Goal: Task Accomplishment & Management: Manage account settings

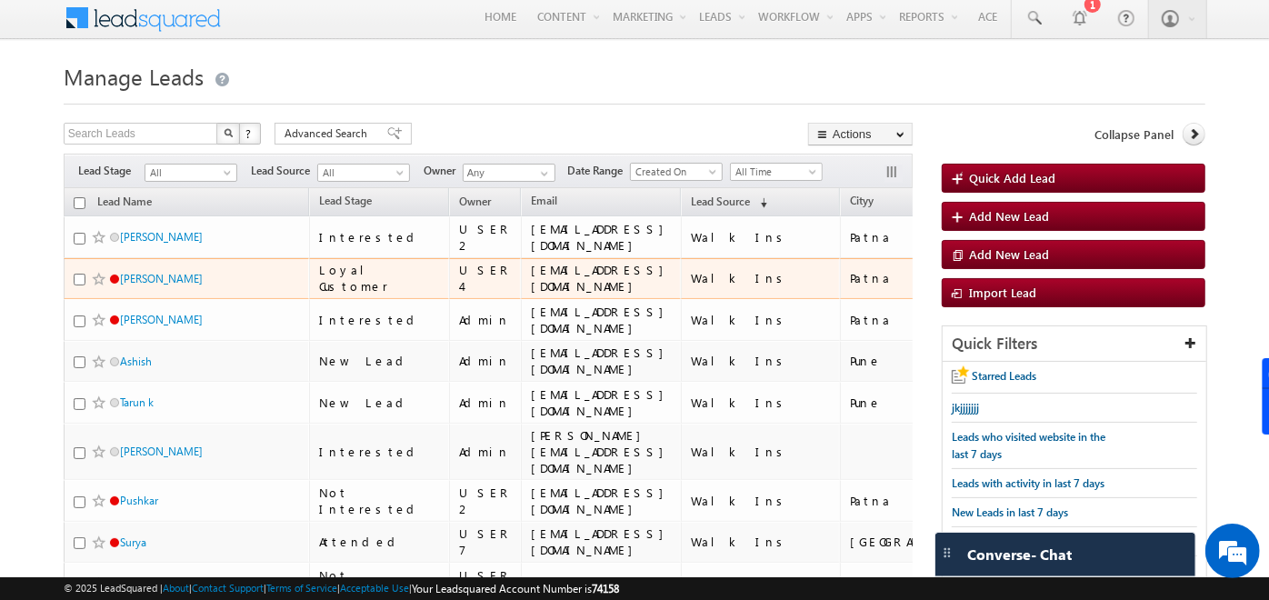
scroll to position [1, 0]
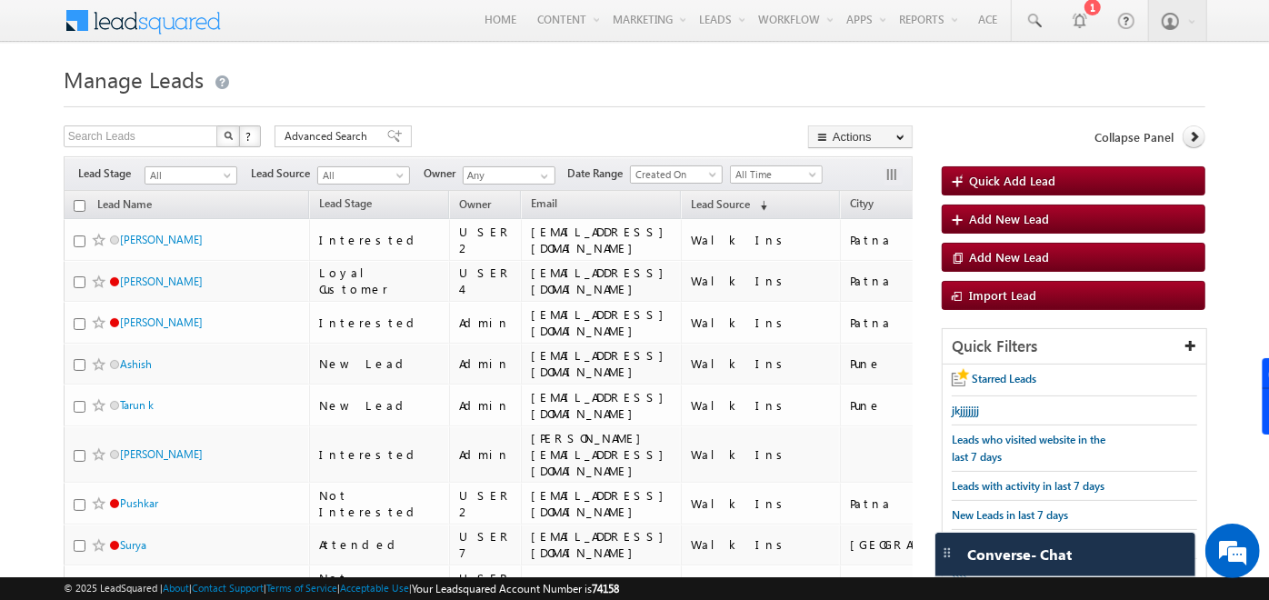
click at [455, 83] on h1 "Manage Leads" at bounding box center [635, 77] width 1142 height 35
click at [1034, 179] on span "Quick Add Lead" at bounding box center [1012, 180] width 86 height 15
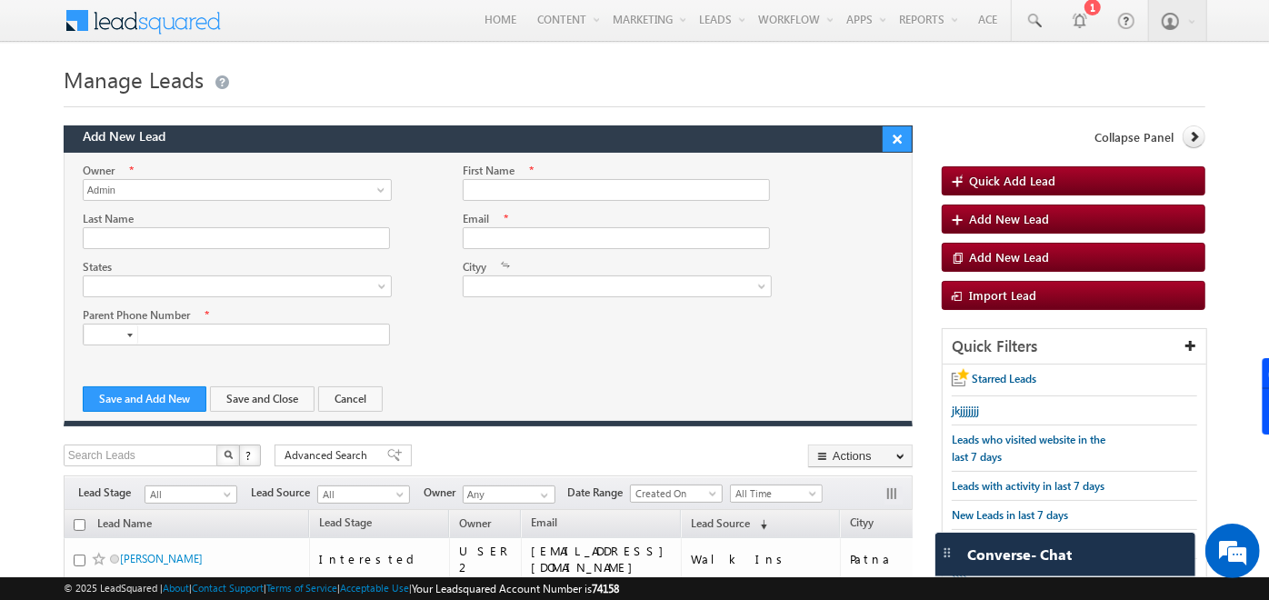
click at [904, 139] on button "×" at bounding box center [897, 138] width 29 height 25
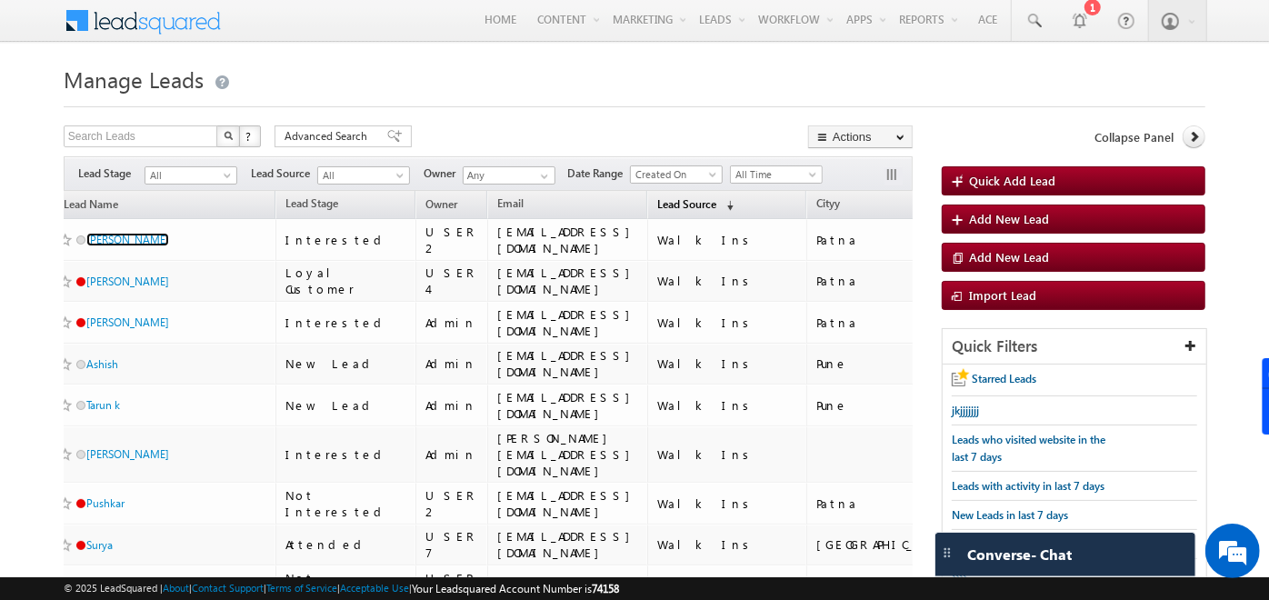
scroll to position [0, 0]
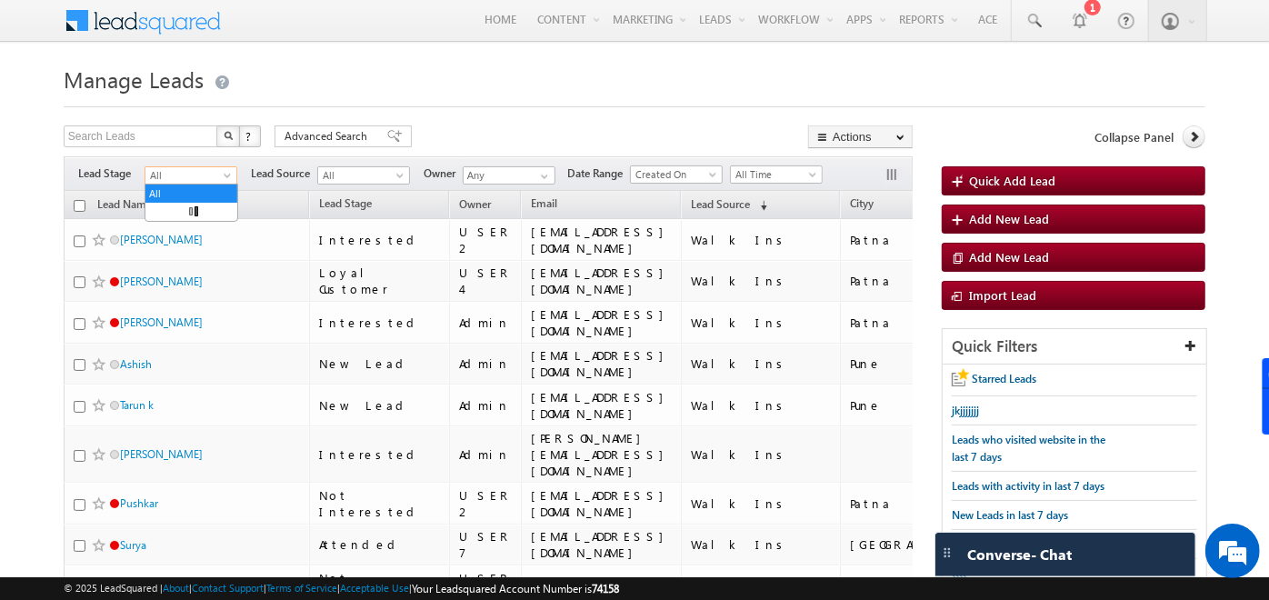
click at [218, 178] on span "All" at bounding box center [188, 175] width 86 height 16
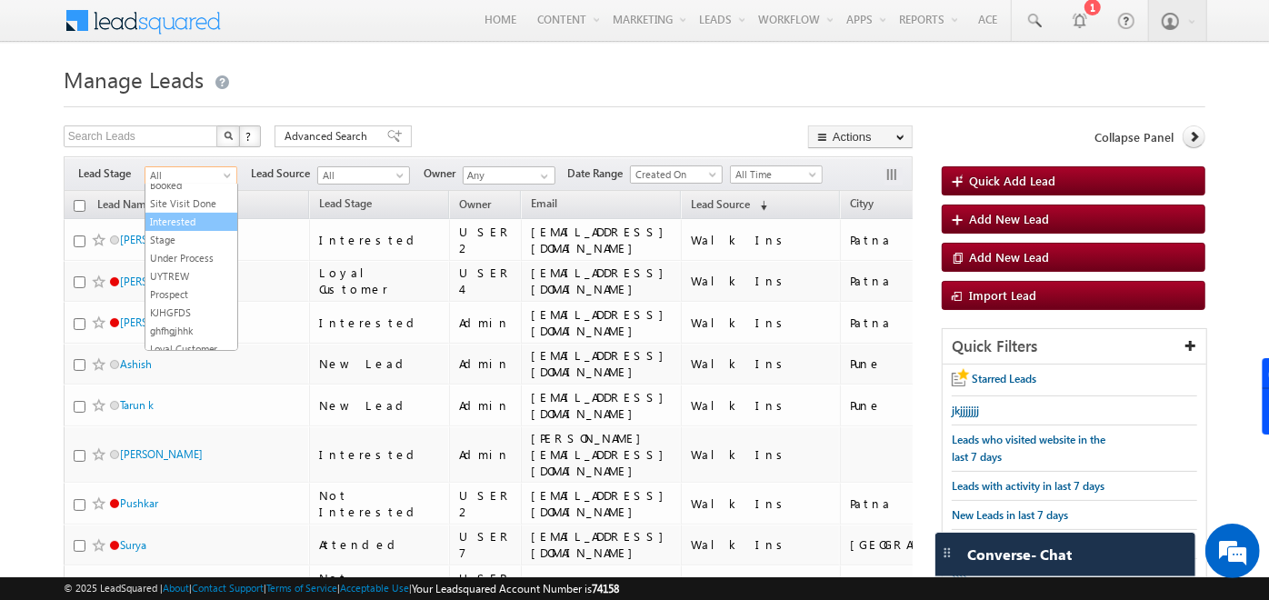
scroll to position [311, 0]
click at [194, 229] on link "Interested" at bounding box center [191, 221] width 92 height 16
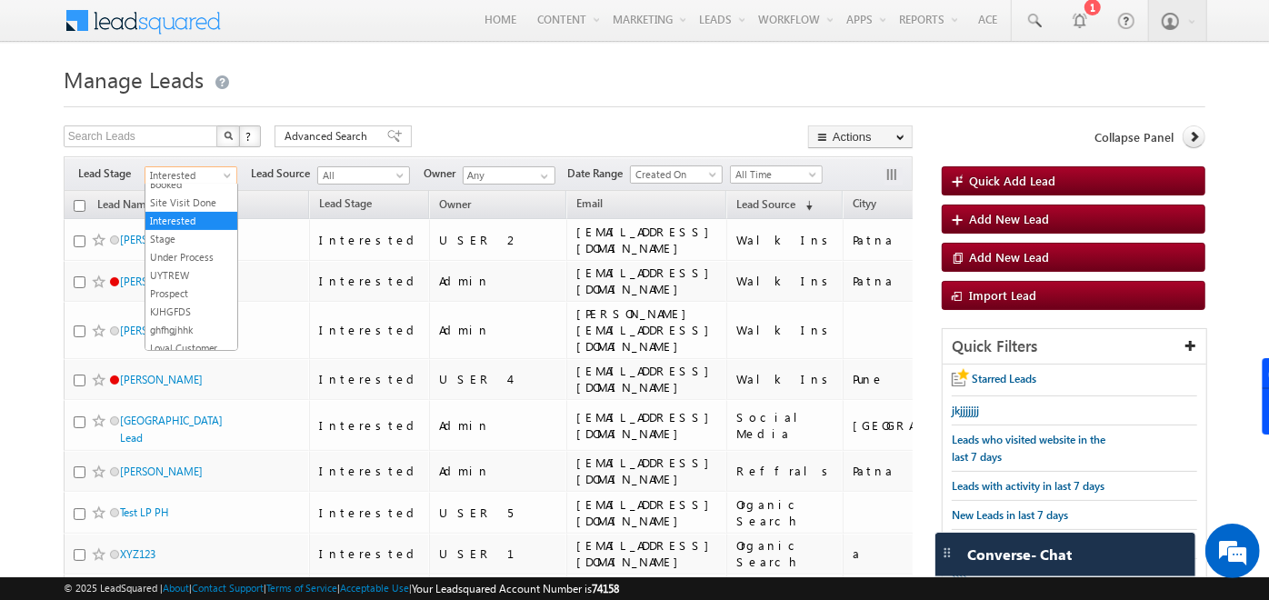
click at [203, 172] on span "Interested" at bounding box center [188, 175] width 86 height 16
click at [189, 189] on link "All" at bounding box center [191, 193] width 92 height 16
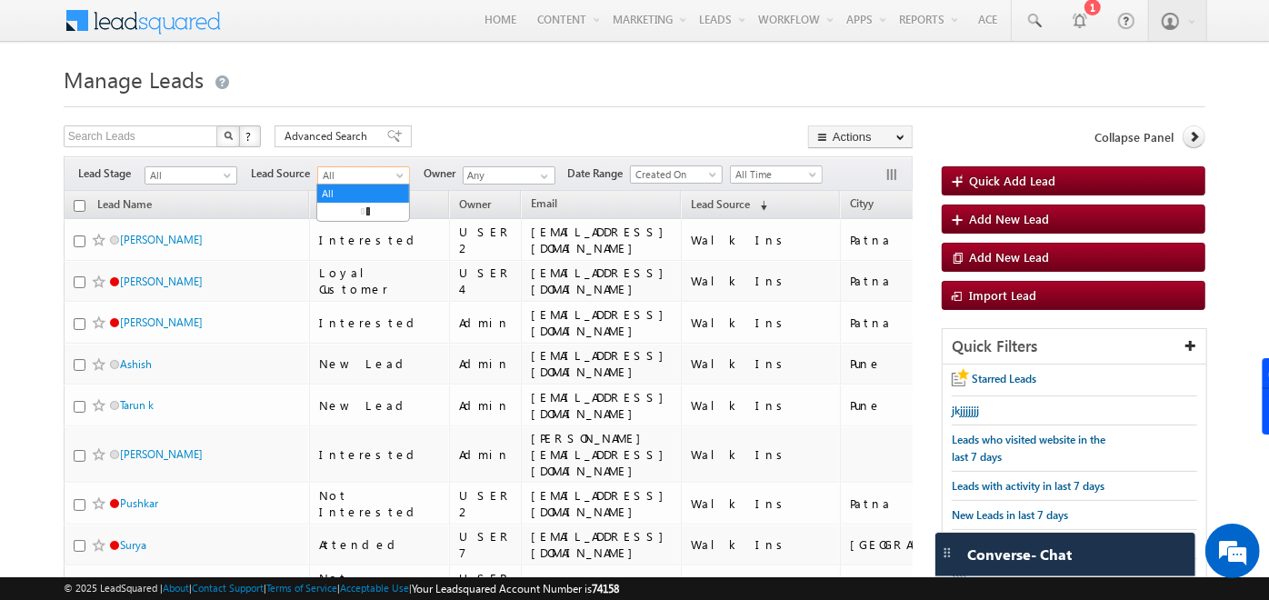
click at [383, 171] on span "All" at bounding box center [361, 175] width 86 height 16
click at [364, 280] on link "Social Media" at bounding box center [363, 286] width 92 height 16
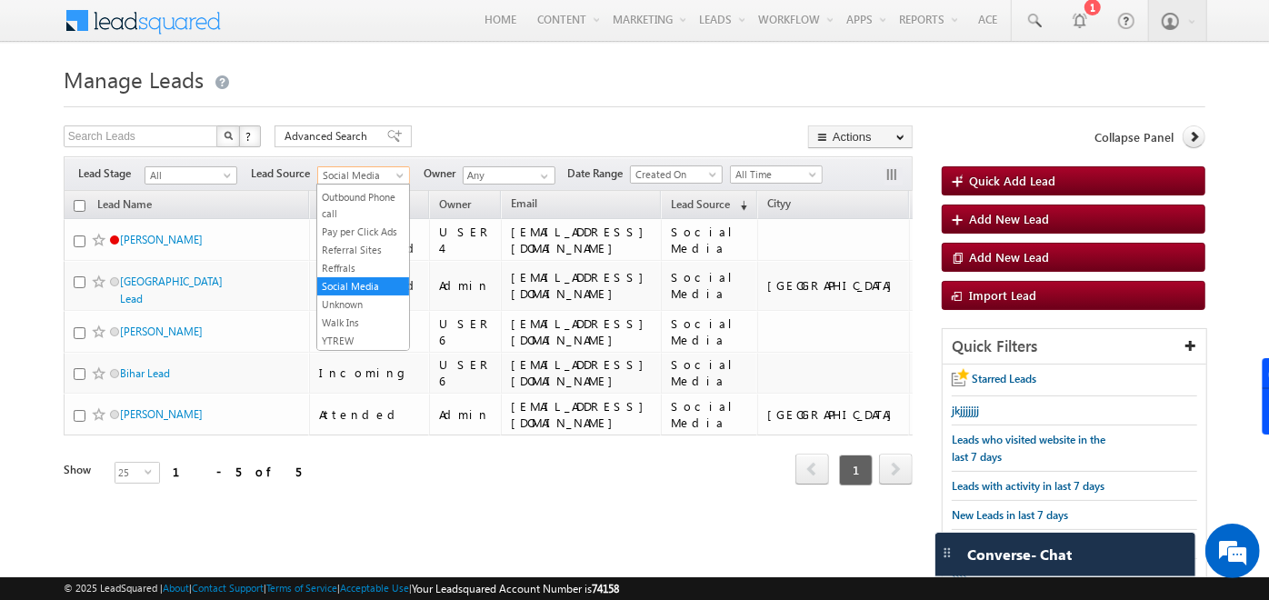
click at [387, 166] on link "Social Media" at bounding box center [363, 175] width 93 height 18
click at [354, 195] on link "All" at bounding box center [363, 193] width 92 height 16
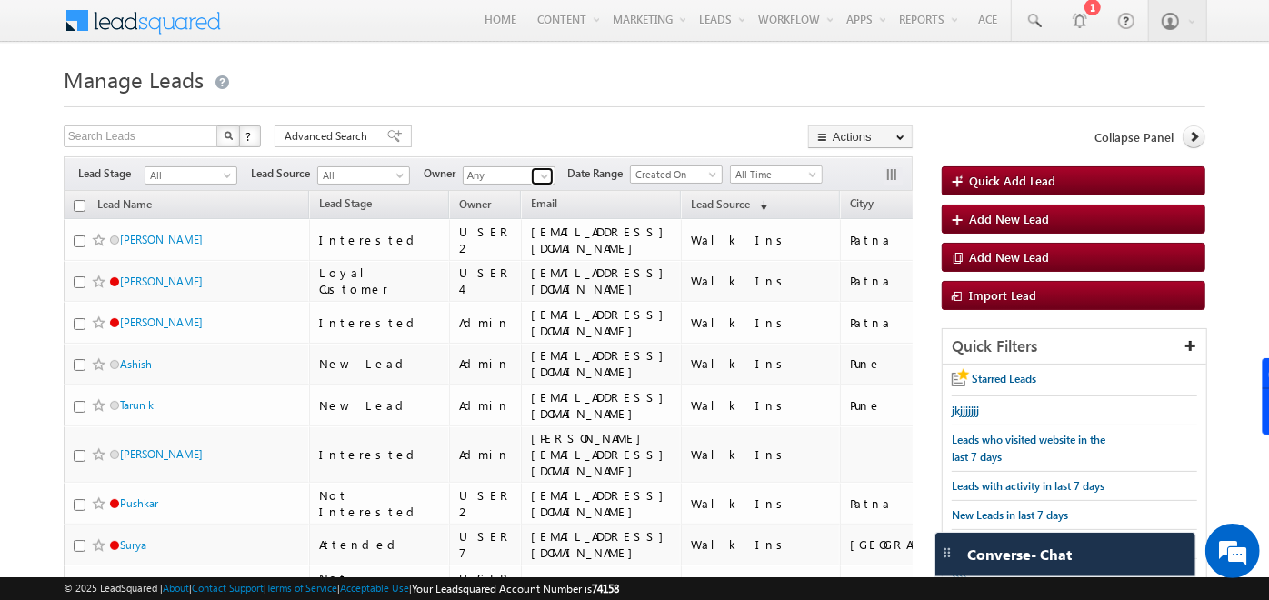
click at [544, 172] on span at bounding box center [544, 176] width 15 height 15
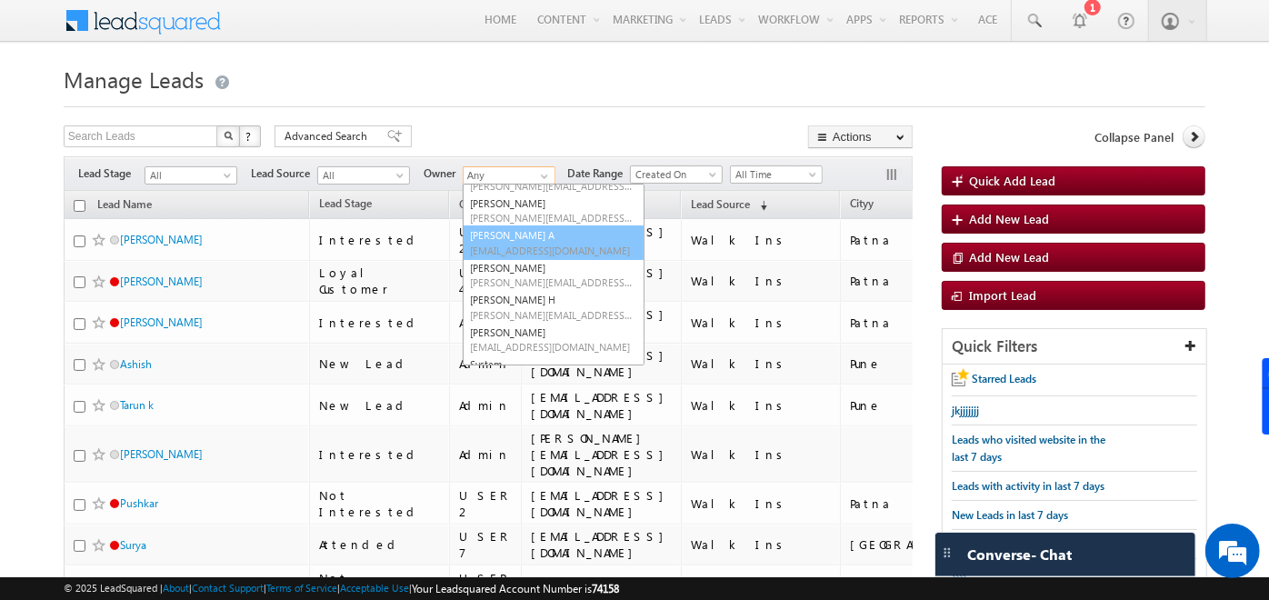
scroll to position [127, 0]
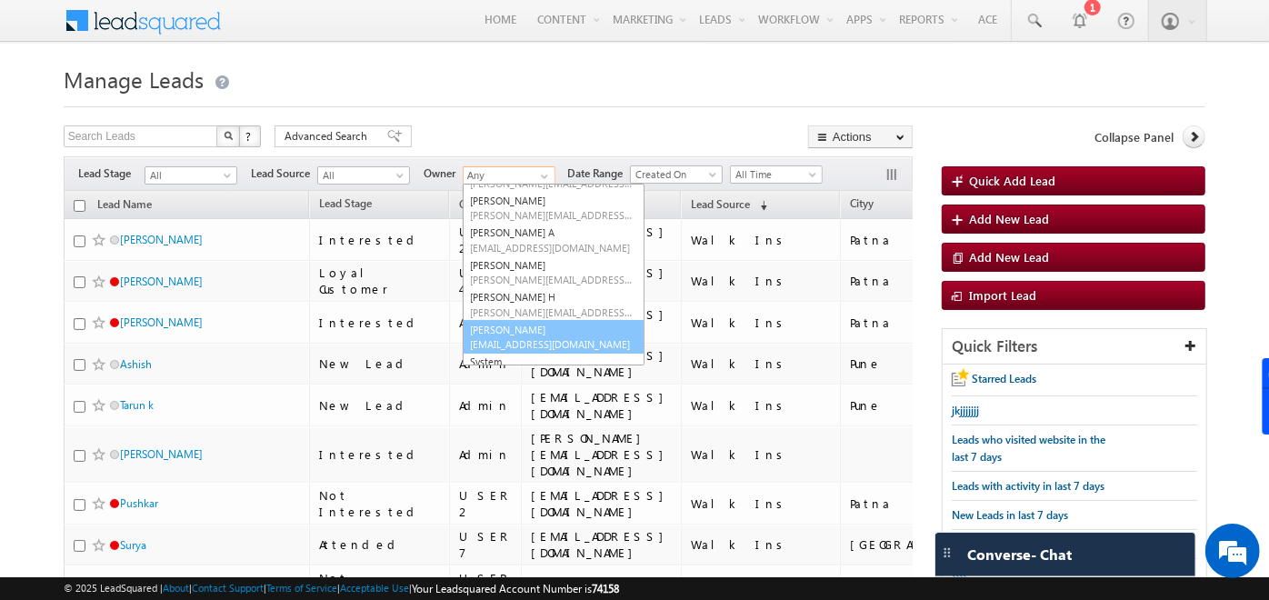
click at [511, 345] on span "soumyahoskoti1@gmail.com" at bounding box center [552, 344] width 164 height 14
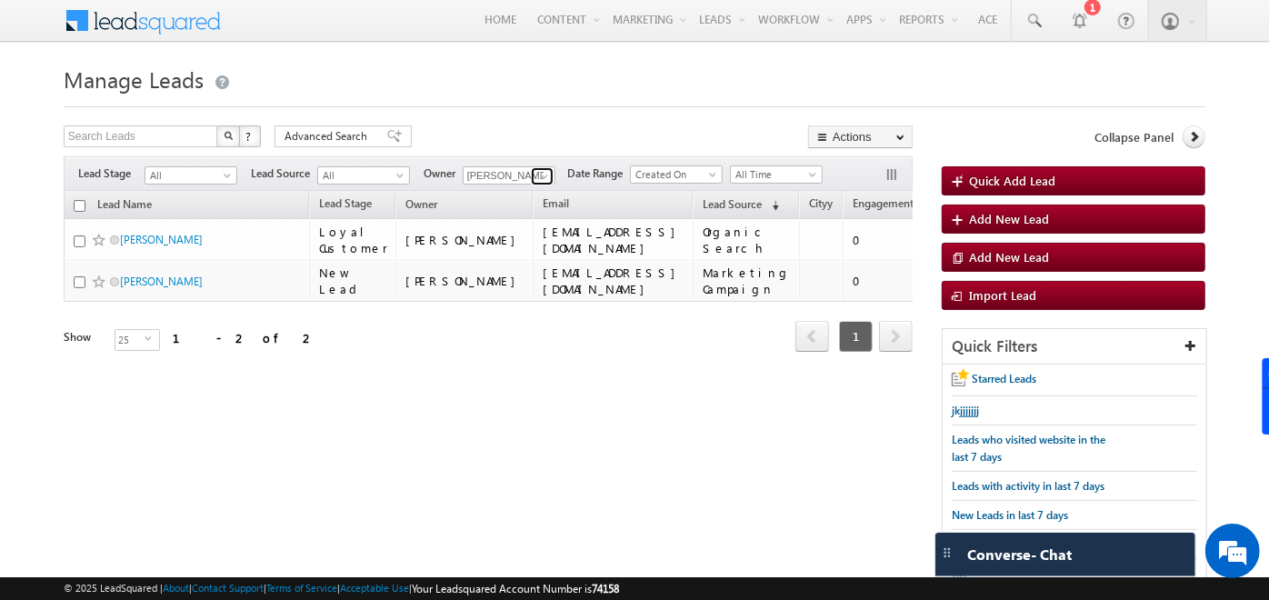
click at [539, 169] on span at bounding box center [544, 176] width 15 height 15
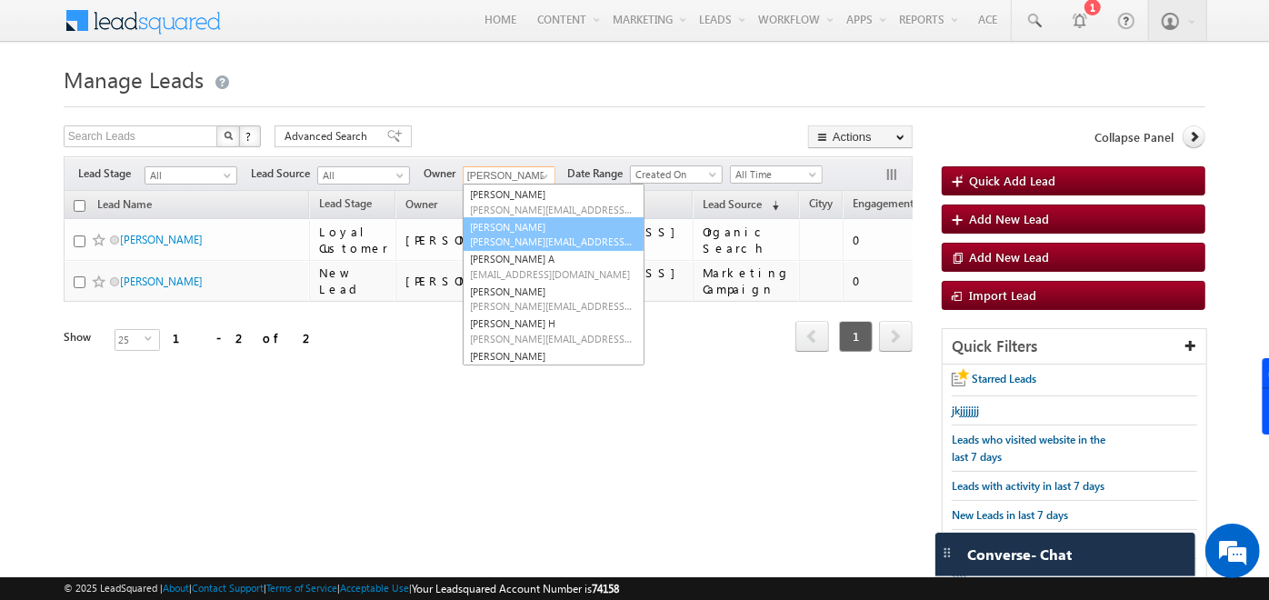
scroll to position [0, 0]
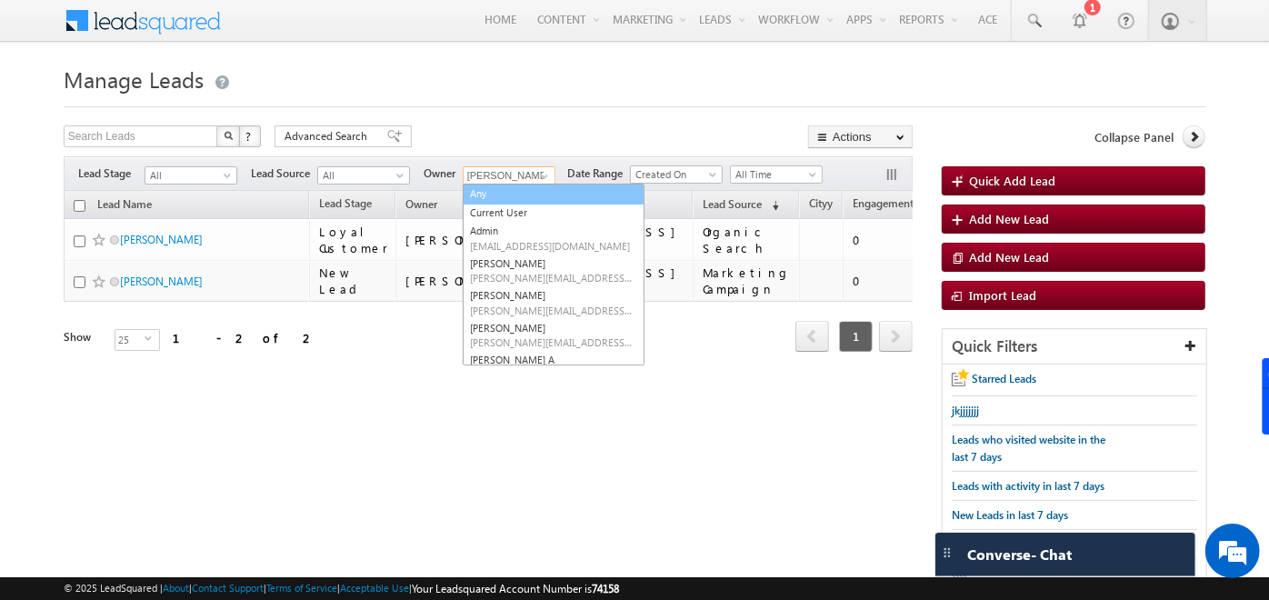
click at [505, 196] on link "Any" at bounding box center [554, 194] width 182 height 21
type input "Any"
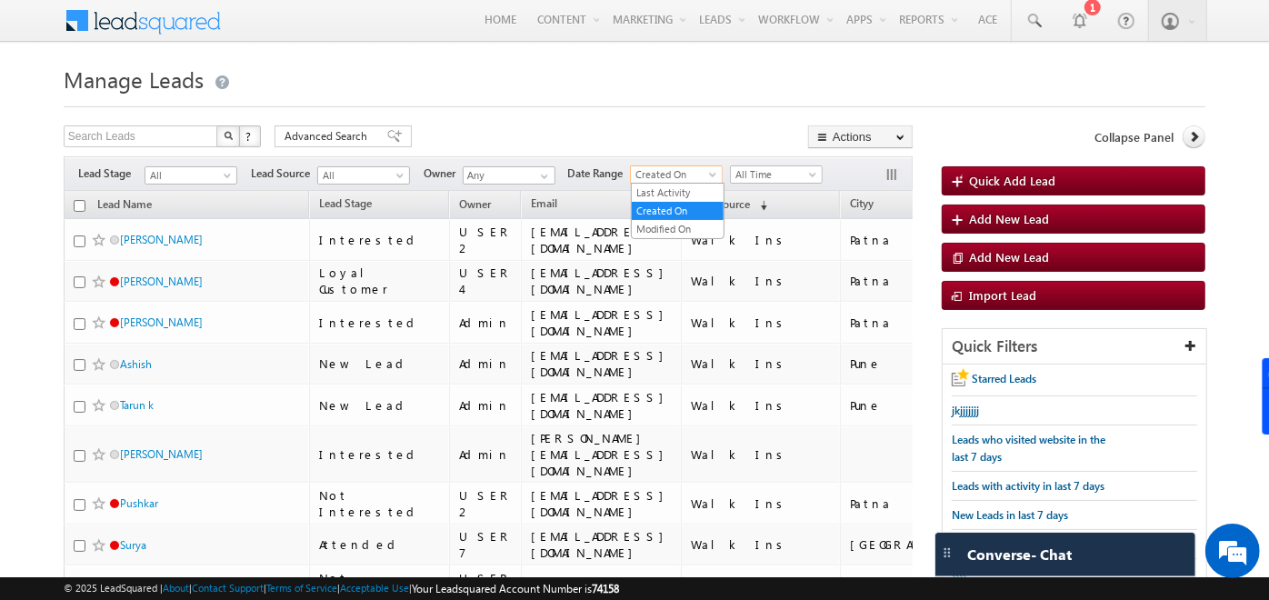
click at [711, 171] on span at bounding box center [714, 178] width 15 height 15
click at [786, 166] on span "All Time" at bounding box center [774, 174] width 86 height 16
click at [693, 106] on div at bounding box center [635, 101] width 1142 height 12
click at [895, 172] on button "button" at bounding box center [894, 176] width 18 height 18
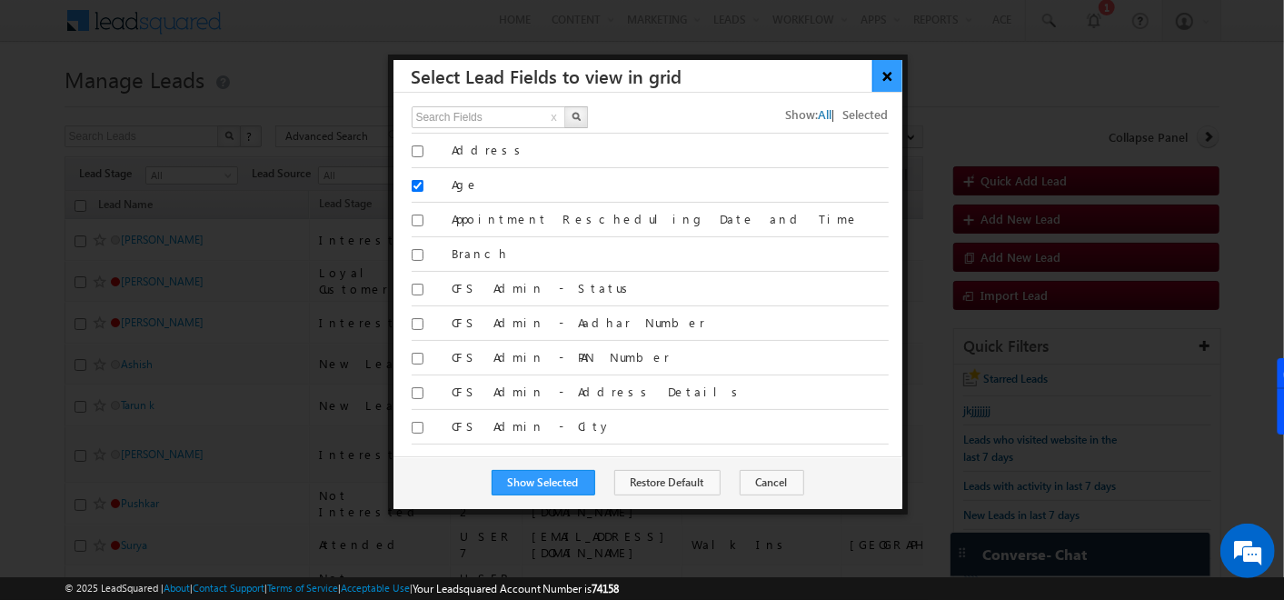
click at [895, 73] on button "×" at bounding box center [888, 76] width 30 height 32
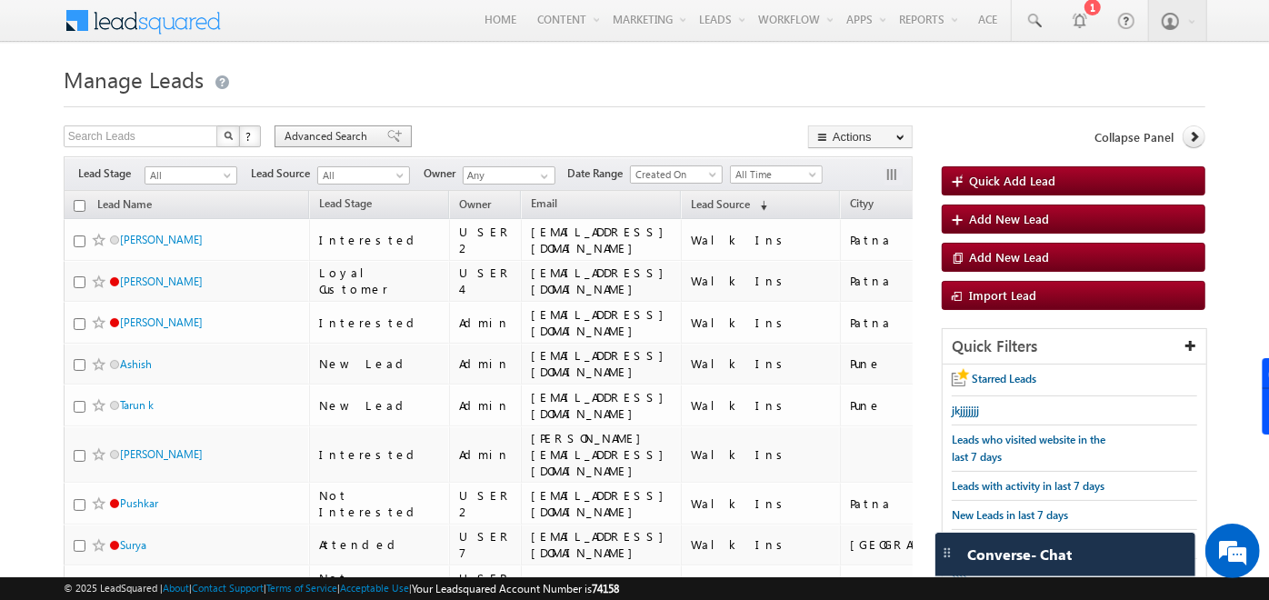
click at [319, 140] on span "Advanced Search" at bounding box center [329, 136] width 88 height 16
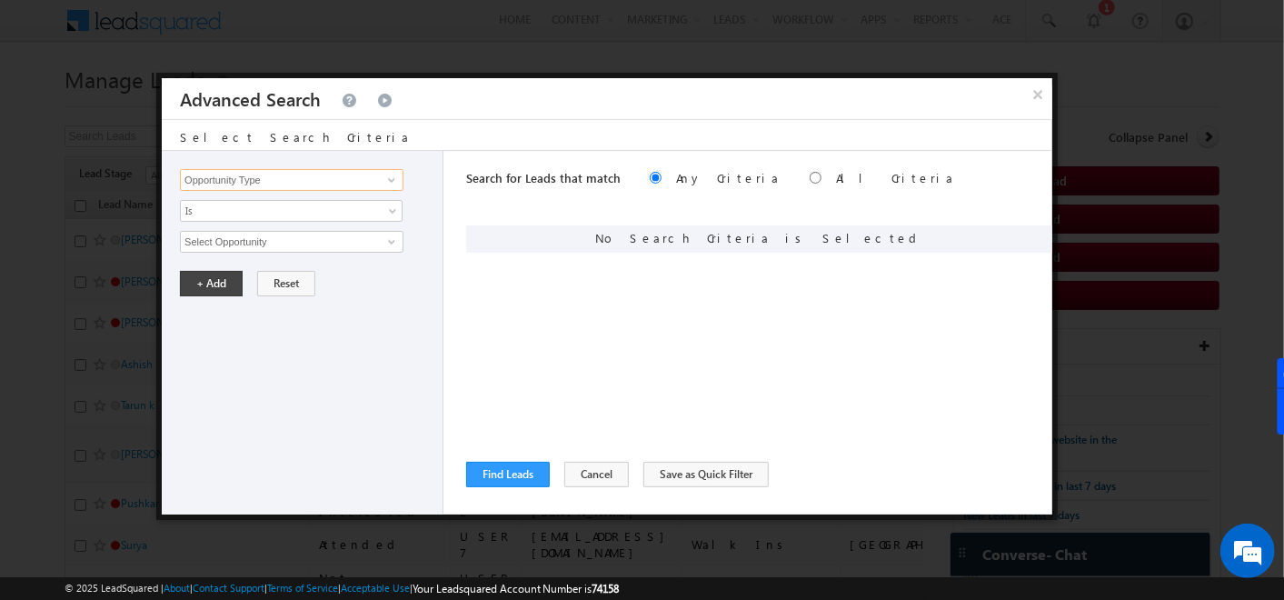
click at [325, 184] on input "Opportunity Type" at bounding box center [292, 180] width 224 height 22
click at [228, 216] on link "Cityy" at bounding box center [292, 216] width 224 height 21
type input "Cityy"
click at [256, 235] on span "None Selected" at bounding box center [284, 242] width 206 height 20
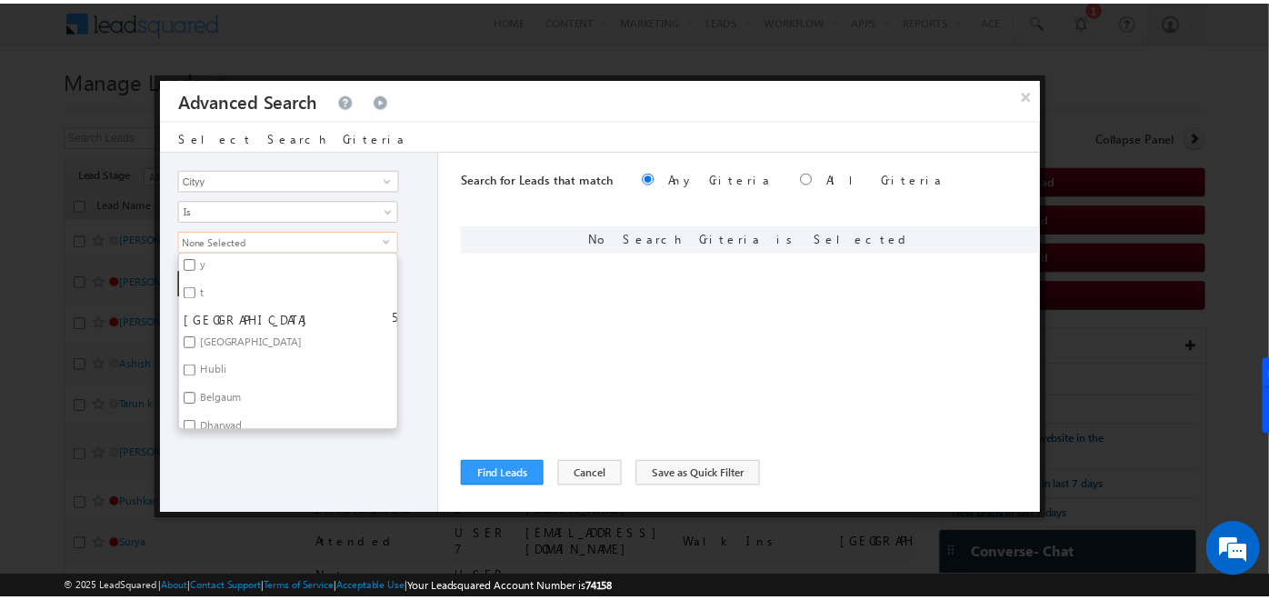
scroll to position [217, 0]
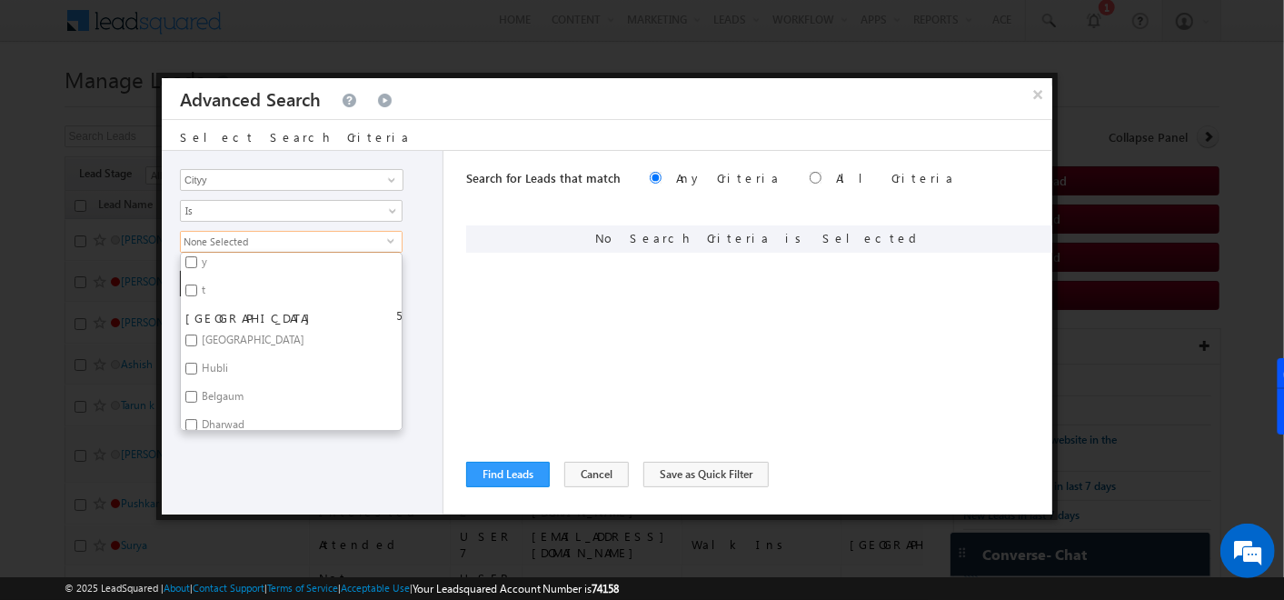
click at [184, 340] on label "Bangalore" at bounding box center [252, 343] width 142 height 28
click at [185, 340] on input "Bangalore" at bounding box center [191, 341] width 12 height 12
checkbox input "true"
click at [231, 454] on div "Opportunity Type Lead Activity Task Sales Group Prospect Id Address Age Appoint…" at bounding box center [303, 333] width 282 height 364
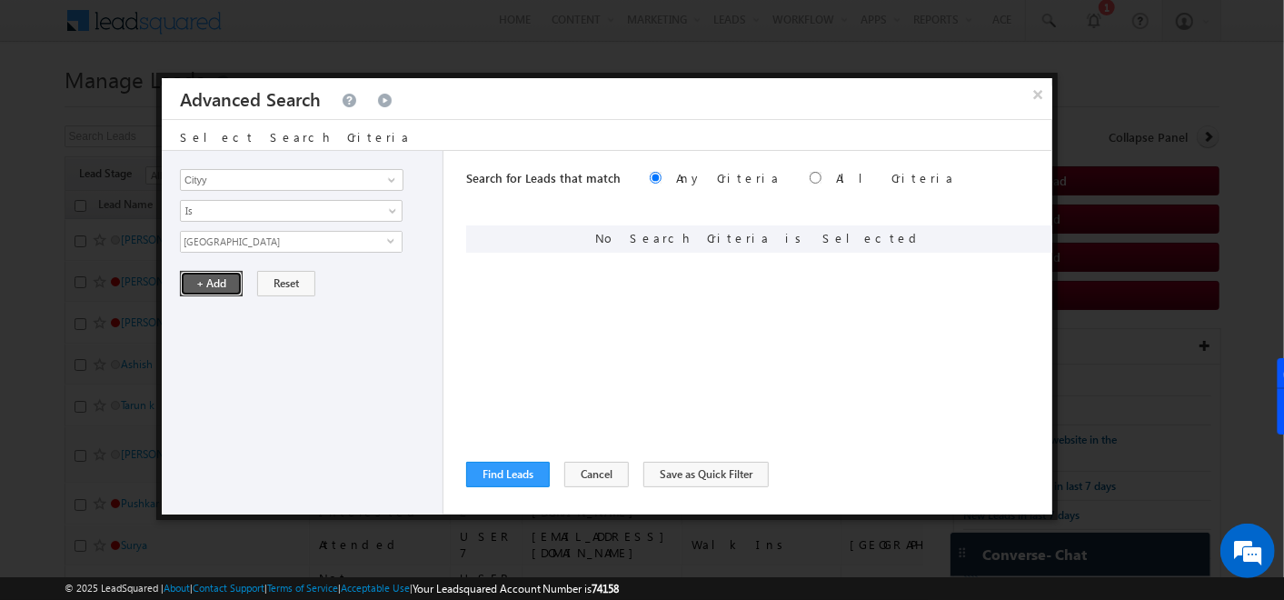
click at [213, 282] on button "+ Add" at bounding box center [211, 283] width 63 height 25
click at [323, 180] on input "Opportunity Type" at bounding box center [292, 180] width 224 height 22
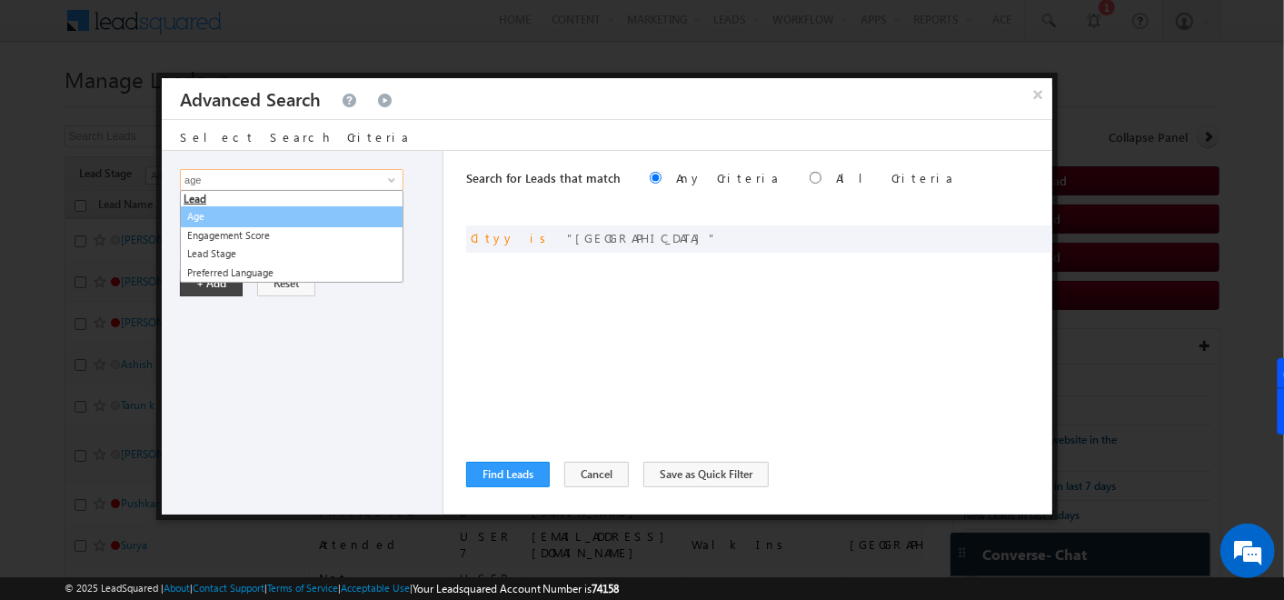
click at [273, 212] on link "Age" at bounding box center [292, 216] width 224 height 21
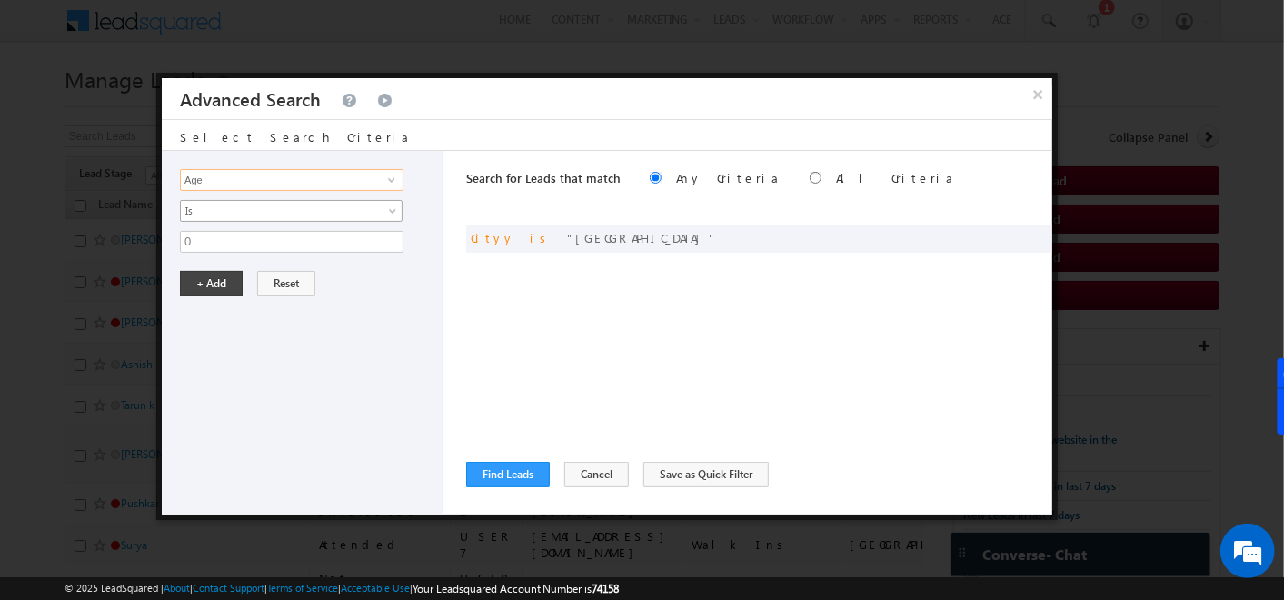
type input "Age"
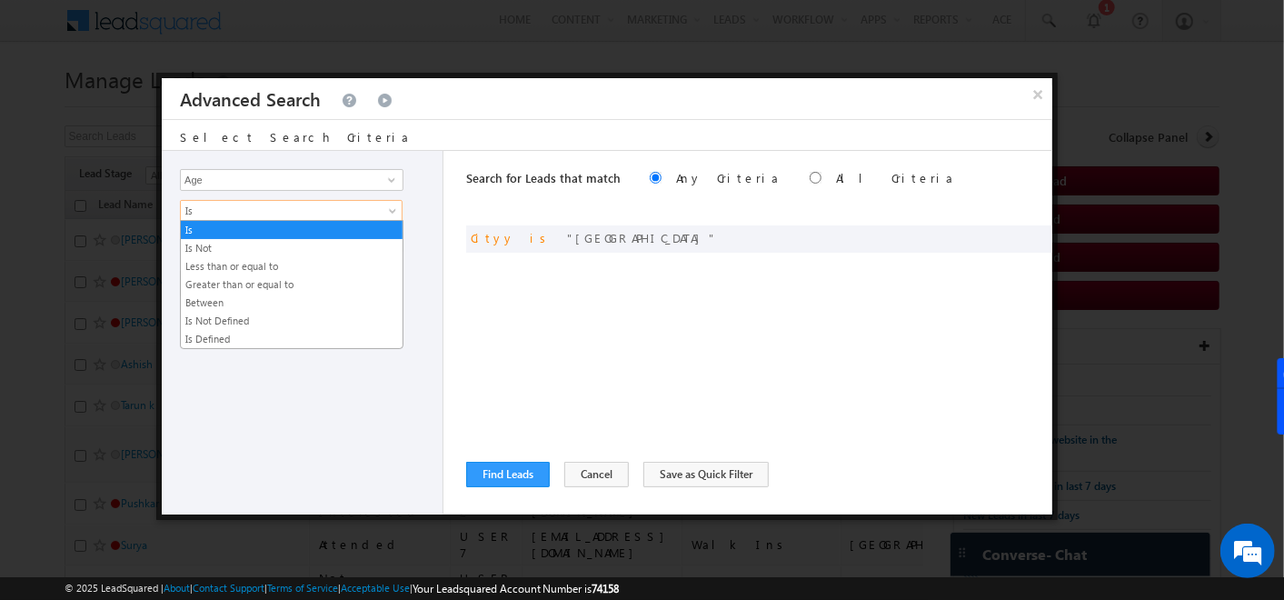
click at [273, 212] on span "Is" at bounding box center [279, 211] width 197 height 16
click at [255, 283] on link "Greater than or equal to" at bounding box center [292, 284] width 222 height 16
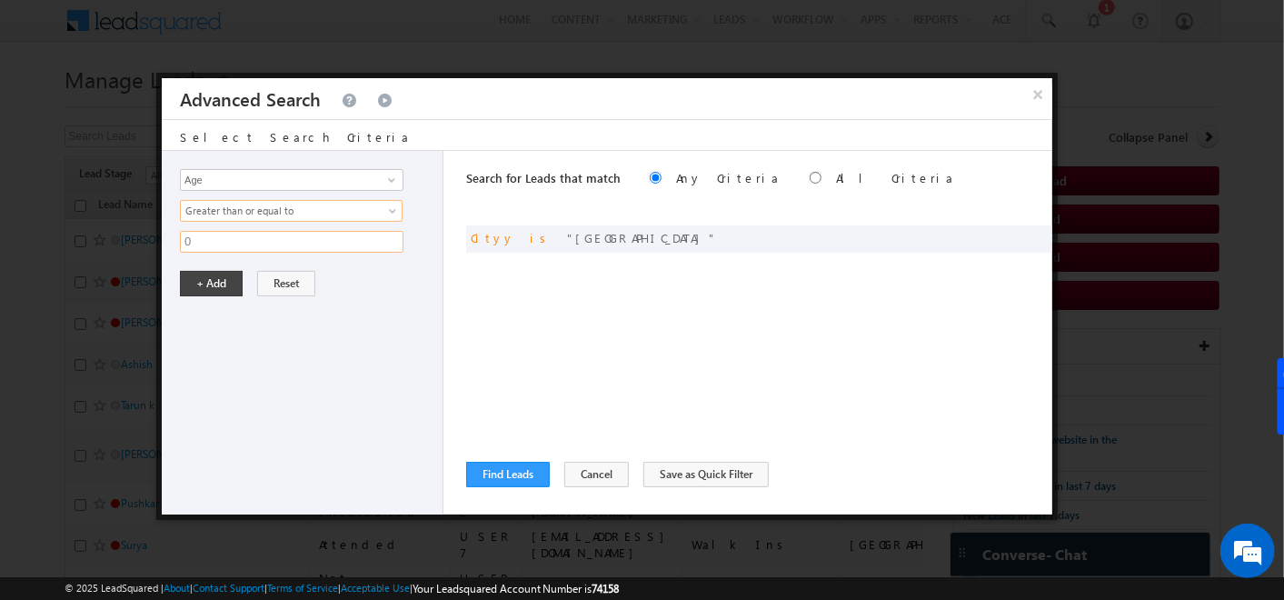
click at [220, 240] on input "0" at bounding box center [292, 242] width 224 height 22
type input "20"
click at [217, 277] on button "+ Add" at bounding box center [211, 283] width 63 height 25
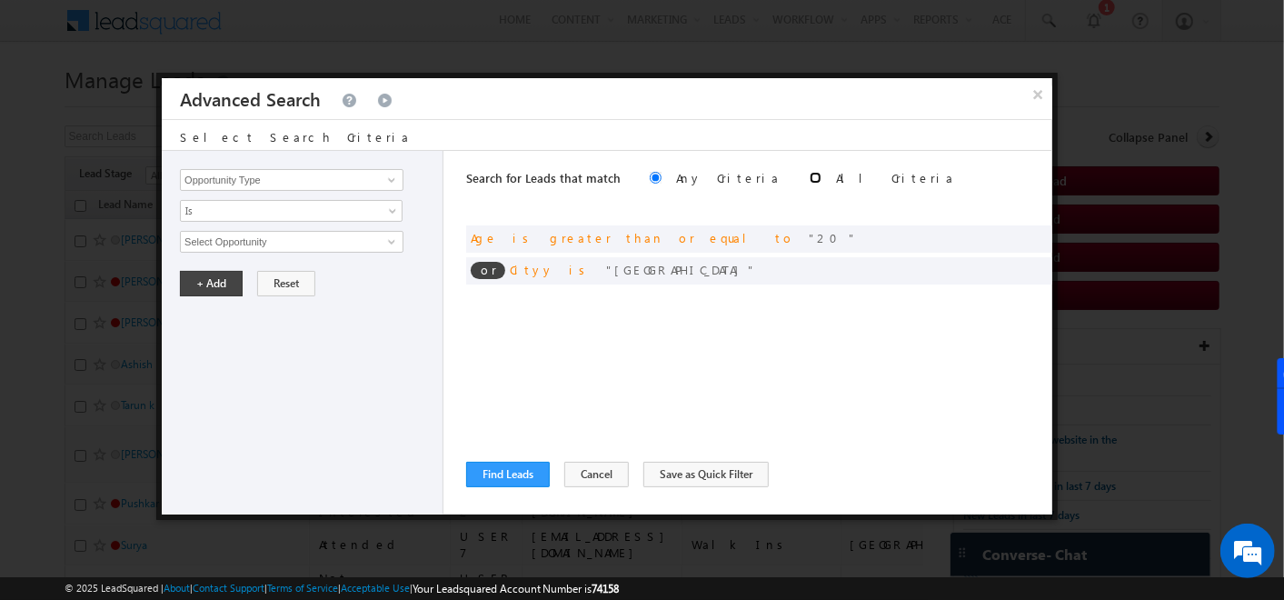
click at [810, 179] on input "radio" at bounding box center [816, 178] width 12 height 12
radio input "true"
click at [496, 476] on button "Find Leads" at bounding box center [508, 474] width 84 height 25
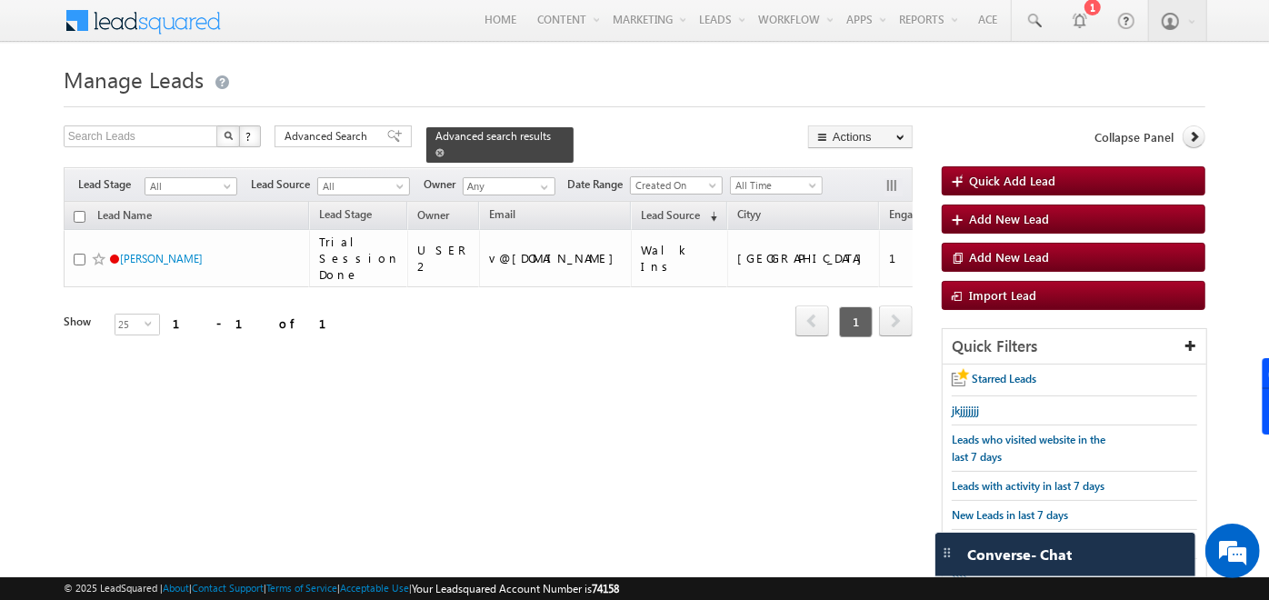
click at [435, 134] on span "Advanced search results" at bounding box center [492, 136] width 115 height 14
click at [355, 133] on span "Advanced Search" at bounding box center [329, 136] width 88 height 16
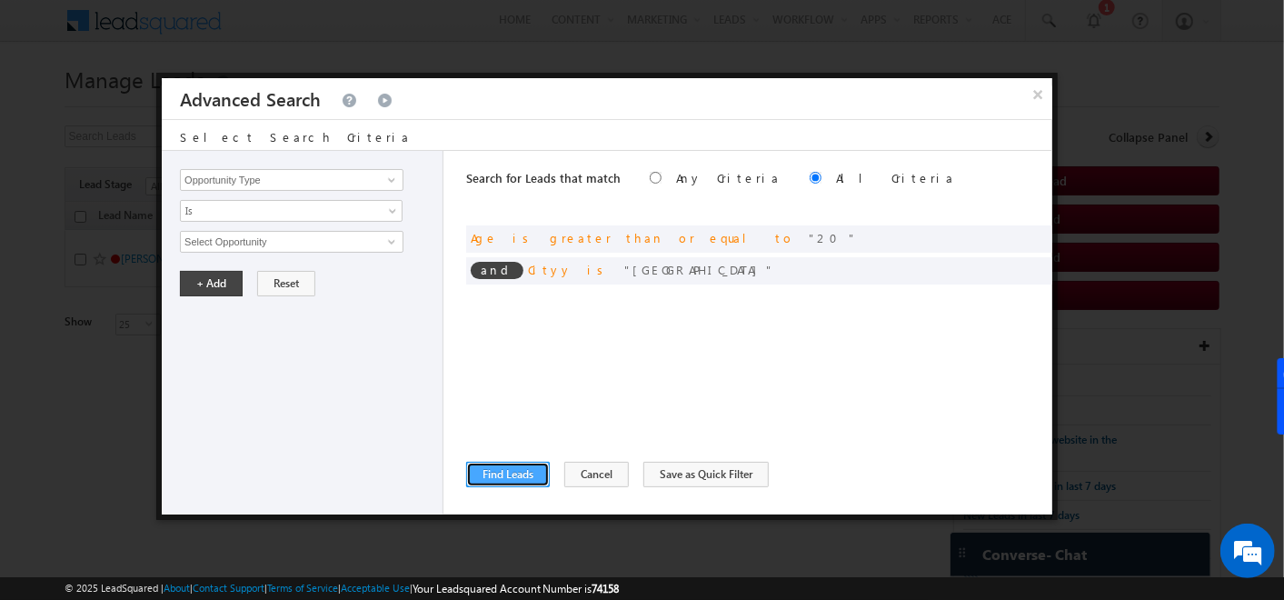
click at [494, 469] on button "Find Leads" at bounding box center [508, 474] width 84 height 25
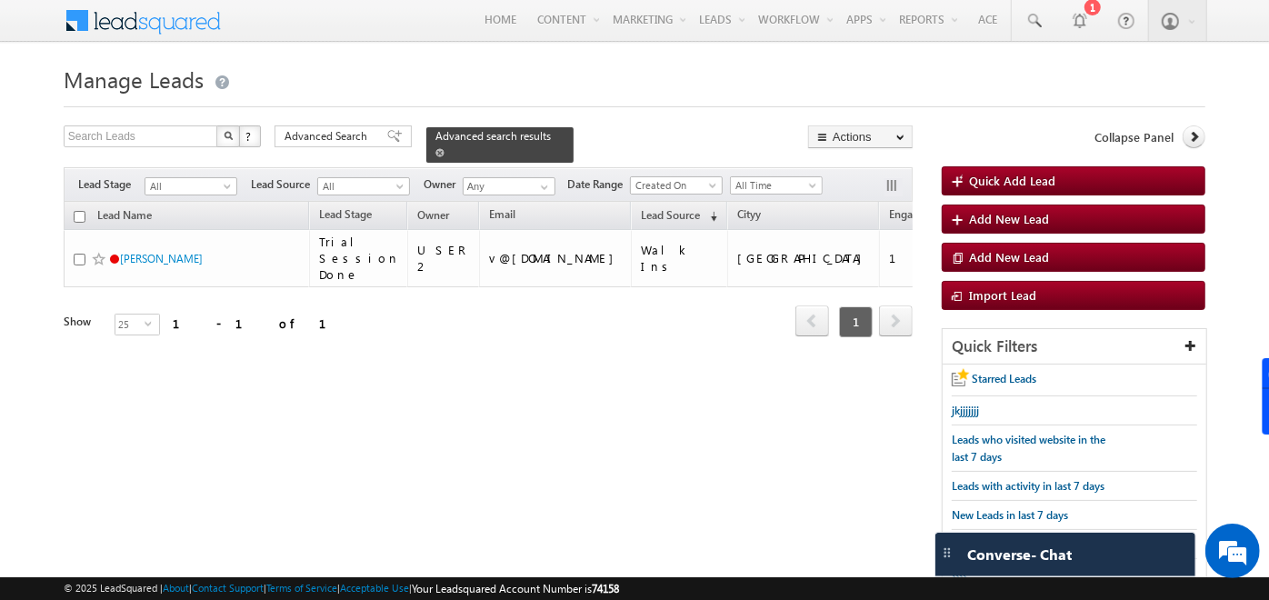
click at [498, 132] on span "Advanced search results" at bounding box center [492, 136] width 115 height 14
click at [387, 138] on span at bounding box center [394, 136] width 15 height 13
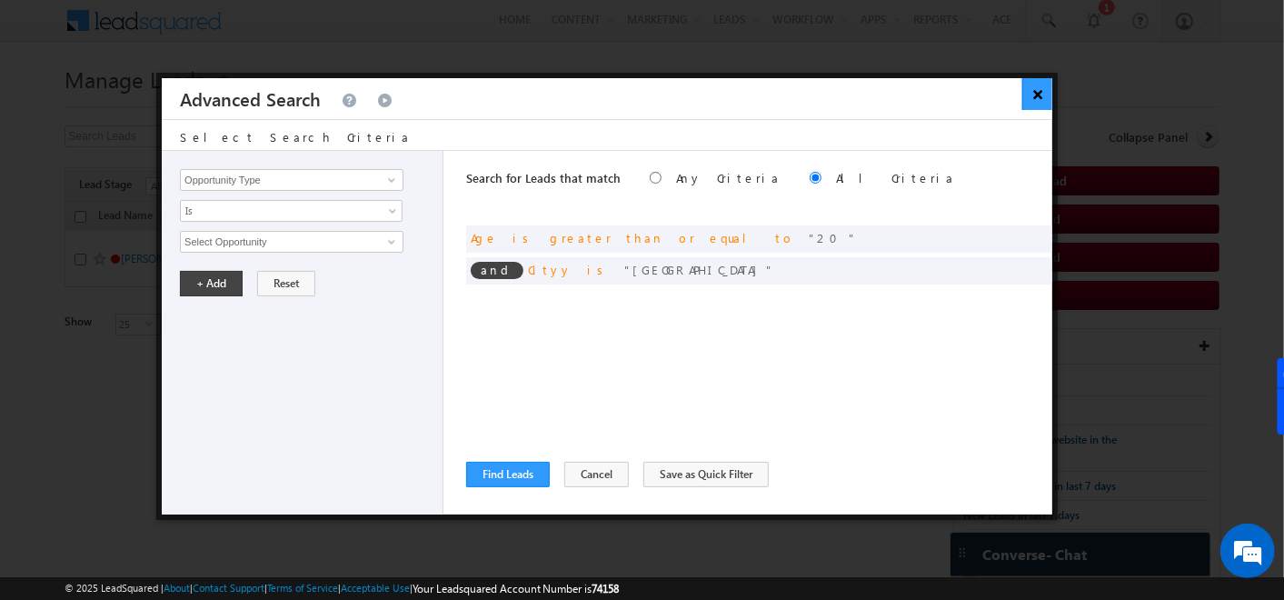
click at [1041, 86] on button "×" at bounding box center [1038, 94] width 30 height 32
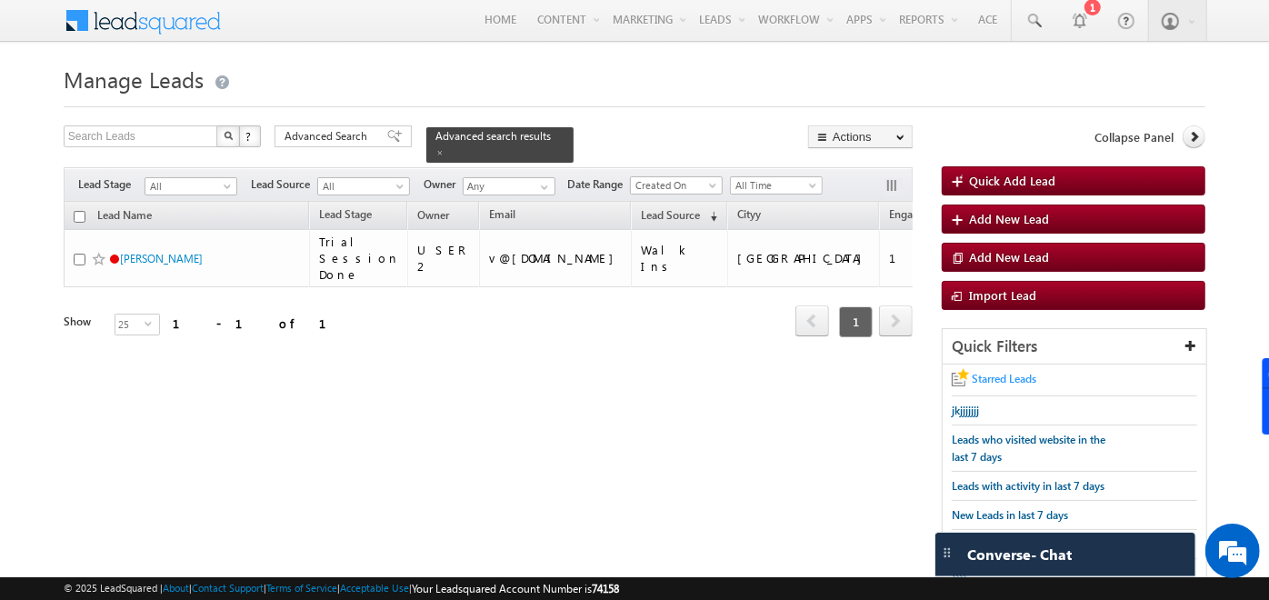
scroll to position [46, 0]
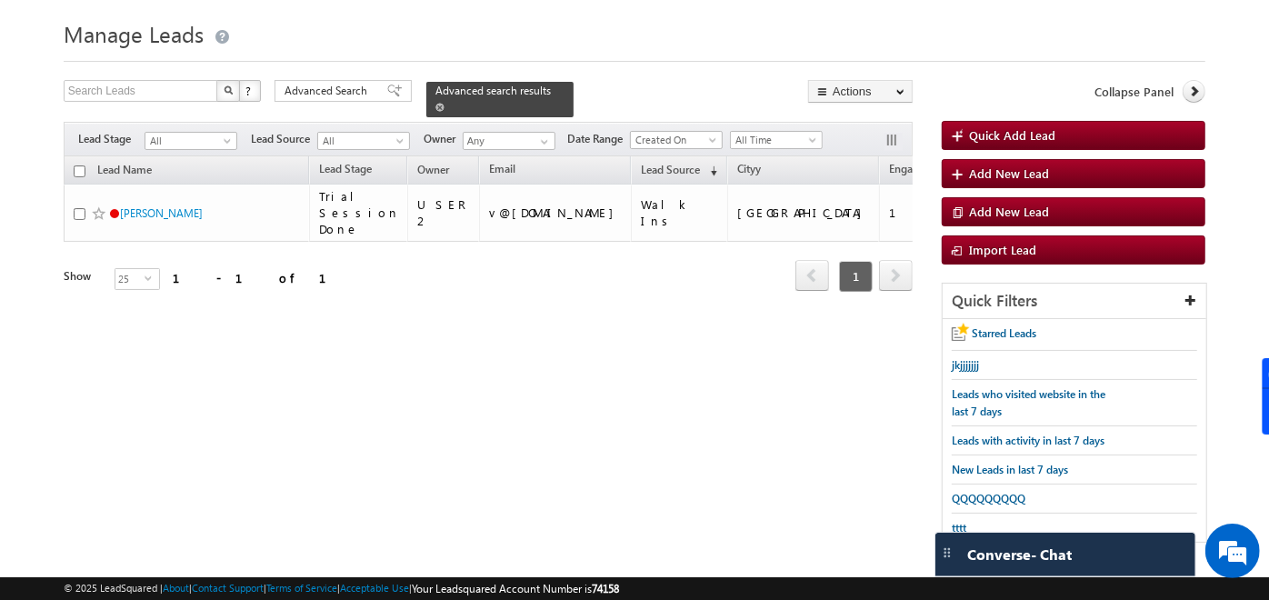
click at [445, 103] on span at bounding box center [439, 107] width 9 height 9
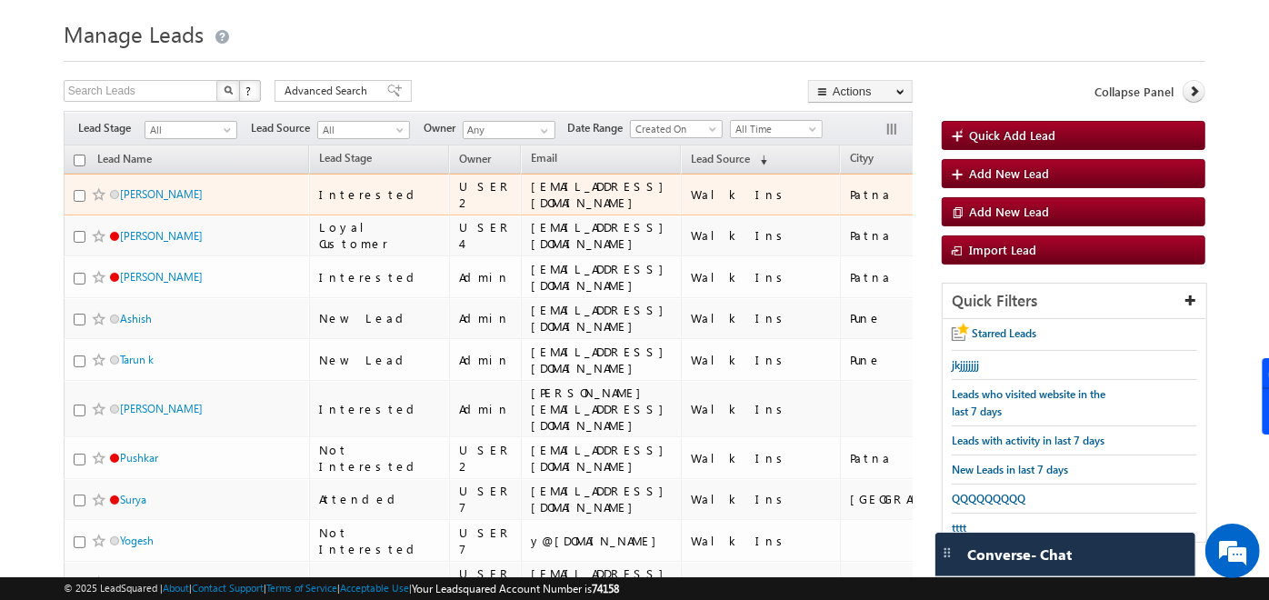
click at [76, 191] on input "checkbox" at bounding box center [80, 196] width 12 height 12
checkbox input "true"
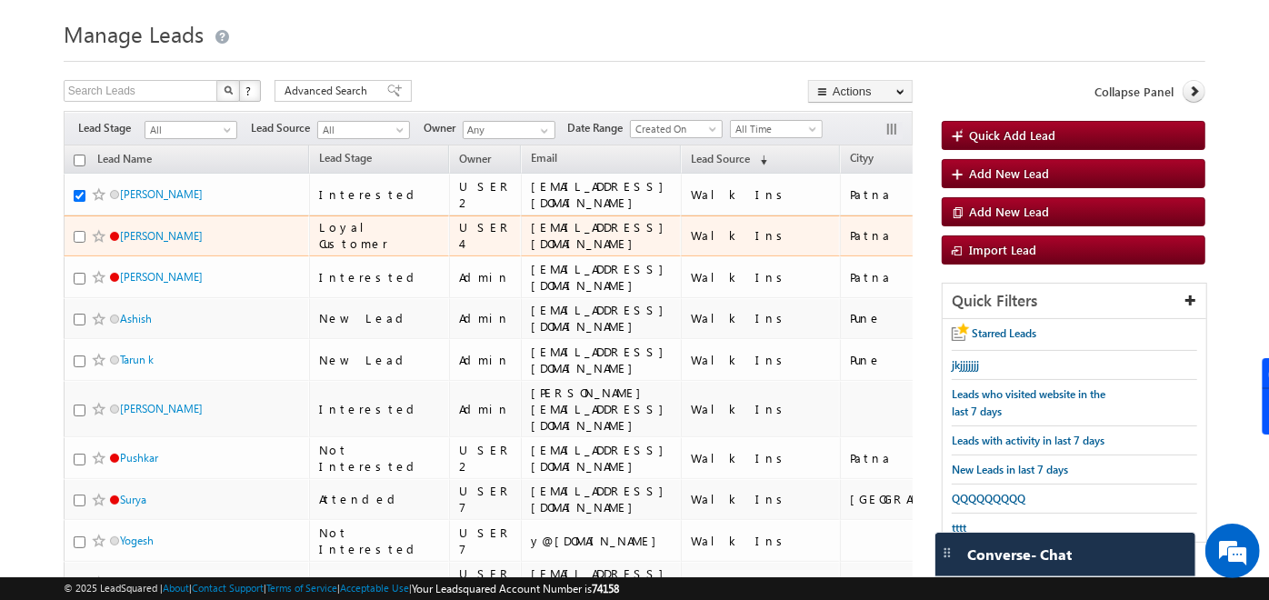
click at [77, 233] on input "checkbox" at bounding box center [80, 237] width 12 height 12
checkbox input "true"
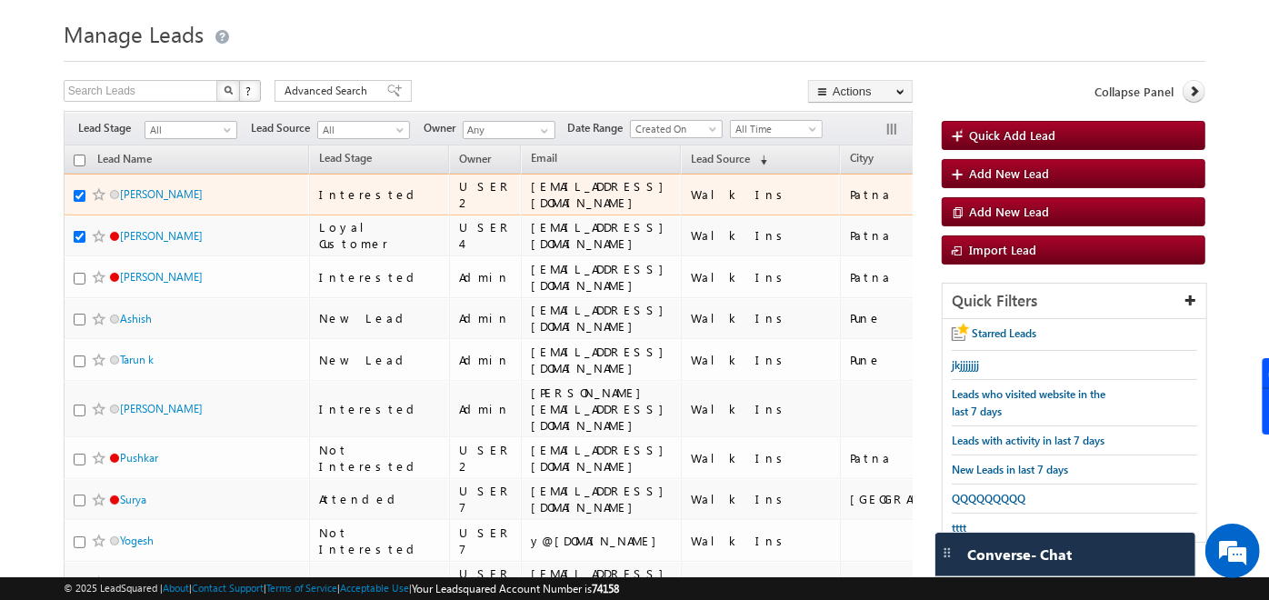
click at [77, 190] on input "checkbox" at bounding box center [80, 196] width 12 height 12
checkbox input "false"
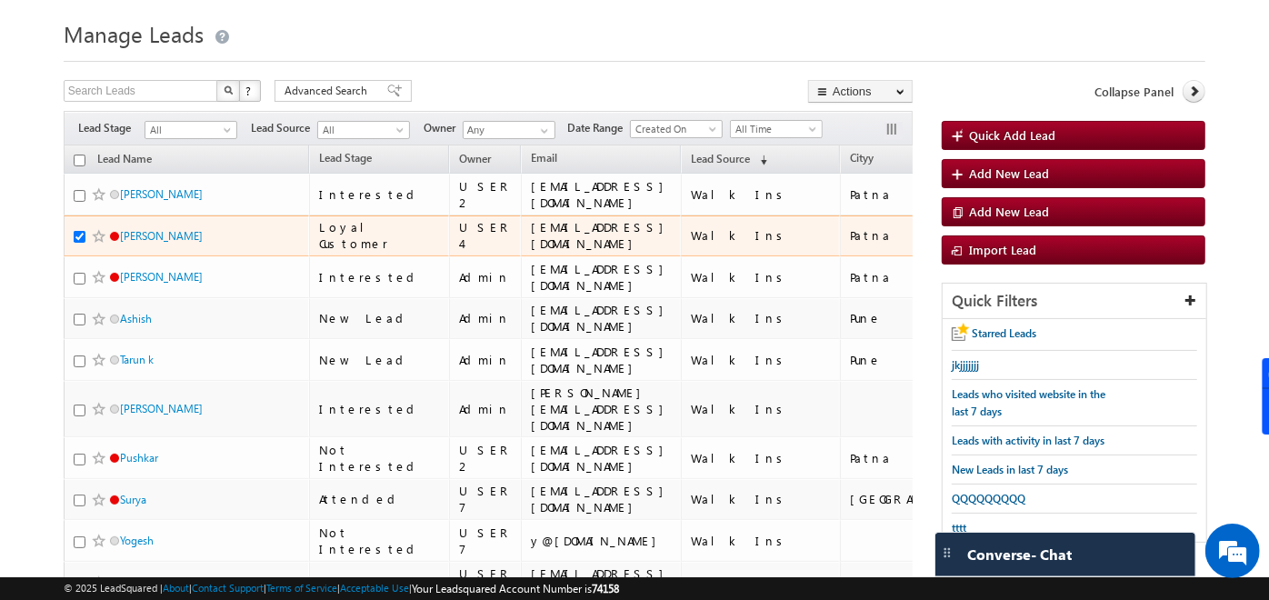
click at [77, 234] on input "checkbox" at bounding box center [80, 237] width 12 height 12
checkbox input "false"
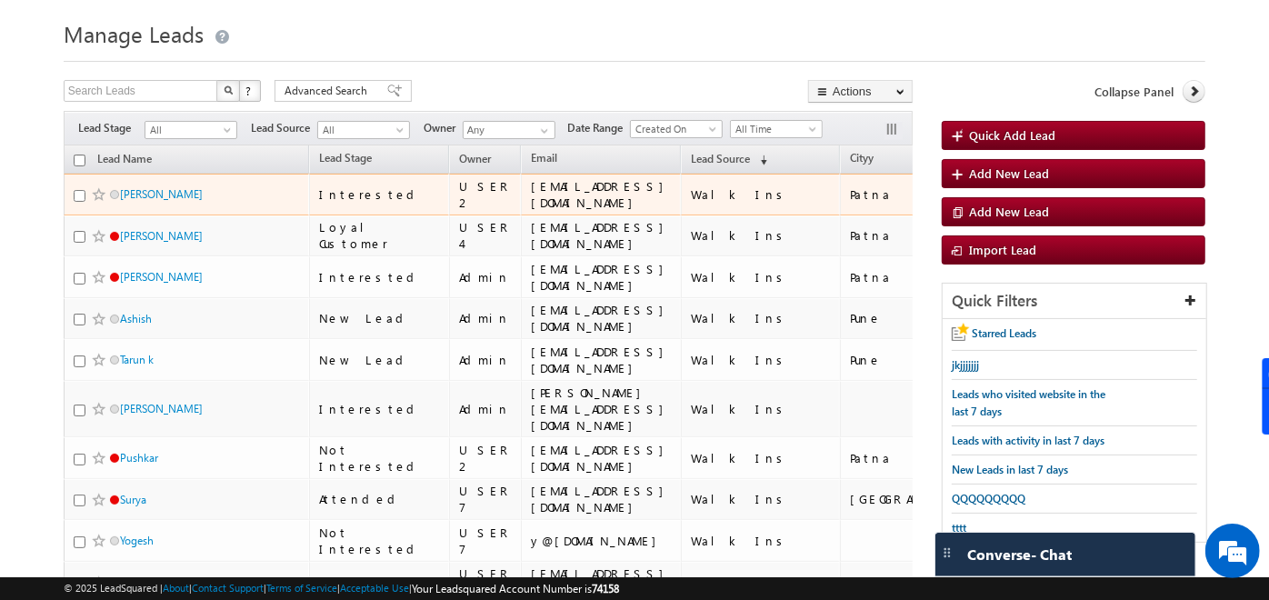
click at [83, 192] on input "checkbox" at bounding box center [80, 196] width 12 height 12
checkbox input "true"
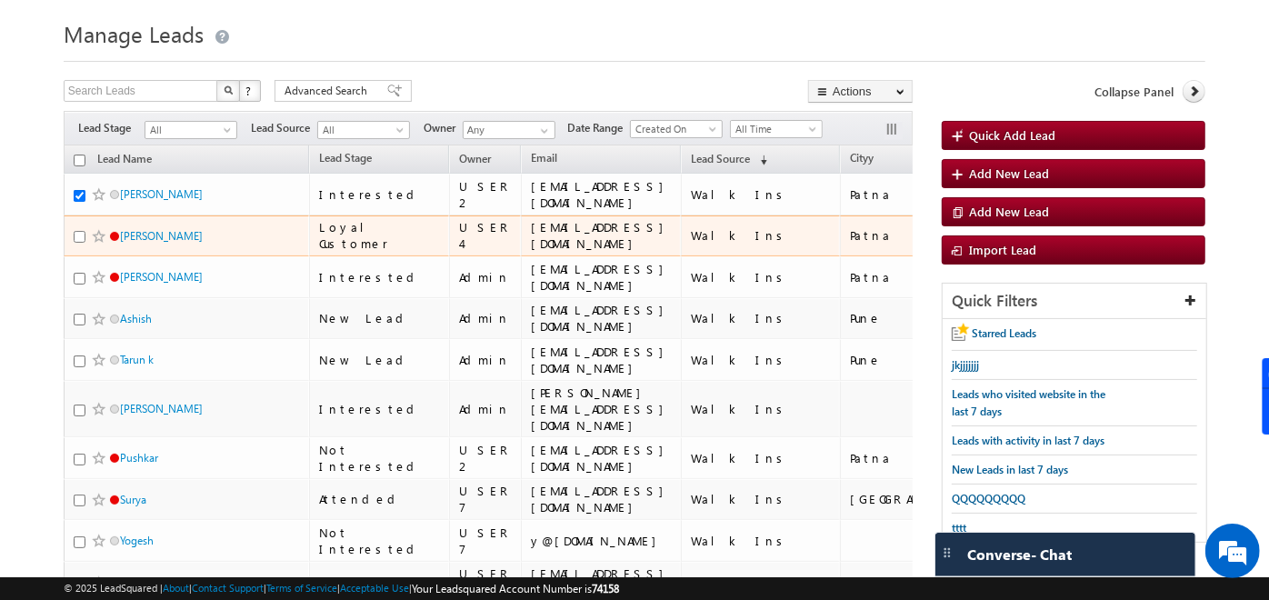
click at [81, 232] on input "checkbox" at bounding box center [80, 237] width 12 height 12
checkbox input "true"
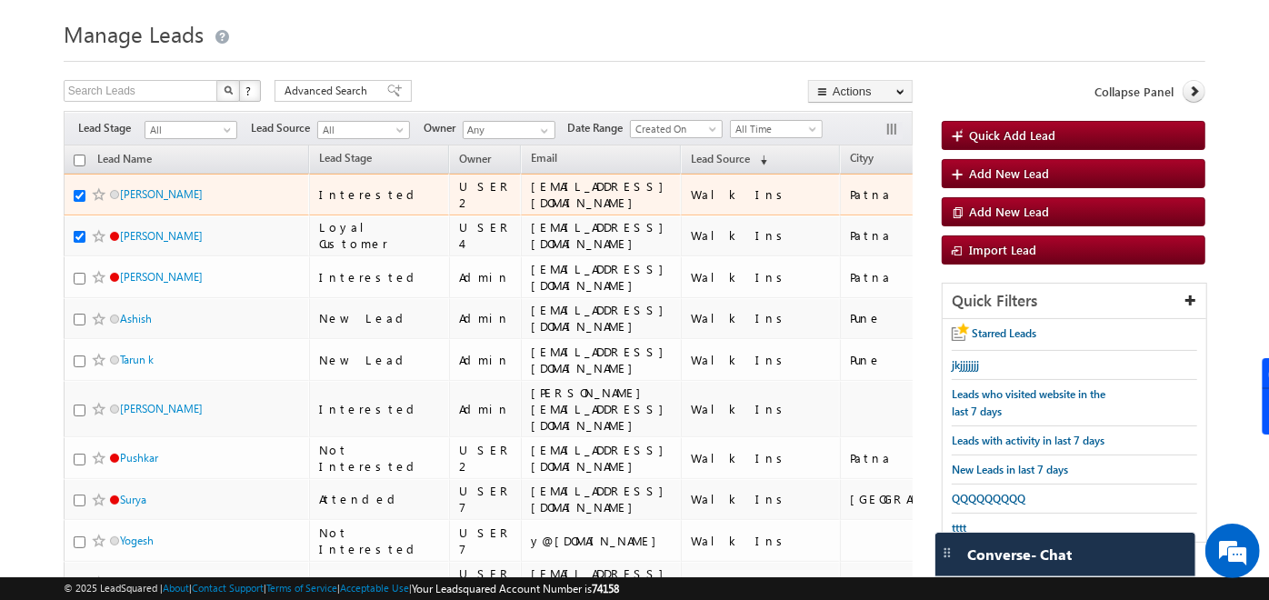
click at [83, 191] on input "checkbox" at bounding box center [80, 196] width 12 height 12
checkbox input "false"
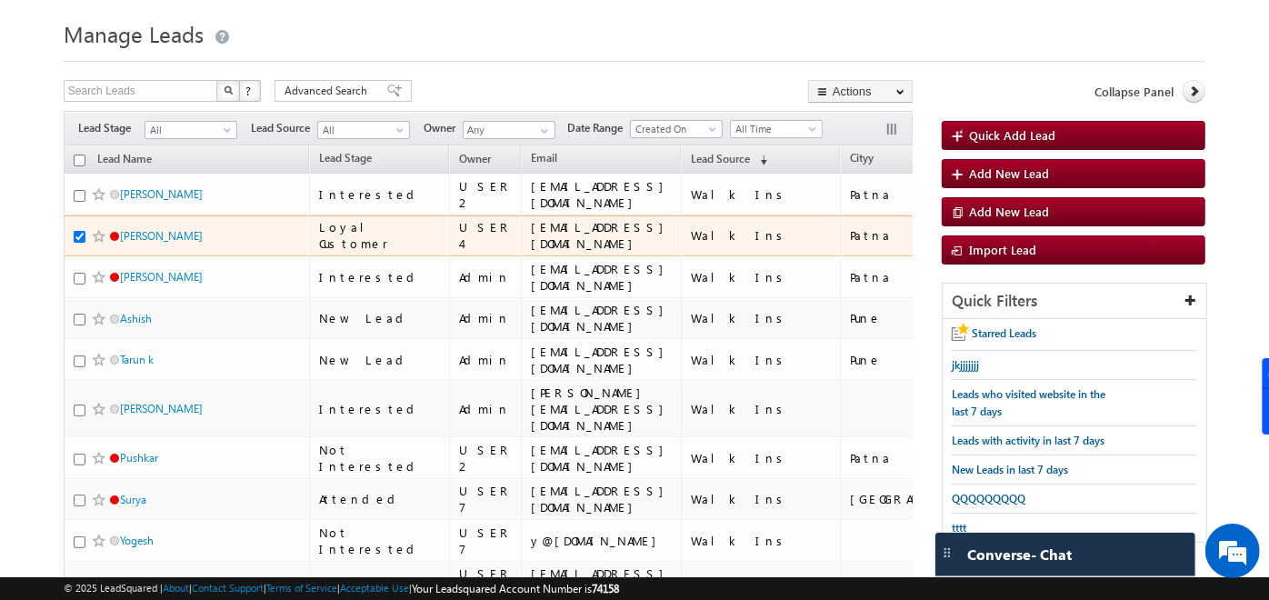
click at [75, 238] on input "checkbox" at bounding box center [80, 237] width 12 height 12
checkbox input "false"
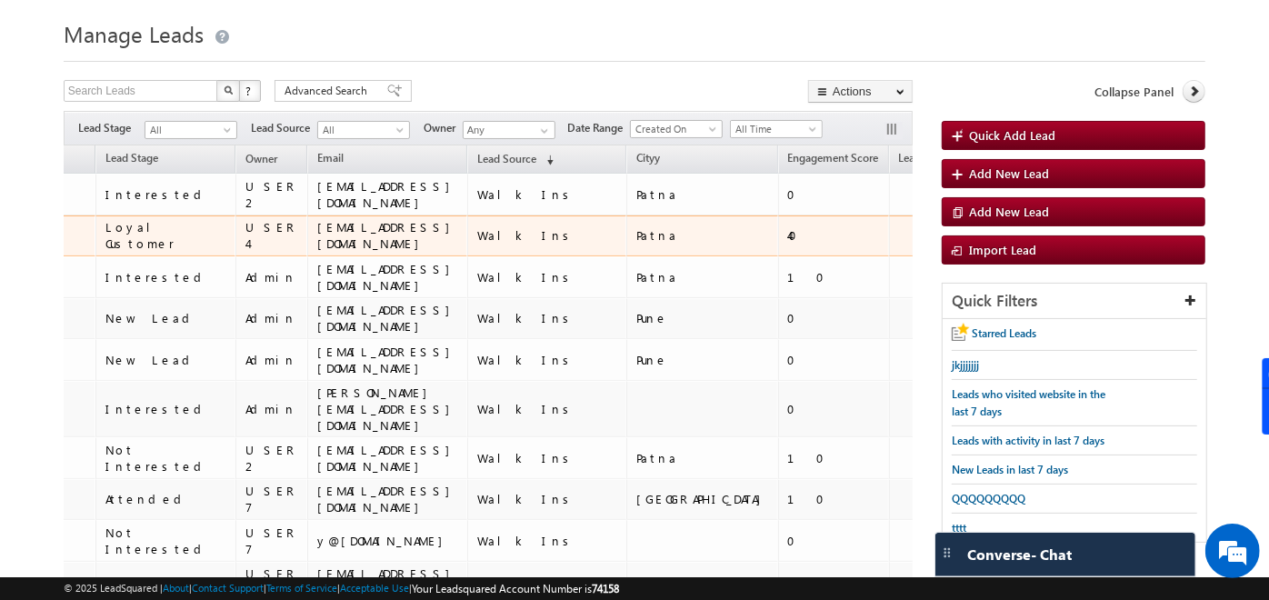
scroll to position [0, 238]
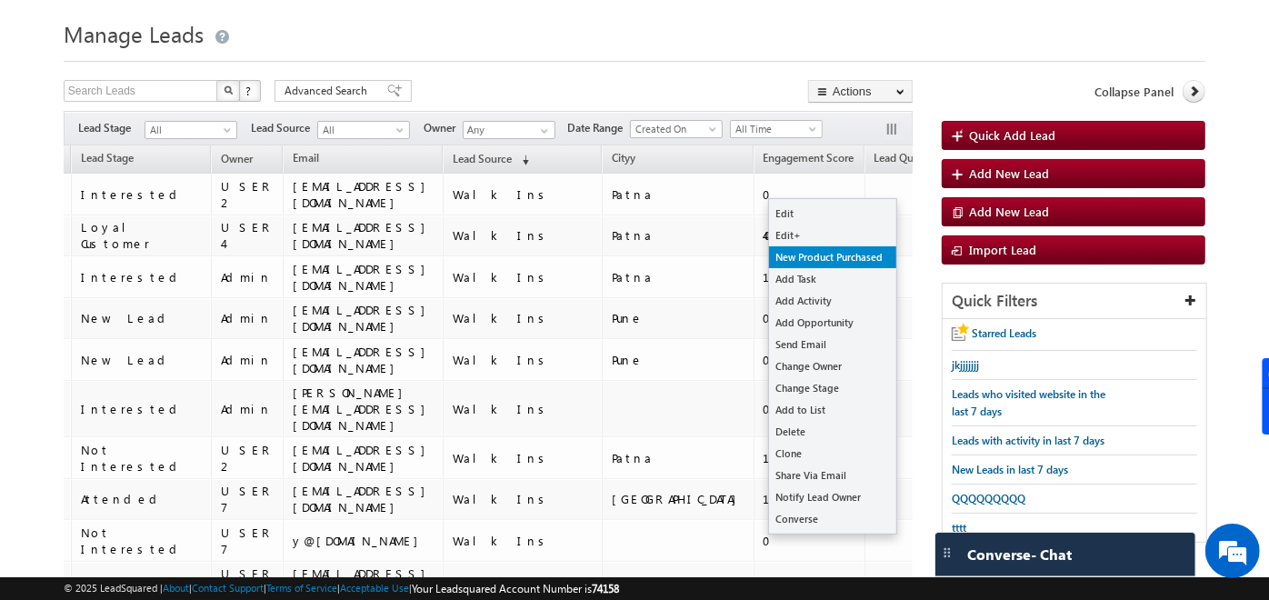
click at [849, 255] on link "New Product Purchased" at bounding box center [832, 257] width 127 height 22
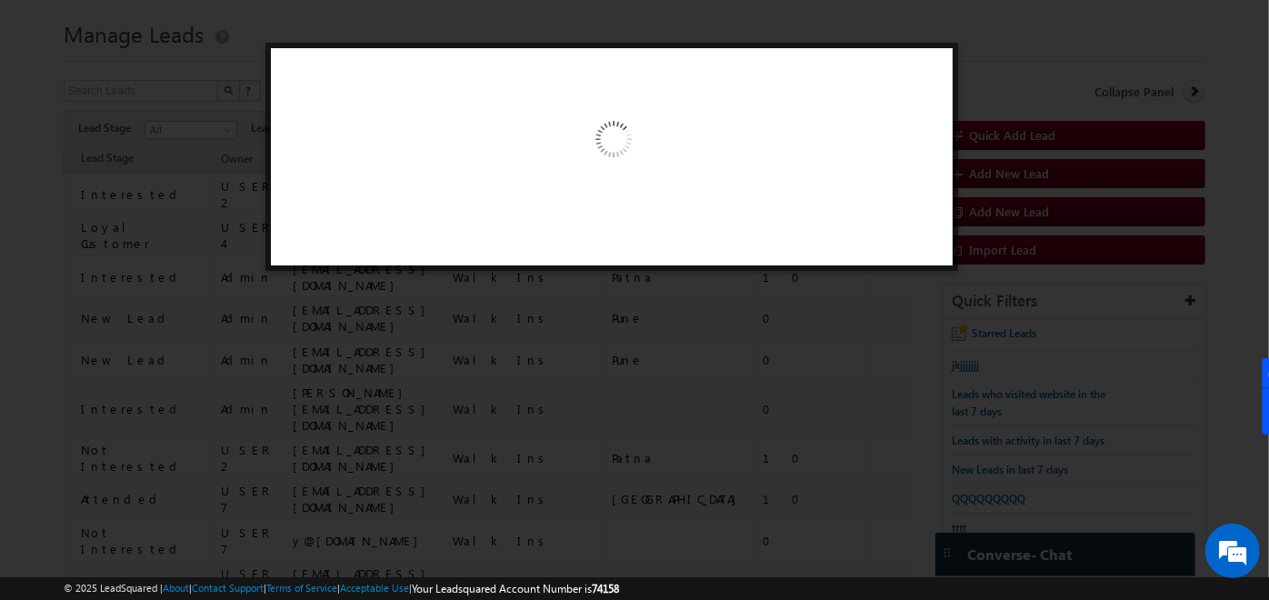
scroll to position [0, 227]
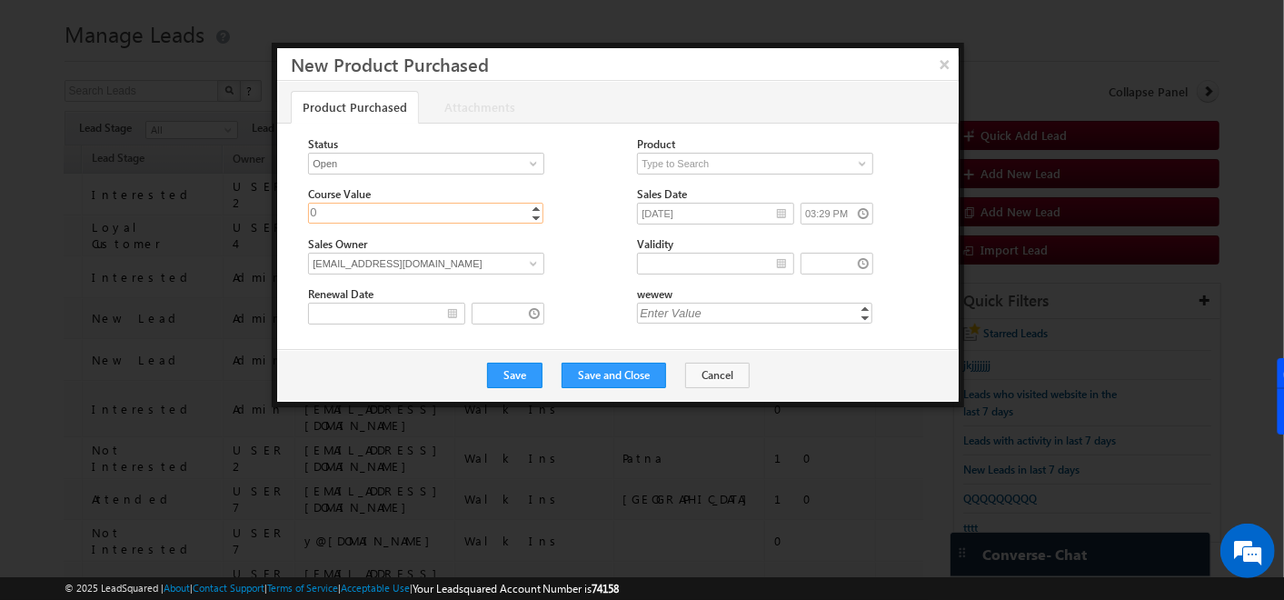
click at [455, 220] on input "0" at bounding box center [425, 213] width 235 height 21
type input "1222"
click at [528, 370] on button "Save" at bounding box center [514, 375] width 55 height 25
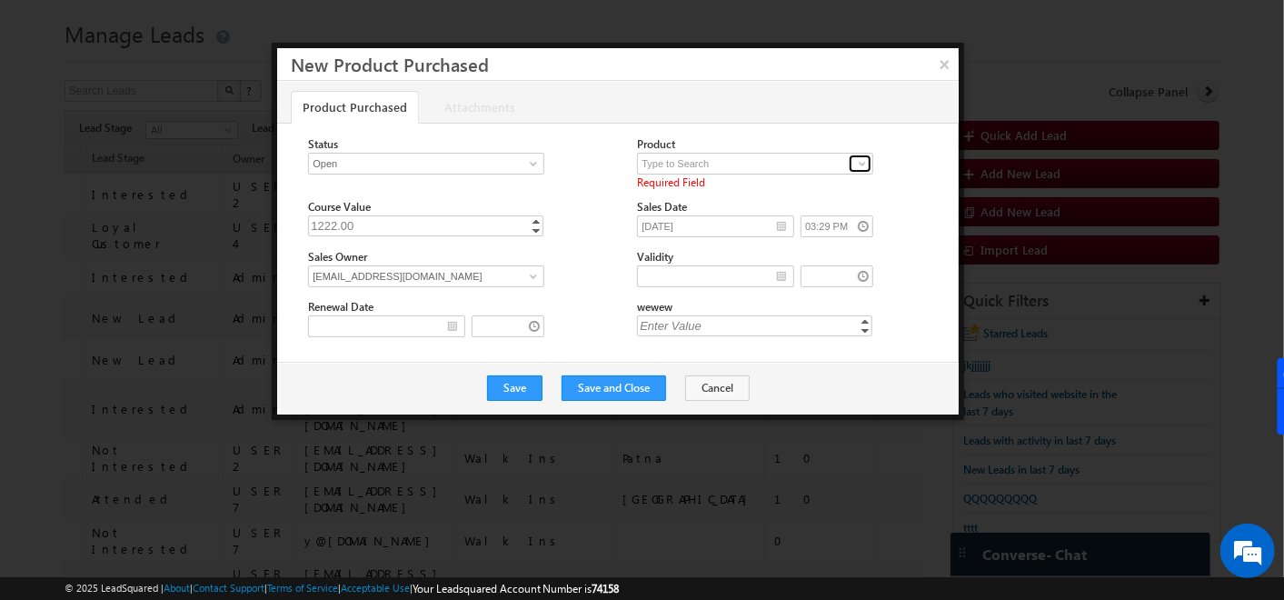
click at [865, 156] on span at bounding box center [862, 163] width 15 height 15
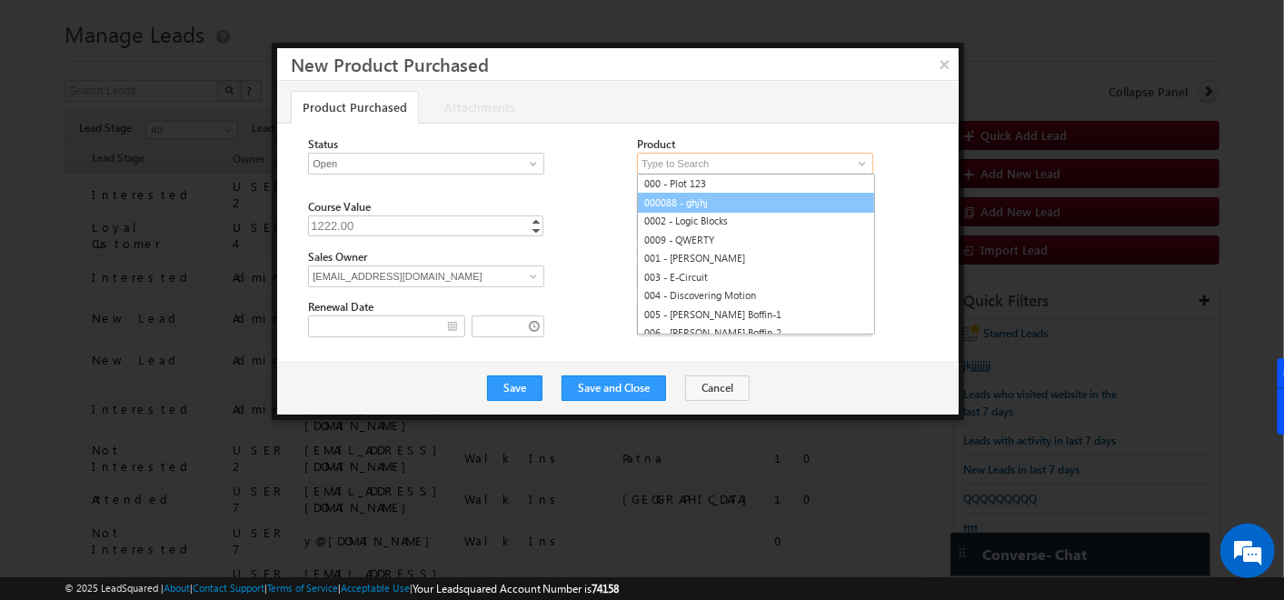
click at [783, 195] on link "000088 - ghjhj" at bounding box center [756, 203] width 238 height 21
type input "000088 - ghjhj"
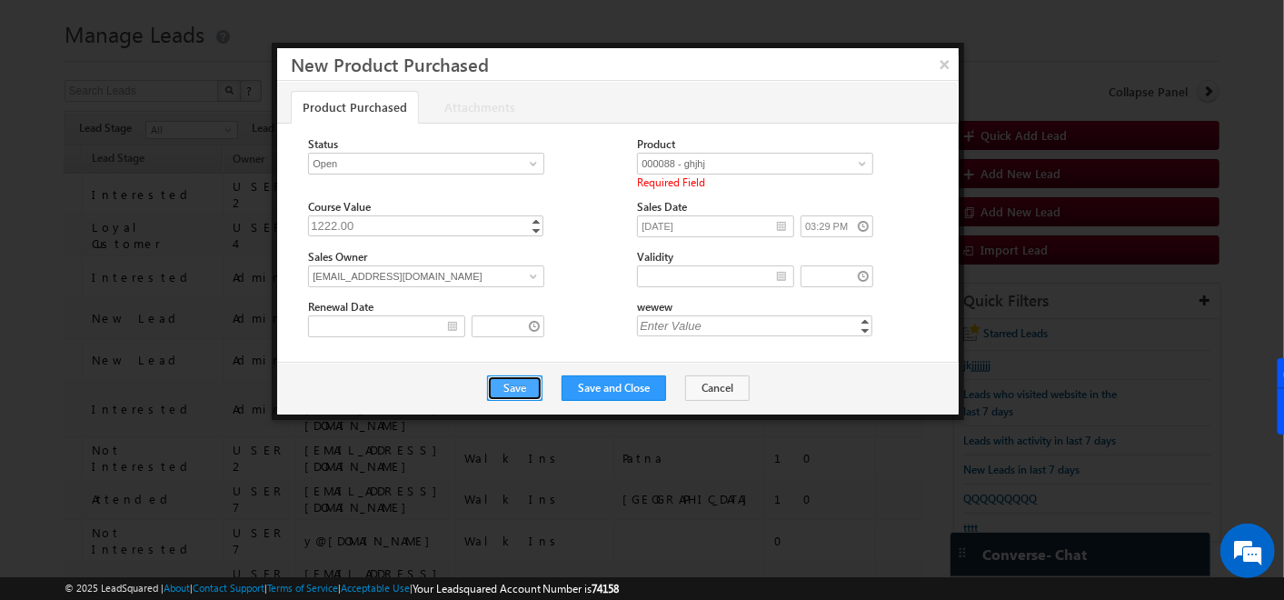
click at [524, 379] on button "Save" at bounding box center [514, 387] width 55 height 25
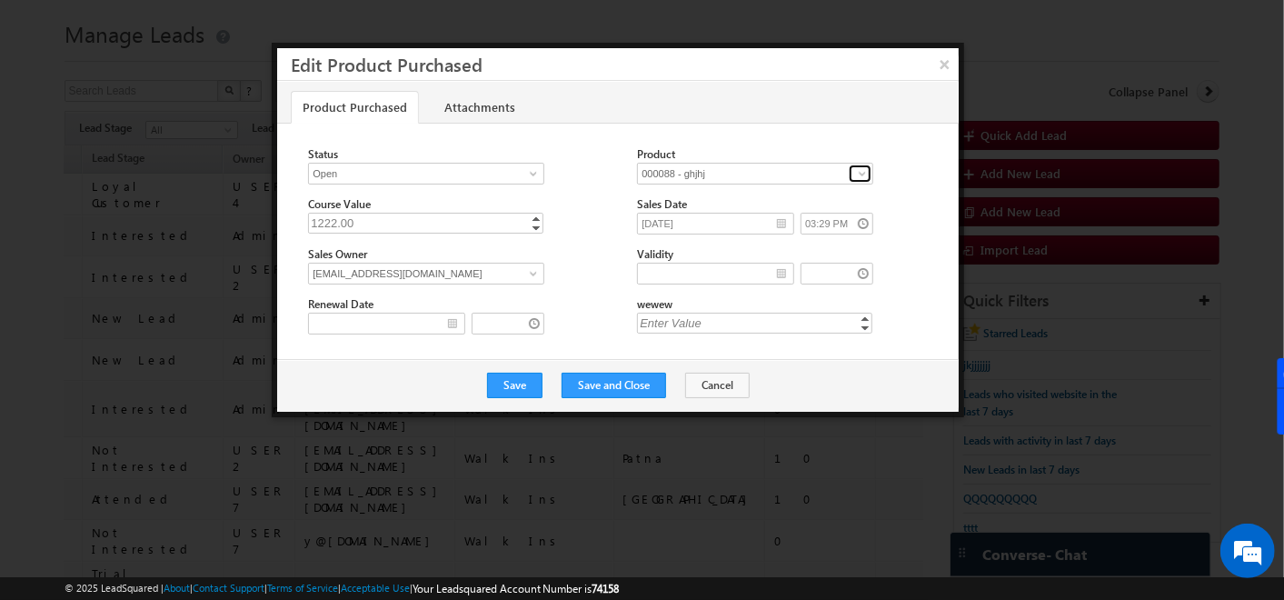
click at [856, 171] on span at bounding box center [862, 173] width 15 height 15
click at [849, 179] on link at bounding box center [860, 174] width 23 height 18
click at [937, 68] on button "×" at bounding box center [945, 64] width 30 height 32
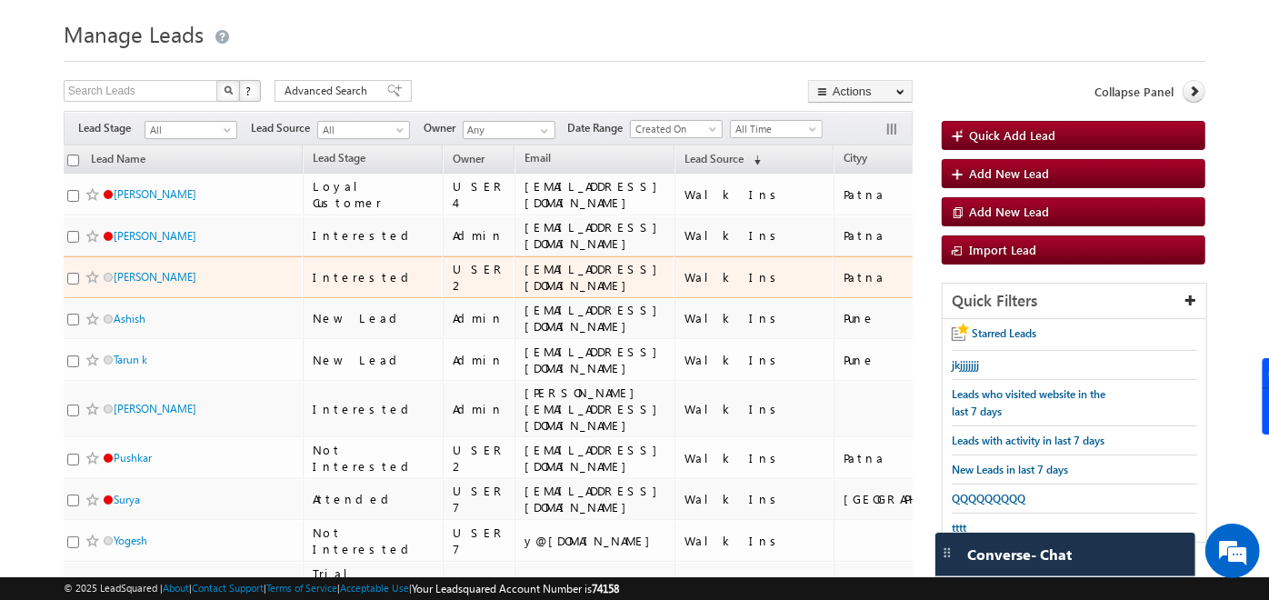
scroll to position [0, 0]
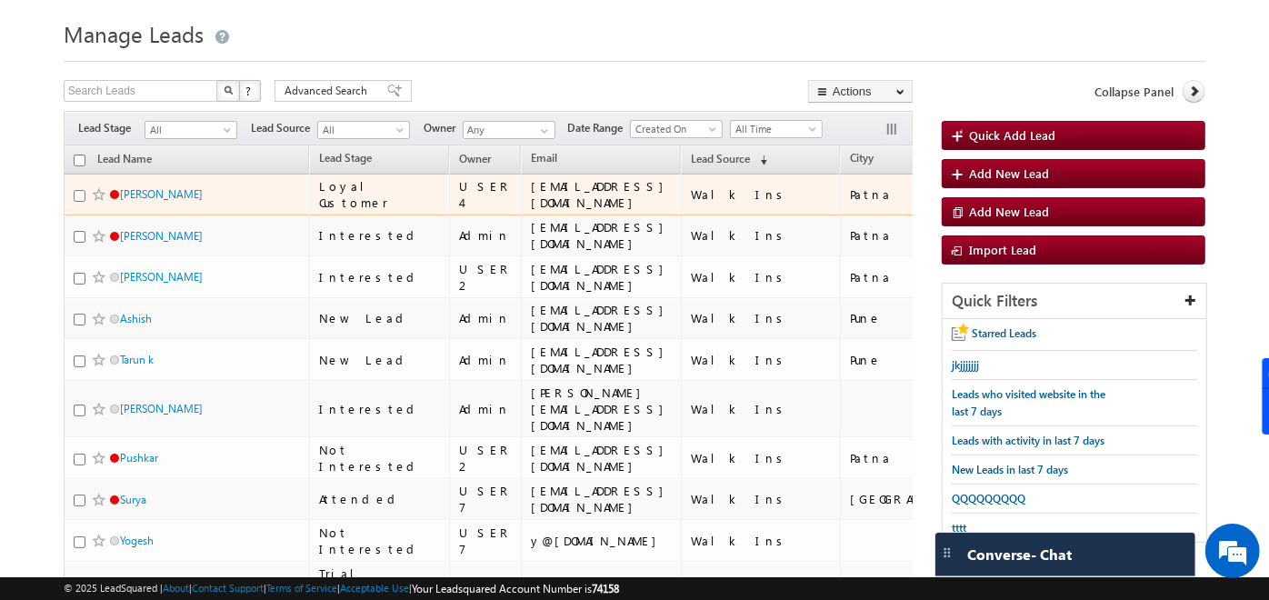
click at [79, 197] on input "checkbox" at bounding box center [80, 196] width 12 height 12
checkbox input "true"
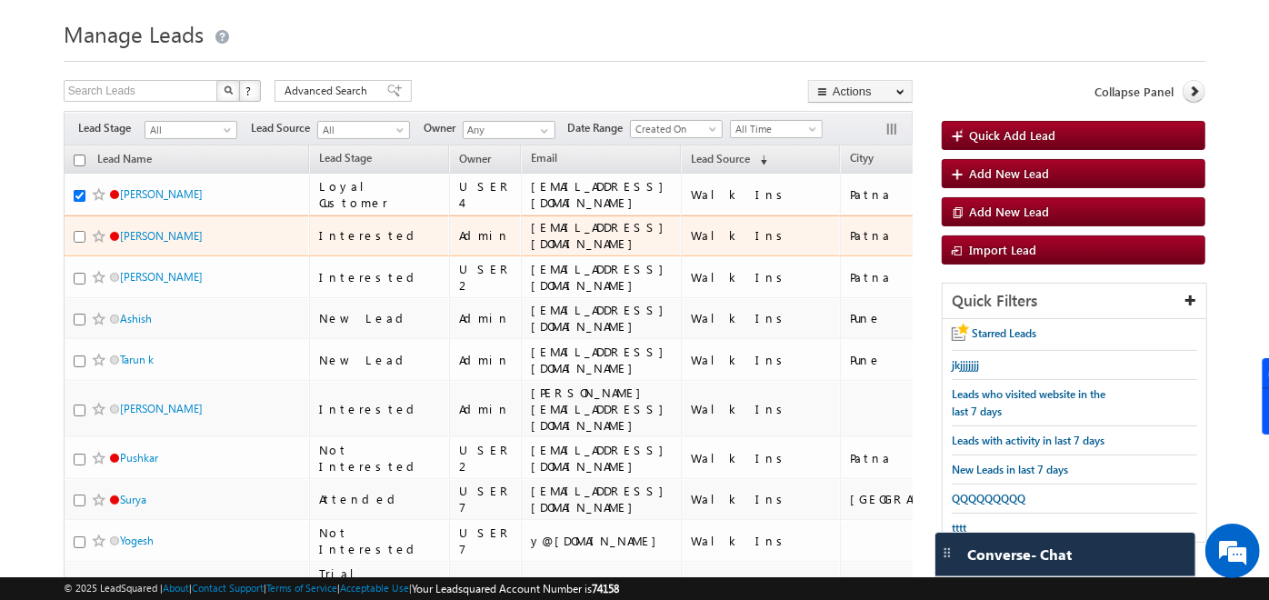
click at [80, 238] on input "checkbox" at bounding box center [80, 237] width 12 height 12
checkbox input "true"
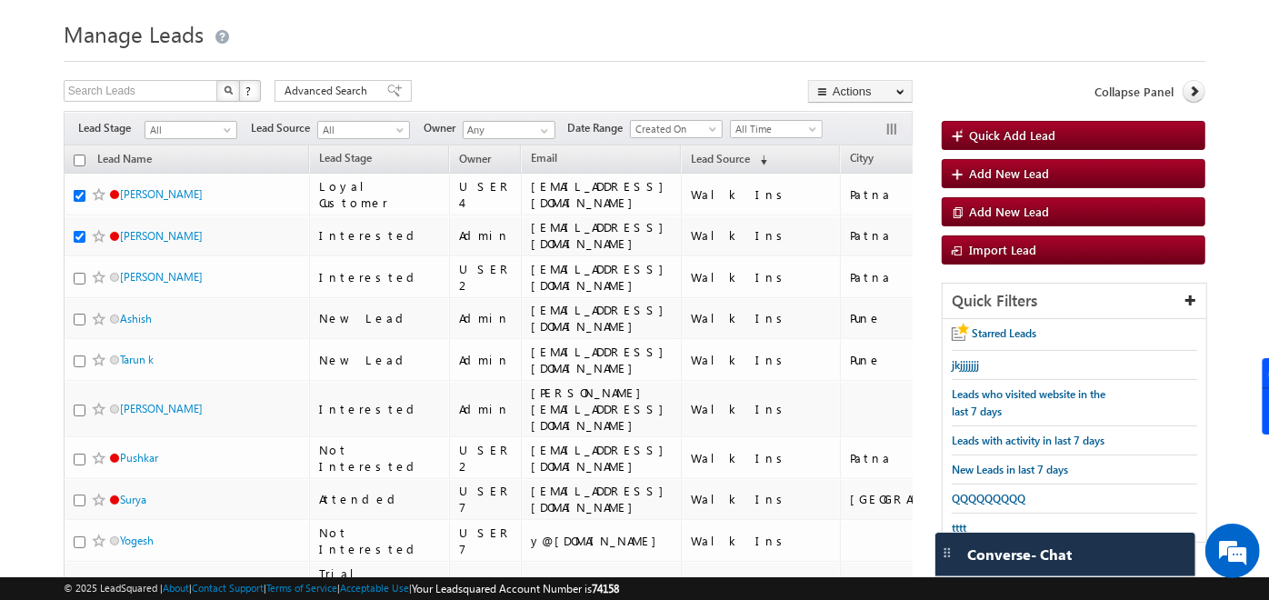
click at [83, 164] on input "checkbox" at bounding box center [80, 161] width 12 height 12
checkbox input "true"
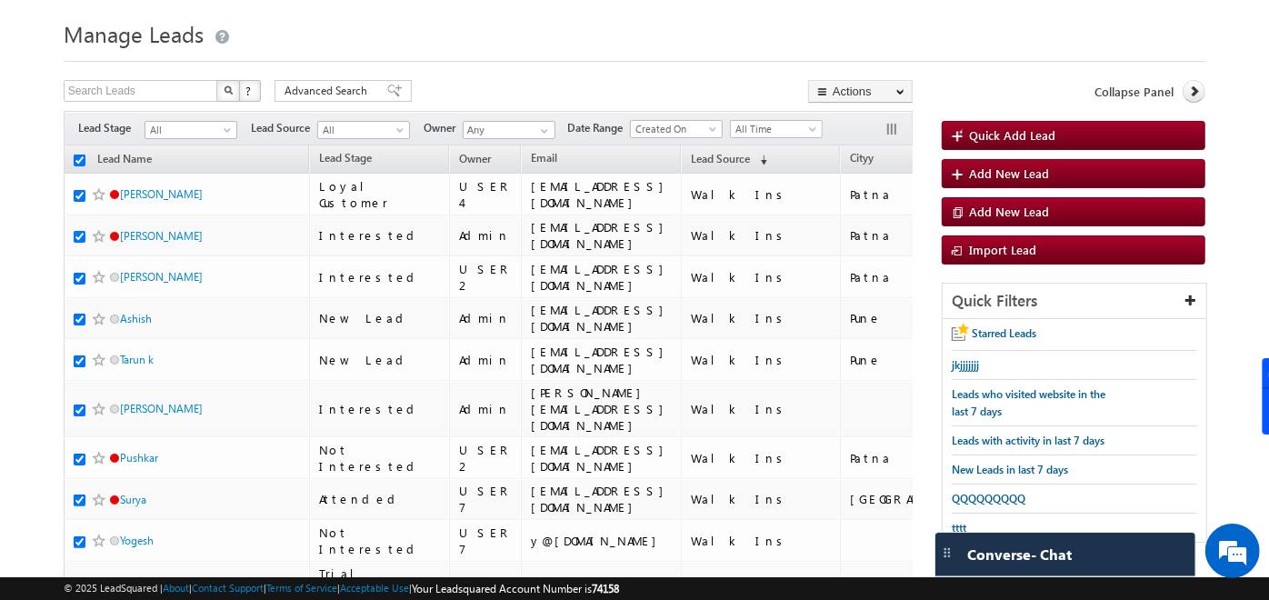
checkbox input "true"
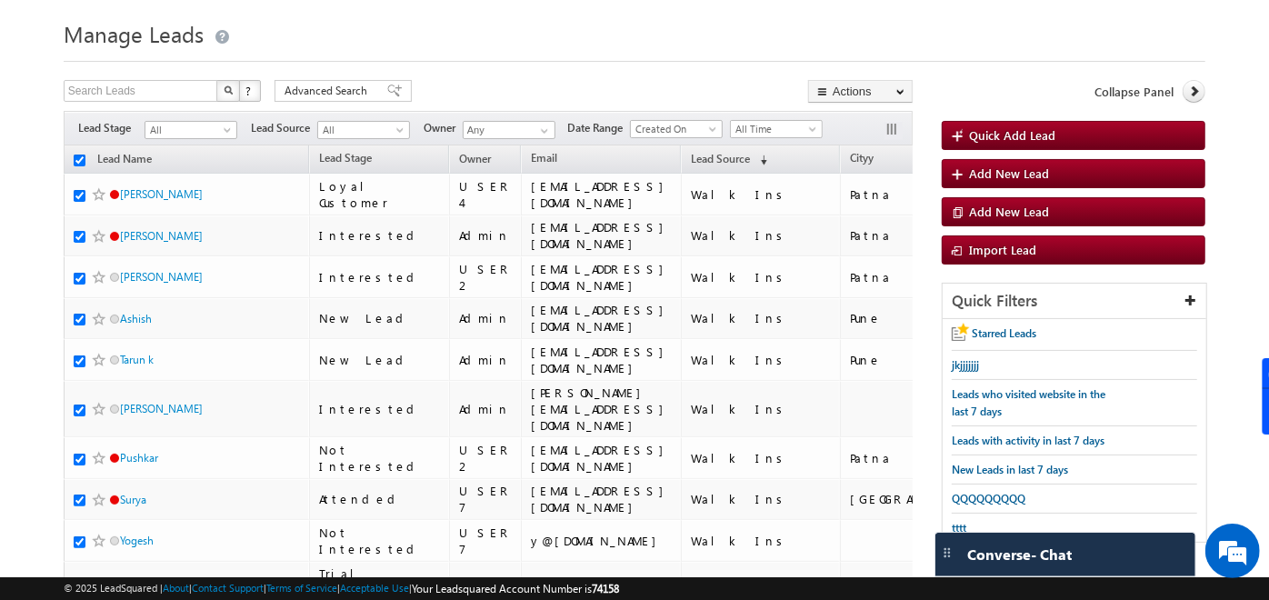
checkbox input "true"
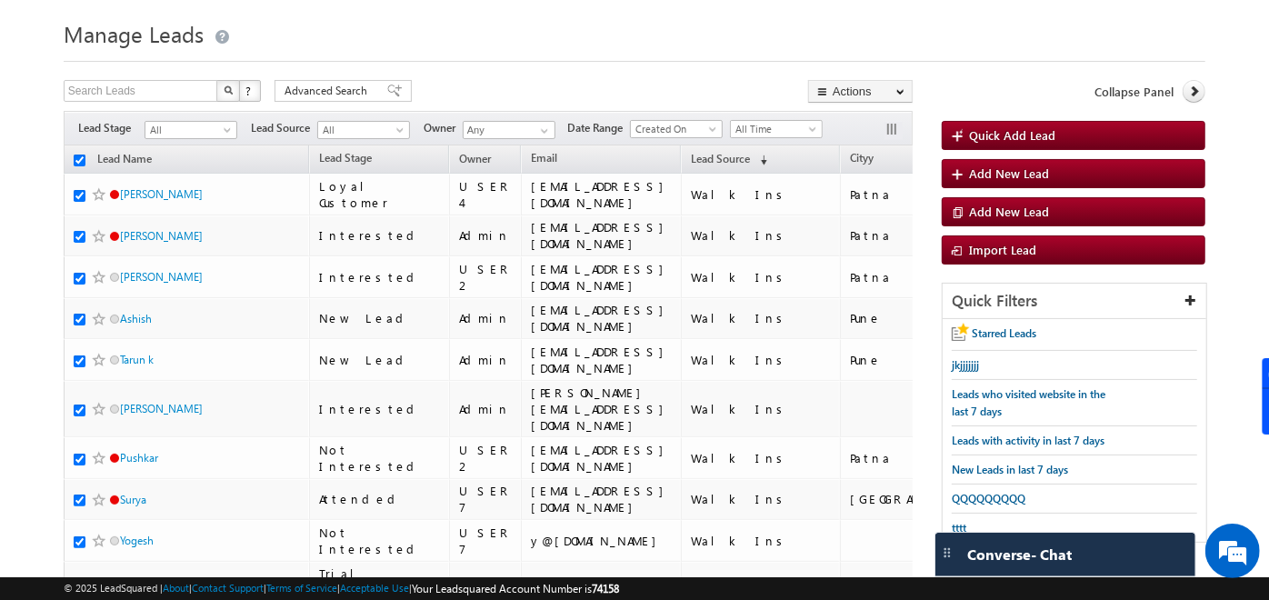
checkbox input "true"
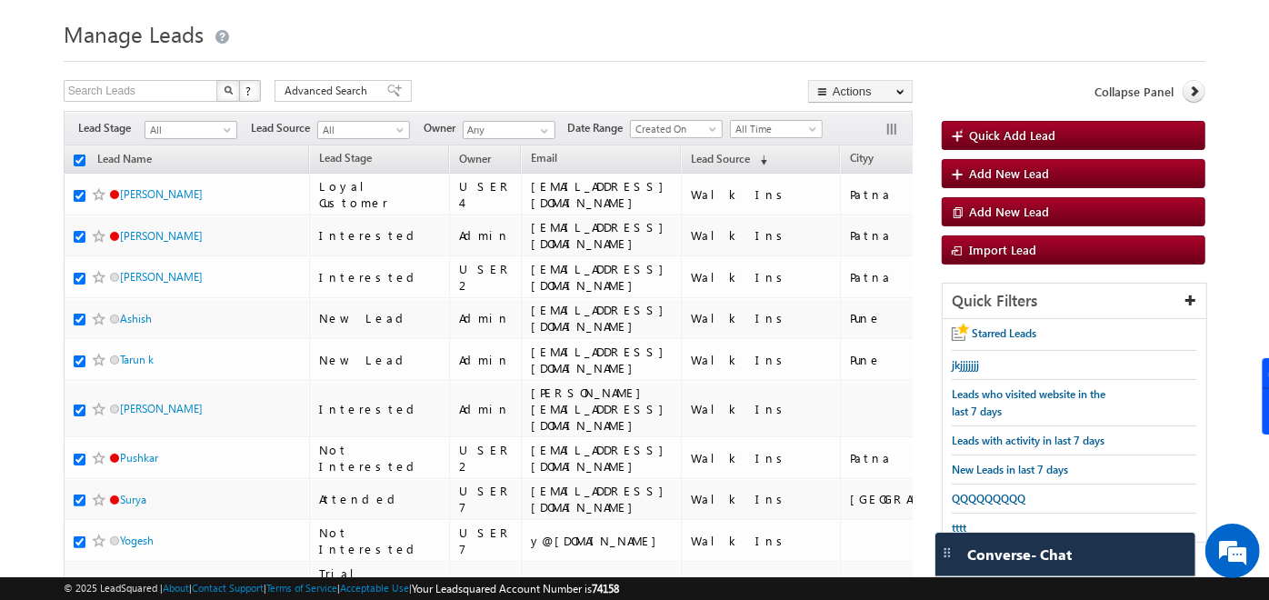
checkbox input "true"
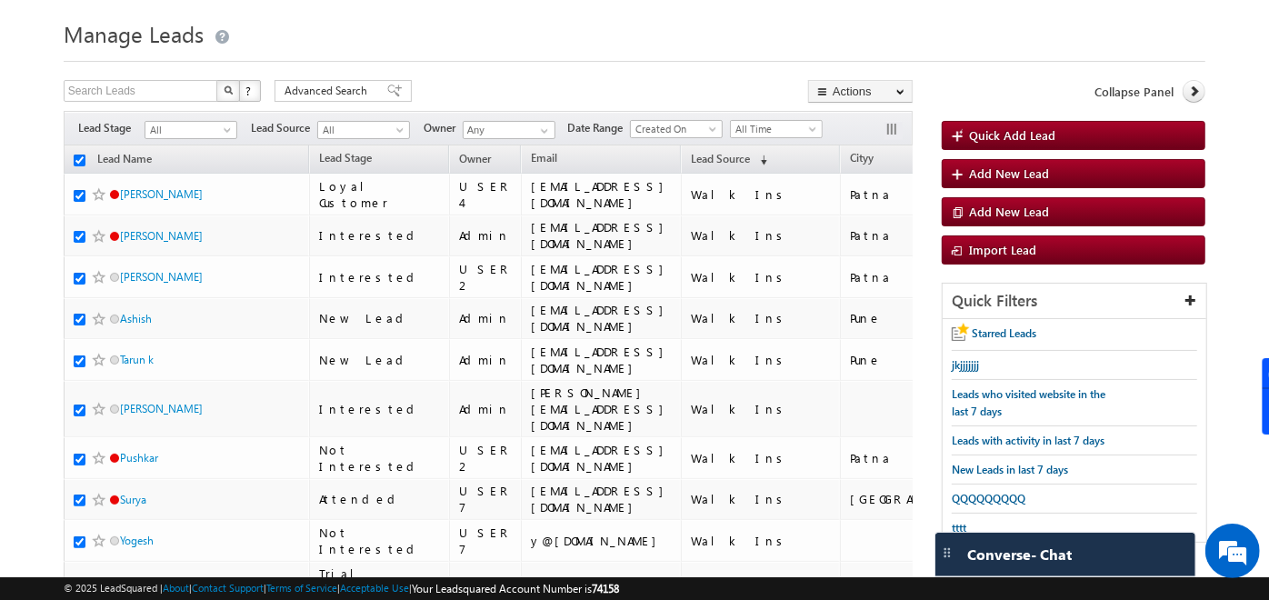
click at [83, 164] on input "checkbox" at bounding box center [80, 161] width 12 height 12
checkbox input "false"
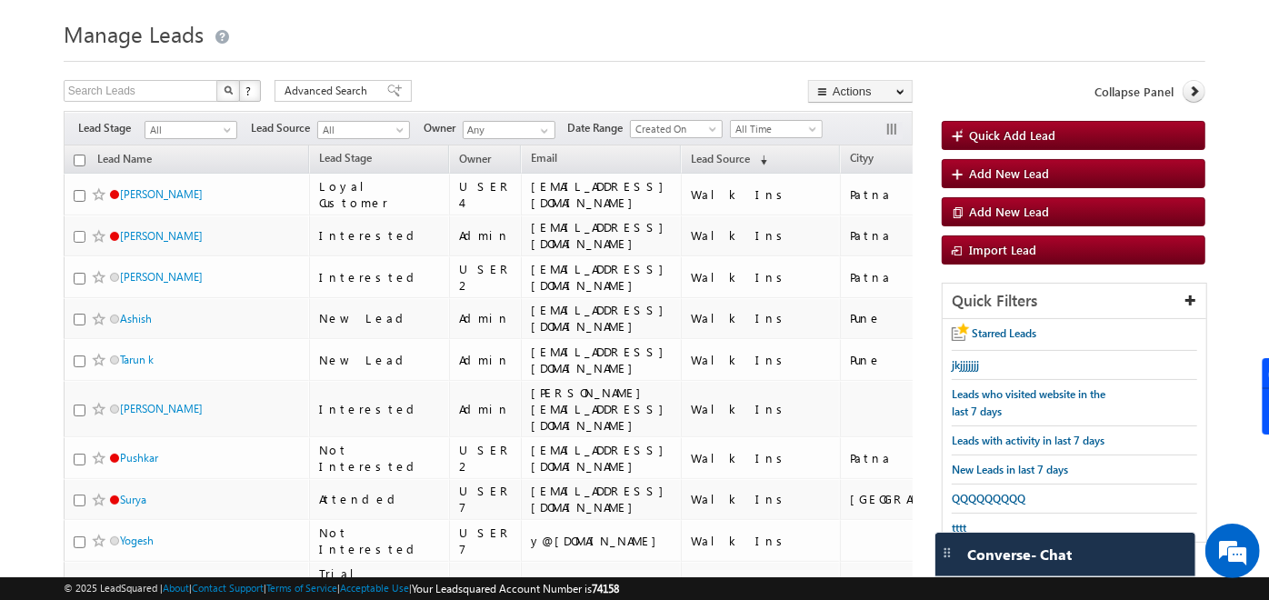
checkbox input "false"
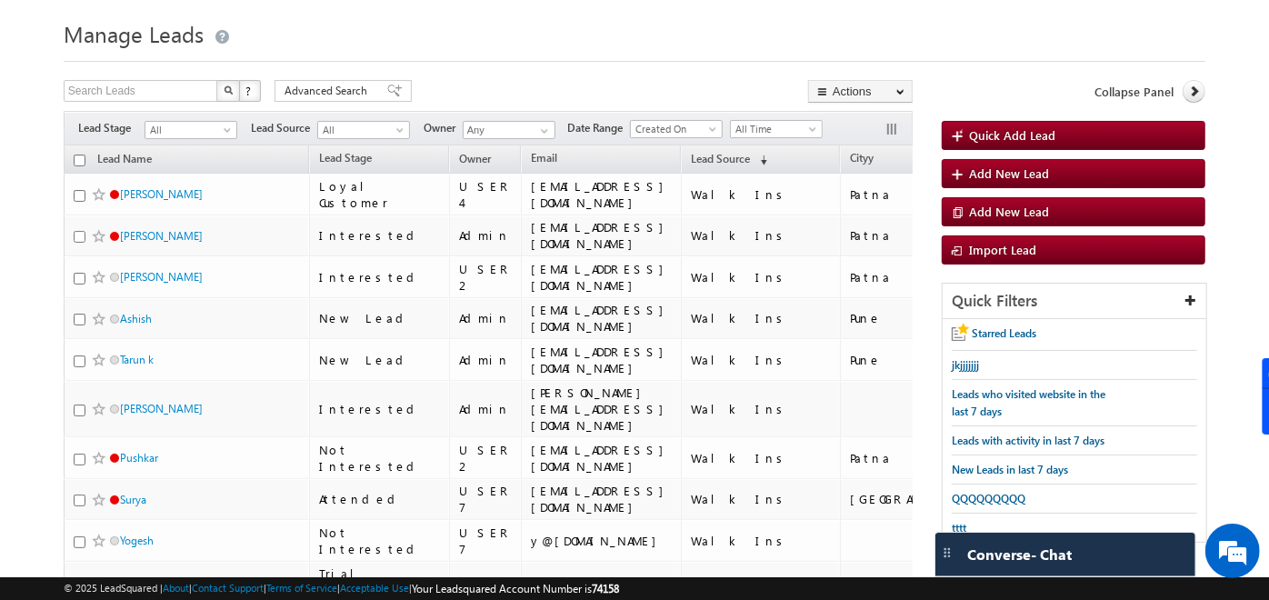
checkbox input "false"
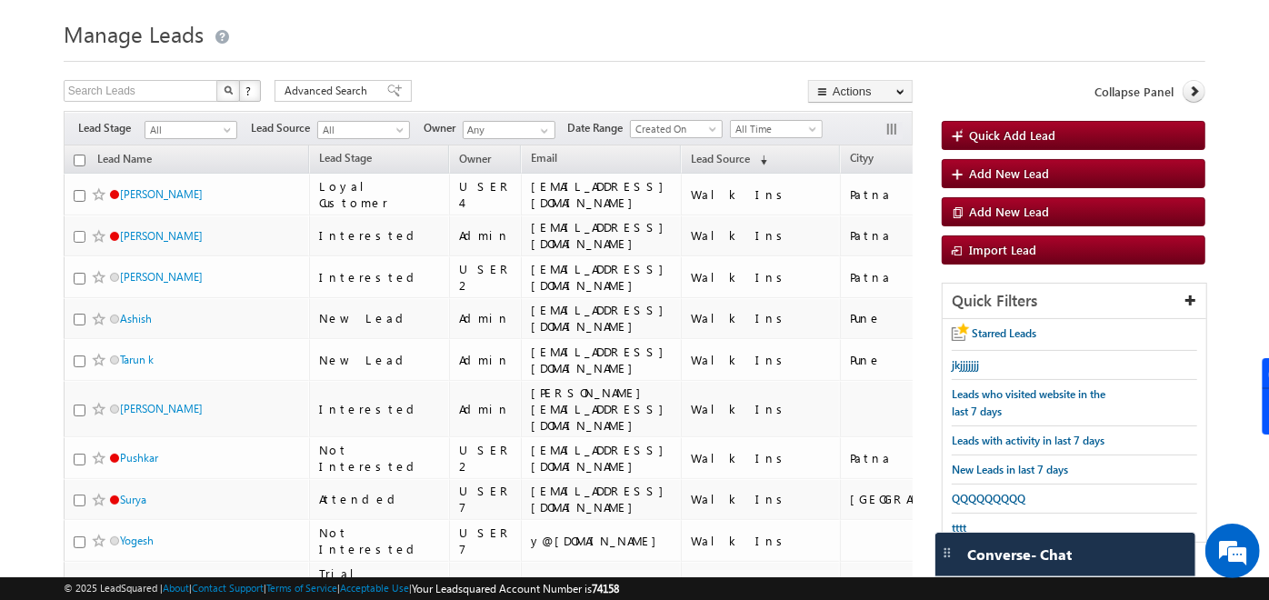
checkbox input "false"
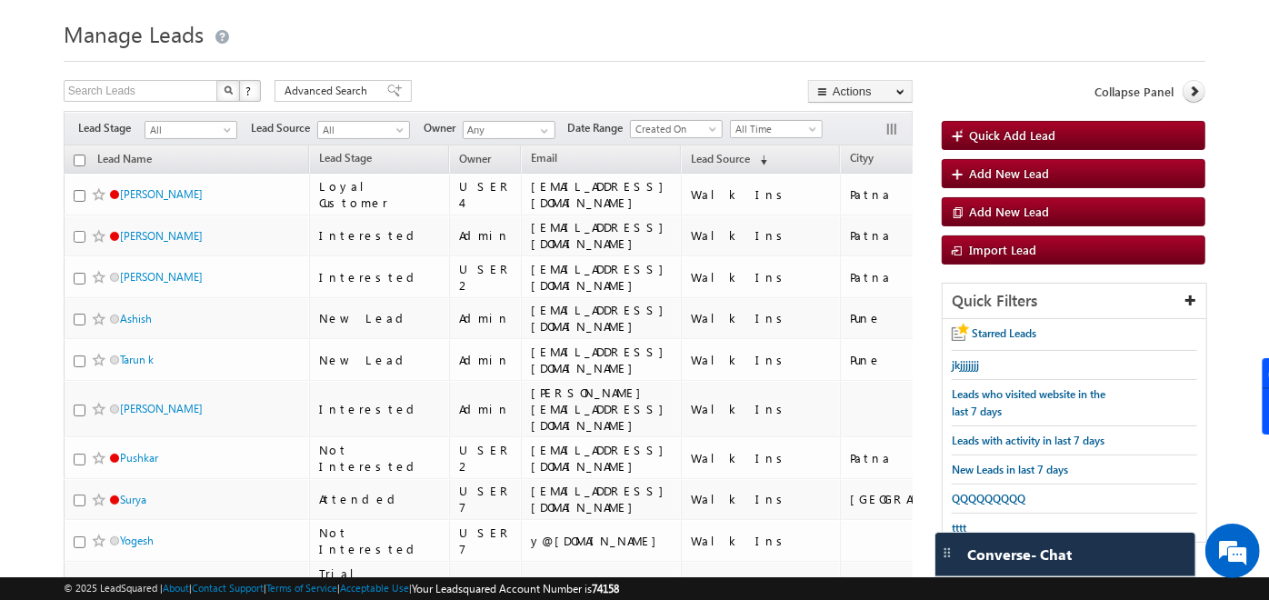
checkbox input "false"
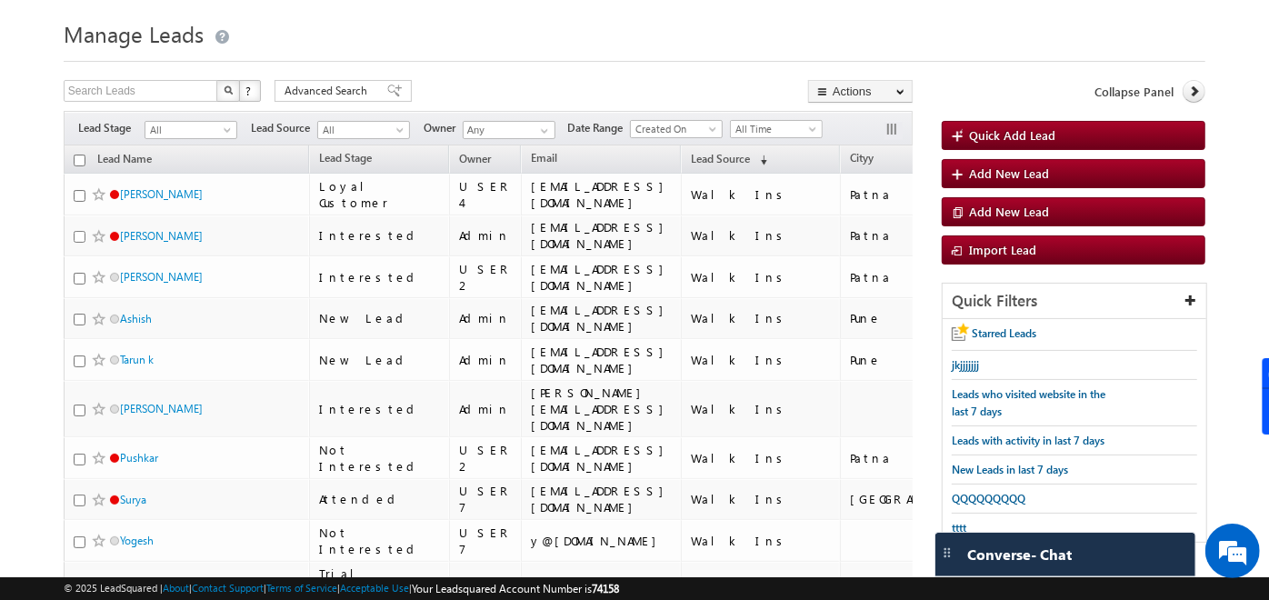
checkbox input "false"
click at [1010, 137] on span "Quick Add Lead" at bounding box center [1012, 134] width 86 height 15
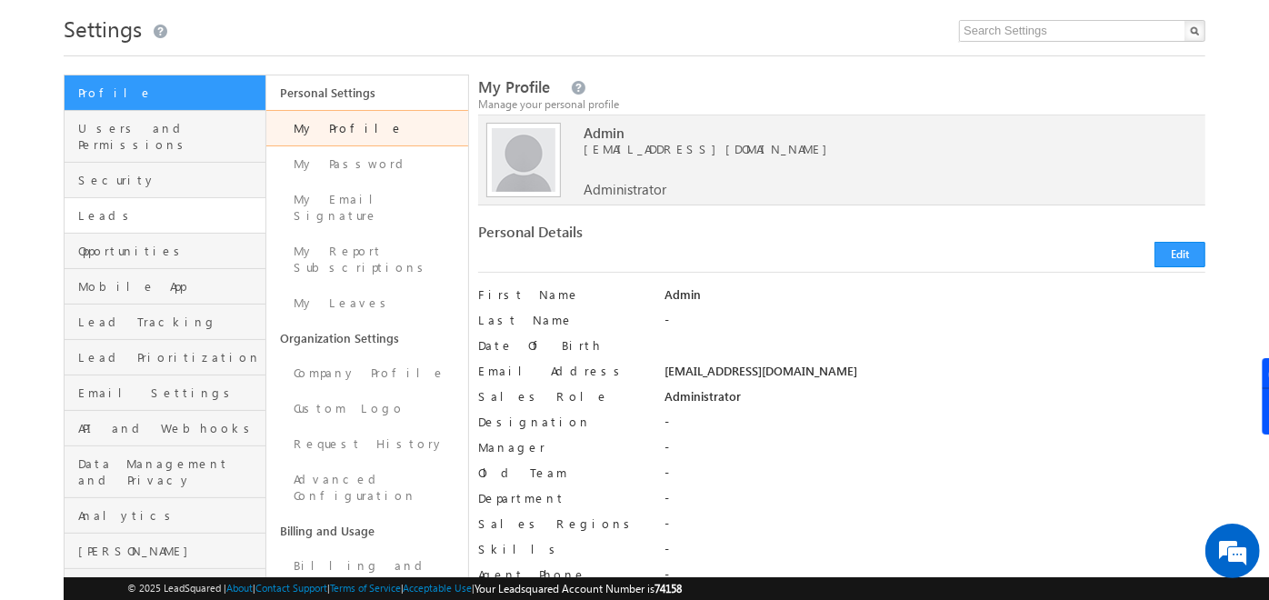
scroll to position [48, 0]
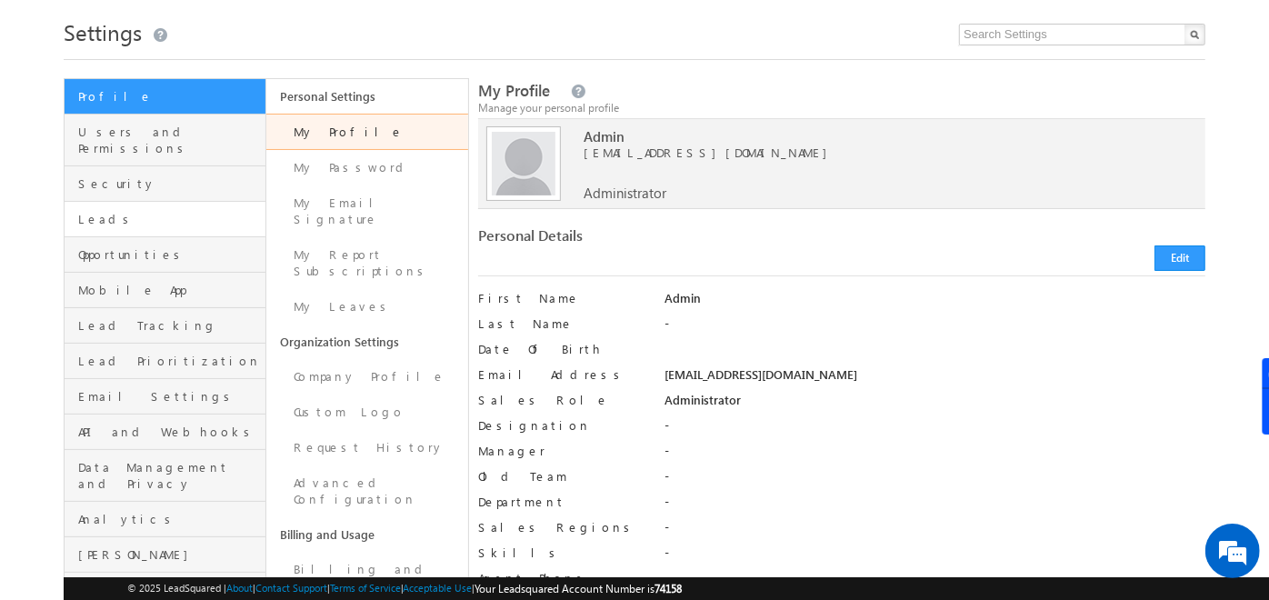
click at [176, 202] on link "Leads" at bounding box center [165, 219] width 201 height 35
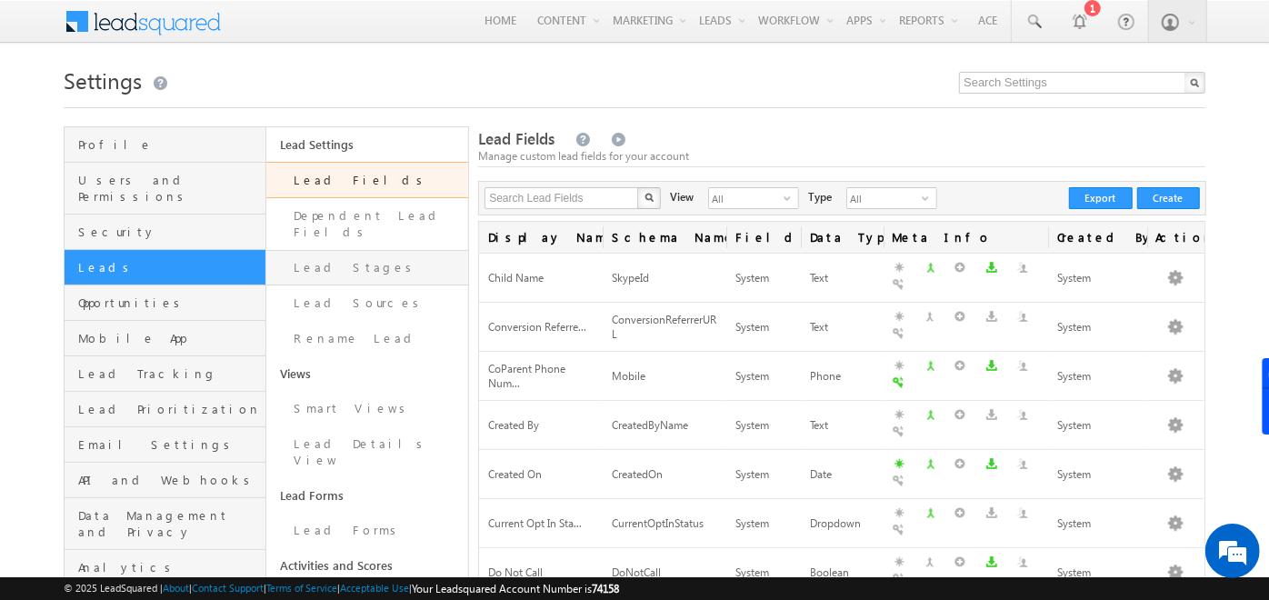
click at [332, 251] on link "Lead Stages" at bounding box center [367, 267] width 202 height 35
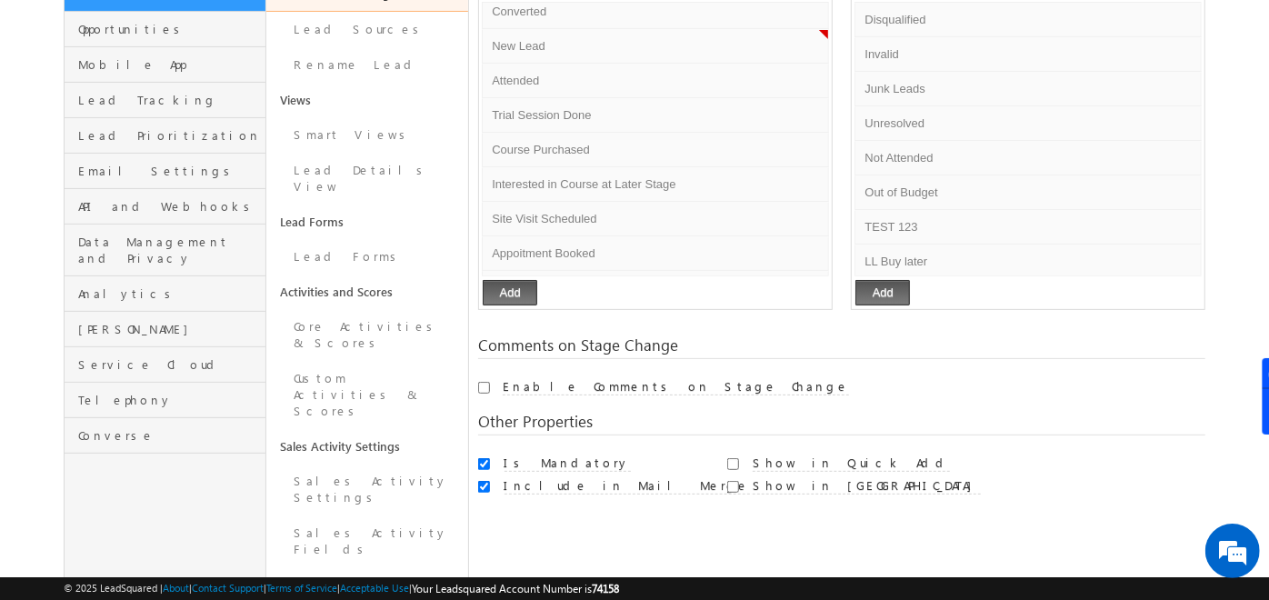
scroll to position [270, 0]
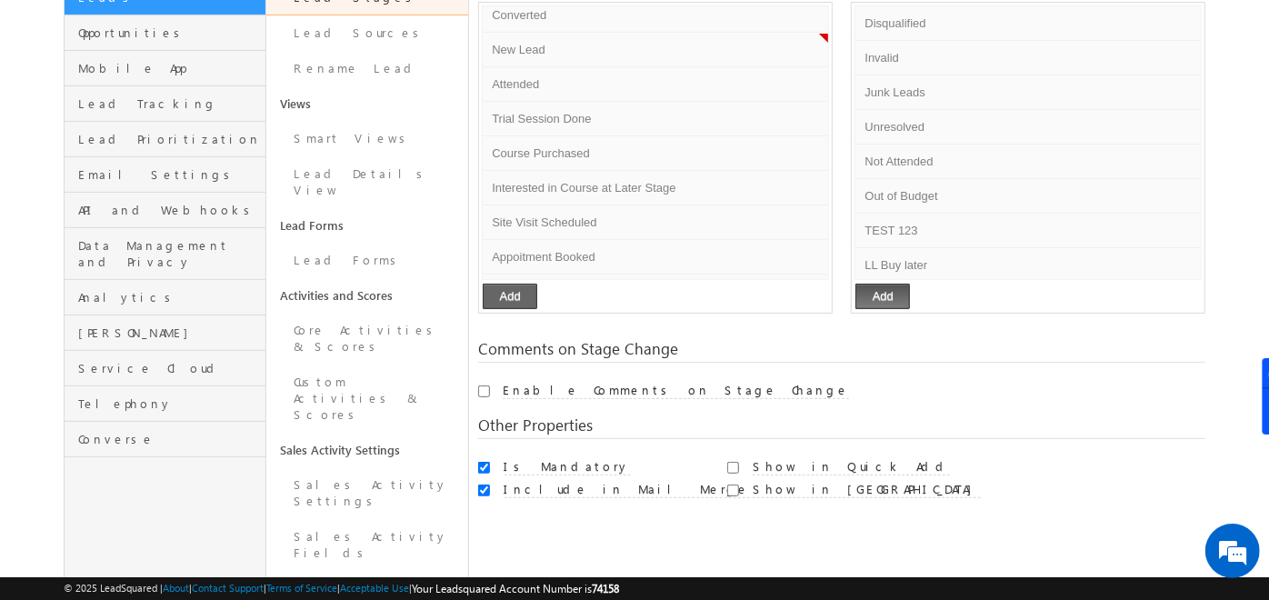
click at [498, 297] on button "Add" at bounding box center [510, 296] width 55 height 25
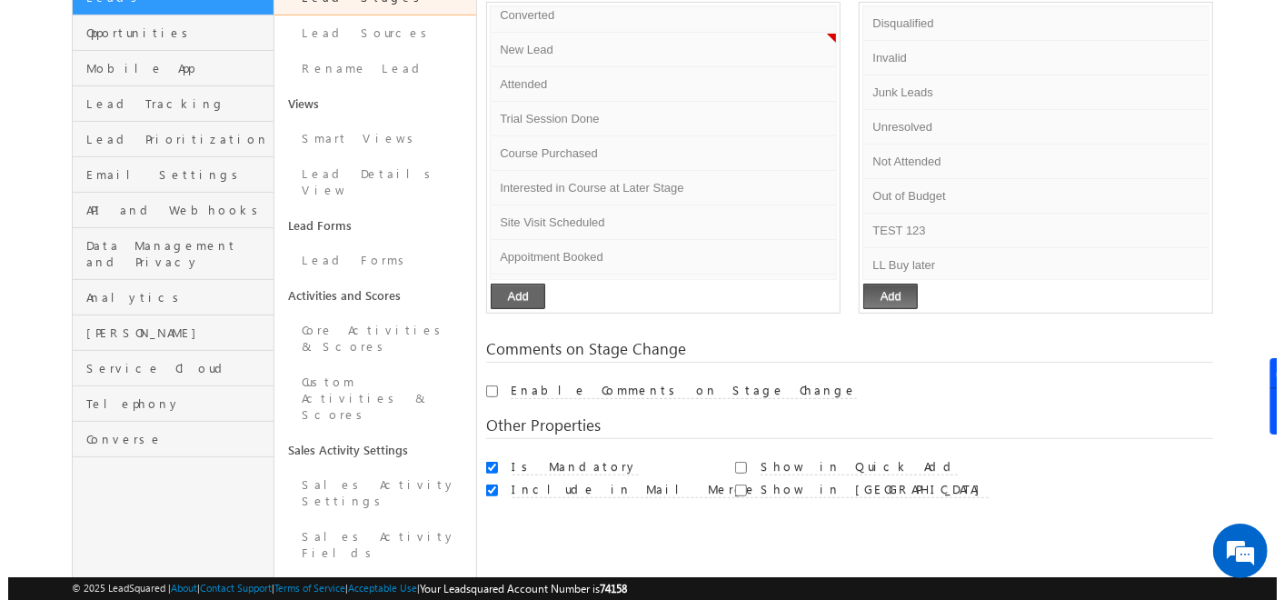
scroll to position [499, 0]
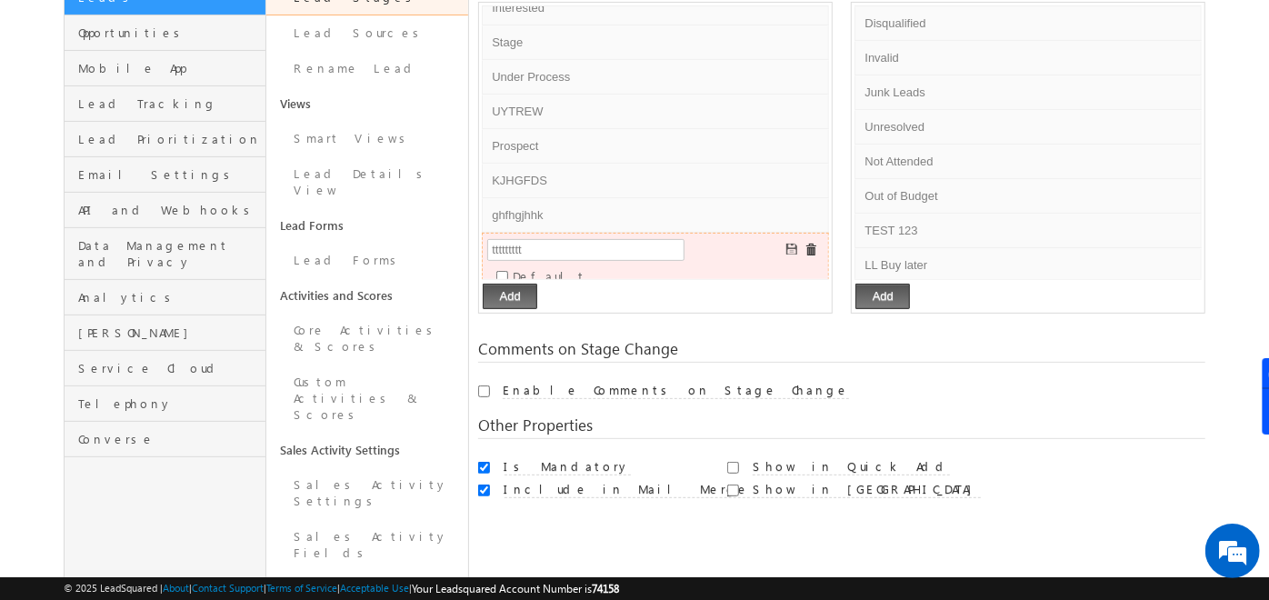
type input "ttttttttt"
click at [786, 244] on span at bounding box center [793, 251] width 14 height 14
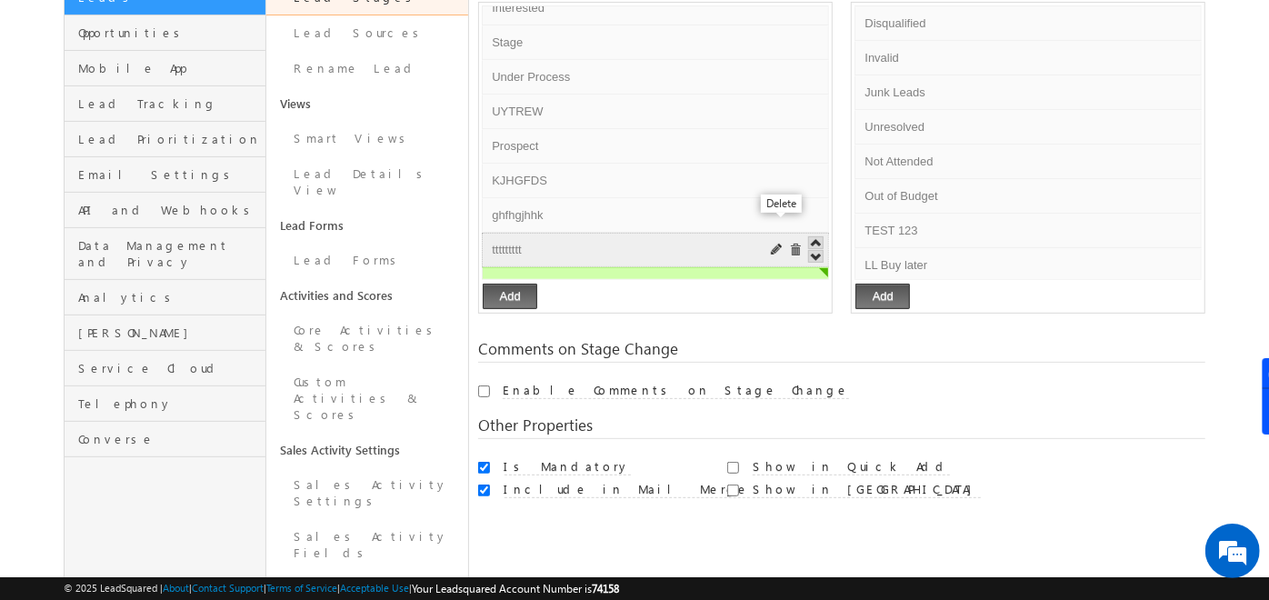
click at [789, 244] on span at bounding box center [796, 251] width 14 height 14
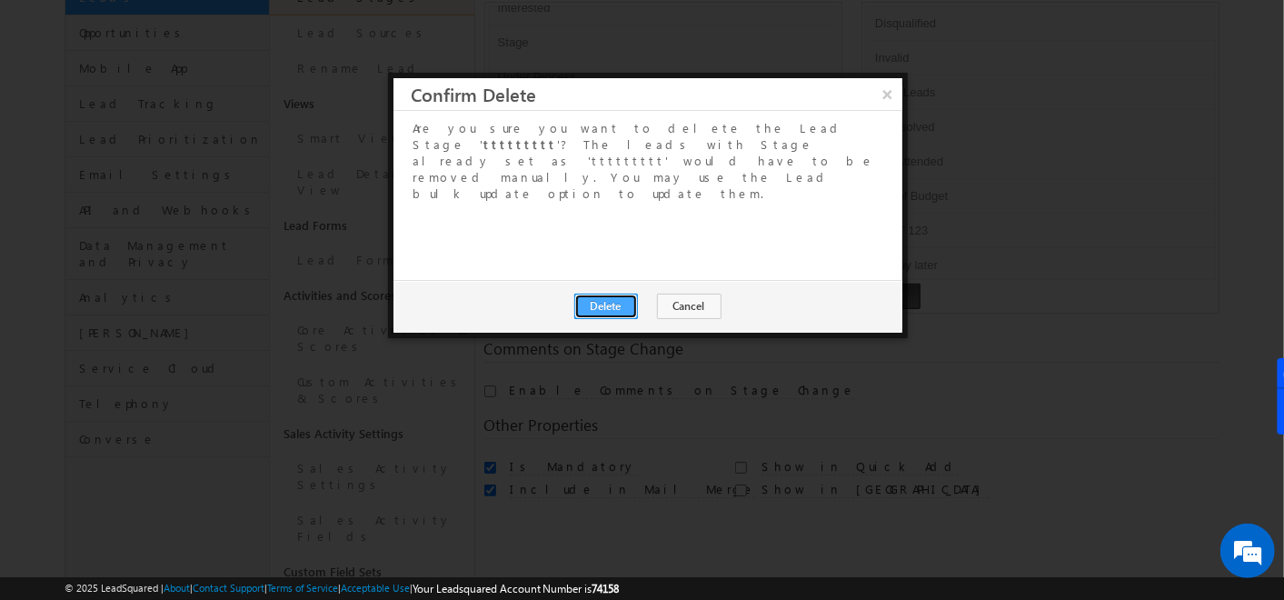
click at [613, 294] on button "Delete" at bounding box center [607, 306] width 64 height 25
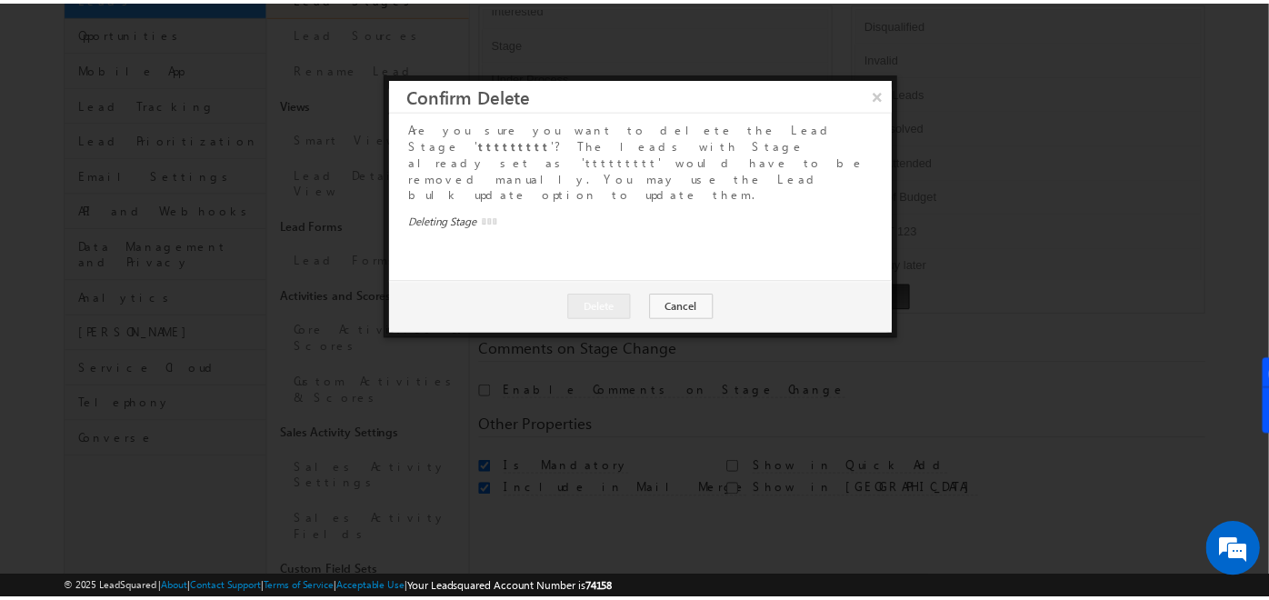
scroll to position [465, 0]
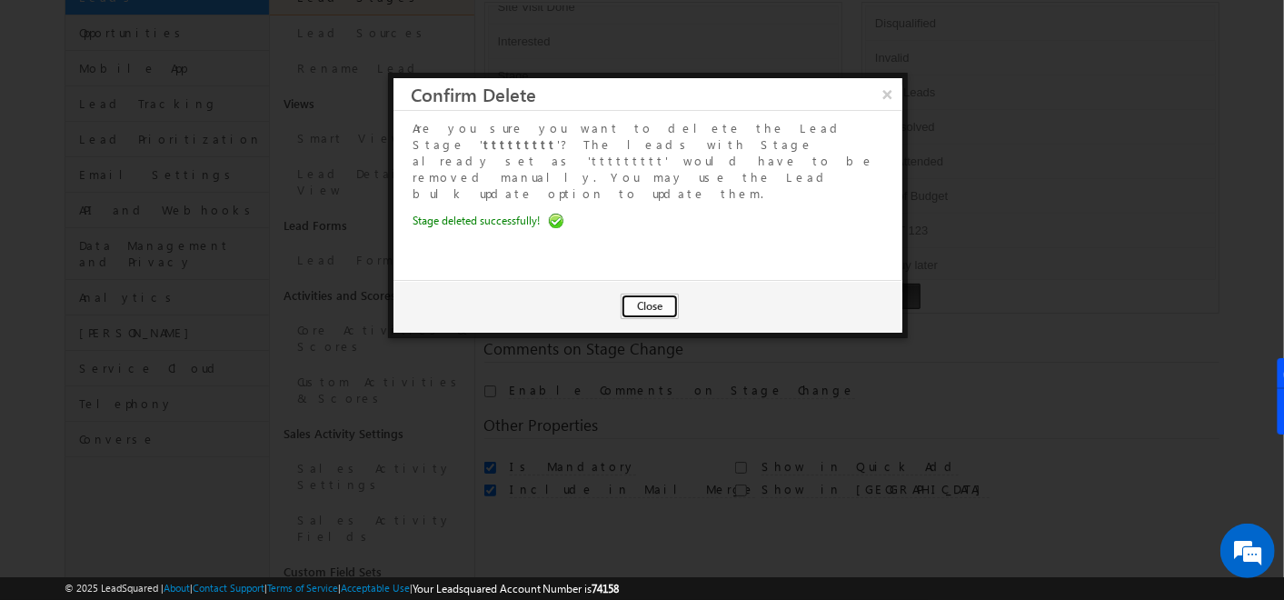
click at [662, 294] on button "Close" at bounding box center [650, 306] width 58 height 25
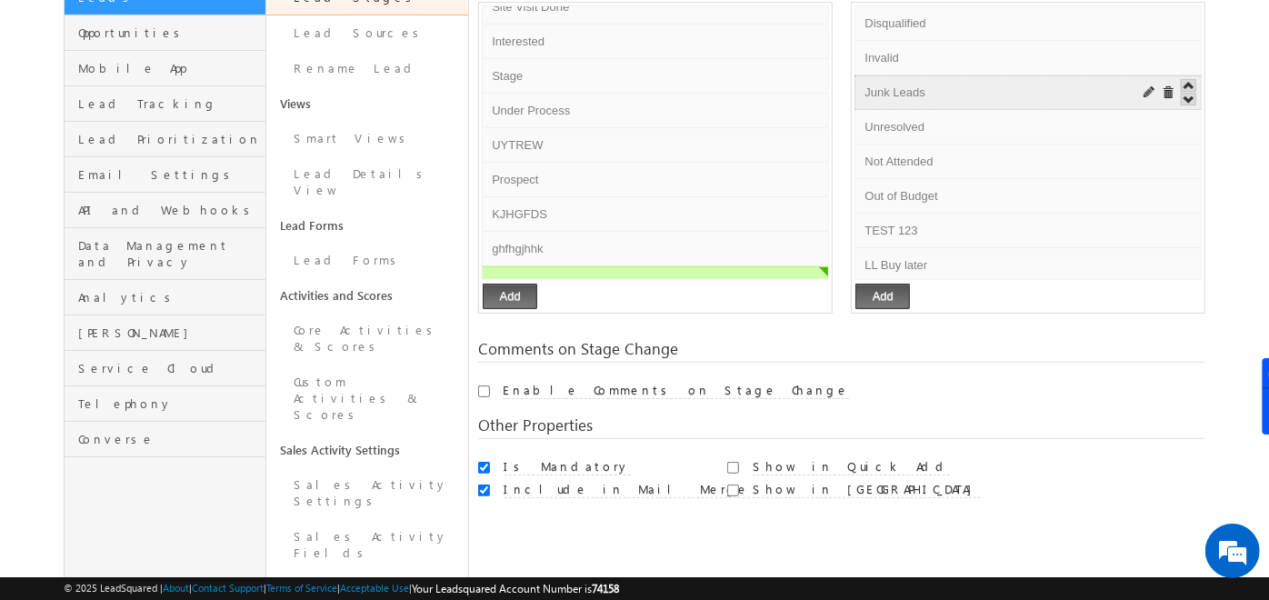
scroll to position [186, 0]
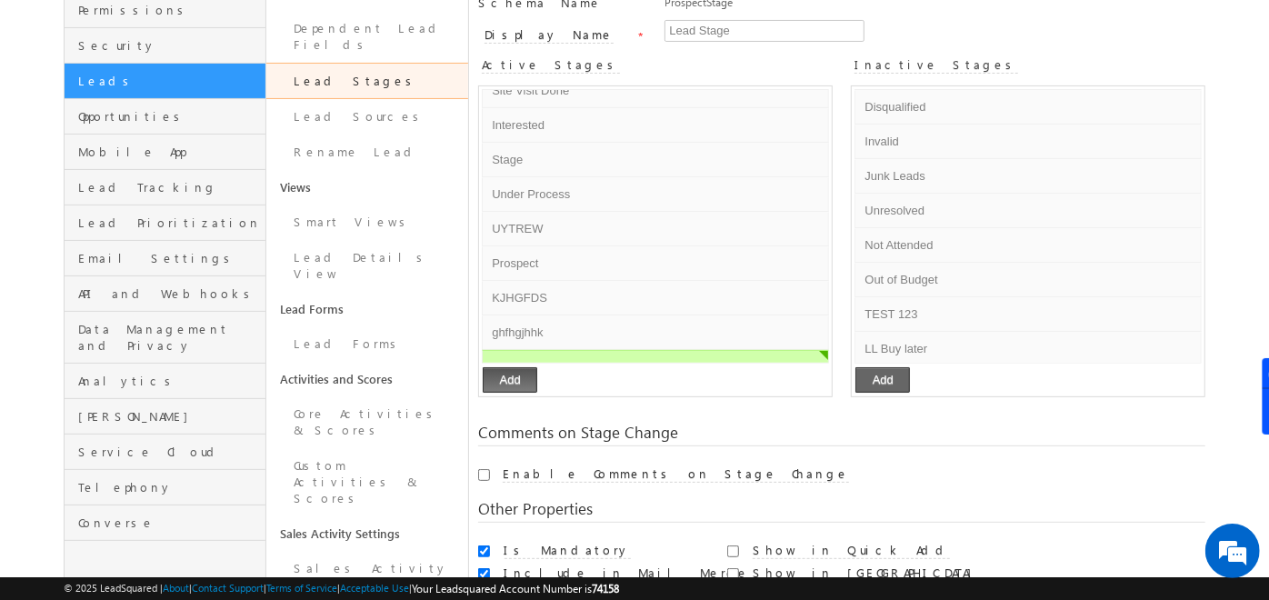
click at [886, 374] on button "Add" at bounding box center [882, 379] width 55 height 25
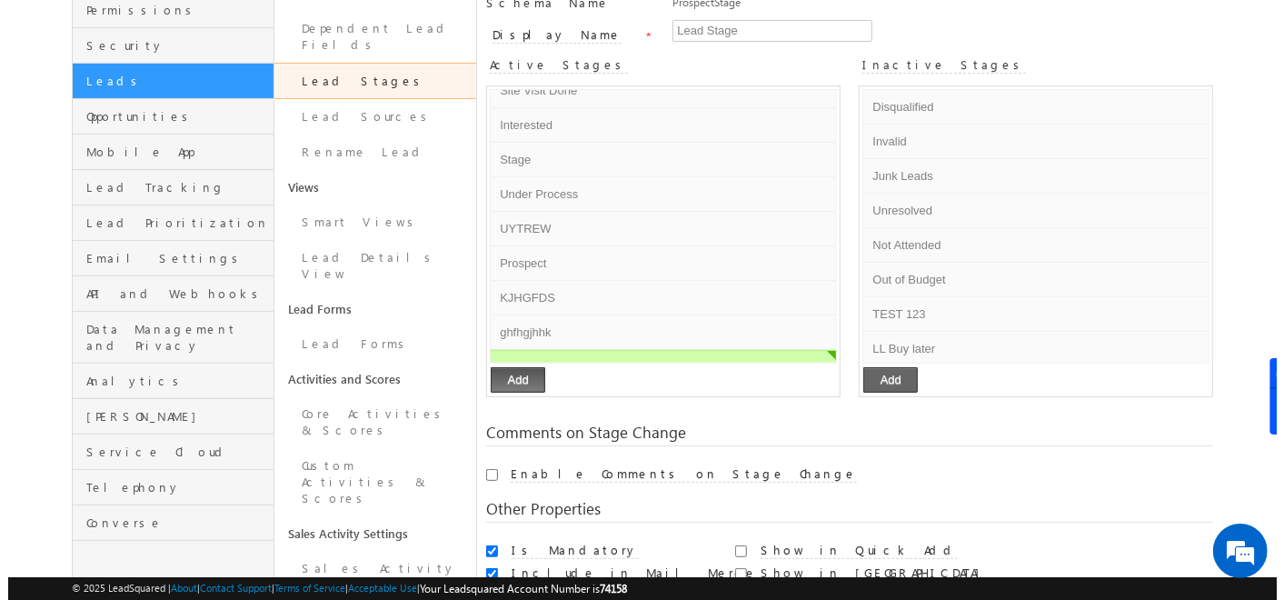
scroll to position [231, 0]
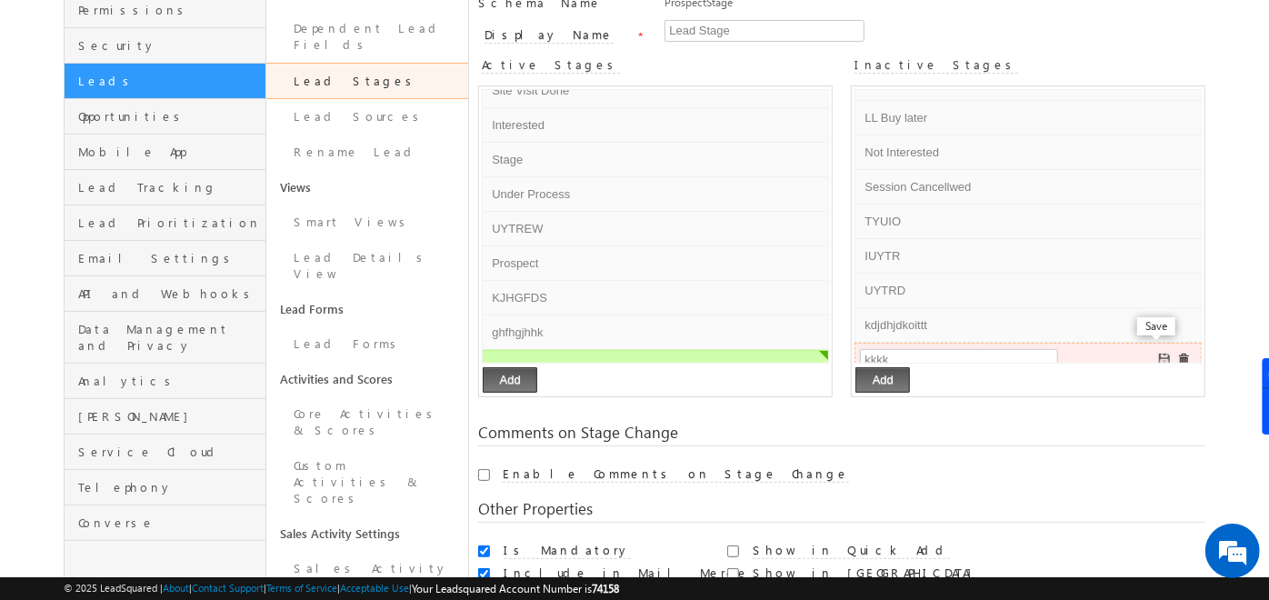
type input "kkkk"
click at [1159, 354] on span at bounding box center [1166, 361] width 14 height 14
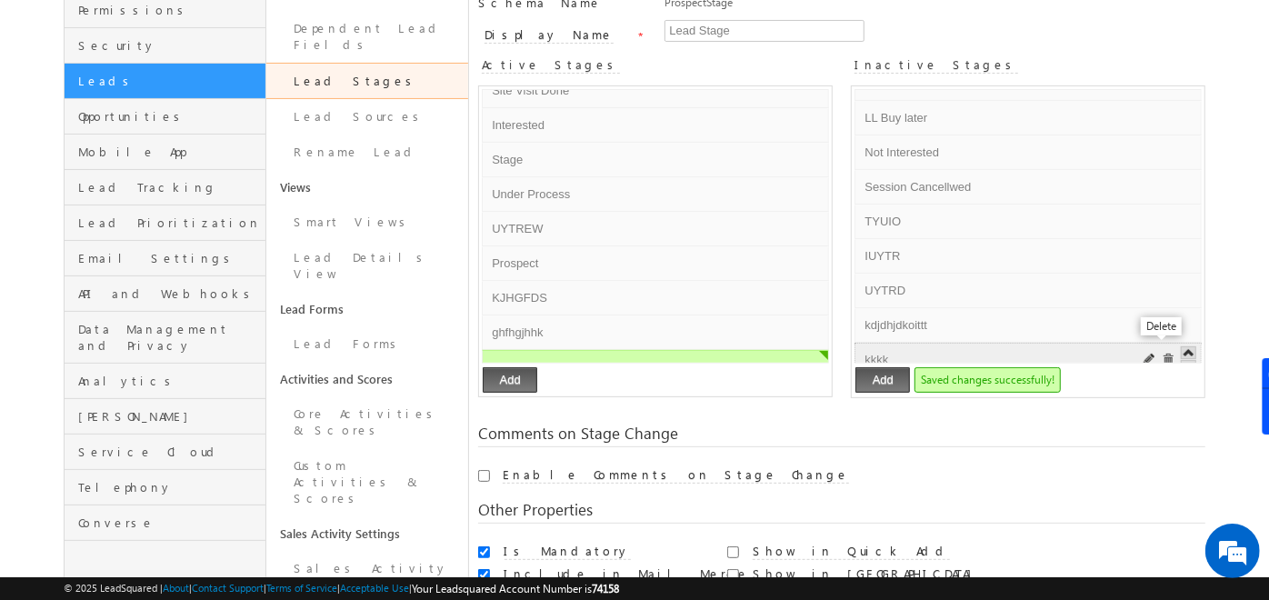
click at [1162, 354] on span at bounding box center [1169, 361] width 14 height 14
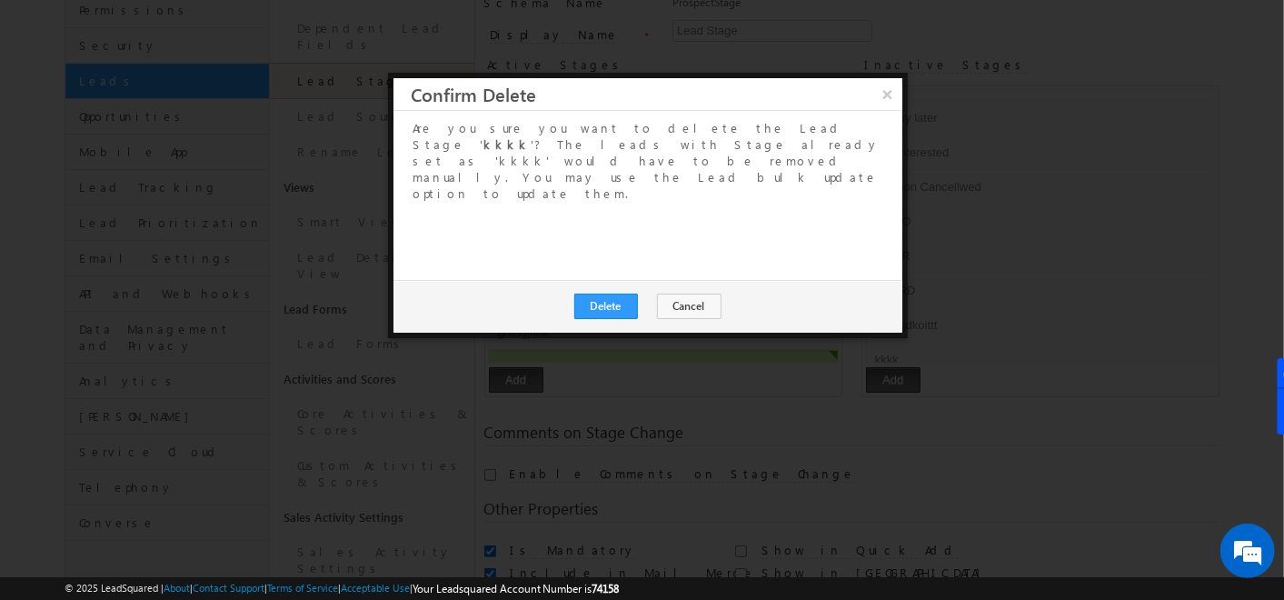
click at [633, 280] on div "Delete Cancel" at bounding box center [648, 306] width 509 height 53
click at [631, 294] on button "Delete" at bounding box center [607, 306] width 64 height 25
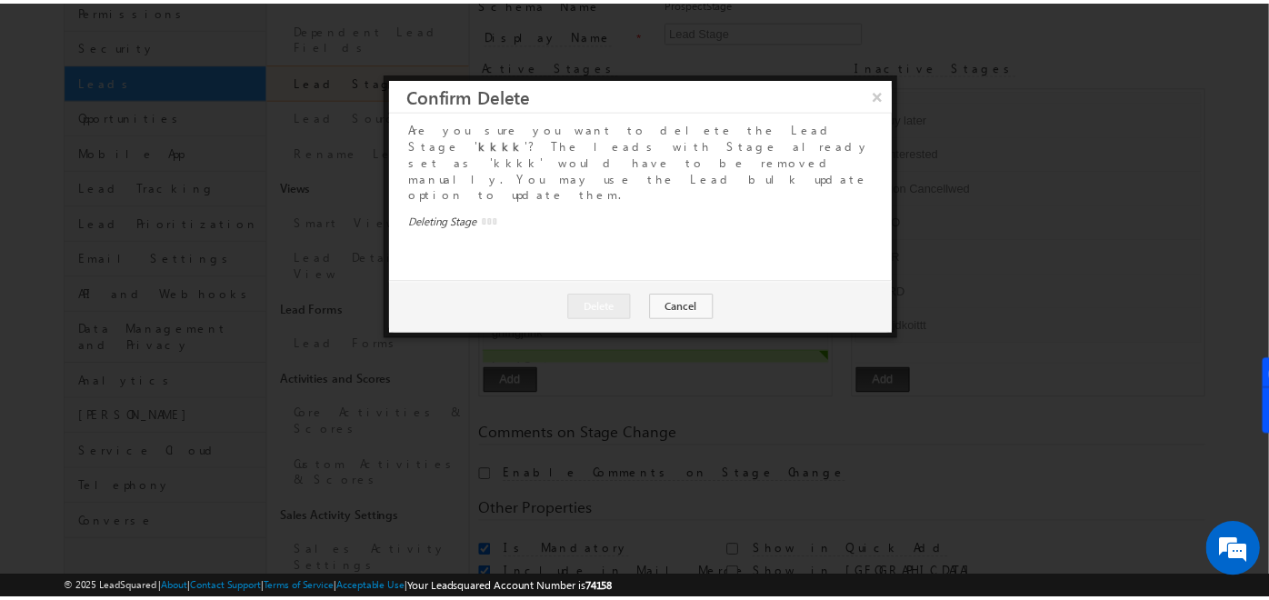
scroll to position [197, 0]
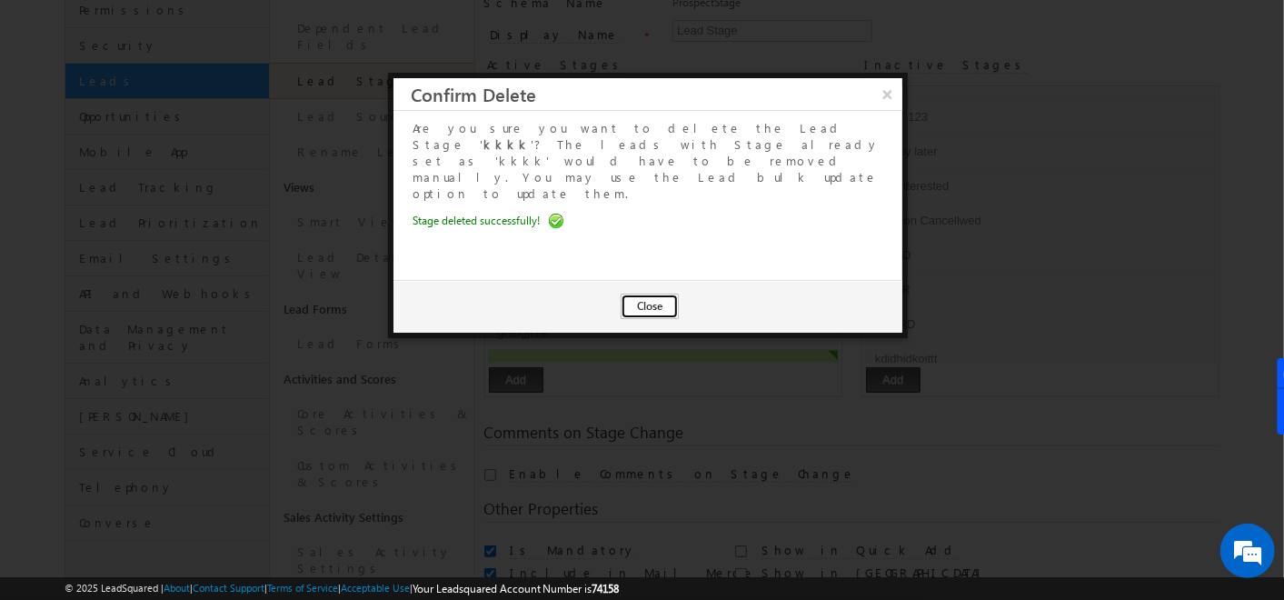
click at [652, 294] on button "Close" at bounding box center [650, 306] width 58 height 25
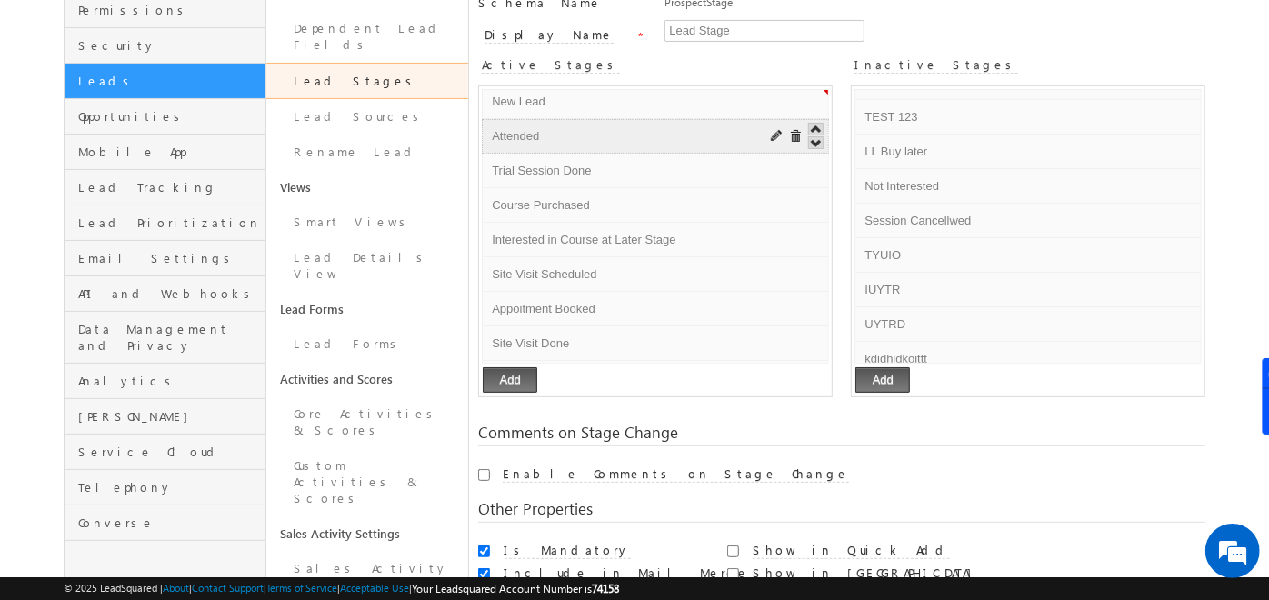
scroll to position [0, 0]
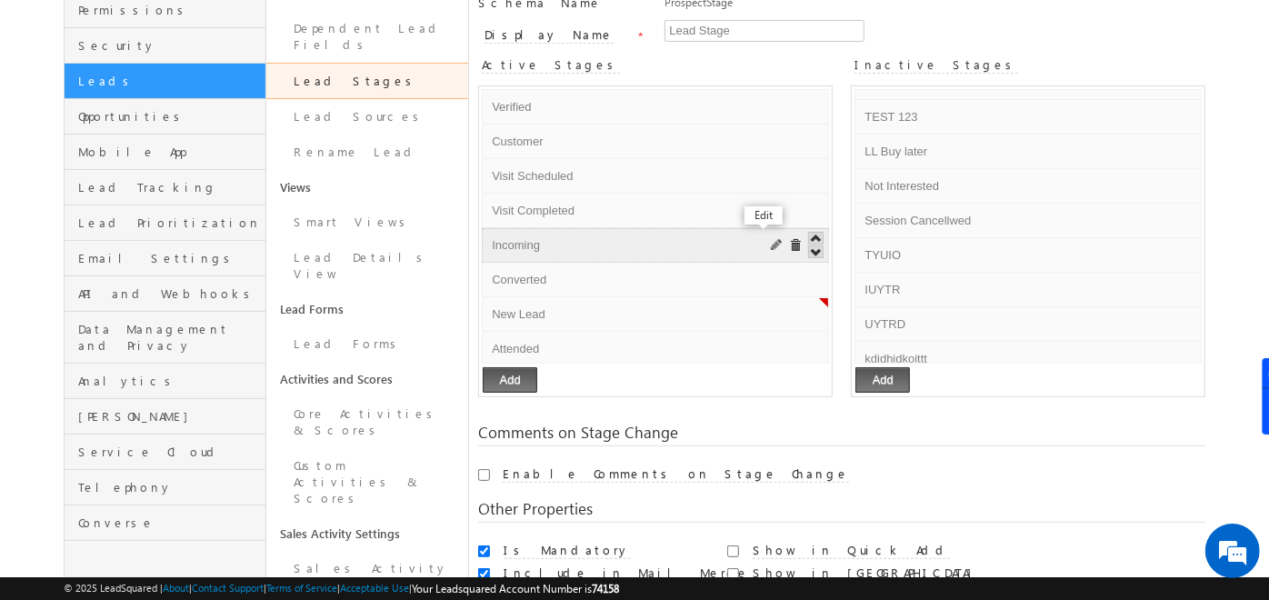
click at [771, 239] on span at bounding box center [778, 246] width 14 height 14
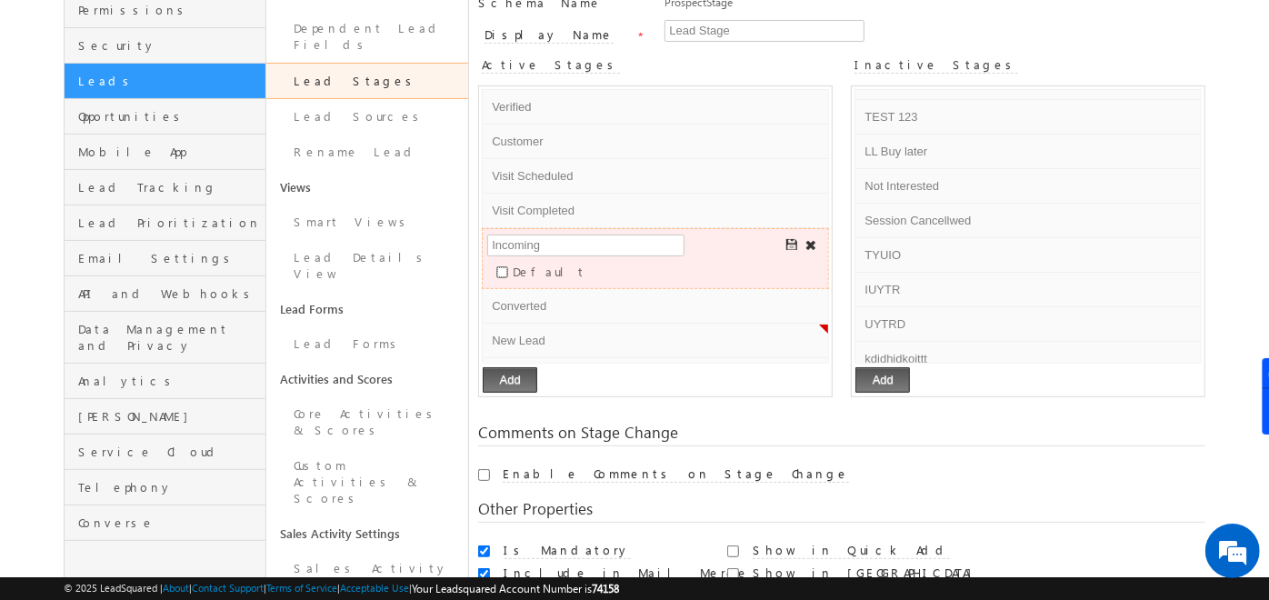
click at [508, 266] on input "Default" at bounding box center [502, 272] width 12 height 12
checkbox input "true"
click at [786, 242] on span at bounding box center [793, 246] width 14 height 14
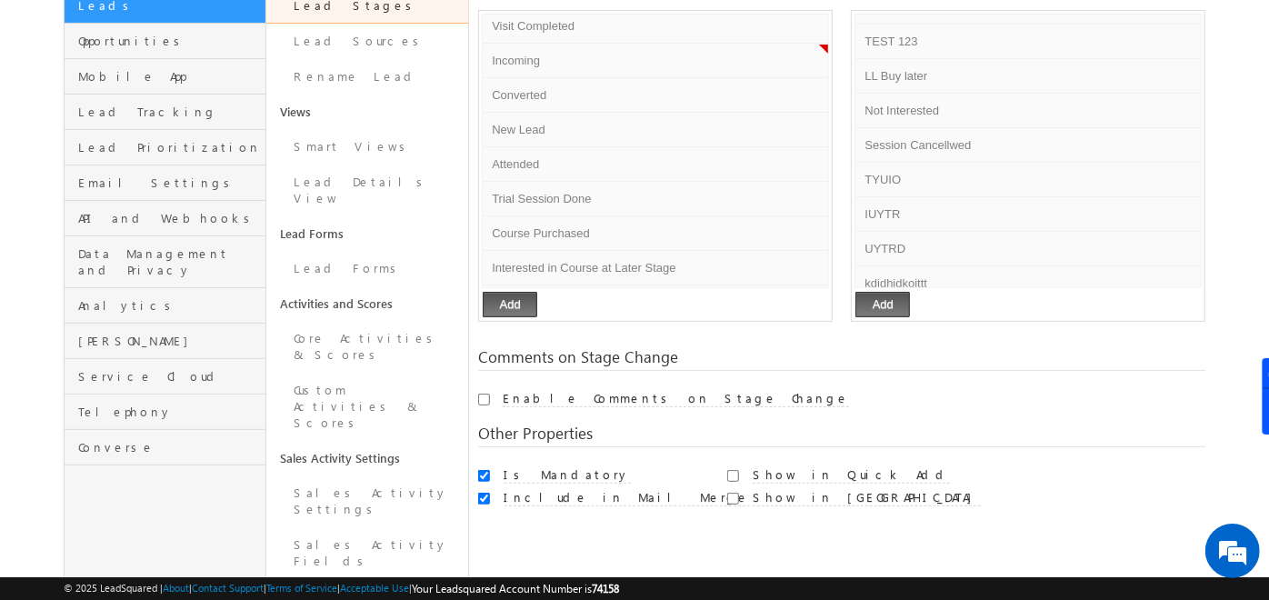
scroll to position [274, 0]
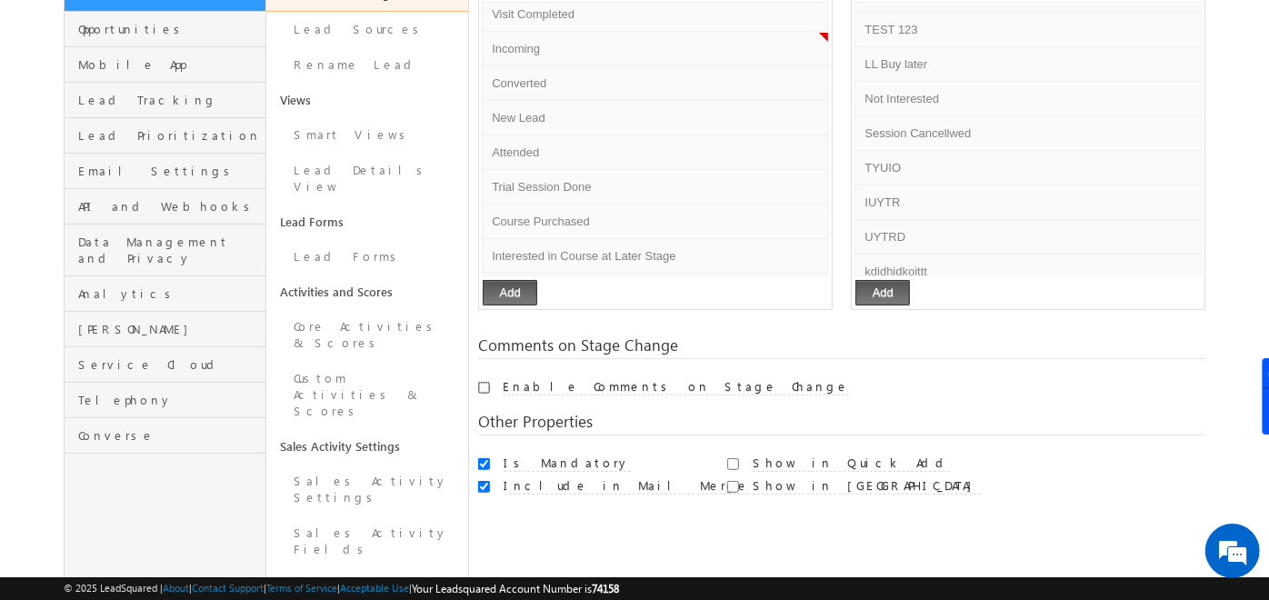
click at [483, 389] on input "Enable Comments on Stage Change" at bounding box center [484, 388] width 12 height 12
checkbox input "true"
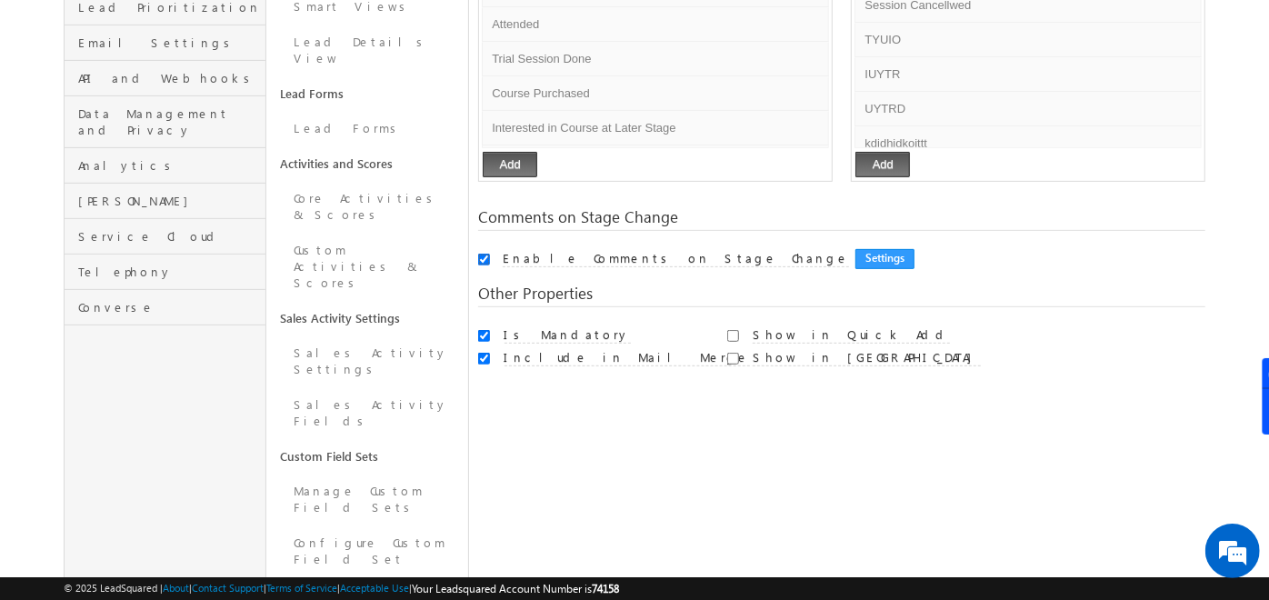
scroll to position [403, 0]
click at [729, 334] on input "Show in Quick Add" at bounding box center [733, 335] width 12 height 12
checkbox input "true"
click at [732, 356] on input "Show in Import" at bounding box center [733, 358] width 12 height 12
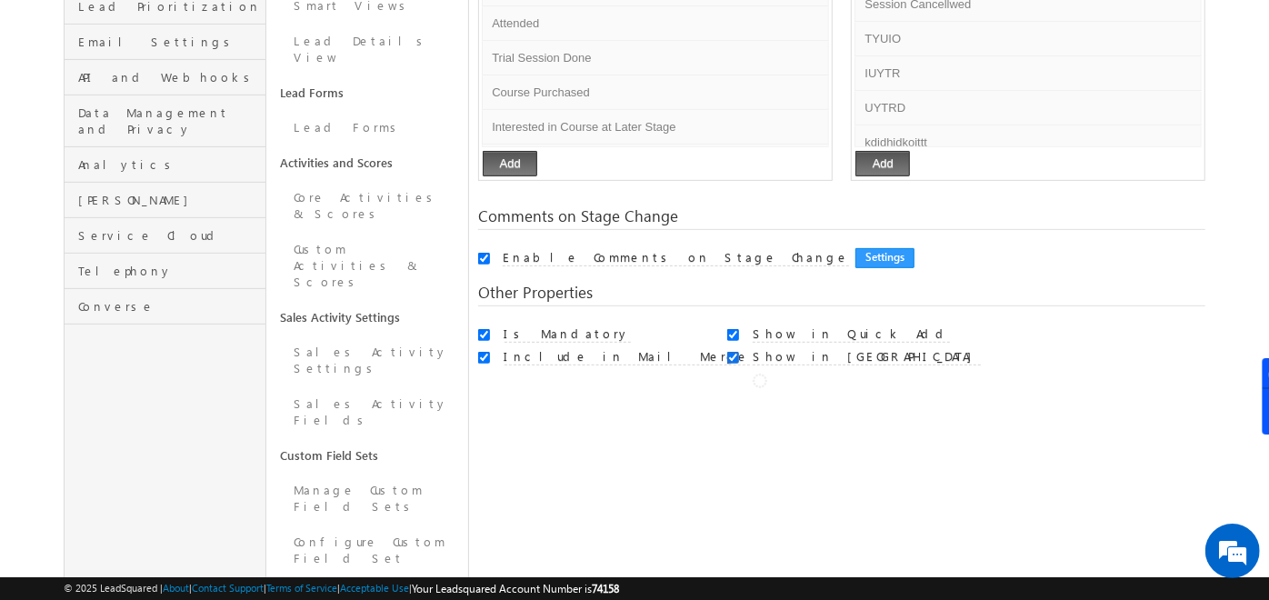
checkbox input "false"
click at [732, 335] on input "Show in Quick Add" at bounding box center [733, 335] width 12 height 12
checkbox input "true"
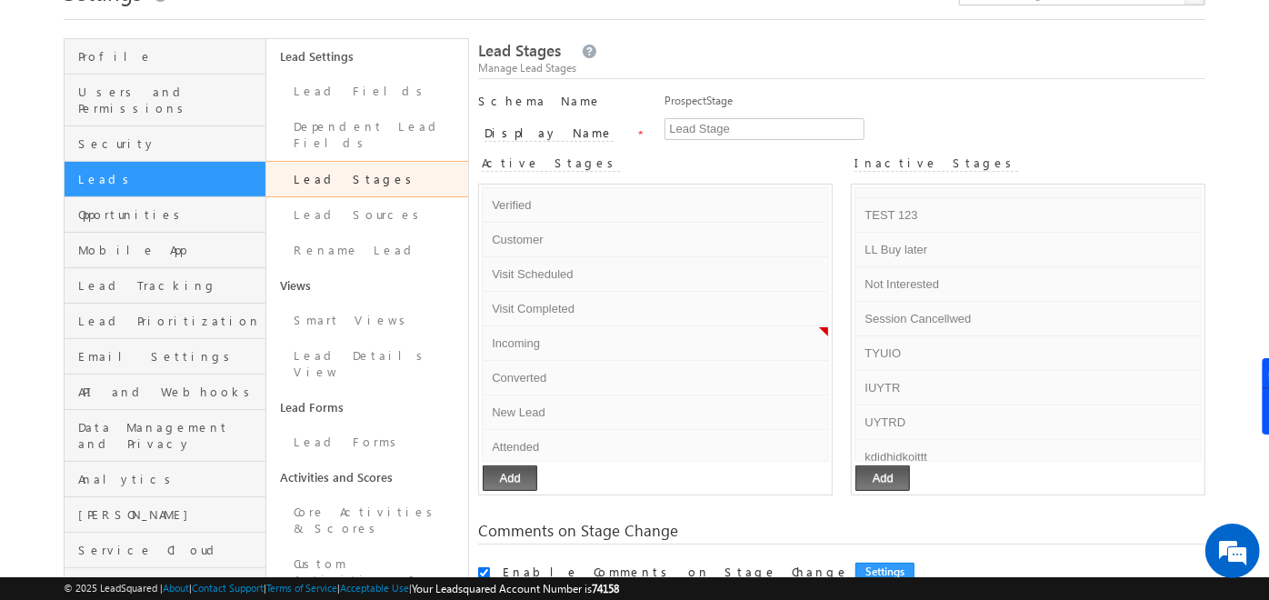
scroll to position [86, 0]
drag, startPoint x: 736, startPoint y: 101, endPoint x: 662, endPoint y: 100, distance: 74.5
click at [662, 100] on div "Schema Name ProspectStage" at bounding box center [841, 107] width 727 height 25
copy div "ProspectStage"
click at [787, 67] on div "Manage Lead Stages" at bounding box center [841, 70] width 727 height 16
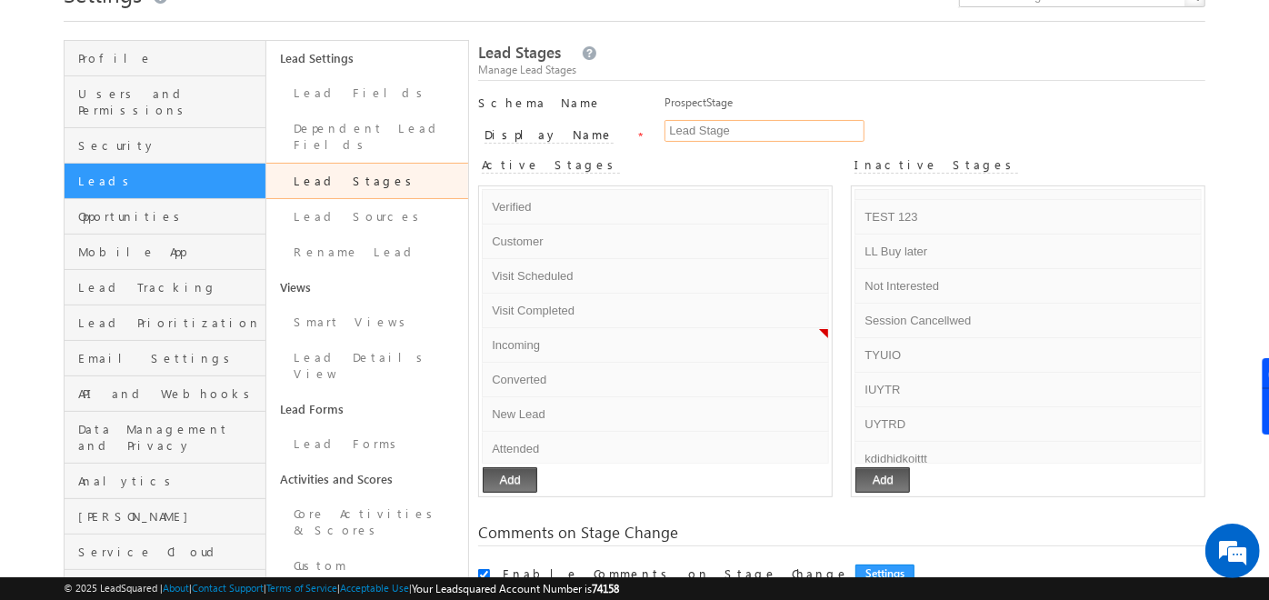
click at [689, 133] on input "Lead Stage" at bounding box center [765, 131] width 200 height 22
drag, startPoint x: 666, startPoint y: 104, endPoint x: 741, endPoint y: 102, distance: 74.6
click at [741, 102] on div "ProspectStage" at bounding box center [935, 107] width 541 height 25
drag, startPoint x: 741, startPoint y: 102, endPoint x: 675, endPoint y: 70, distance: 73.6
click at [675, 70] on div "Manage Lead Stages" at bounding box center [841, 70] width 727 height 16
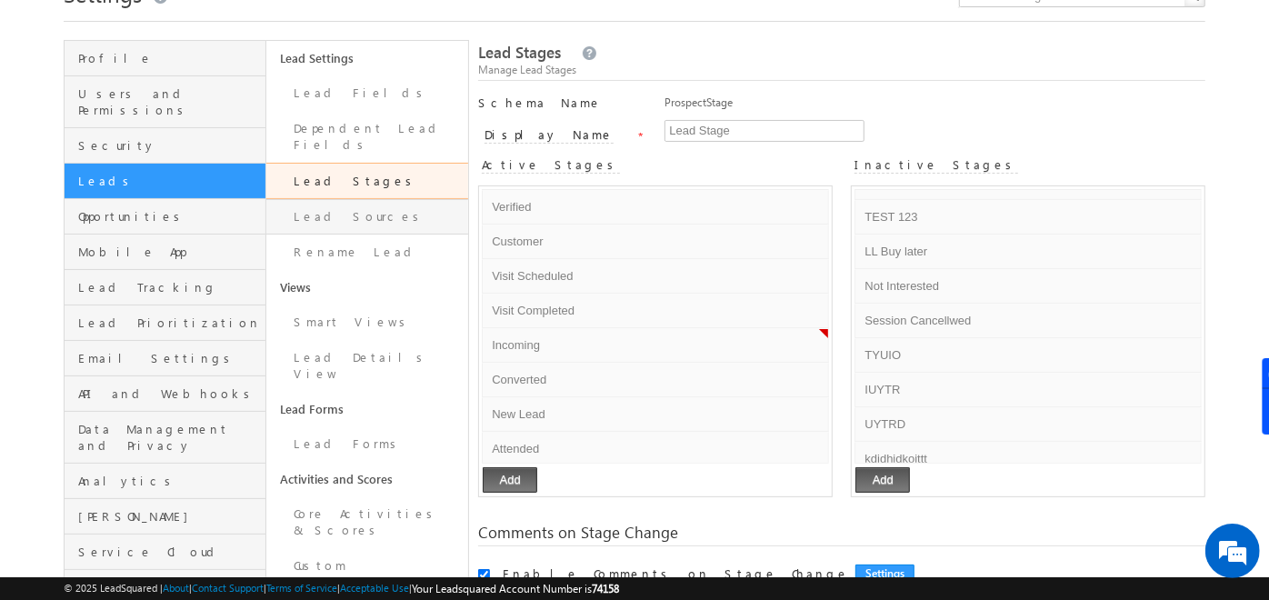
click at [321, 199] on link "Lead Sources" at bounding box center [367, 216] width 202 height 35
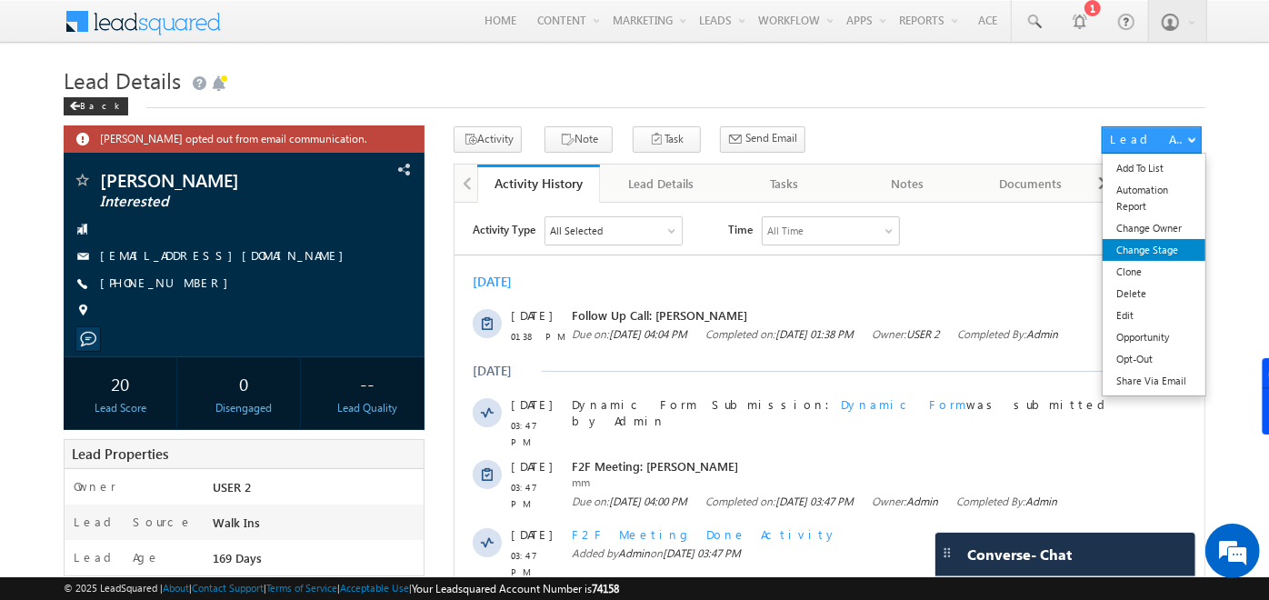
click at [1159, 245] on link "Change Stage" at bounding box center [1154, 250] width 103 height 22
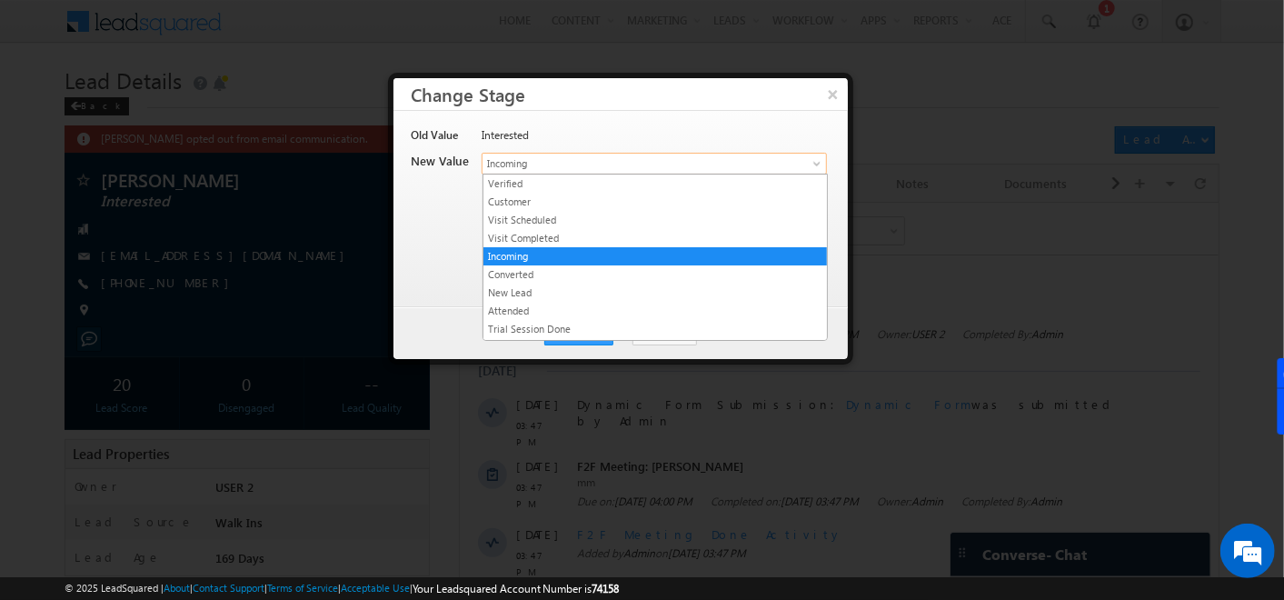
click at [799, 166] on link "Incoming" at bounding box center [654, 164] width 345 height 22
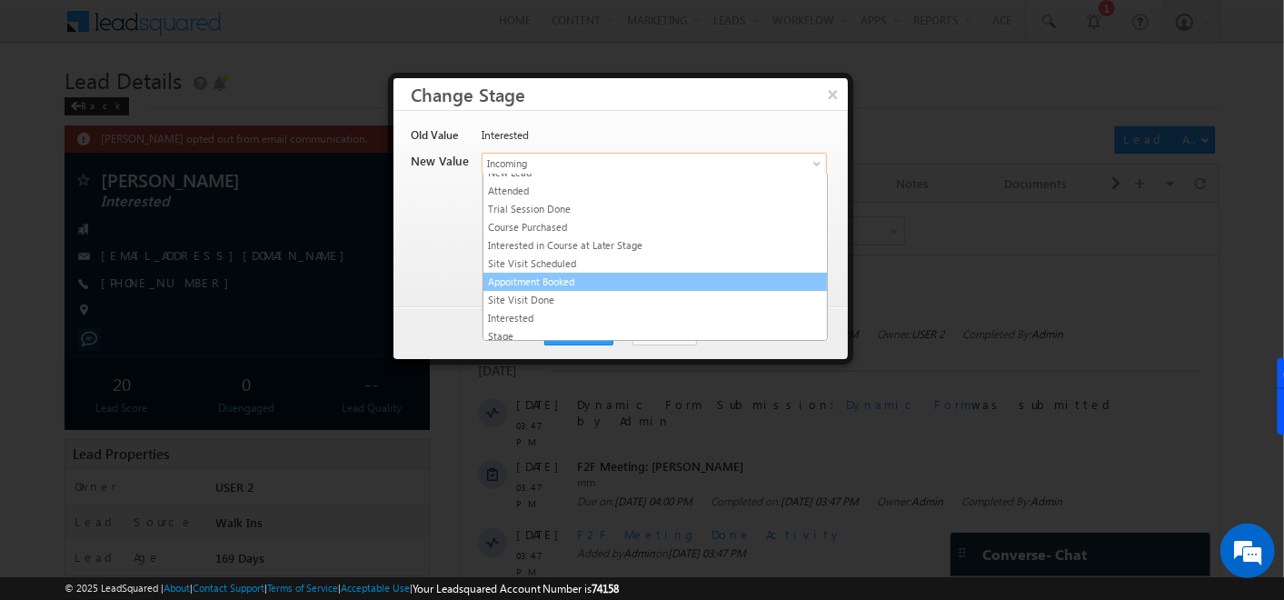
scroll to position [173, 0]
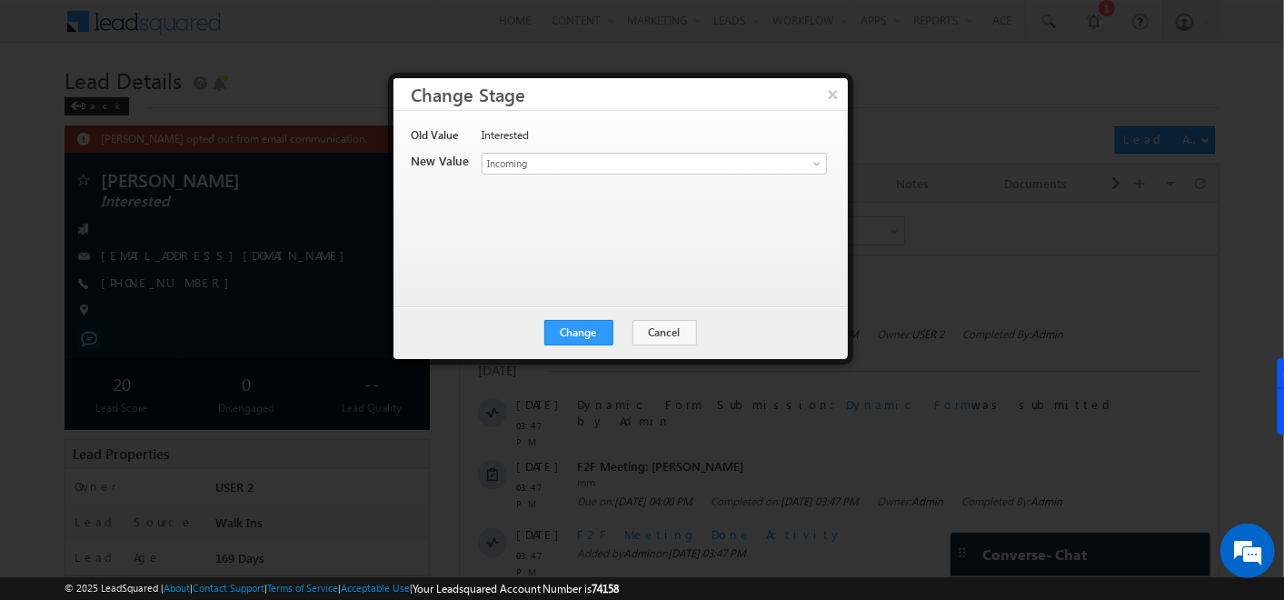
click at [403, 242] on div "Old Value Interested New Value Lead Stage * Verified Customer Visit Scheduled V…" at bounding box center [621, 208] width 455 height 195
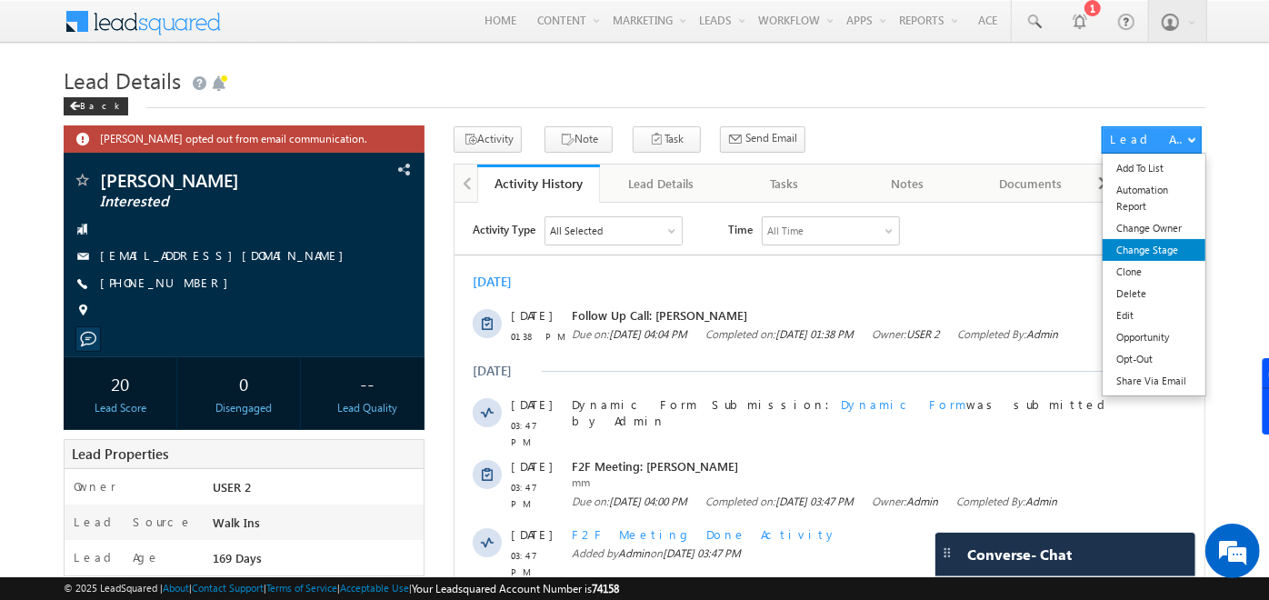
click at [1160, 249] on link "Change Stage" at bounding box center [1154, 250] width 103 height 22
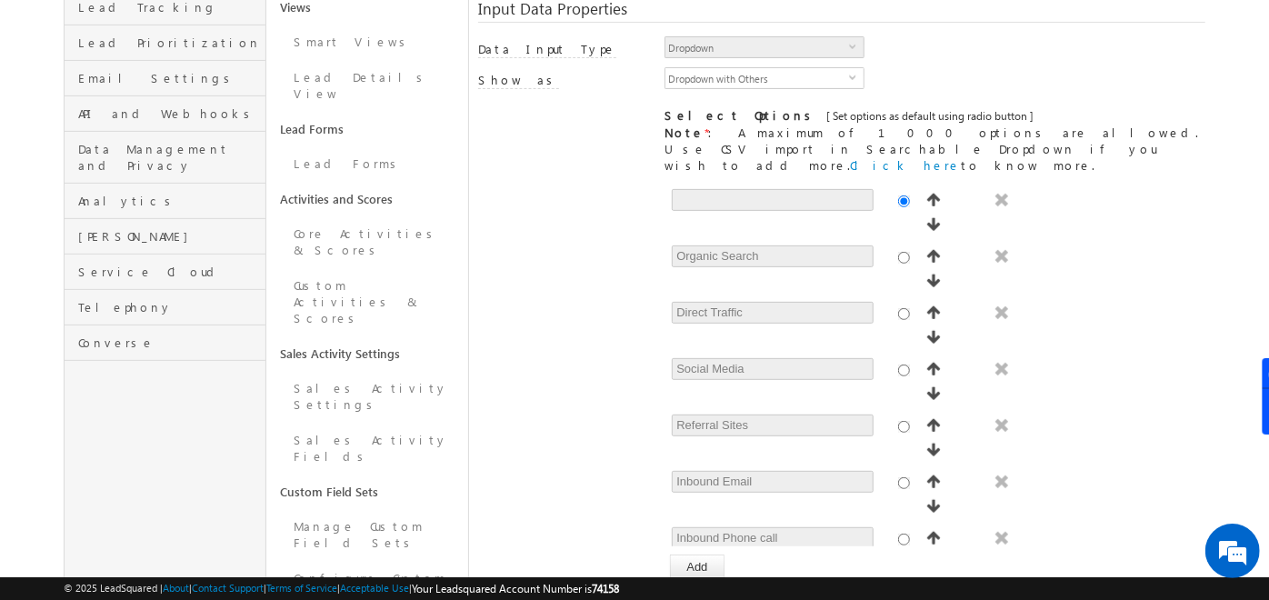
scroll to position [73, 0]
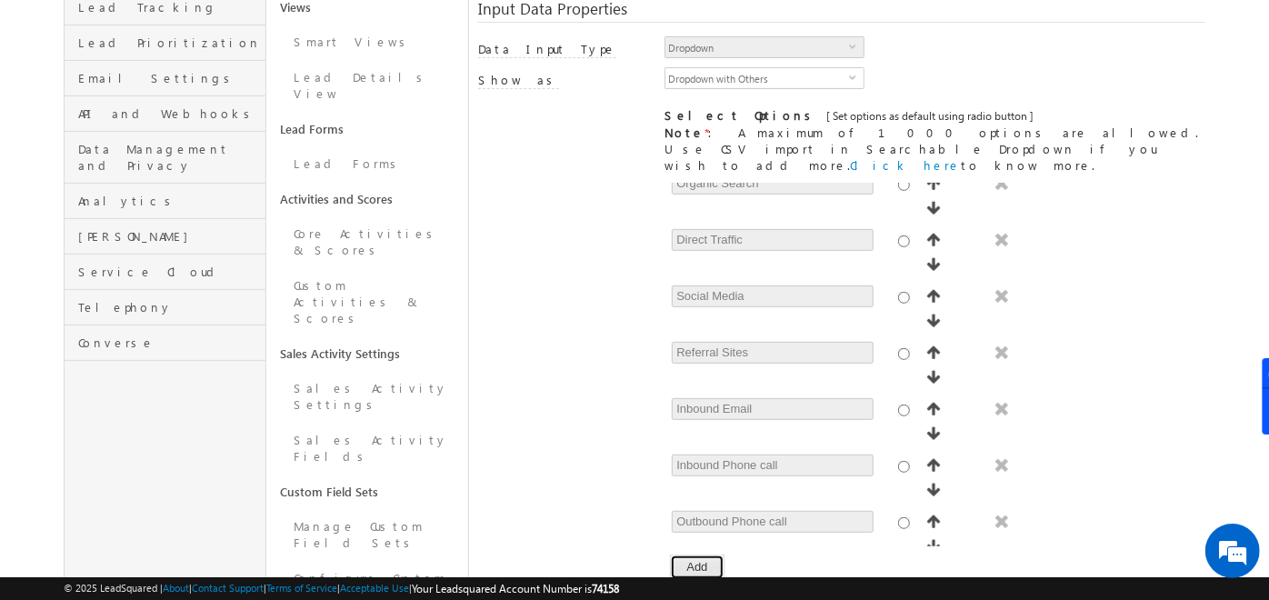
click at [703, 555] on button "Add" at bounding box center [697, 567] width 54 height 25
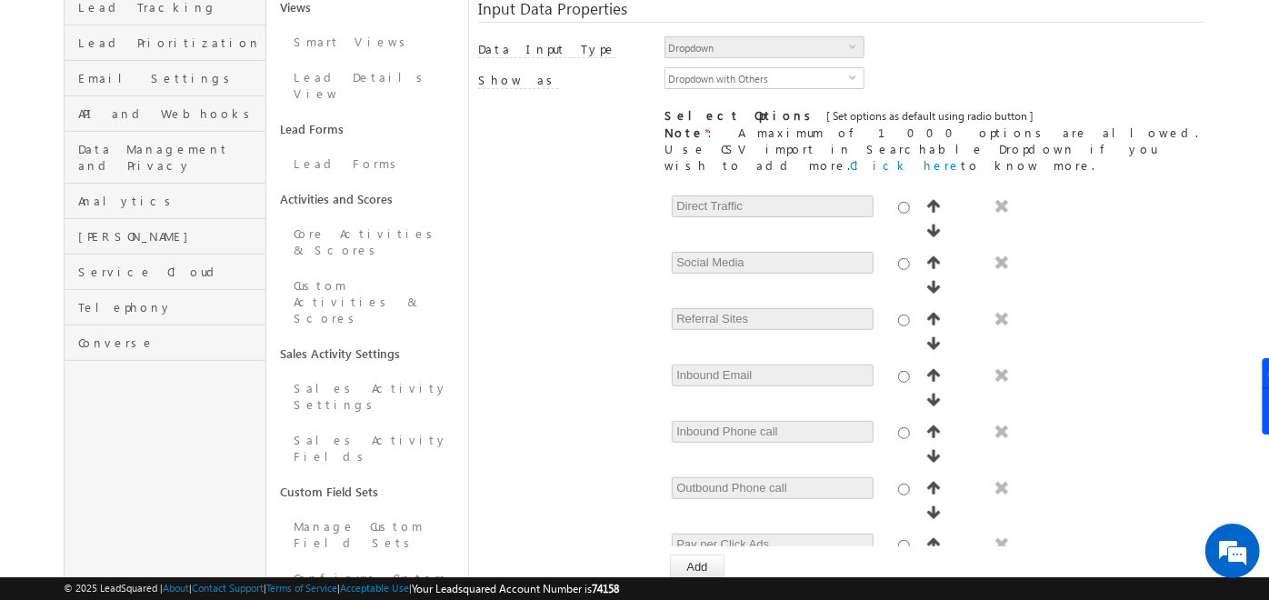
type input "jnjkjkjk"
click at [815, 537] on div "[ Provide atleast one option to proceed further. ] Show Value as Text Get Optio…" at bounding box center [935, 381] width 541 height 397
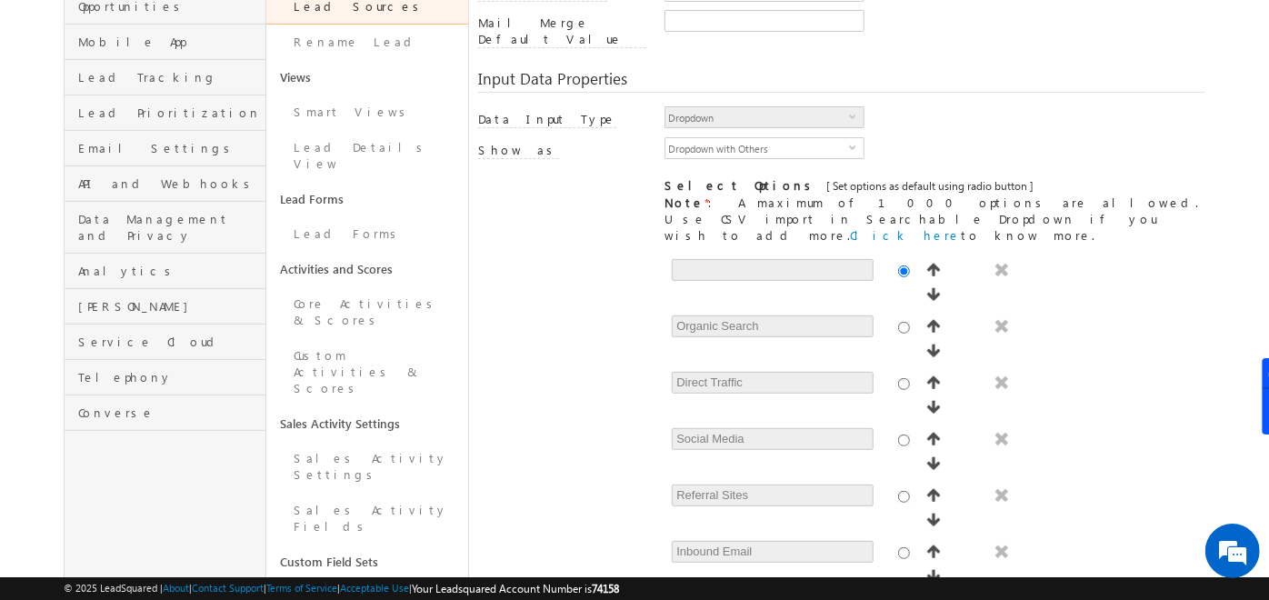
scroll to position [295, 0]
click at [332, 288] on link "Core Activities & Scores" at bounding box center [367, 314] width 202 height 52
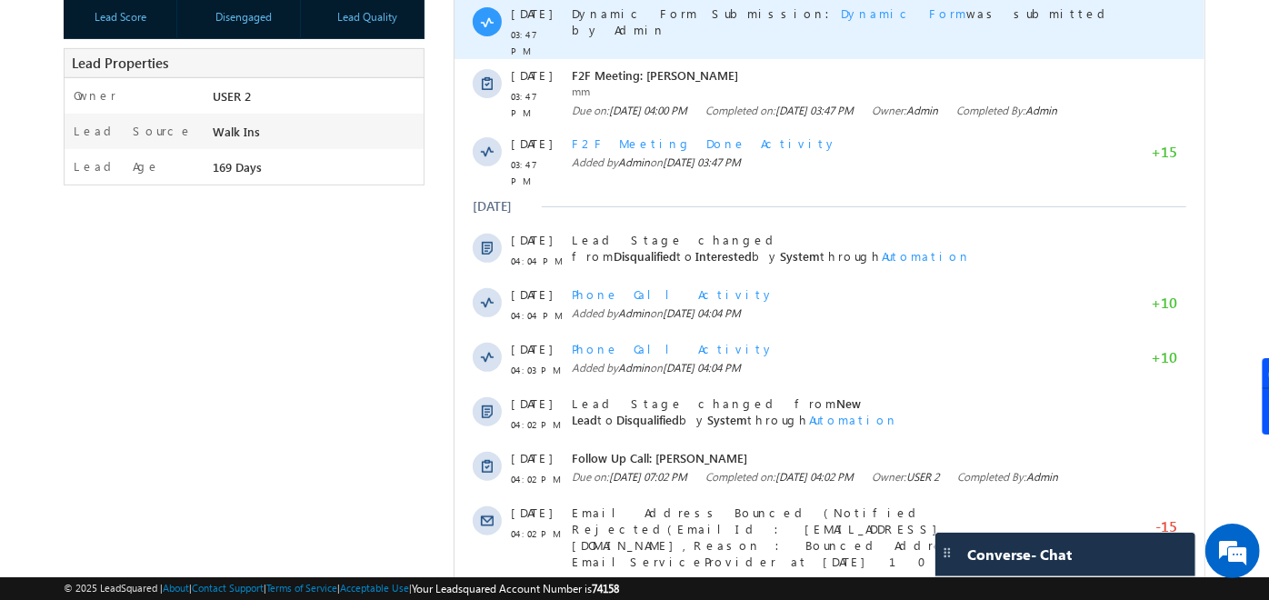
scroll to position [673, 0]
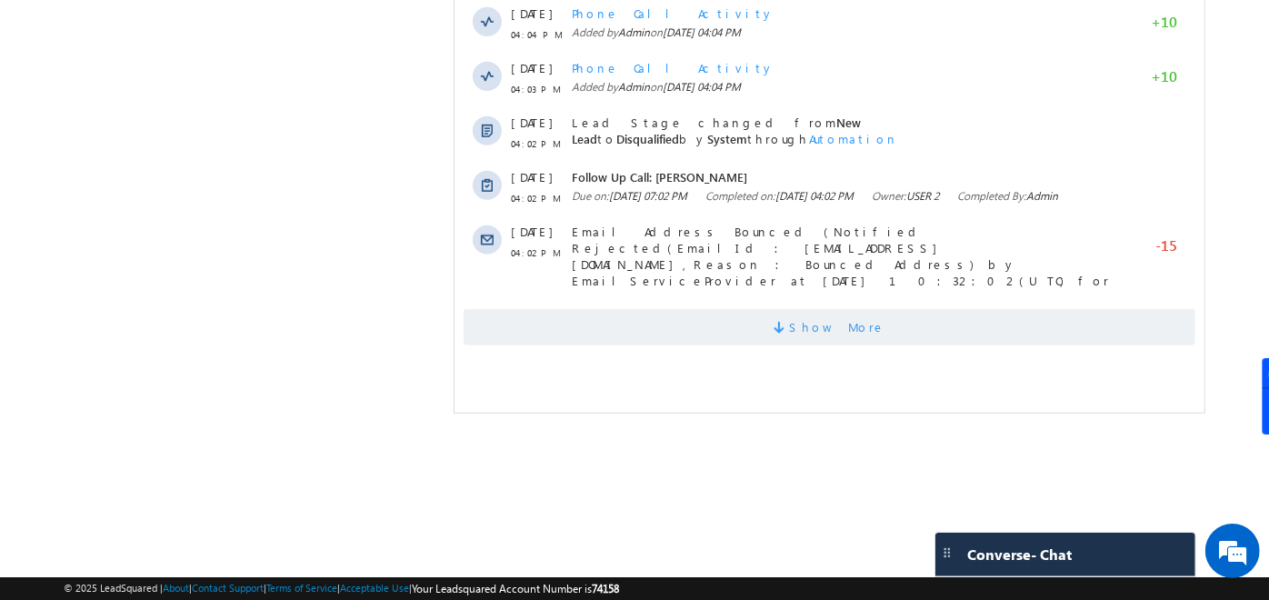
click at [680, 345] on span "Show More" at bounding box center [830, 327] width 732 height 36
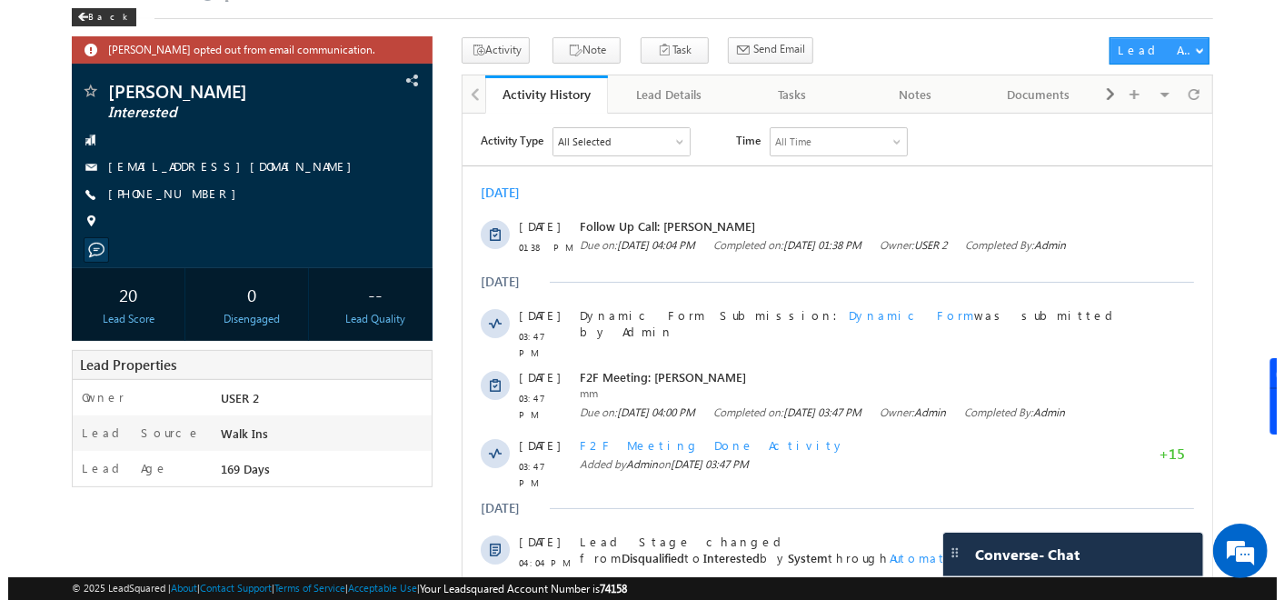
scroll to position [0, 0]
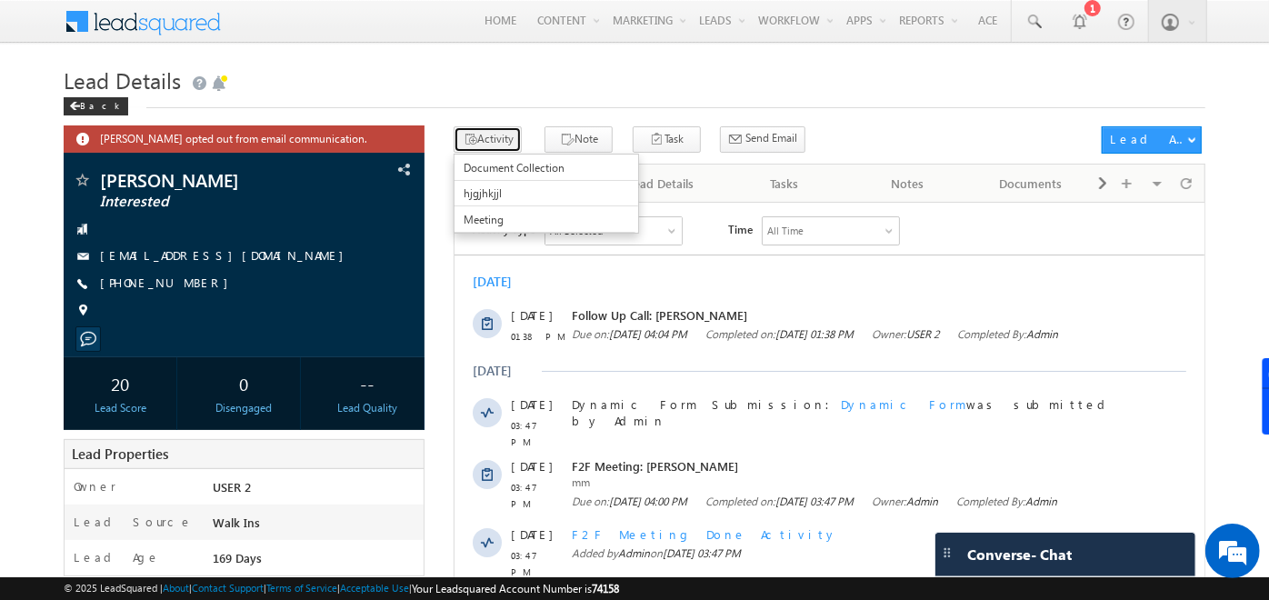
click at [488, 143] on button "Activity" at bounding box center [488, 139] width 68 height 26
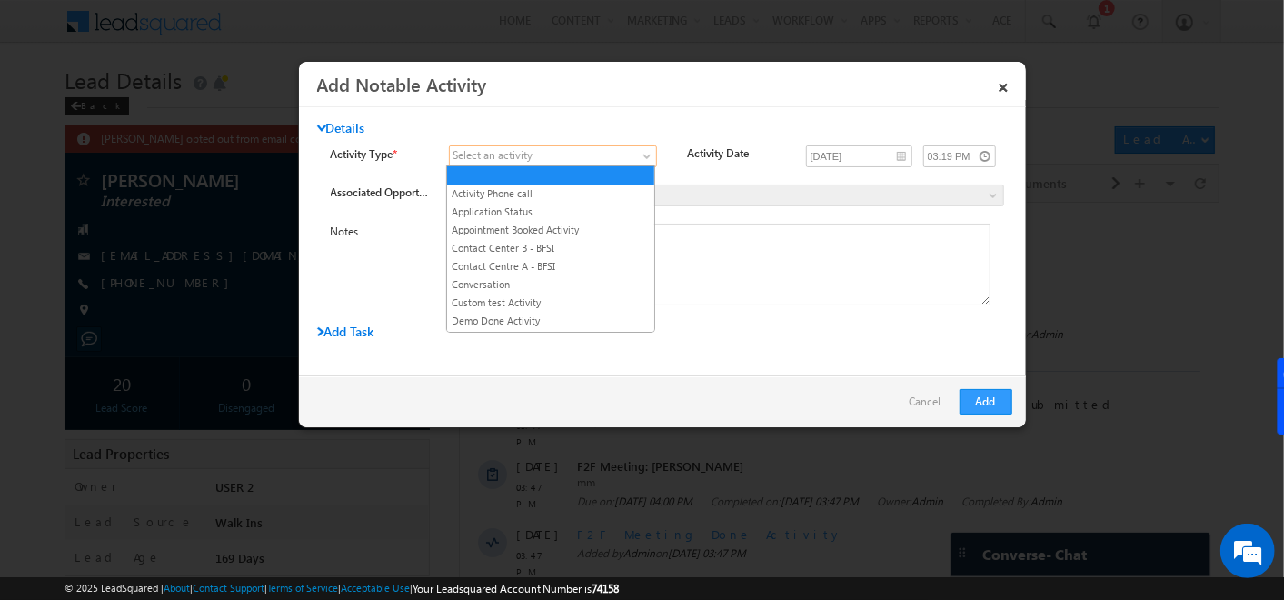
click at [648, 157] on span at bounding box center [649, 160] width 15 height 15
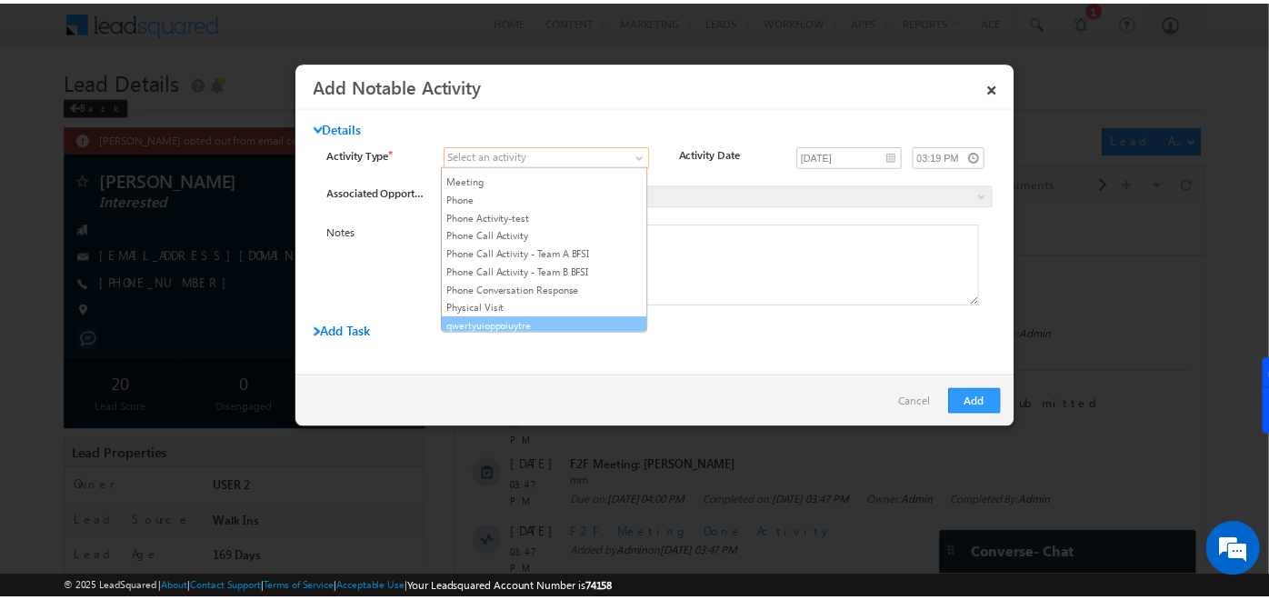
scroll to position [716, 0]
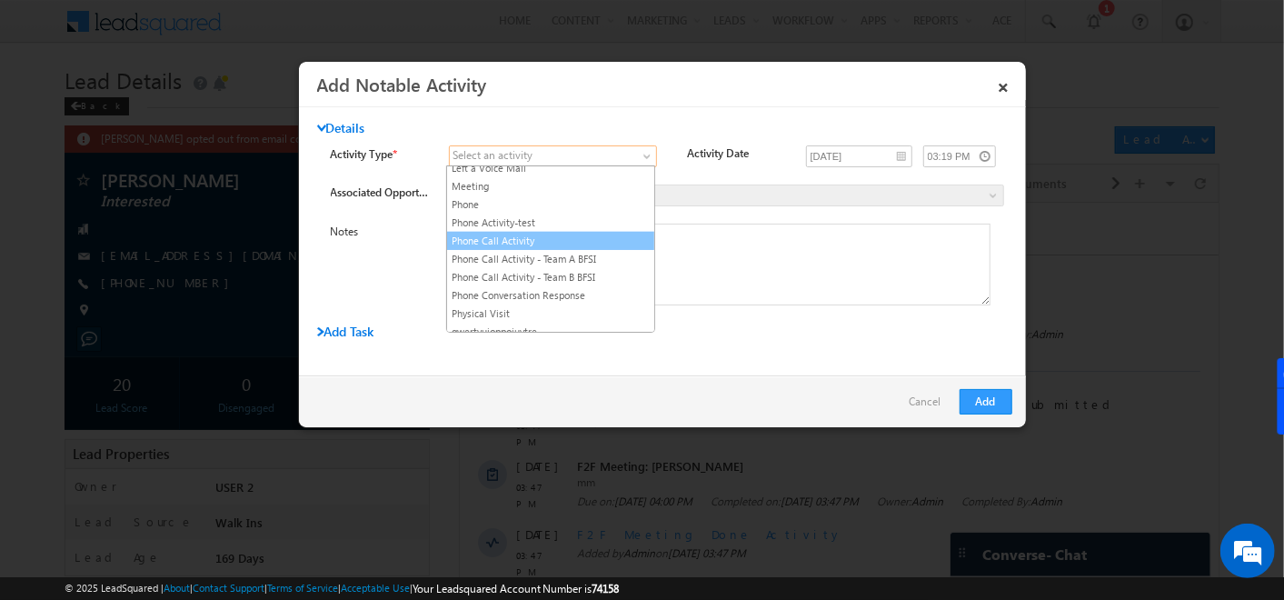
click at [505, 233] on link "Phone Call Activity" at bounding box center [550, 241] width 207 height 16
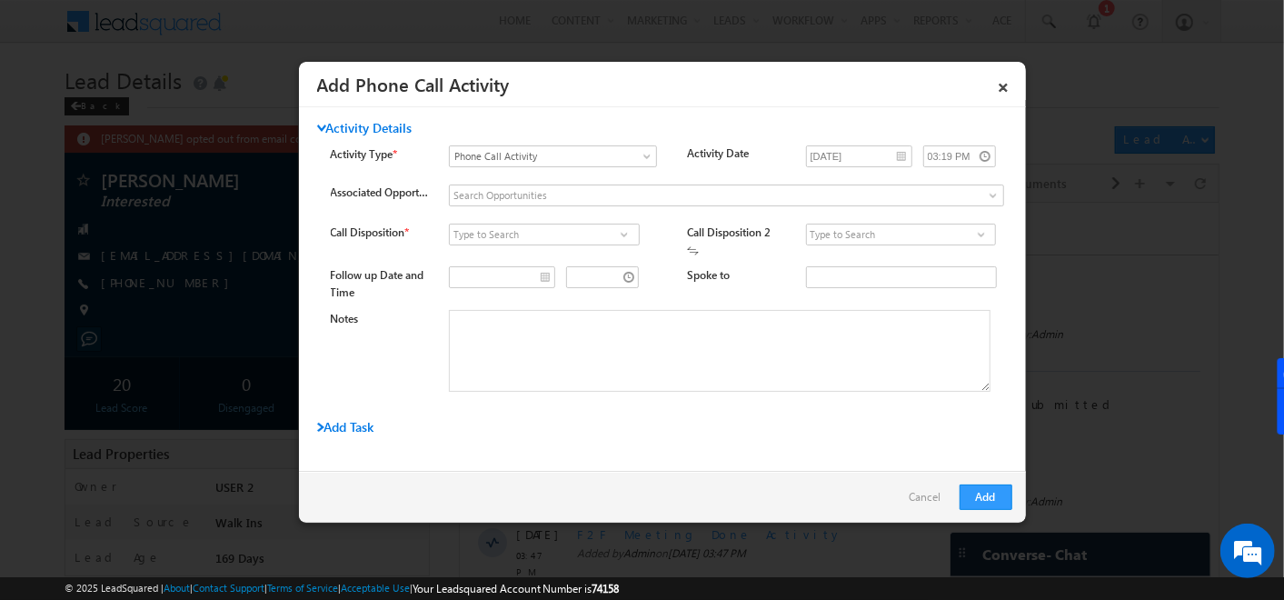
click at [620, 234] on span at bounding box center [624, 234] width 18 height 15
click at [550, 253] on link "Connected" at bounding box center [544, 255] width 190 height 21
type input "Connected"
click at [955, 234] on input at bounding box center [901, 235] width 190 height 22
click at [973, 234] on span at bounding box center [982, 234] width 18 height 15
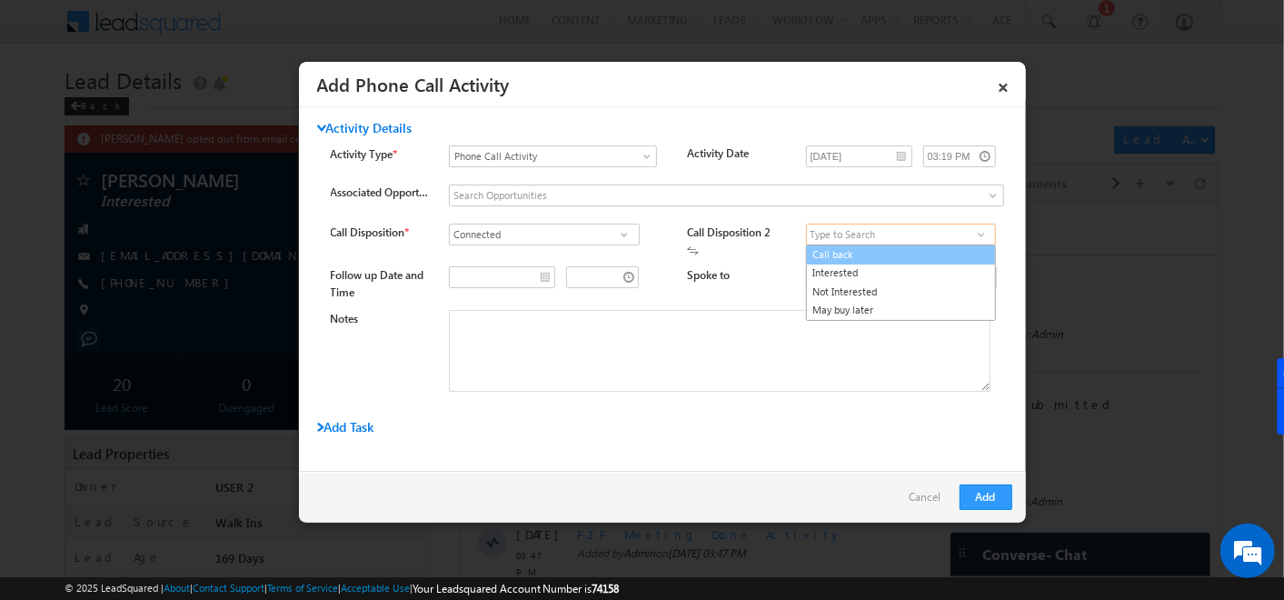
click at [864, 257] on link "Call back" at bounding box center [901, 255] width 190 height 21
type input "Call back"
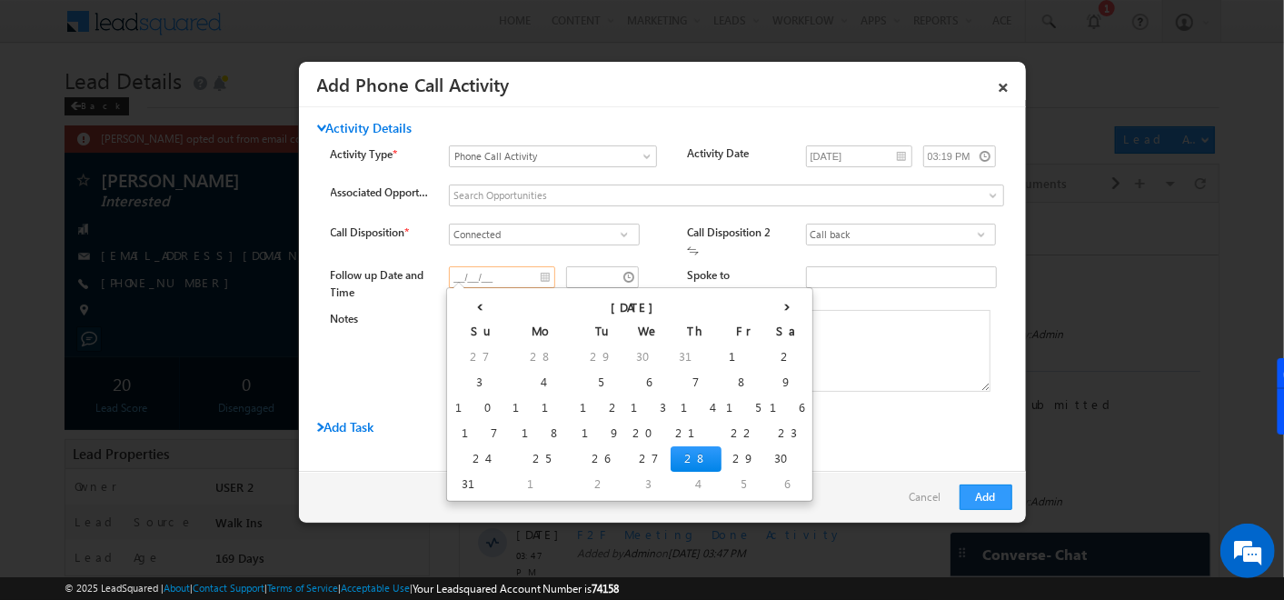
click at [550, 278] on input "__/__/__" at bounding box center [502, 277] width 106 height 22
click at [765, 462] on td "30" at bounding box center [787, 458] width 44 height 25
type input "08/30/25"
type input "03:19 PM"
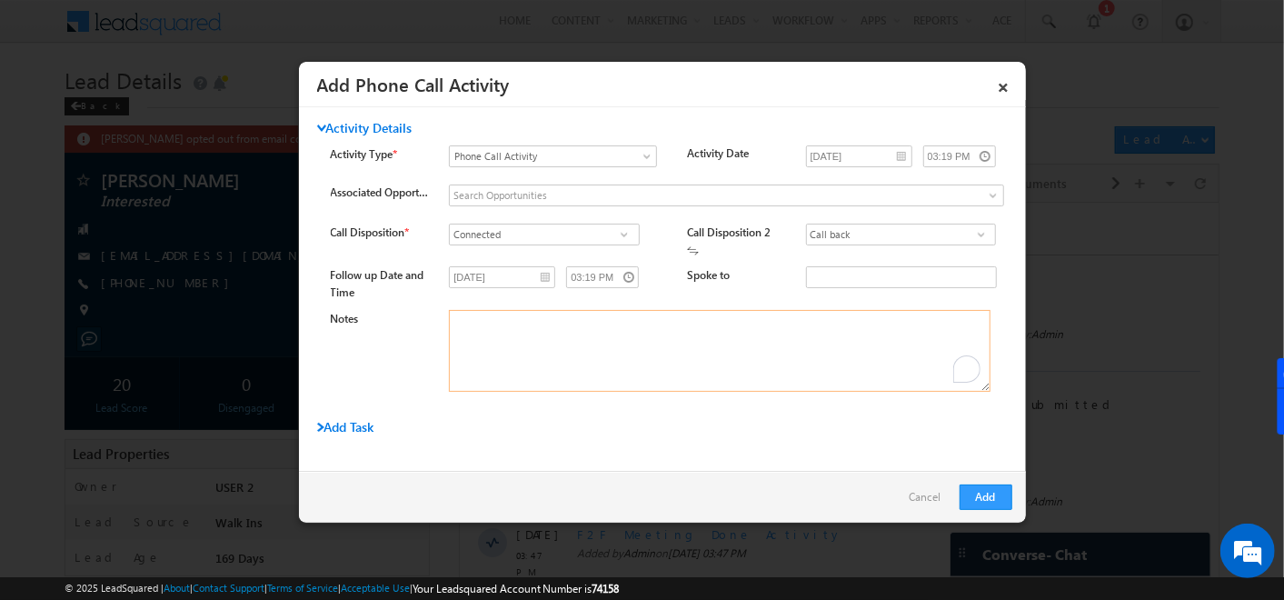
click at [775, 337] on textarea "Notes" at bounding box center [720, 351] width 542 height 82
type textarea "jrhurhruhrrrjkr"
click at [986, 488] on button "Add" at bounding box center [986, 497] width 53 height 25
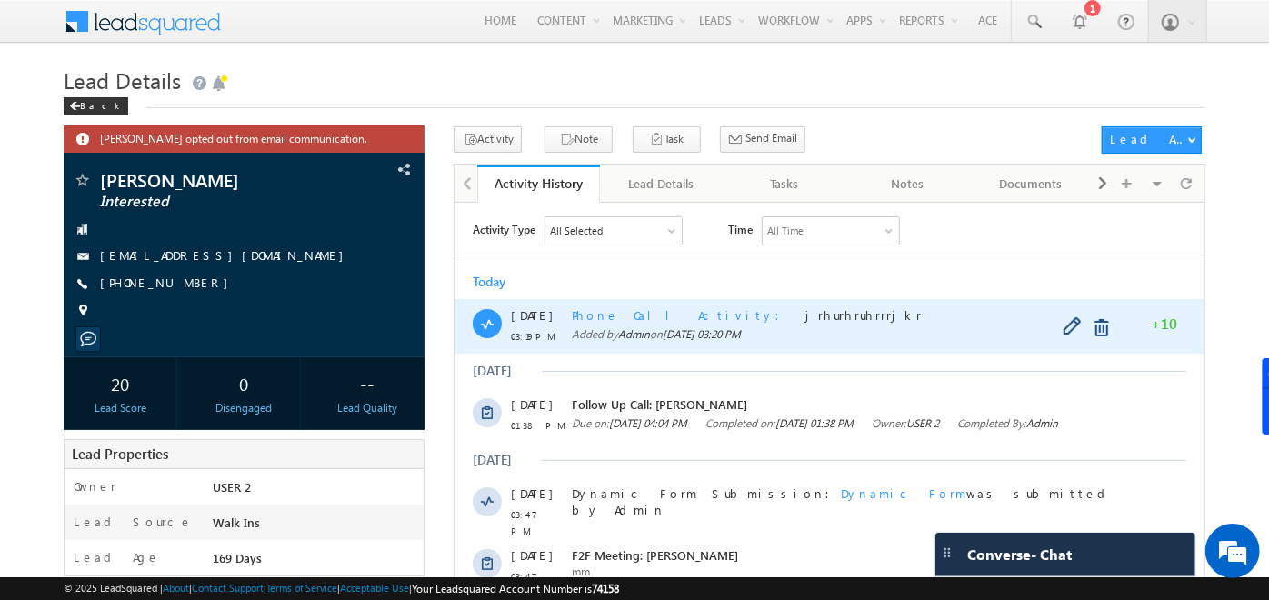
click at [602, 316] on span "Phone Call Activity" at bounding box center [681, 313] width 219 height 15
click at [642, 308] on span "Phone Call Activity" at bounding box center [681, 313] width 219 height 15
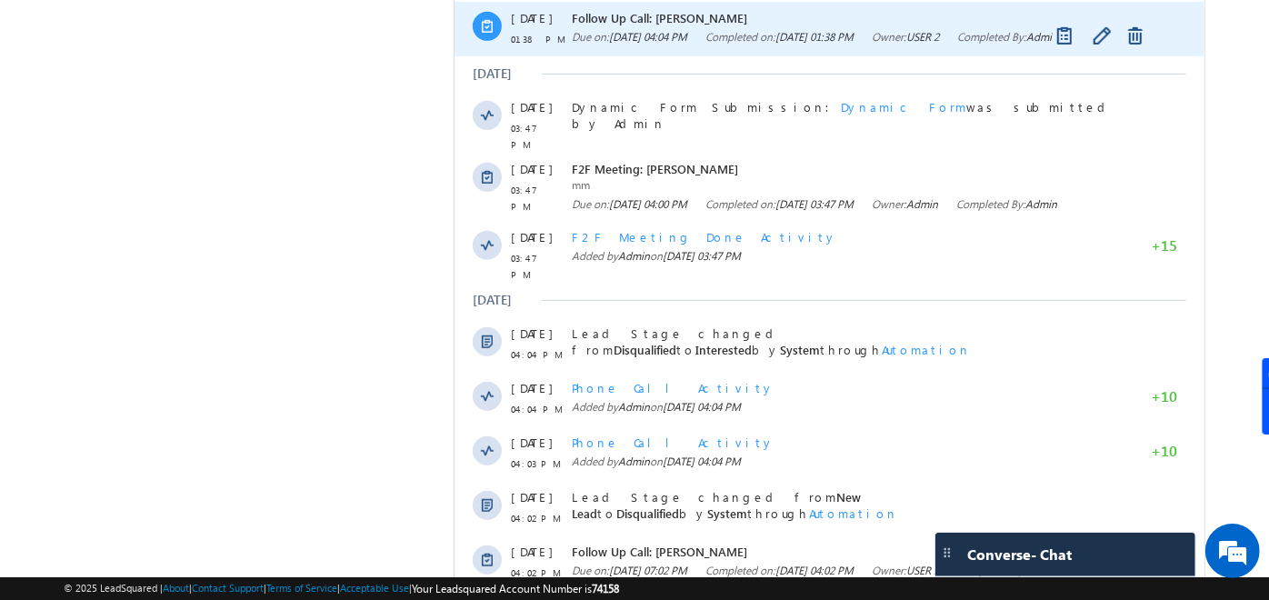
scroll to position [722, 0]
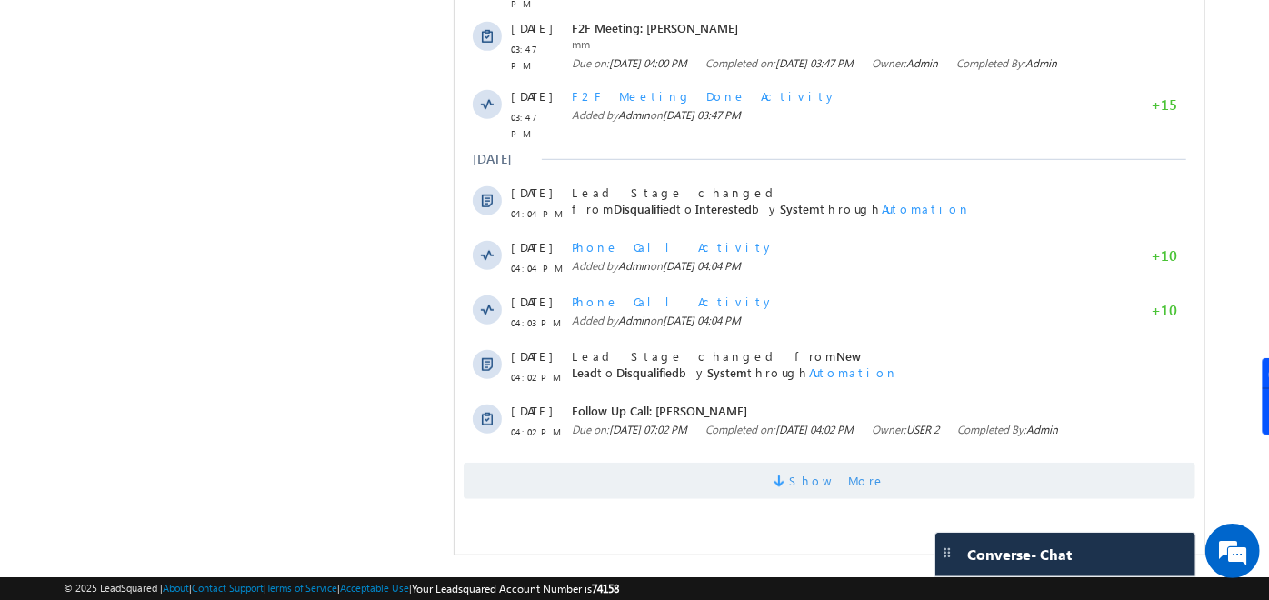
click at [738, 499] on span "Show More" at bounding box center [830, 481] width 732 height 36
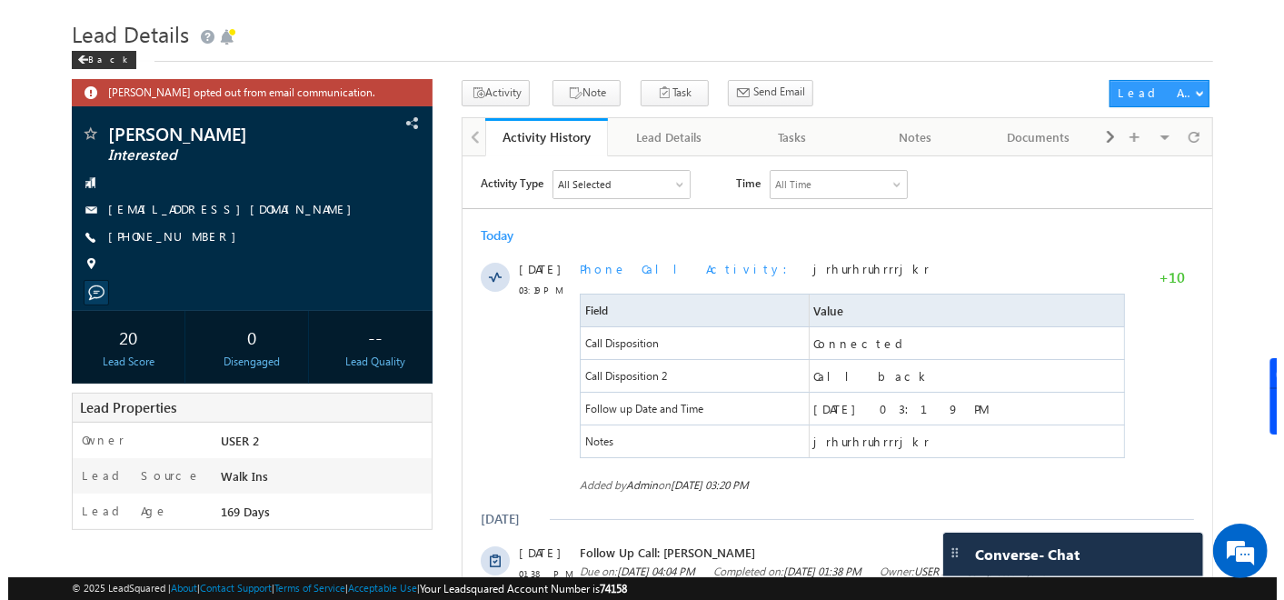
scroll to position [0, 0]
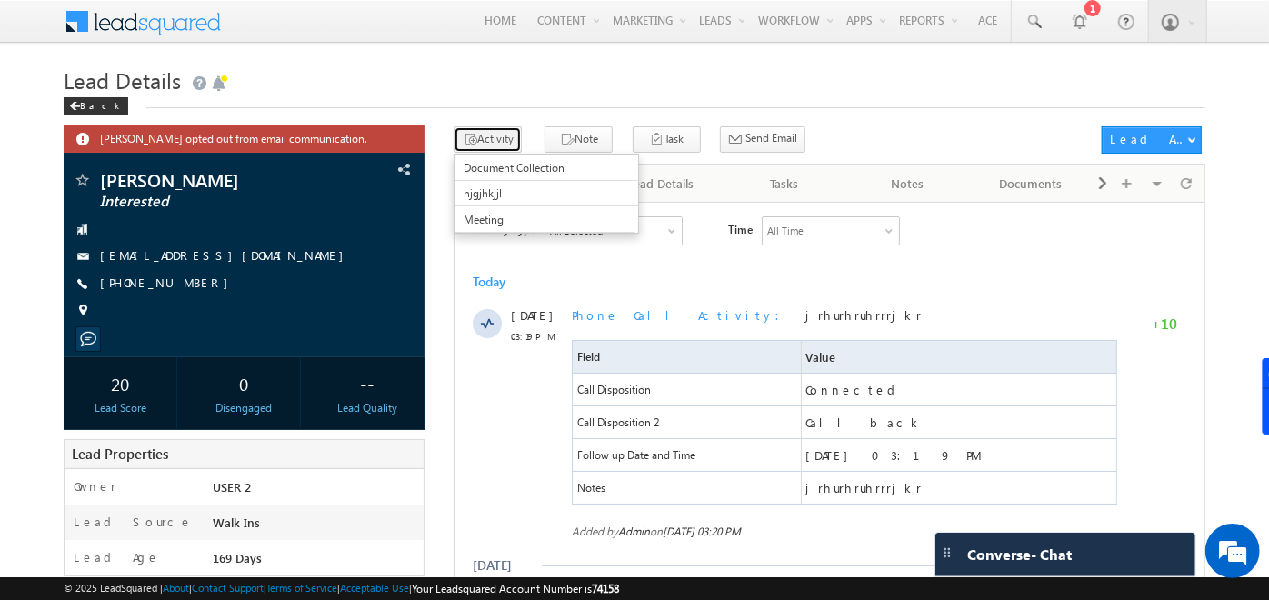
click at [480, 140] on button "Activity" at bounding box center [488, 139] width 68 height 26
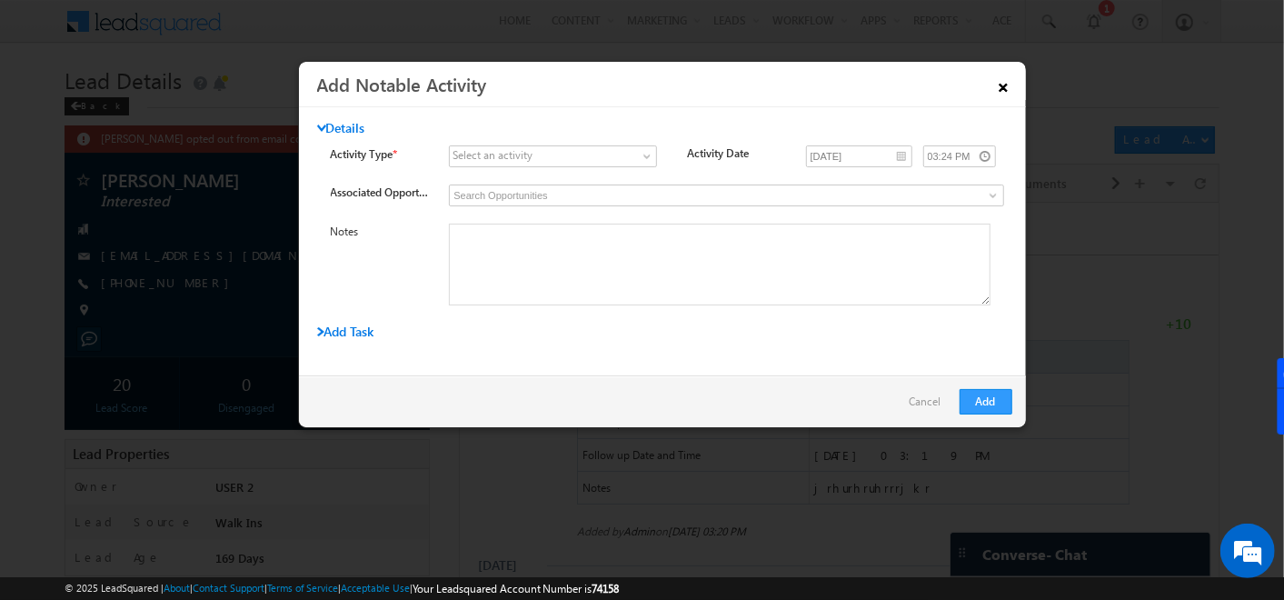
click at [1002, 81] on link "×" at bounding box center [1004, 84] width 31 height 32
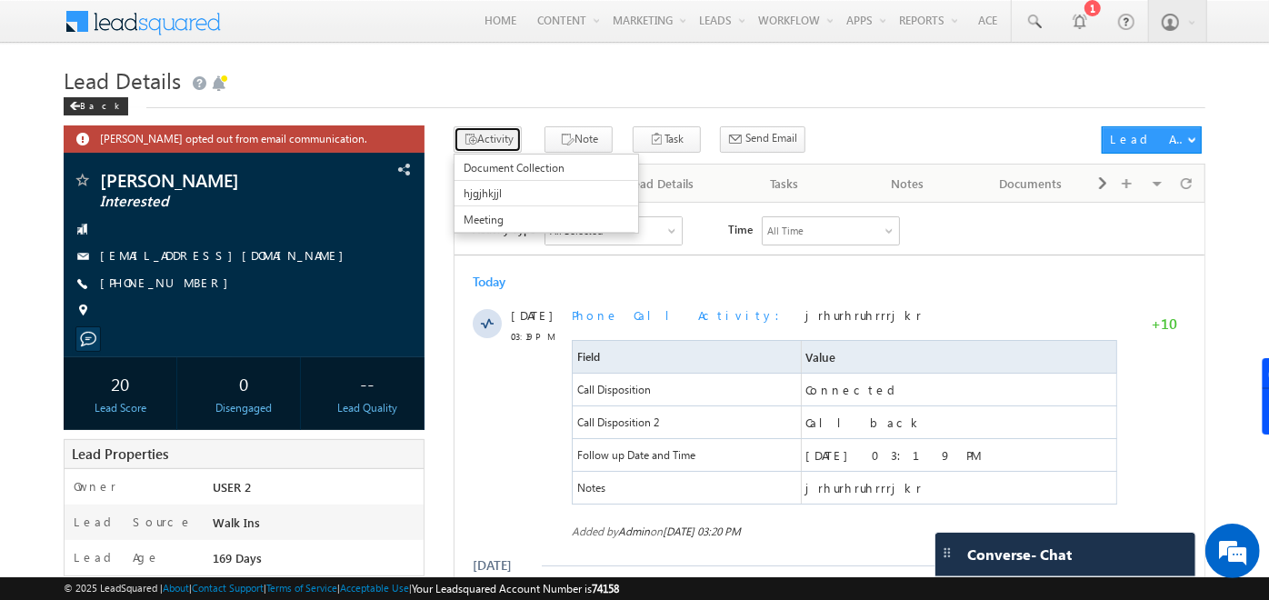
click at [485, 132] on button "Activity" at bounding box center [488, 139] width 68 height 26
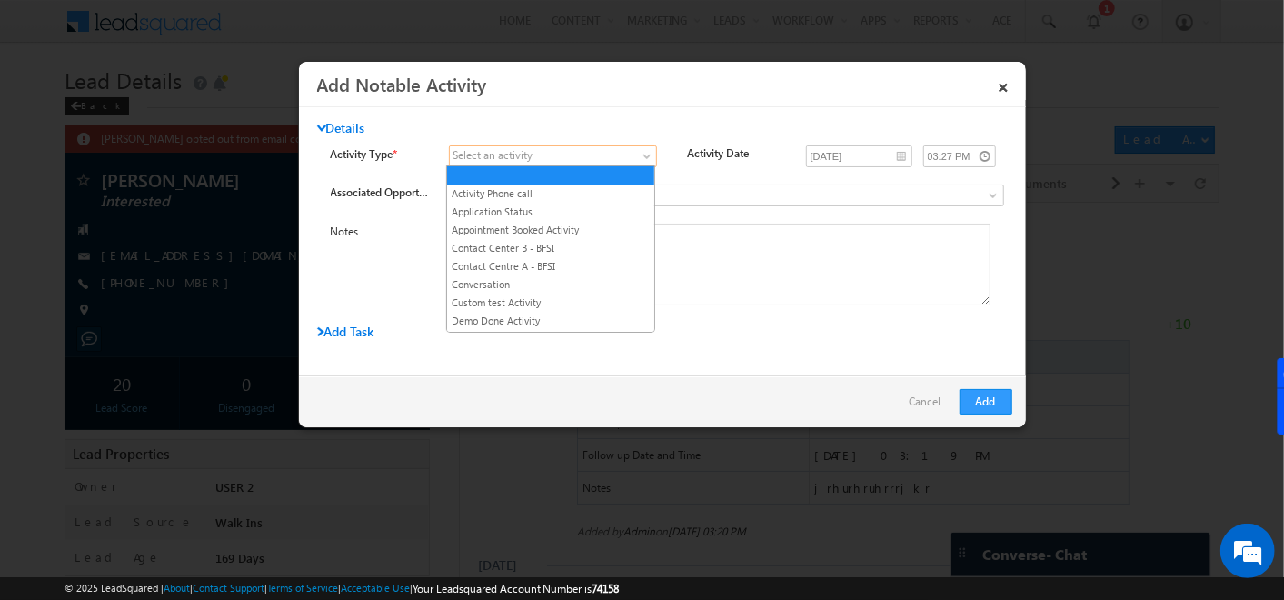
click at [583, 158] on span at bounding box center [542, 156] width 185 height 16
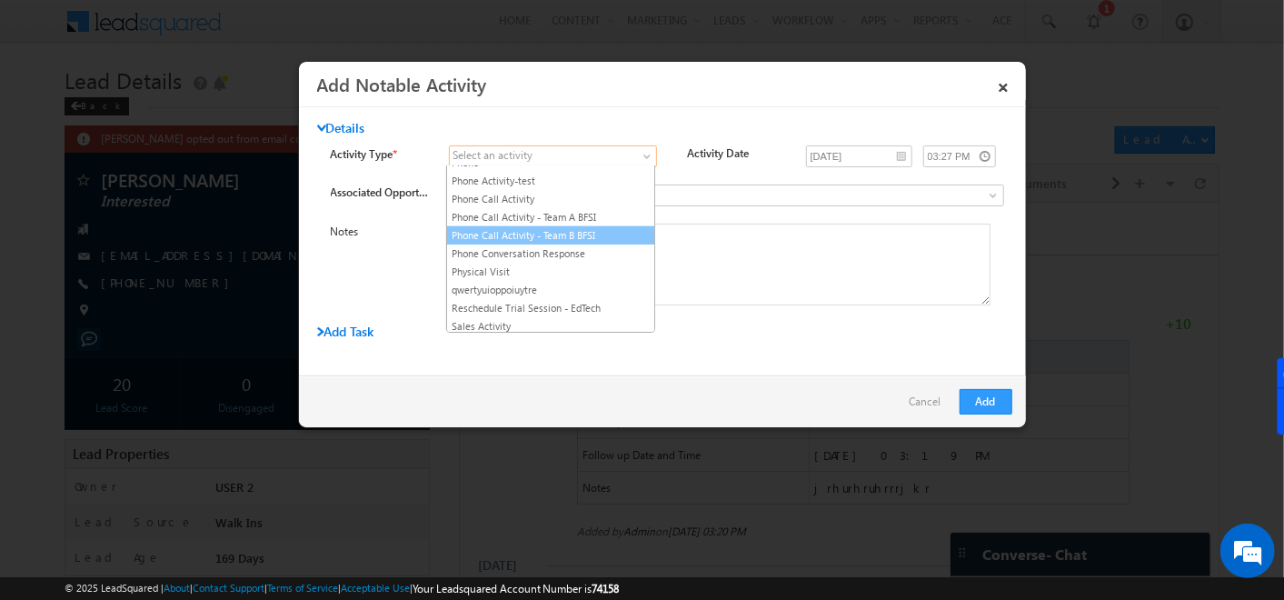
scroll to position [757, 0]
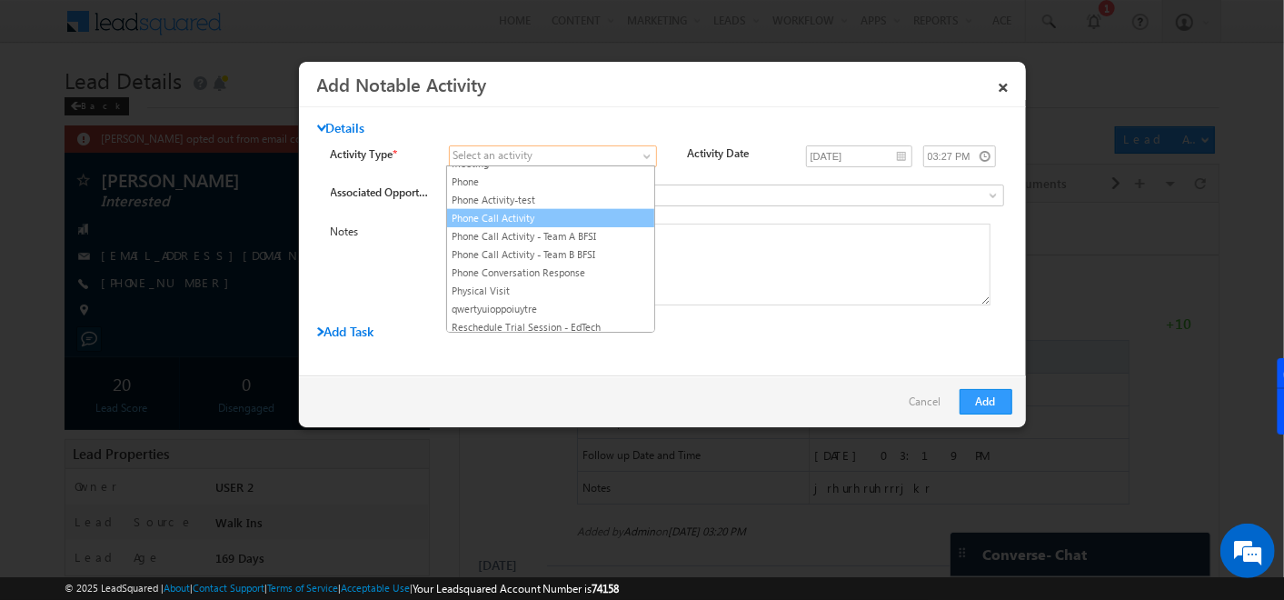
click at [538, 210] on link "Phone Call Activity" at bounding box center [550, 218] width 207 height 16
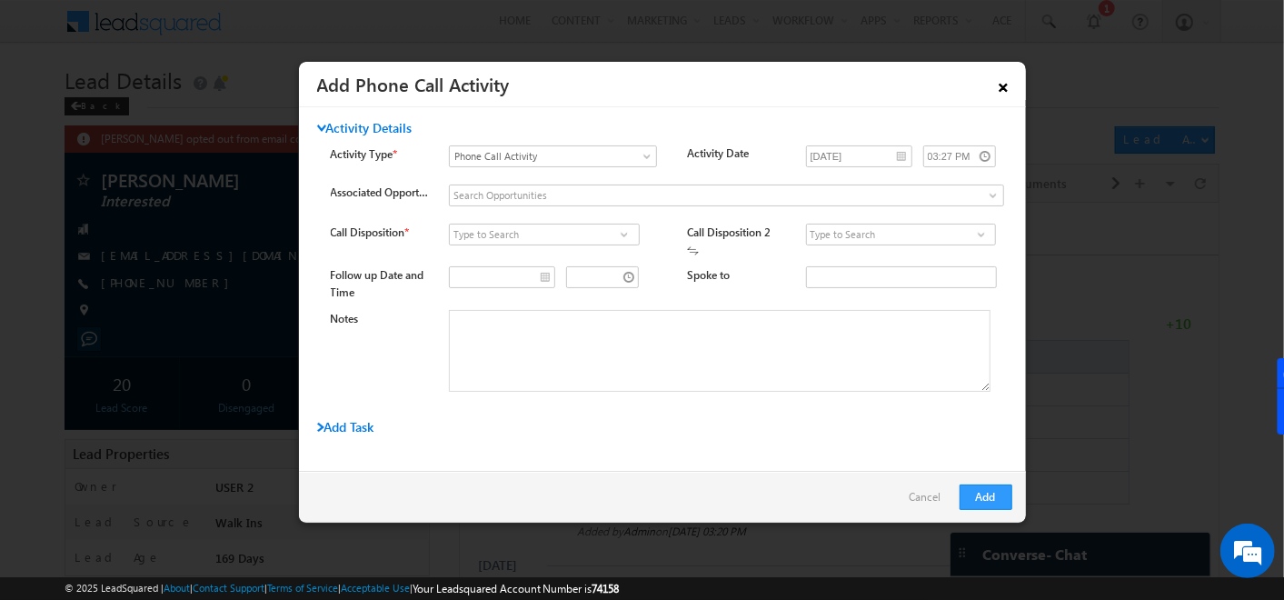
click at [1001, 91] on link "×" at bounding box center [1004, 84] width 31 height 32
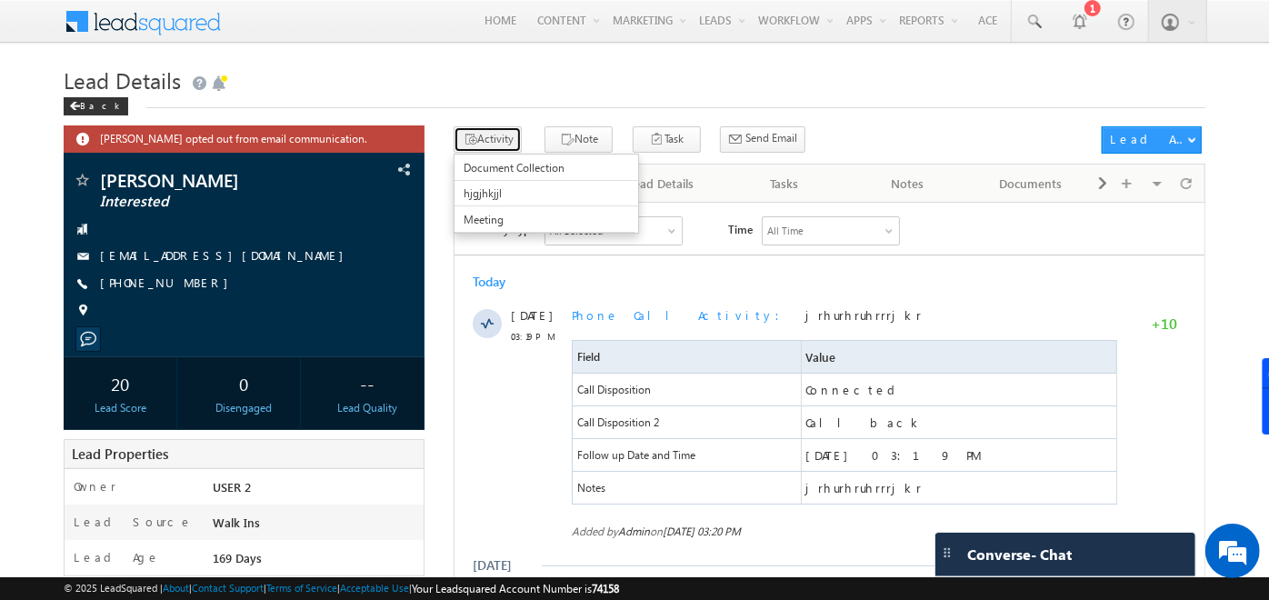
click at [481, 135] on button "Activity" at bounding box center [488, 139] width 68 height 26
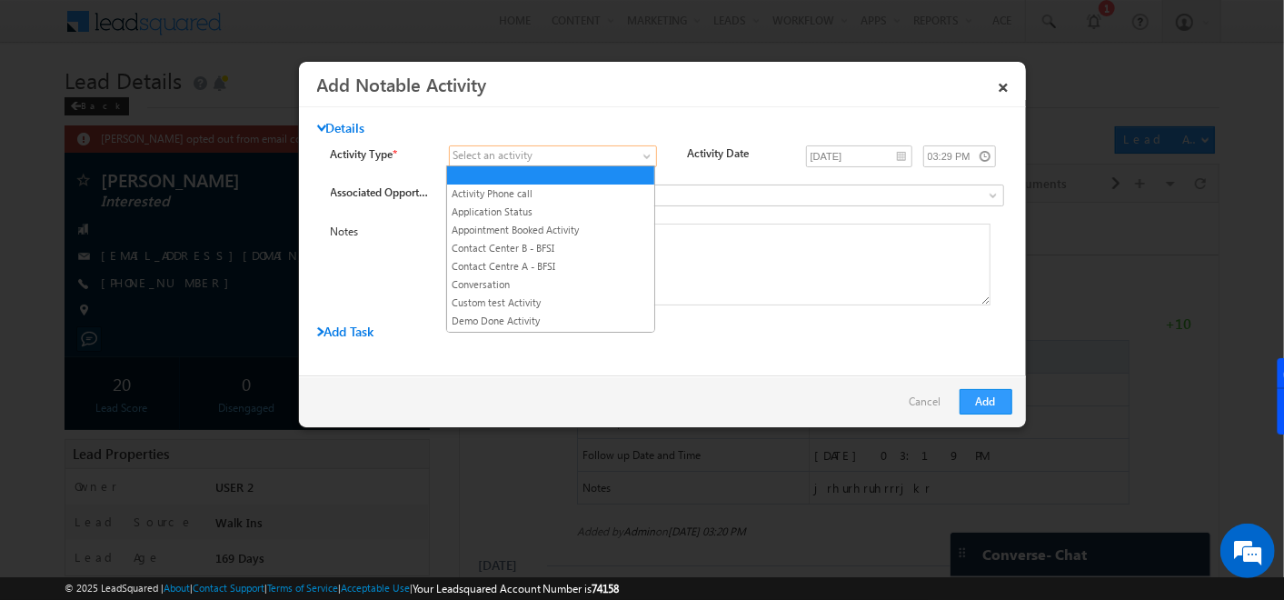
click at [608, 152] on span at bounding box center [542, 156] width 185 height 16
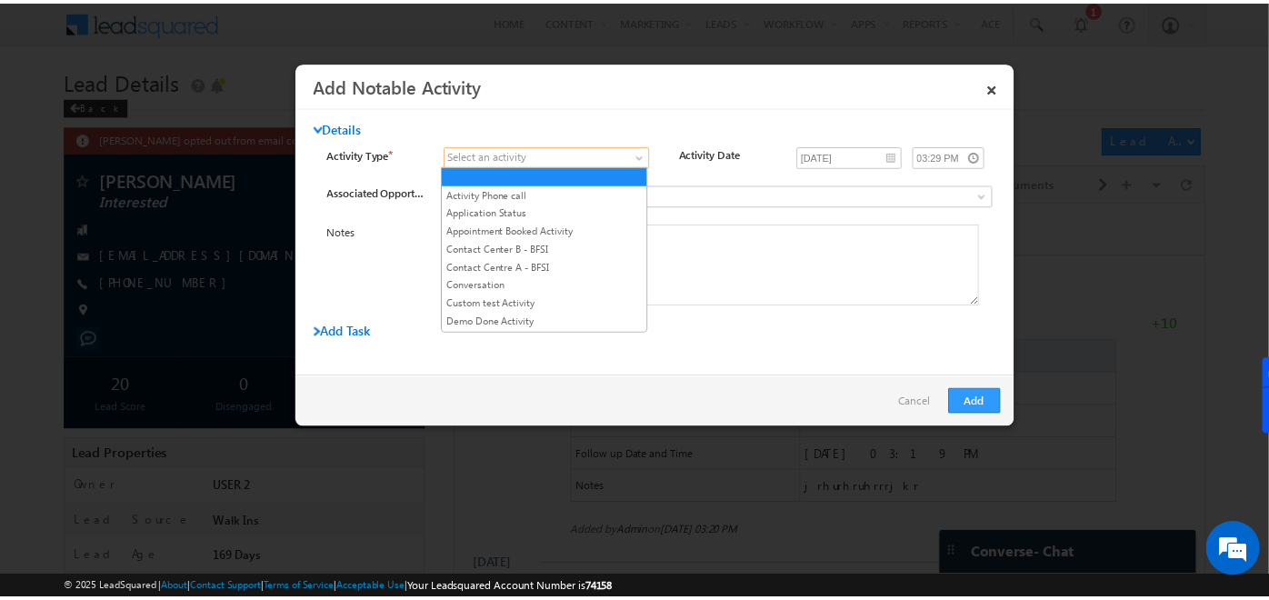
scroll to position [828, 0]
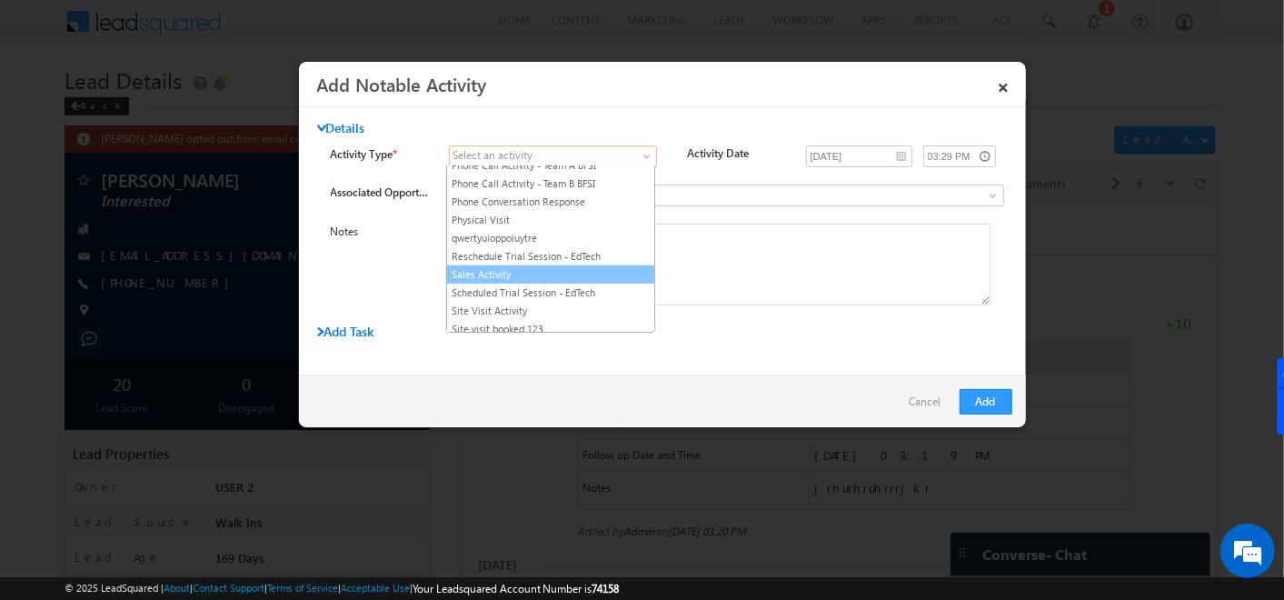
click at [529, 266] on link "Sales Activity" at bounding box center [550, 274] width 207 height 16
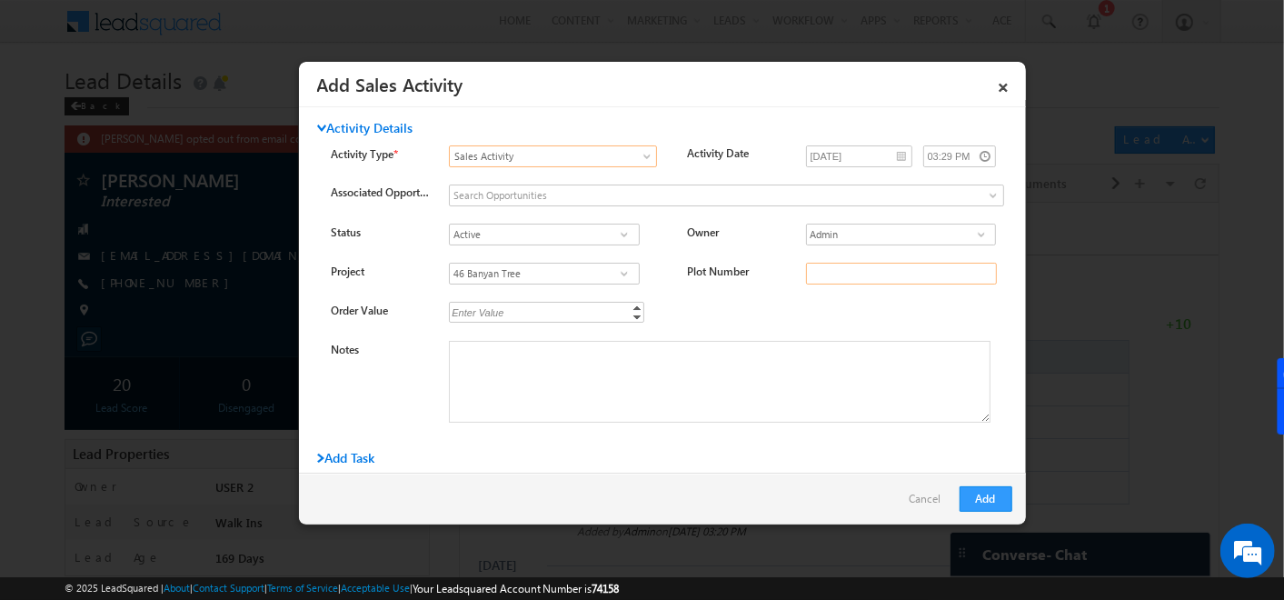
click at [813, 270] on input "Plot Number" at bounding box center [901, 274] width 191 height 22
type input "GG"
click at [575, 316] on input "2" at bounding box center [546, 312] width 195 height 21
type input "23344"
click at [992, 504] on button "Add" at bounding box center [986, 498] width 53 height 25
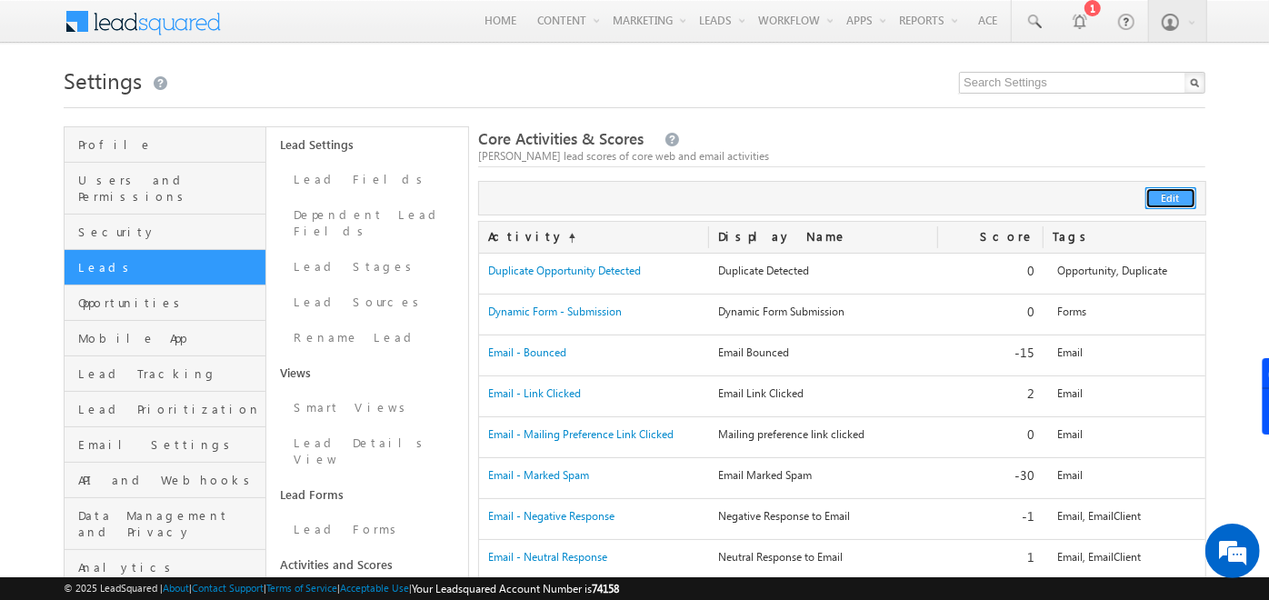
click at [1171, 188] on button "Edit" at bounding box center [1170, 198] width 51 height 22
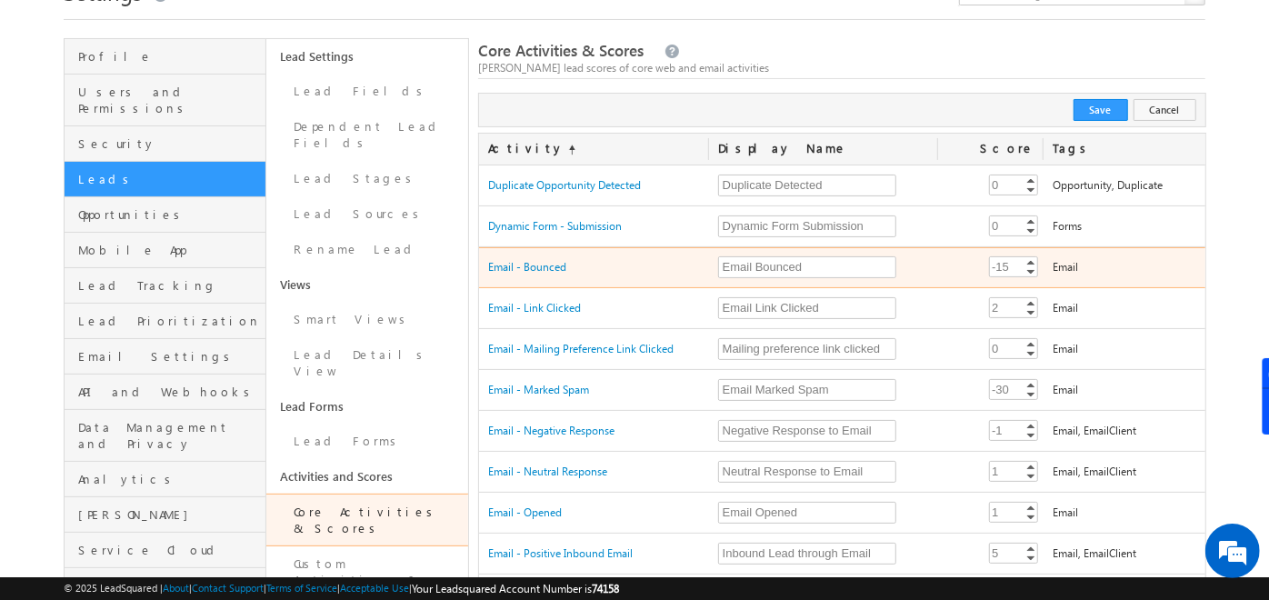
scroll to position [90, 0]
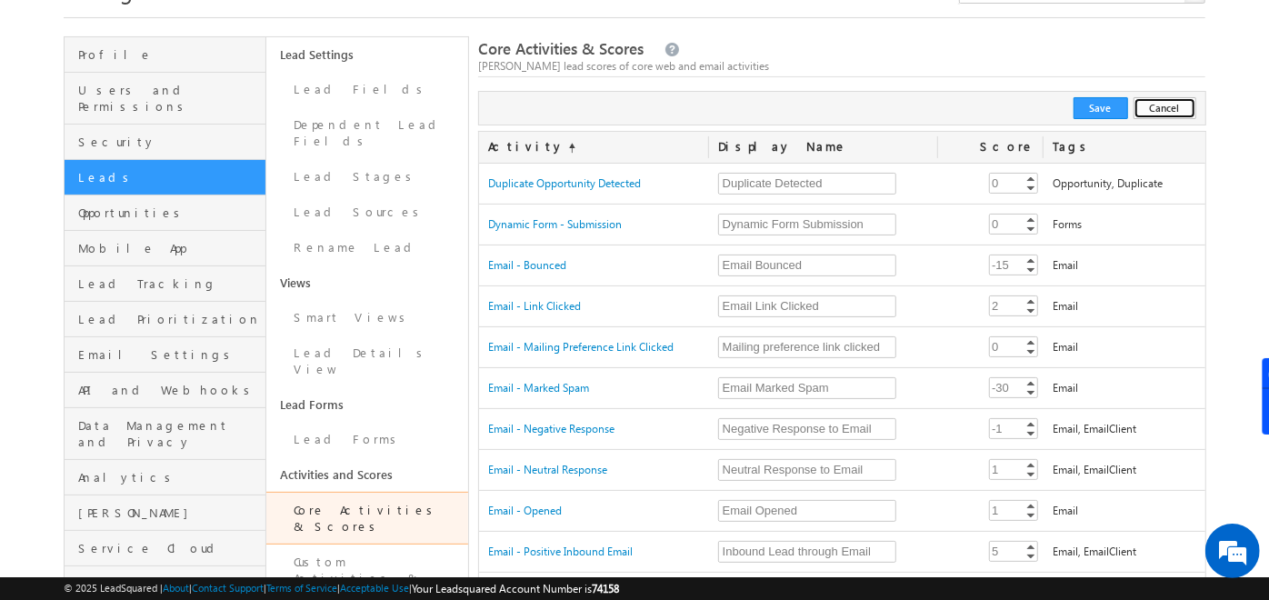
click at [1159, 98] on button "Cancel" at bounding box center [1165, 108] width 63 height 22
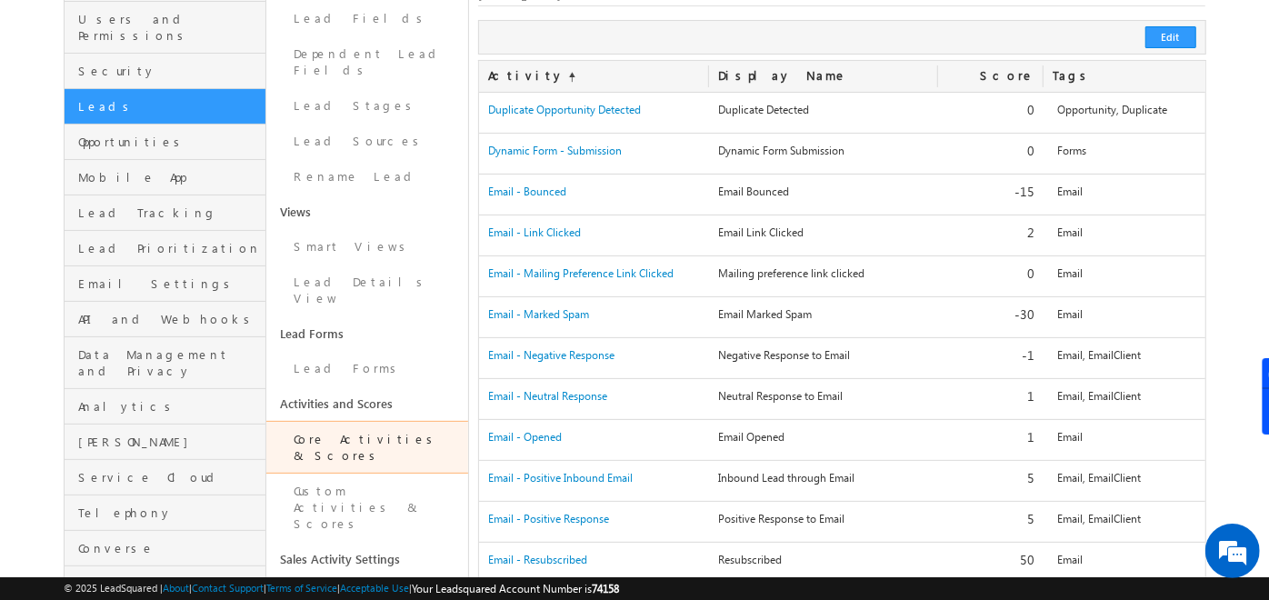
scroll to position [165, 0]
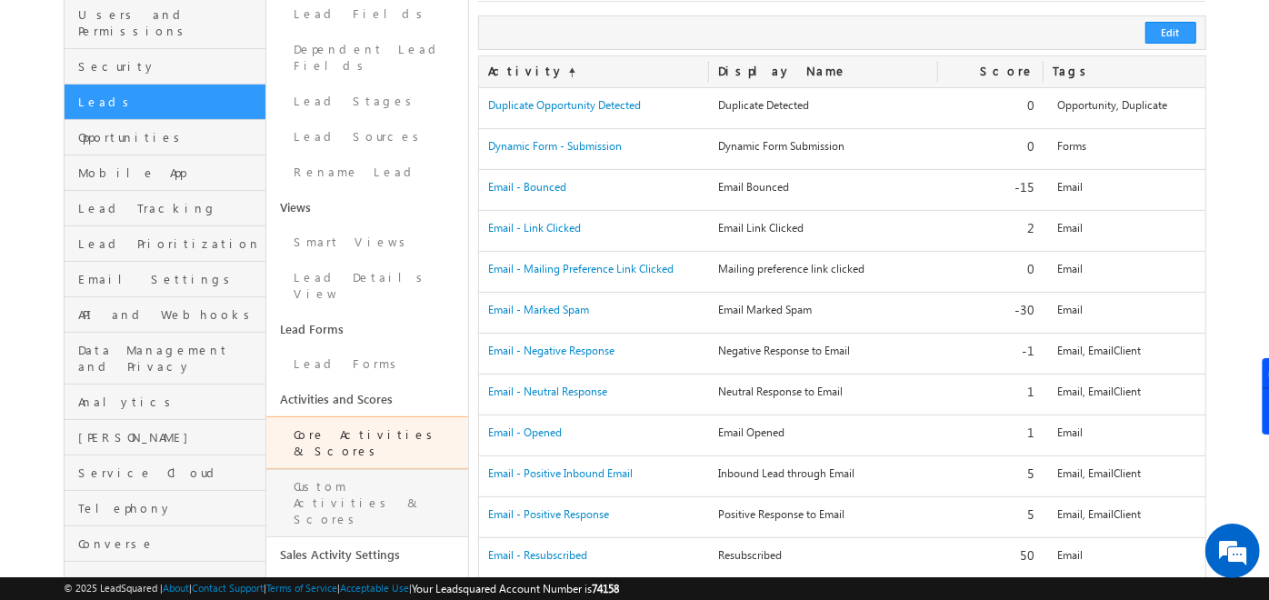
click at [347, 469] on link "Custom Activities & Scores" at bounding box center [367, 503] width 202 height 68
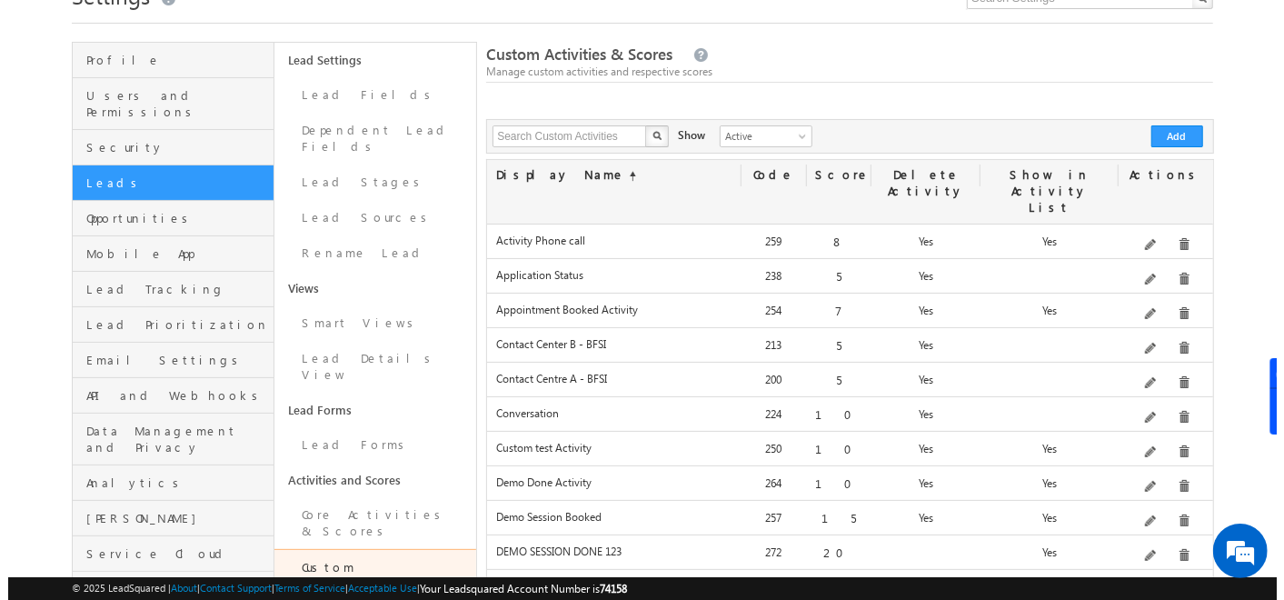
scroll to position [85, 0]
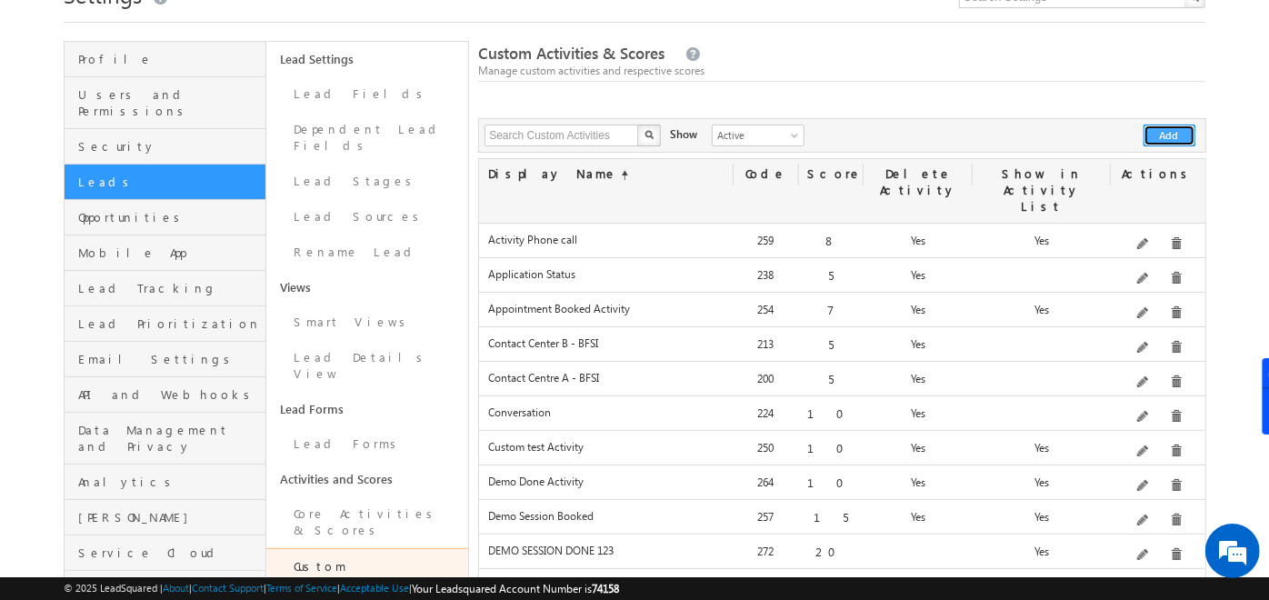
click at [1174, 131] on button "Add" at bounding box center [1170, 136] width 52 height 22
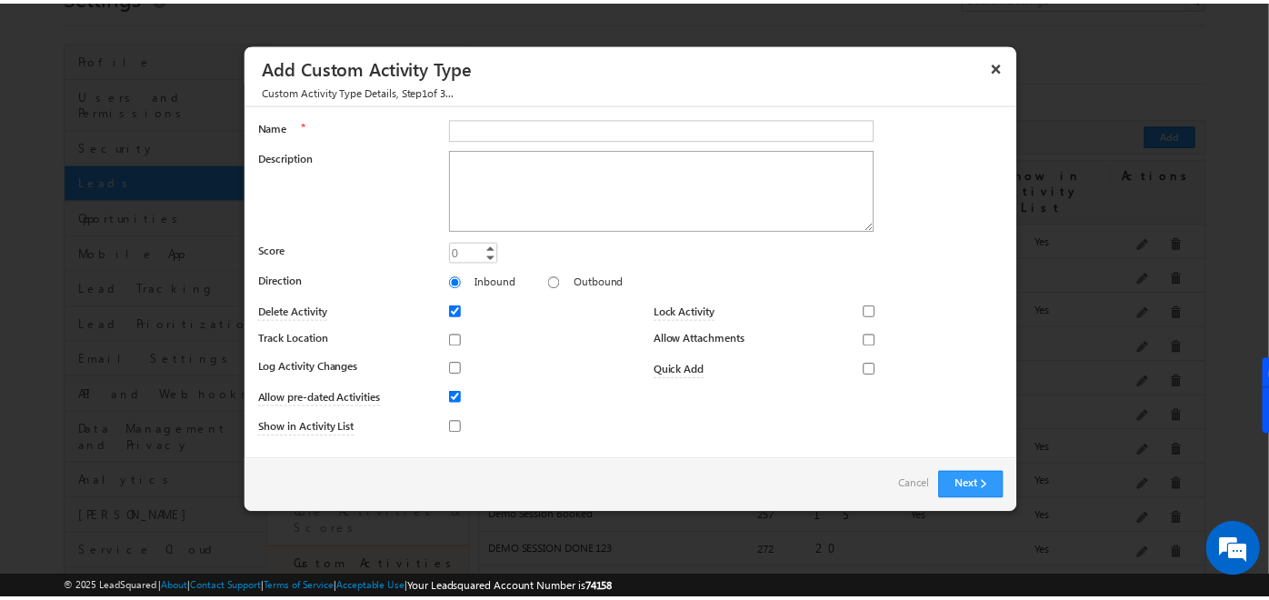
scroll to position [0, 0]
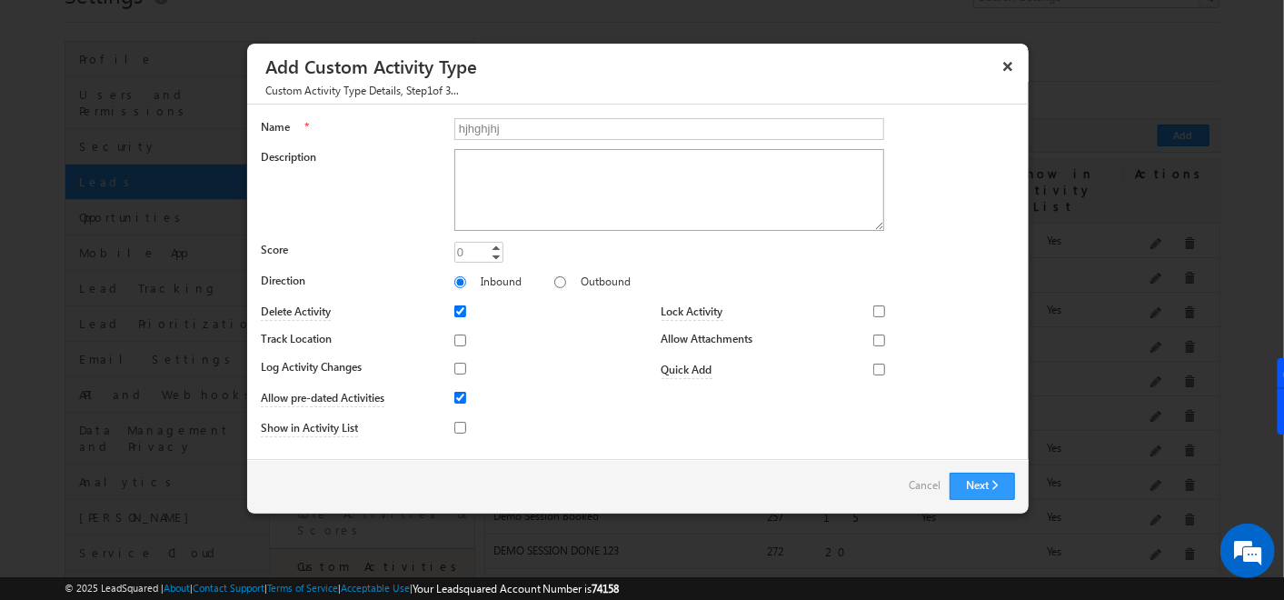
type input "hjhghjhj"
click at [786, 173] on textarea "Description" at bounding box center [670, 190] width 430 height 82
type textarea "kjjkj"
click at [468, 249] on input "0" at bounding box center [479, 252] width 49 height 21
type input "20"
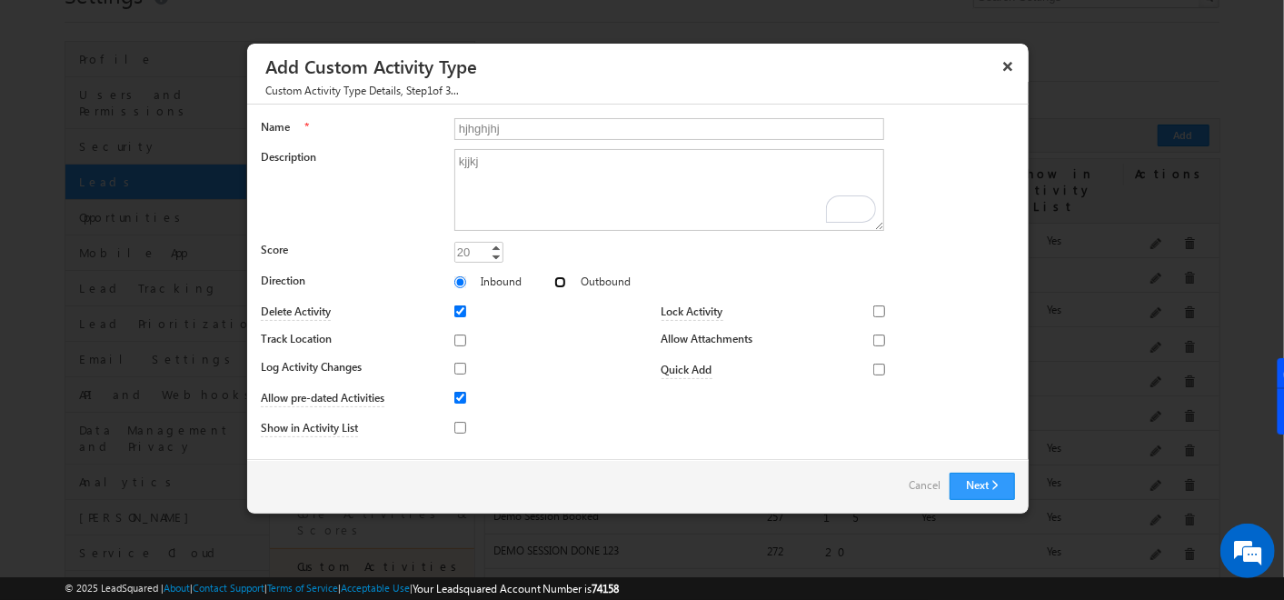
click at [555, 276] on input "Outbound" at bounding box center [561, 282] width 12 height 12
radio input "true"
click at [461, 341] on input "Track Location" at bounding box center [461, 341] width 12 height 12
checkbox input "true"
click at [458, 365] on input "Log Activity Changes" at bounding box center [461, 369] width 12 height 12
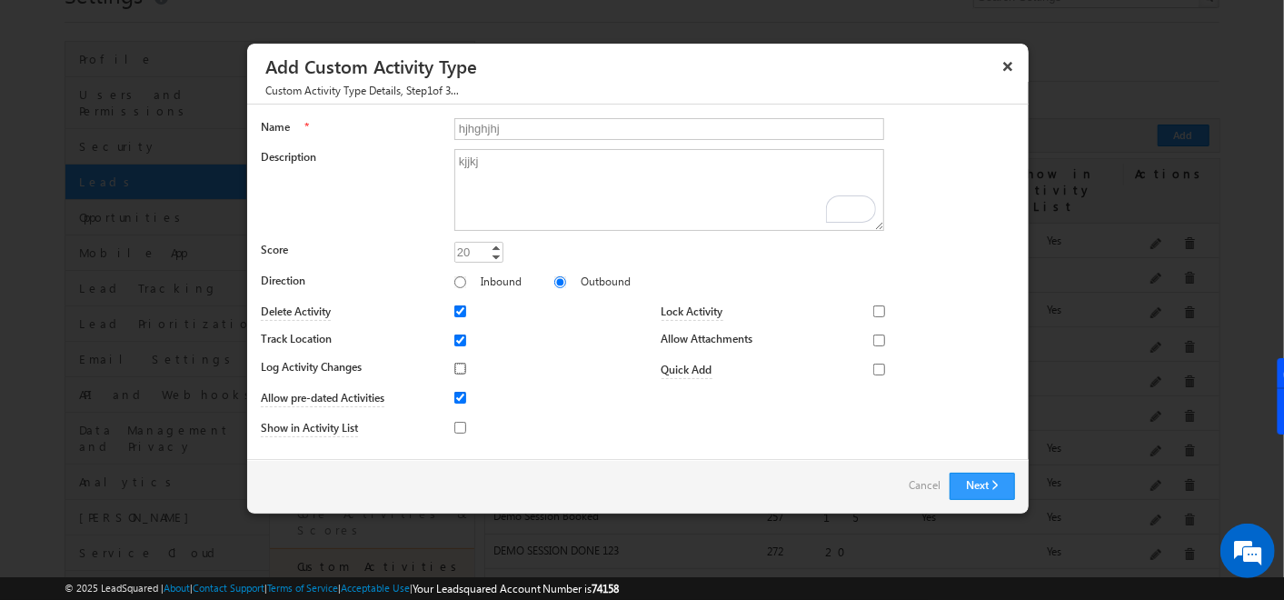
checkbox input "true"
click at [461, 335] on input "Track Location" at bounding box center [461, 341] width 12 height 12
checkbox input "false"
click at [456, 371] on input "Log Activity Changes" at bounding box center [461, 369] width 12 height 12
checkbox input "false"
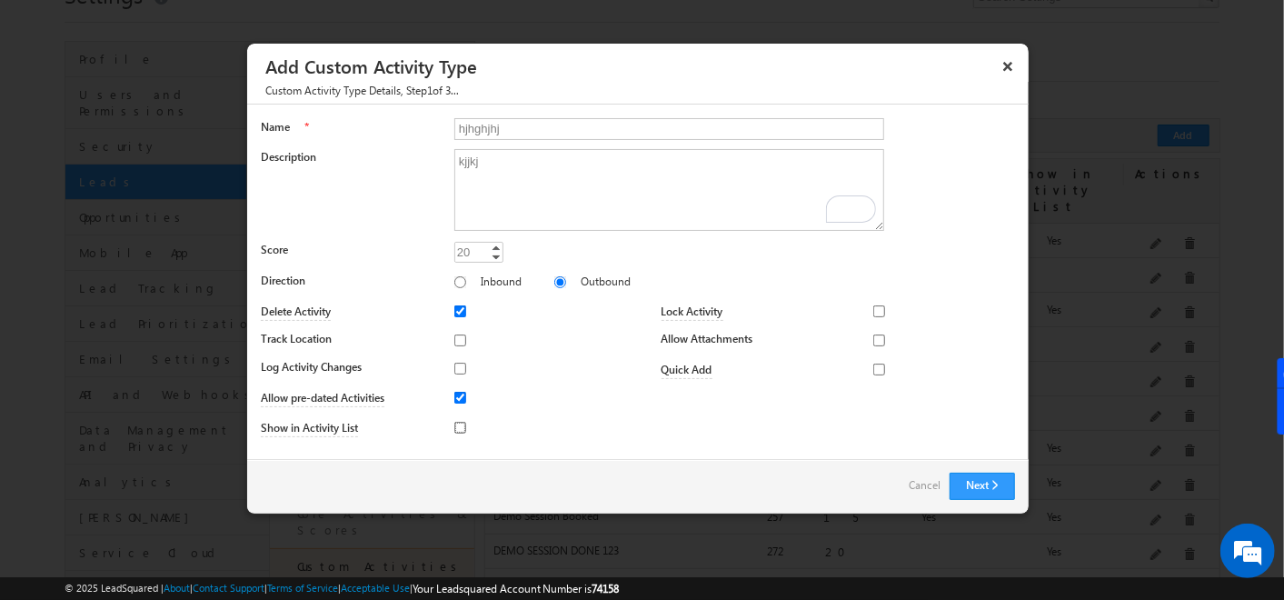
click at [462, 426] on input "Show in Activity List" at bounding box center [461, 428] width 12 height 12
checkbox input "true"
click at [875, 305] on input "Lock Activity" at bounding box center [880, 311] width 12 height 12
click at [988, 314] on span "None Selected" at bounding box center [947, 311] width 104 height 21
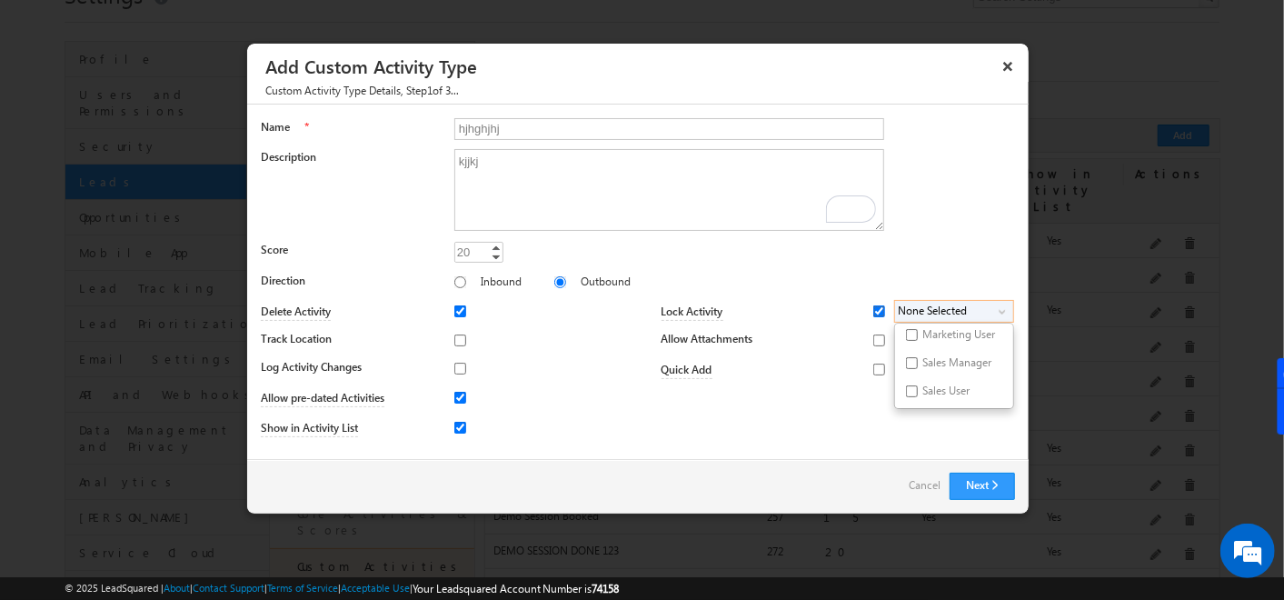
click at [875, 314] on input "Lock Activity" at bounding box center [880, 311] width 12 height 12
checkbox input "false"
click at [880, 340] on input "Allow Attachments" at bounding box center [880, 341] width 12 height 12
checkbox input "true"
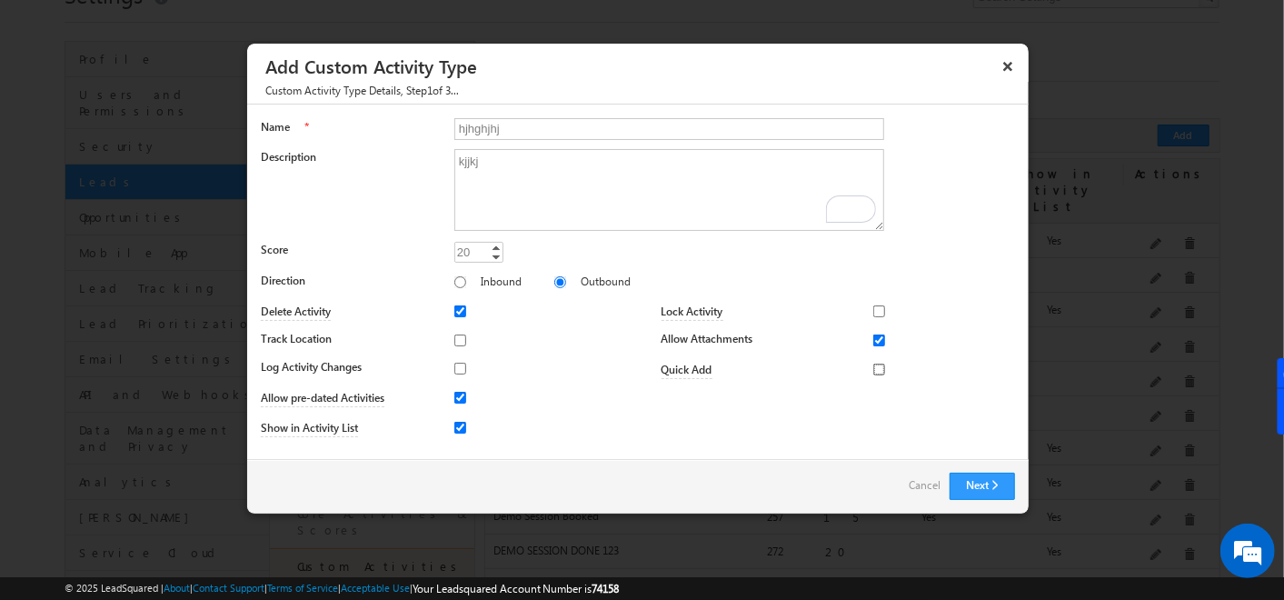
click at [878, 364] on input "Quick Add" at bounding box center [880, 370] width 12 height 12
click at [877, 364] on input "Quick Add" at bounding box center [880, 370] width 12 height 12
checkbox input "false"
click at [879, 341] on input "Allow Attachments" at bounding box center [880, 341] width 12 height 12
checkbox input "false"
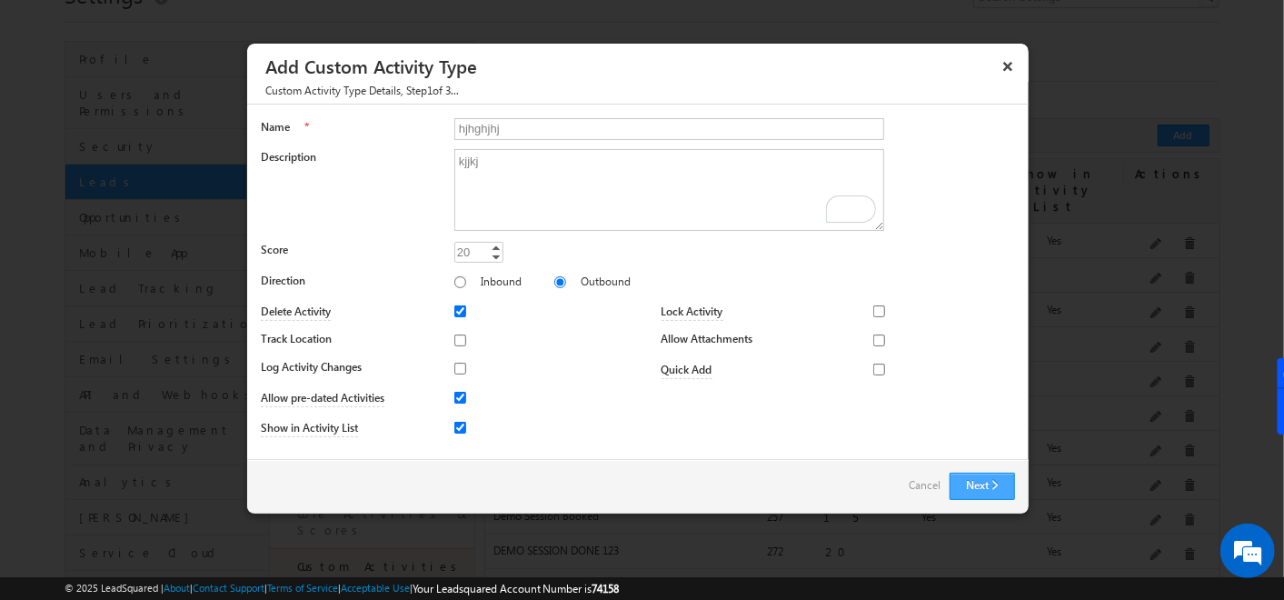
click at [984, 485] on button "Next" at bounding box center [982, 486] width 65 height 27
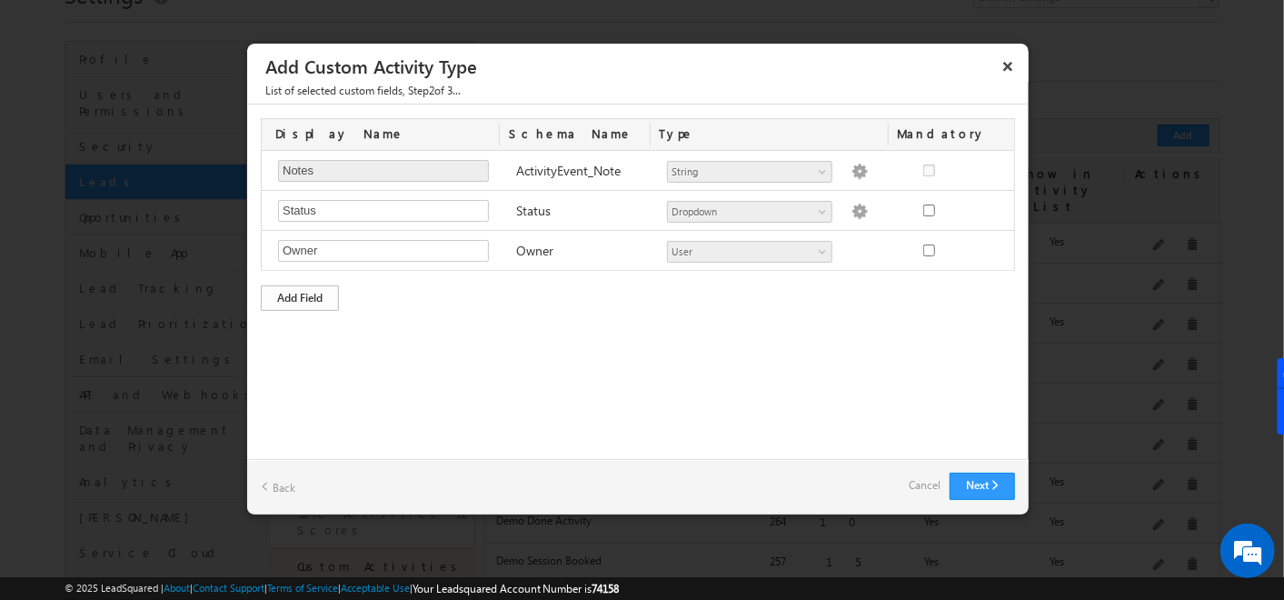
click at [289, 295] on div "Add Field" at bounding box center [300, 297] width 78 height 25
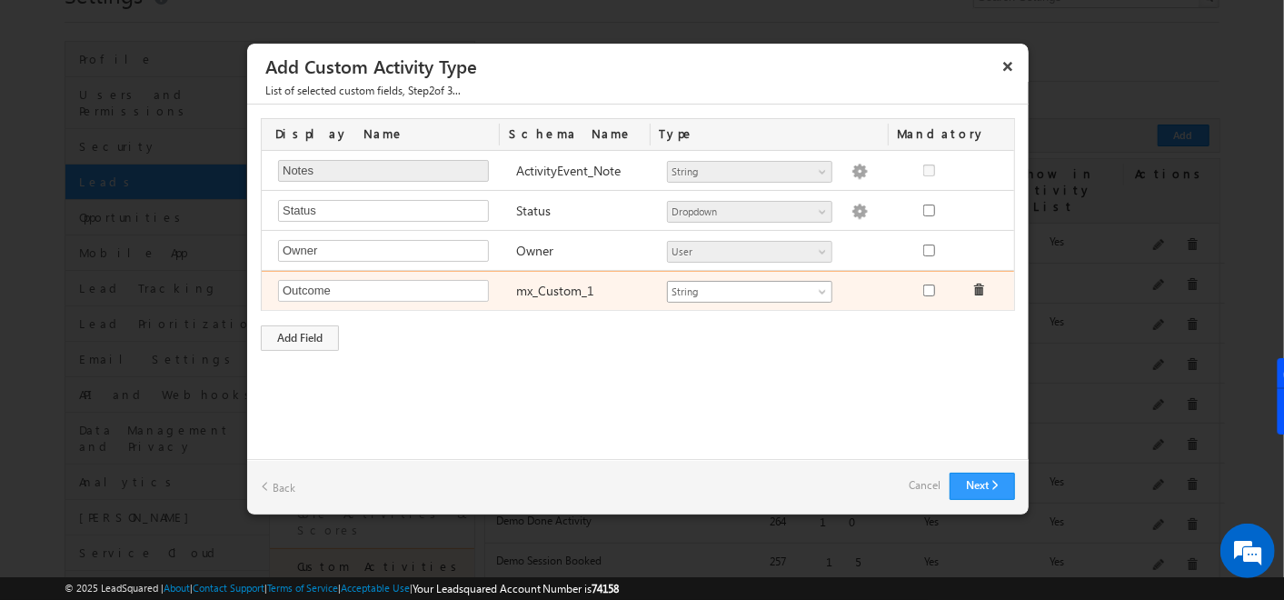
type input "Outcome"
click at [817, 292] on span at bounding box center [824, 295] width 15 height 15
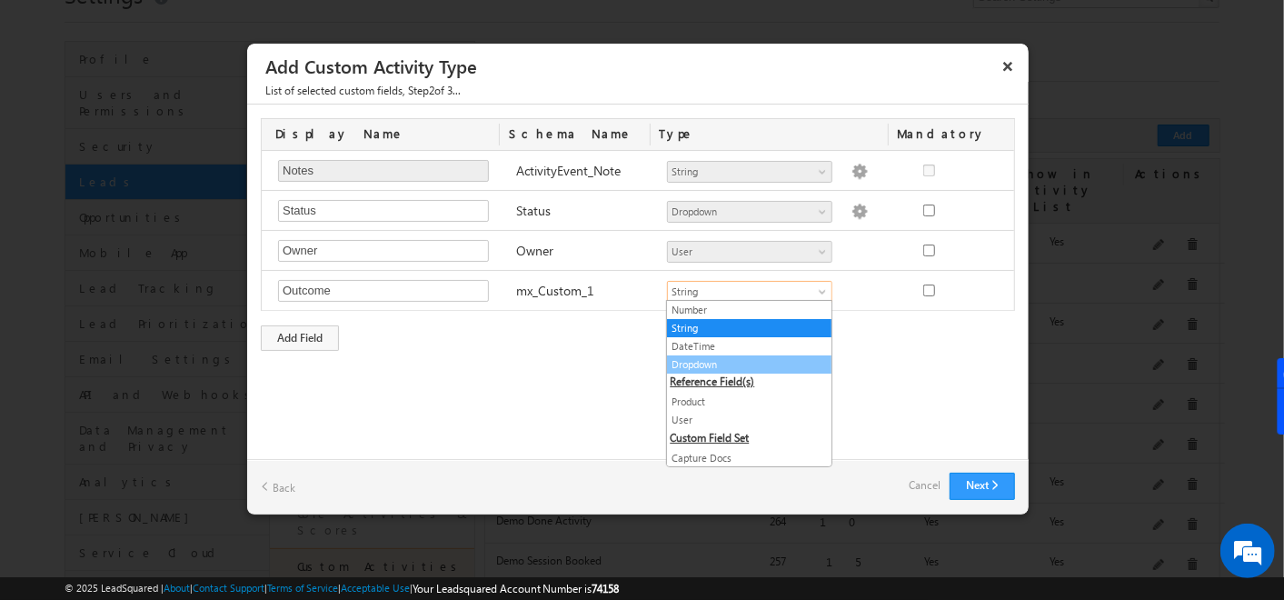
click at [743, 363] on link "Dropdown" at bounding box center [749, 364] width 165 height 16
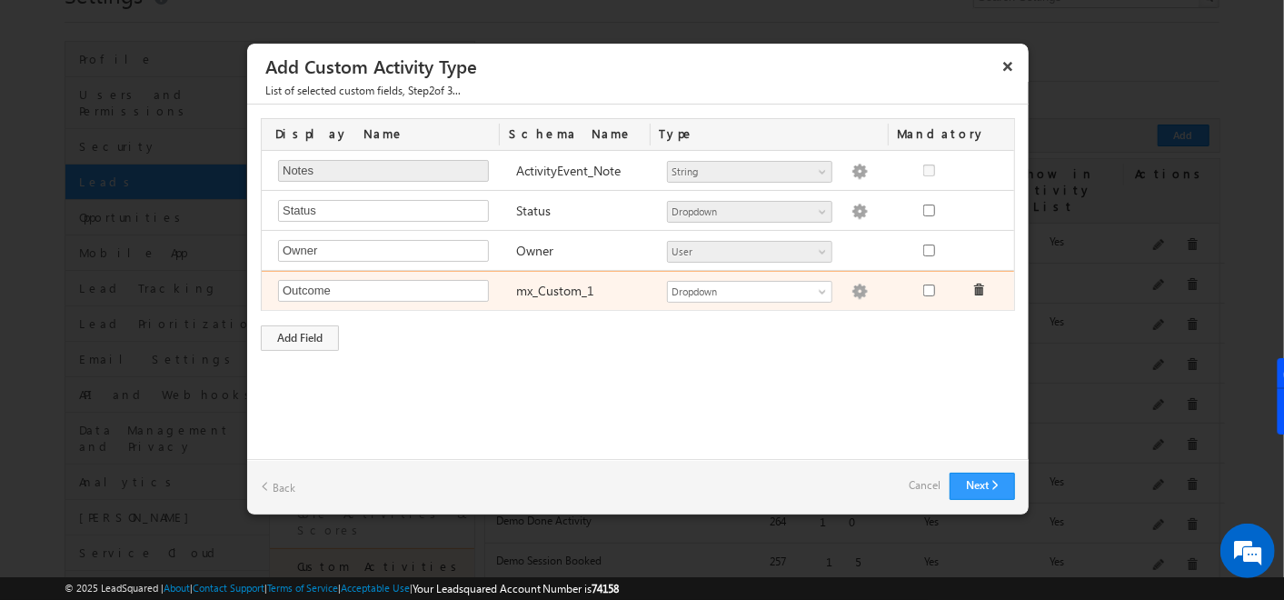
click at [852, 294] on img at bounding box center [860, 292] width 16 height 16
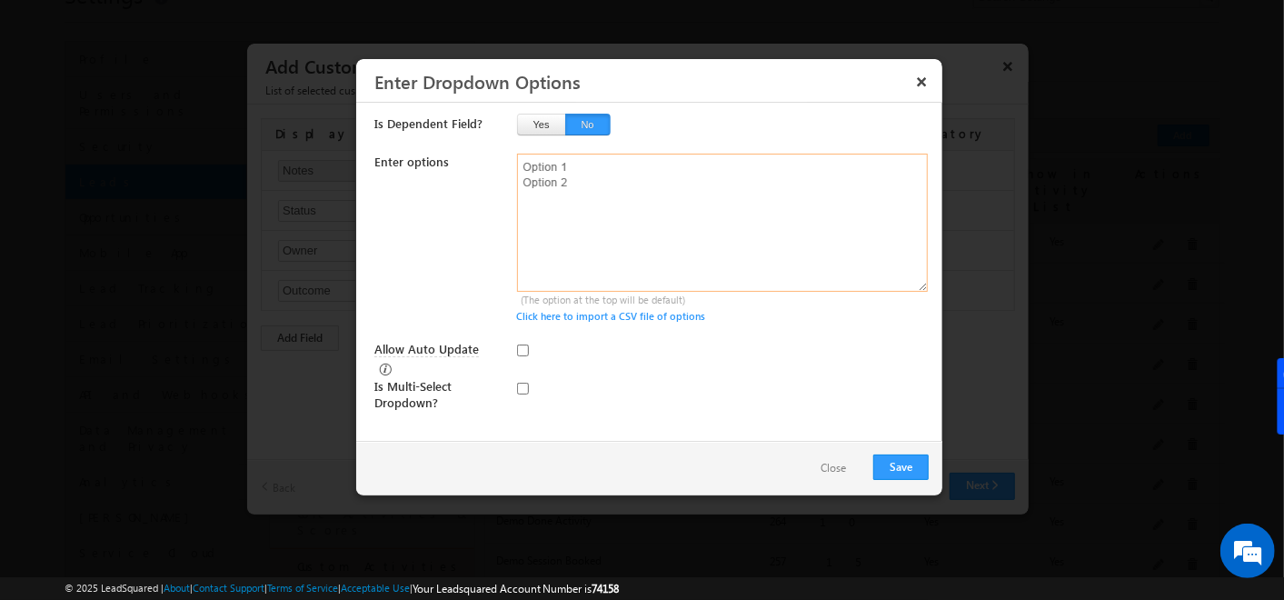
click at [656, 175] on textarea at bounding box center [723, 223] width 412 height 138
type textarea "Connected Not connected"
click at [883, 470] on button "Save" at bounding box center [901, 467] width 55 height 25
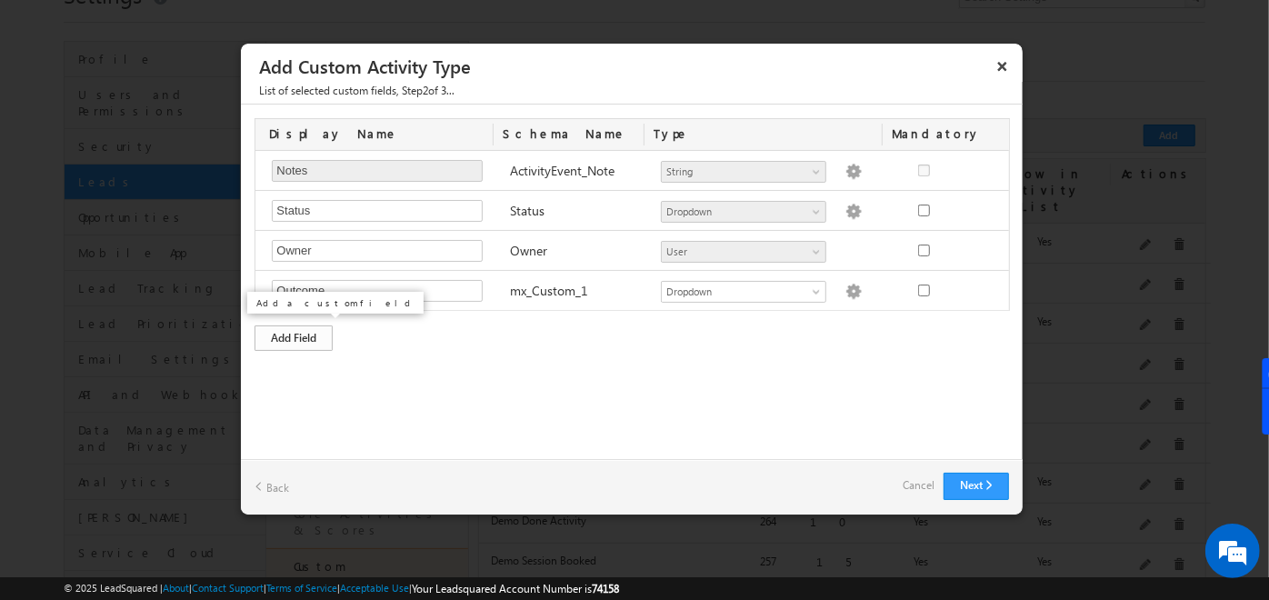
click at [315, 326] on div "Add Field" at bounding box center [294, 337] width 78 height 25
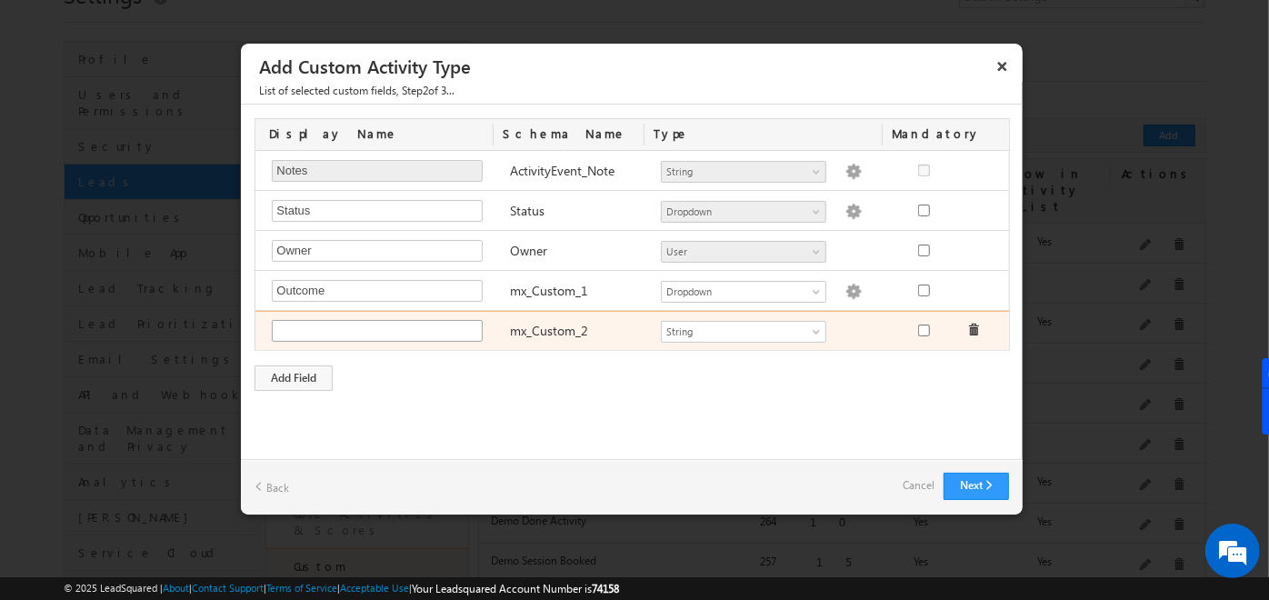
click at [315, 326] on input "text" at bounding box center [377, 331] width 211 height 22
type input "Outcome 2"
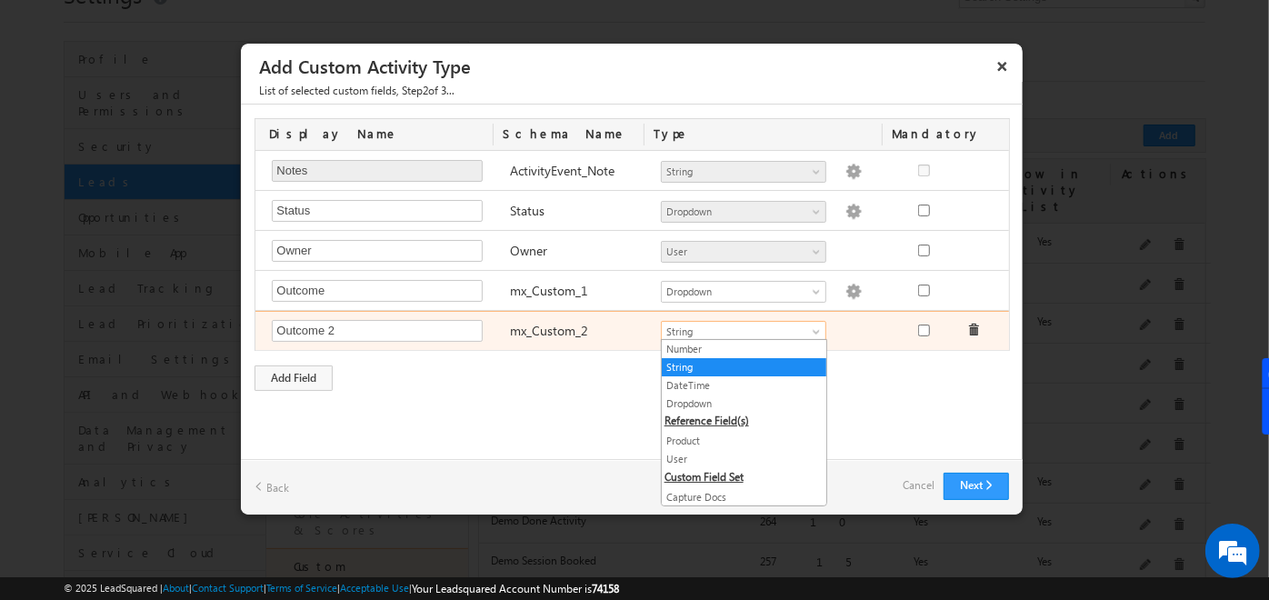
click at [760, 321] on link "String" at bounding box center [743, 332] width 165 height 22
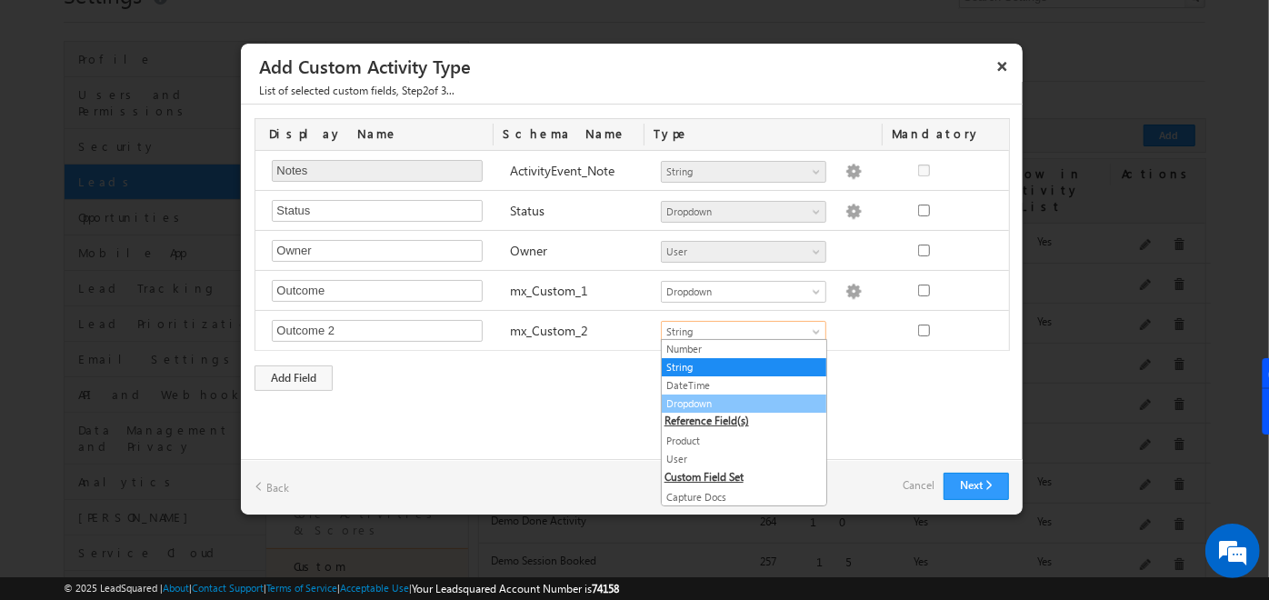
click at [698, 395] on link "Dropdown" at bounding box center [744, 403] width 165 height 16
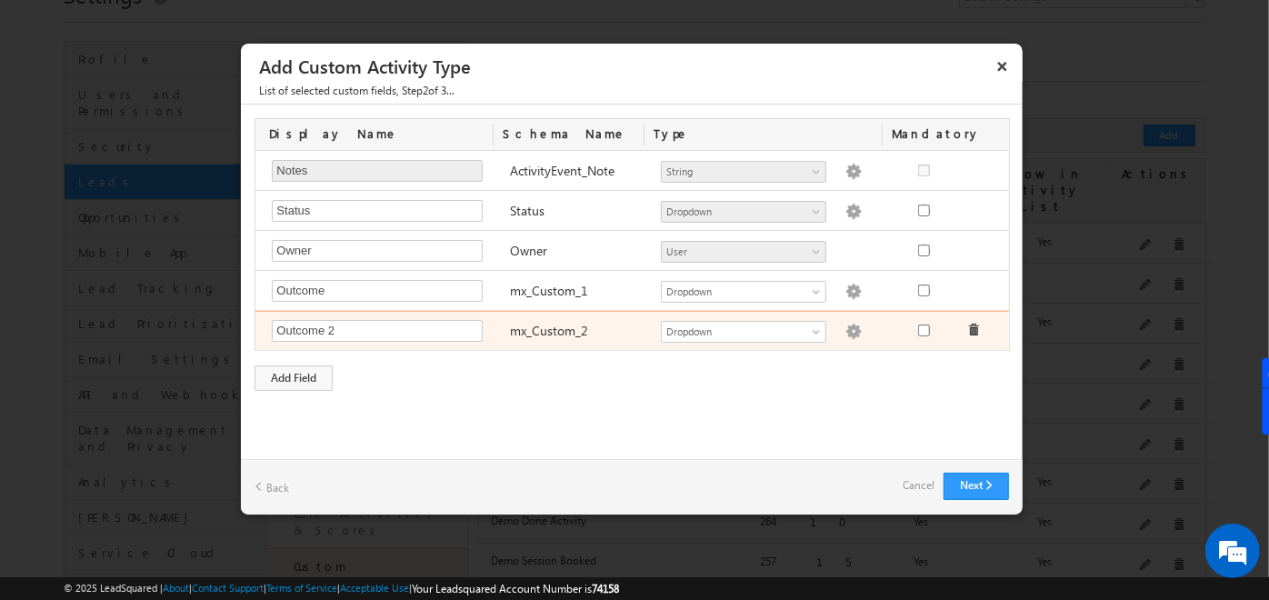
click at [846, 334] on img at bounding box center [853, 332] width 16 height 16
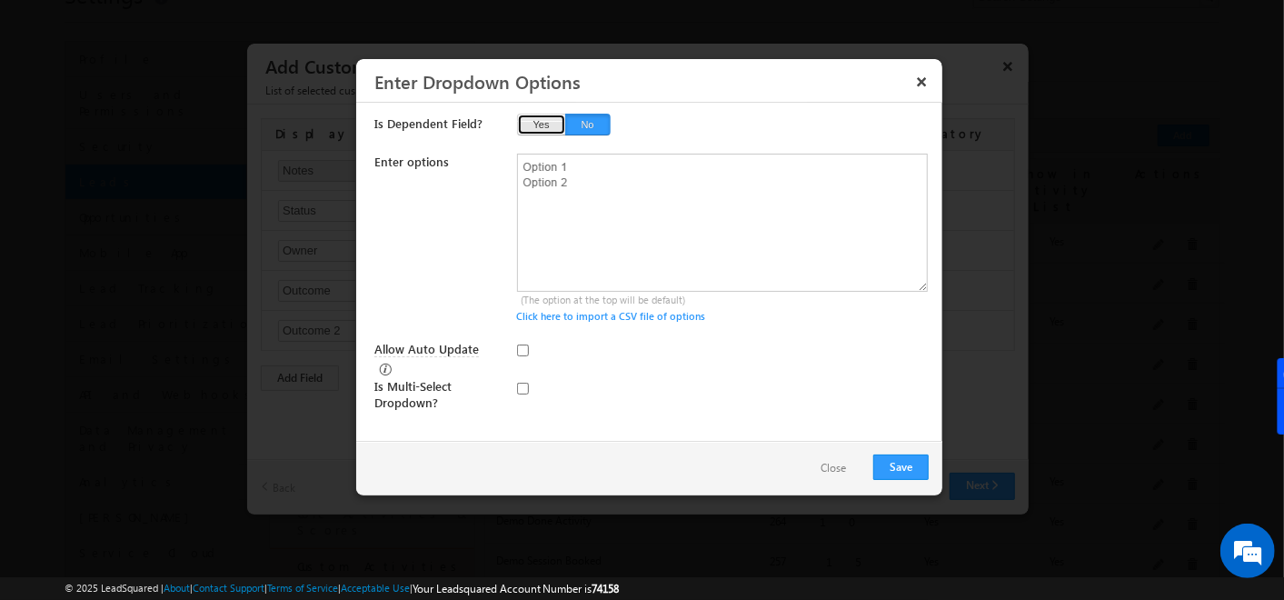
click at [535, 125] on button "Yes" at bounding box center [541, 125] width 49 height 22
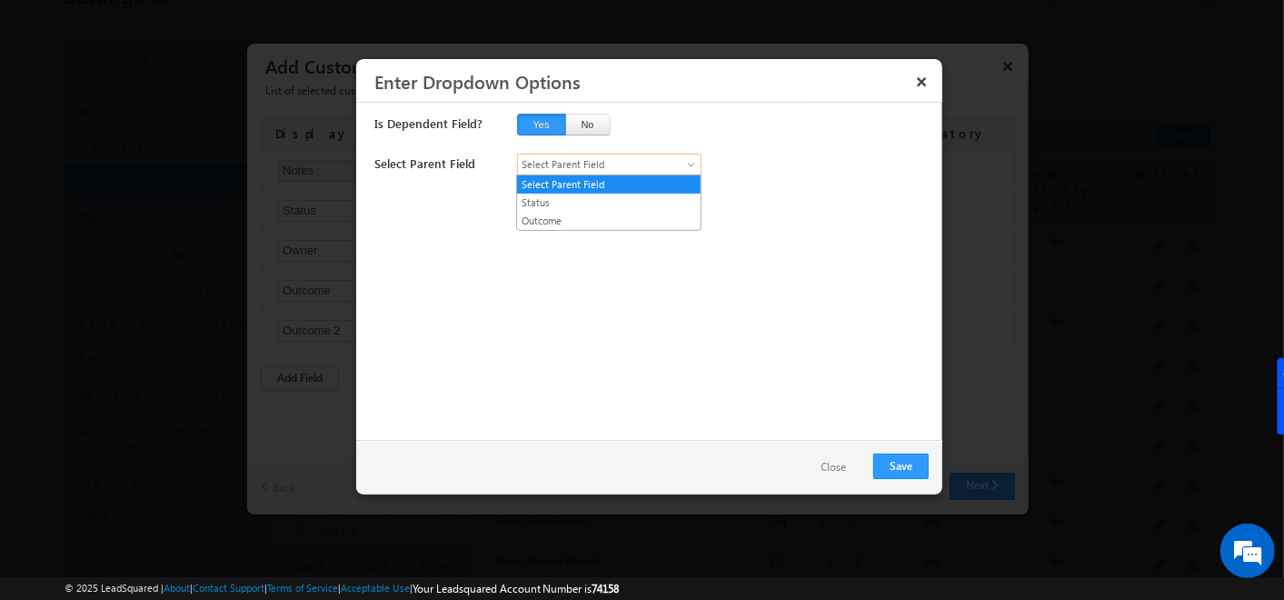
click at [553, 156] on span "Select Parent Field" at bounding box center [600, 164] width 165 height 16
click at [543, 222] on link "Outcome" at bounding box center [609, 221] width 184 height 16
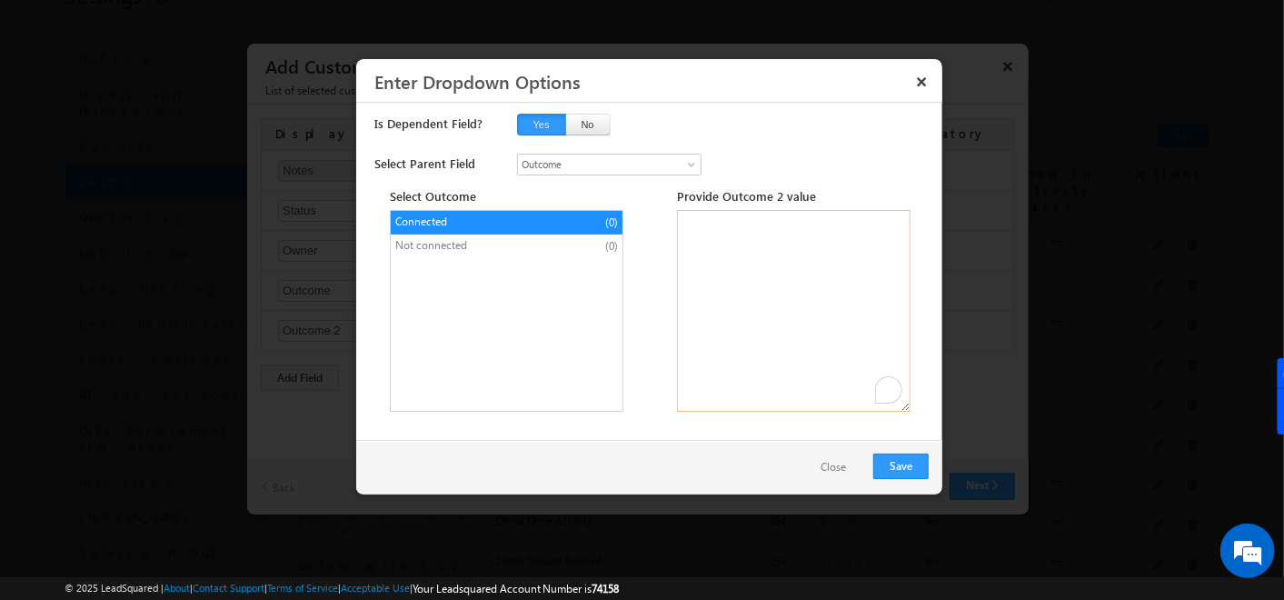
click at [693, 216] on textarea "To enrich screen reader interactions, please activate Accessibility in Grammarl…" at bounding box center [794, 311] width 234 height 202
type textarea "INT NOT INT CB"
click at [516, 247] on span "Not connected" at bounding box center [470, 245] width 151 height 16
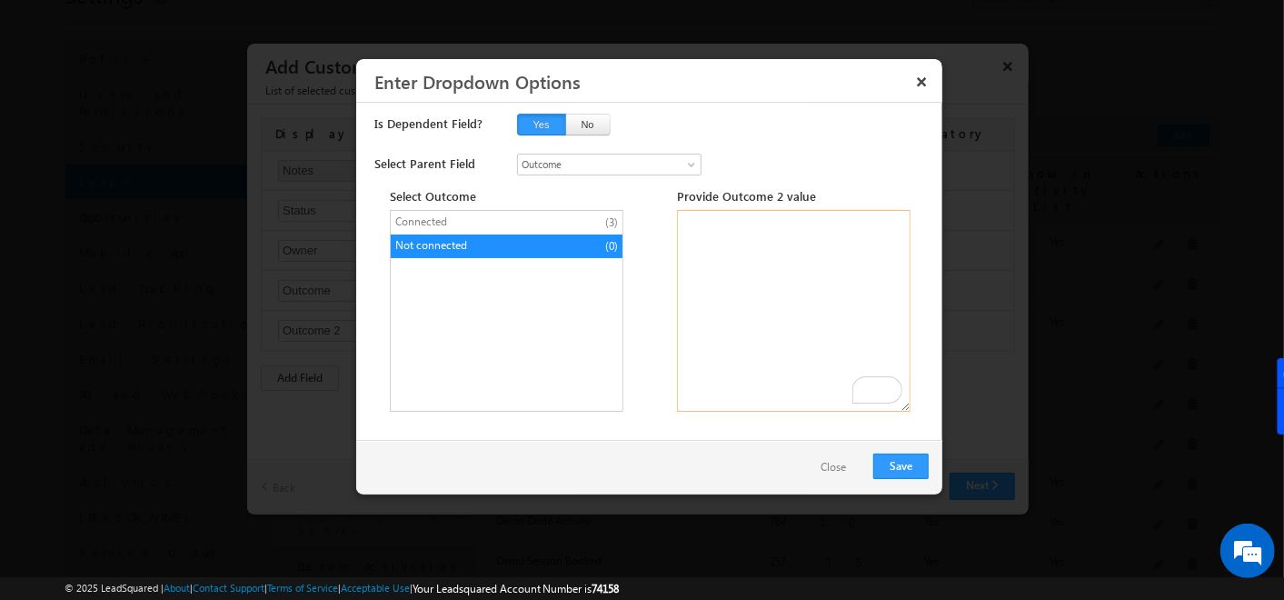
click at [725, 226] on textarea "To enrich screen reader interactions, please activate Accessibility in Grammarl…" at bounding box center [794, 311] width 234 height 202
type textarea "RNR SO NR"
click at [912, 461] on button "Save" at bounding box center [901, 466] width 55 height 25
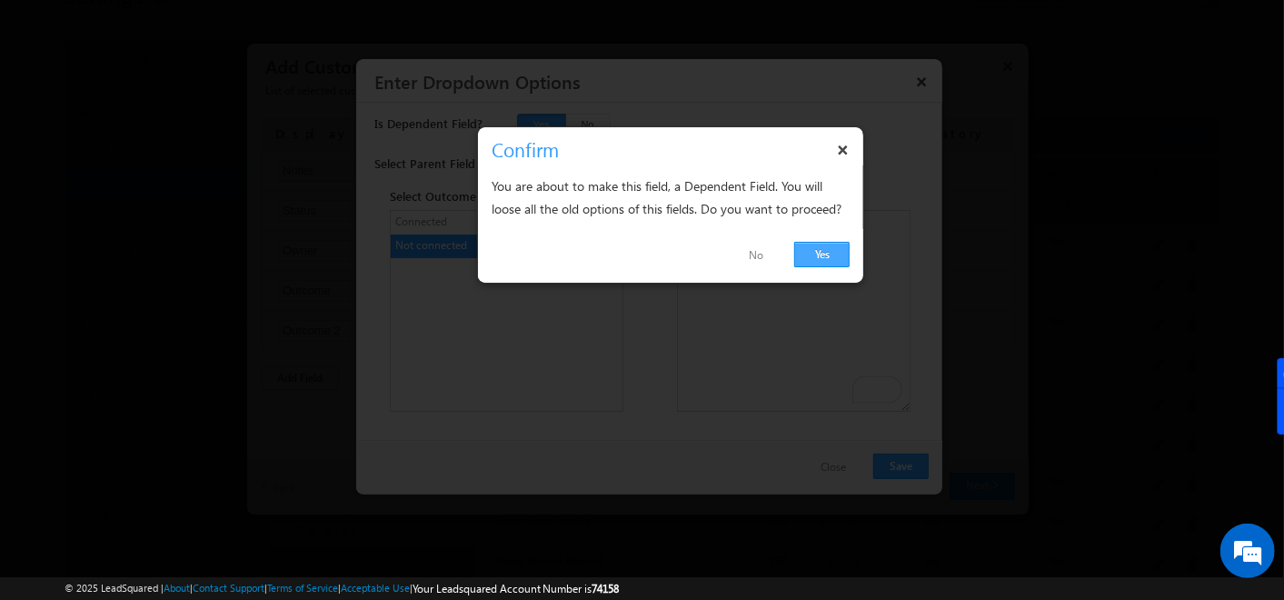
click at [805, 255] on link "Yes" at bounding box center [822, 254] width 55 height 25
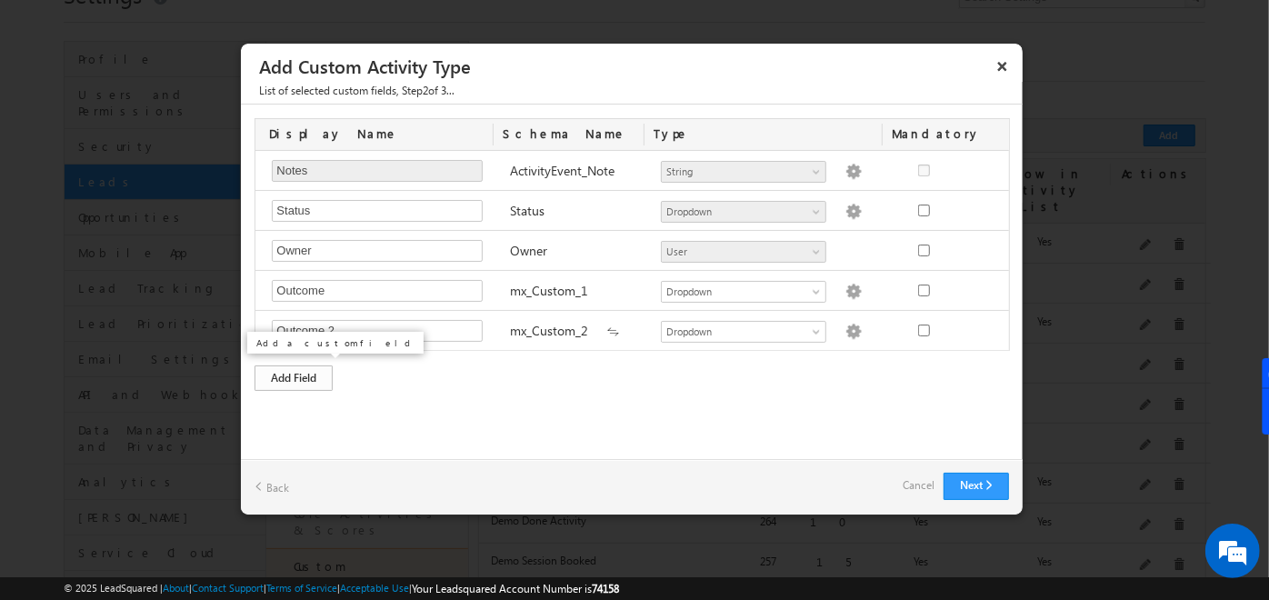
click at [308, 378] on div "Add Field" at bounding box center [294, 377] width 78 height 25
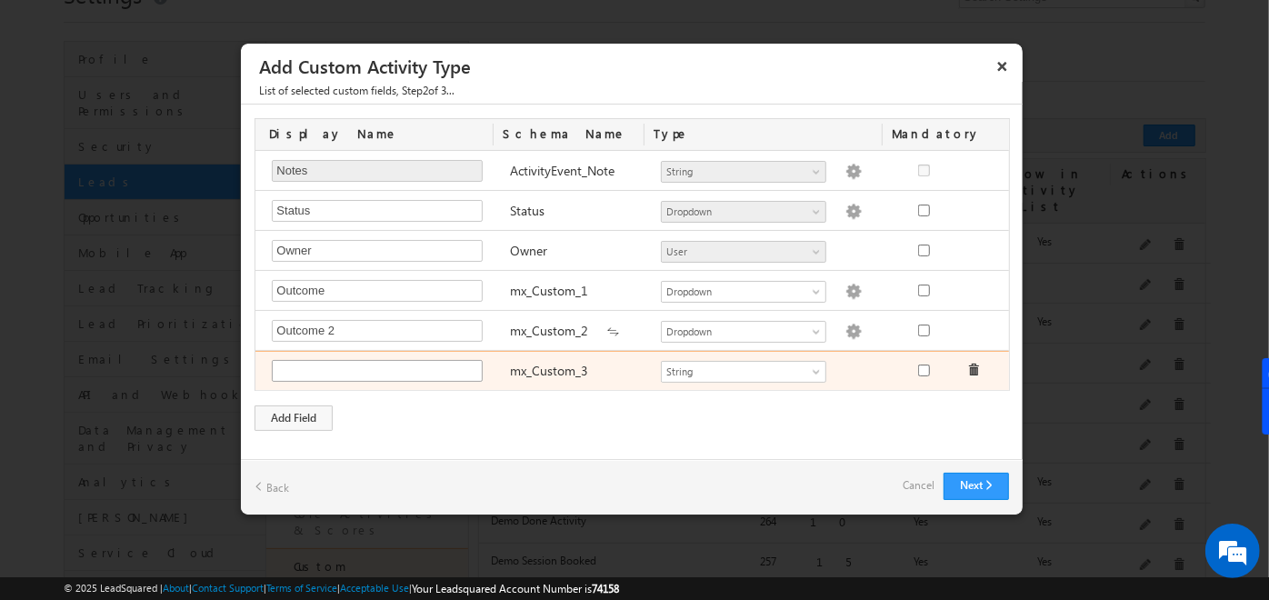
click at [333, 373] on input "text" at bounding box center [377, 371] width 211 height 22
type input "Follow up Date and Time"
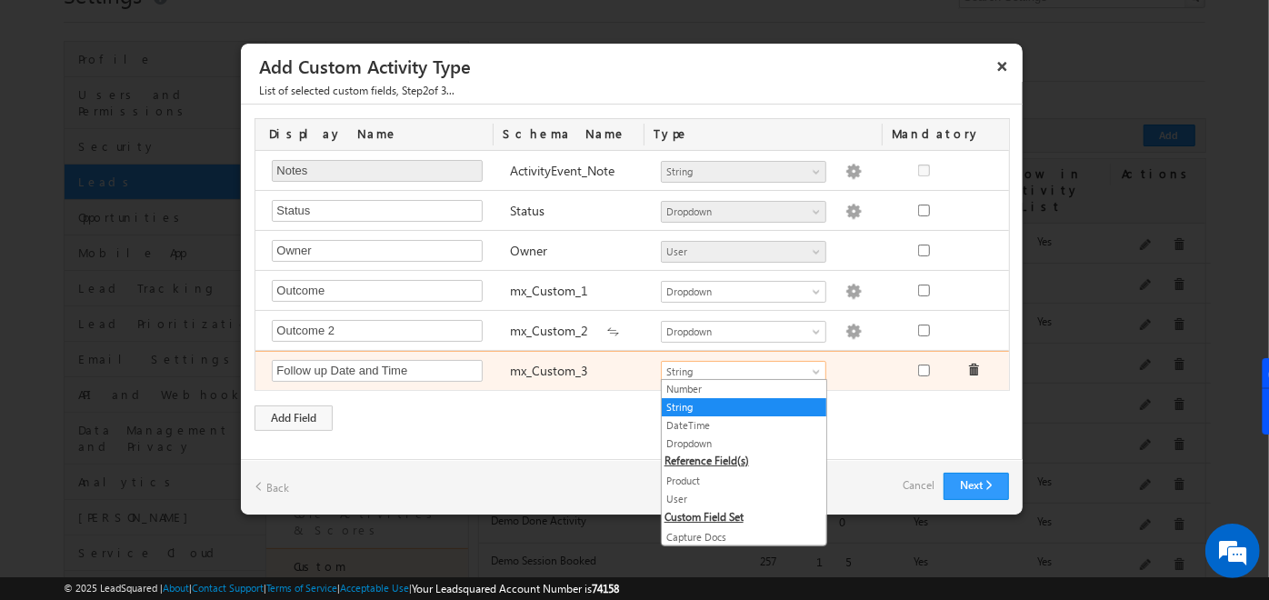
click at [701, 367] on span "String" at bounding box center [736, 372] width 148 height 16
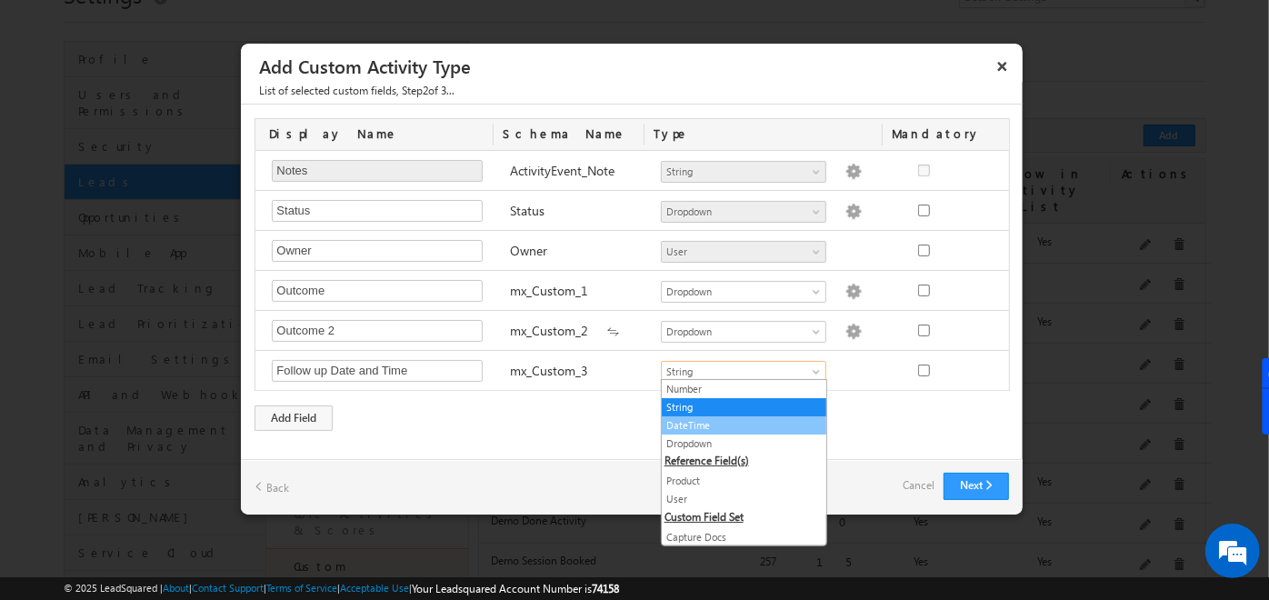
click at [700, 420] on link "DateTime" at bounding box center [744, 425] width 165 height 16
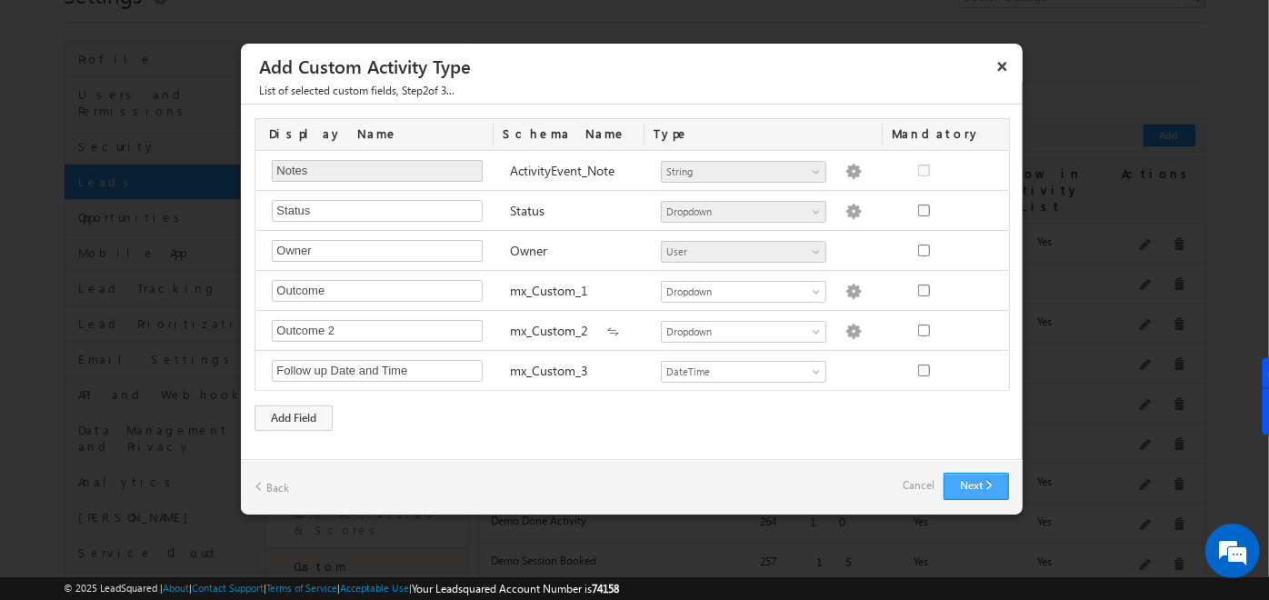
click at [986, 484] on button "Next" at bounding box center [976, 486] width 65 height 27
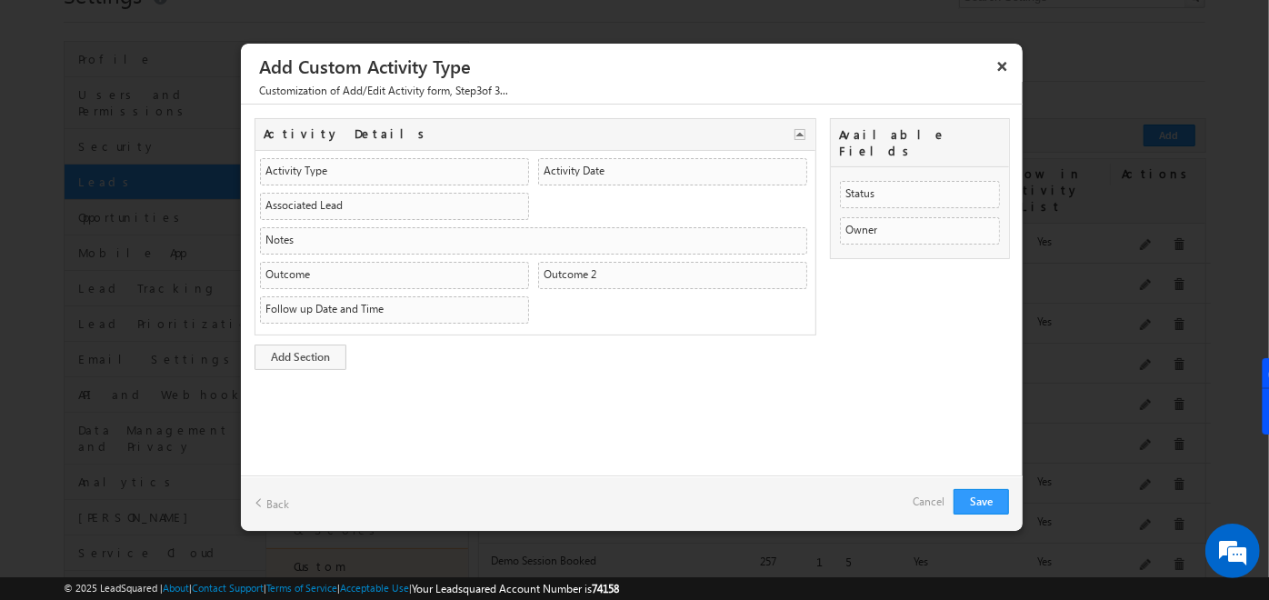
click at [283, 492] on link "Back" at bounding box center [272, 503] width 35 height 28
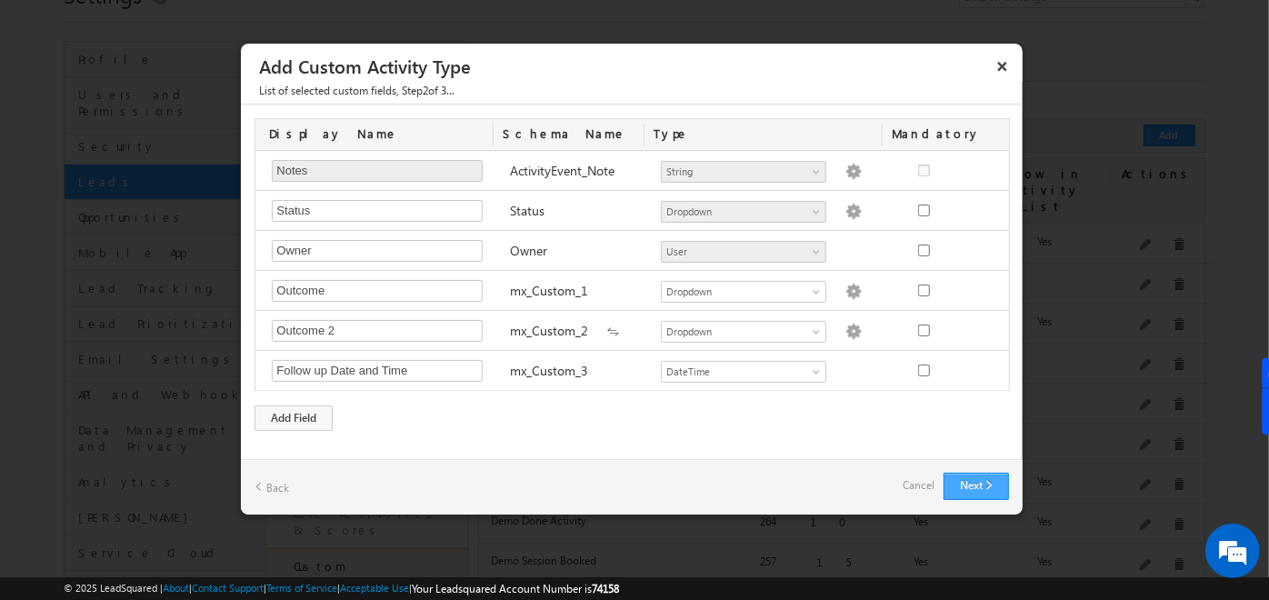
click at [975, 480] on button "Next" at bounding box center [976, 486] width 65 height 27
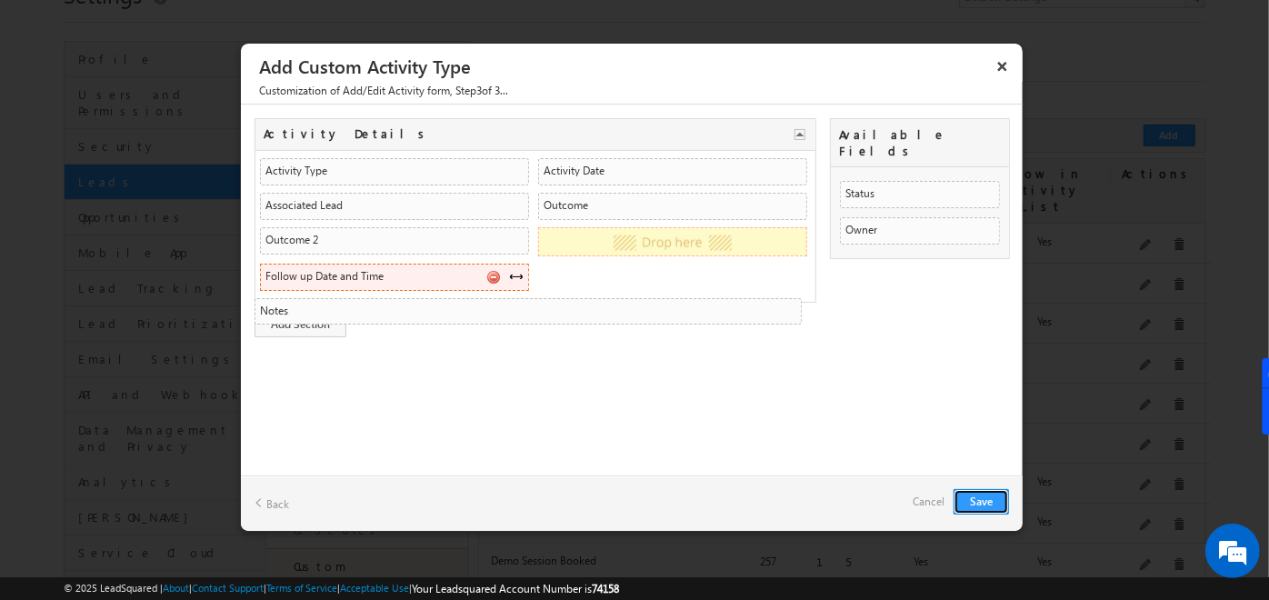
drag, startPoint x: 290, startPoint y: 236, endPoint x: 293, endPoint y: 309, distance: 72.8
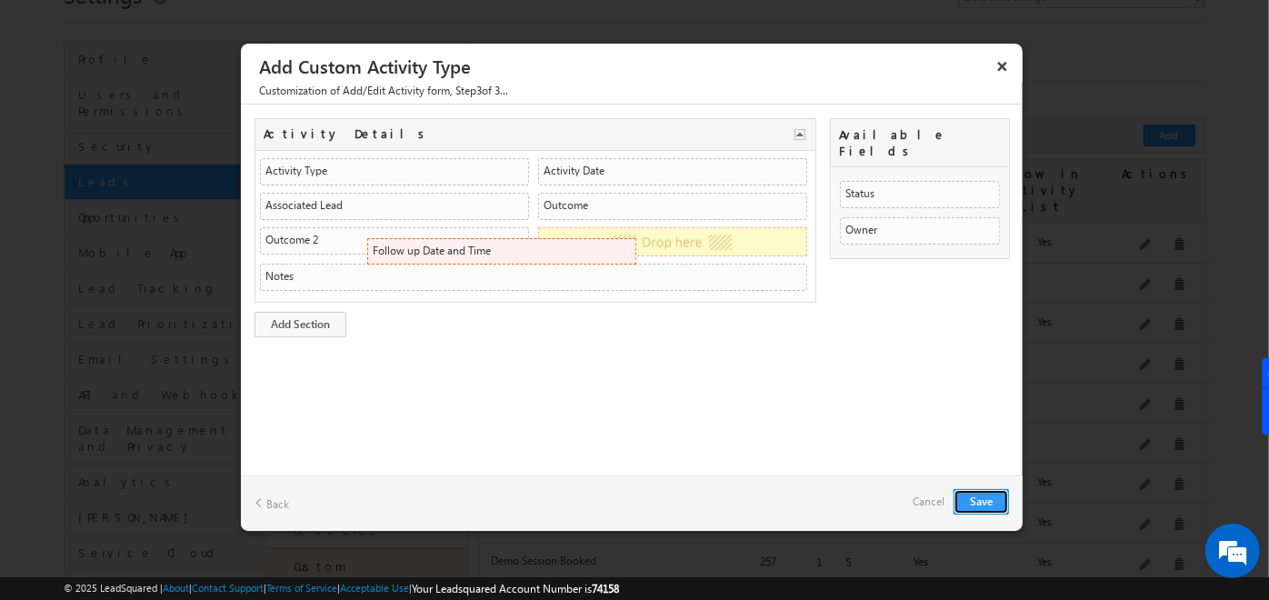
drag, startPoint x: 340, startPoint y: 304, endPoint x: 617, endPoint y: 247, distance: 282.9
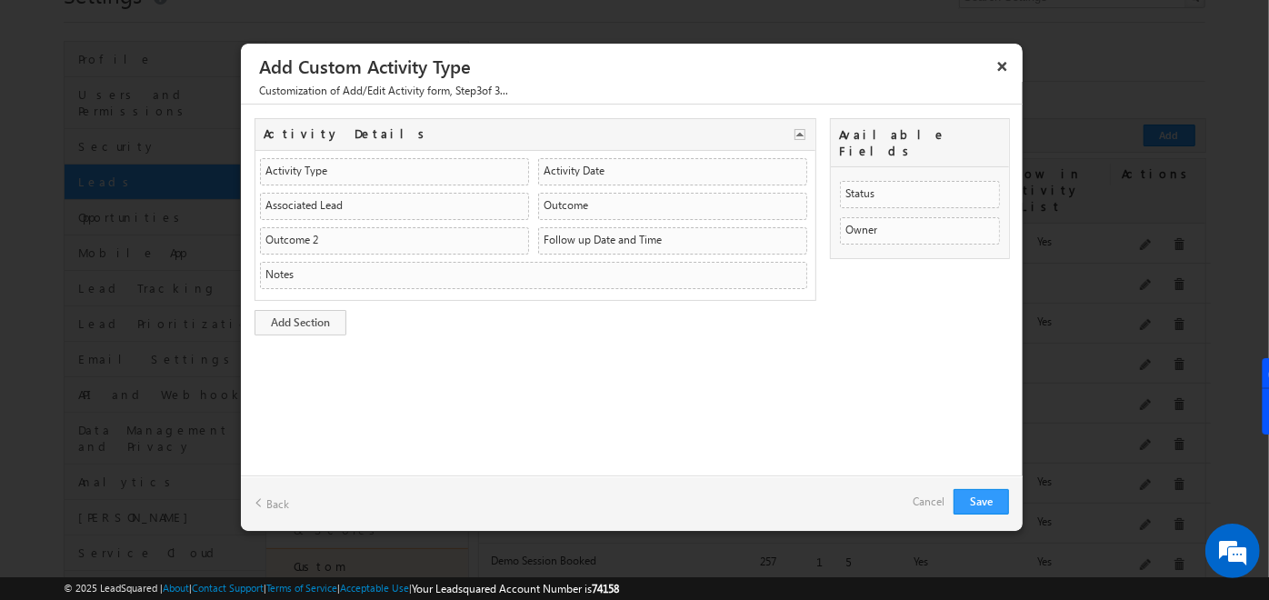
click at [275, 495] on link "Back" at bounding box center [272, 503] width 35 height 28
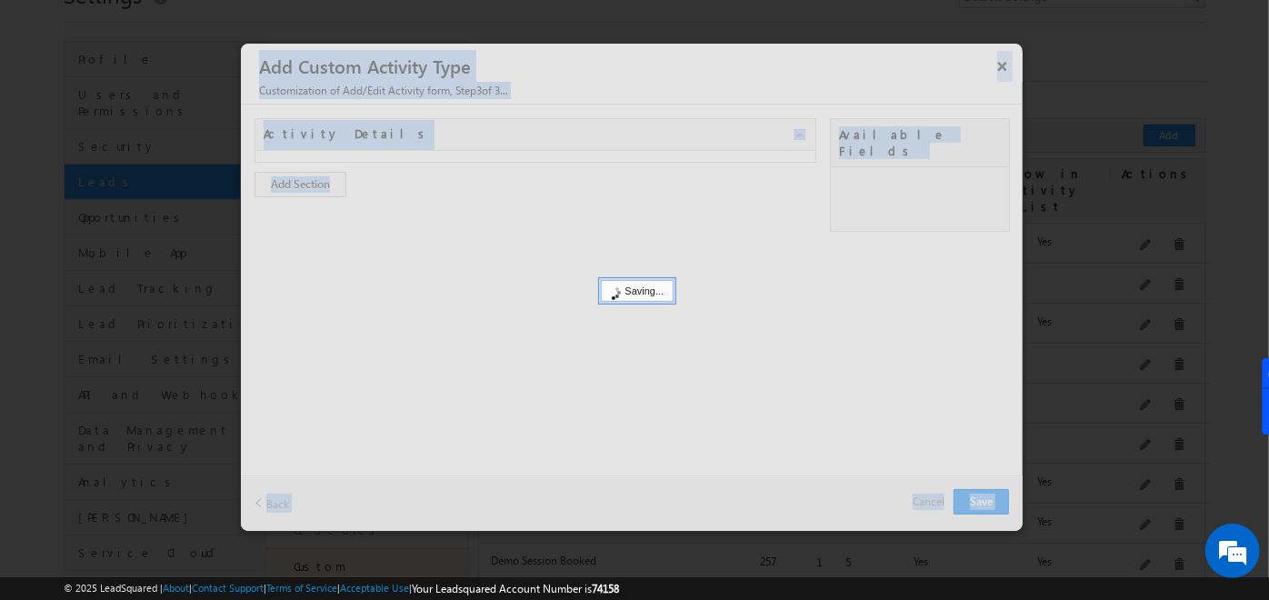
click at [275, 495] on div at bounding box center [632, 287] width 782 height 487
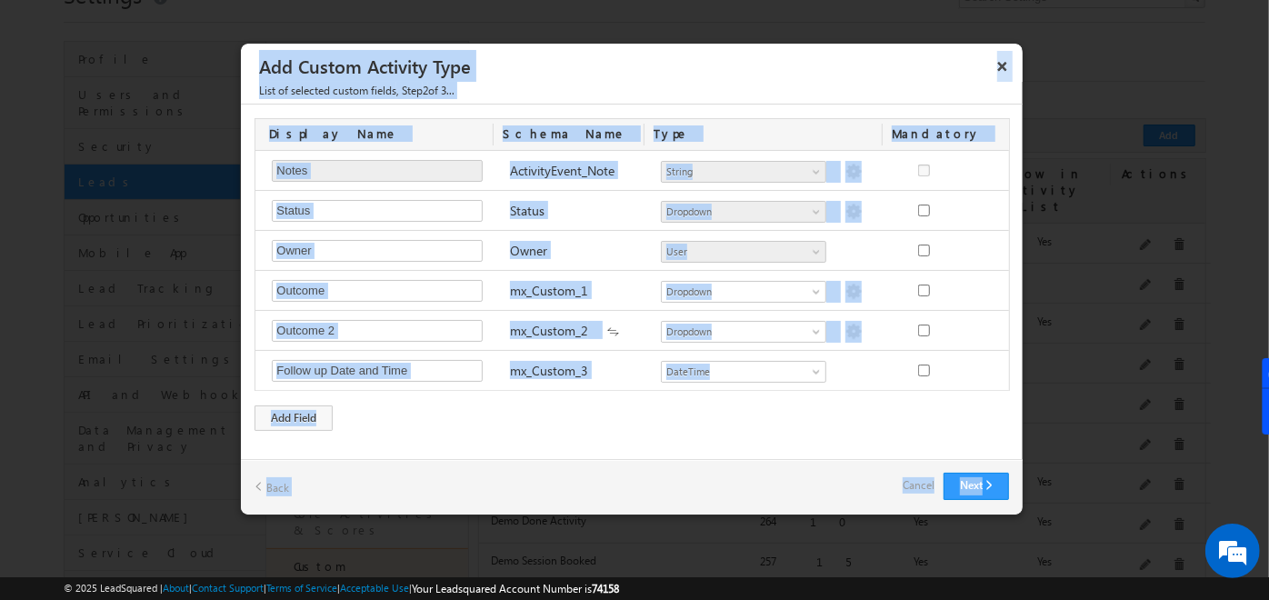
click at [275, 495] on link "Back" at bounding box center [272, 487] width 35 height 28
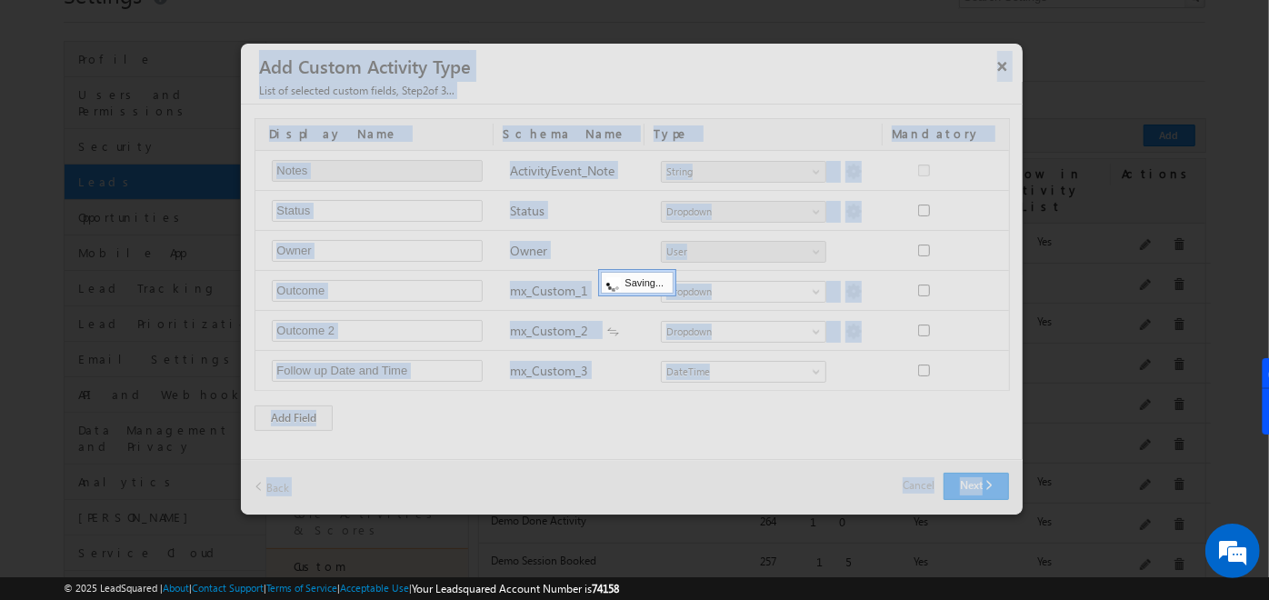
click at [275, 495] on div at bounding box center [632, 279] width 782 height 471
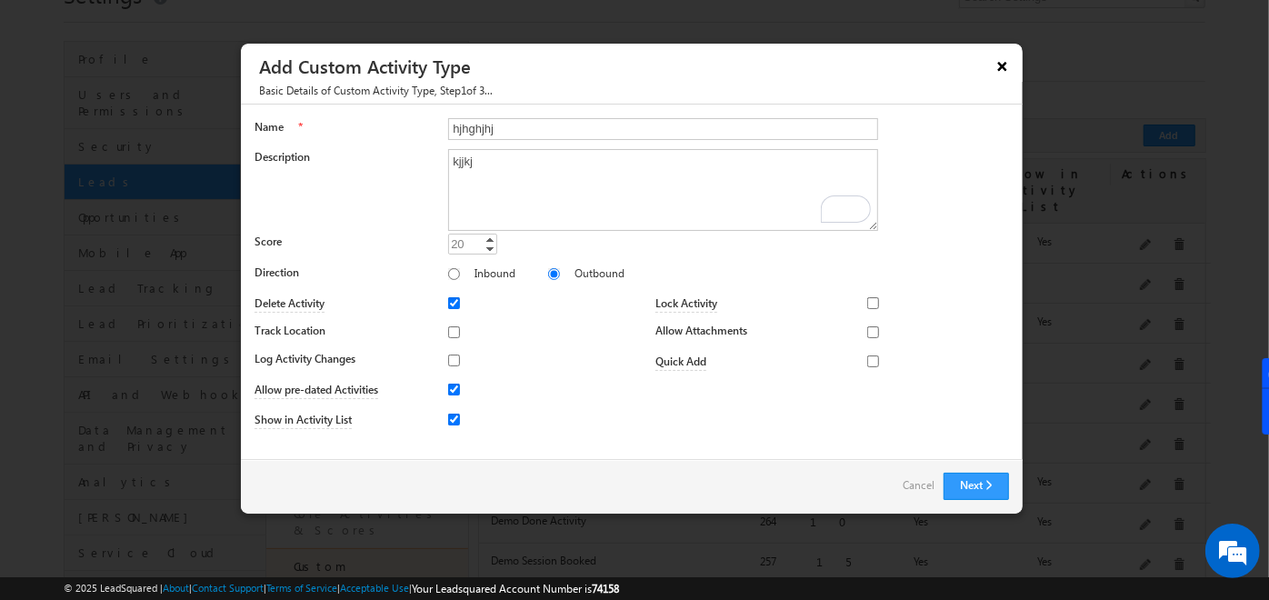
click at [1002, 67] on button "×" at bounding box center [1002, 66] width 29 height 32
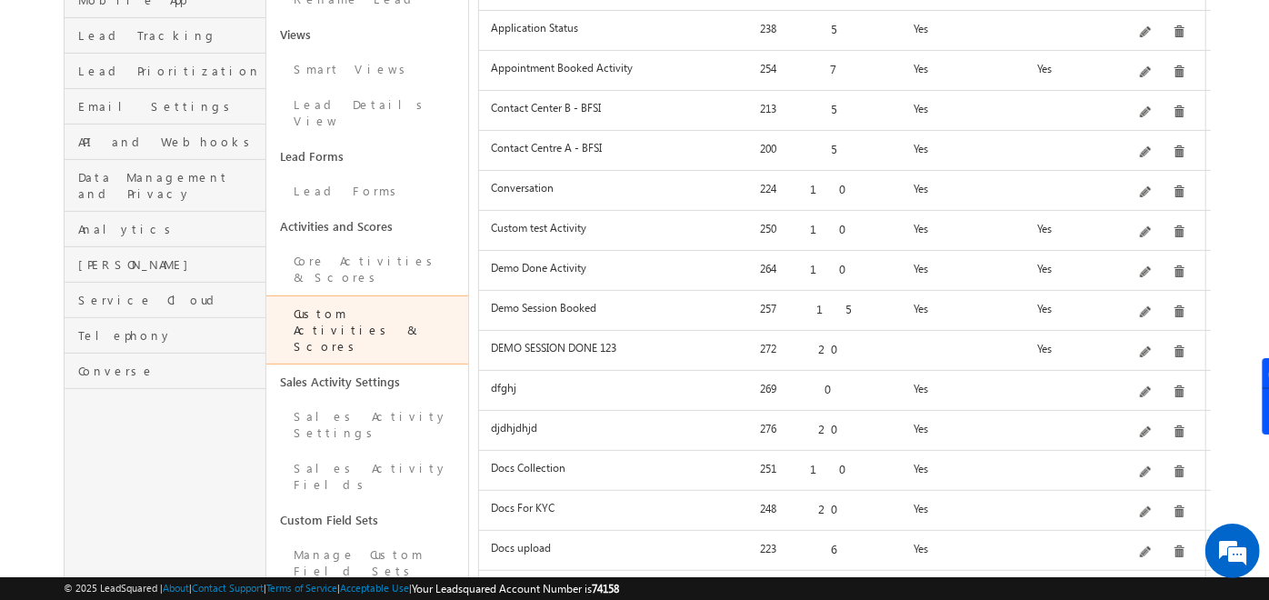
scroll to position [340, 0]
click at [369, 397] on link "Sales Activity Settings" at bounding box center [367, 423] width 202 height 52
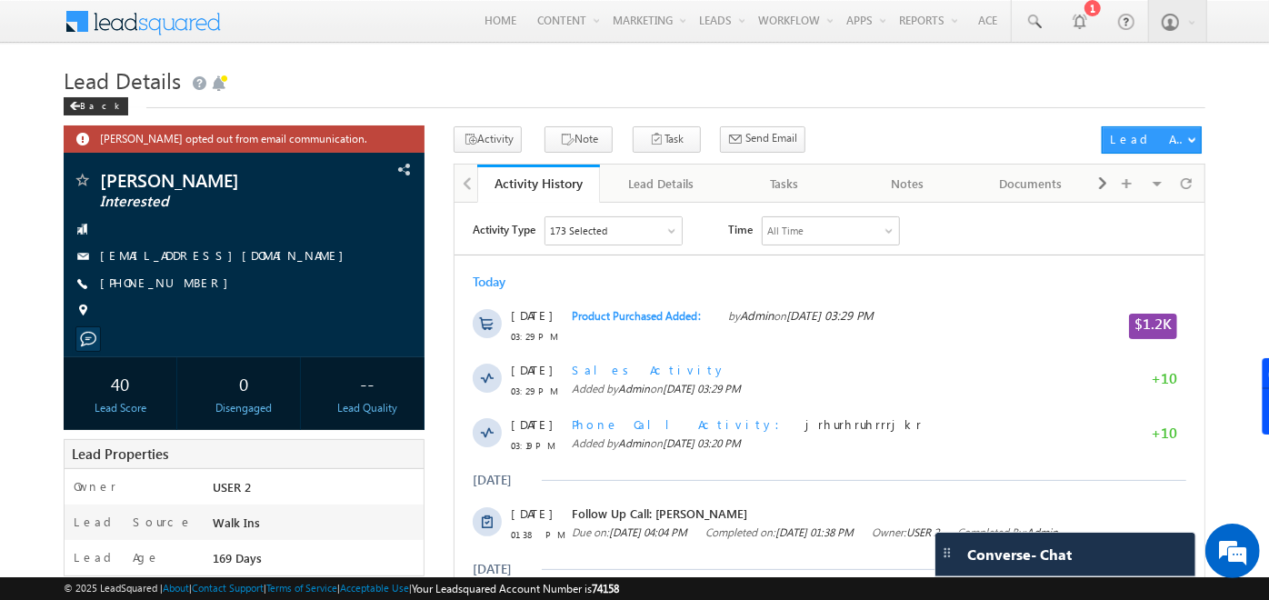
click at [641, 222] on div "173 Selected" at bounding box center [613, 229] width 136 height 27
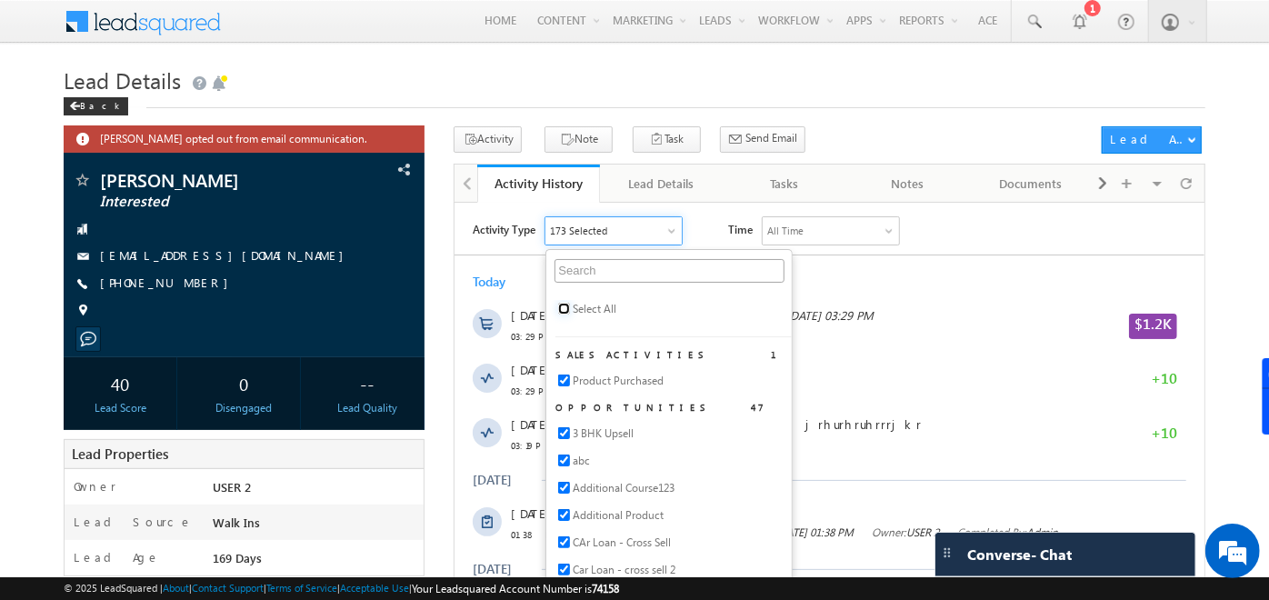
click at [565, 312] on input "checkbox" at bounding box center [564, 308] width 12 height 12
checkbox input "true"
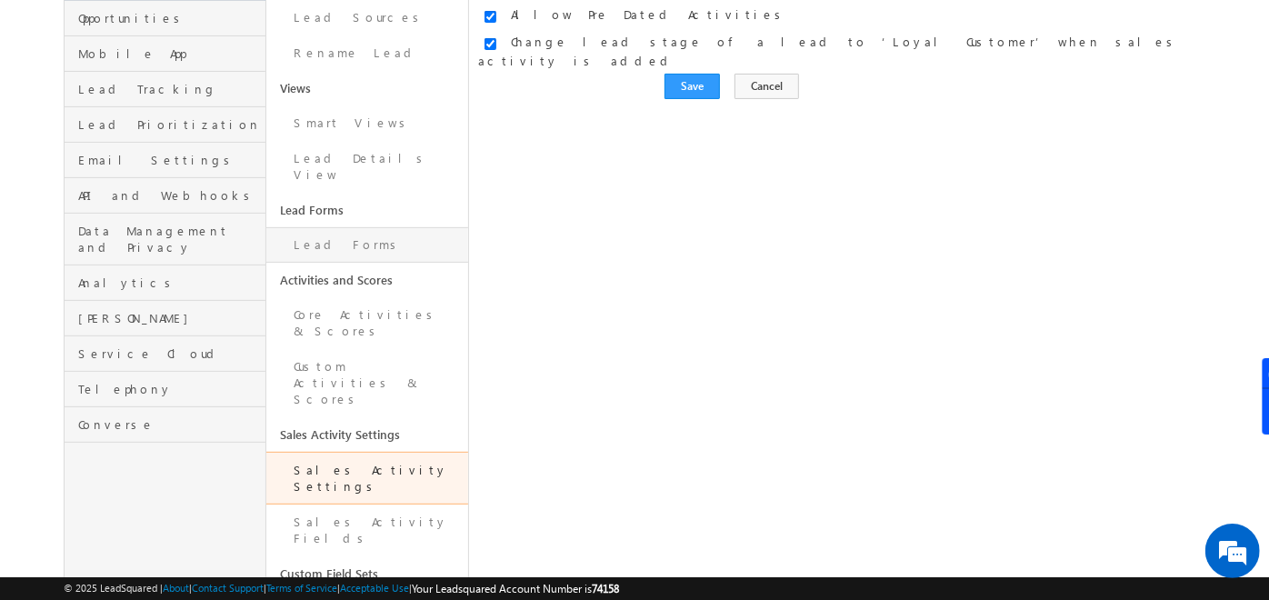
scroll to position [288, 0]
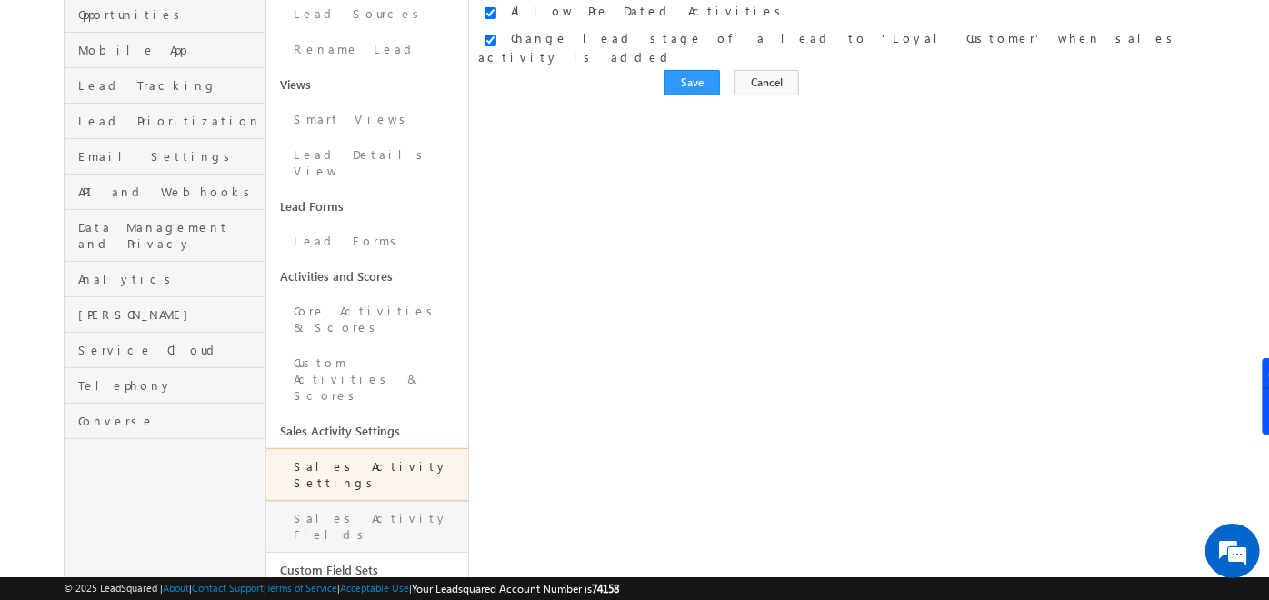
click at [373, 501] on link "Sales Activity Fields" at bounding box center [367, 527] width 202 height 52
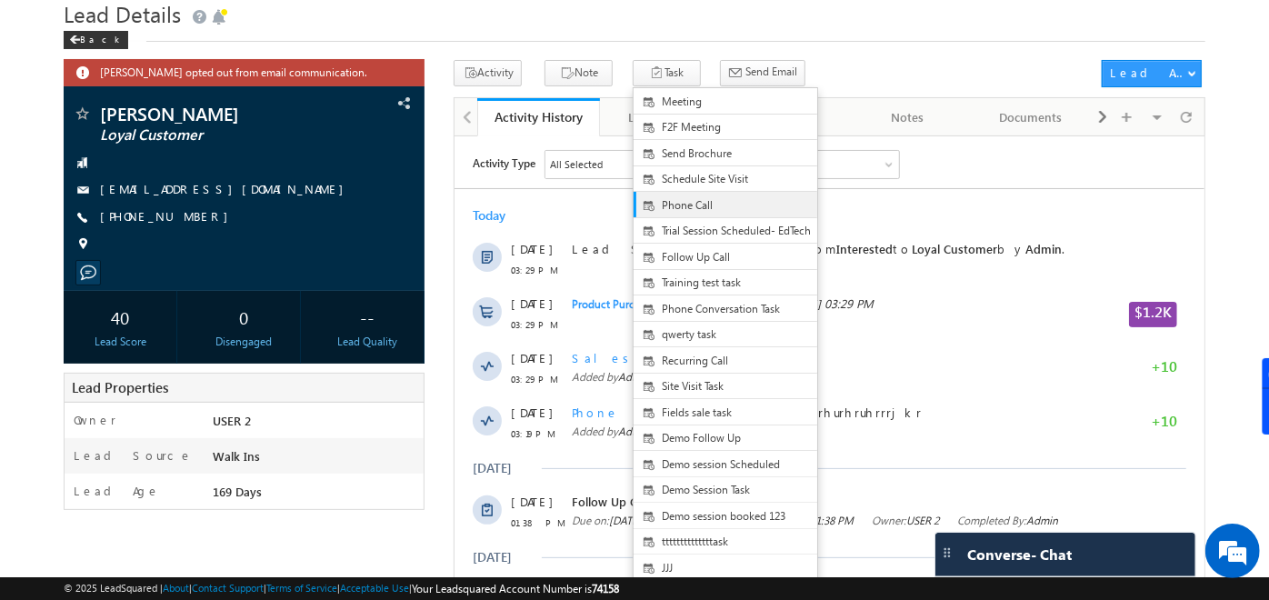
scroll to position [67, 0]
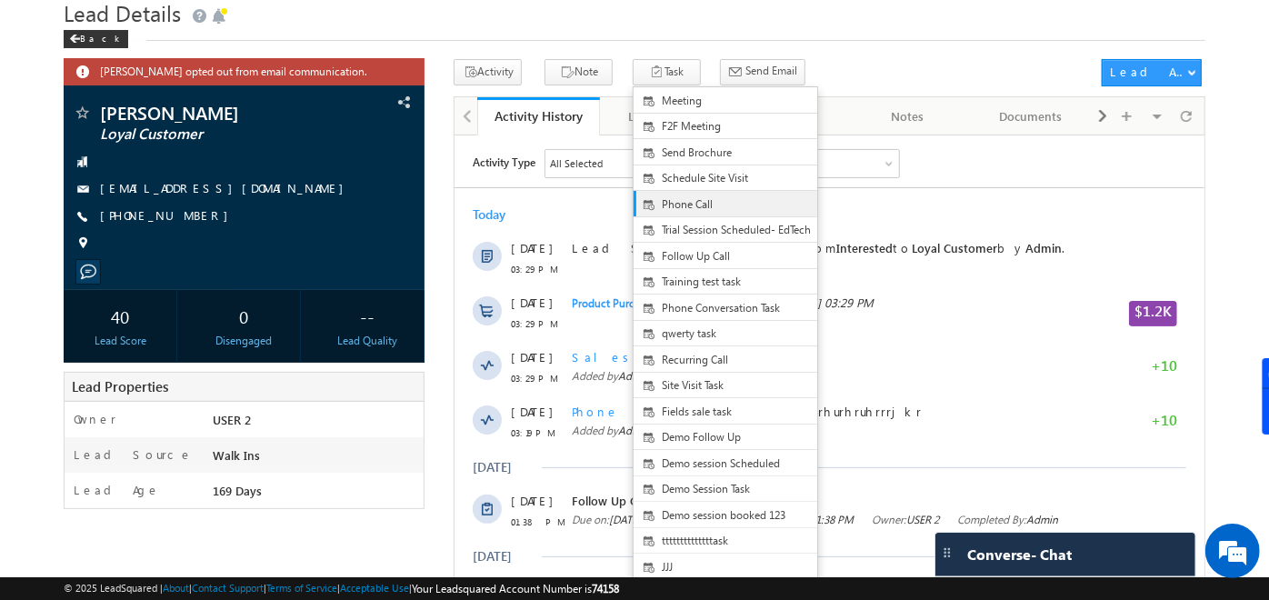
click at [681, 208] on span "Phone Call" at bounding box center [740, 204] width 157 height 16
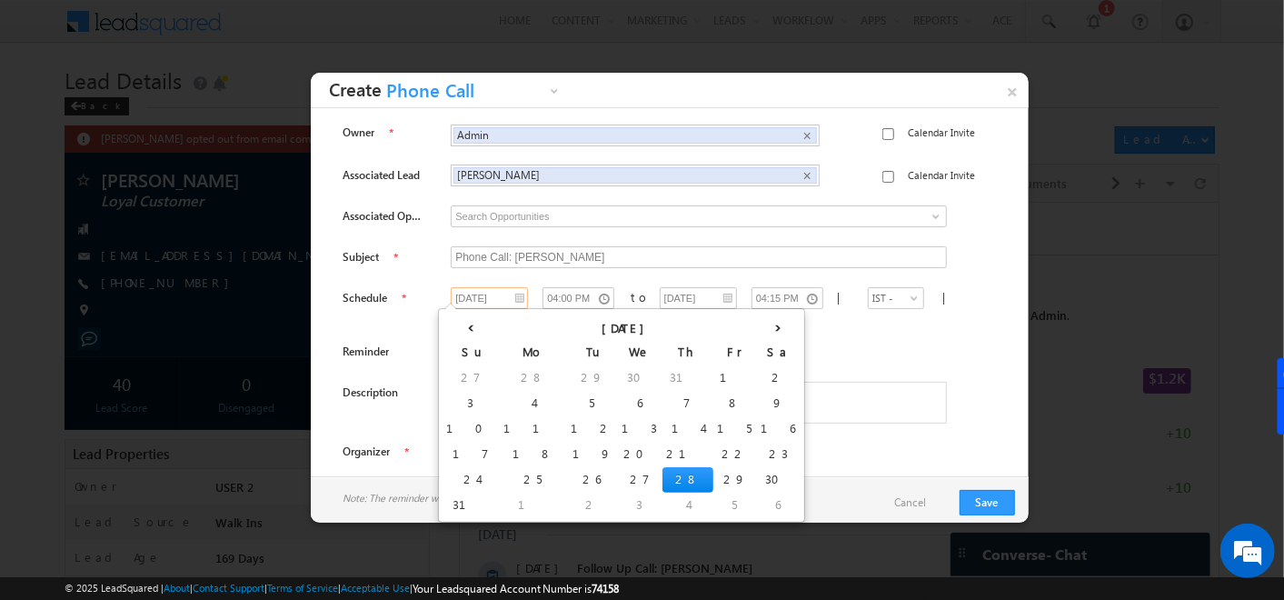
click at [497, 296] on input "[DATE]" at bounding box center [489, 298] width 77 height 22
click at [714, 475] on td "29" at bounding box center [736, 479] width 44 height 25
type input "[DATE]"
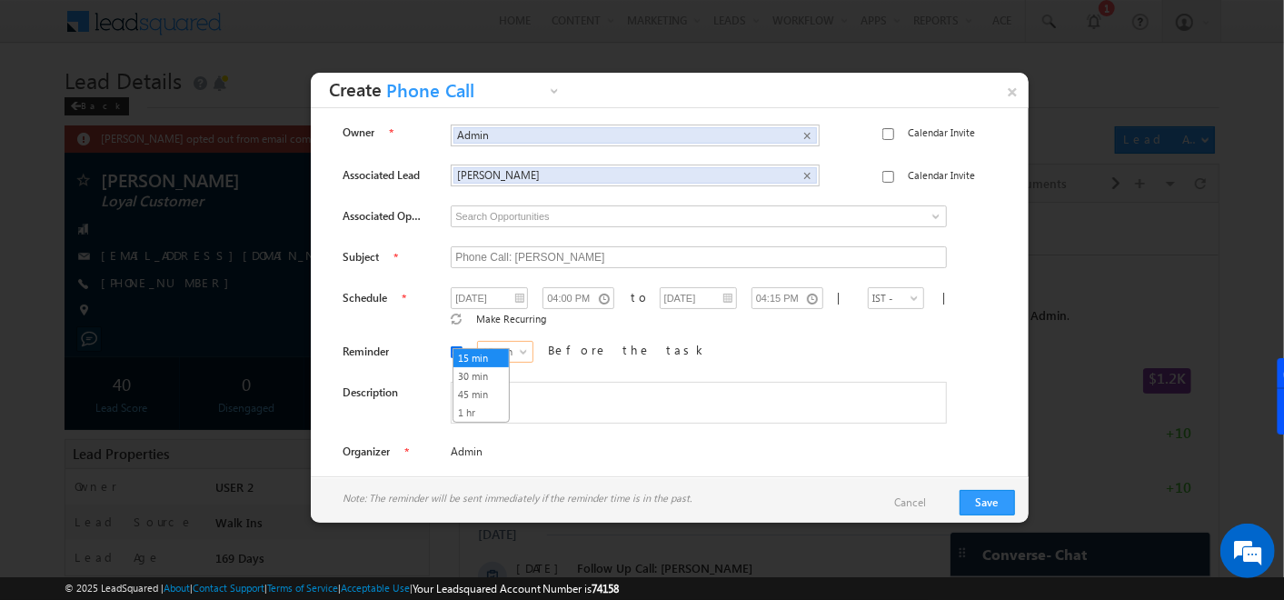
click at [485, 344] on span "15 min" at bounding box center [505, 352] width 55 height 16
click at [1020, 94] on link "×" at bounding box center [1013, 89] width 32 height 32
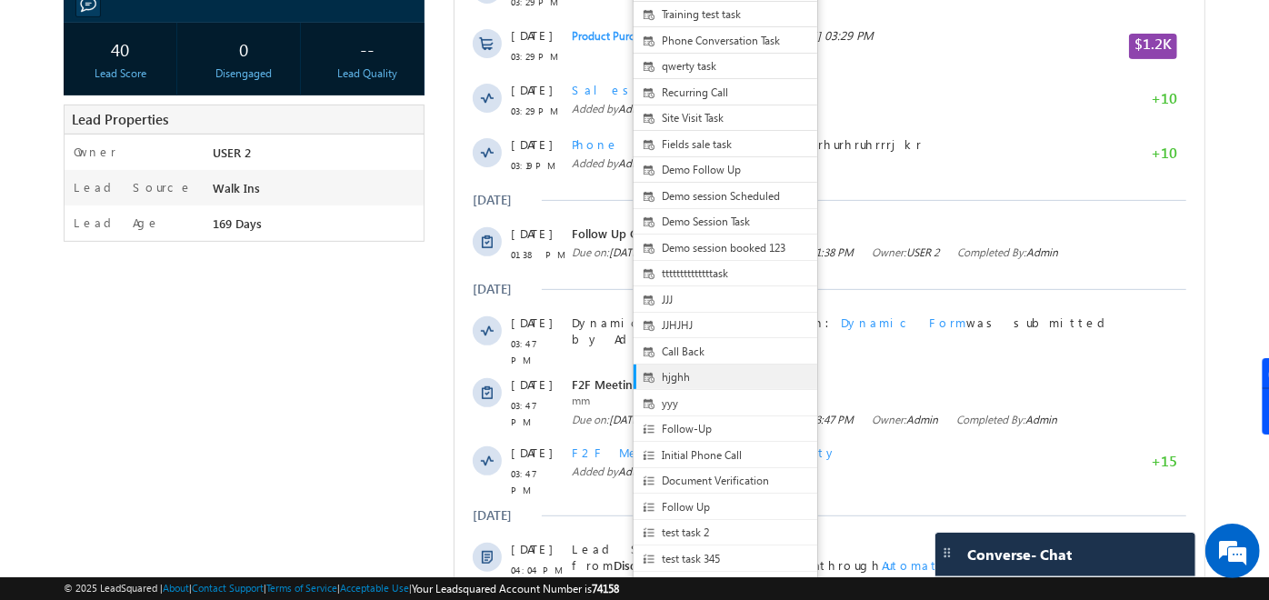
scroll to position [347, 0]
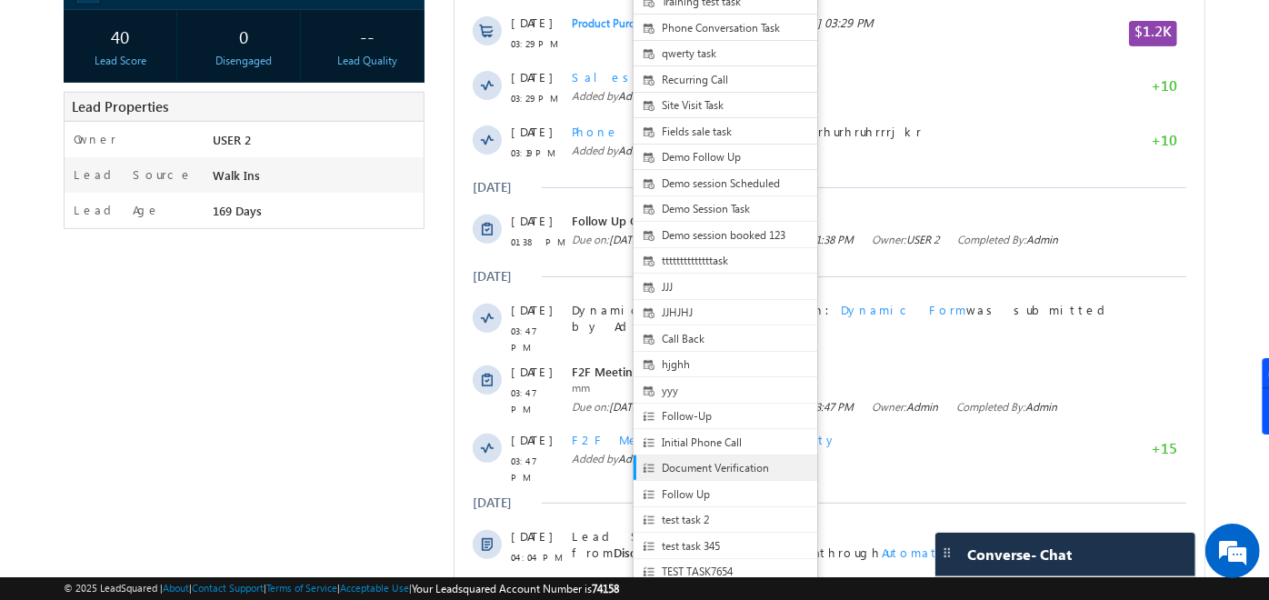
click at [662, 476] on span "Document Verification" at bounding box center [740, 468] width 157 height 16
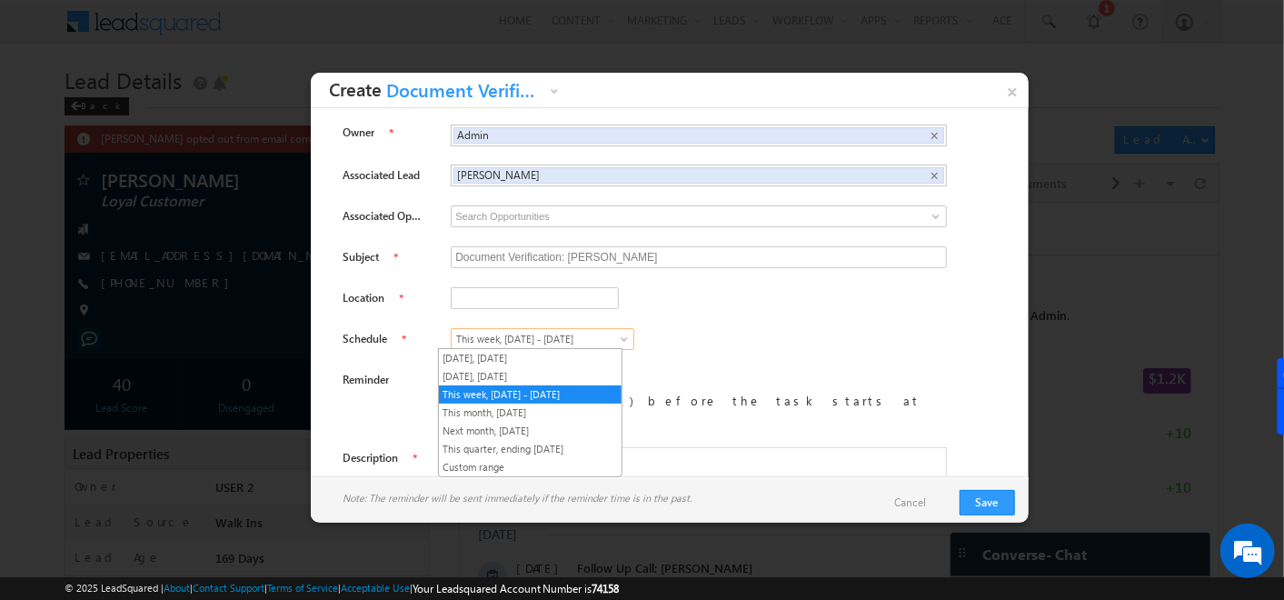
click at [591, 340] on span "This week, [DATE] - [DATE]" at bounding box center [534, 339] width 164 height 16
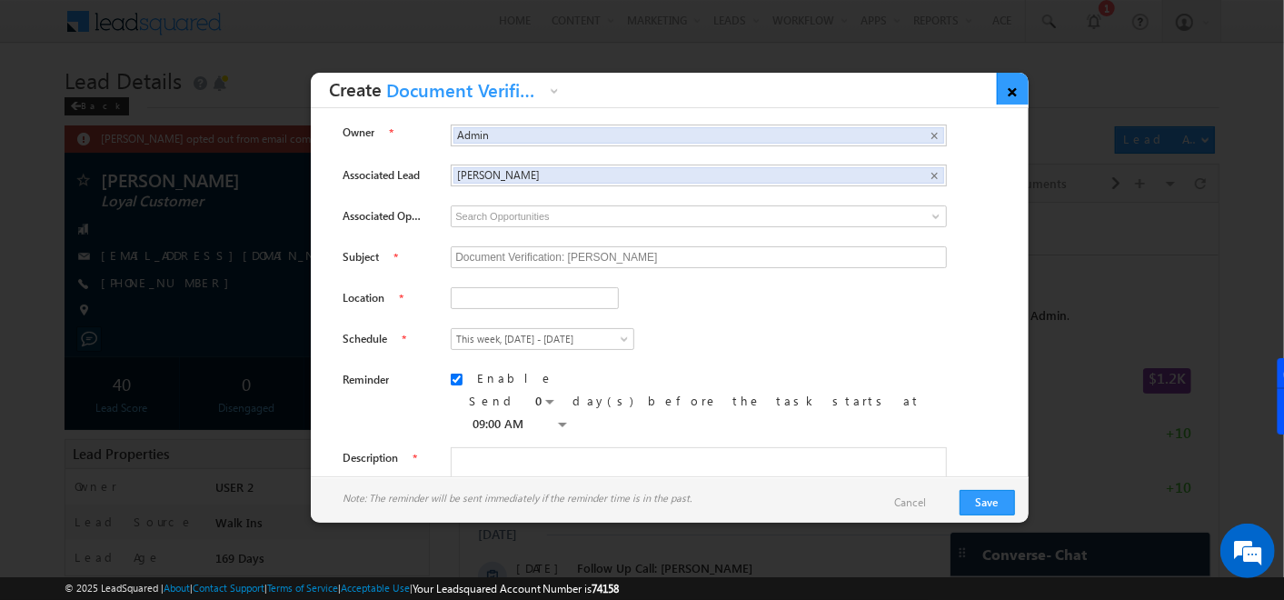
click at [1002, 95] on link "×" at bounding box center [1013, 89] width 32 height 32
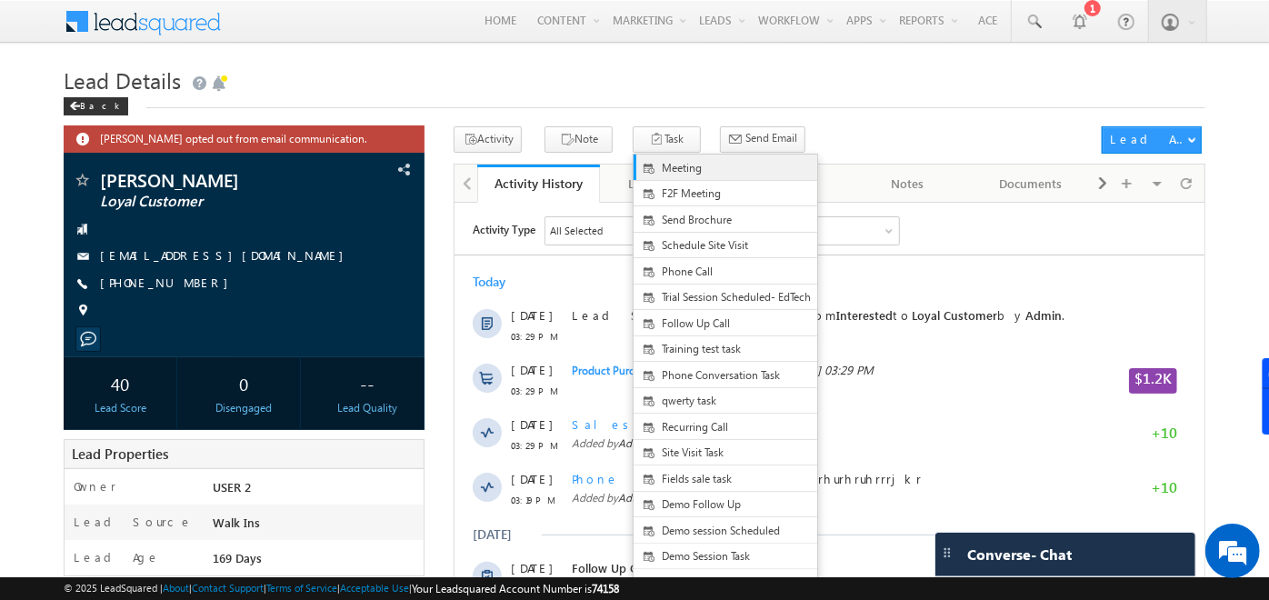
click at [664, 174] on span "Meeting" at bounding box center [740, 168] width 157 height 16
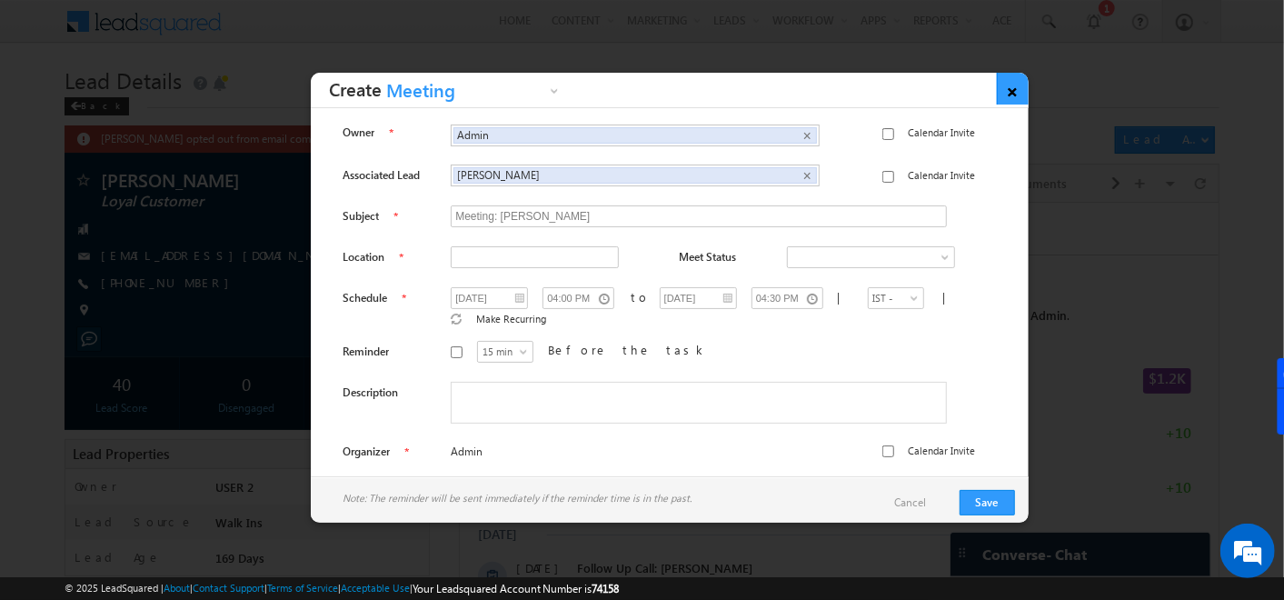
click at [1014, 87] on link "×" at bounding box center [1013, 89] width 32 height 32
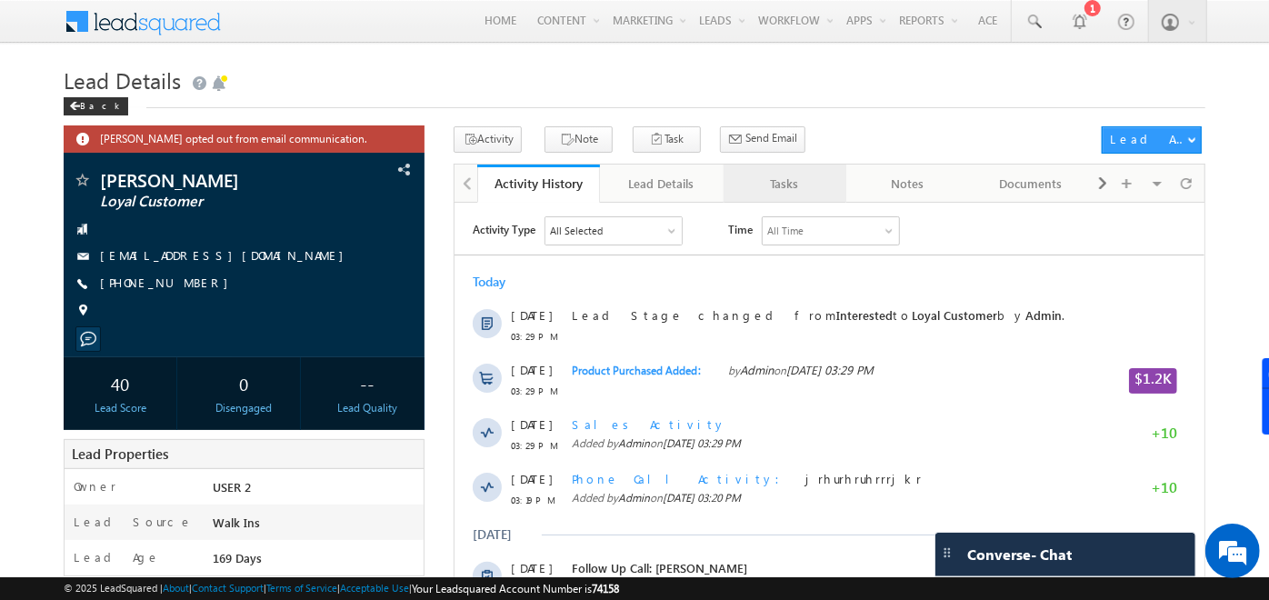
click at [803, 182] on div "Tasks" at bounding box center [784, 184] width 92 height 22
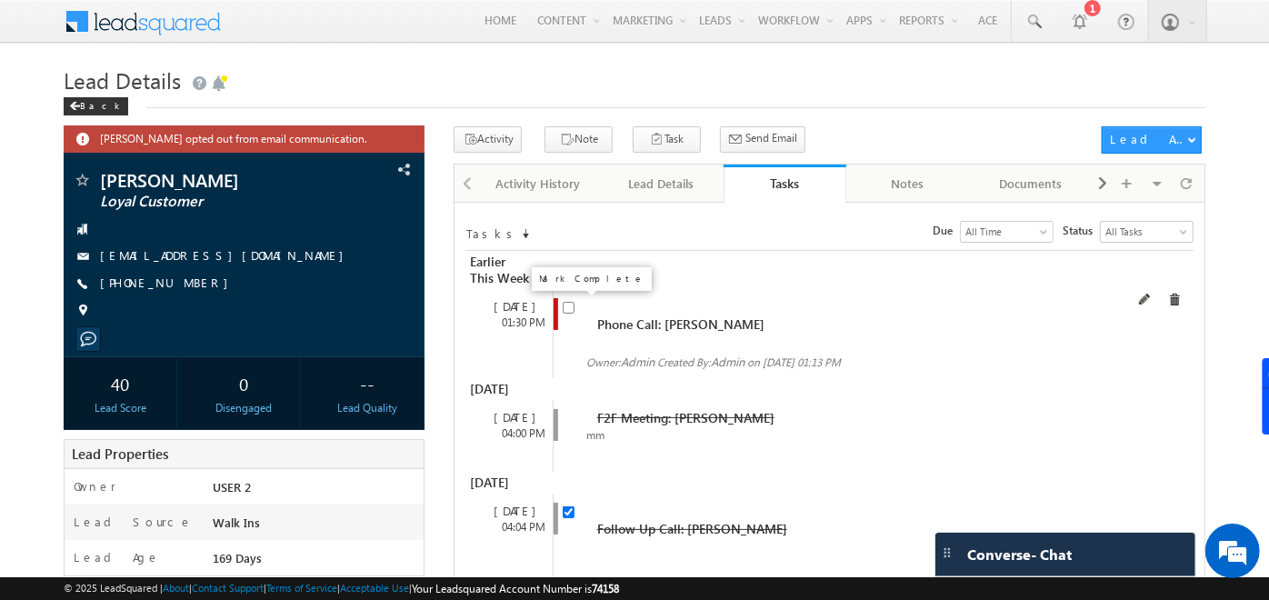
click at [566, 306] on input "checkbox" at bounding box center [569, 308] width 12 height 12
checkbox input "true"
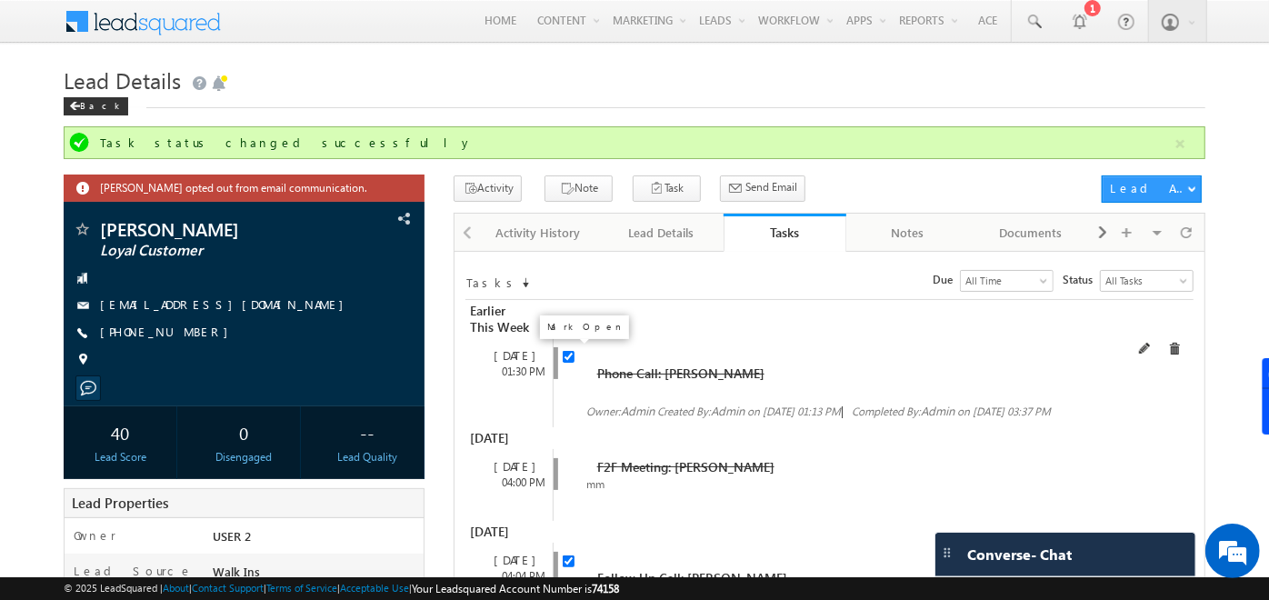
click at [566, 355] on input "checkbox" at bounding box center [569, 357] width 12 height 12
checkbox input "false"
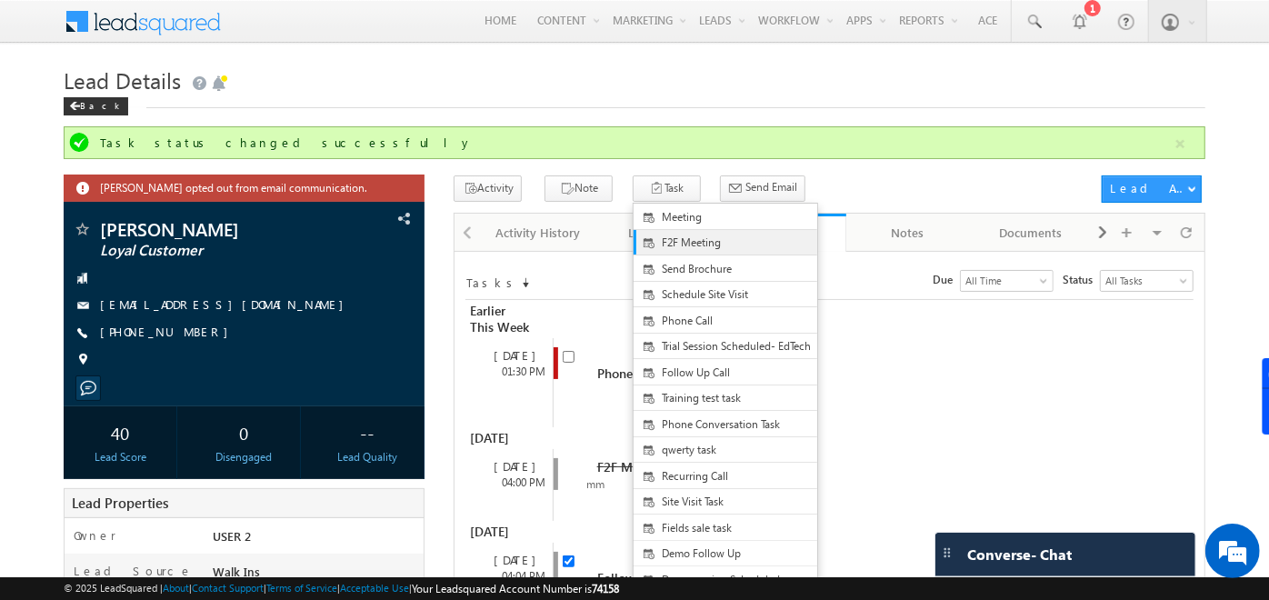
click at [653, 234] on link "F2F Meeting" at bounding box center [726, 242] width 184 height 25
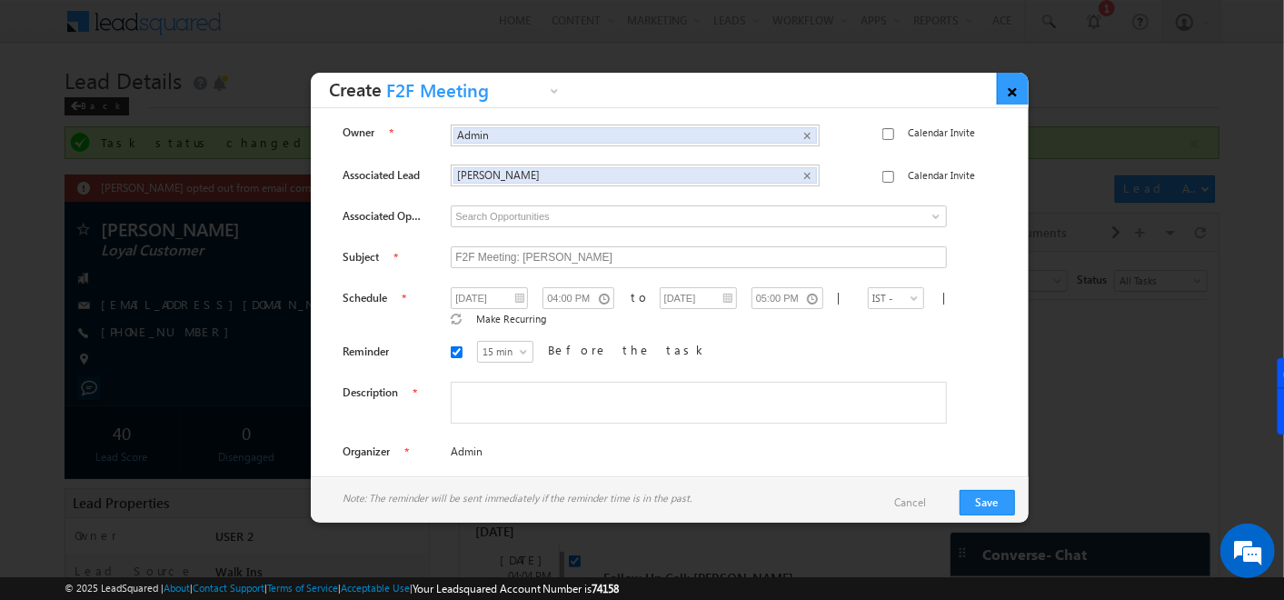
click at [1025, 82] on link "×" at bounding box center [1013, 89] width 32 height 32
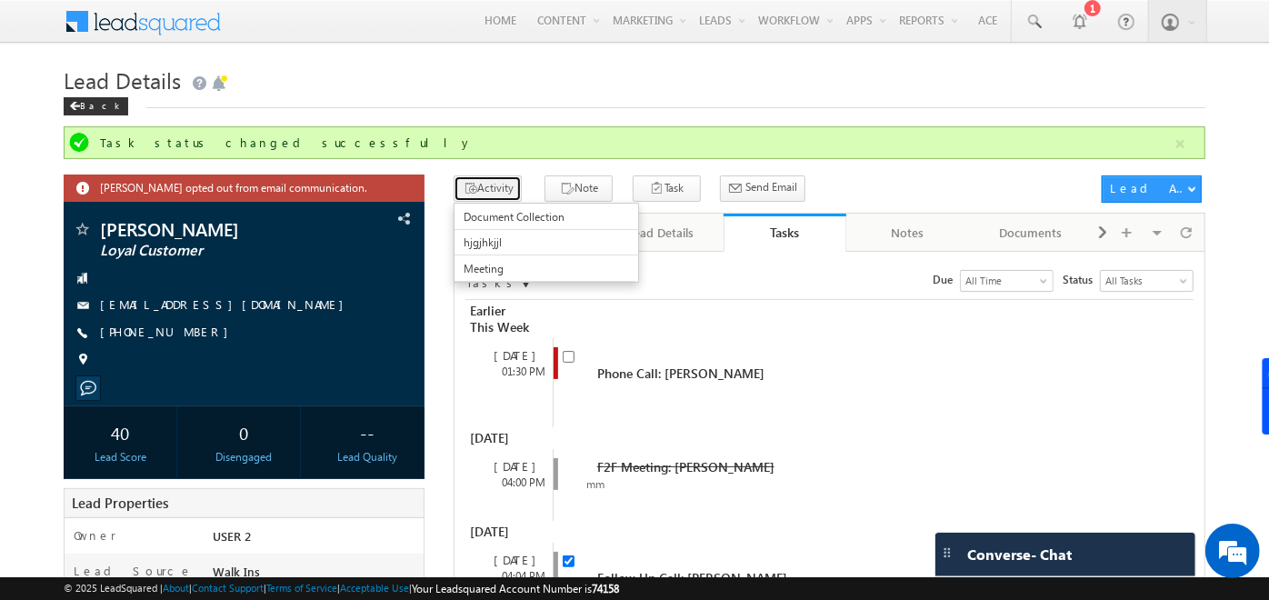
click at [480, 189] on button "Activity" at bounding box center [488, 188] width 68 height 26
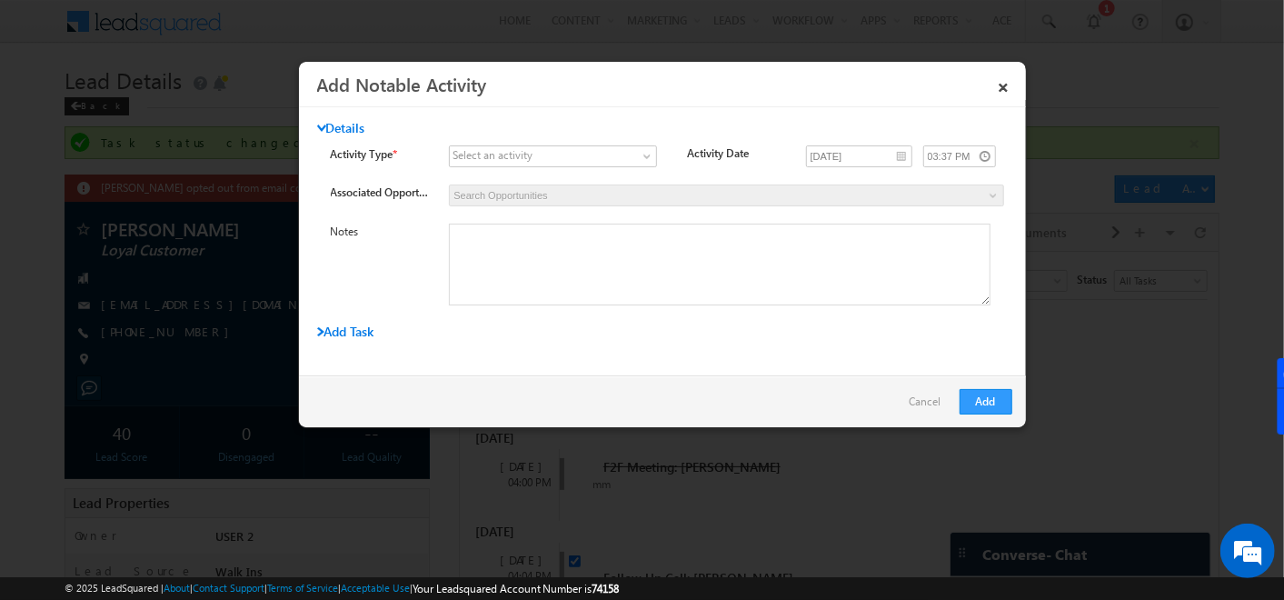
click at [355, 327] on span "Add Task" at bounding box center [345, 331] width 57 height 17
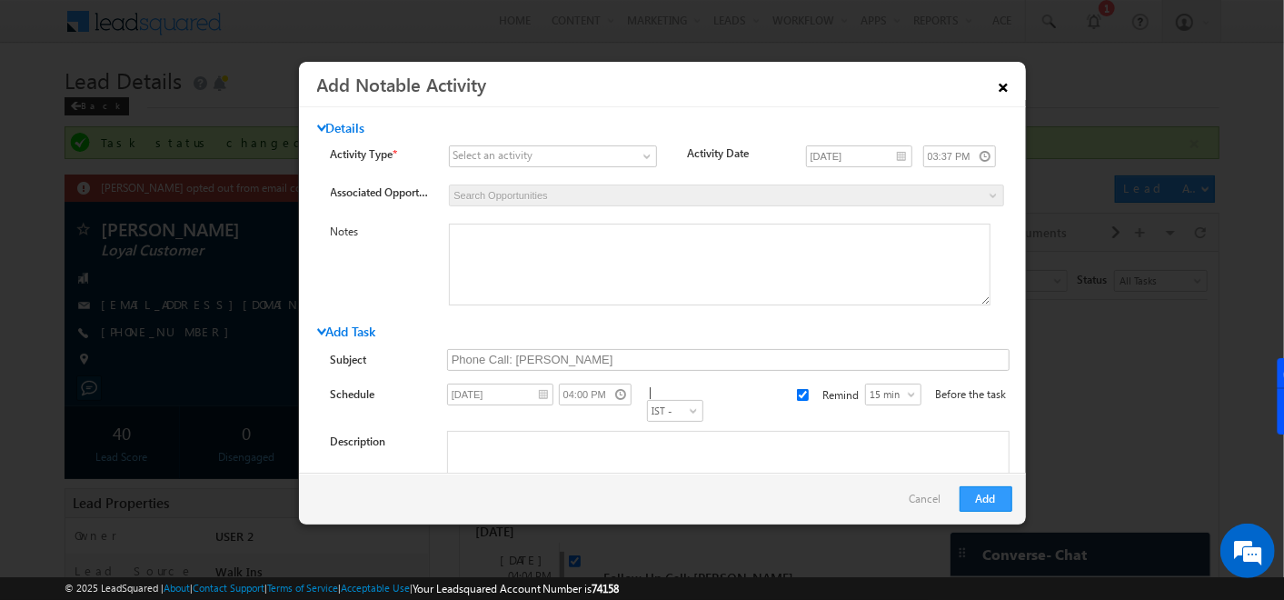
click at [995, 85] on link "×" at bounding box center [1004, 84] width 31 height 32
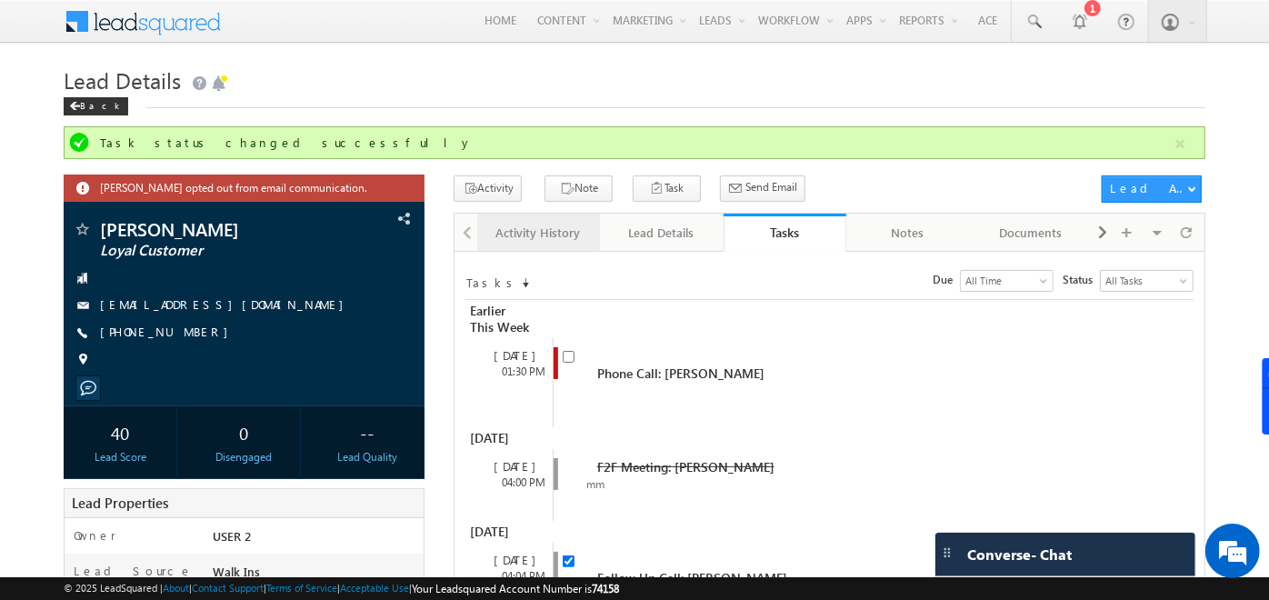
click at [537, 234] on div "Activity History" at bounding box center [538, 233] width 92 height 22
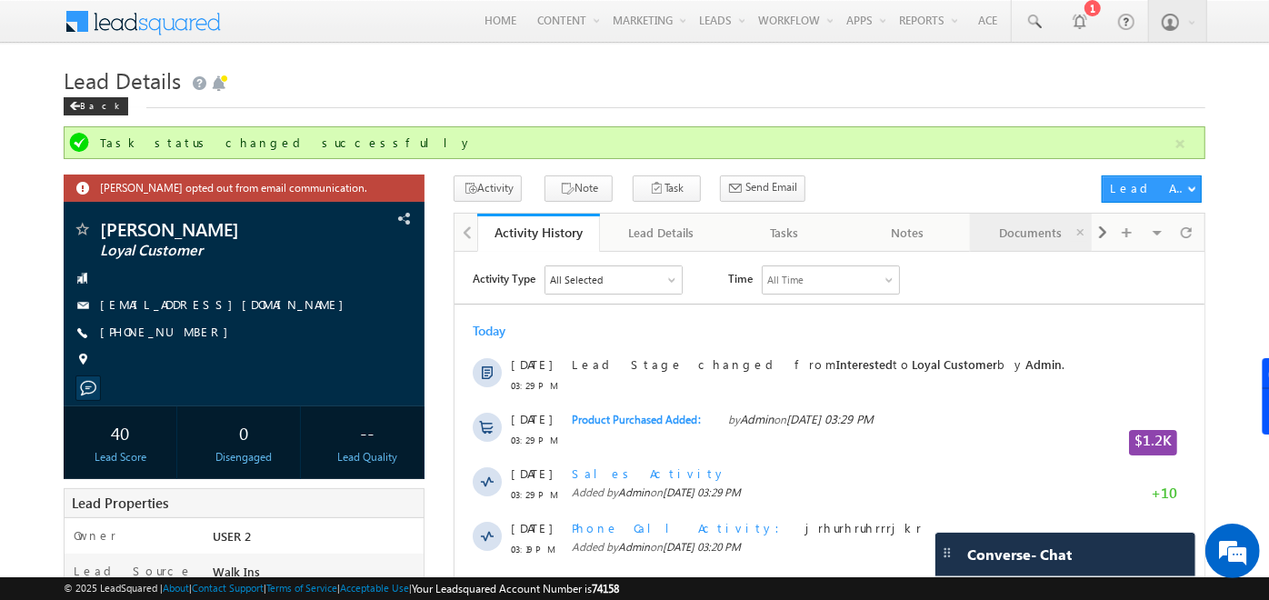
click at [986, 233] on div "Documents" at bounding box center [1031, 233] width 92 height 22
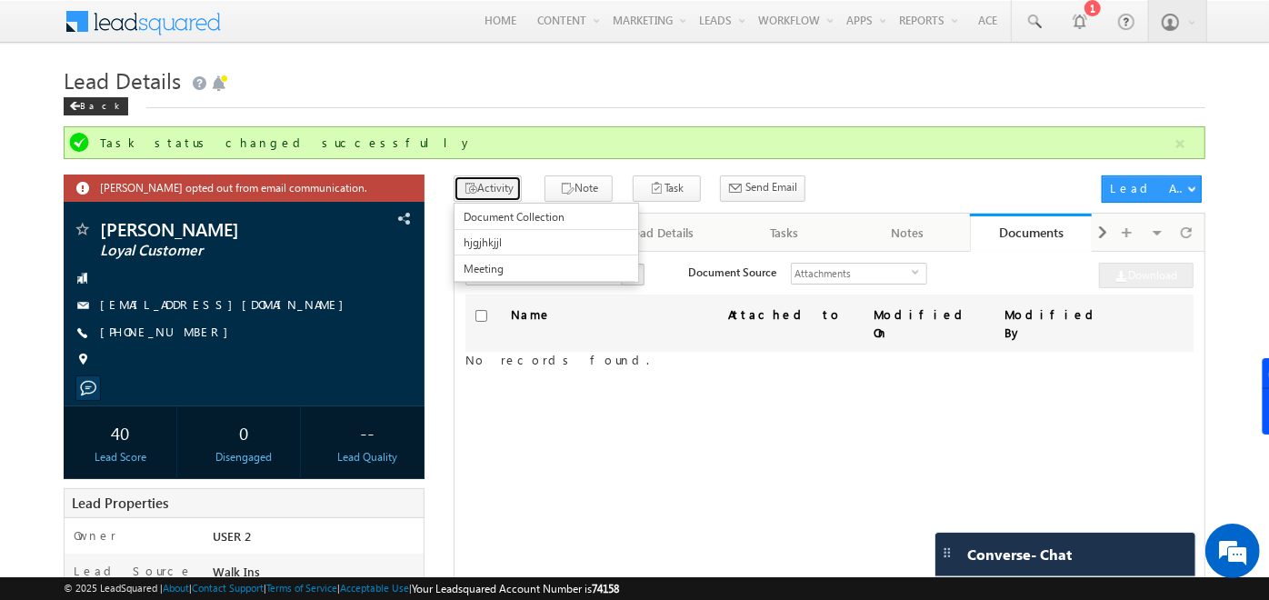
click at [500, 181] on button "Activity" at bounding box center [488, 188] width 68 height 26
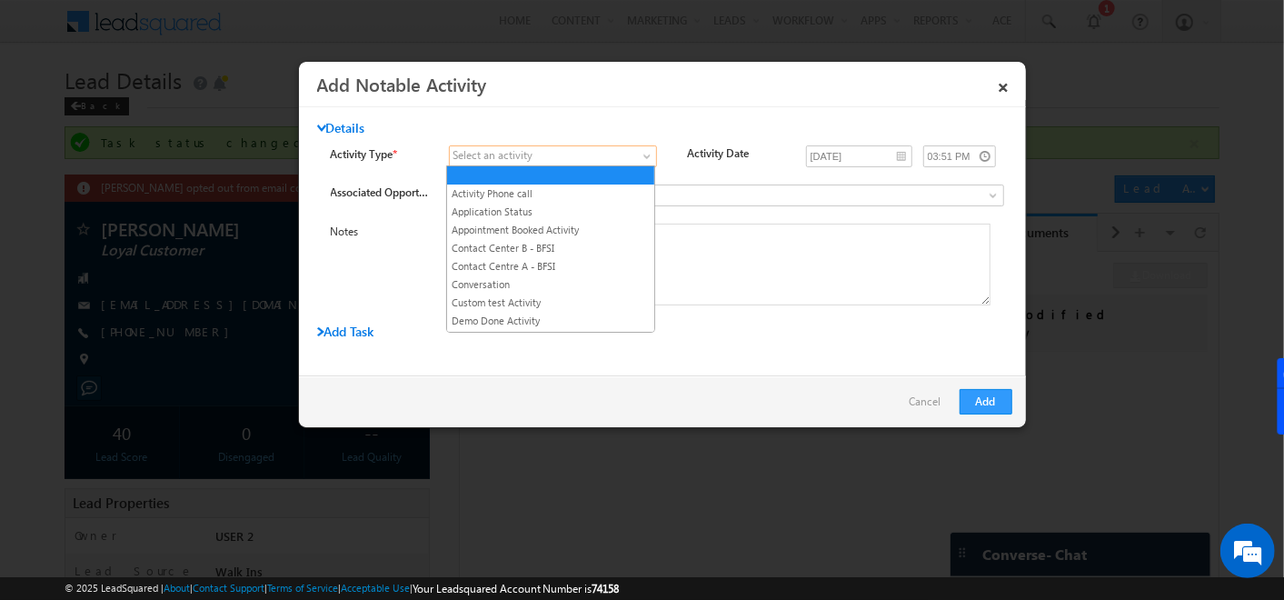
click at [604, 155] on span at bounding box center [542, 156] width 185 height 16
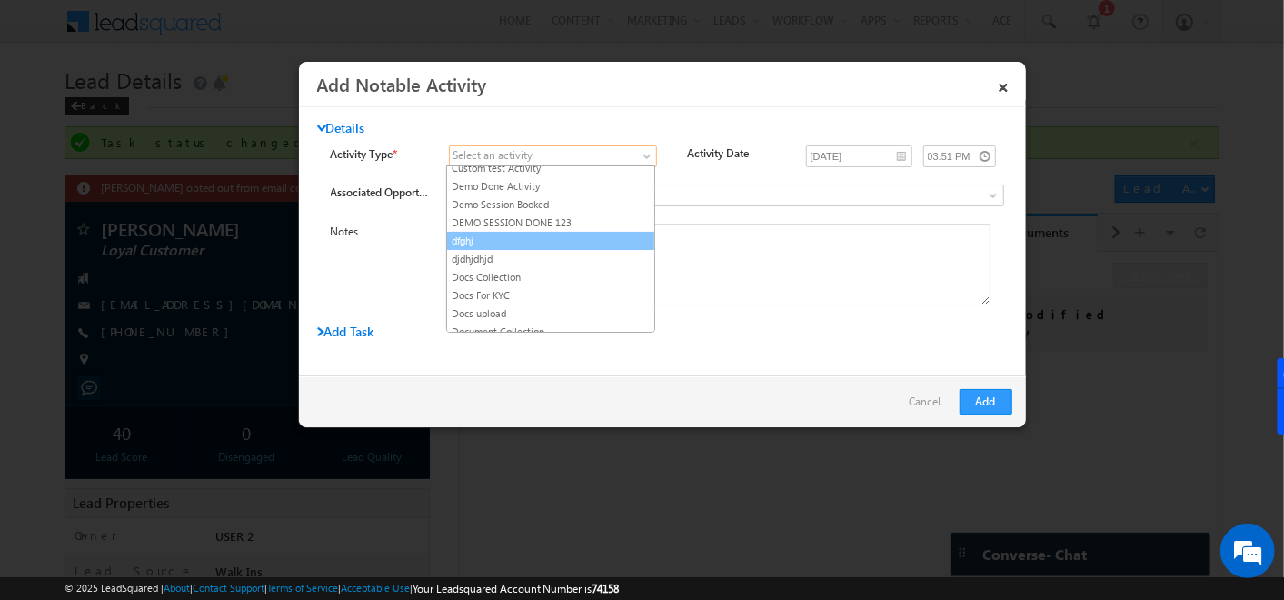
scroll to position [135, 0]
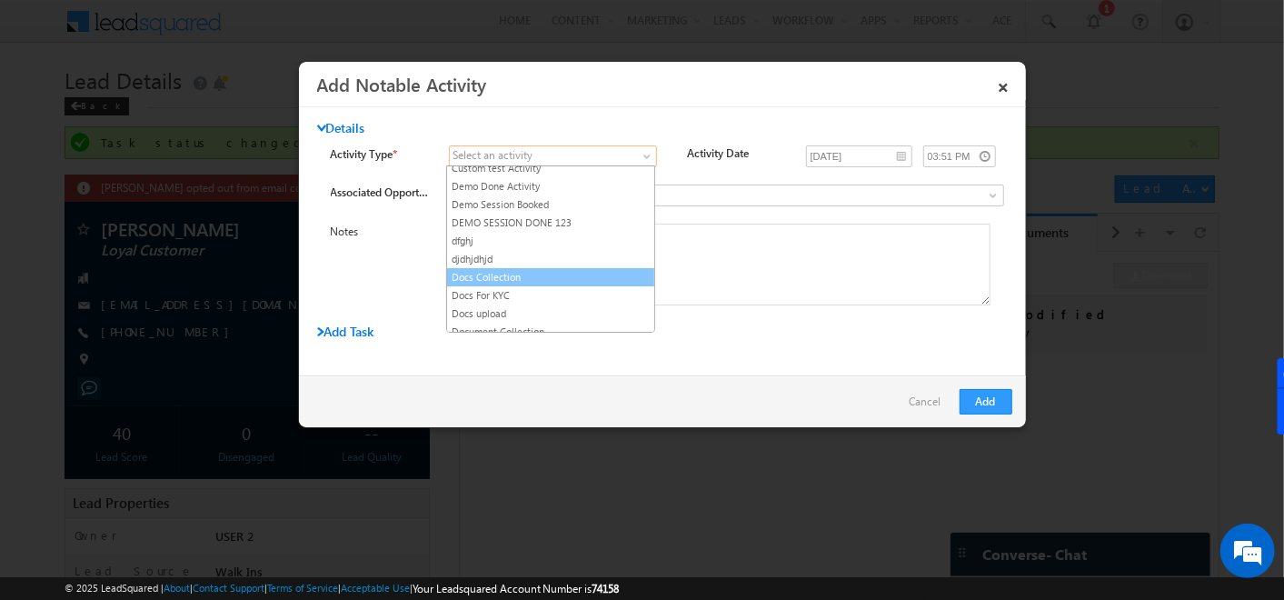
click at [507, 270] on link "Docs Collection" at bounding box center [550, 277] width 207 height 16
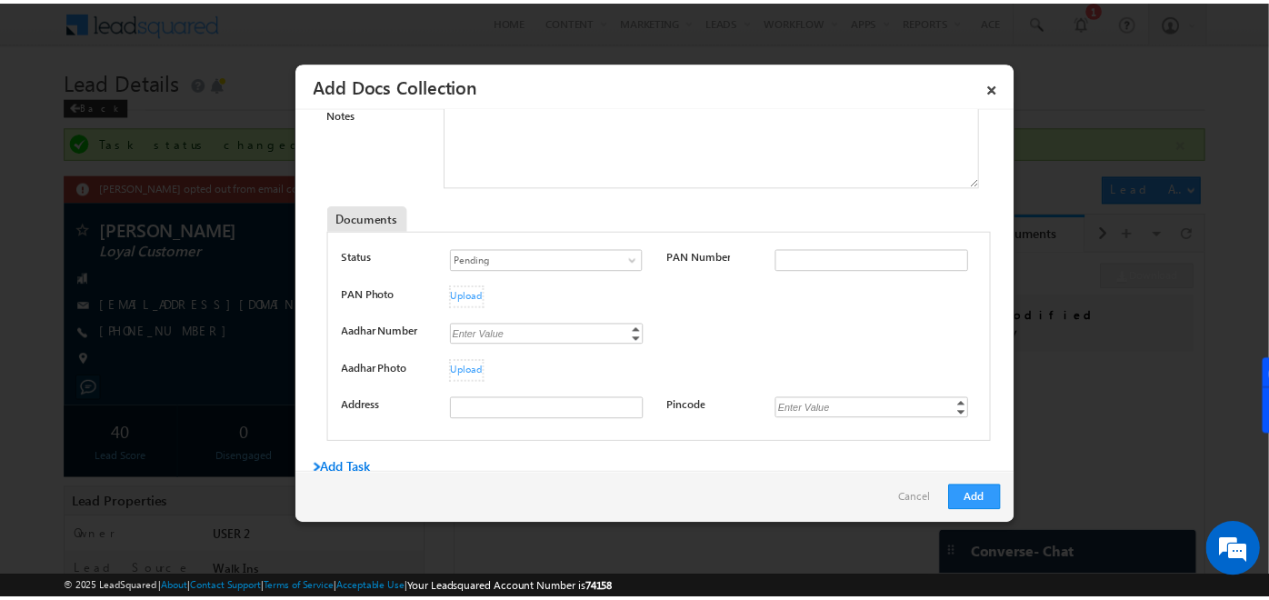
scroll to position [119, 0]
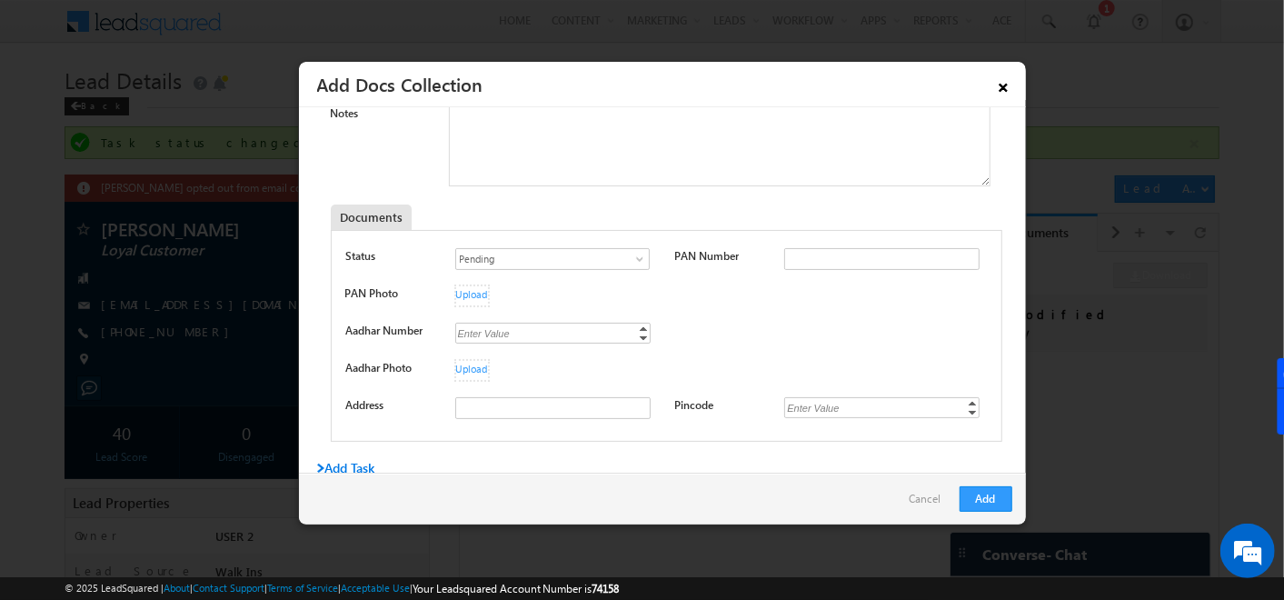
click at [1003, 93] on link "×" at bounding box center [1004, 84] width 31 height 32
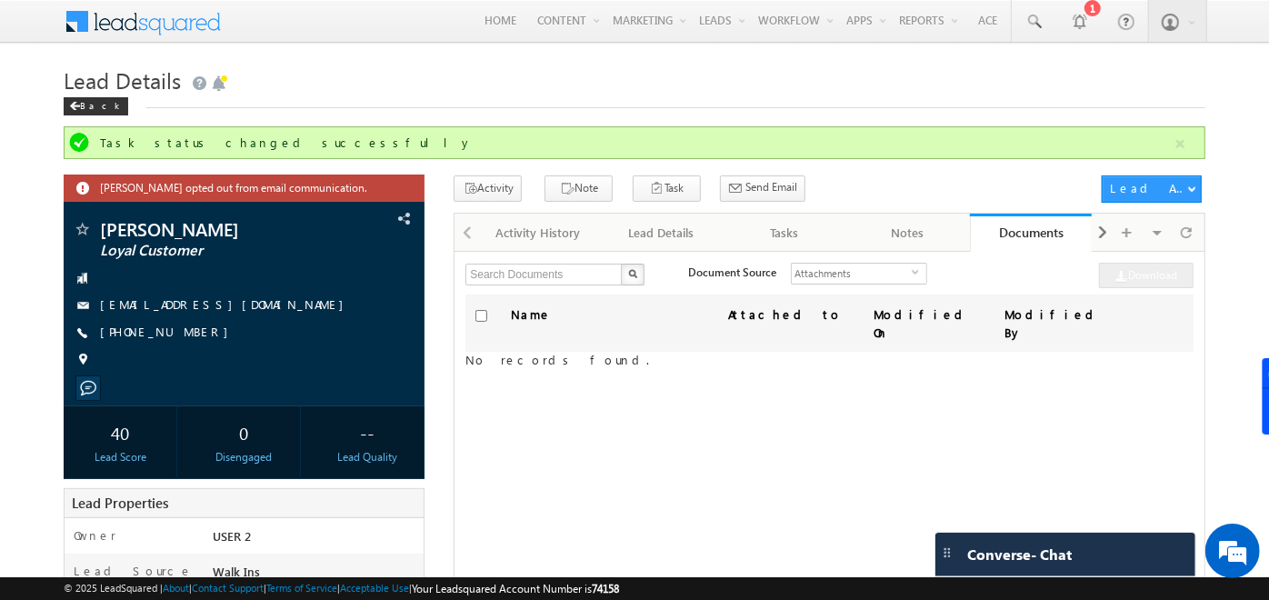
click at [468, 237] on div at bounding box center [466, 231] width 23 height 35
click at [464, 230] on div at bounding box center [466, 231] width 23 height 35
click at [1104, 225] on span at bounding box center [1102, 232] width 11 height 33
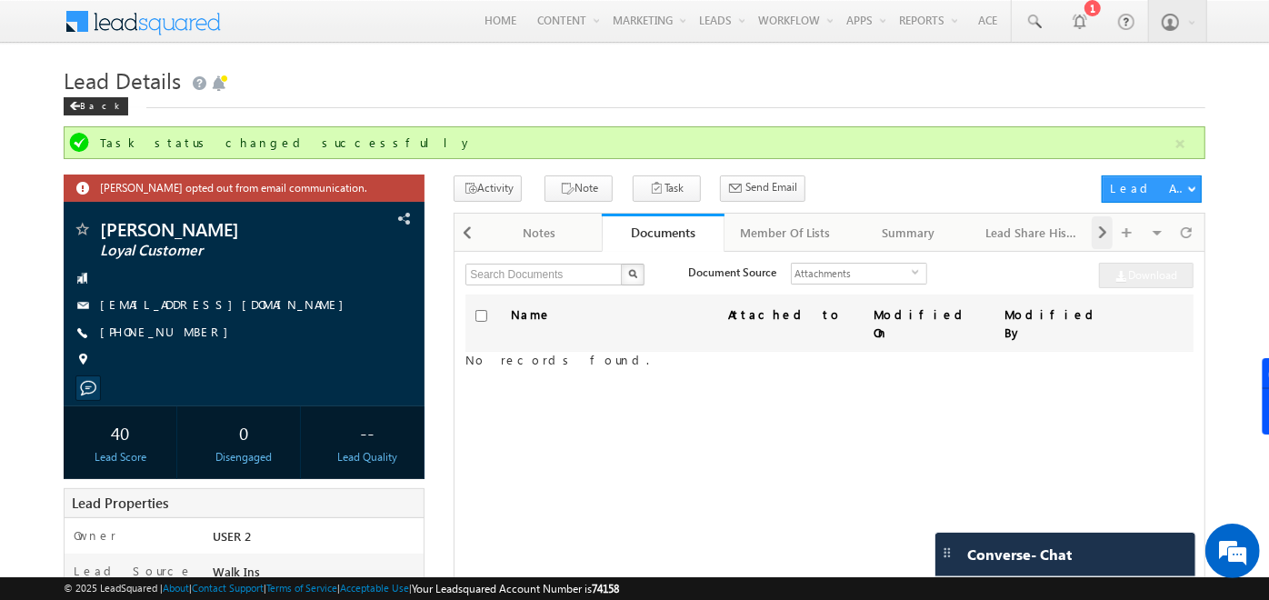
click at [1104, 225] on span at bounding box center [1102, 232] width 11 height 33
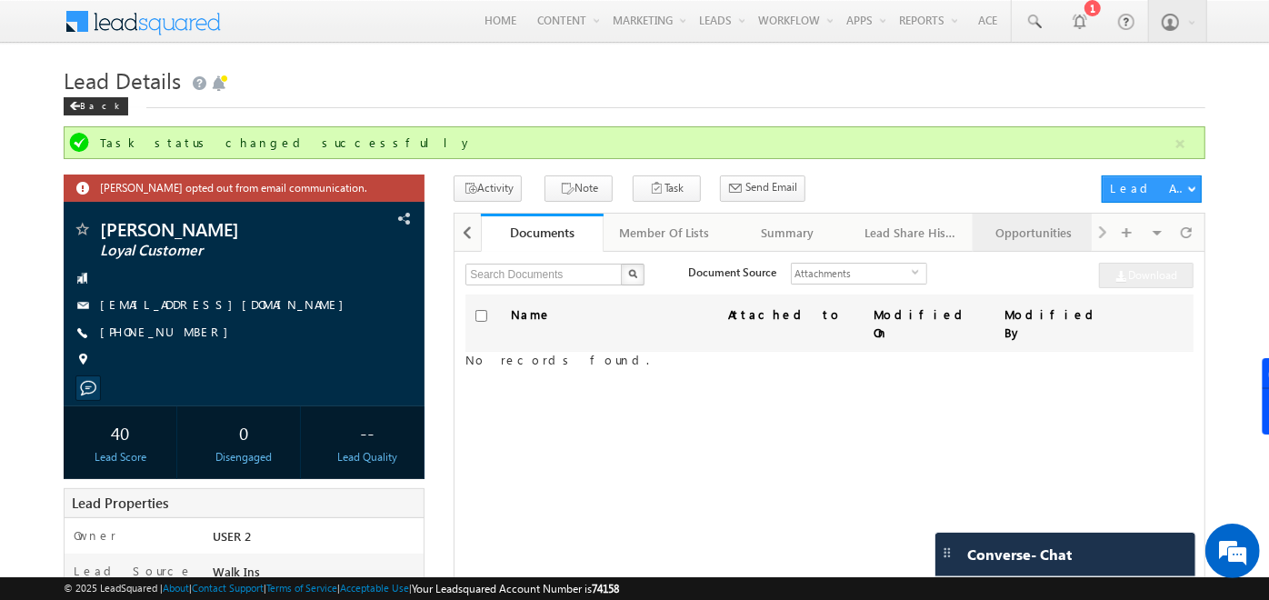
click at [1033, 232] on div "Opportunities" at bounding box center [1033, 233] width 92 height 22
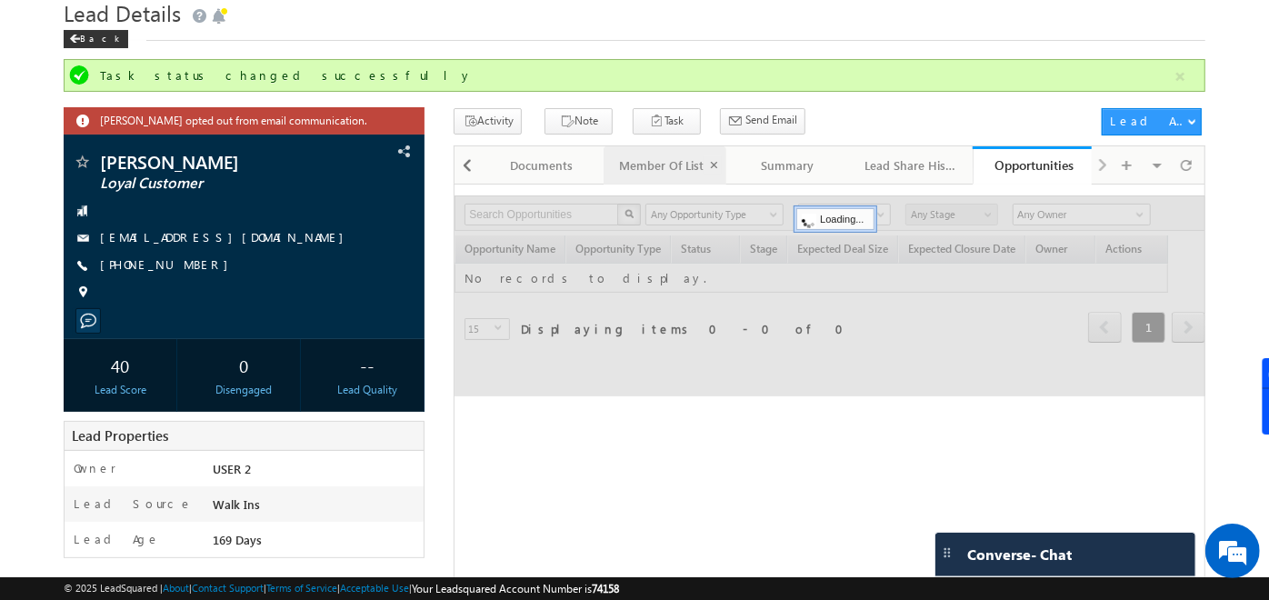
scroll to position [72, 0]
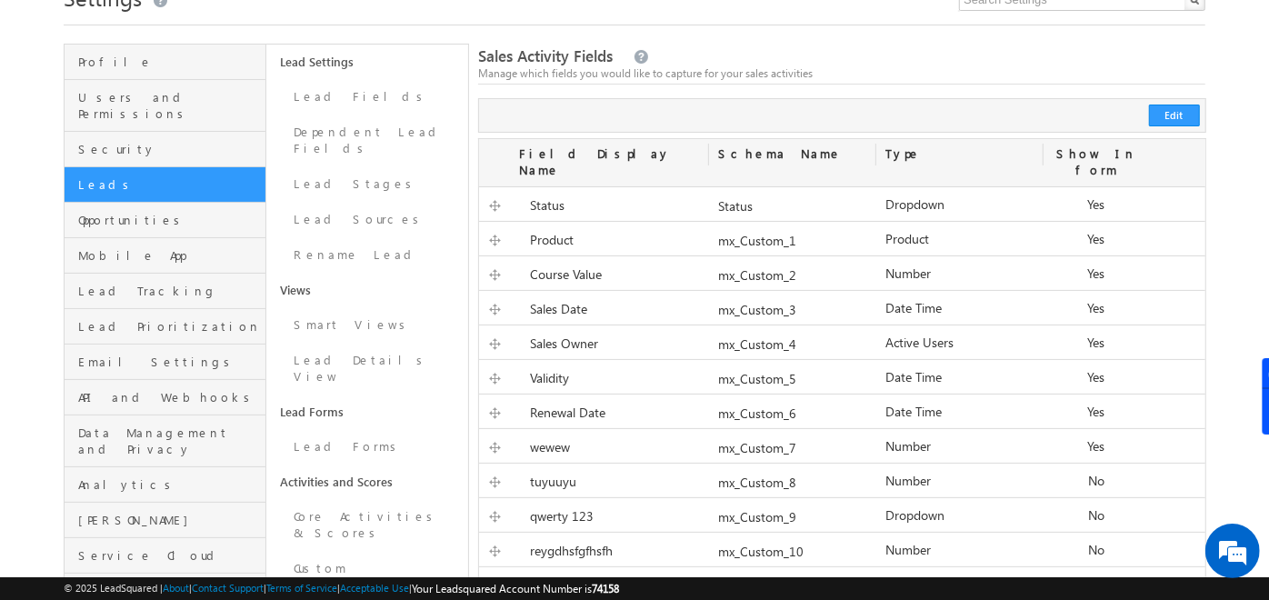
scroll to position [88, 0]
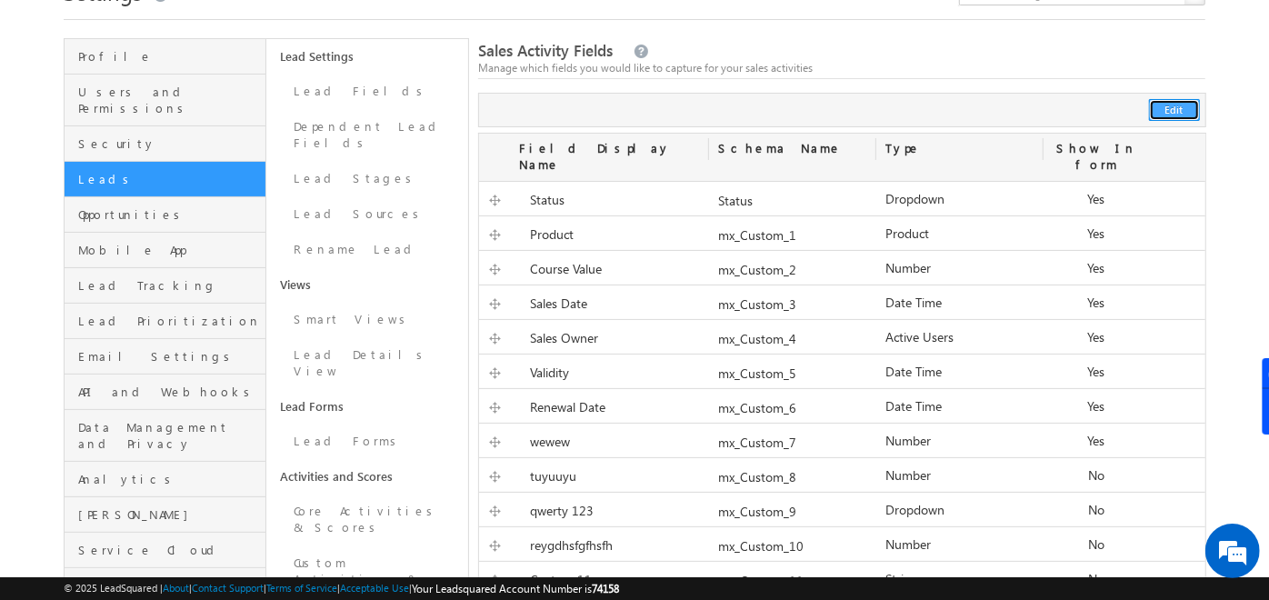
click at [1176, 105] on button "Edit" at bounding box center [1174, 110] width 51 height 22
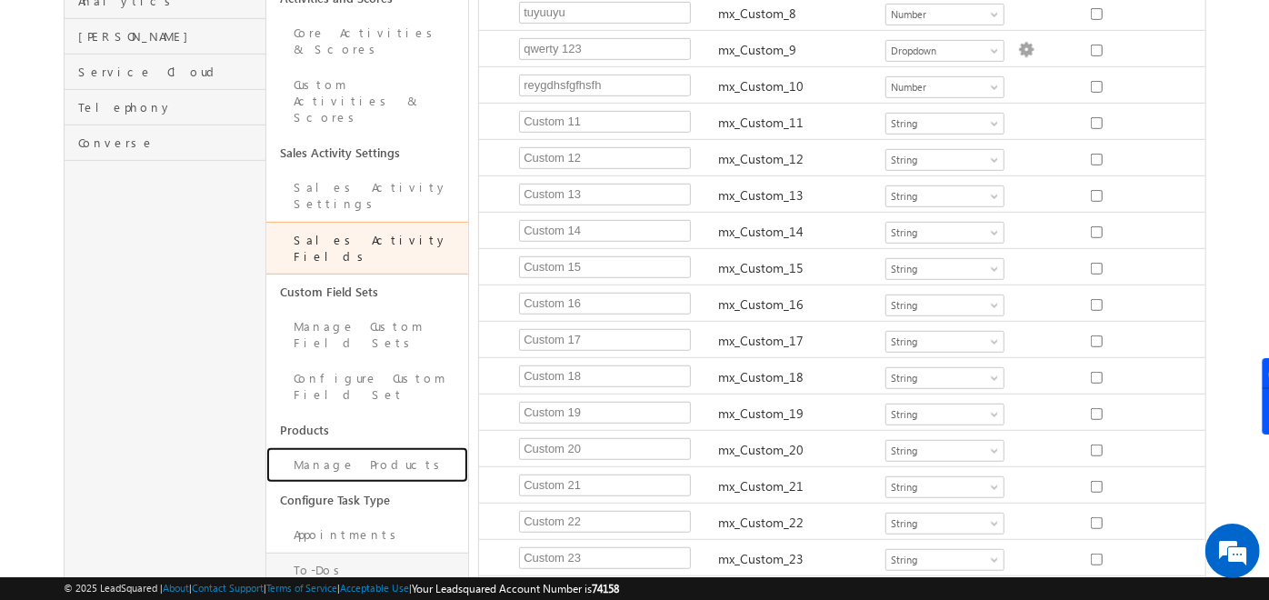
scroll to position [571, 0]
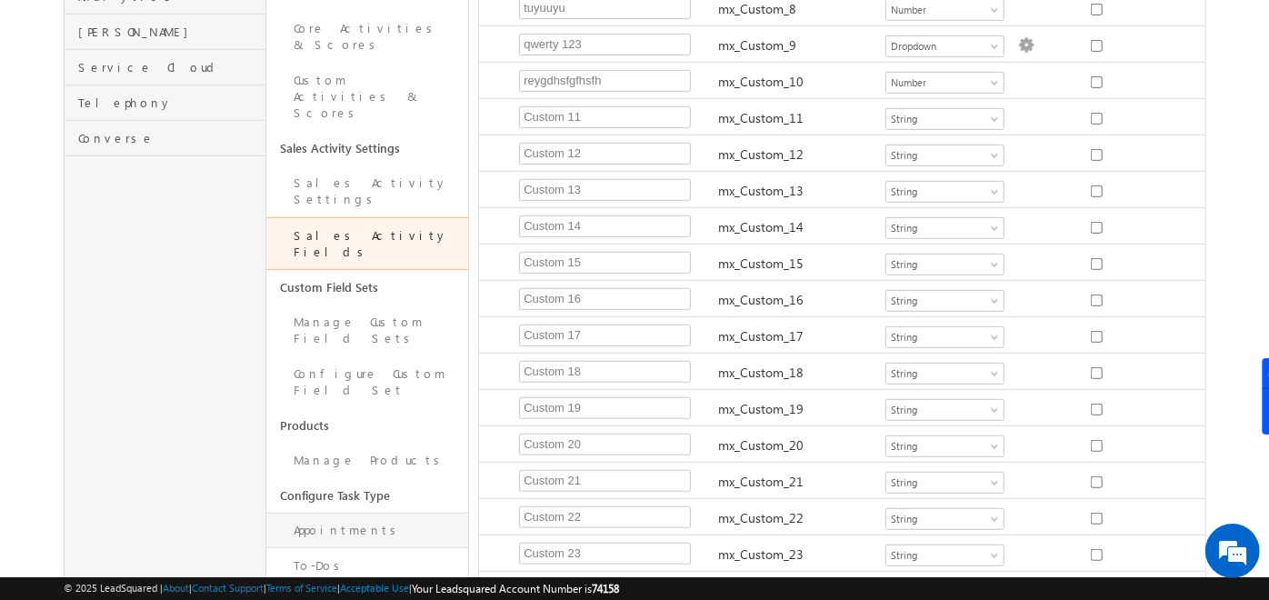
click at [353, 513] on link "Appointments" at bounding box center [367, 530] width 202 height 35
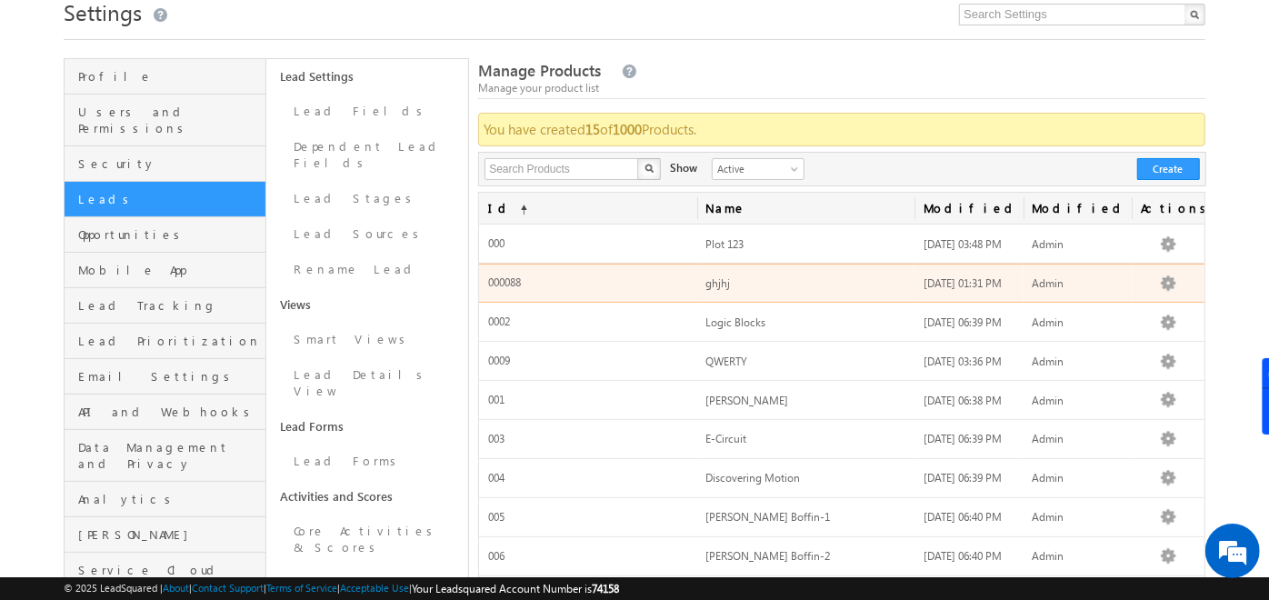
scroll to position [56, 0]
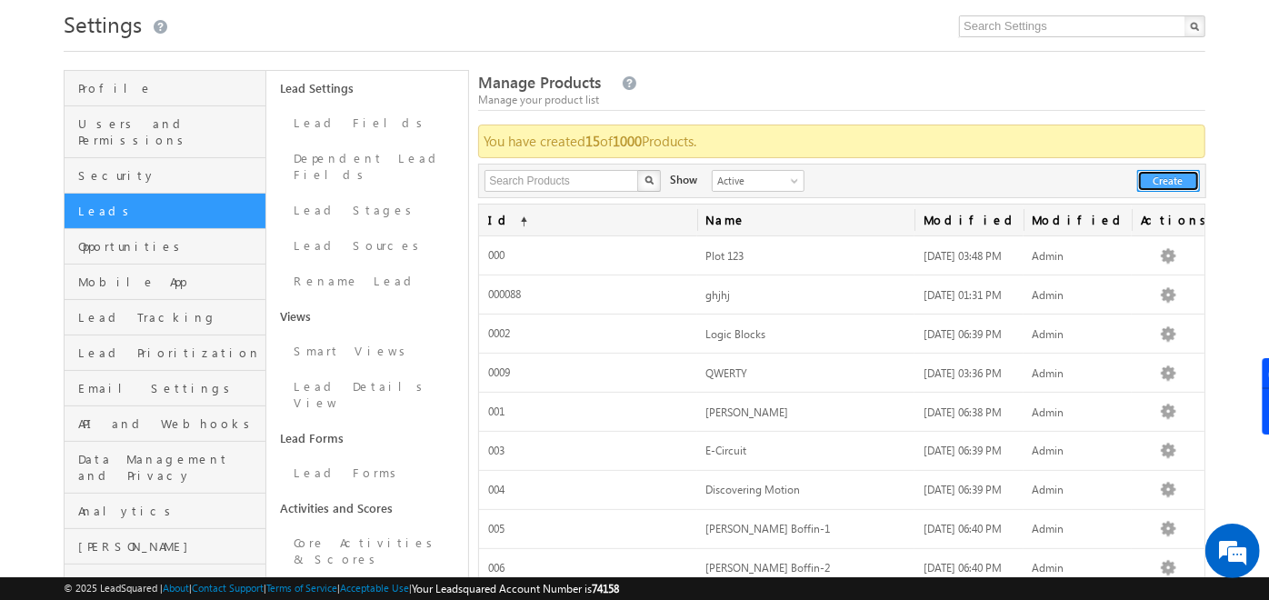
click at [1173, 181] on button "Create" at bounding box center [1168, 181] width 63 height 22
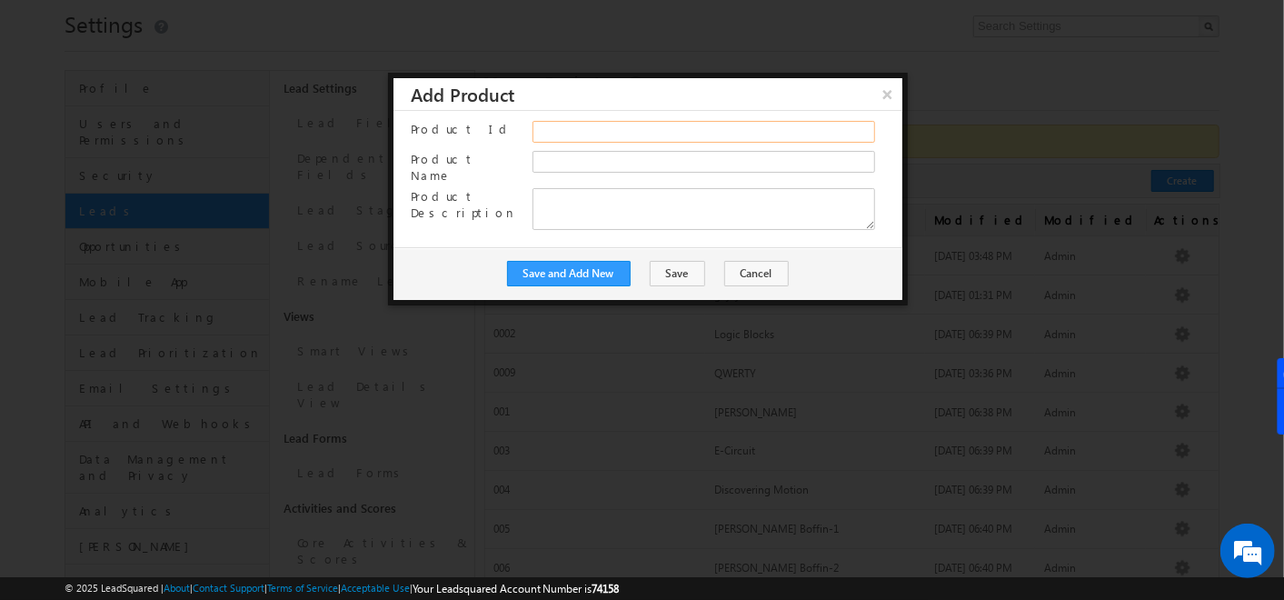
click at [753, 140] on input "Product Id" at bounding box center [704, 132] width 343 height 22
type input "89"
click at [740, 161] on input "Product Name" at bounding box center [704, 162] width 343 height 22
type input "GGG"
click at [550, 188] on textarea "Product Description" at bounding box center [704, 209] width 343 height 42
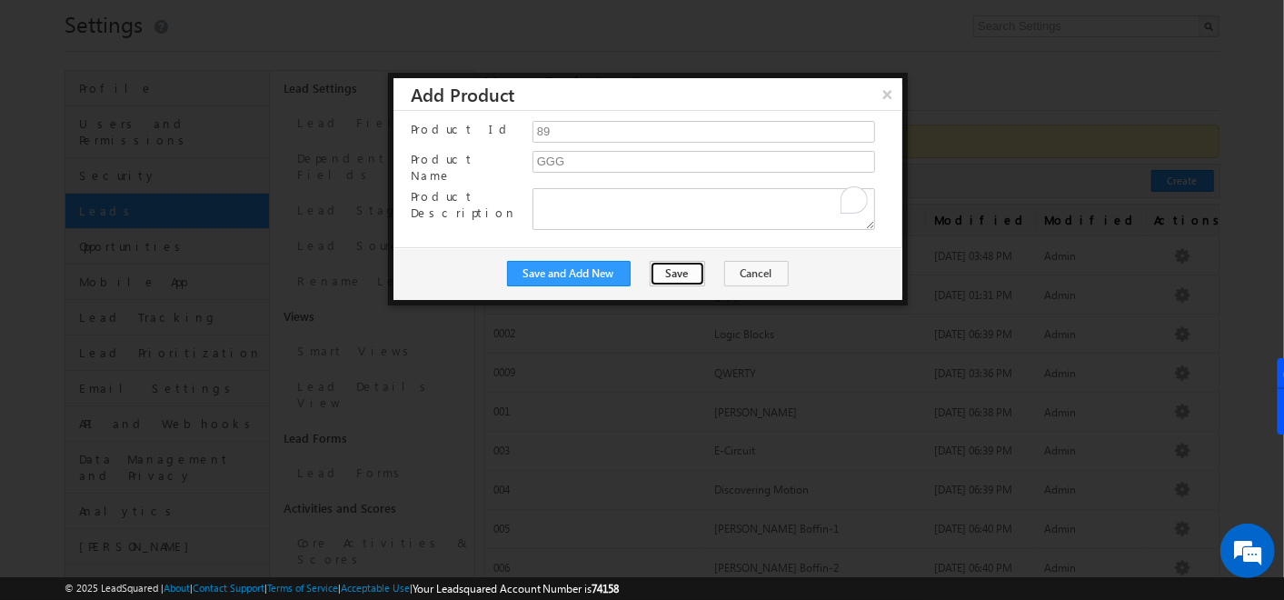
click at [673, 266] on button "Save" at bounding box center [677, 273] width 55 height 25
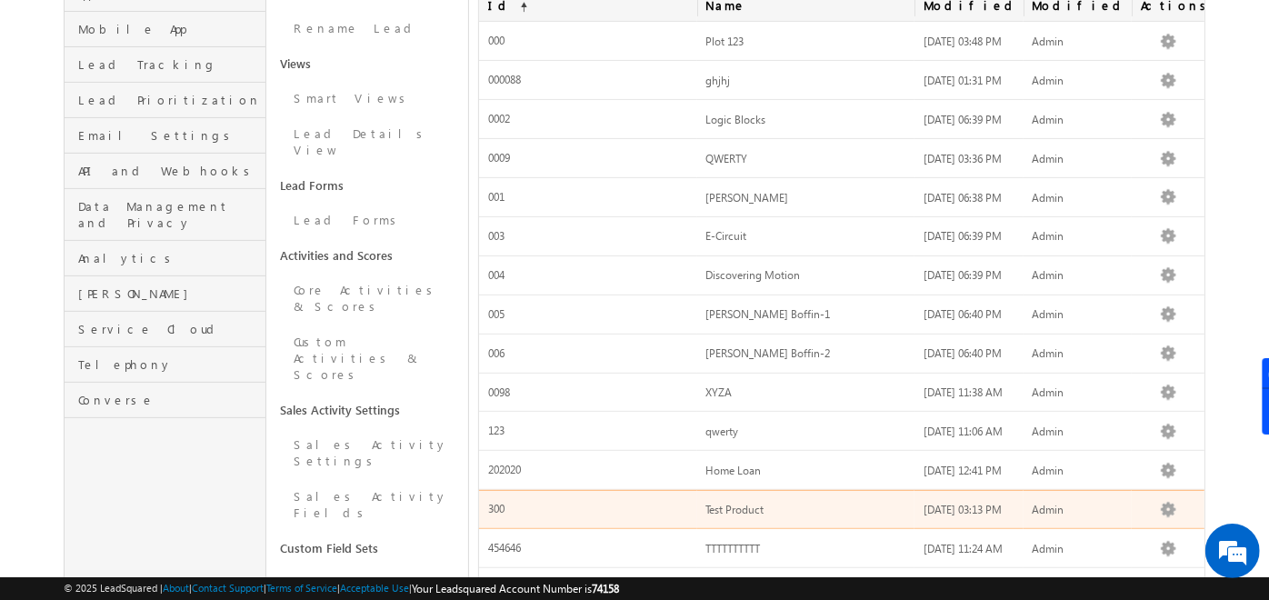
scroll to position [259, 0]
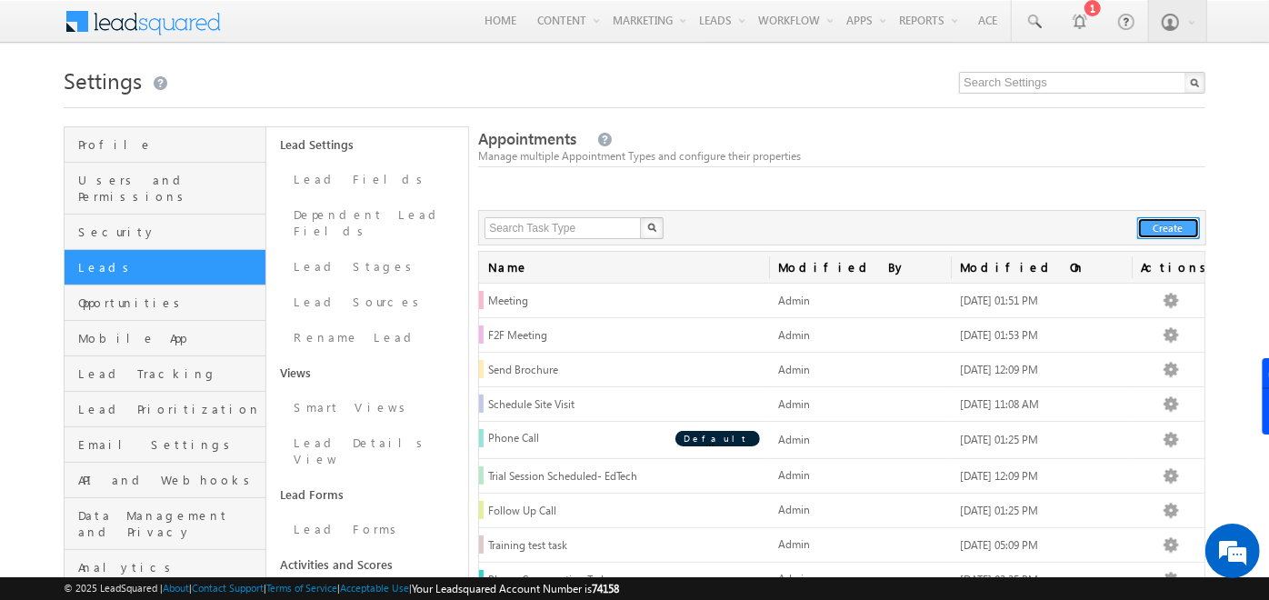
click at [1157, 229] on button "Create" at bounding box center [1168, 228] width 63 height 22
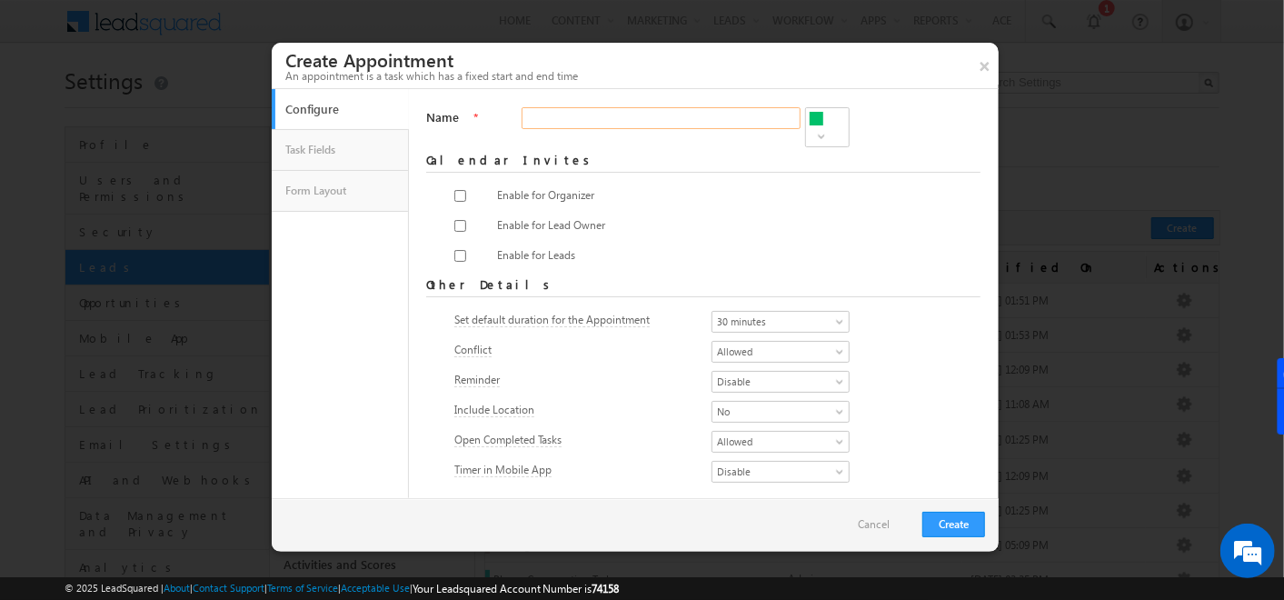
click at [623, 121] on input "Name" at bounding box center [661, 118] width 279 height 22
type input "KHJHJHJ"
click at [455, 190] on input "checkbox" at bounding box center [461, 196] width 12 height 12
checkbox input "true"
click at [457, 220] on input "checkbox" at bounding box center [461, 226] width 12 height 12
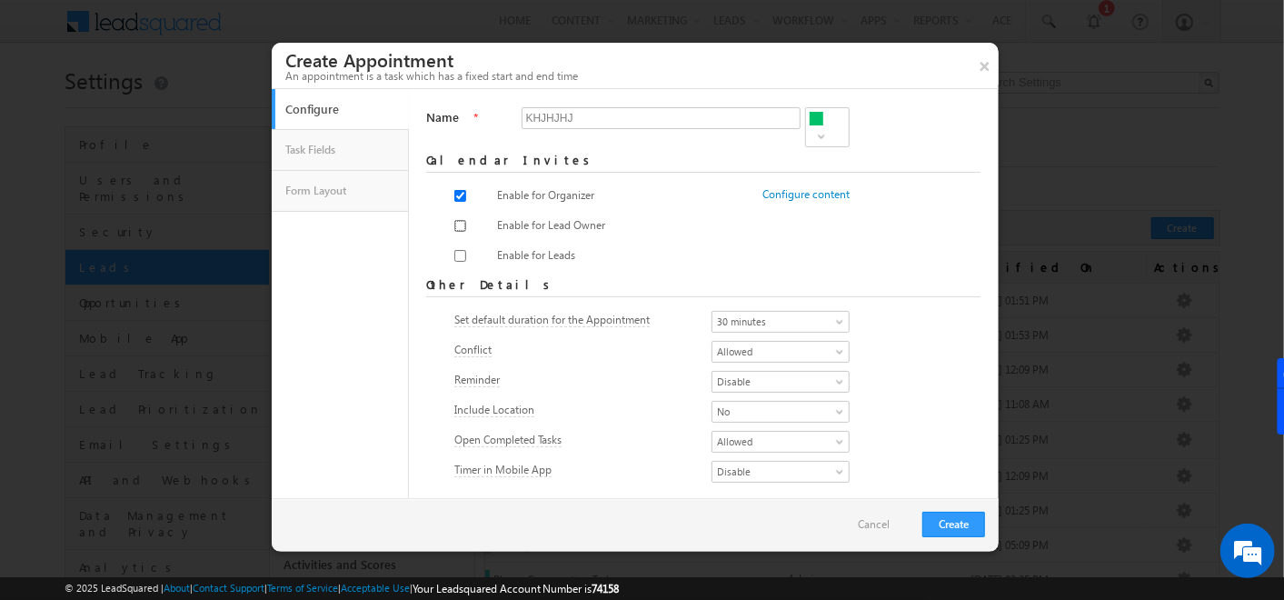
checkbox input "true"
click at [457, 250] on input "checkbox" at bounding box center [461, 256] width 12 height 12
checkbox input "true"
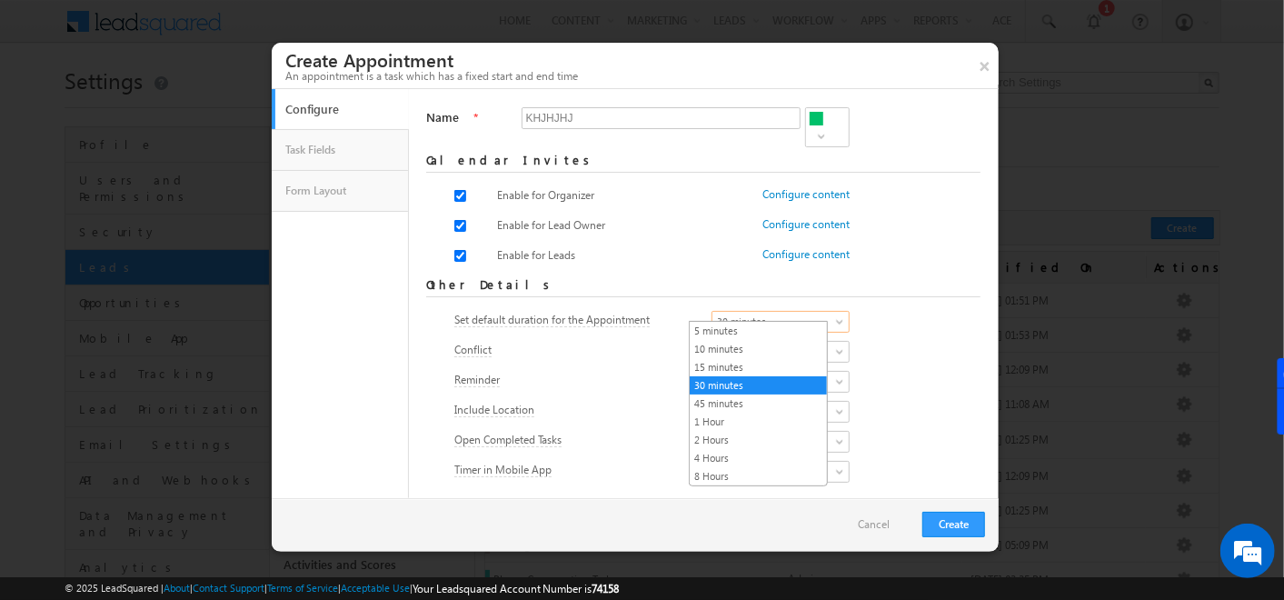
click at [813, 311] on link "30 minutes" at bounding box center [781, 322] width 138 height 22
click at [901, 343] on div "Conflict Allowed Not Allowed Allowed" at bounding box center [704, 353] width 499 height 25
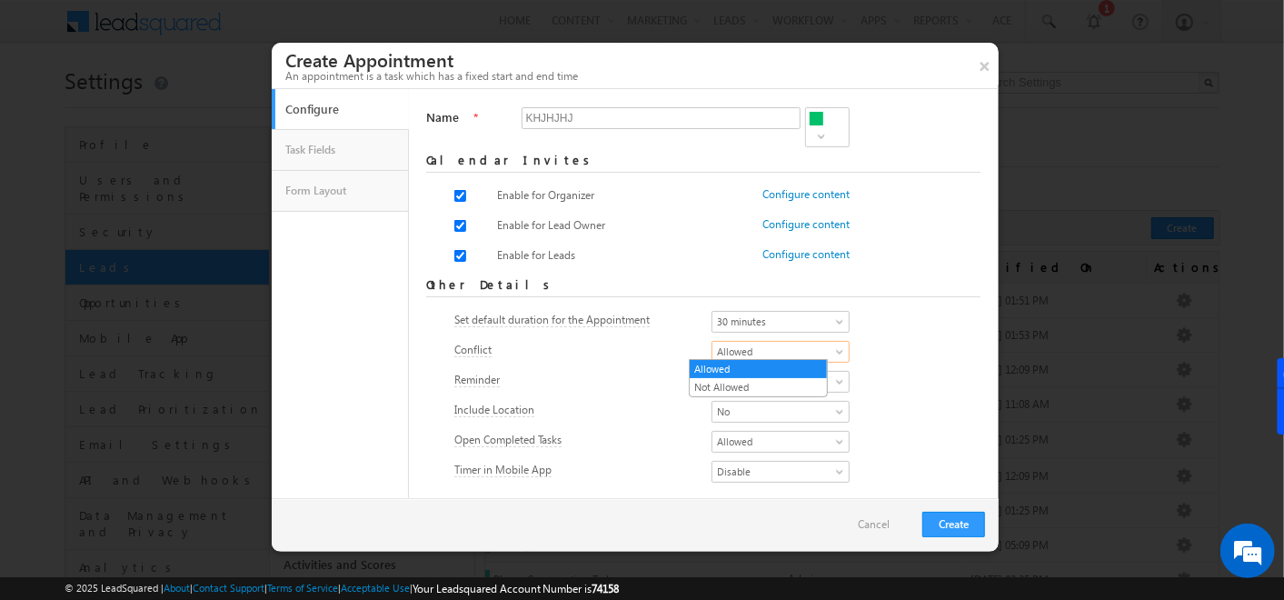
click at [758, 348] on span "Allowed" at bounding box center [775, 352] width 125 height 16
click at [767, 405] on span "No" at bounding box center [775, 412] width 125 height 16
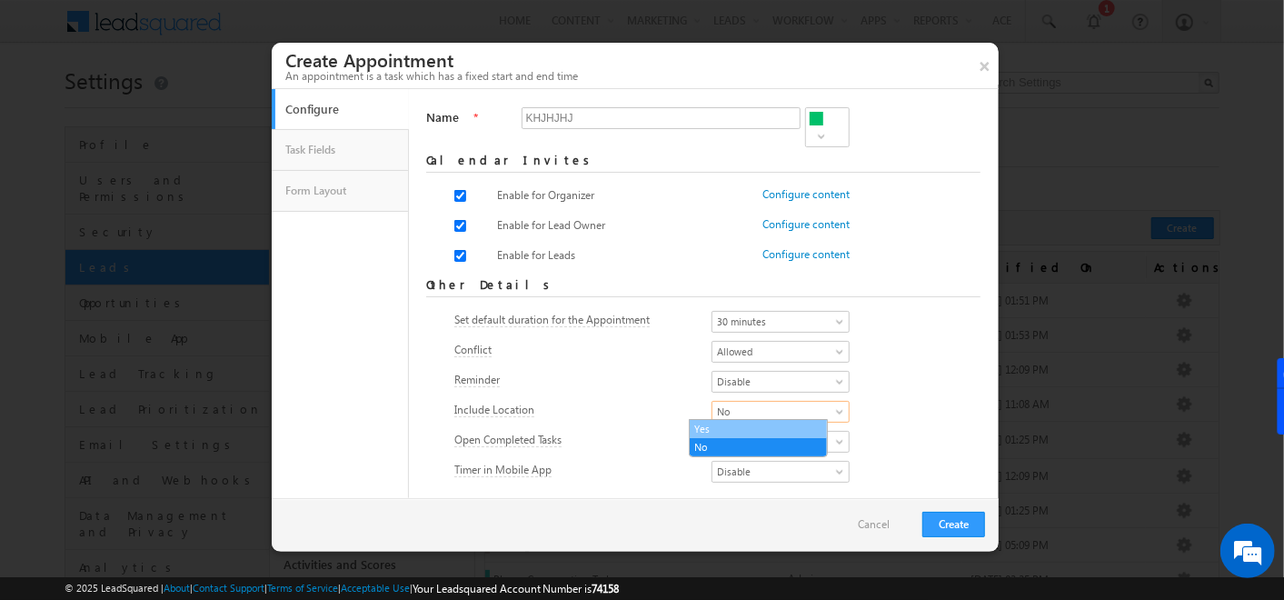
click at [753, 427] on link "Yes" at bounding box center [758, 429] width 137 height 16
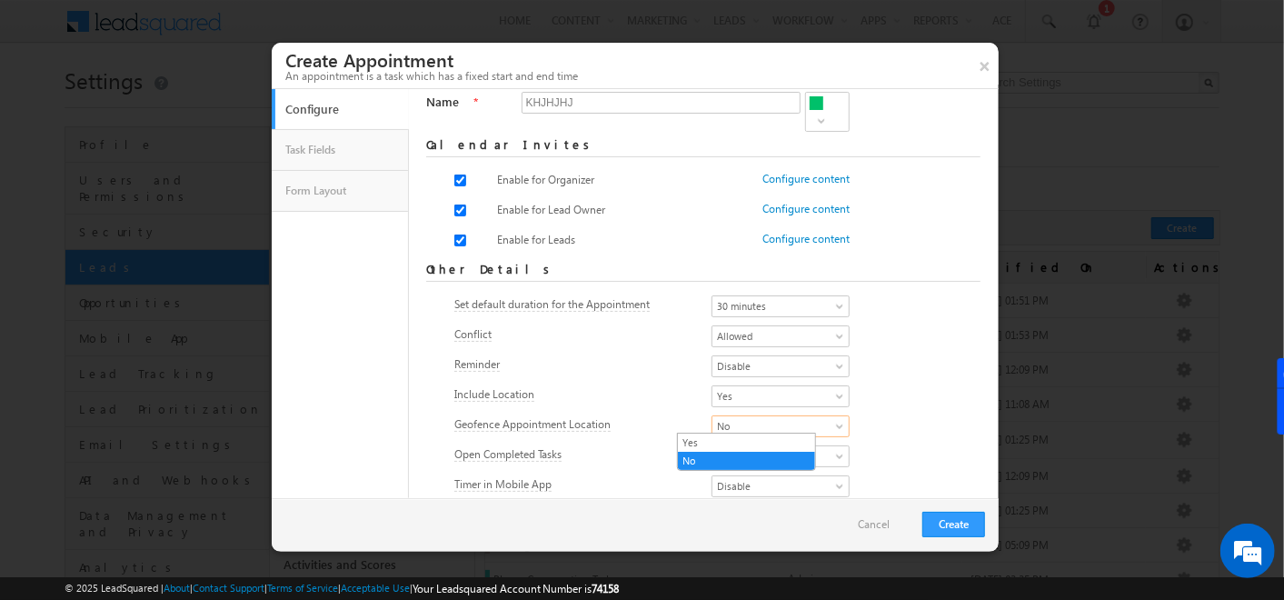
click at [714, 425] on span "No" at bounding box center [775, 426] width 125 height 16
click at [711, 435] on link "Yes" at bounding box center [746, 443] width 137 height 16
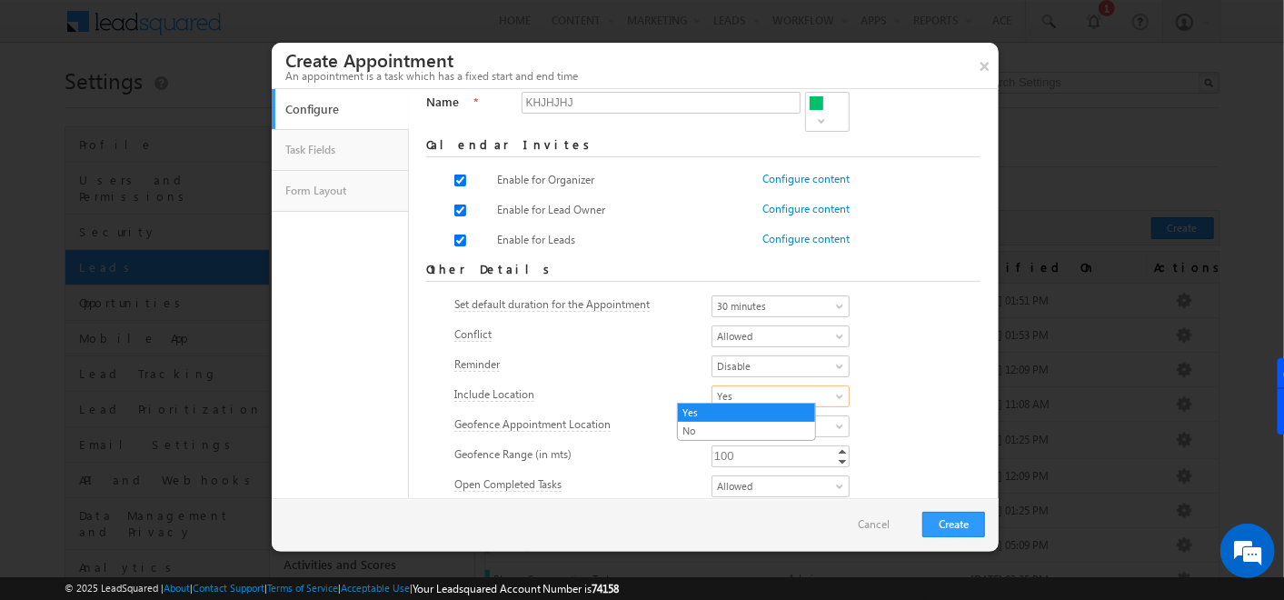
click at [722, 389] on span "Yes" at bounding box center [775, 396] width 125 height 16
click at [705, 431] on link "No" at bounding box center [746, 431] width 137 height 16
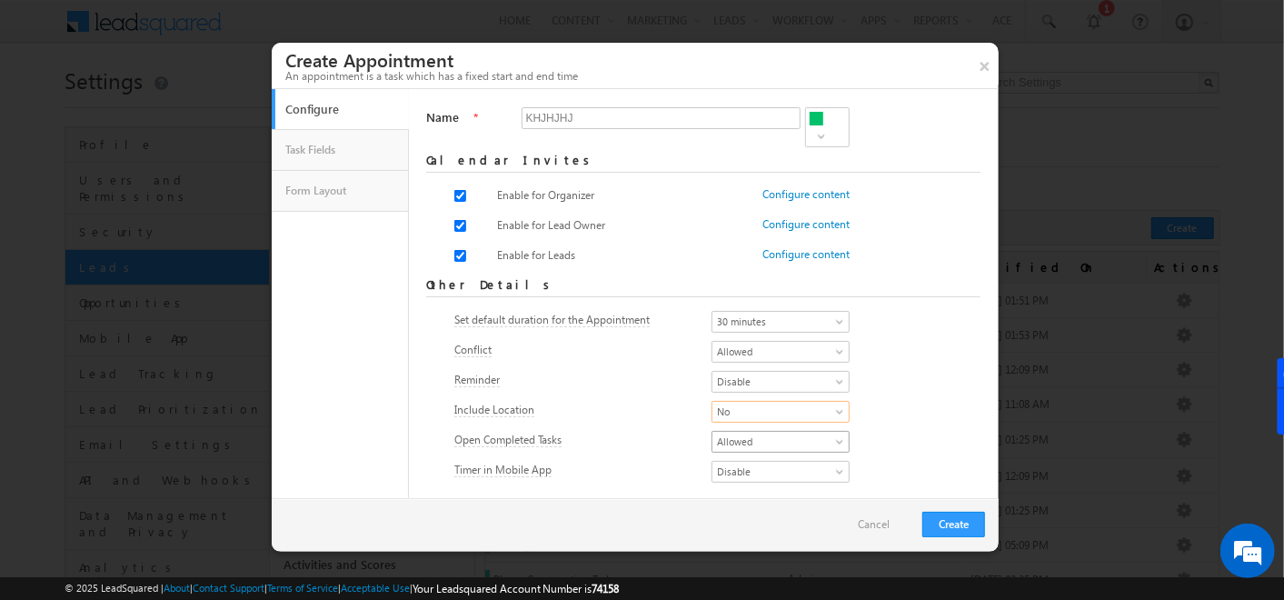
scroll to position [0, 0]
click at [983, 527] on button "Create" at bounding box center [954, 524] width 63 height 25
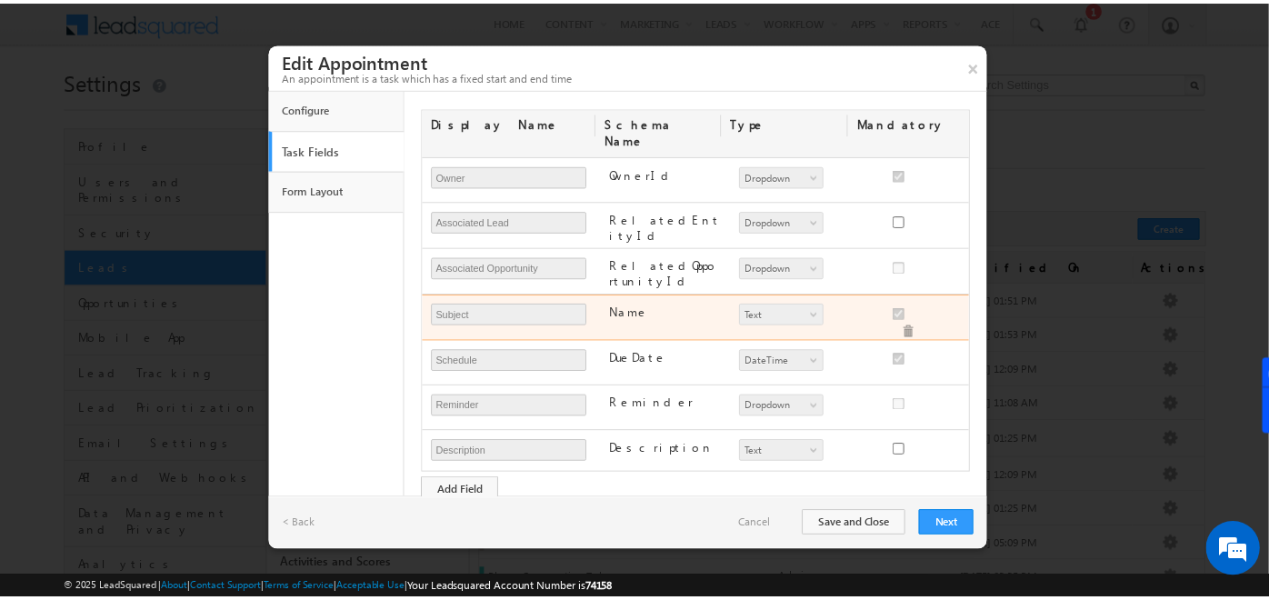
scroll to position [97, 0]
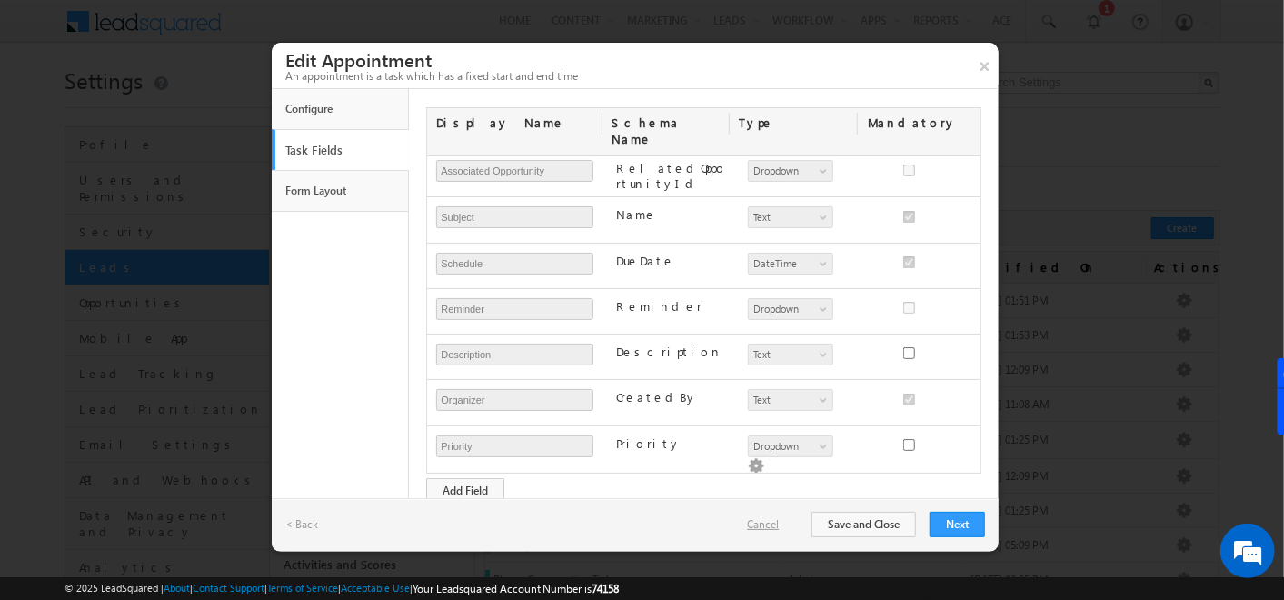
click at [765, 522] on link "Cancel" at bounding box center [772, 524] width 50 height 16
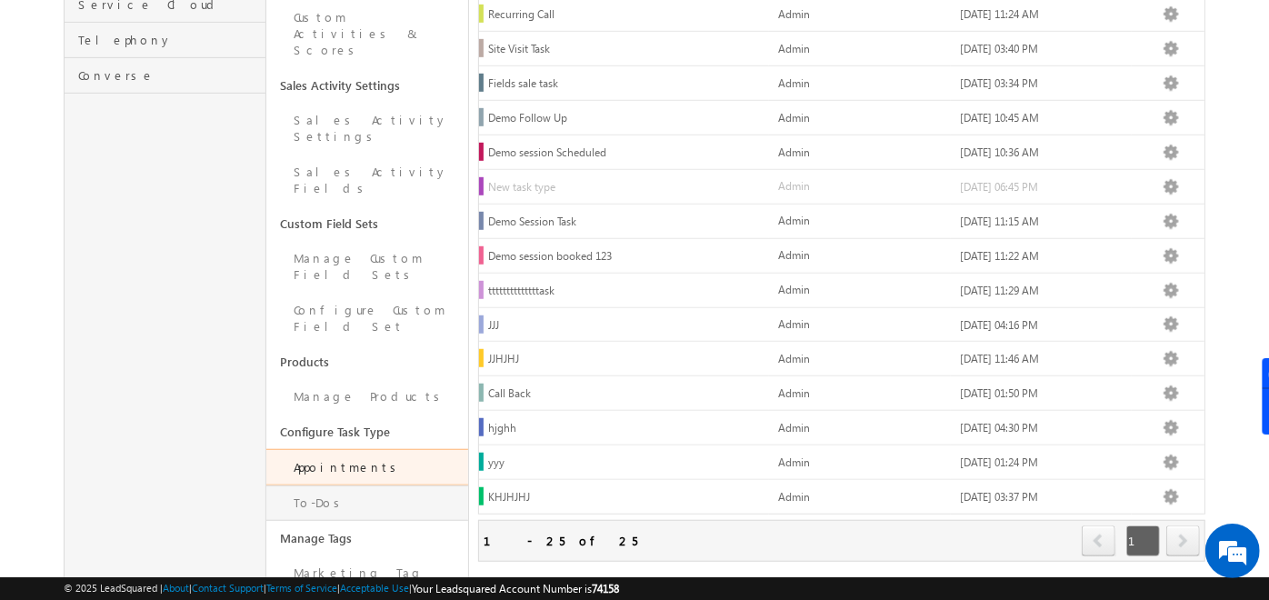
click at [324, 485] on link "To-Dos" at bounding box center [367, 502] width 202 height 35
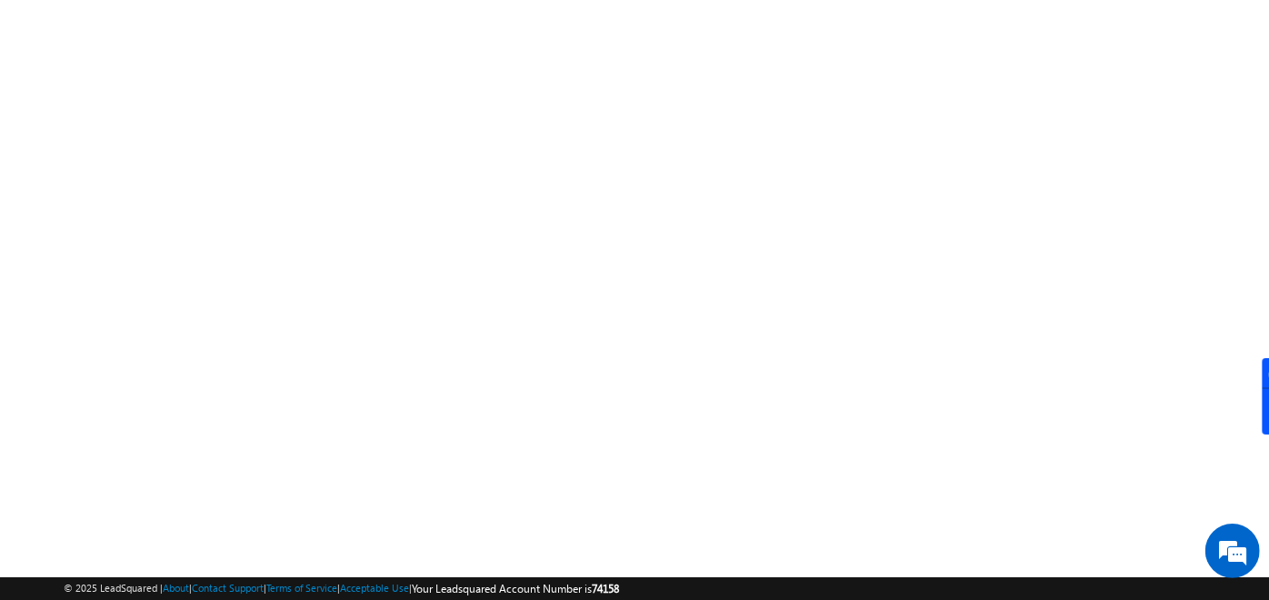
scroll to position [306, 0]
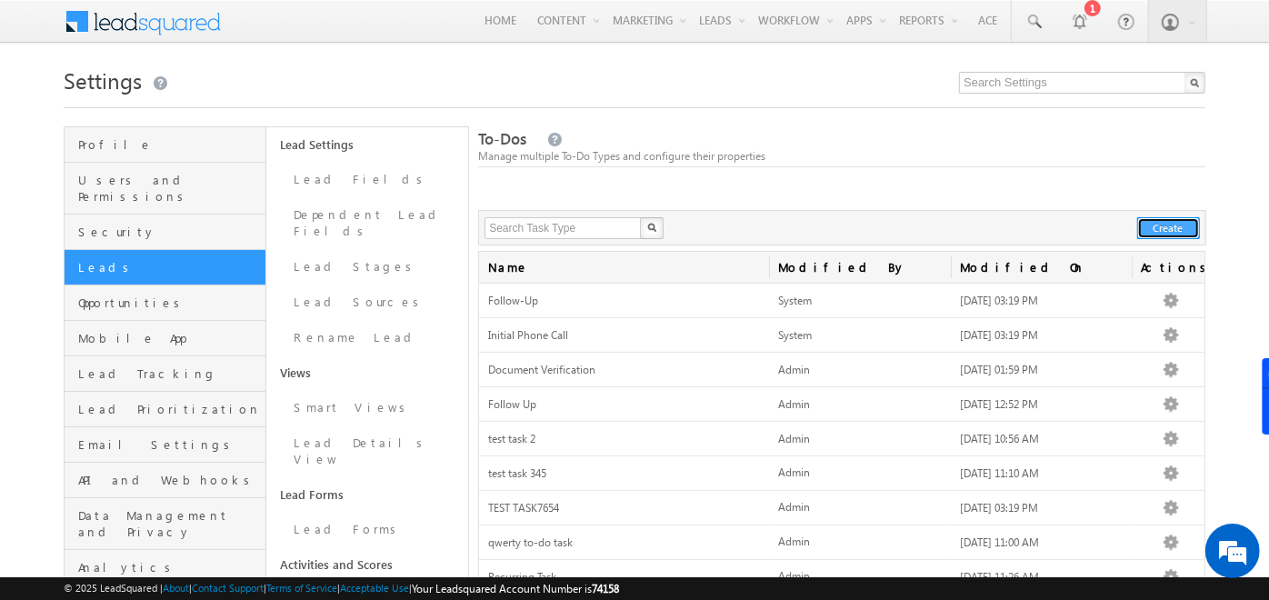
click at [1150, 234] on button "Create" at bounding box center [1168, 228] width 63 height 22
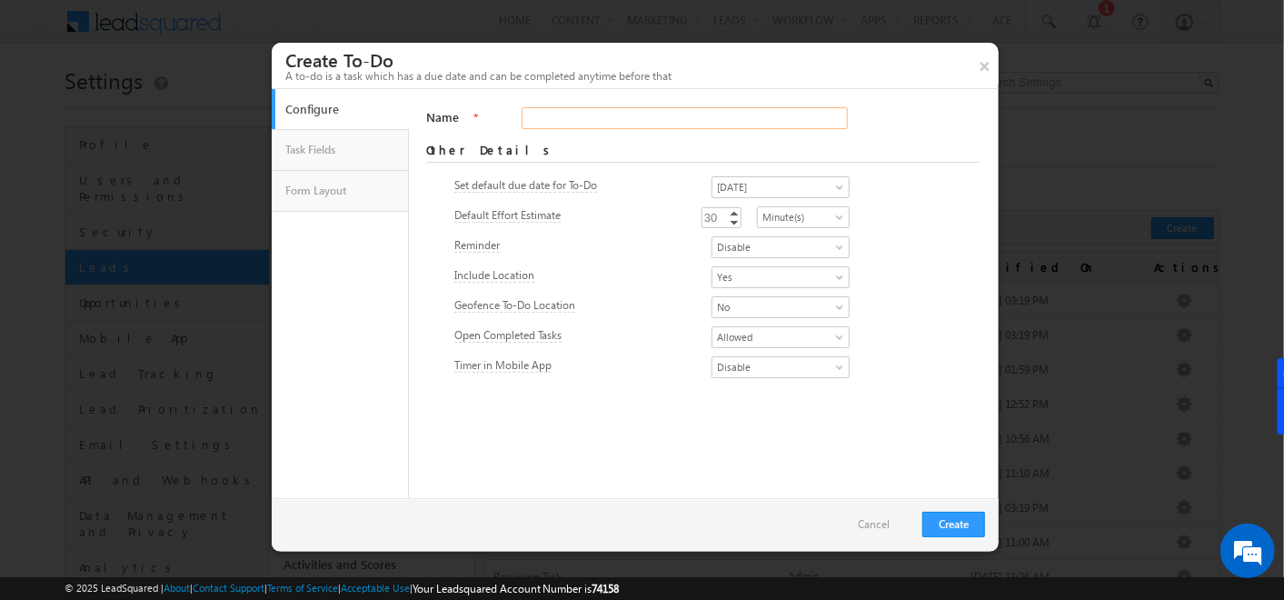
click at [600, 115] on input "Name" at bounding box center [685, 118] width 326 height 22
type input "JHHJ"
click at [511, 436] on div "Name * JHHJ Required Other Details Set default due date for To-Do [DATE] [DATE]…" at bounding box center [712, 293] width 573 height 409
click at [877, 525] on link "Cancel" at bounding box center [883, 524] width 50 height 16
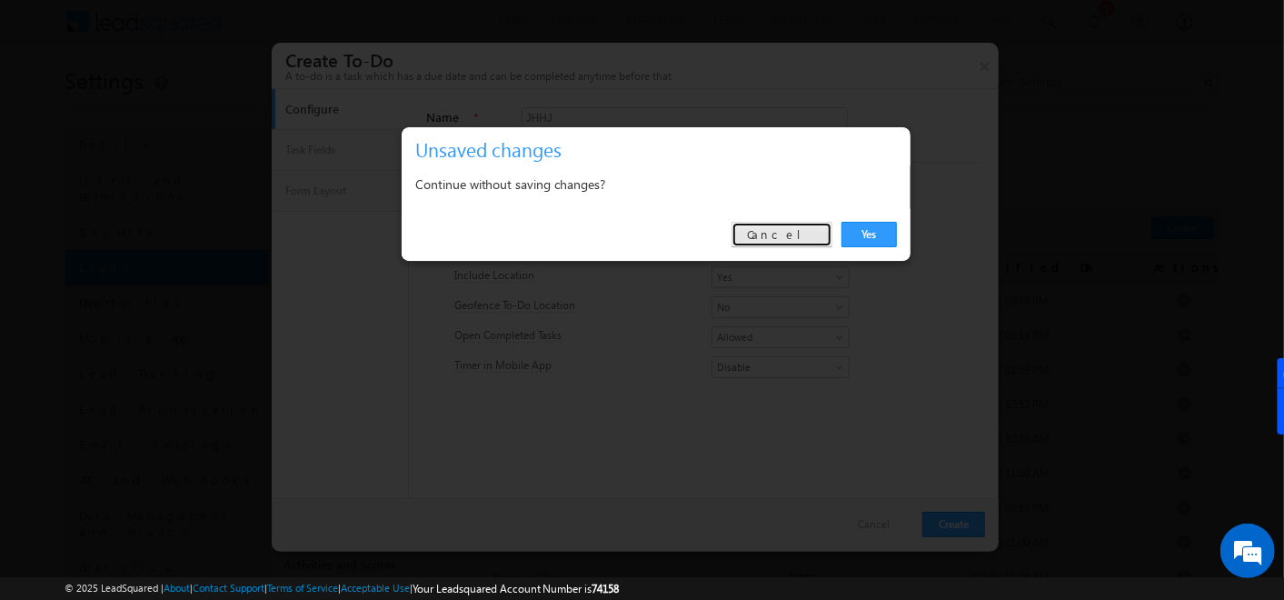
click at [810, 234] on link "Cancel" at bounding box center [782, 234] width 101 height 25
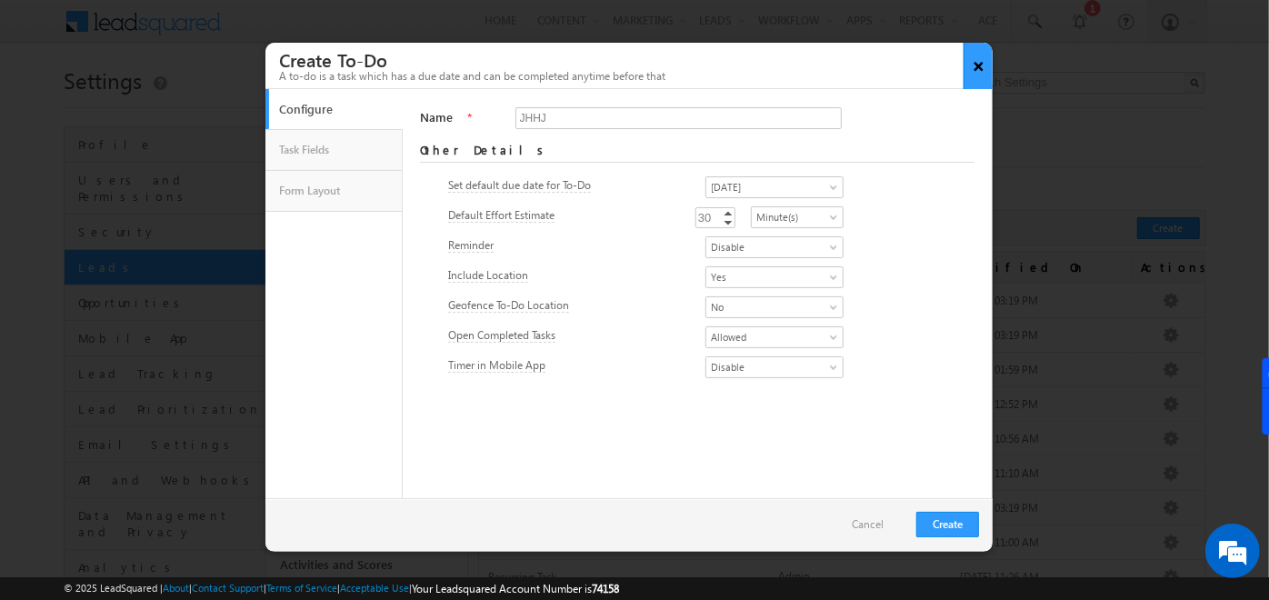
click at [974, 55] on button "×" at bounding box center [979, 66] width 30 height 46
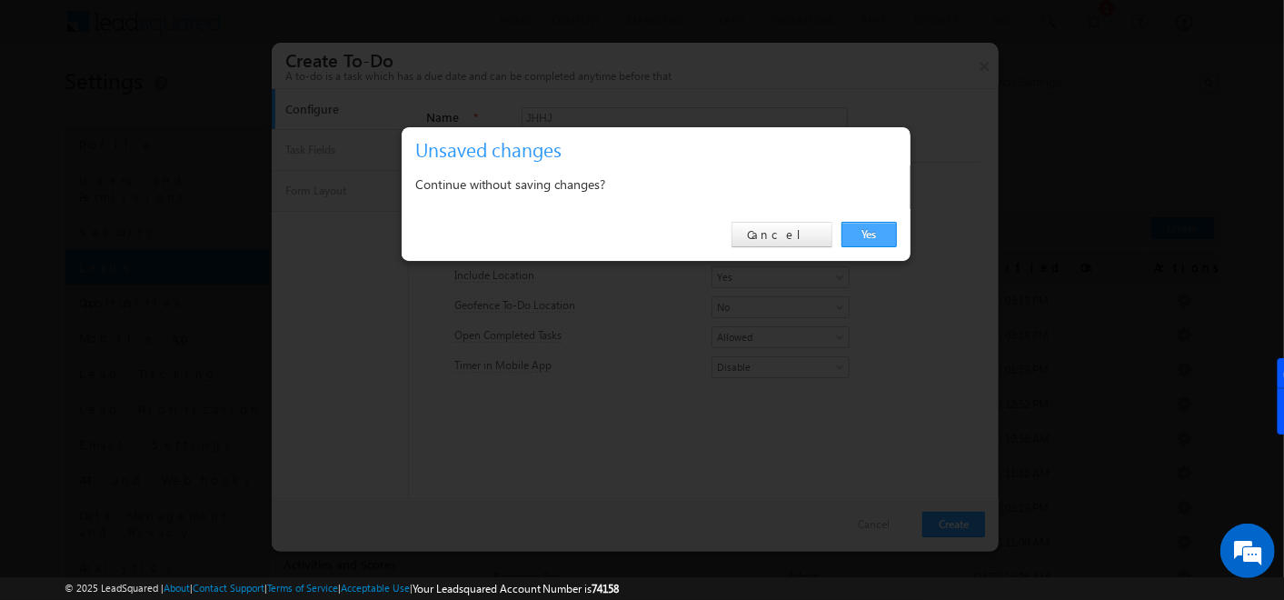
click at [865, 229] on link "Yes" at bounding box center [869, 234] width 55 height 25
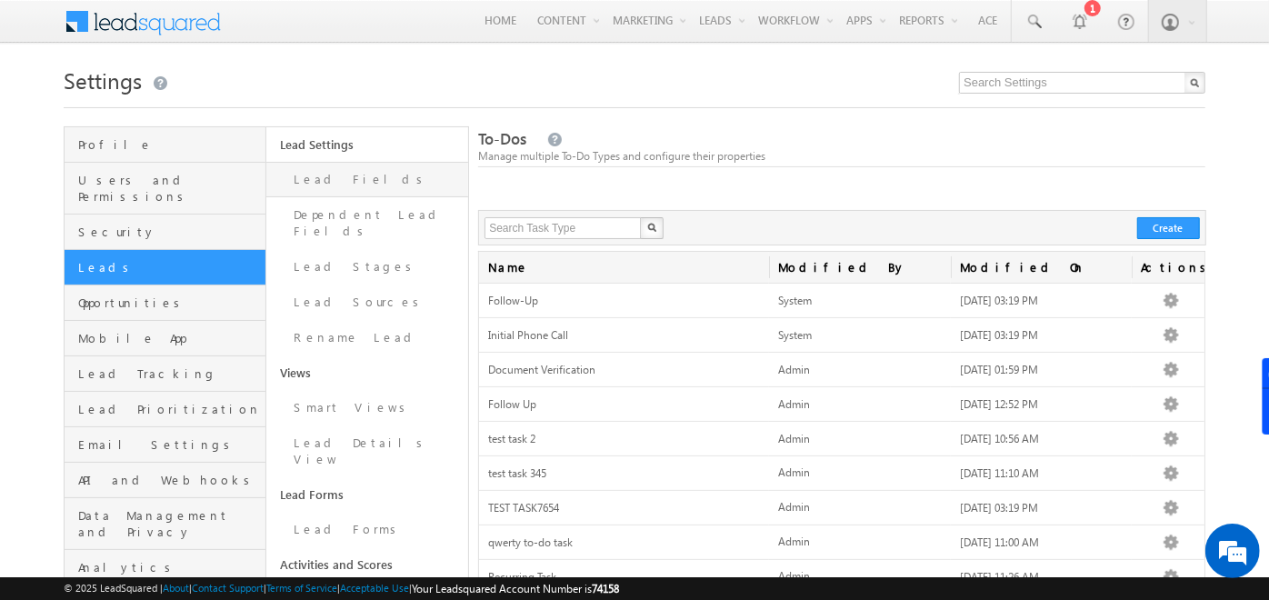
click at [355, 176] on link "Lead Fields" at bounding box center [367, 179] width 202 height 35
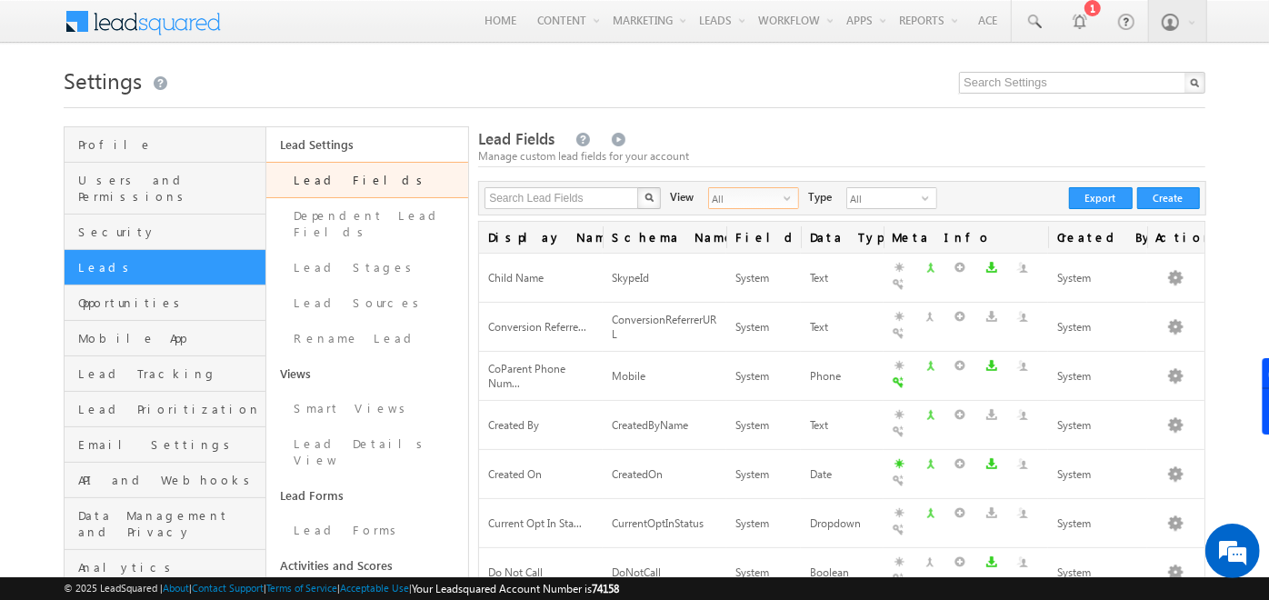
click at [768, 195] on span "All" at bounding box center [746, 198] width 75 height 20
click at [745, 228] on li "System Fields" at bounding box center [741, 236] width 89 height 18
click at [768, 193] on span "System Fields" at bounding box center [746, 198] width 75 height 20
click at [741, 259] on li "Custom Fields" at bounding box center [741, 254] width 89 height 18
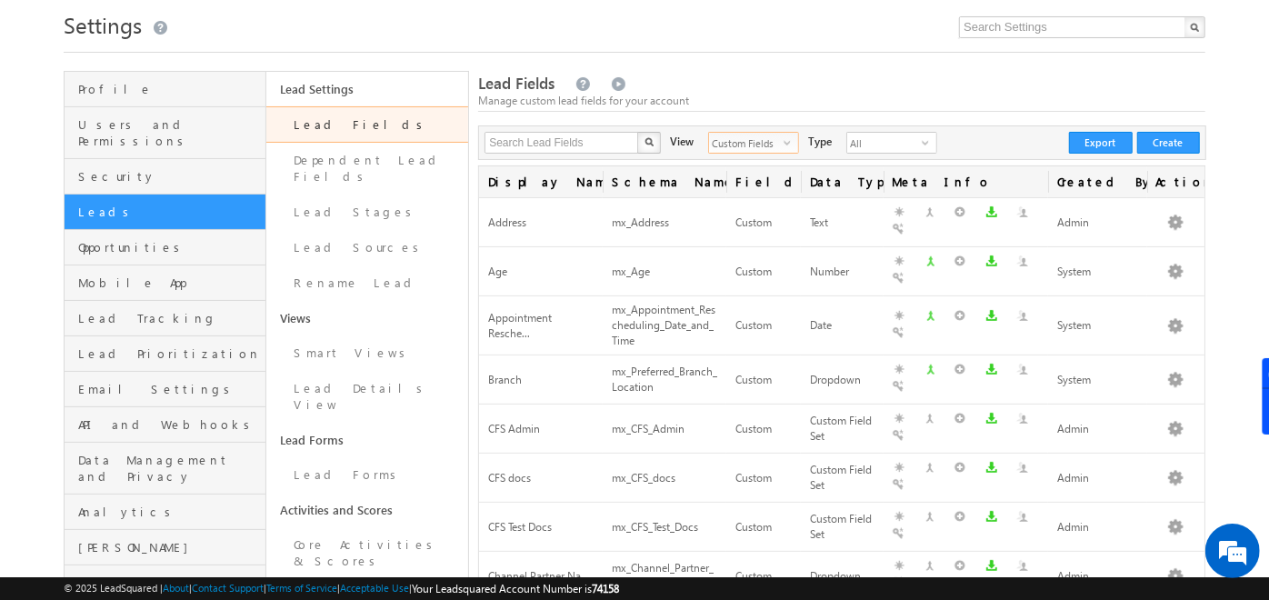
scroll to position [56, 0]
click at [335, 370] on link "Lead Details View" at bounding box center [367, 396] width 202 height 52
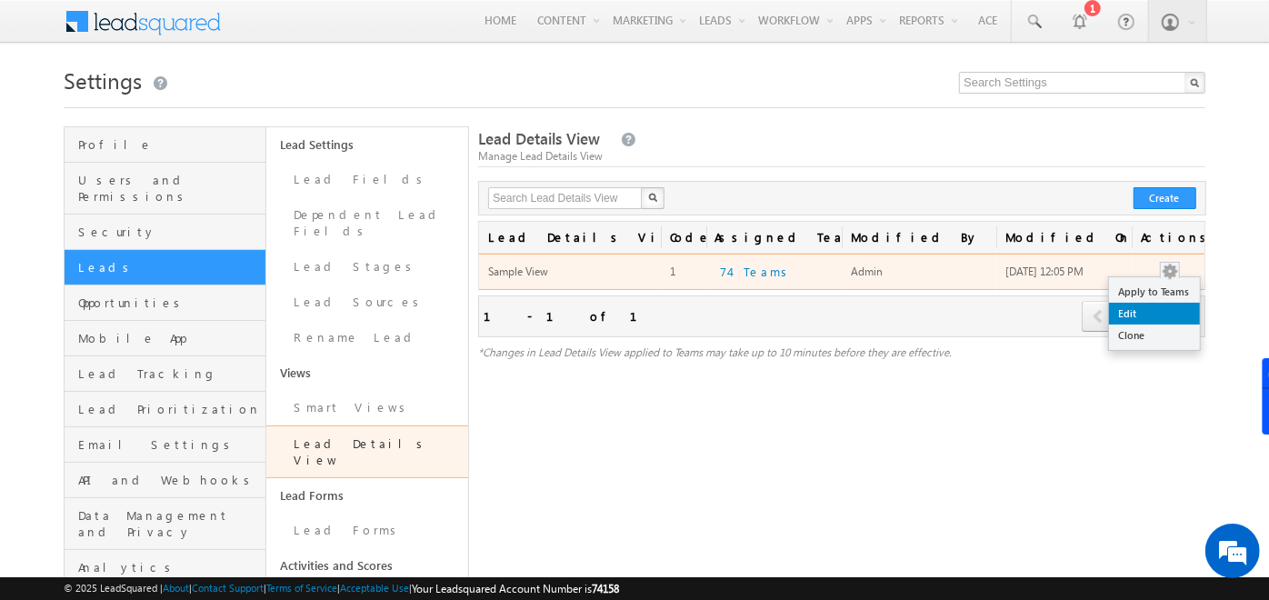
click at [1147, 308] on link "Edit" at bounding box center [1154, 314] width 91 height 22
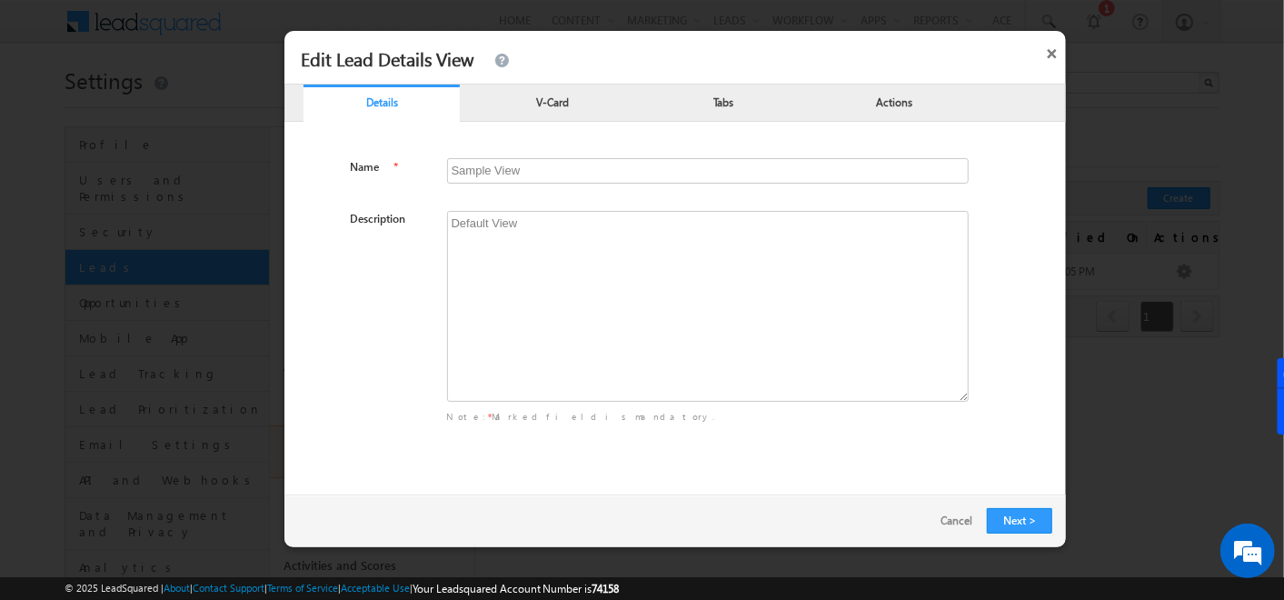
click at [675, 113] on div "Tabs" at bounding box center [723, 105] width 156 height 36
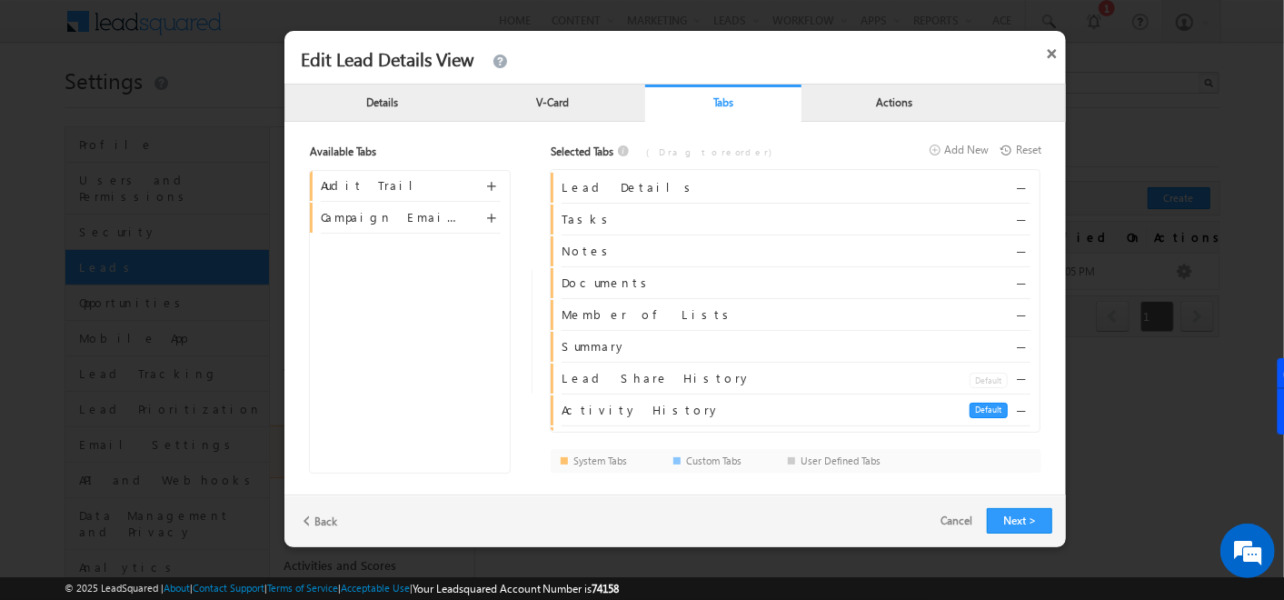
scroll to position [59, 0]
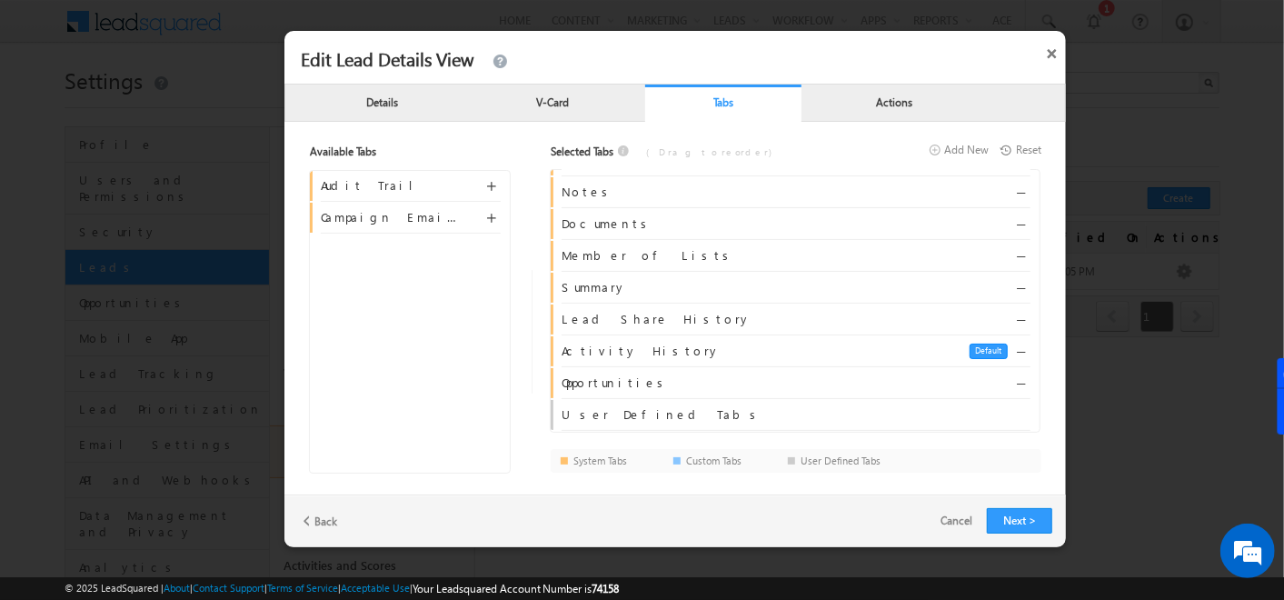
click at [873, 85] on div "Details V-Card Tabs Actions" at bounding box center [676, 103] width 782 height 38
click at [862, 98] on p "Actions" at bounding box center [894, 101] width 156 height 17
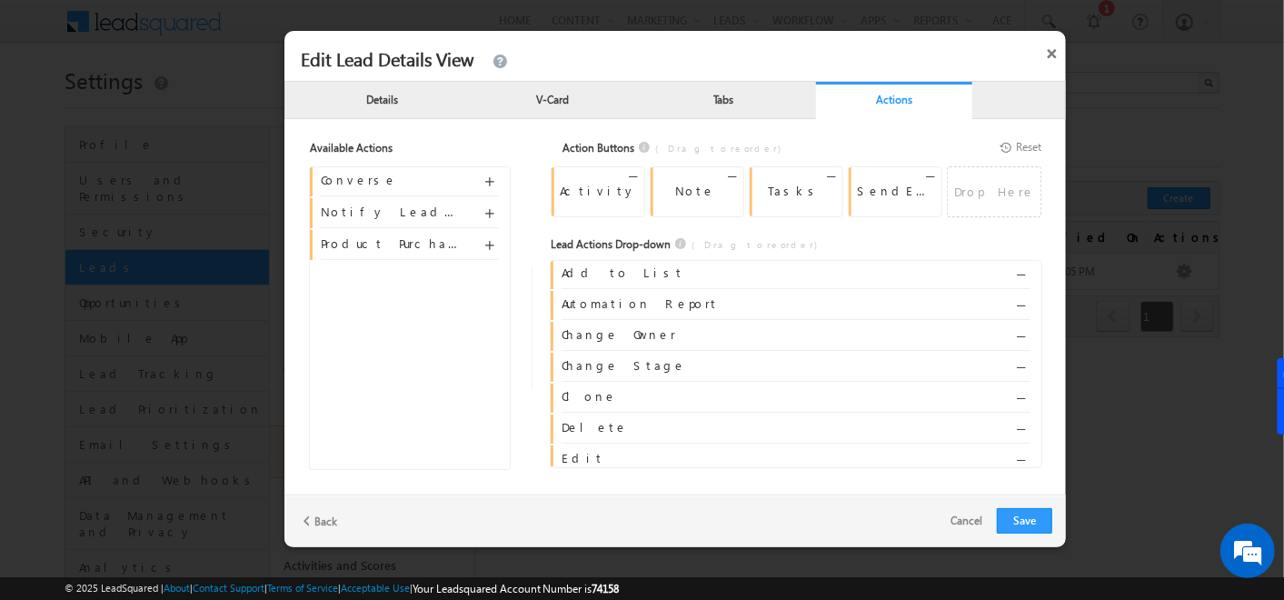
scroll to position [98, 0]
click at [493, 241] on span at bounding box center [492, 253] width 14 height 25
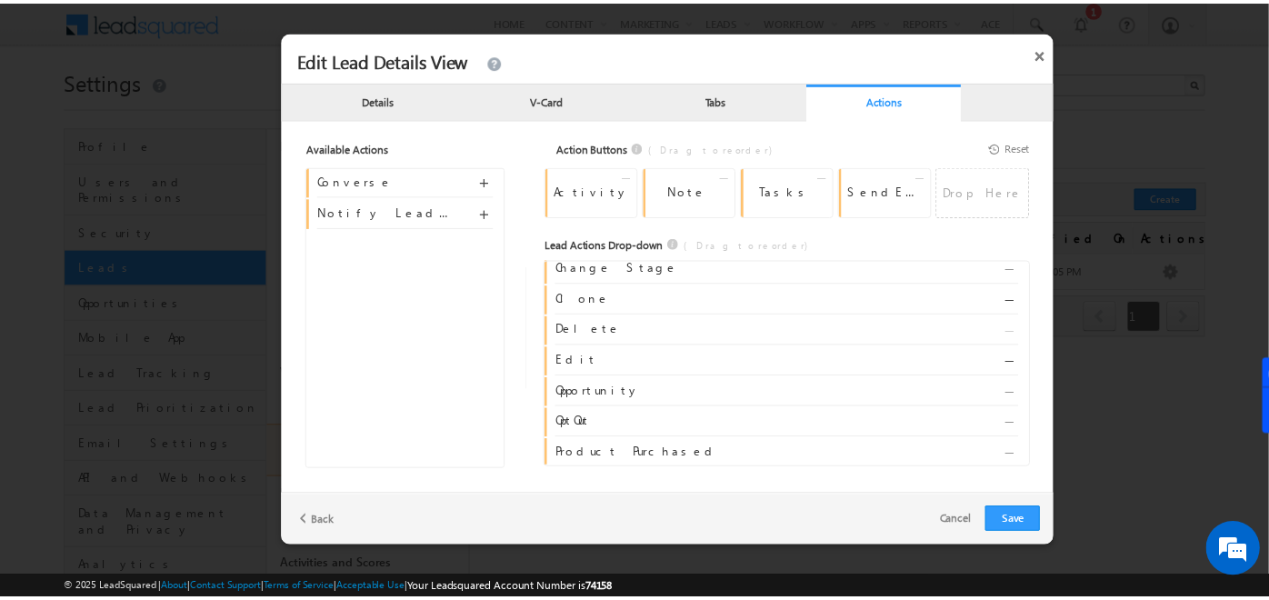
scroll to position [129, 0]
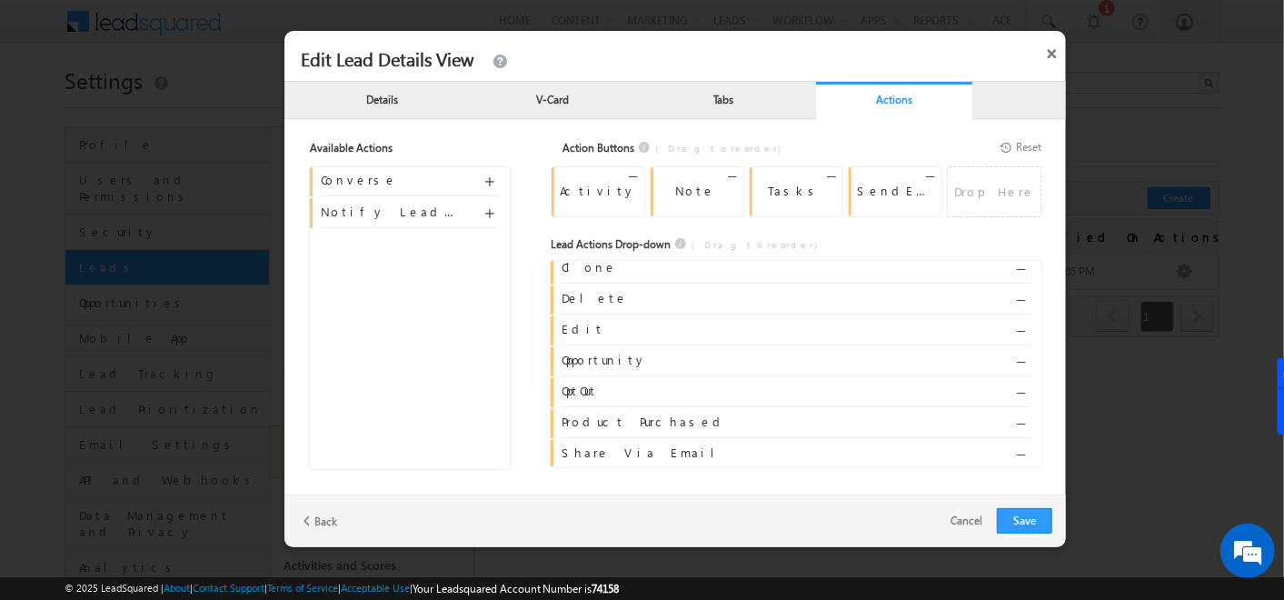
click at [519, 103] on p "V-Card" at bounding box center [553, 98] width 156 height 17
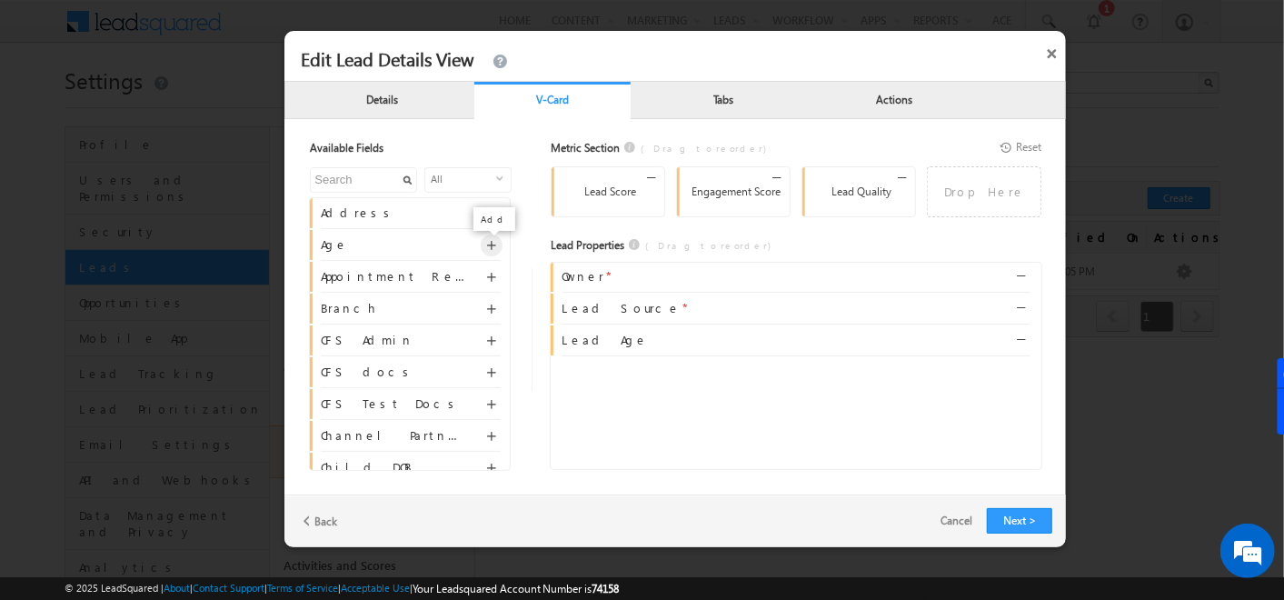
click at [488, 241] on span at bounding box center [494, 248] width 14 height 14
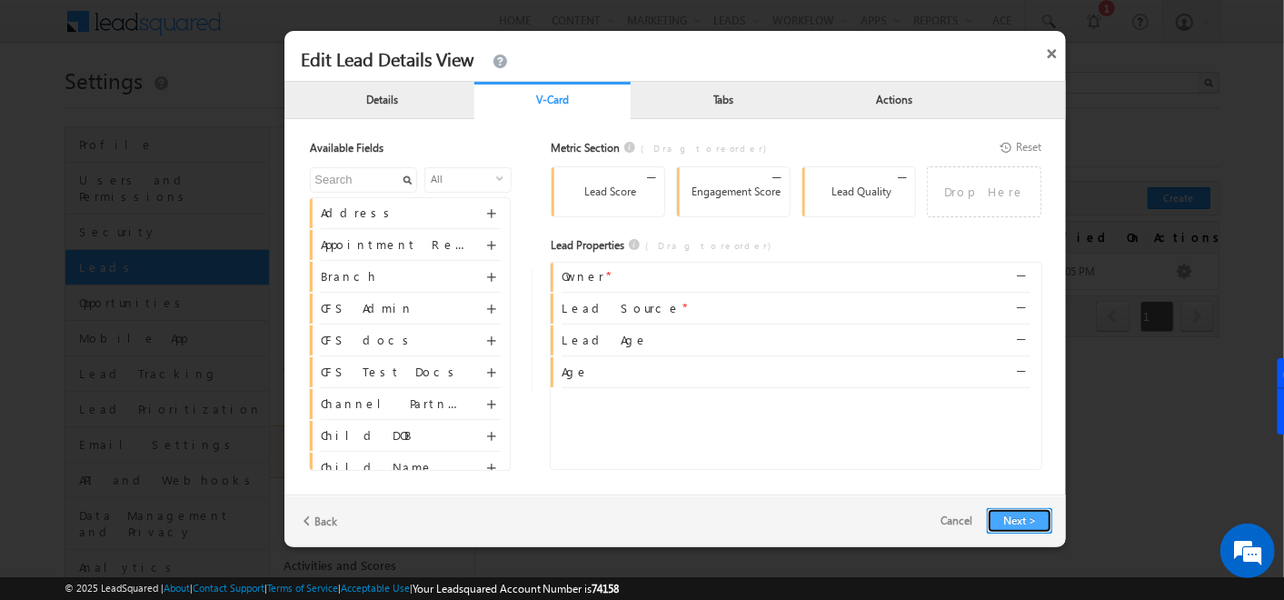
click at [1007, 513] on button "Next >" at bounding box center [1019, 520] width 65 height 25
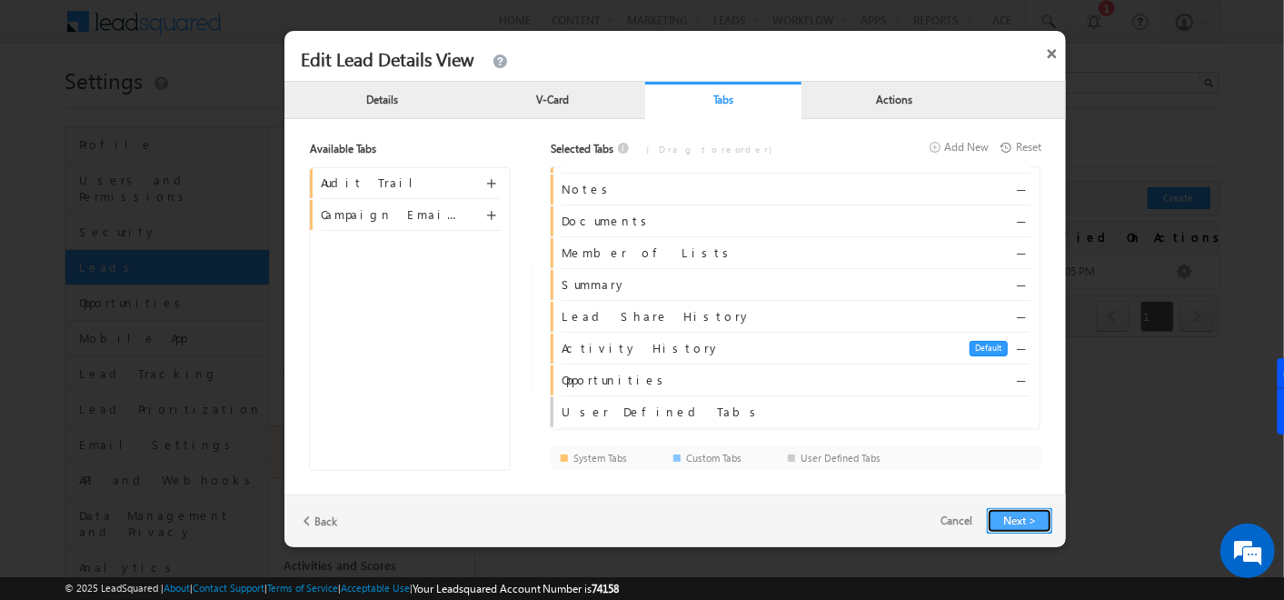
click at [1018, 514] on button "Next >" at bounding box center [1019, 520] width 65 height 25
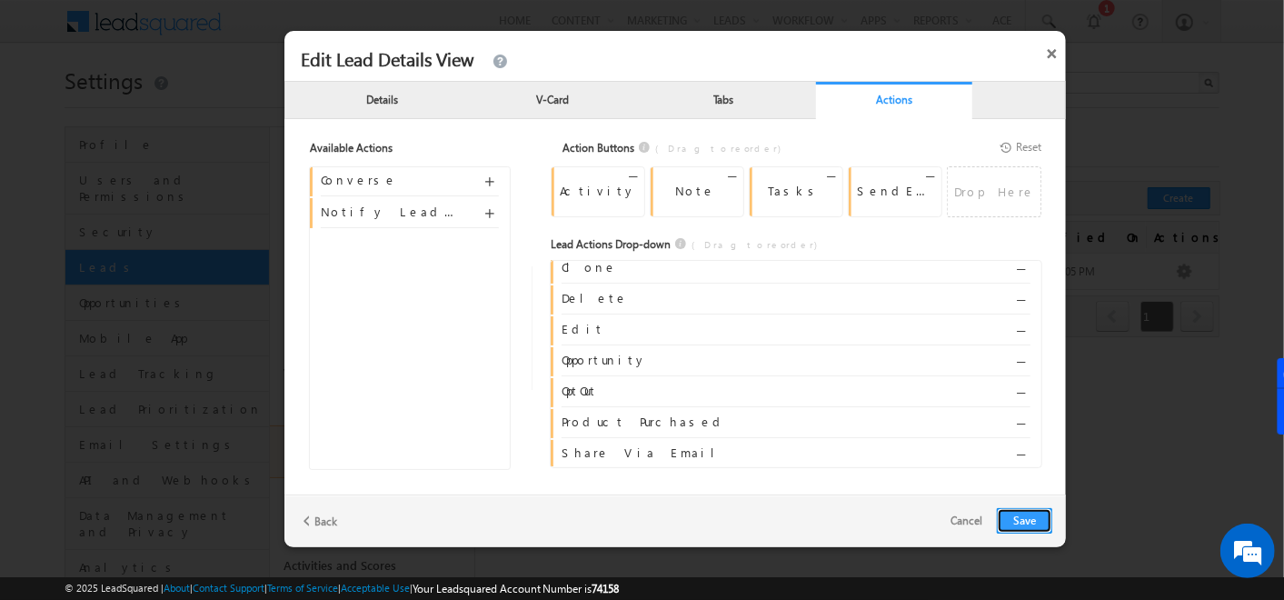
click at [1018, 514] on button "Save" at bounding box center [1024, 520] width 55 height 25
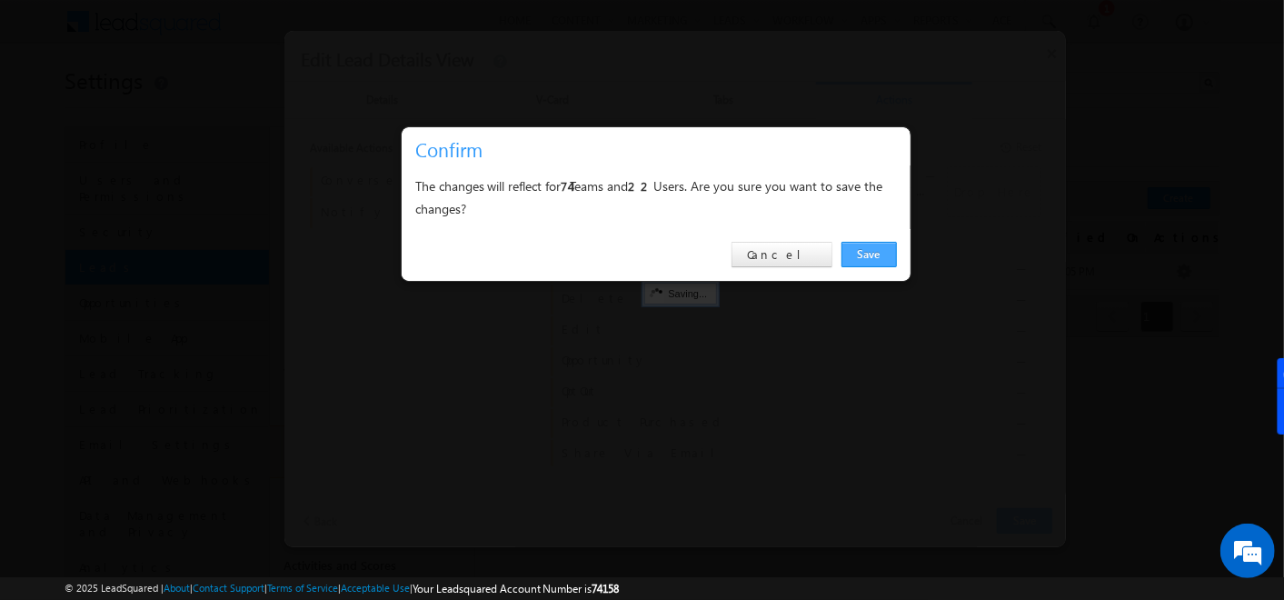
click at [870, 258] on link "Save" at bounding box center [869, 254] width 55 height 25
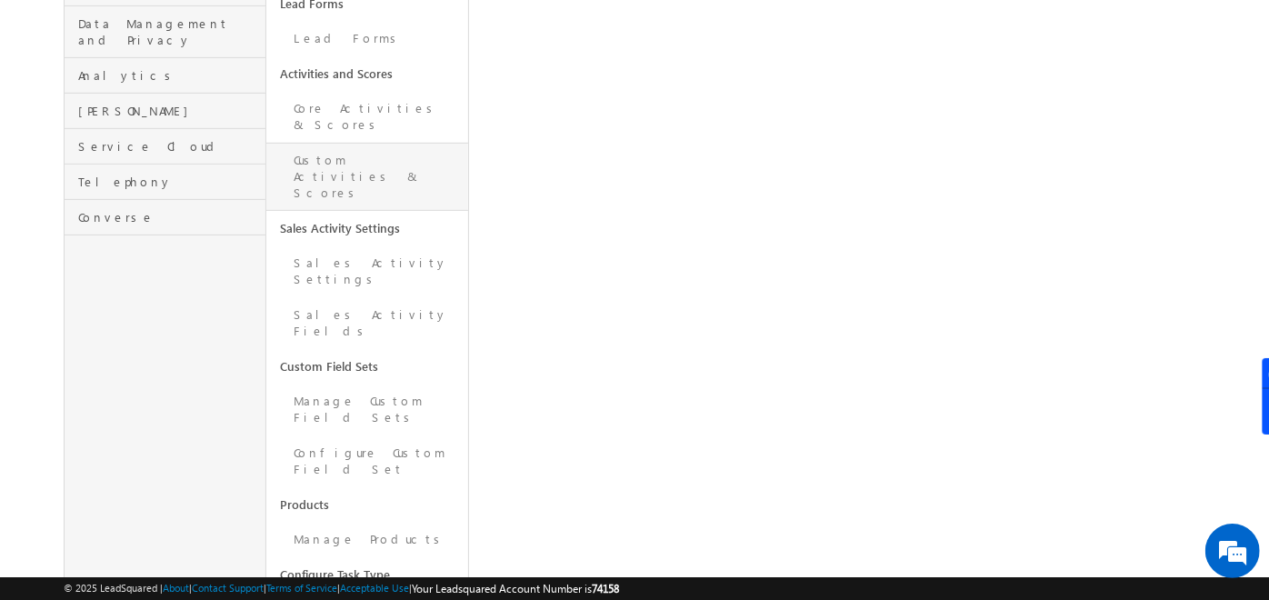
scroll to position [0, 0]
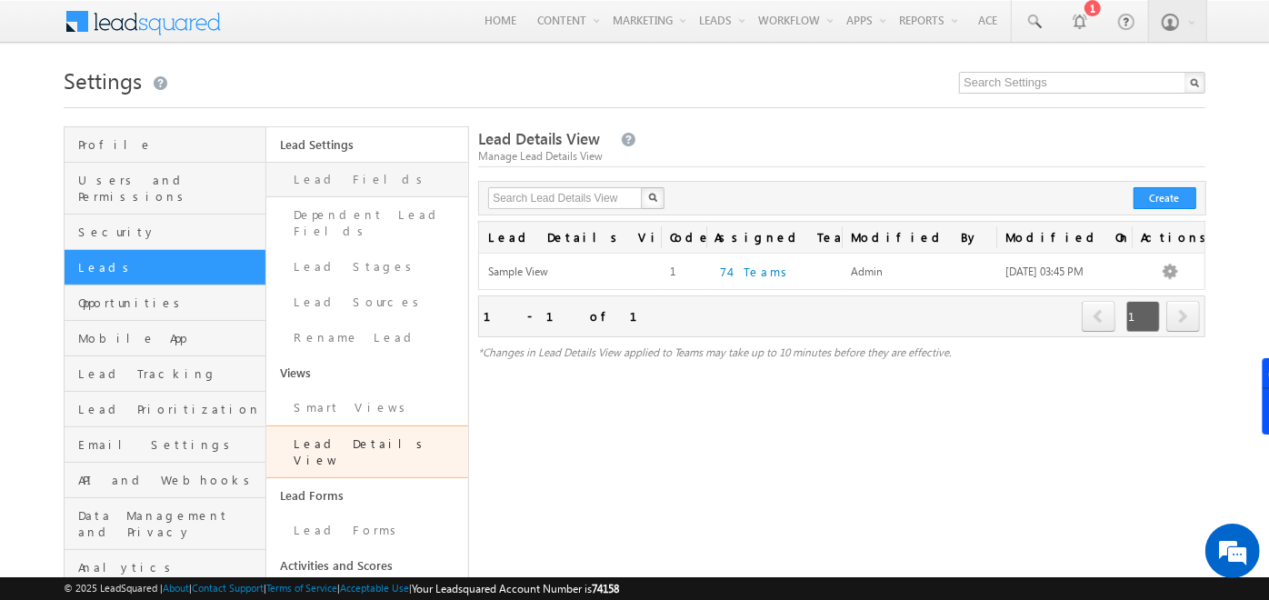
click at [317, 188] on link "Lead Fields" at bounding box center [367, 179] width 202 height 35
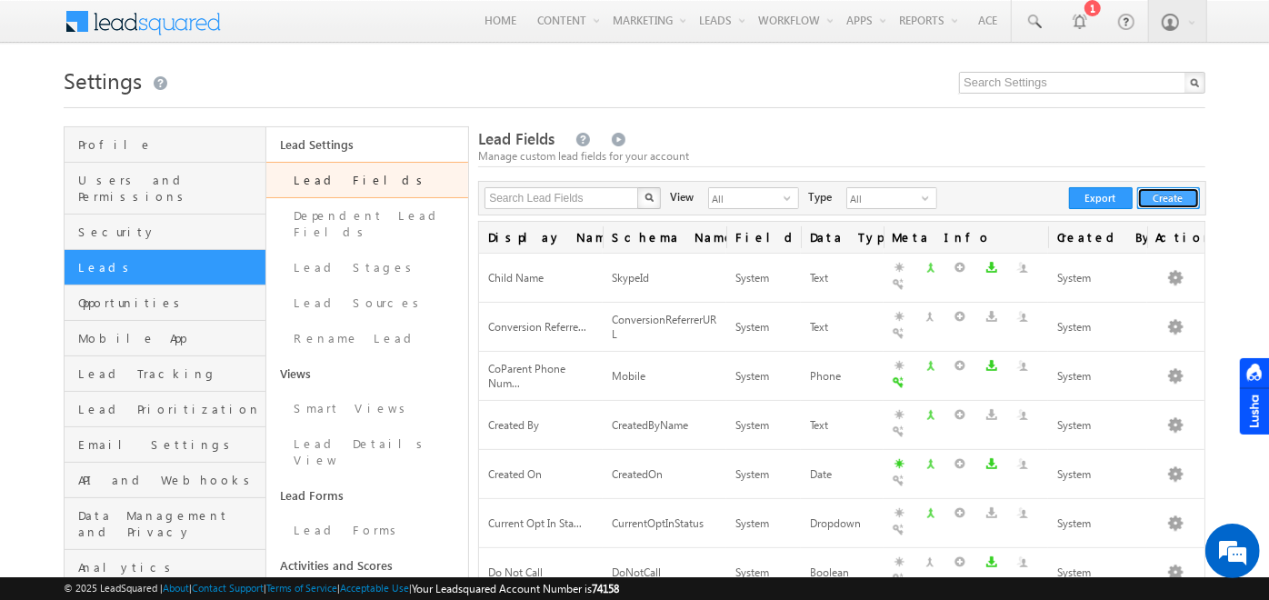
click at [1177, 200] on button "Create" at bounding box center [1168, 198] width 63 height 22
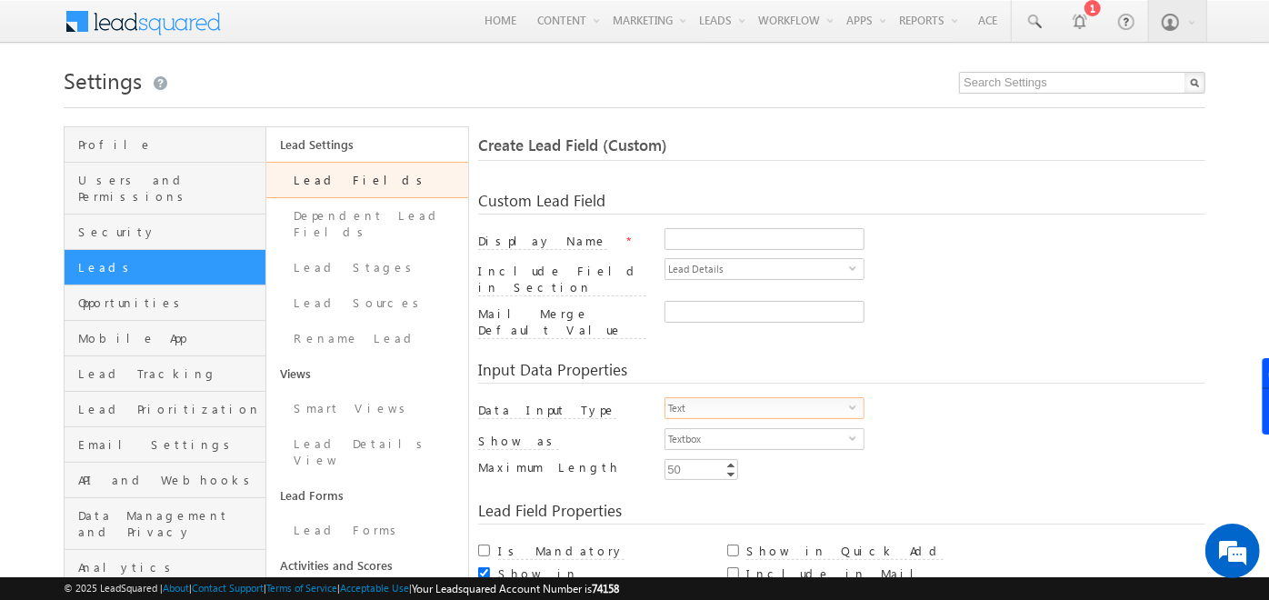
click at [856, 403] on span "select" at bounding box center [856, 407] width 15 height 8
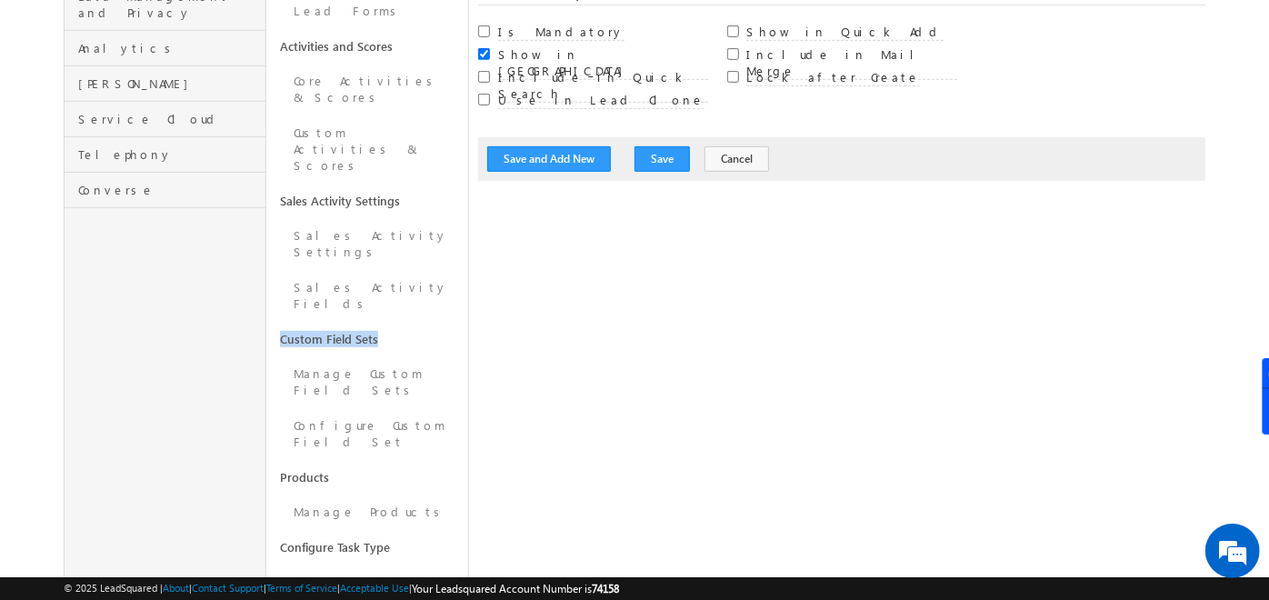
drag, startPoint x: 384, startPoint y: 223, endPoint x: 281, endPoint y: 213, distance: 103.2
click at [281, 322] on link "Custom Field Sets" at bounding box center [367, 339] width 202 height 35
drag, startPoint x: 281, startPoint y: 213, endPoint x: 335, endPoint y: 289, distance: 93.3
click at [335, 408] on link "Configure Custom Field Set" at bounding box center [367, 434] width 202 height 52
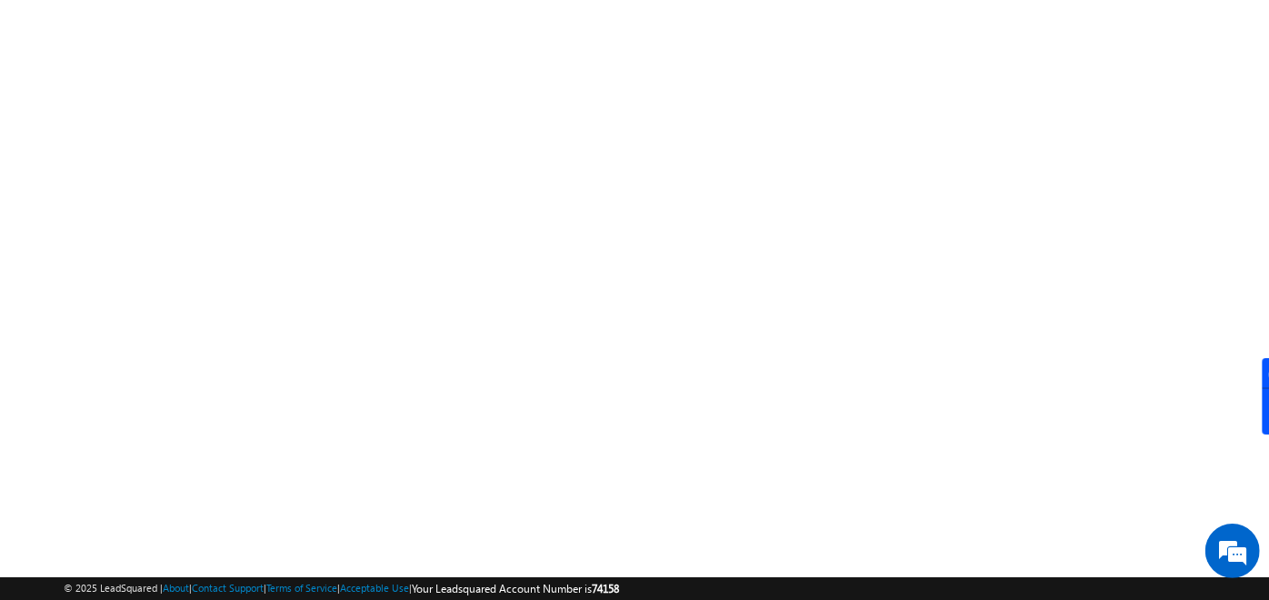
scroll to position [306, 0]
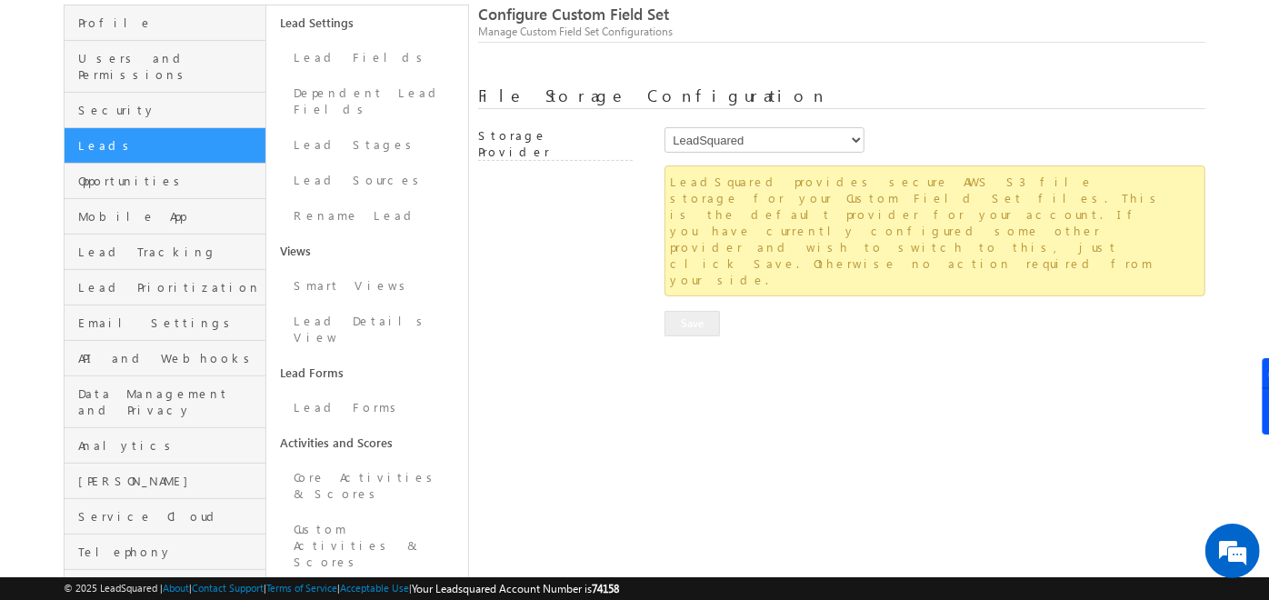
scroll to position [129, 0]
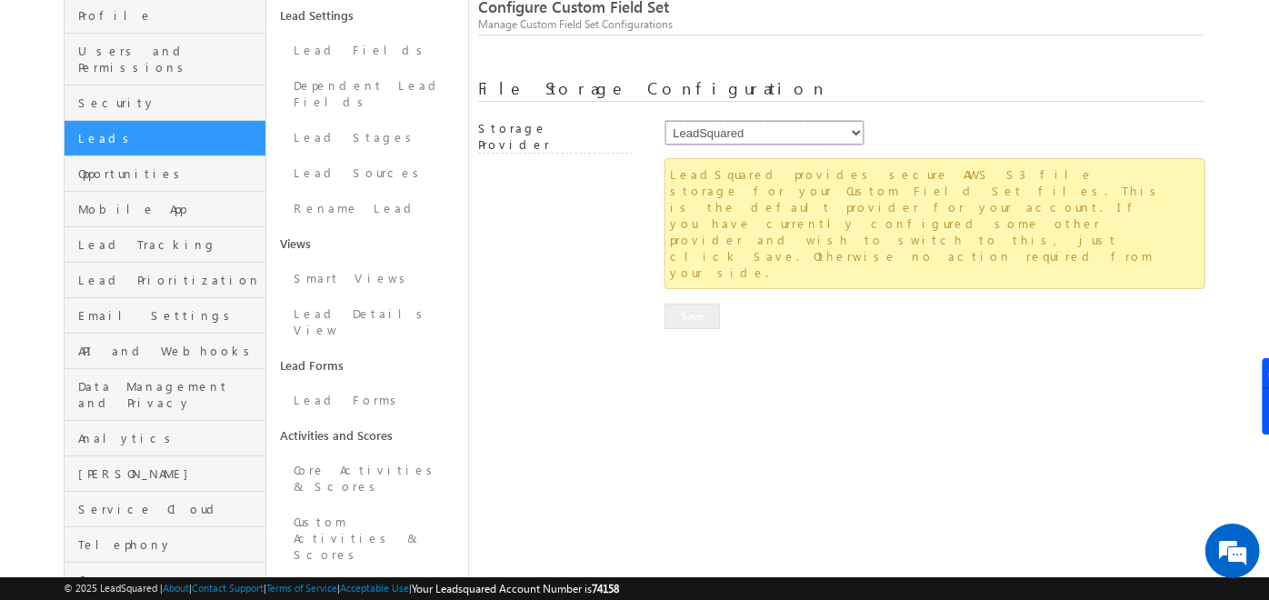
click at [805, 135] on select "LeadSquared AmazonS3 AlibabaCloudOSS" at bounding box center [765, 132] width 200 height 25
click at [634, 205] on div "LeadSquared provides secure AWS S3 file storage for your Custom Field Set files…" at bounding box center [841, 226] width 727 height 136
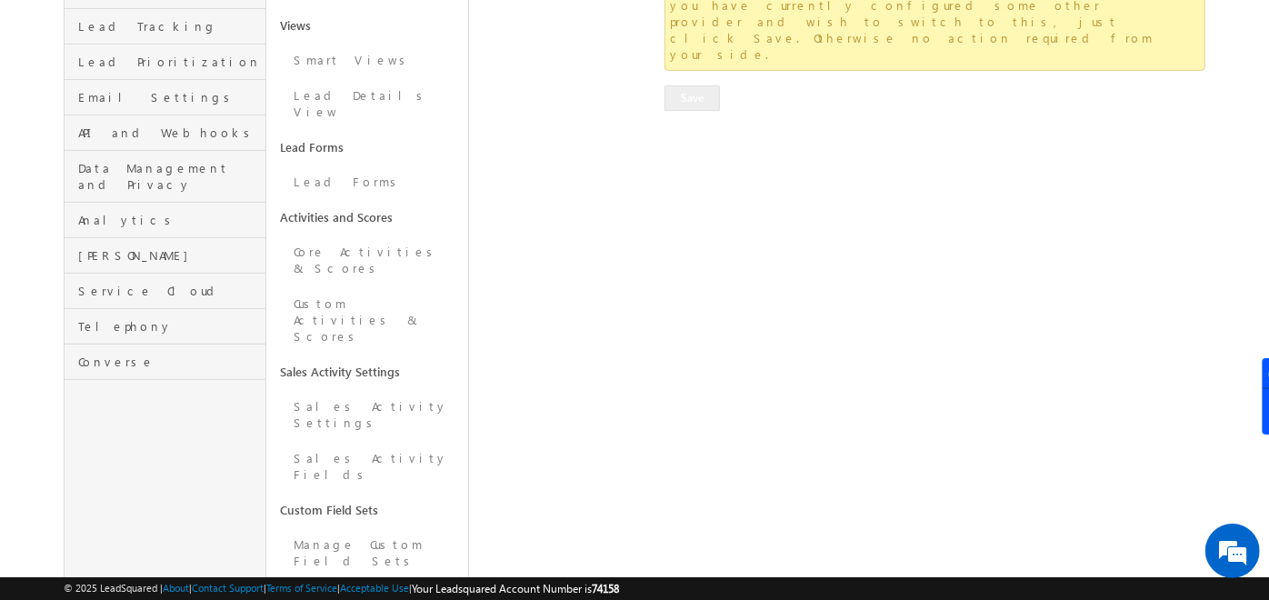
scroll to position [0, 0]
click at [380, 527] on link "Manage Custom Field Sets" at bounding box center [367, 553] width 202 height 52
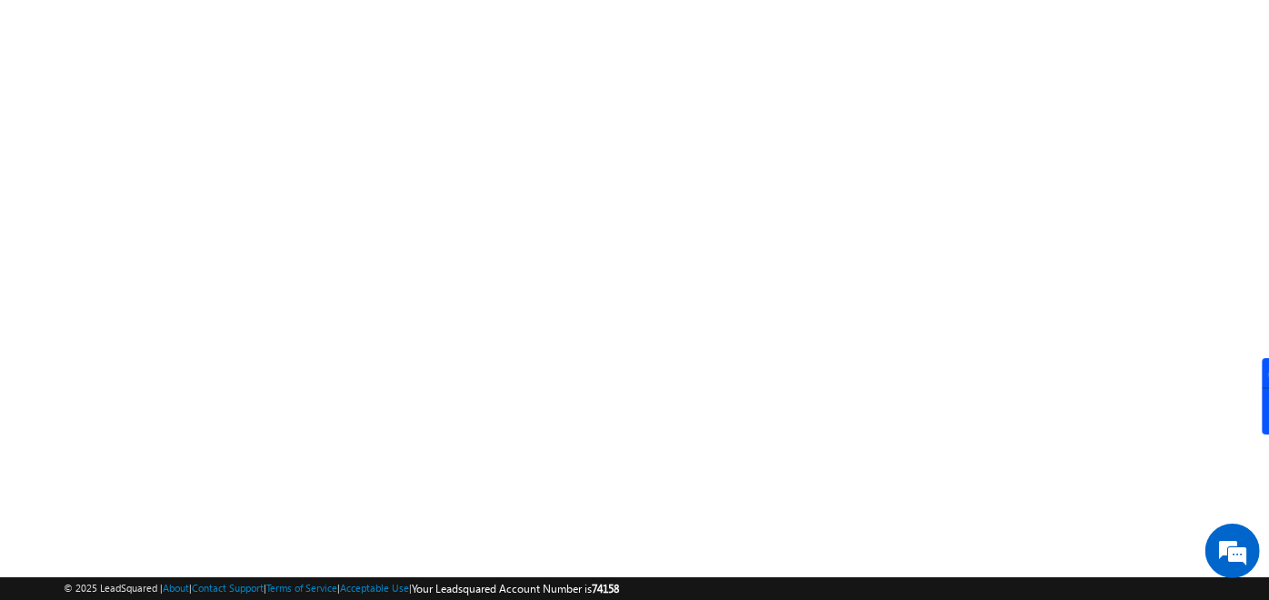
scroll to position [306, 0]
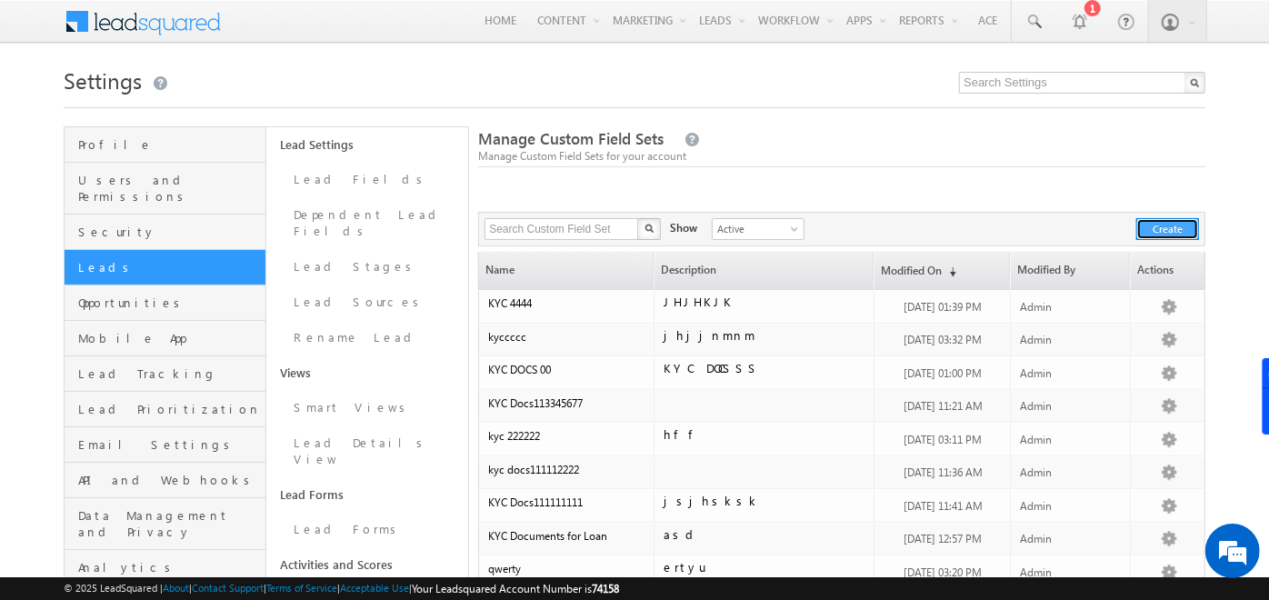
click at [1143, 227] on button "Create" at bounding box center [1167, 229] width 63 height 22
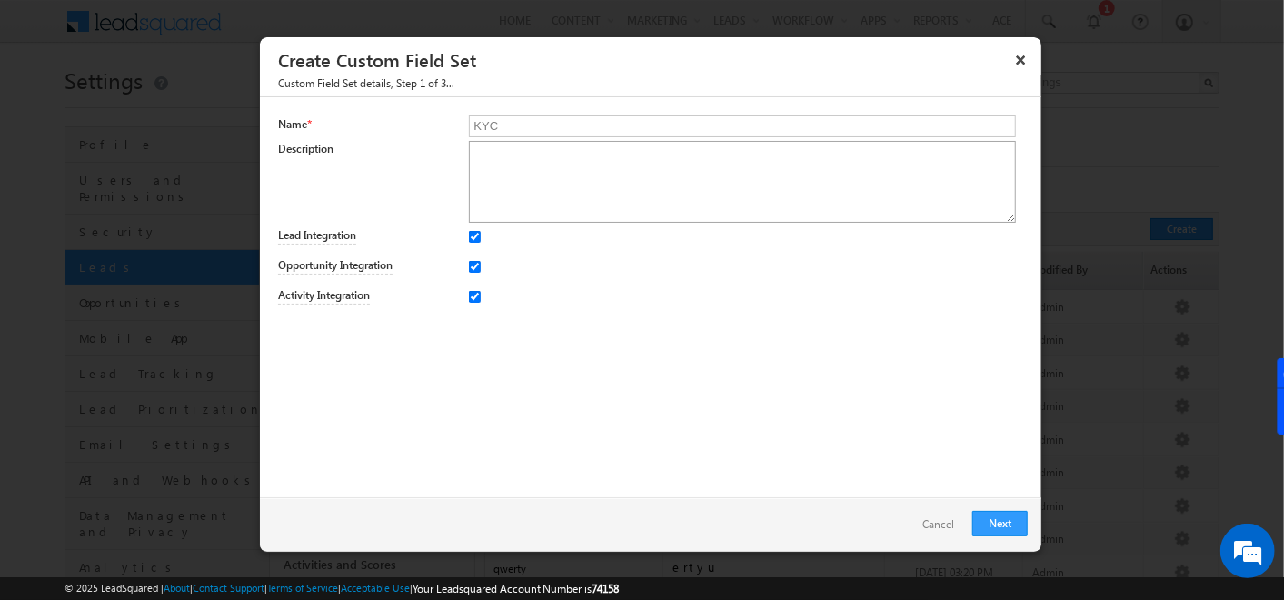
type input "KYC"
click at [945, 193] on textarea at bounding box center [742, 182] width 546 height 82
click at [1005, 532] on link "Next" at bounding box center [1000, 523] width 55 height 25
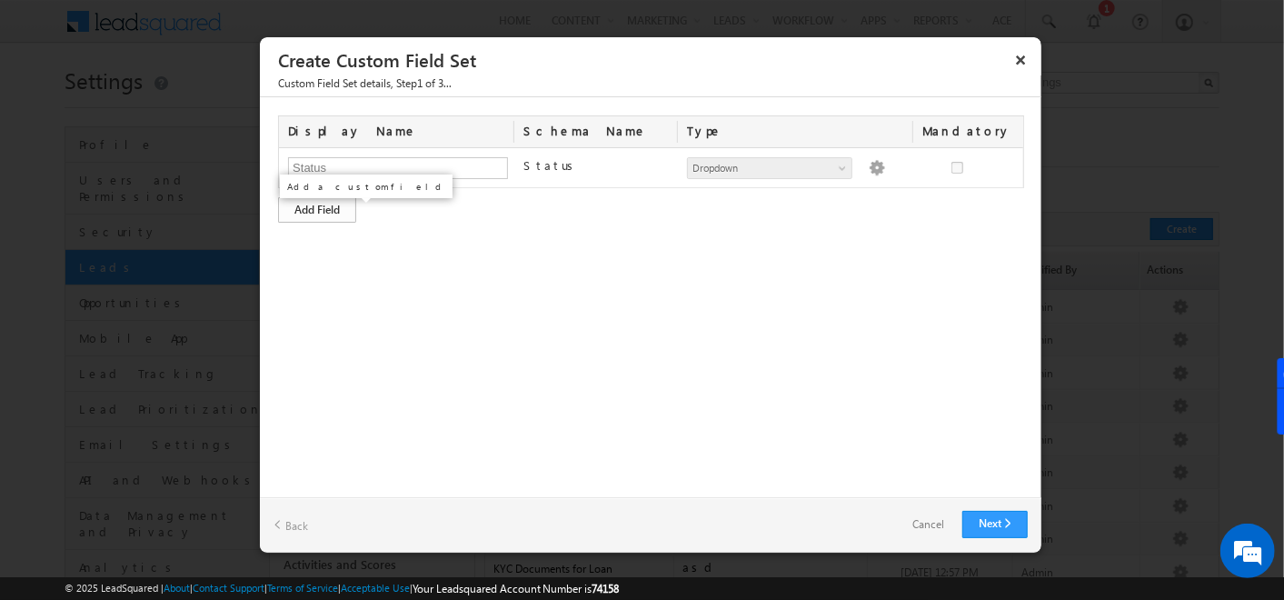
click at [319, 209] on div "Add Field" at bounding box center [317, 209] width 78 height 25
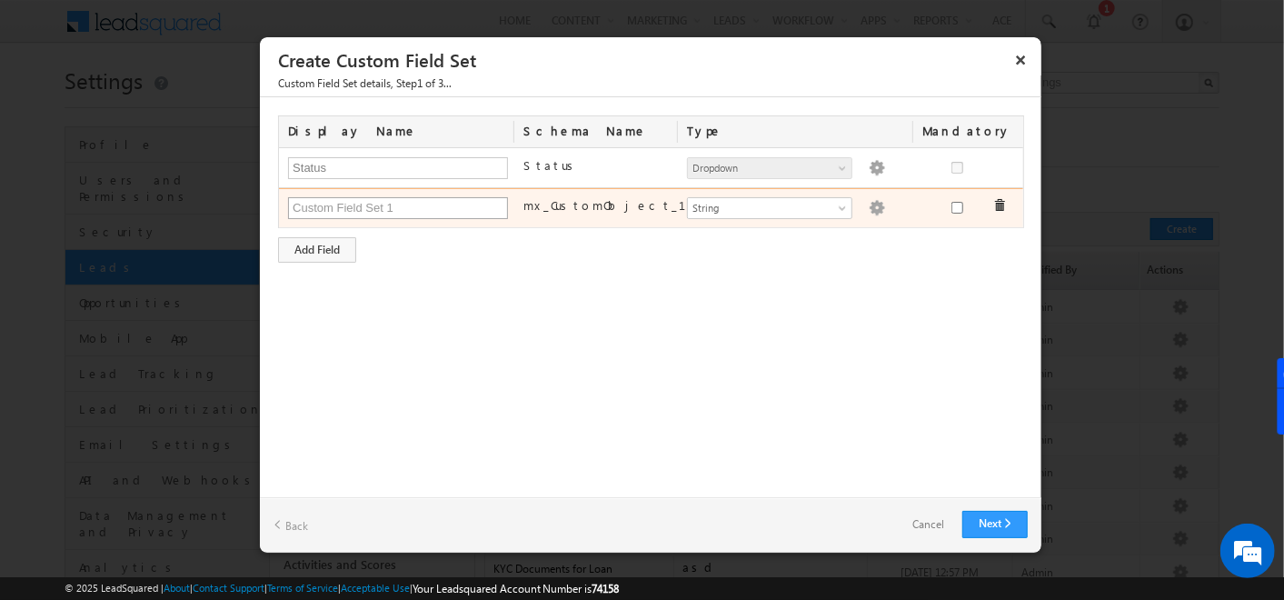
click at [323, 213] on input "text" at bounding box center [398, 208] width 220 height 22
type input "Aadhar Number"
click at [779, 215] on link "String" at bounding box center [769, 208] width 165 height 22
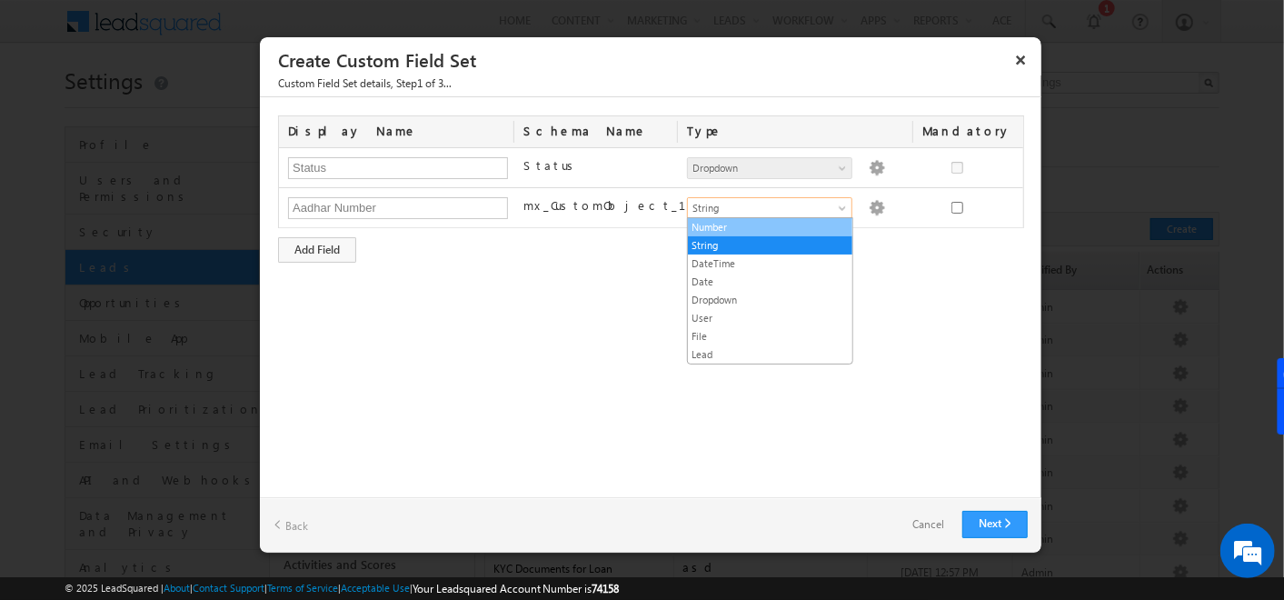
click at [757, 225] on link "Number" at bounding box center [770, 227] width 165 height 16
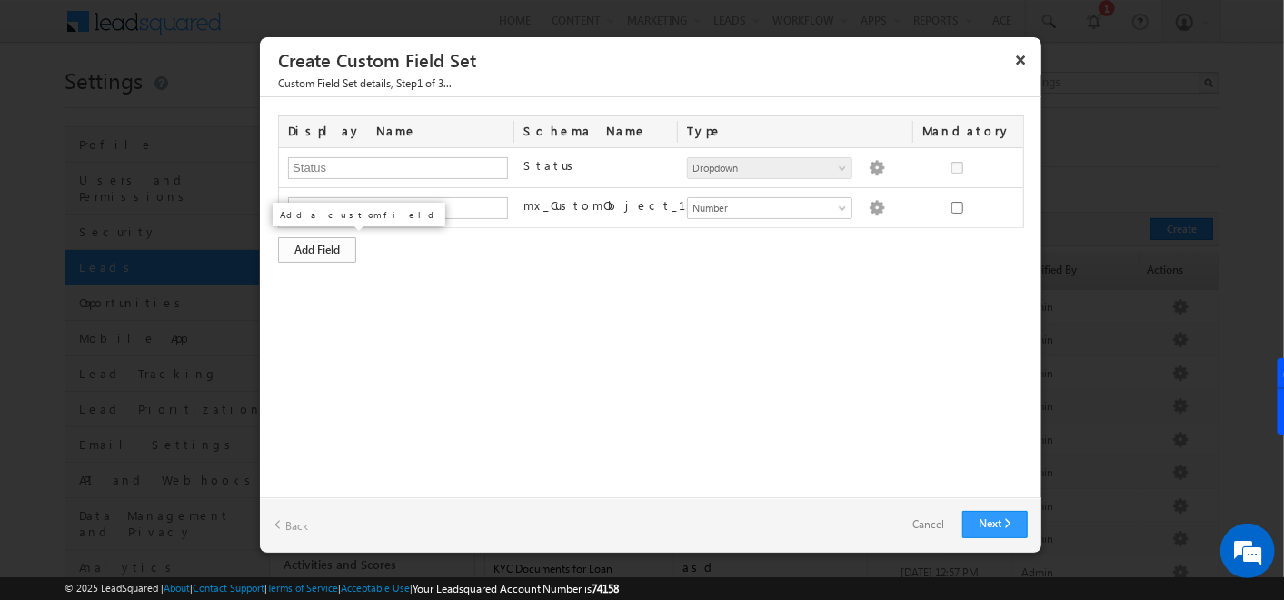
click at [339, 251] on div "Add Field" at bounding box center [317, 249] width 78 height 25
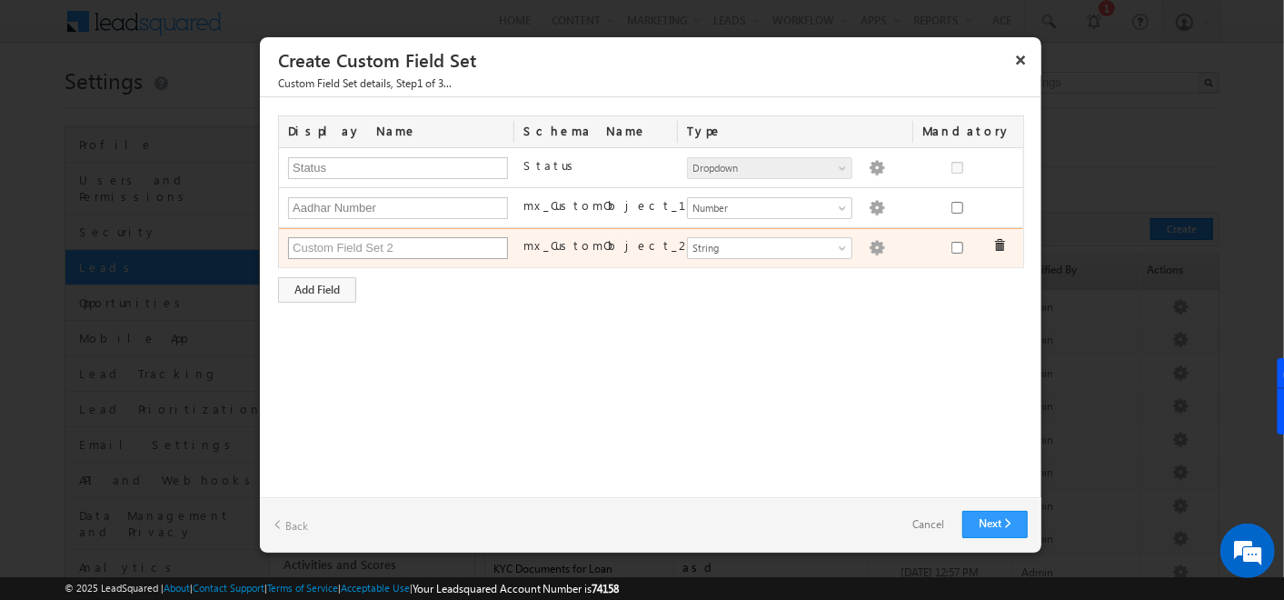
click at [358, 250] on input "text" at bounding box center [398, 248] width 220 height 22
click at [353, 253] on input "Aadhar Number" at bounding box center [398, 248] width 220 height 22
type input "Aadhar pHOTO"
click at [839, 247] on span at bounding box center [844, 252] width 15 height 15
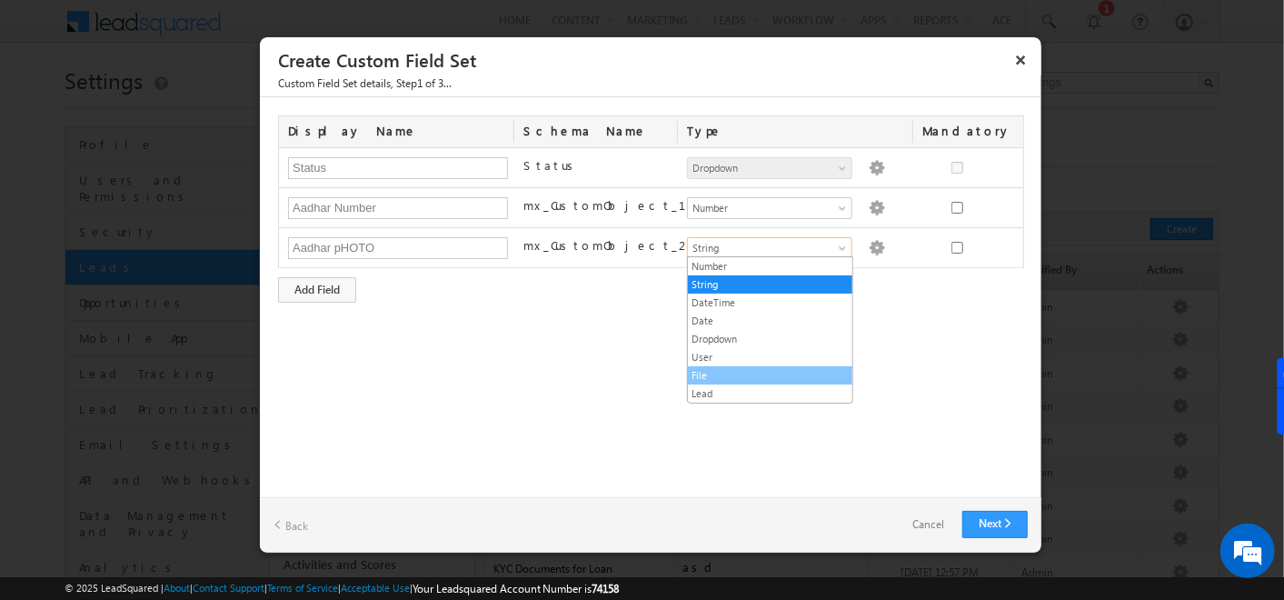
click at [722, 372] on link "File" at bounding box center [770, 375] width 165 height 16
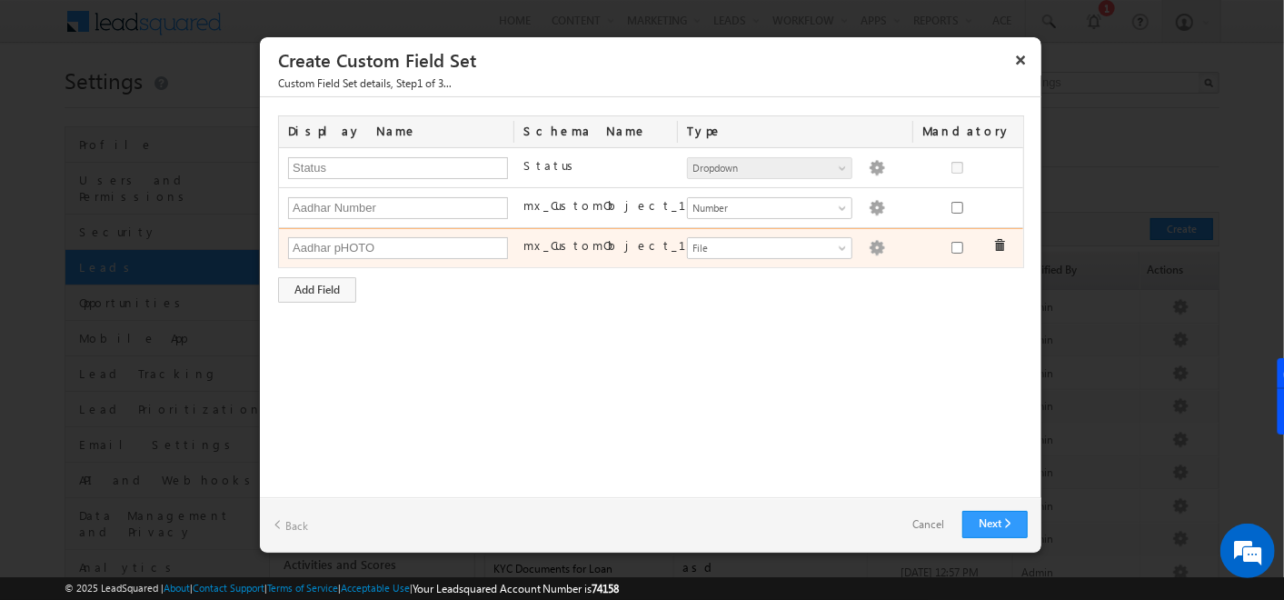
click at [870, 244] on img at bounding box center [877, 248] width 16 height 16
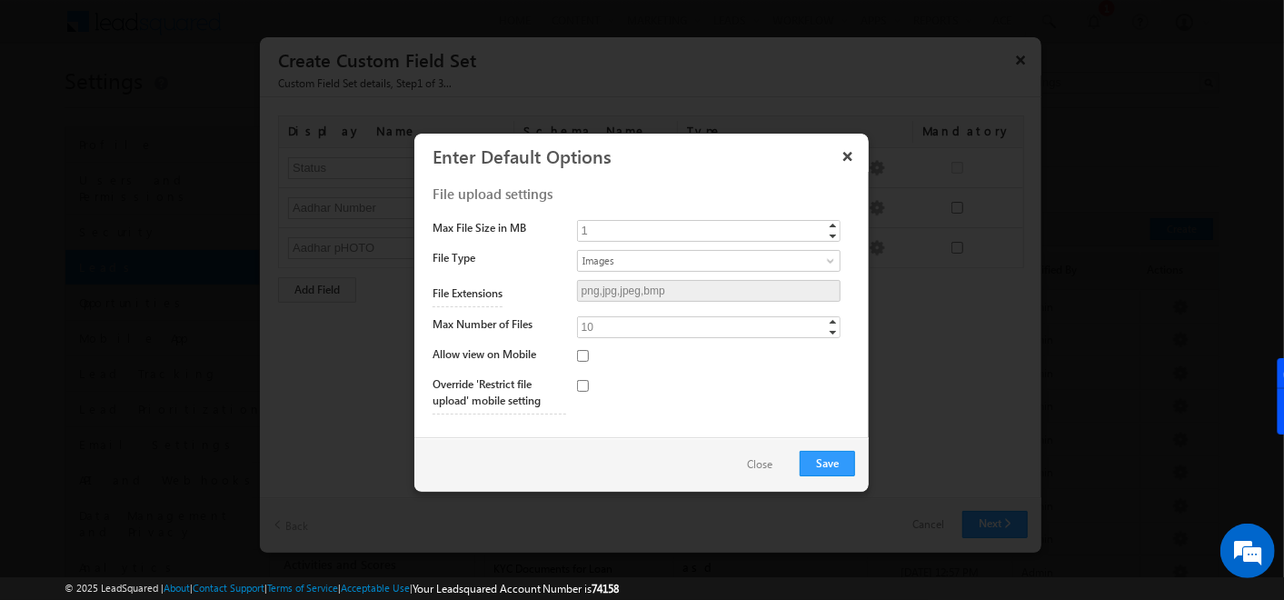
click at [621, 218] on div "File upload settings" at bounding box center [644, 202] width 423 height 35
click at [620, 225] on input "1" at bounding box center [709, 231] width 264 height 22
type input "10"
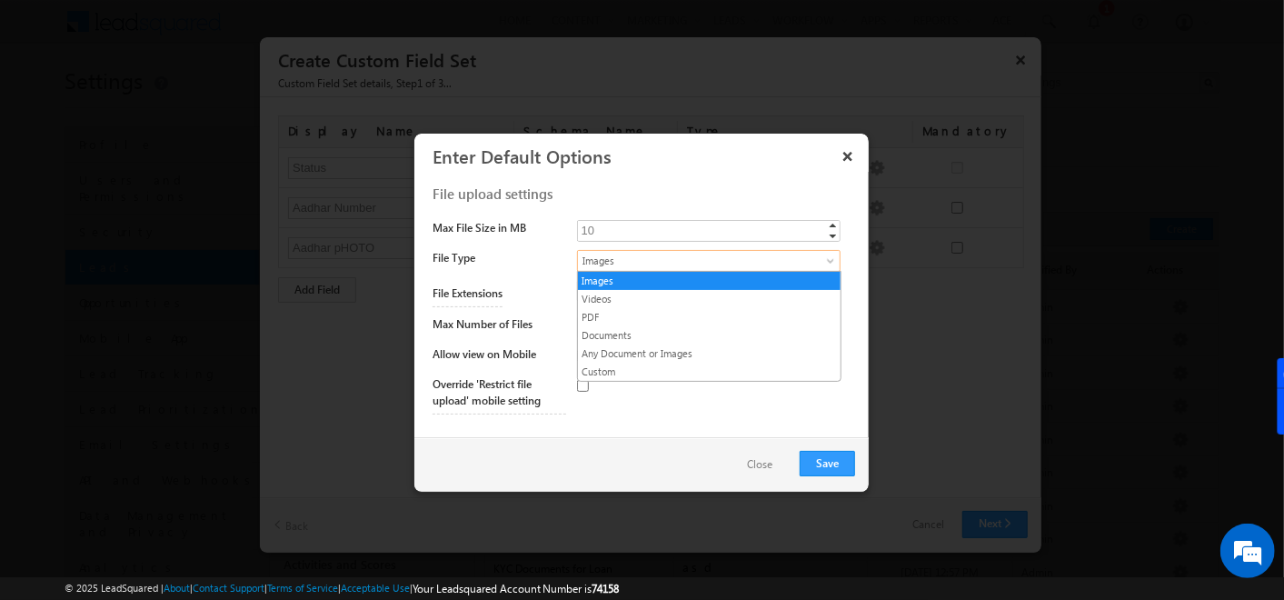
click at [641, 261] on span "Images" at bounding box center [694, 261] width 232 height 16
click at [634, 345] on link "Any Document or Images" at bounding box center [709, 353] width 263 height 16
type input "png,jpg,jpeg,bmp,mp4,webm,mov,pdf,doc,docx"
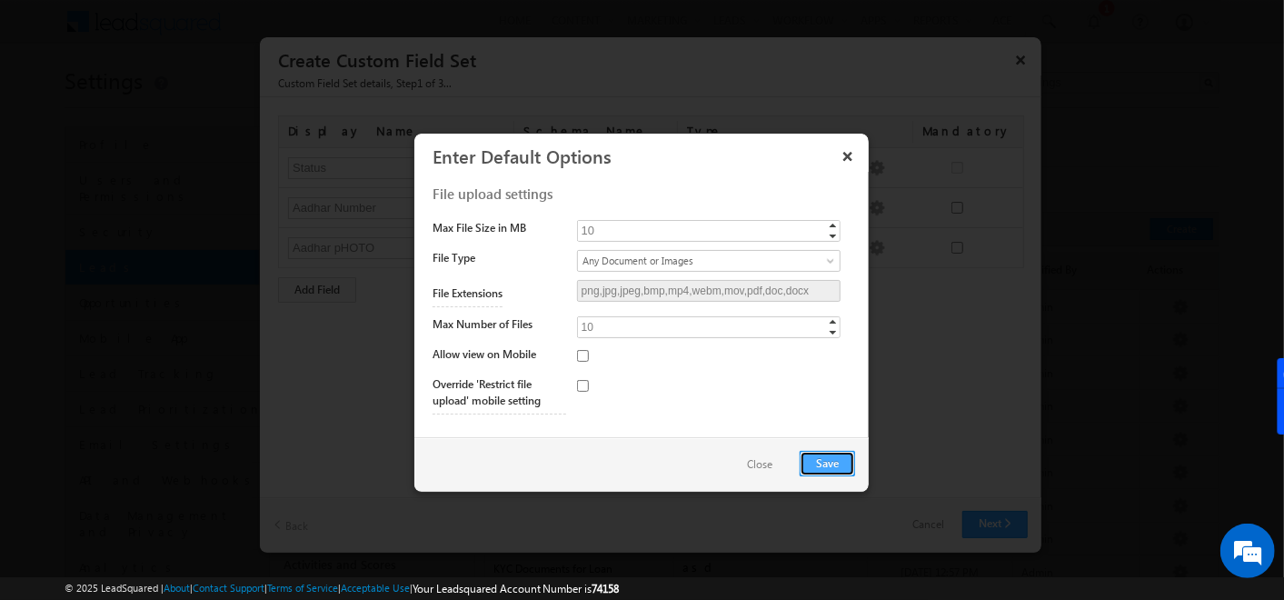
click at [813, 459] on button "Save" at bounding box center [827, 463] width 55 height 25
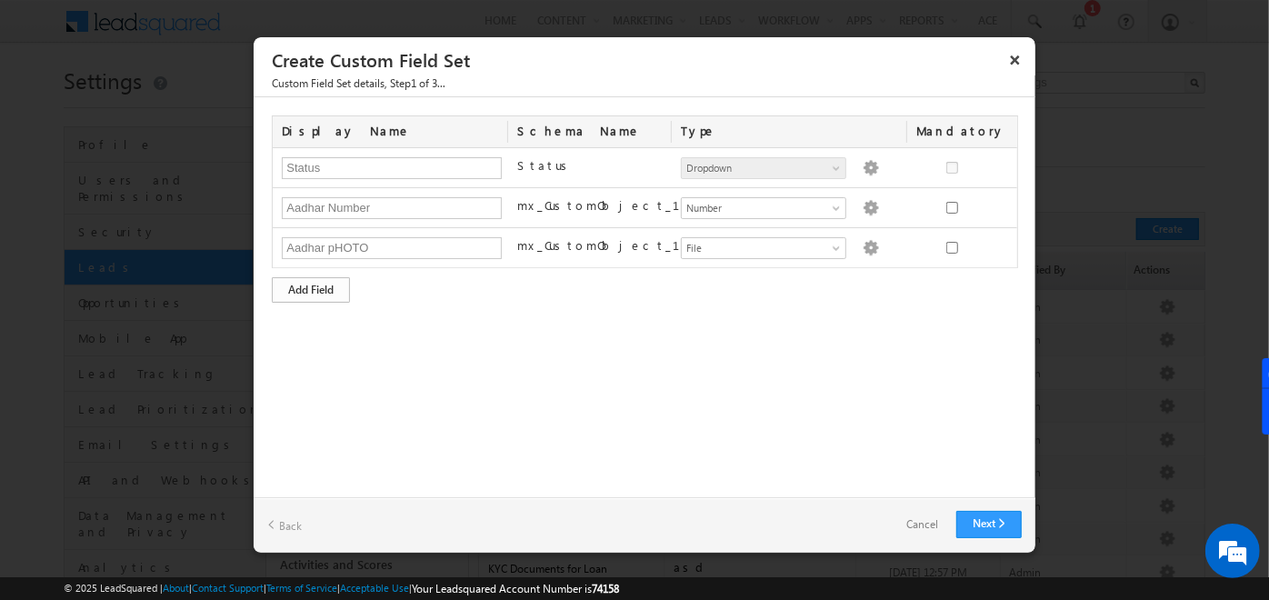
click at [315, 284] on div "Add Field" at bounding box center [311, 289] width 78 height 25
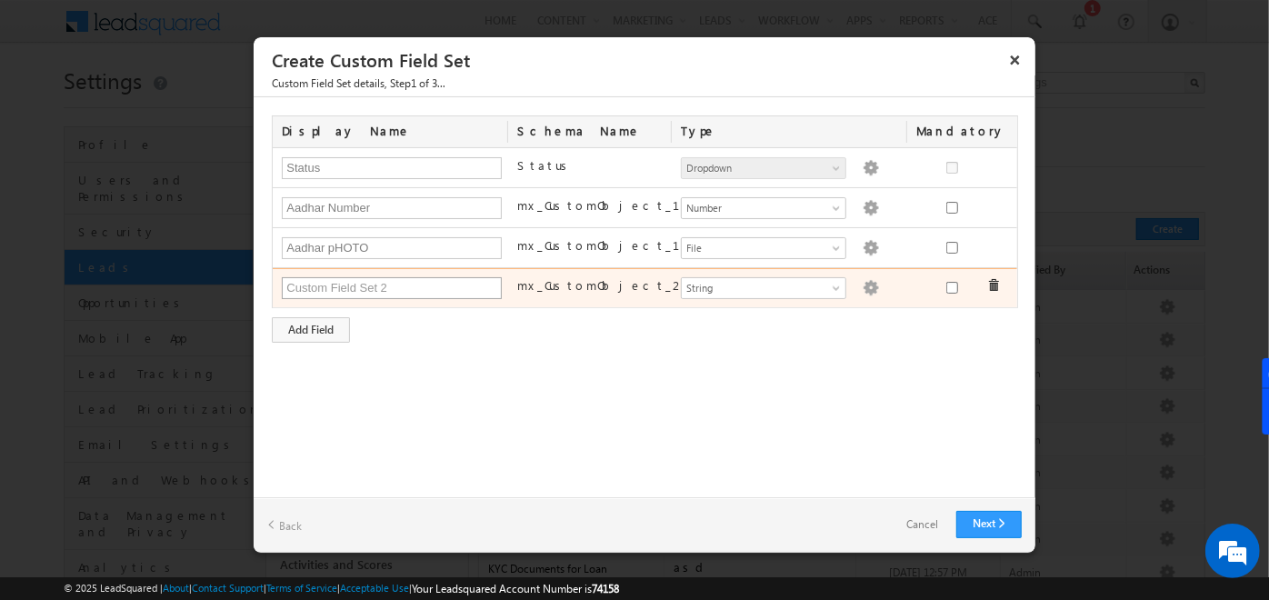
click at [347, 290] on input "text" at bounding box center [392, 288] width 220 height 22
type input "PAN Number"
click at [704, 286] on span "String" at bounding box center [756, 288] width 148 height 16
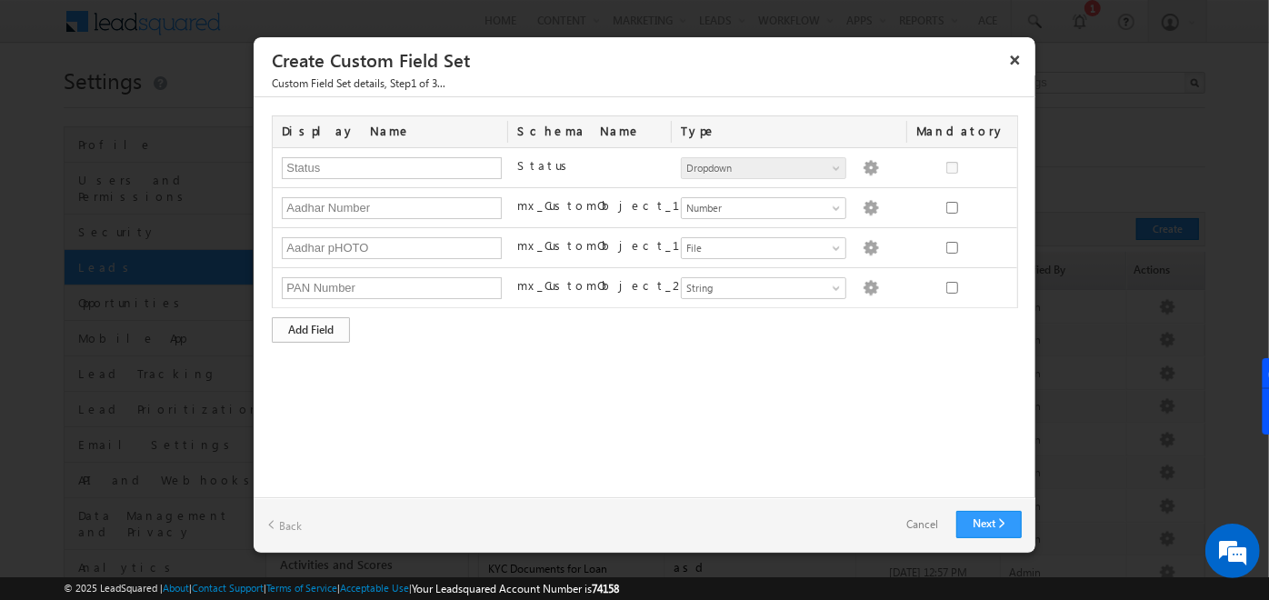
click at [310, 320] on div "Add Field" at bounding box center [311, 329] width 78 height 25
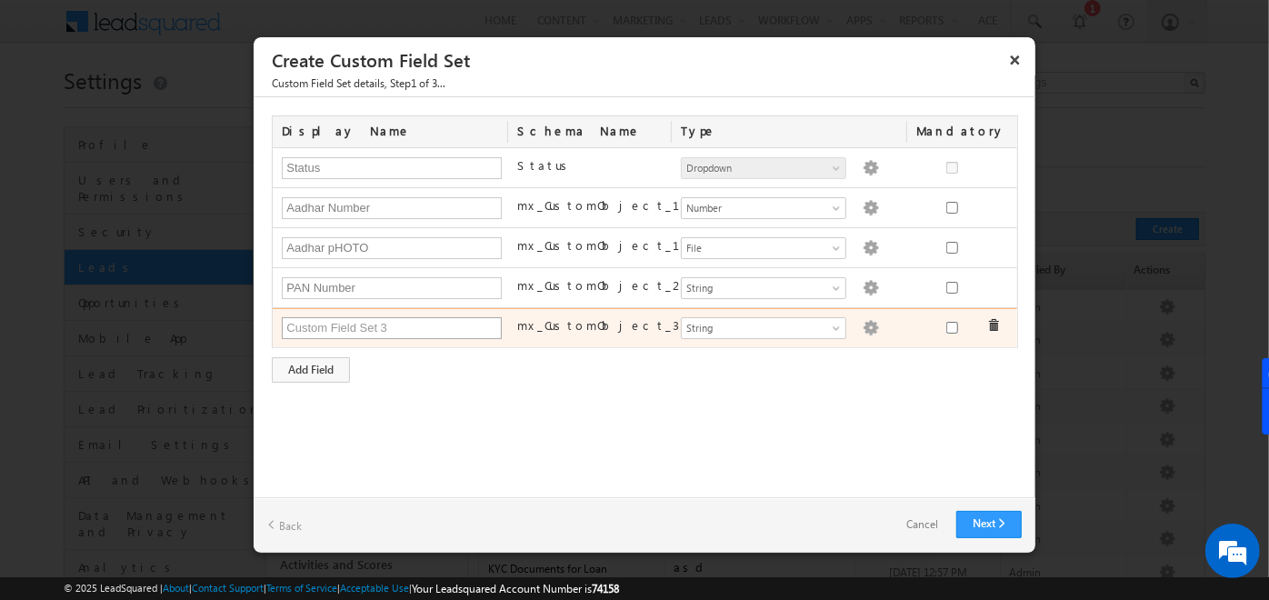
click at [310, 320] on input "text" at bounding box center [392, 328] width 220 height 22
click at [335, 319] on input "PAN Number" at bounding box center [392, 328] width 220 height 22
type input "PAN Photo"
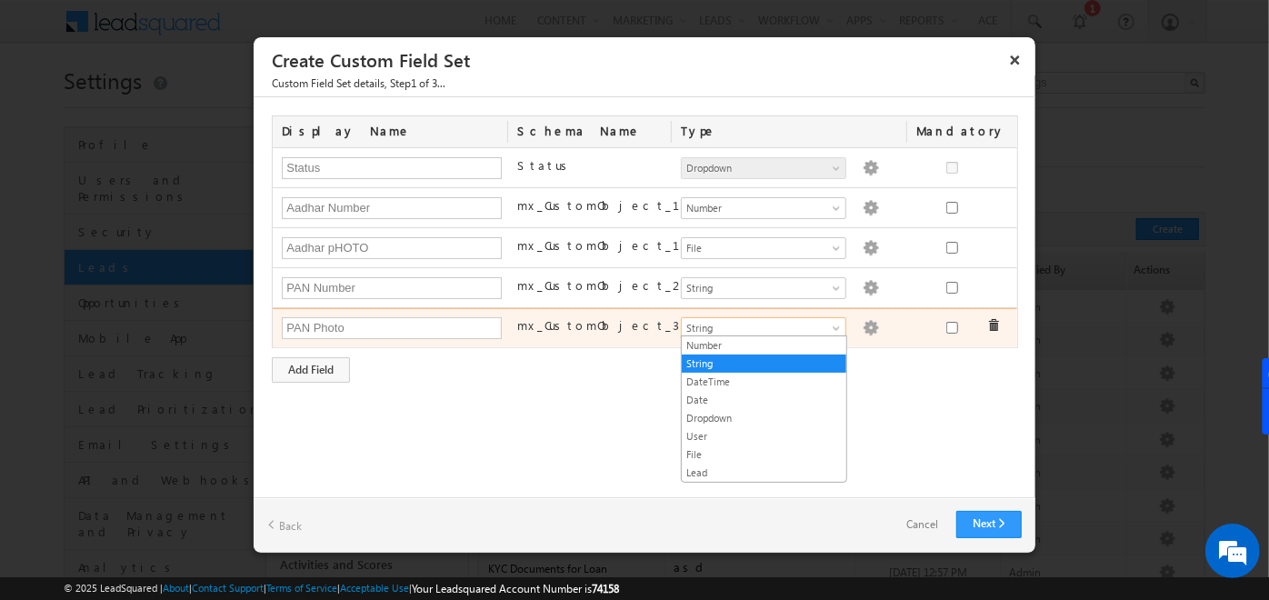
click at [733, 325] on span "String" at bounding box center [756, 328] width 148 height 16
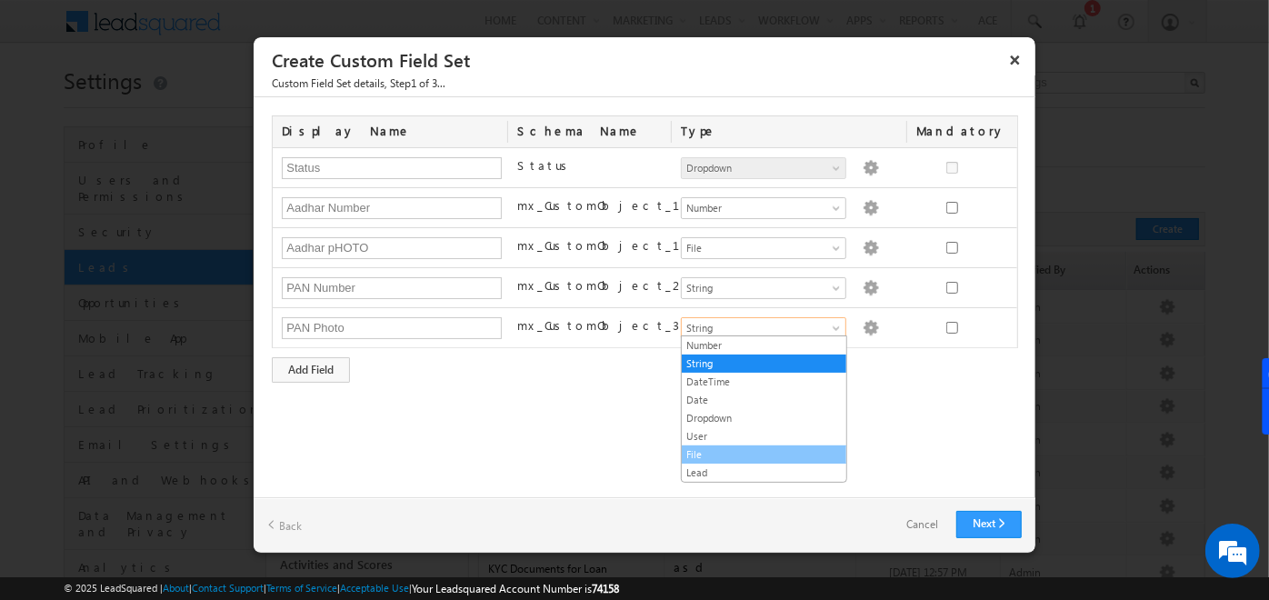
click at [709, 455] on link "File" at bounding box center [764, 454] width 165 height 16
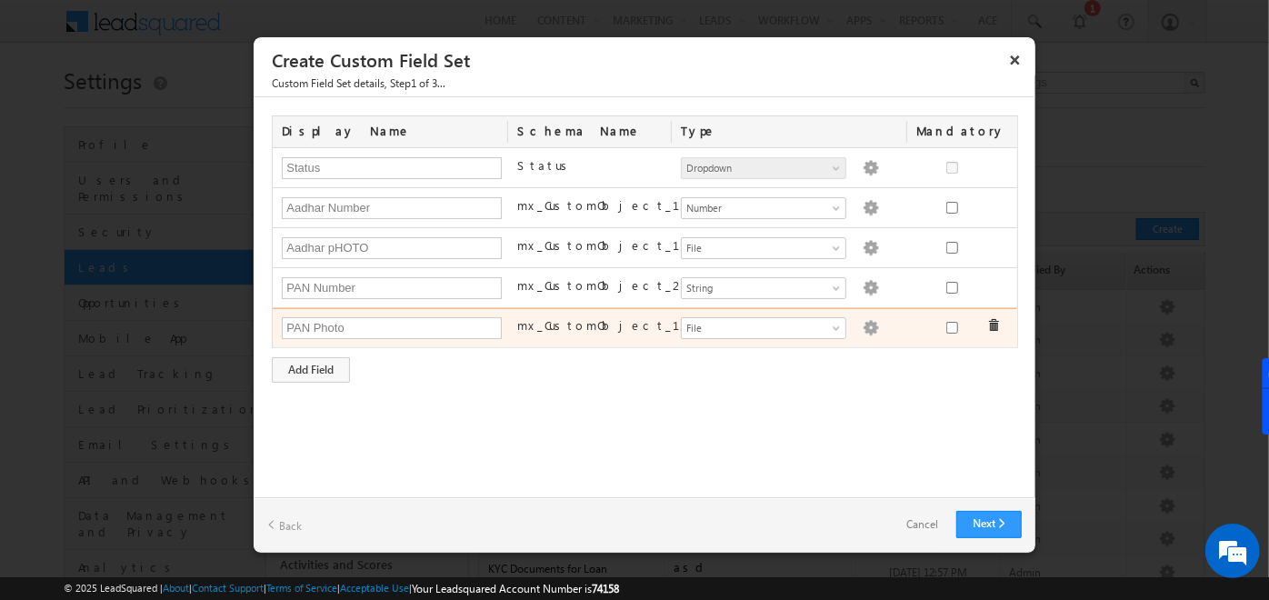
click at [865, 322] on img at bounding box center [871, 328] width 16 height 16
type input "1"
type input "png,jpg,jpeg,bmp"
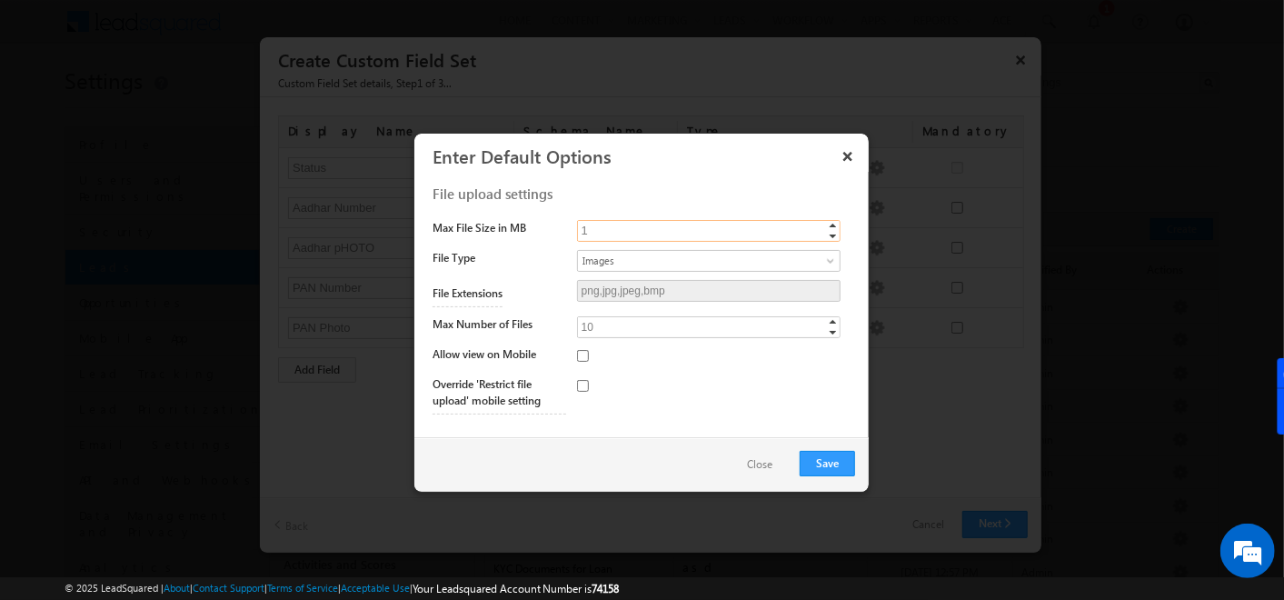
click at [637, 235] on input "1" at bounding box center [709, 231] width 264 height 22
type input "10"
click at [824, 465] on button "Save" at bounding box center [827, 463] width 55 height 25
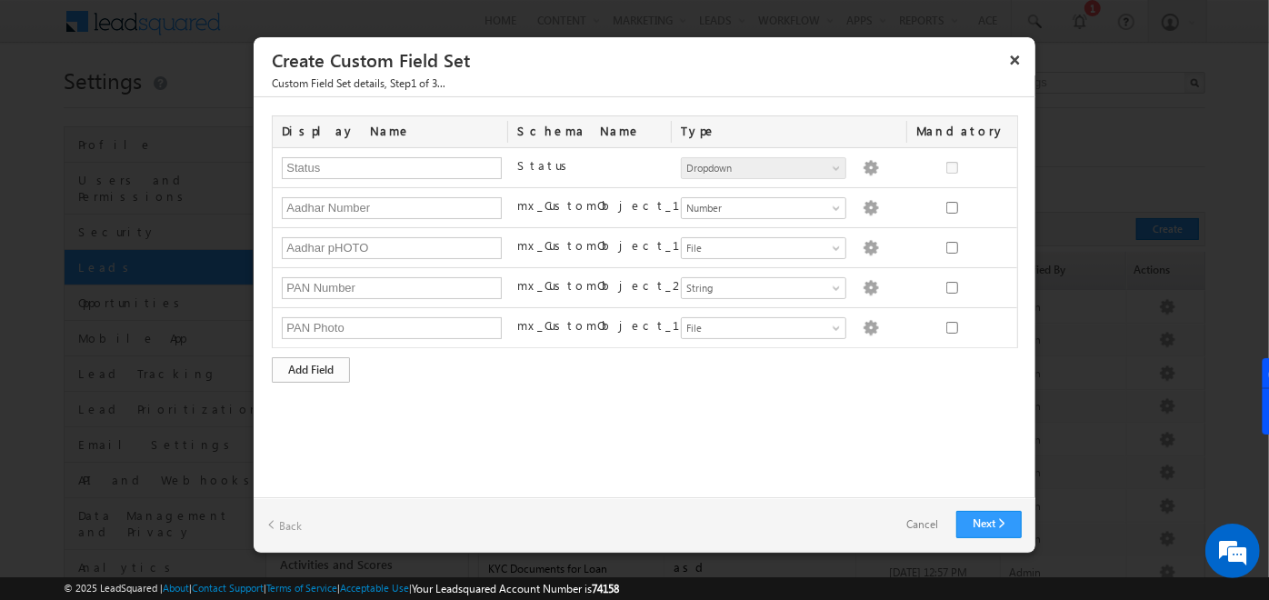
click at [301, 367] on div "Add Field" at bounding box center [311, 369] width 78 height 25
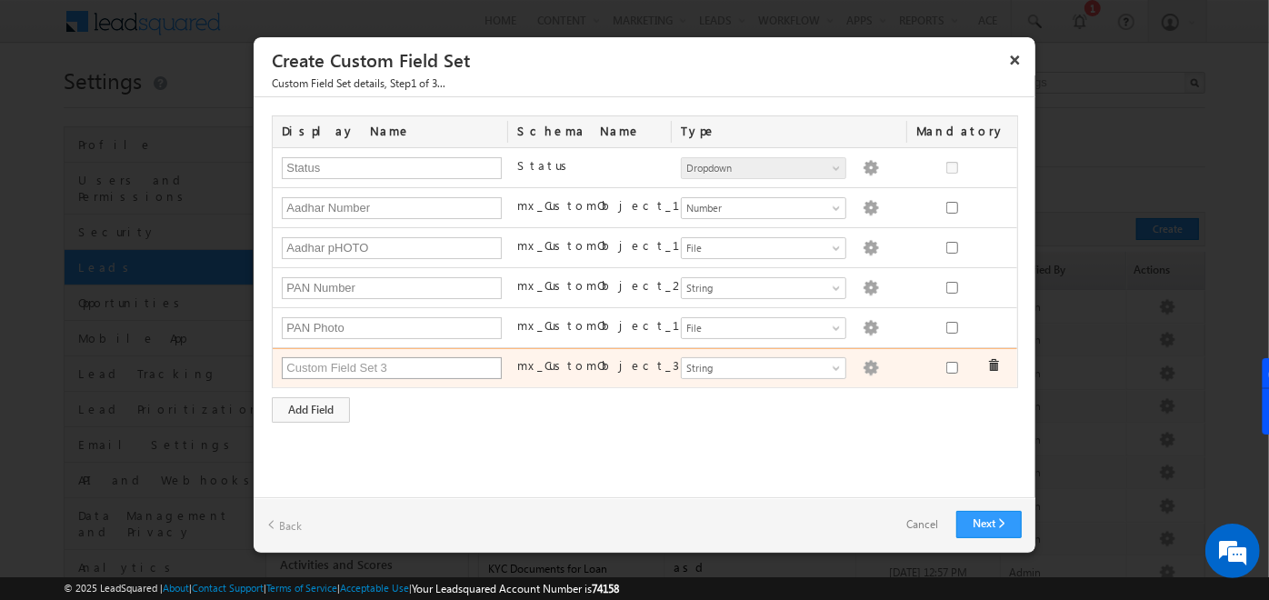
click at [301, 367] on input "text" at bounding box center [392, 368] width 220 height 22
type input "a"
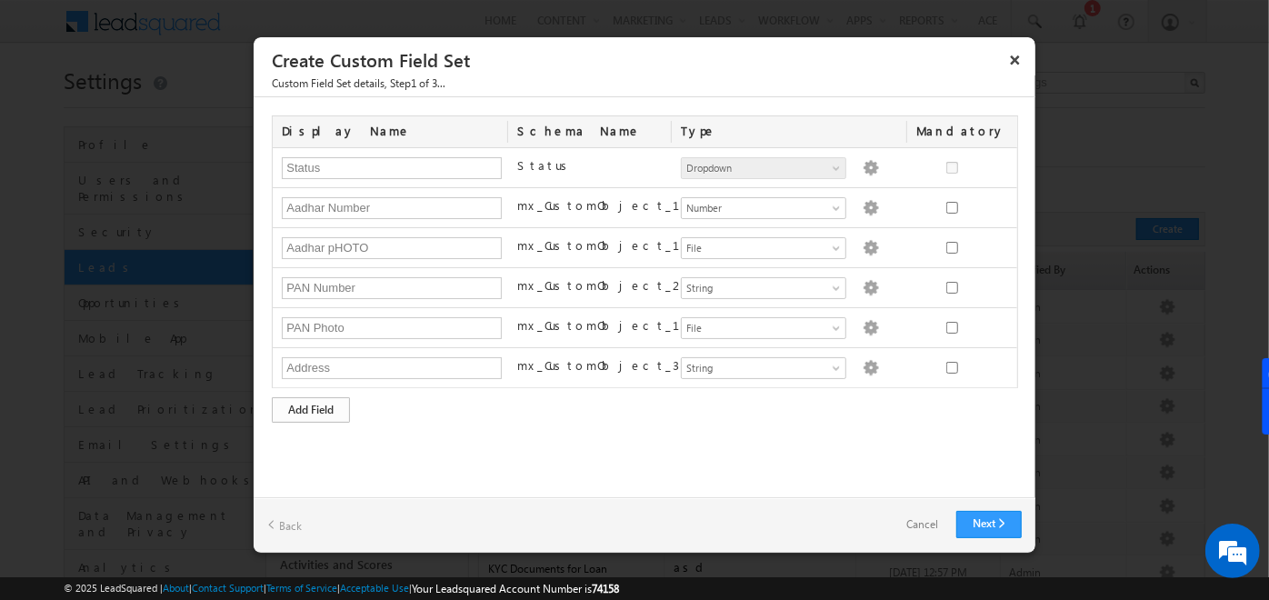
type input "Address"
click at [311, 404] on div "Add Field" at bounding box center [311, 409] width 78 height 25
type input "pincode"
click at [418, 468] on div "Display Name Schema Name Type Mandatory Status Status Number String DateTime Da…" at bounding box center [645, 297] width 782 height 400
click at [987, 531] on link "Next" at bounding box center [988, 524] width 65 height 27
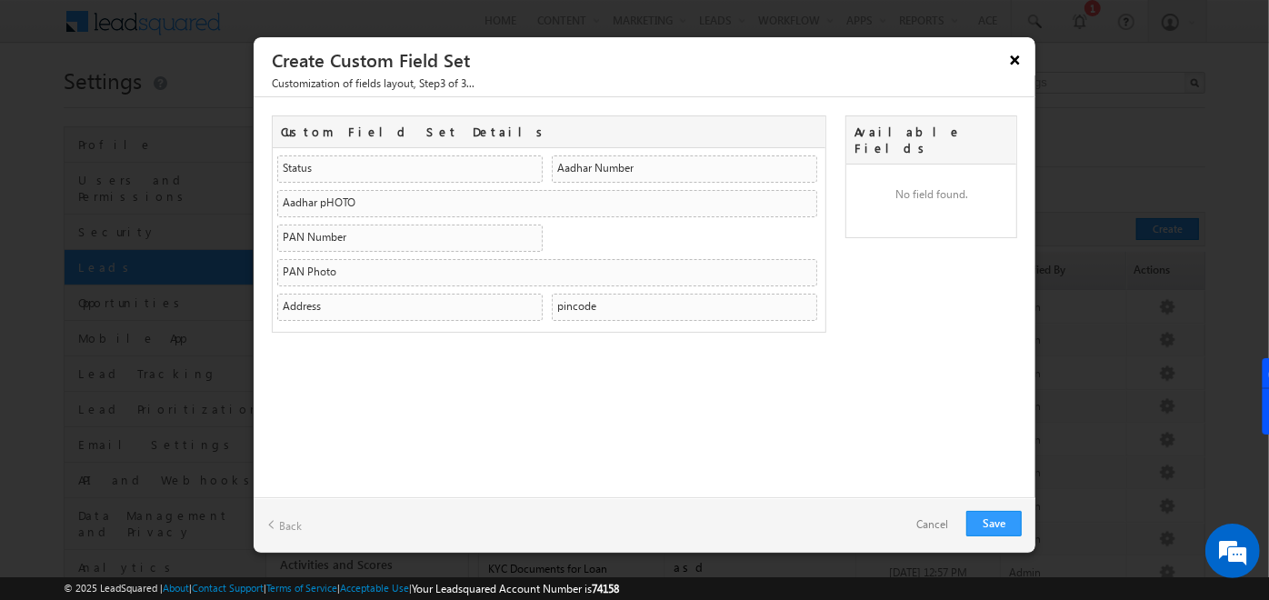
click at [1019, 65] on button "×" at bounding box center [1015, 60] width 29 height 32
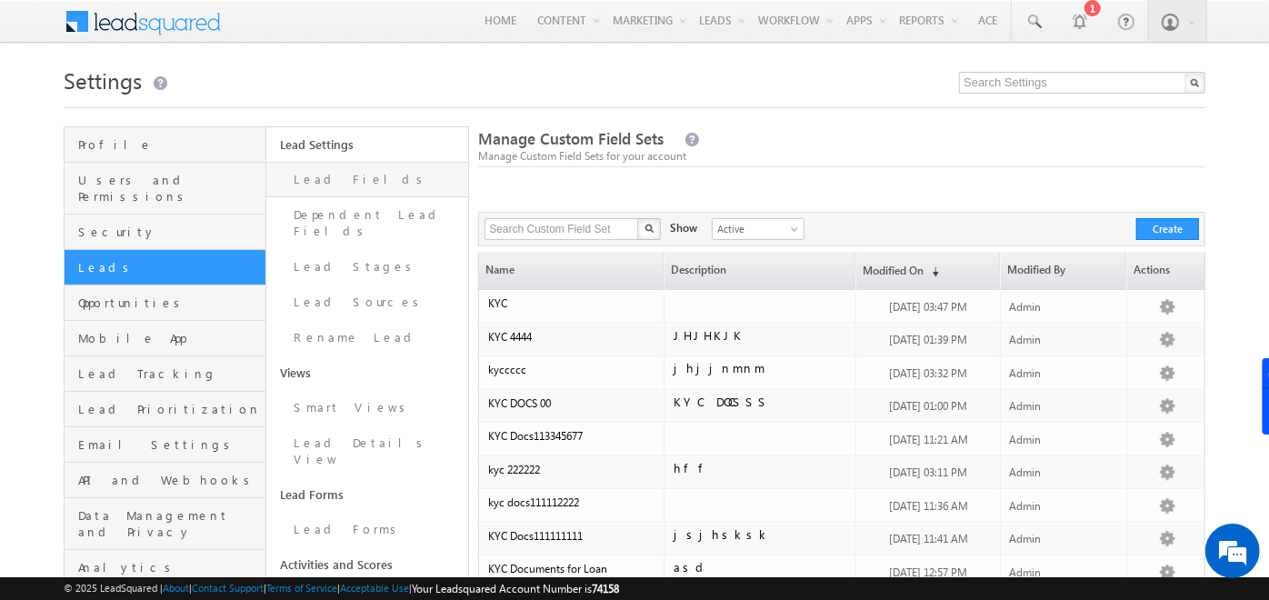
click at [329, 175] on link "Lead Fields" at bounding box center [367, 179] width 202 height 35
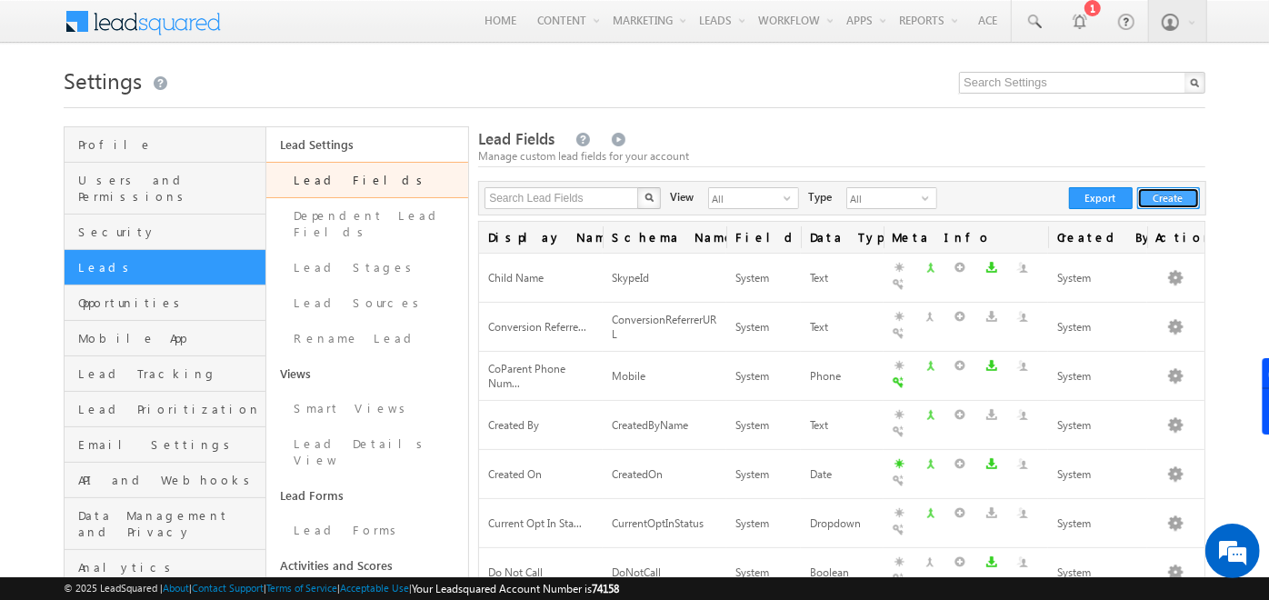
click at [1172, 194] on button "Create" at bounding box center [1168, 198] width 63 height 22
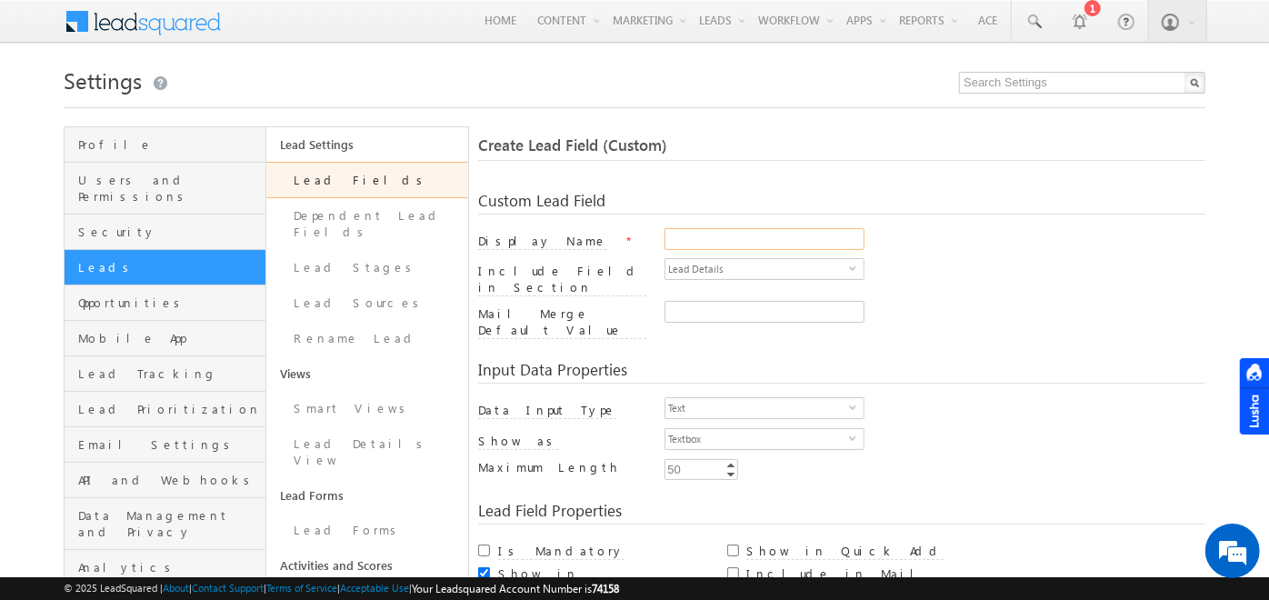
click at [704, 243] on input "Display Name" at bounding box center [765, 239] width 200 height 22
type input "kyc"
click at [829, 398] on span "Text" at bounding box center [757, 408] width 184 height 20
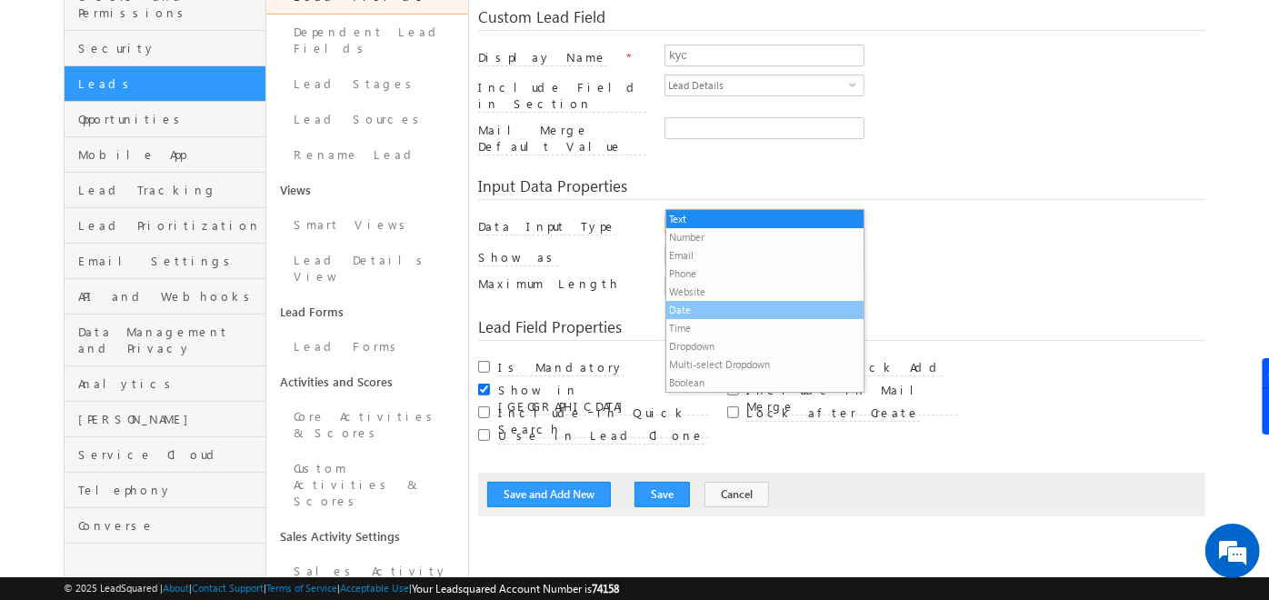
scroll to position [18, 0]
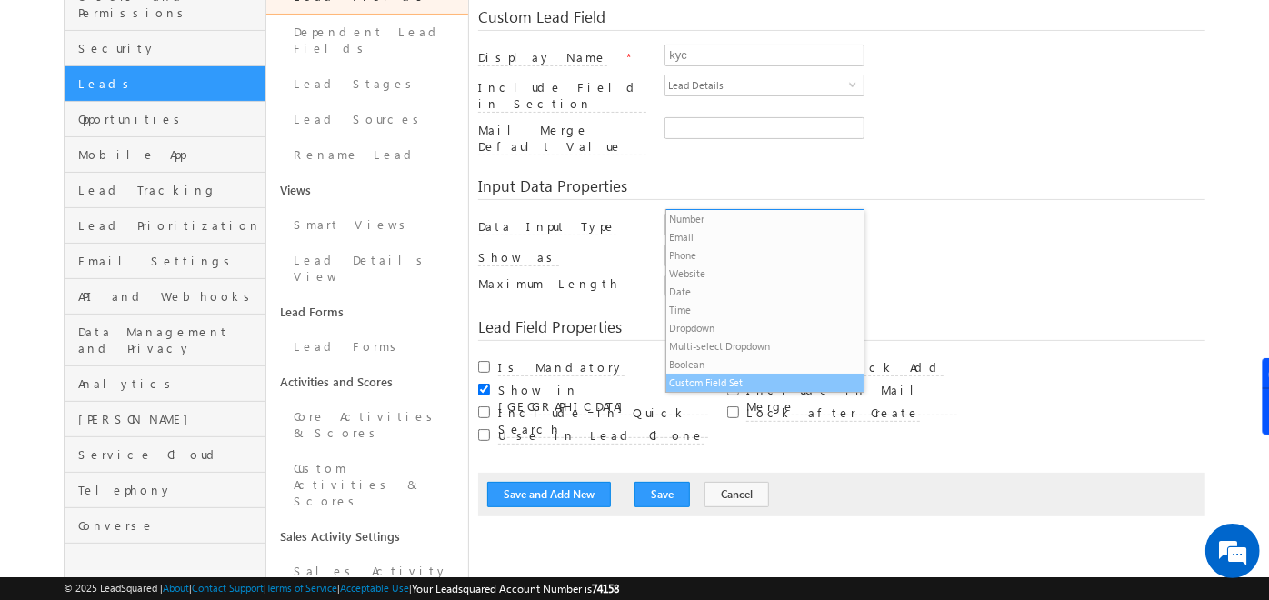
click at [717, 386] on li "Custom Field Set" at bounding box center [765, 383] width 198 height 18
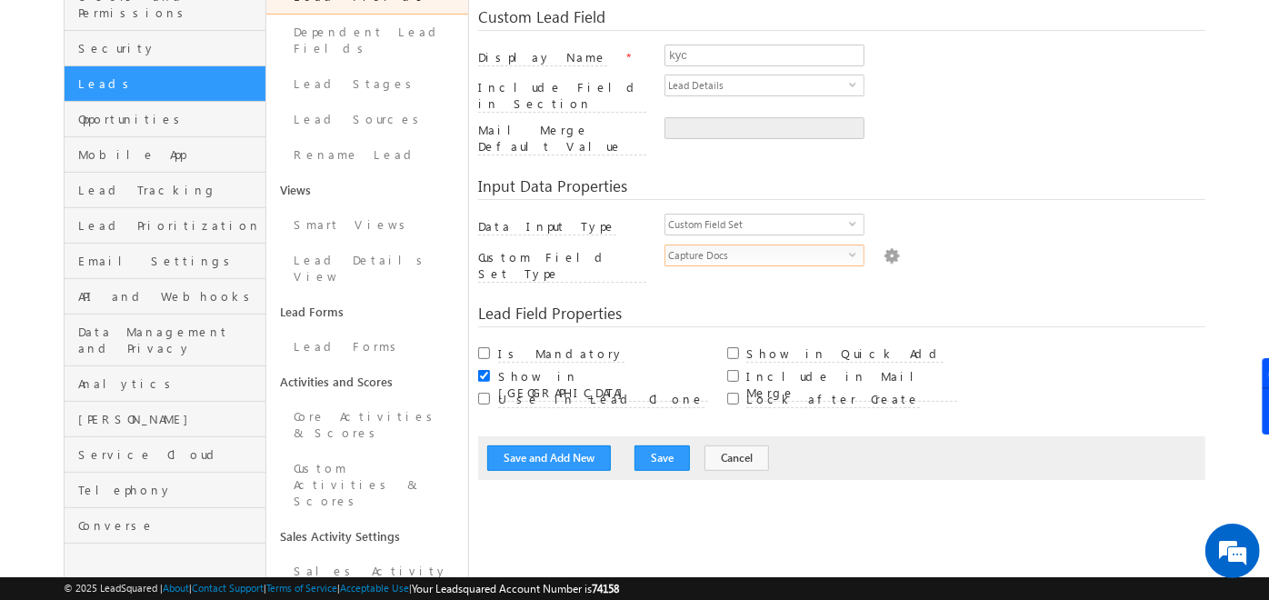
click at [721, 245] on span "Capture Docs" at bounding box center [757, 255] width 184 height 20
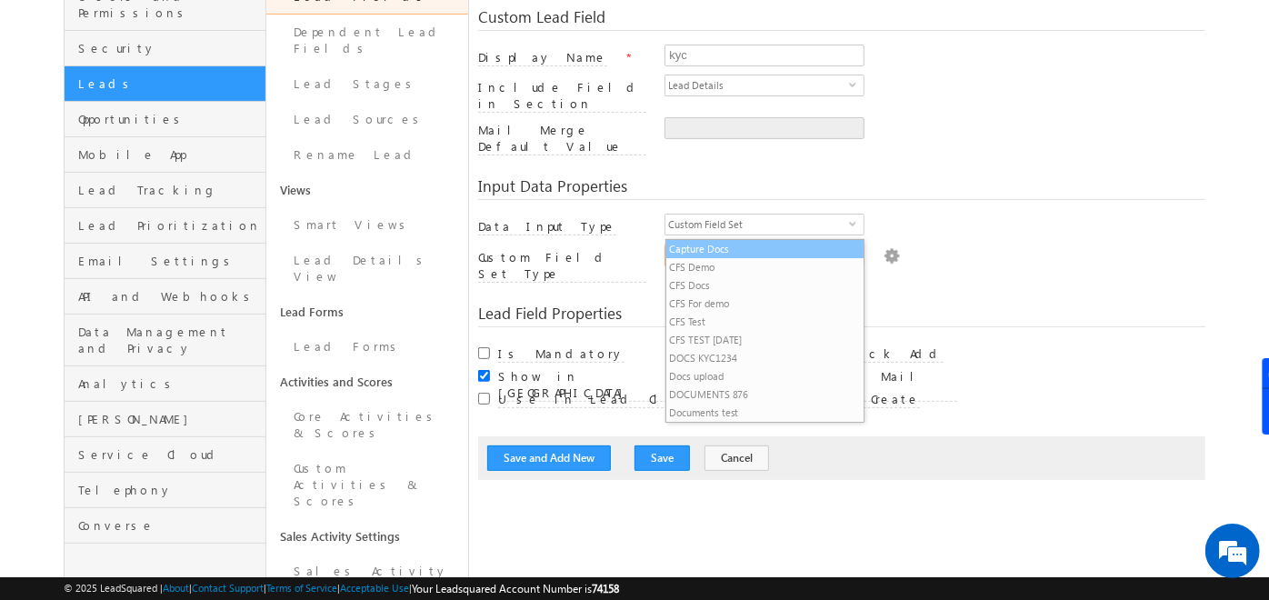
scroll to position [36, 0]
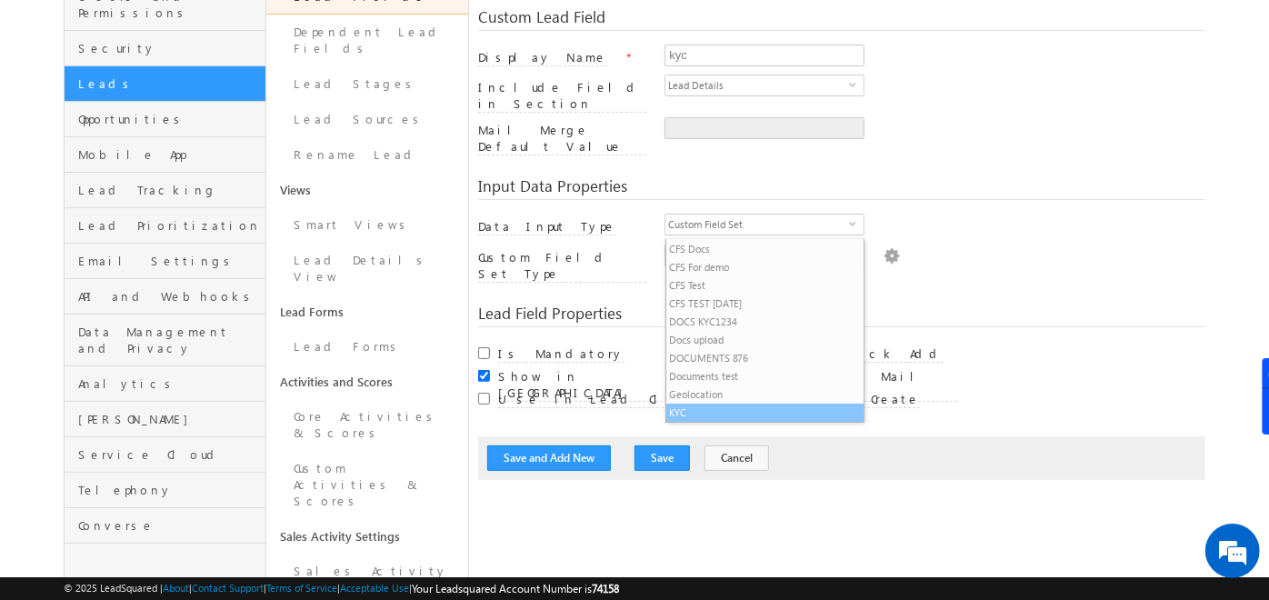
click at [687, 415] on li "KYC" at bounding box center [765, 413] width 198 height 18
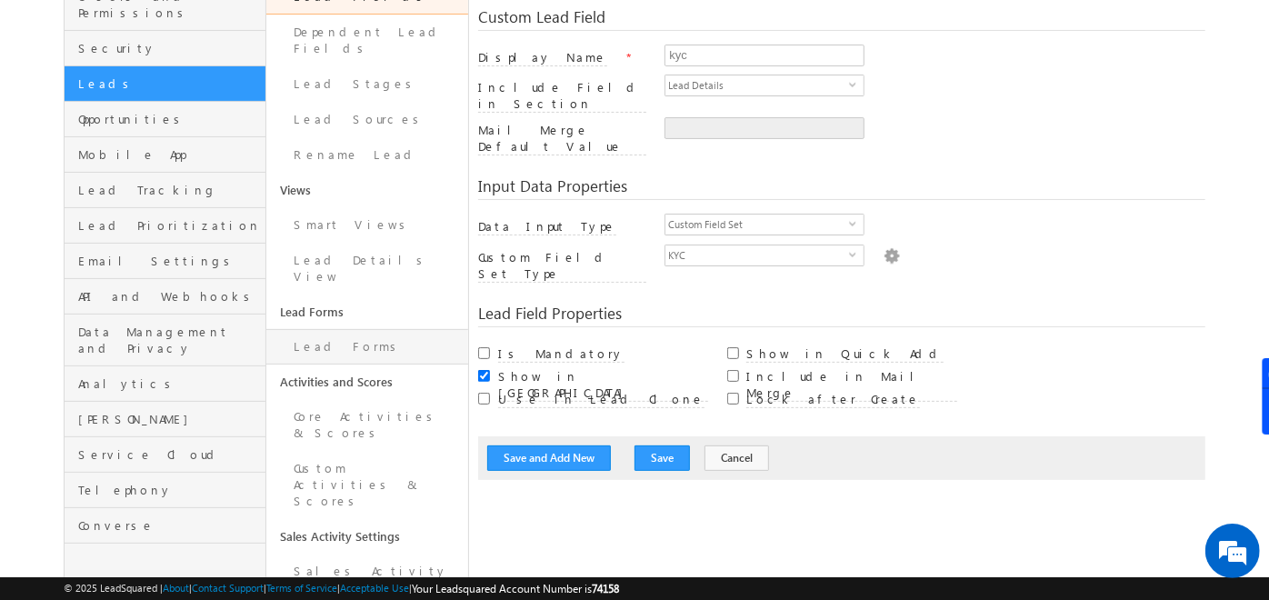
click at [336, 329] on link "Lead Forms" at bounding box center [367, 346] width 202 height 35
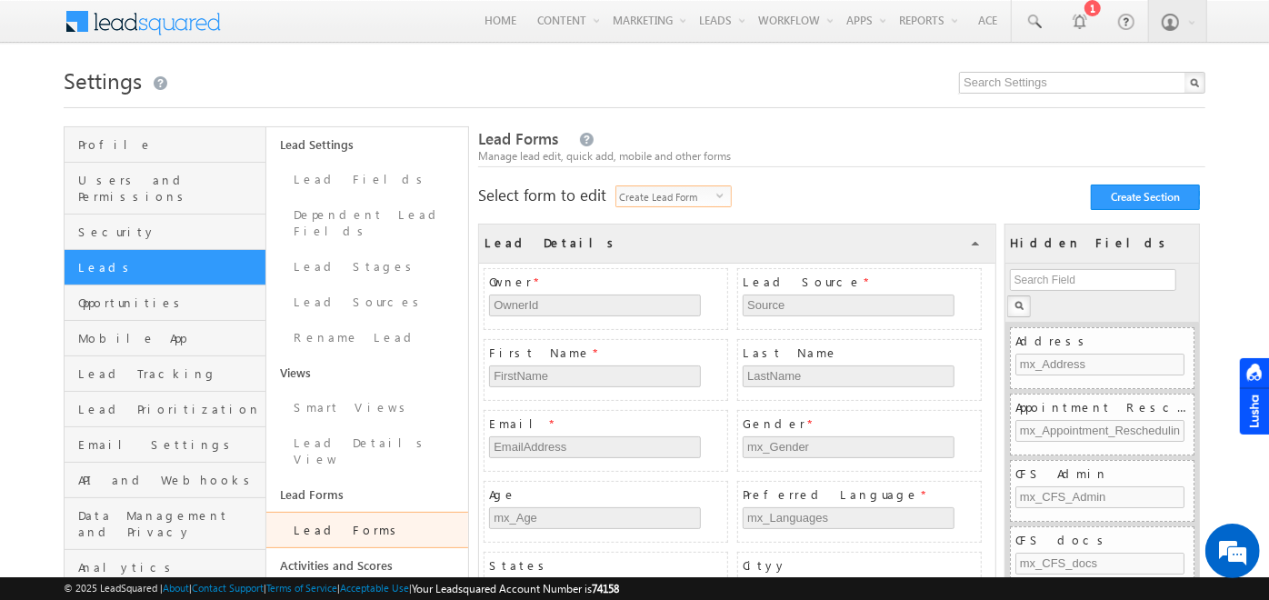
click at [711, 194] on span "Create Lead Form" at bounding box center [666, 196] width 100 height 20
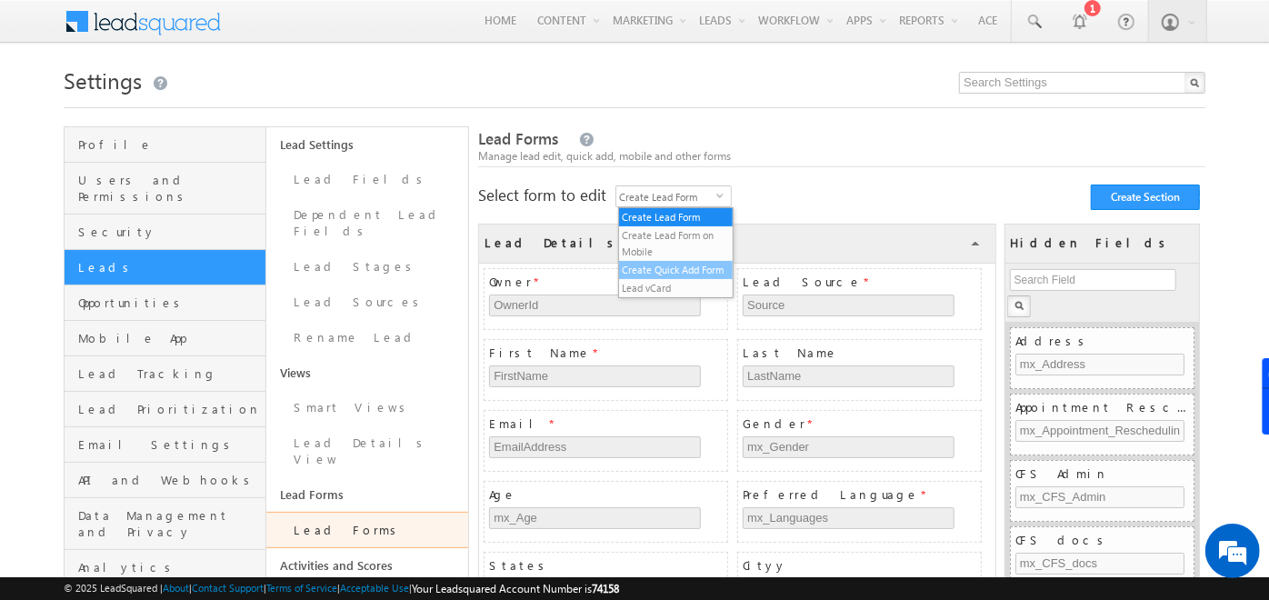
click at [662, 263] on li "Create Quick Add Form" at bounding box center [676, 270] width 115 height 18
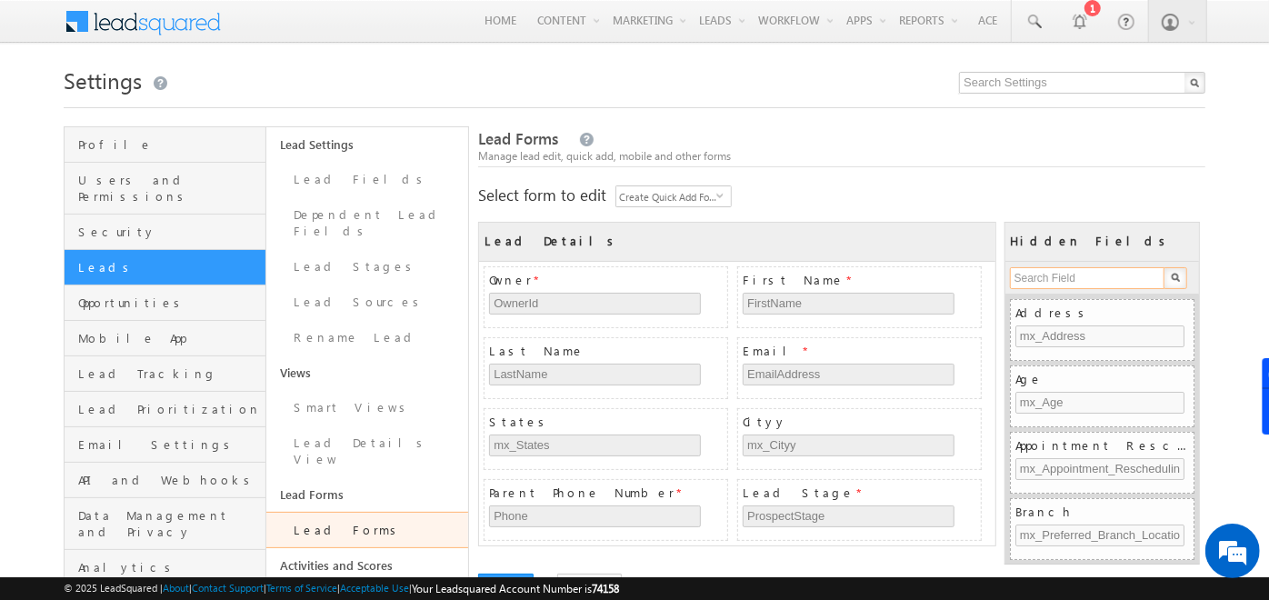
click at [1048, 282] on input "text" at bounding box center [1088, 278] width 156 height 22
type input "kyc"
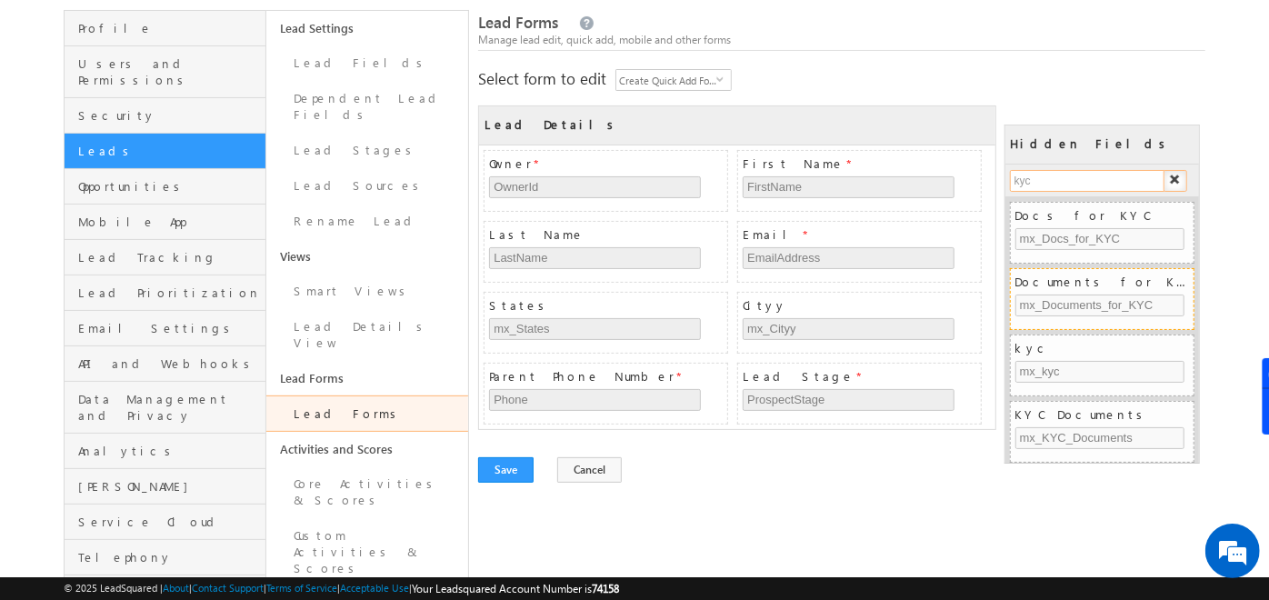
scroll to position [118, 0]
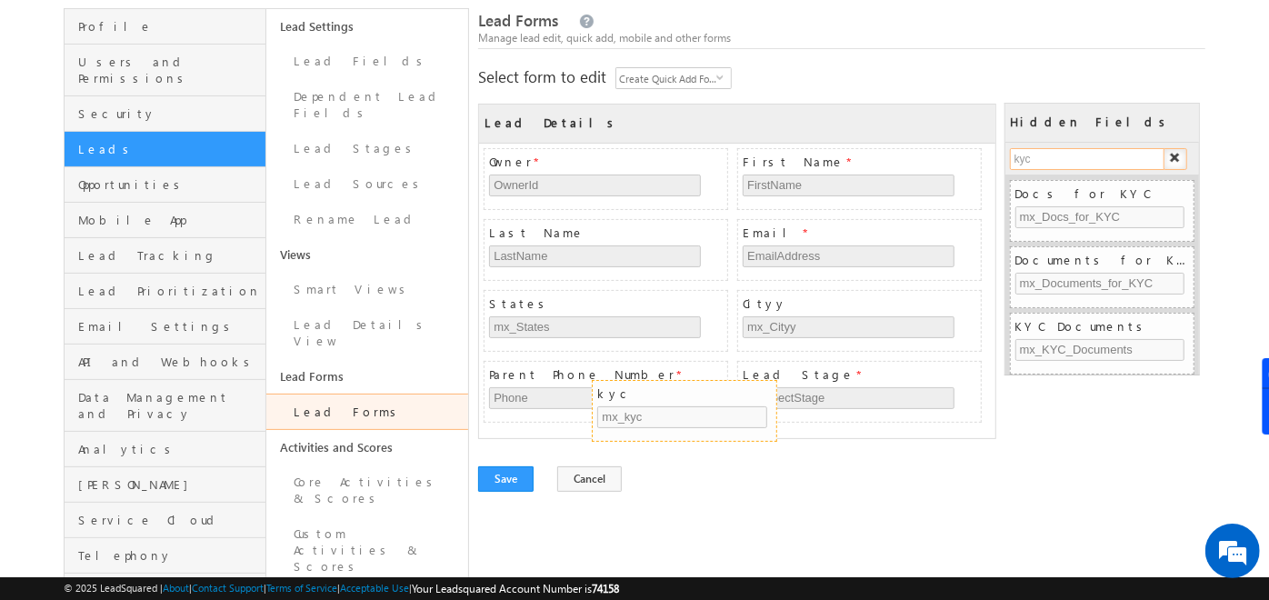
drag, startPoint x: 1063, startPoint y: 331, endPoint x: 644, endPoint y: 398, distance: 424.4
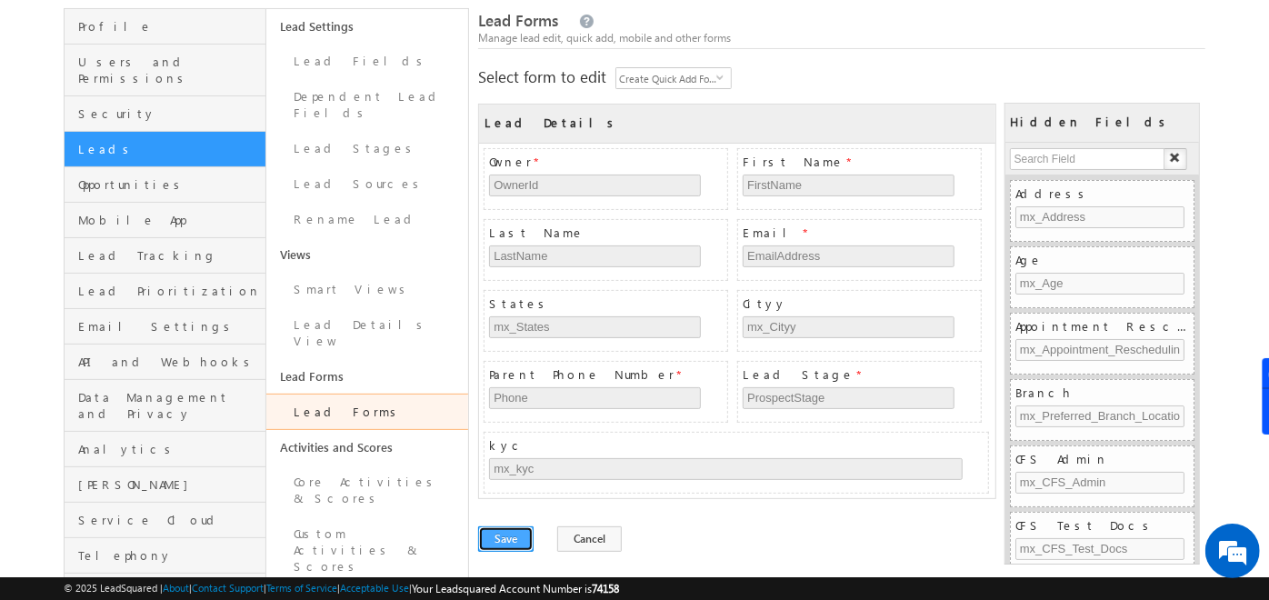
click at [514, 535] on button "Save" at bounding box center [505, 538] width 55 height 25
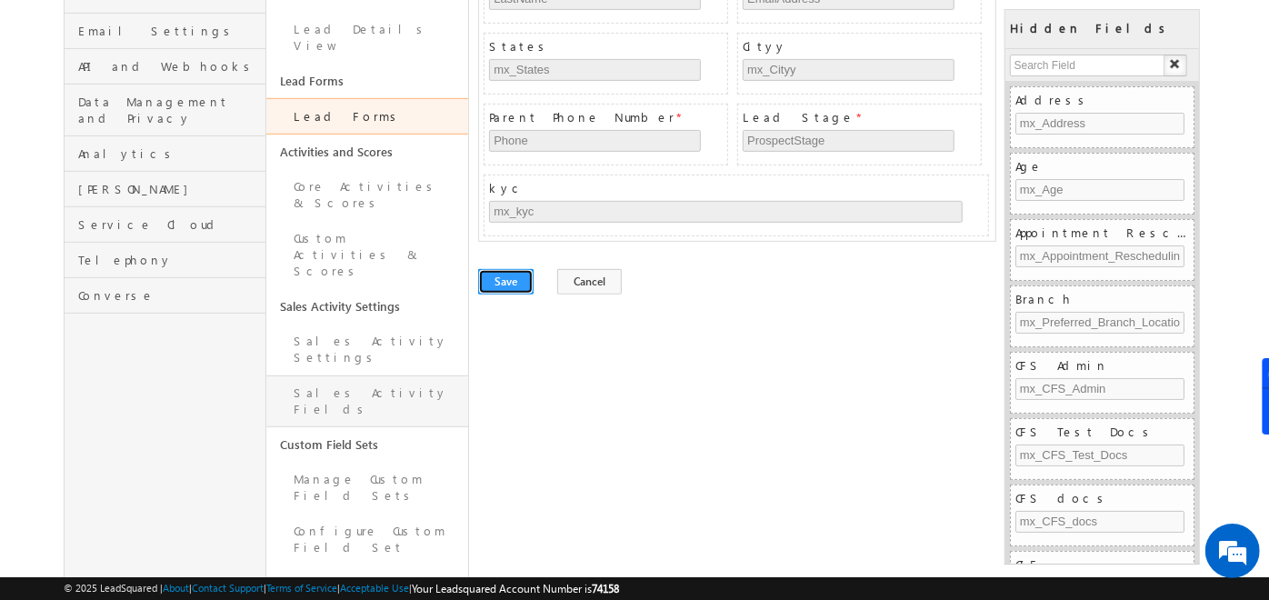
scroll to position [418, 0]
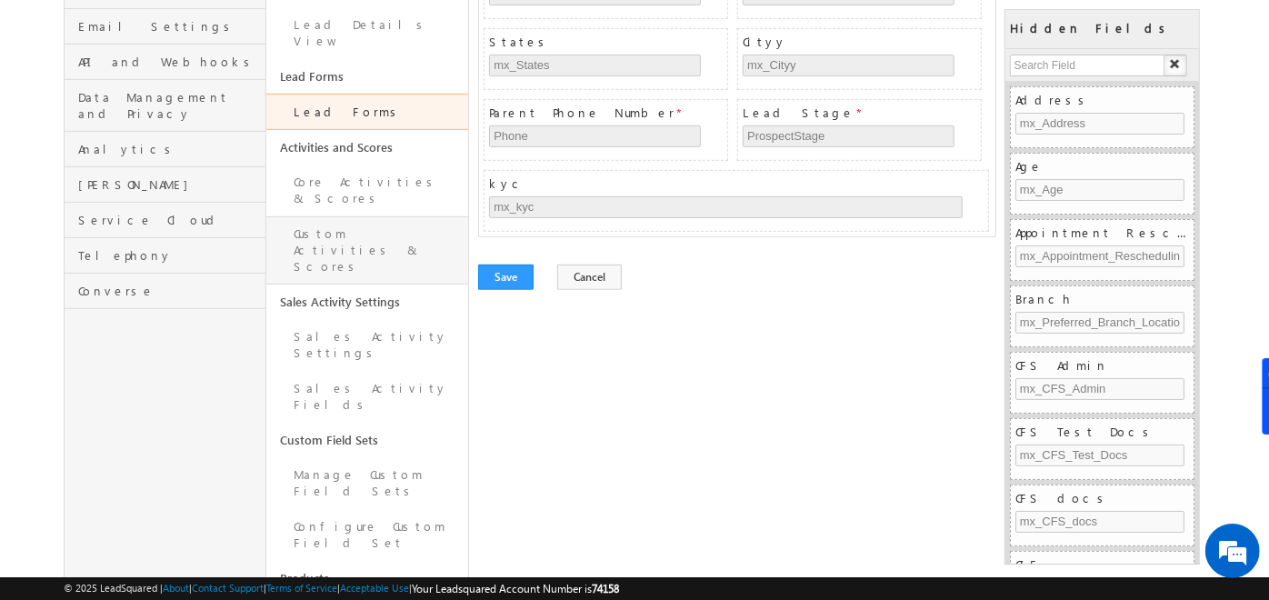
click at [340, 216] on link "Custom Activities & Scores" at bounding box center [367, 250] width 202 height 68
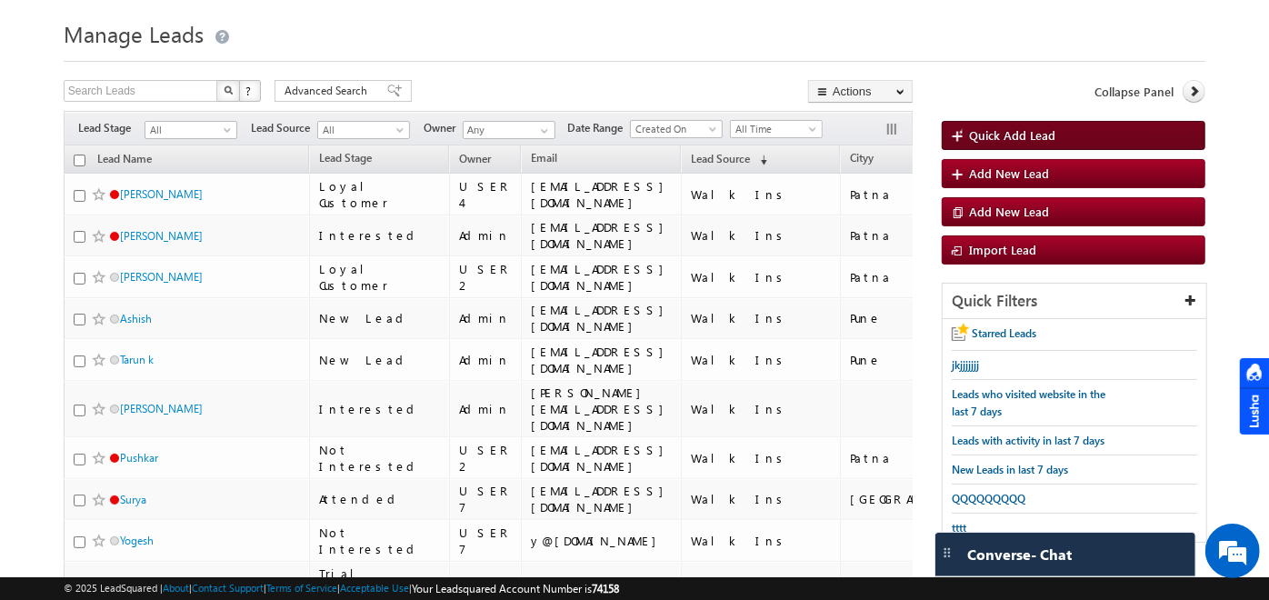
scroll to position [46, 0]
click at [1004, 135] on span "Quick Add Lead" at bounding box center [1012, 134] width 86 height 15
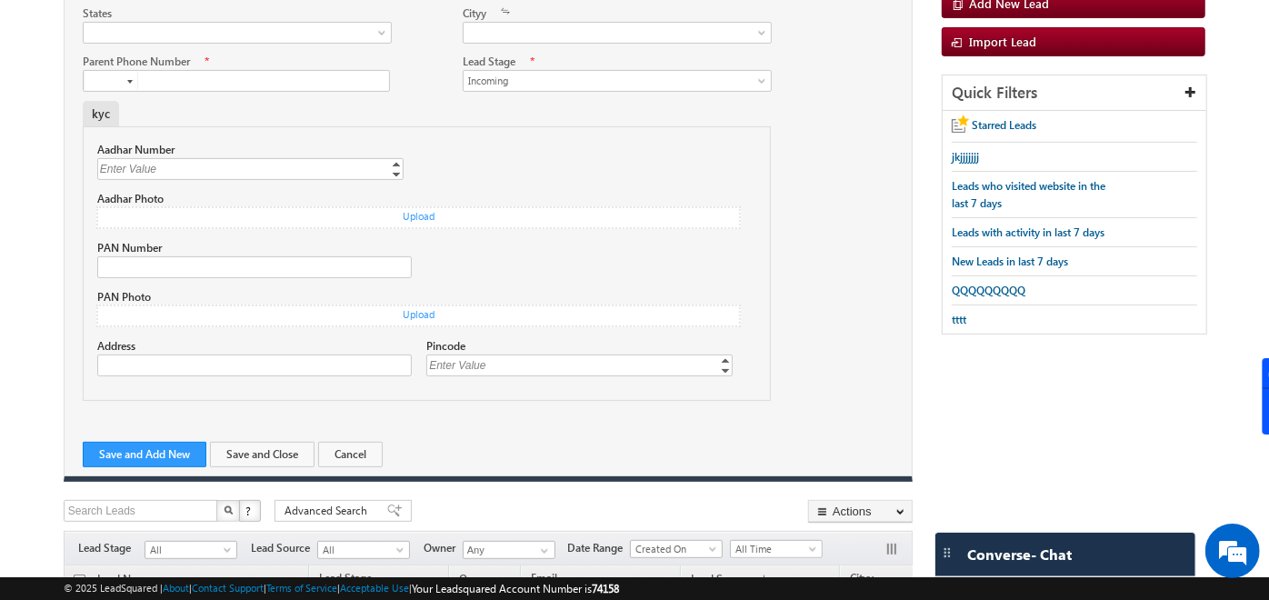
scroll to position [0, 0]
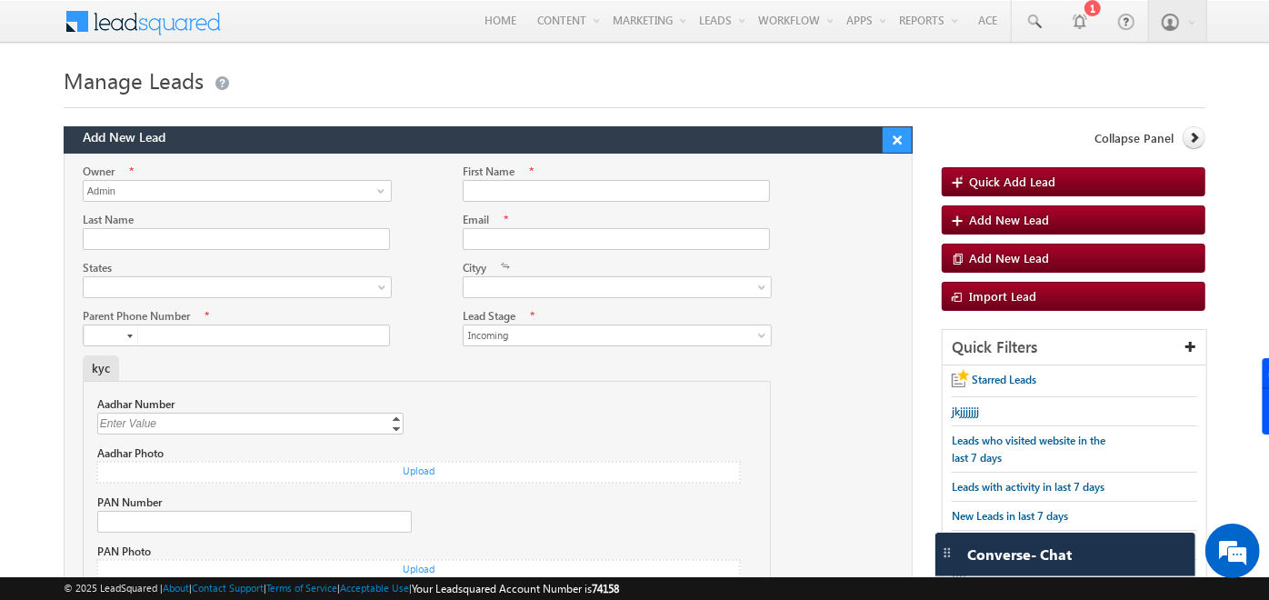
click at [902, 135] on button "×" at bounding box center [897, 139] width 29 height 25
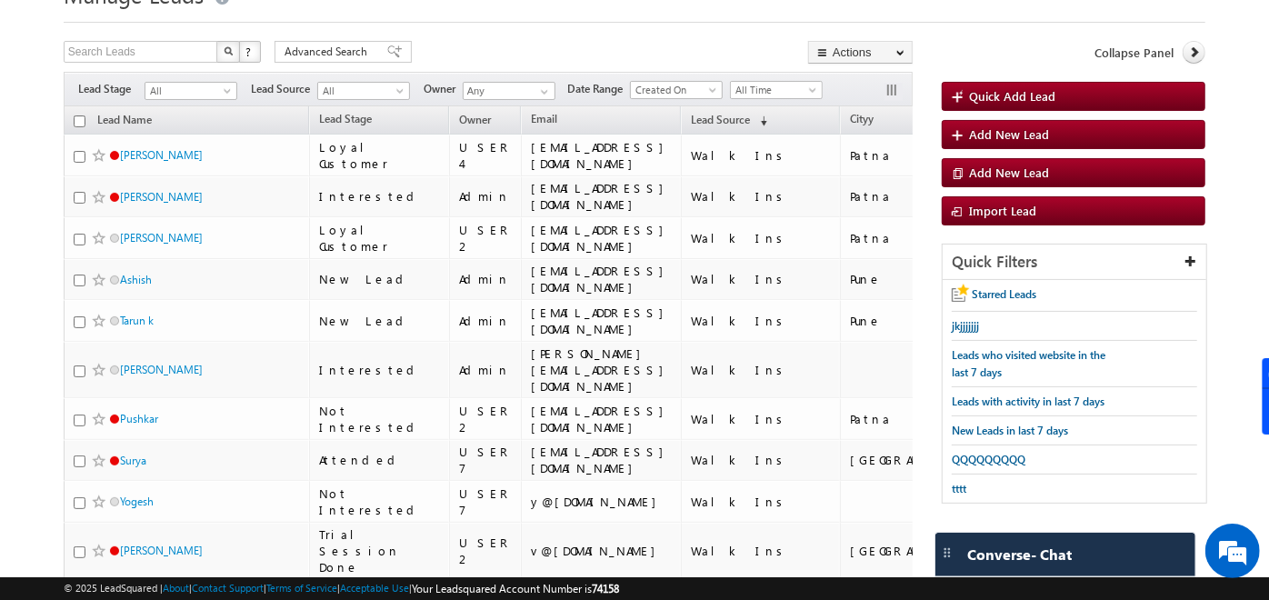
scroll to position [86, 0]
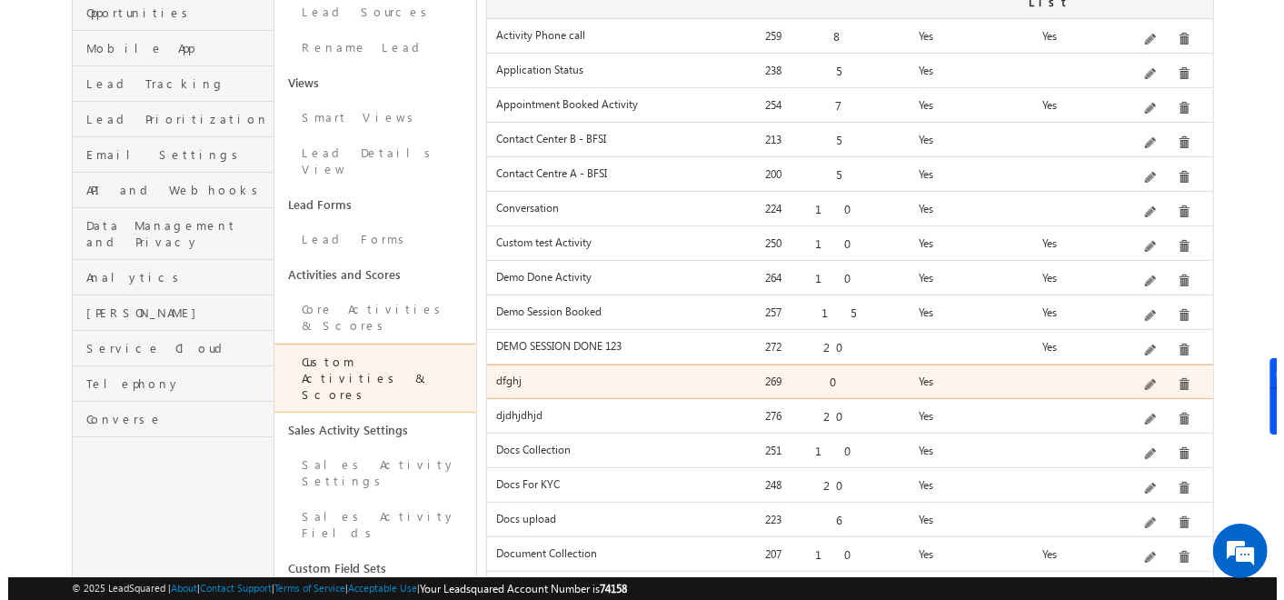
scroll to position [306, 0]
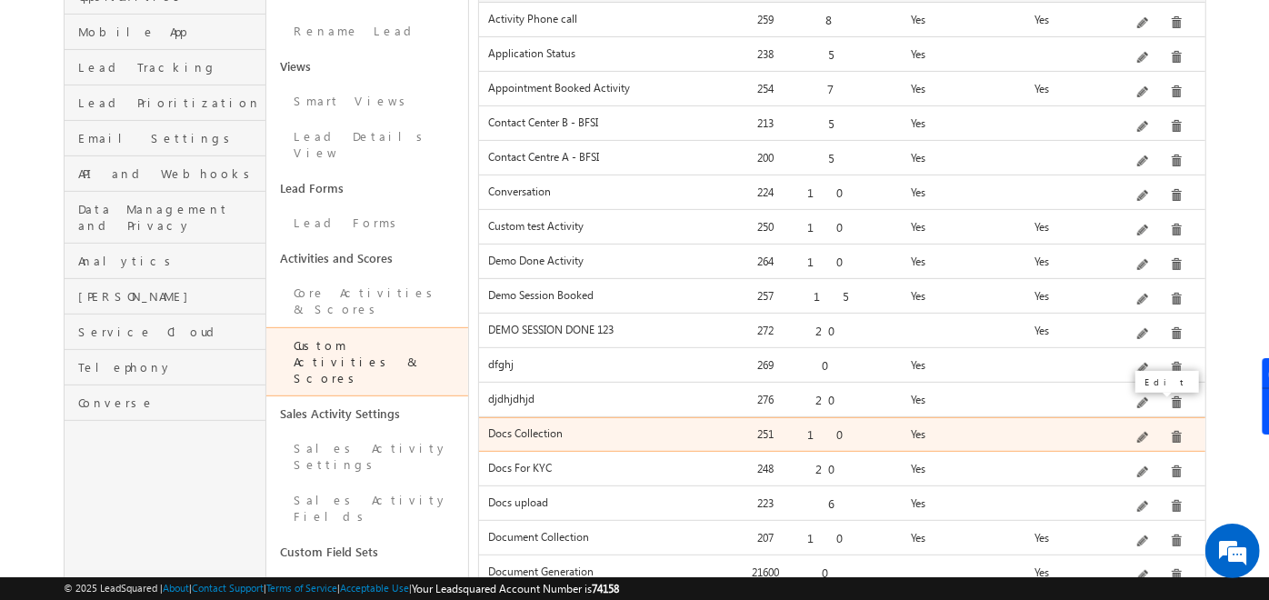
click at [1145, 432] on span at bounding box center [1144, 439] width 14 height 14
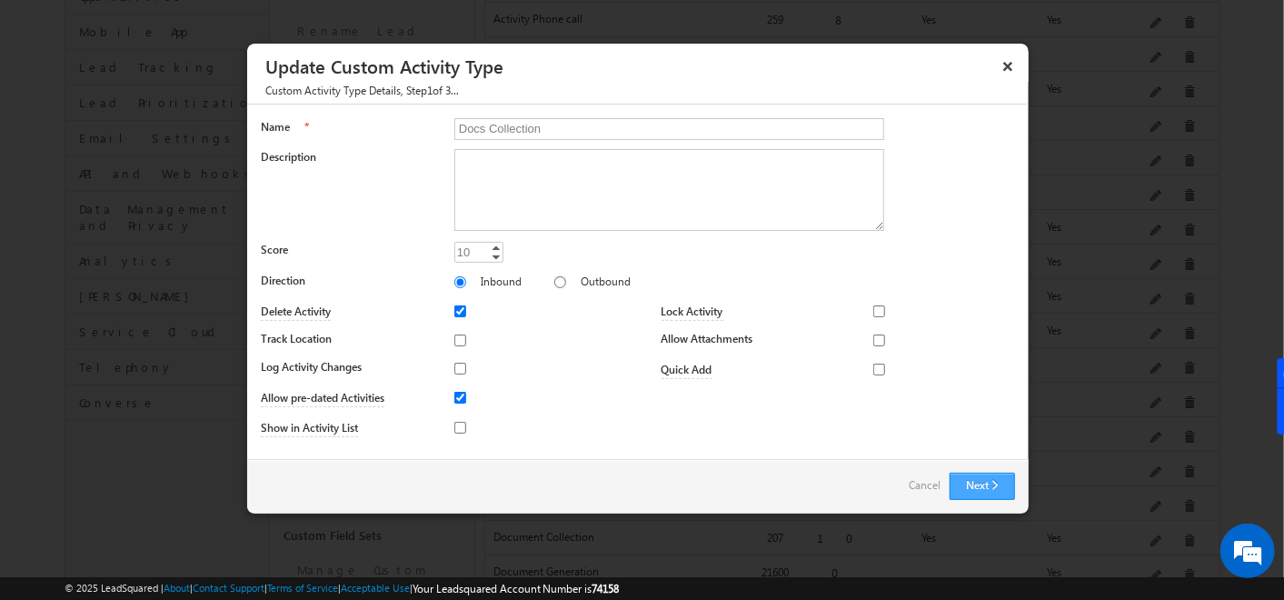
click at [995, 479] on button "Next" at bounding box center [982, 486] width 65 height 27
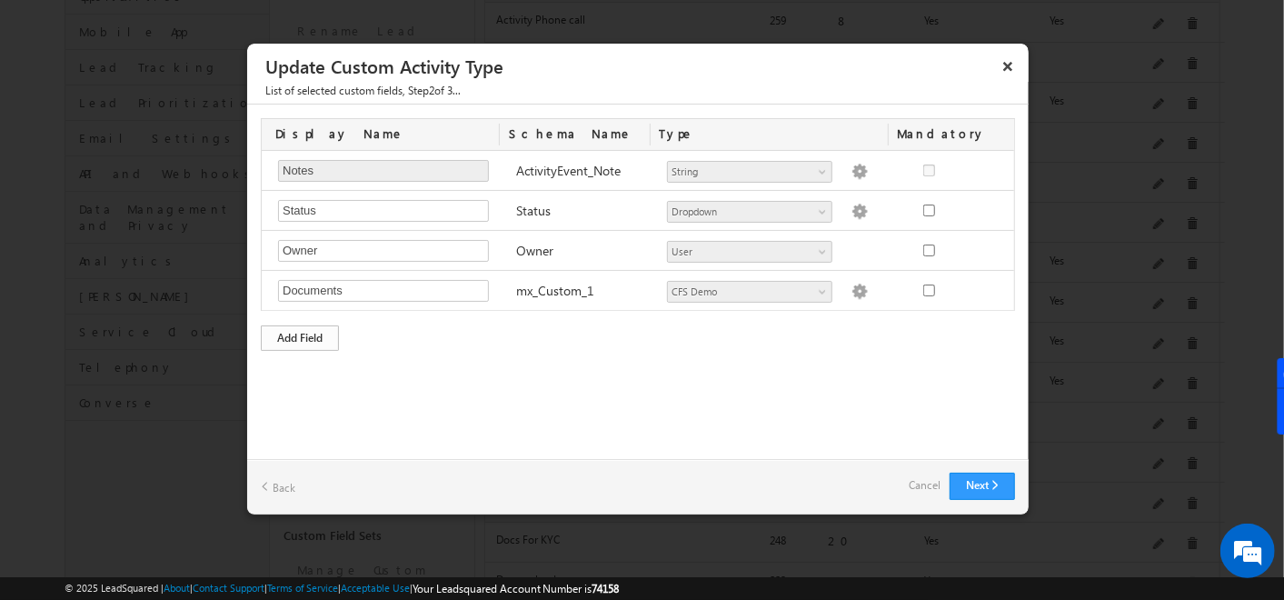
click at [314, 341] on div "Add Field" at bounding box center [300, 337] width 78 height 25
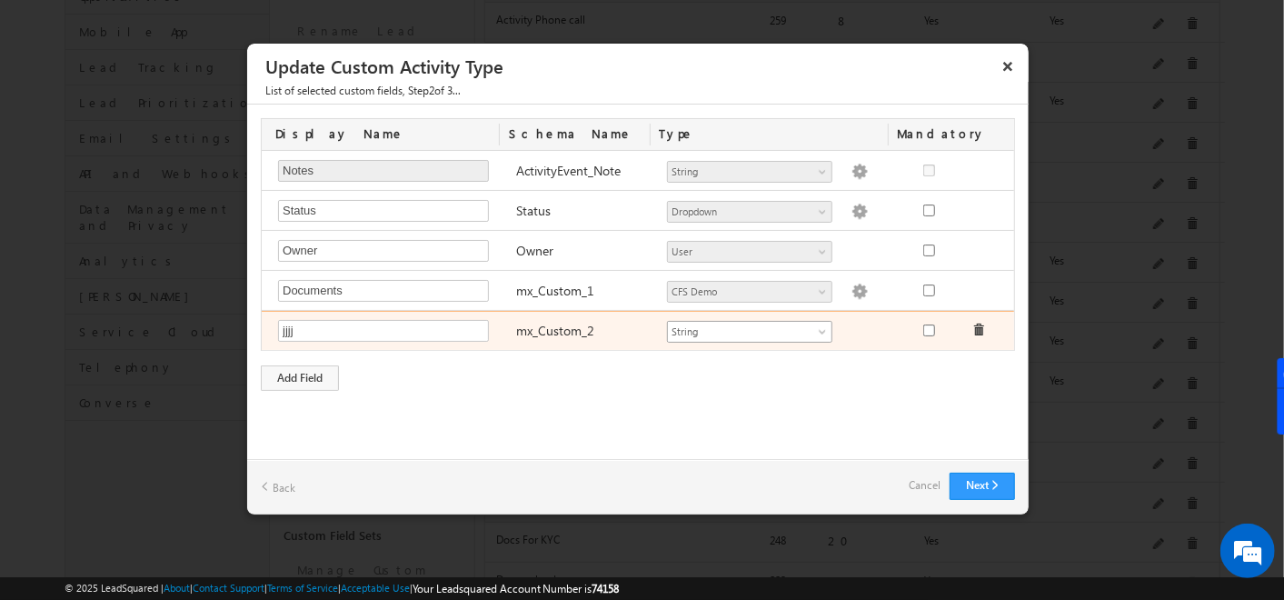
type input "jjjj"
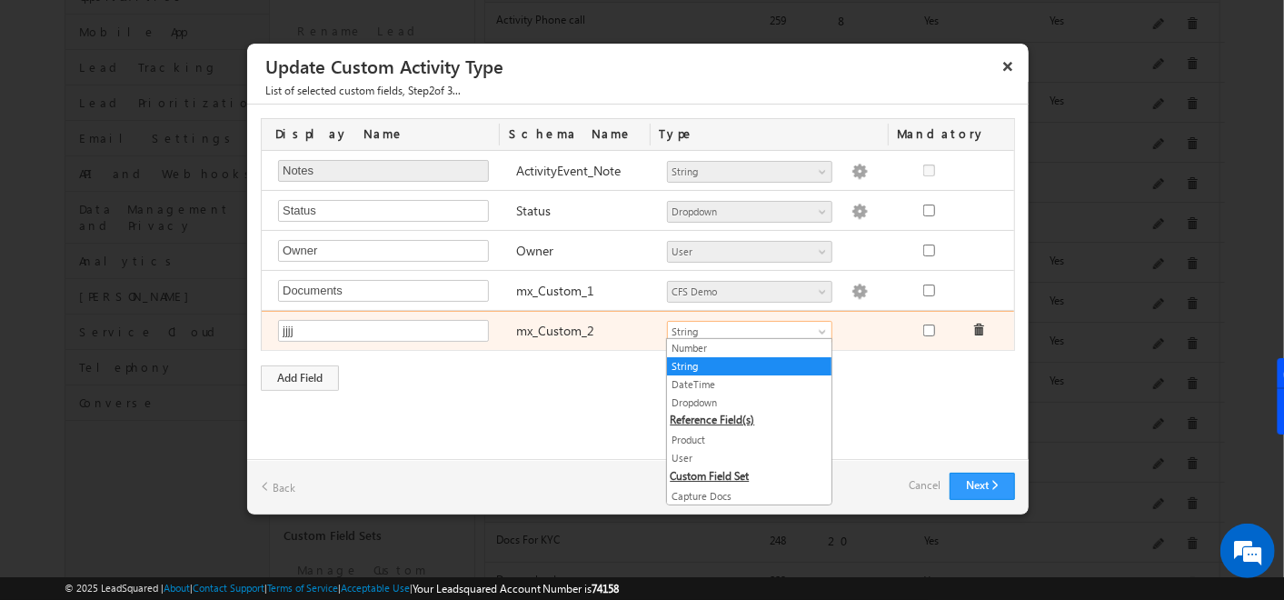
click at [817, 328] on span at bounding box center [824, 335] width 15 height 15
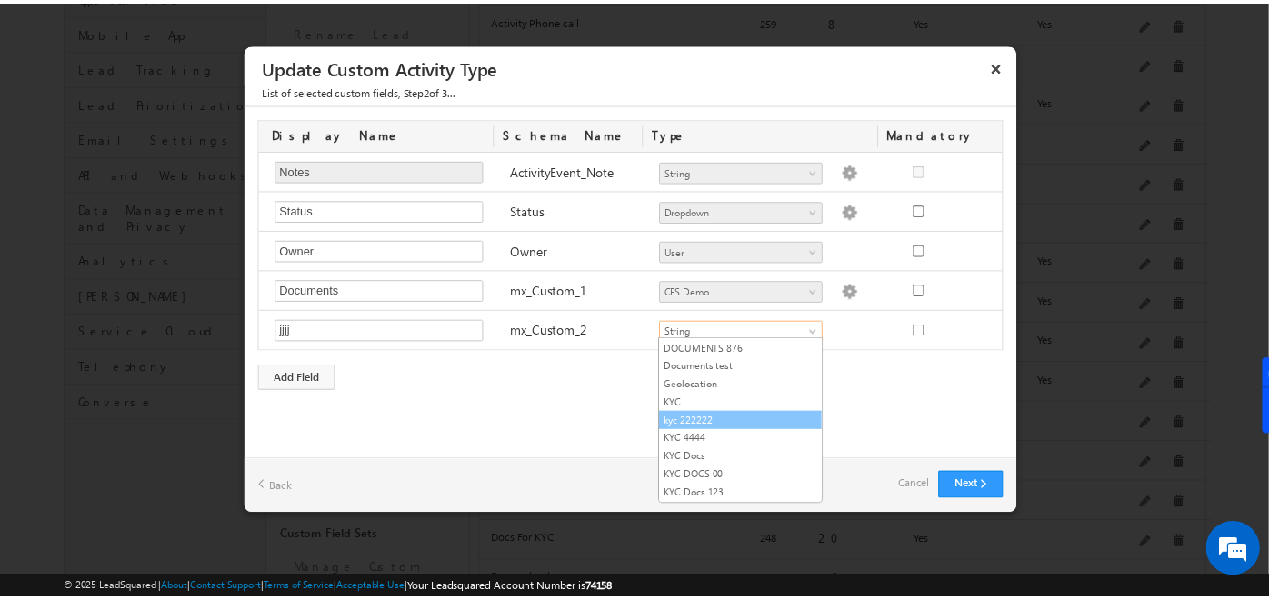
scroll to position [313, 0]
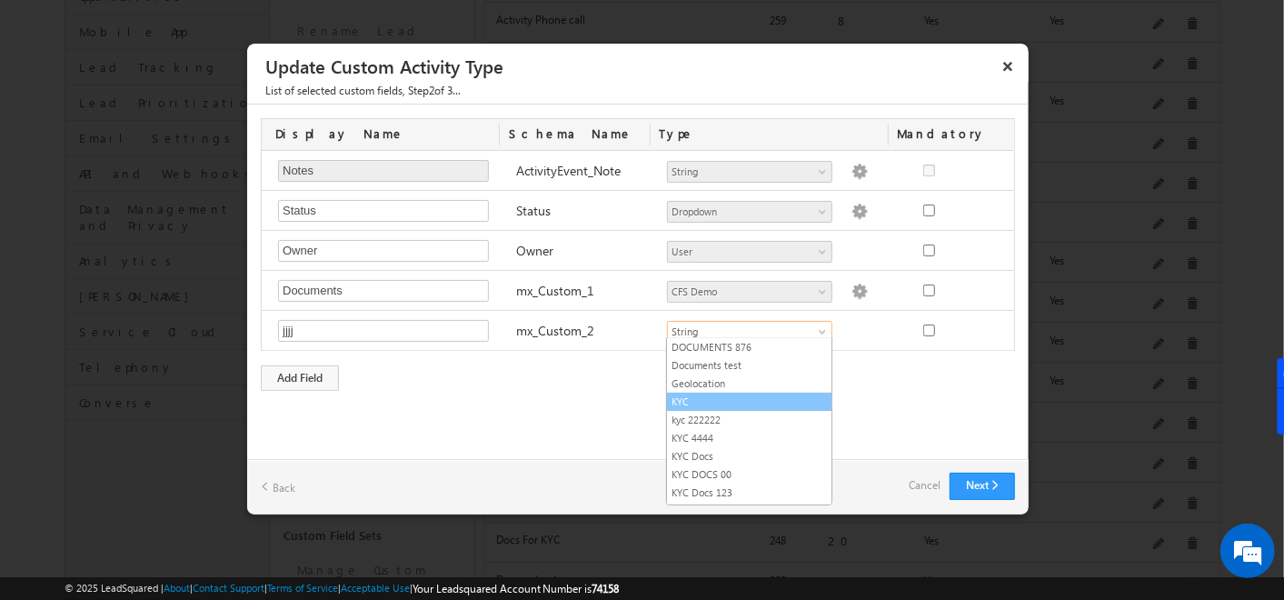
click at [711, 395] on link "KYC" at bounding box center [749, 402] width 165 height 16
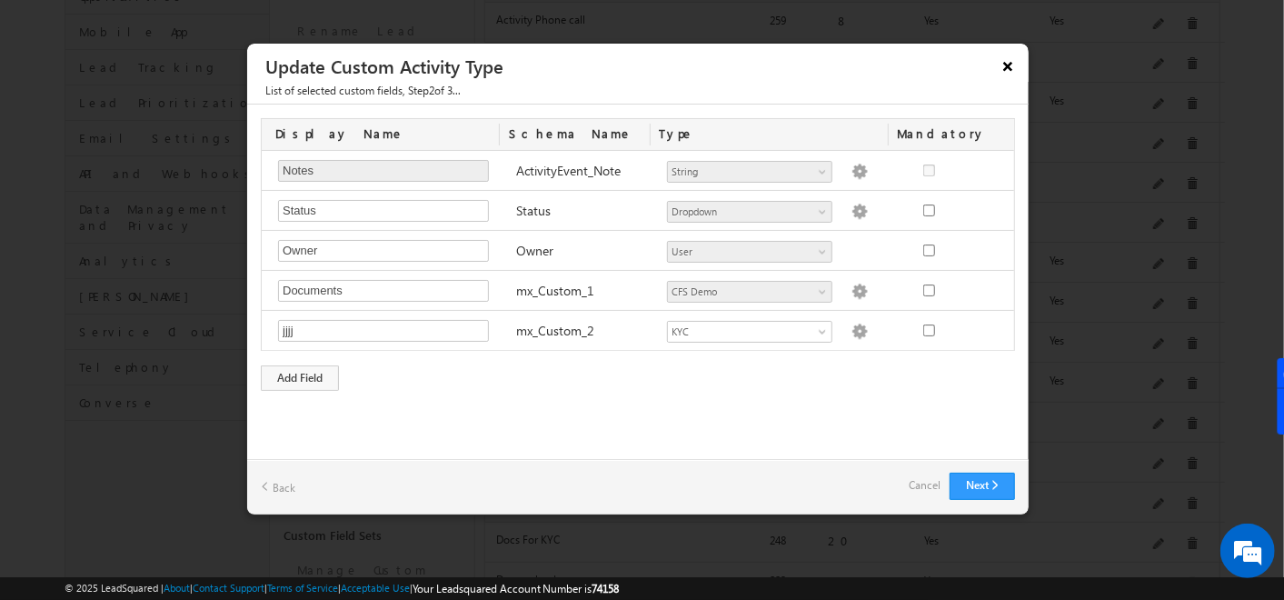
click at [1007, 64] on button "×" at bounding box center [1008, 66] width 29 height 32
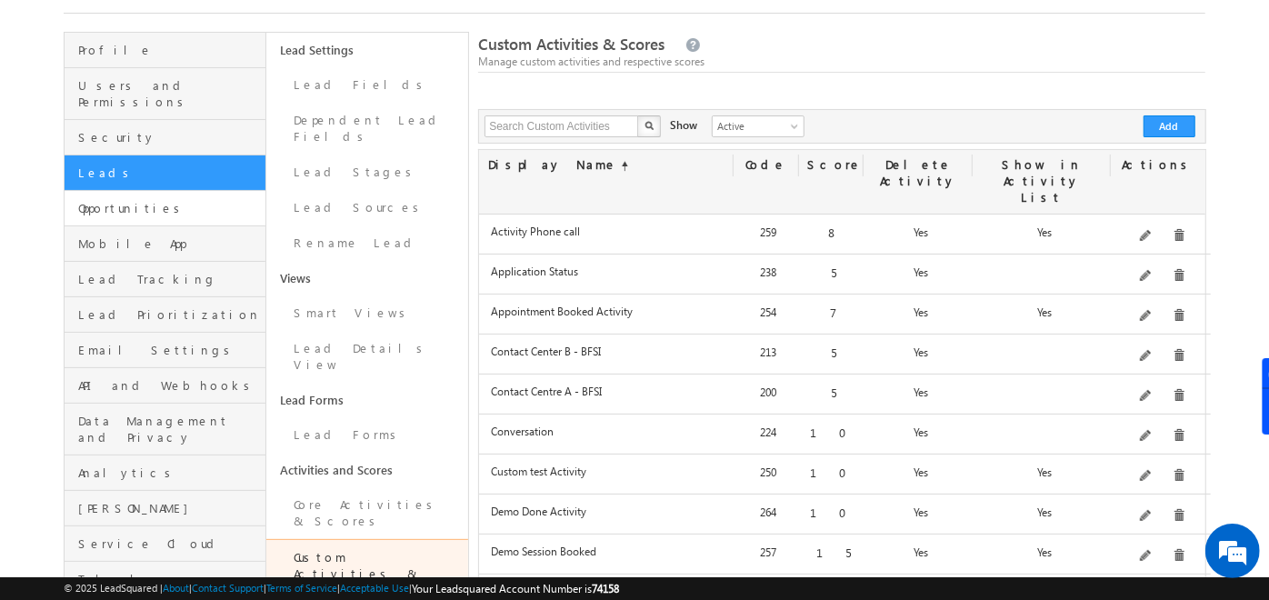
scroll to position [94, 0]
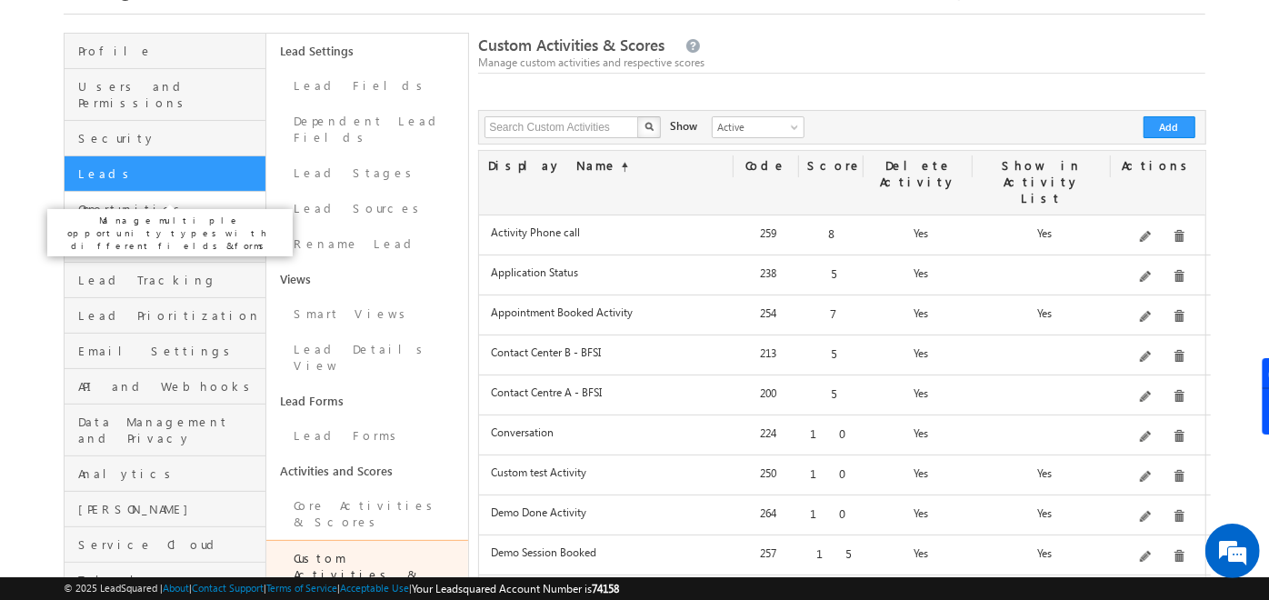
click at [135, 201] on span "Opportunities" at bounding box center [169, 209] width 183 height 16
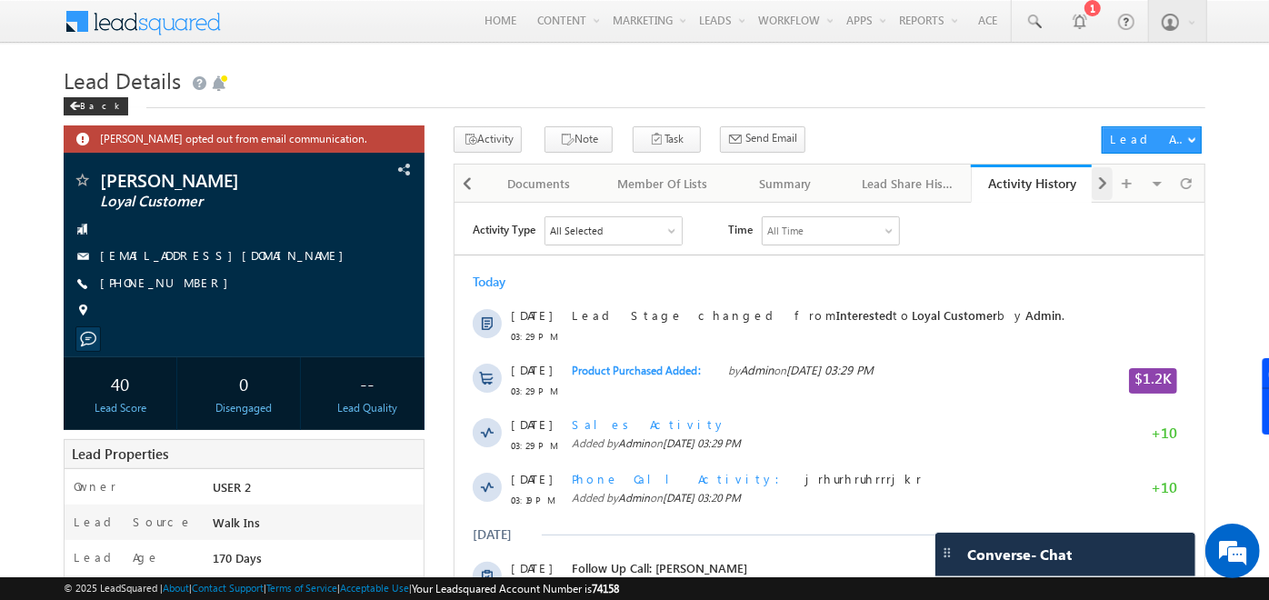
click at [1104, 185] on span at bounding box center [1102, 183] width 11 height 33
click at [1104, 185] on div "Visible Tabs Lead Details Default Tasks Default Notes Default Documents Default…" at bounding box center [1146, 182] width 109 height 35
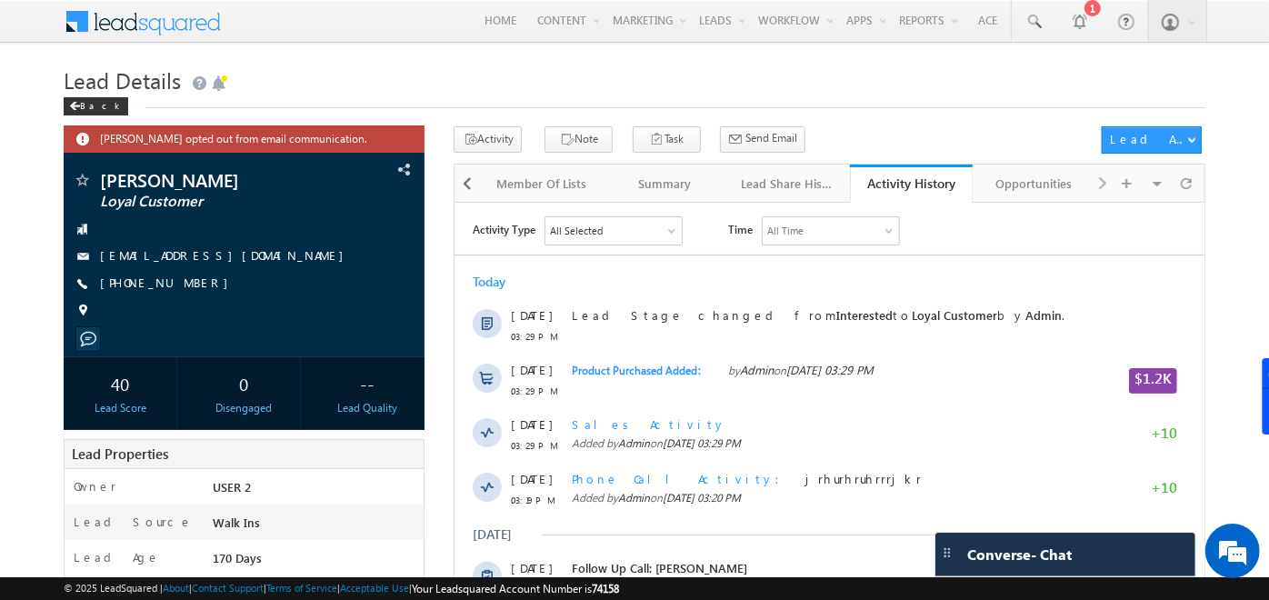
click at [1104, 185] on div "Visible Tabs Lead Details Default Tasks Default Notes Default Documents Default…" at bounding box center [1146, 182] width 109 height 35
click at [1042, 184] on div "Opportunities" at bounding box center [1033, 184] width 92 height 22
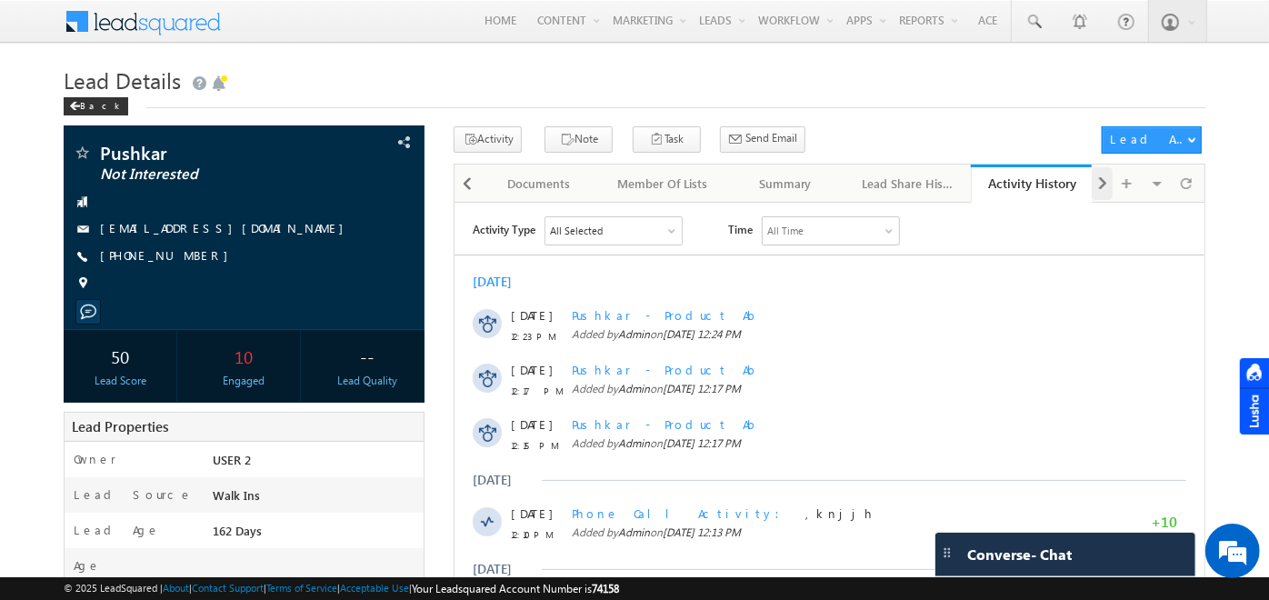
click at [1104, 185] on span at bounding box center [1102, 183] width 11 height 33
click at [1104, 185] on div "Visible Tabs Lead Details Default Tasks Default Notes Default Documents Default…" at bounding box center [1146, 182] width 109 height 35
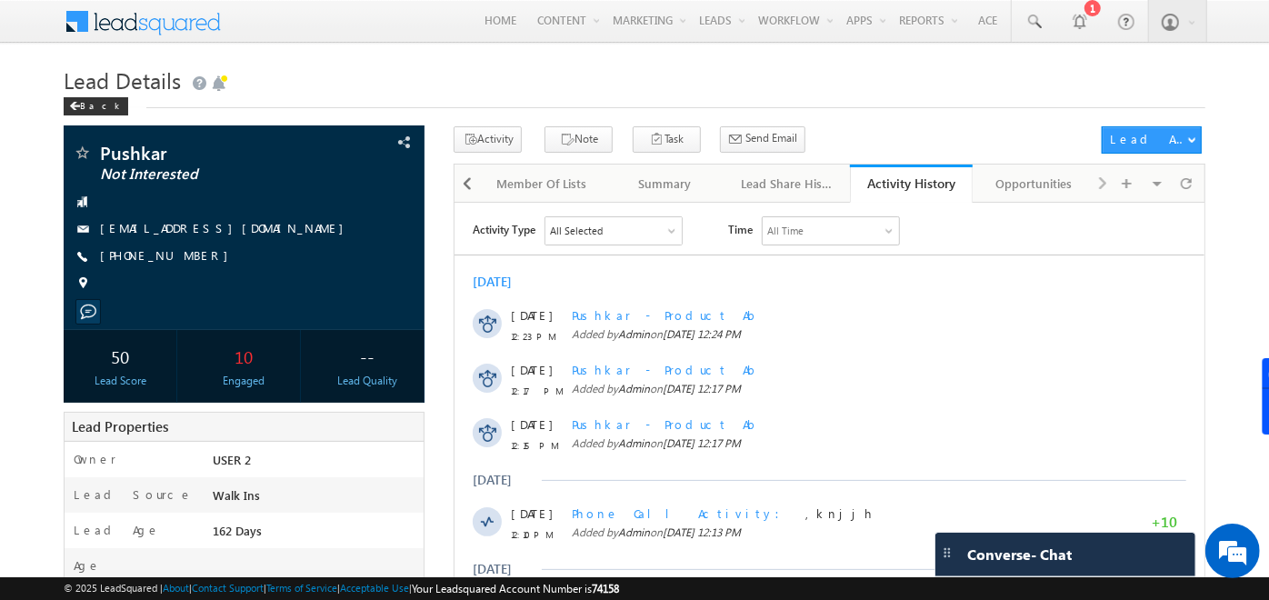
click at [1104, 185] on div "Visible Tabs Lead Details Default Tasks Default Notes Default Documents Default…" at bounding box center [1146, 182] width 109 height 35
drag, startPoint x: 1104, startPoint y: 185, endPoint x: 1038, endPoint y: 184, distance: 65.5
click at [1038, 184] on div "Lead Details Lead Details Tasks Tasks Notes Notes Documents Documents Member Of…" at bounding box center [830, 183] width 752 height 38
click at [1038, 184] on div "Opportunities" at bounding box center [1033, 184] width 92 height 22
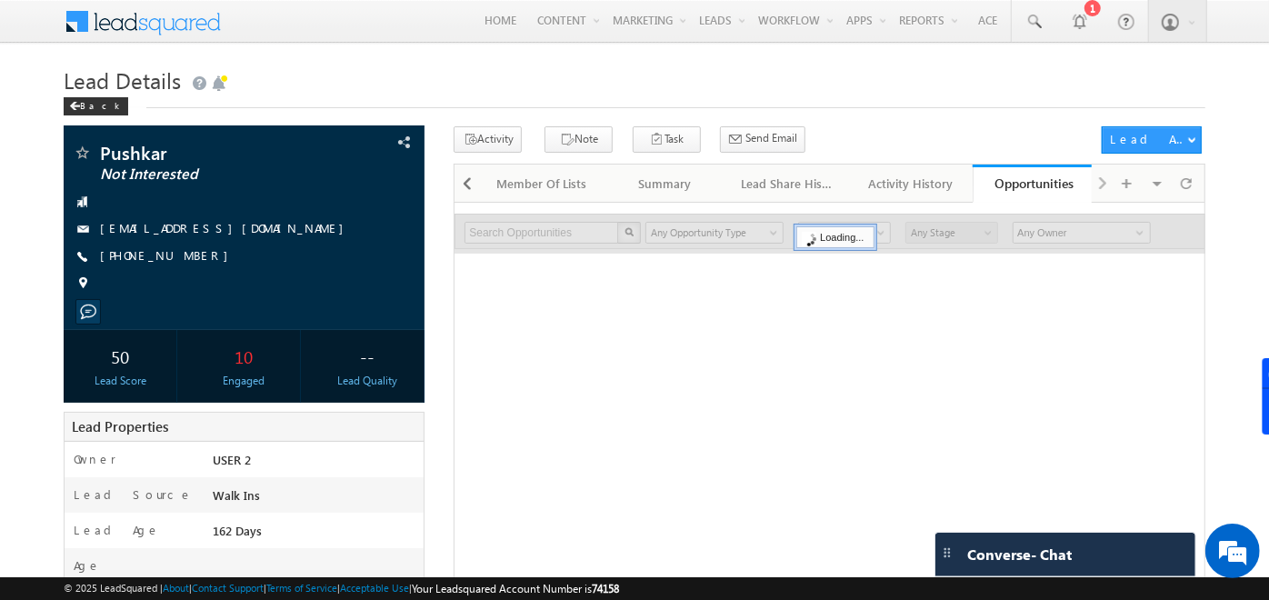
click at [745, 93] on h1 "Lead Details" at bounding box center [635, 78] width 1142 height 35
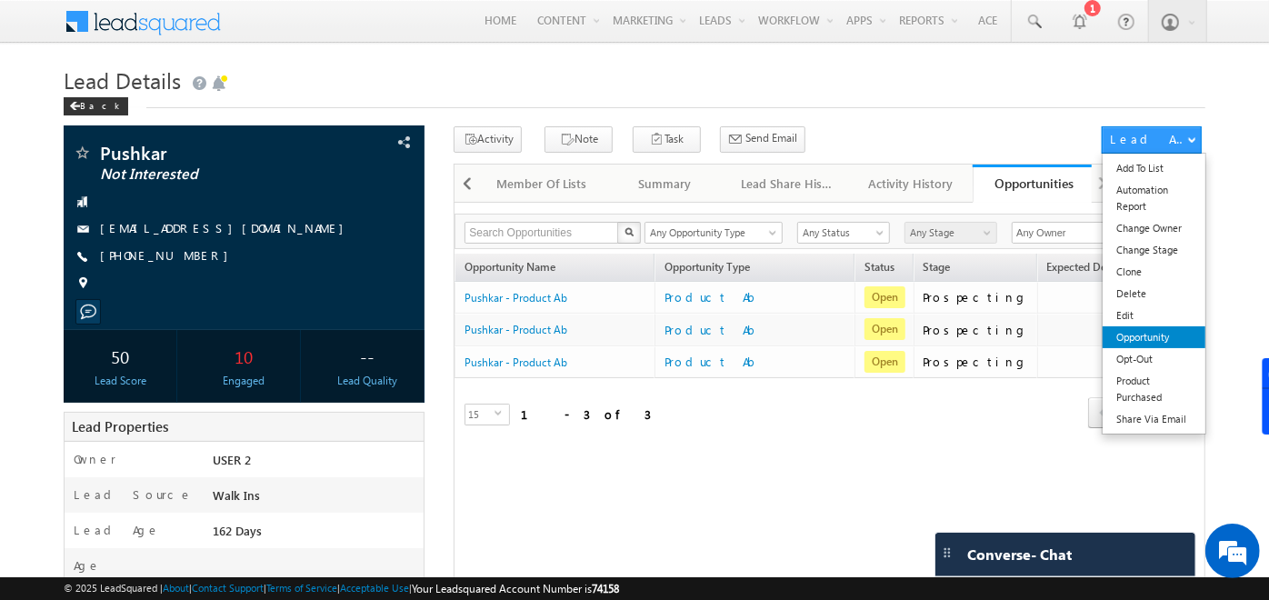
click at [1153, 340] on link "Opportunity" at bounding box center [1154, 337] width 103 height 22
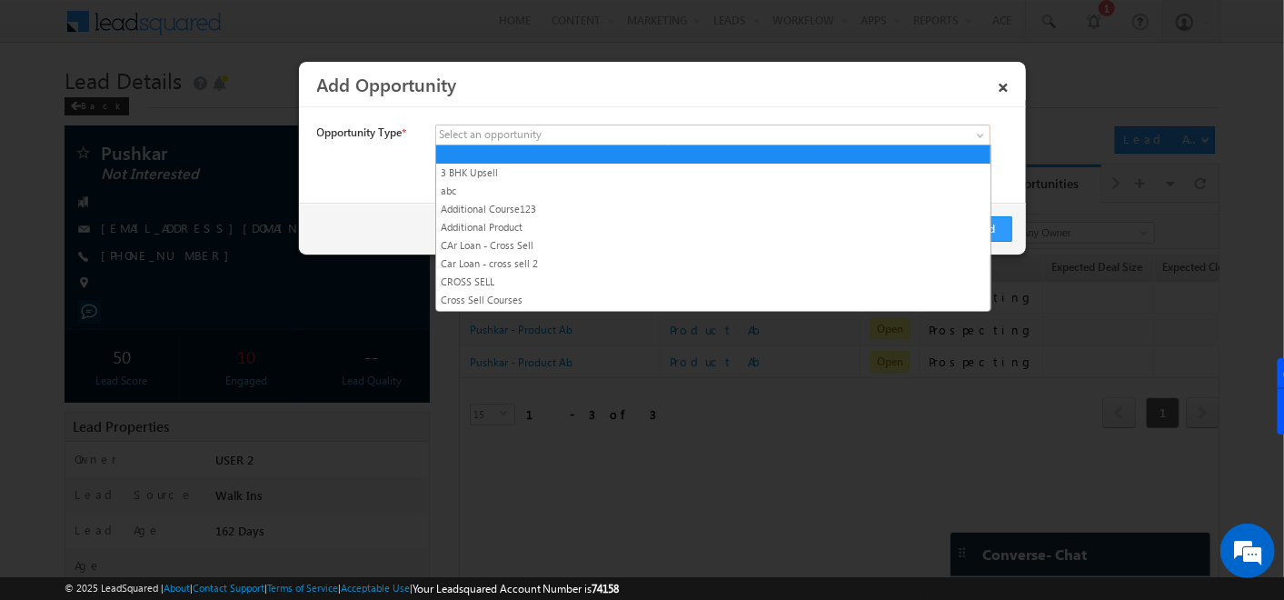
click at [732, 138] on link at bounding box center [712, 136] width 555 height 22
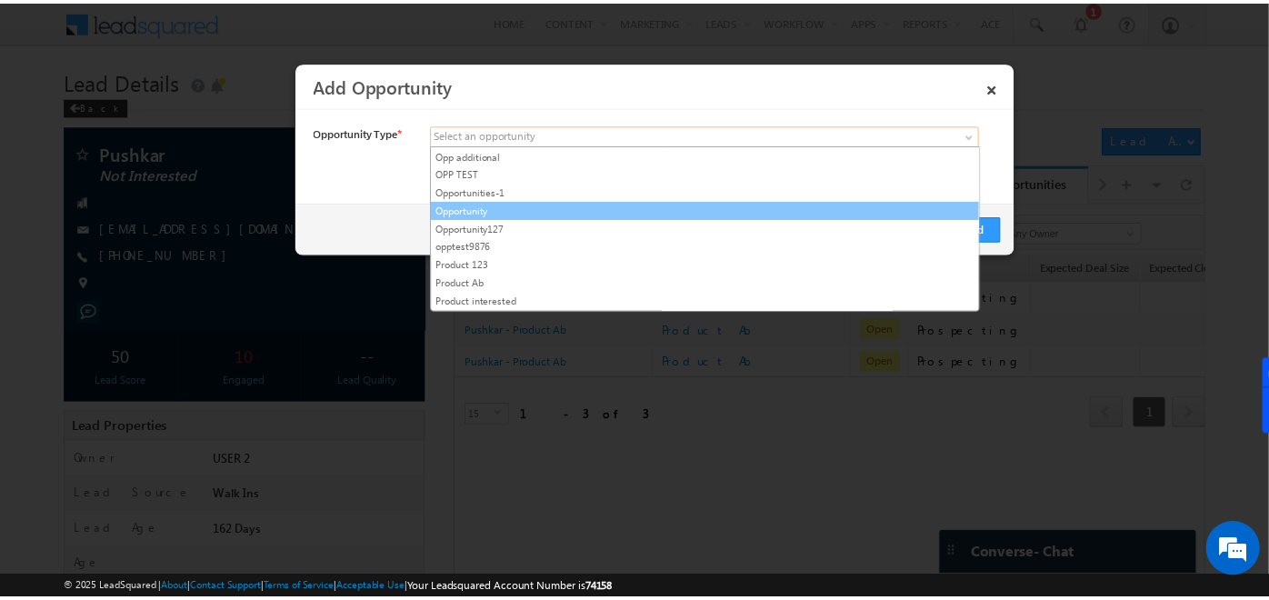
scroll to position [383, 0]
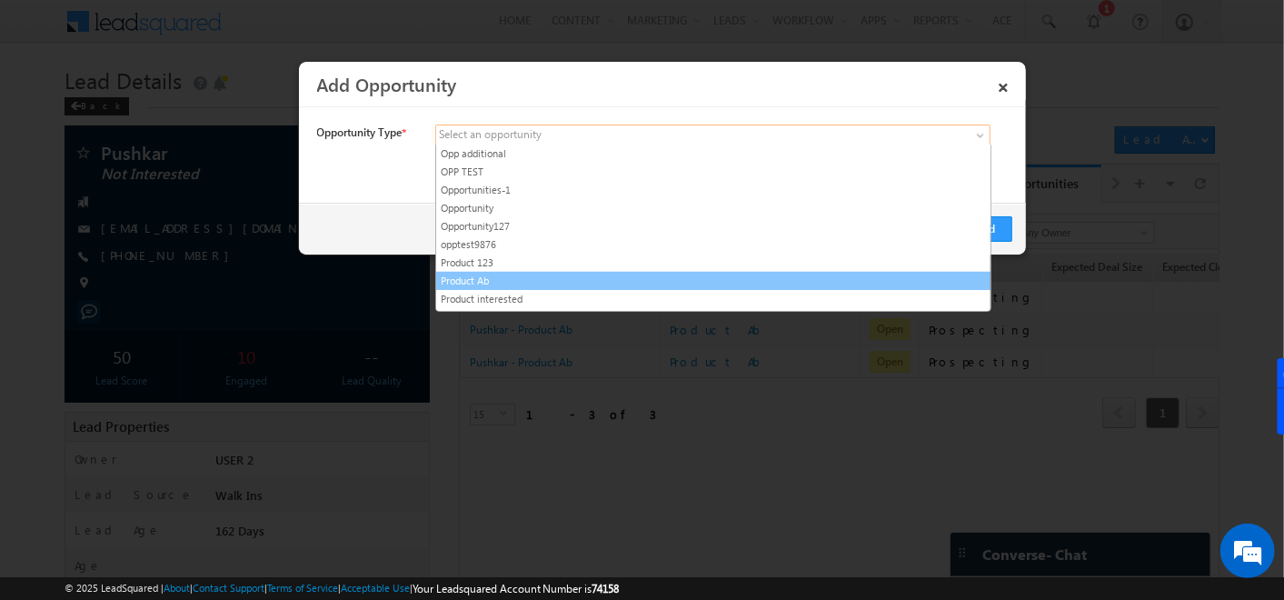
click at [514, 272] on li "Product Ab" at bounding box center [713, 281] width 555 height 18
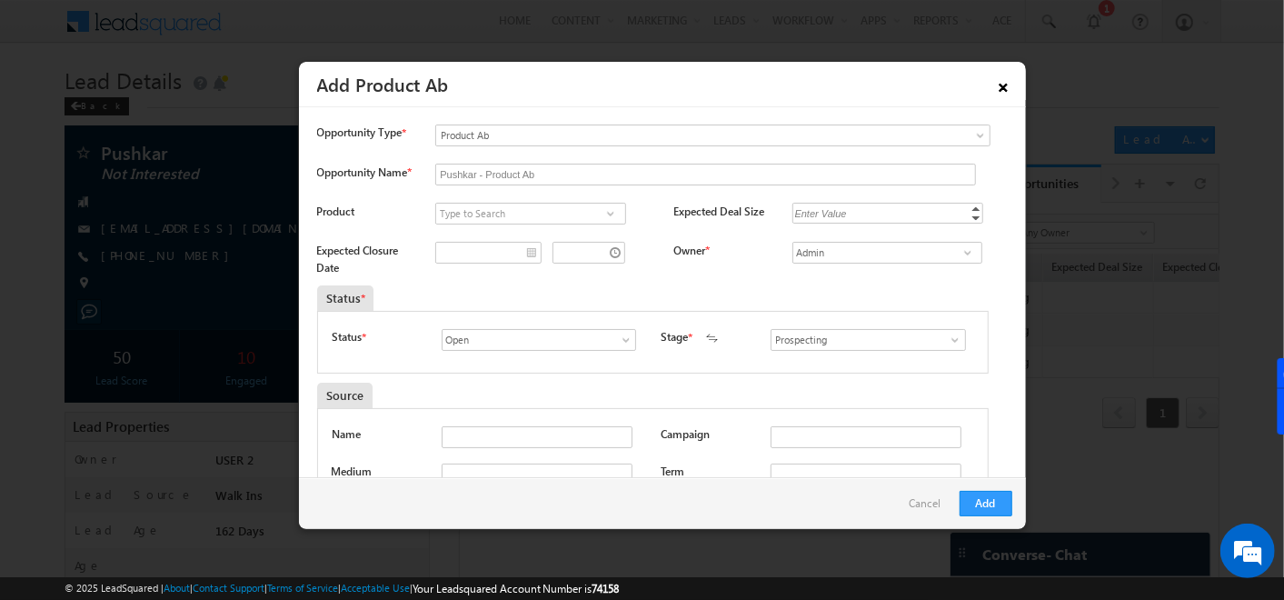
click at [1000, 86] on link "×" at bounding box center [1004, 84] width 31 height 32
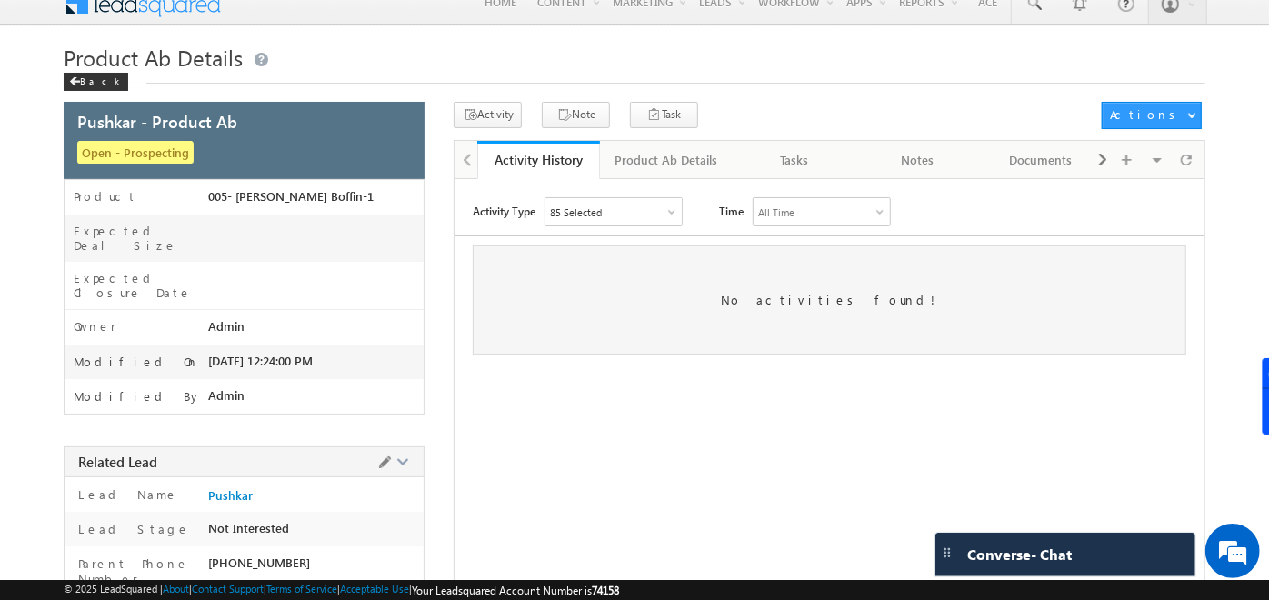
scroll to position [17, 0]
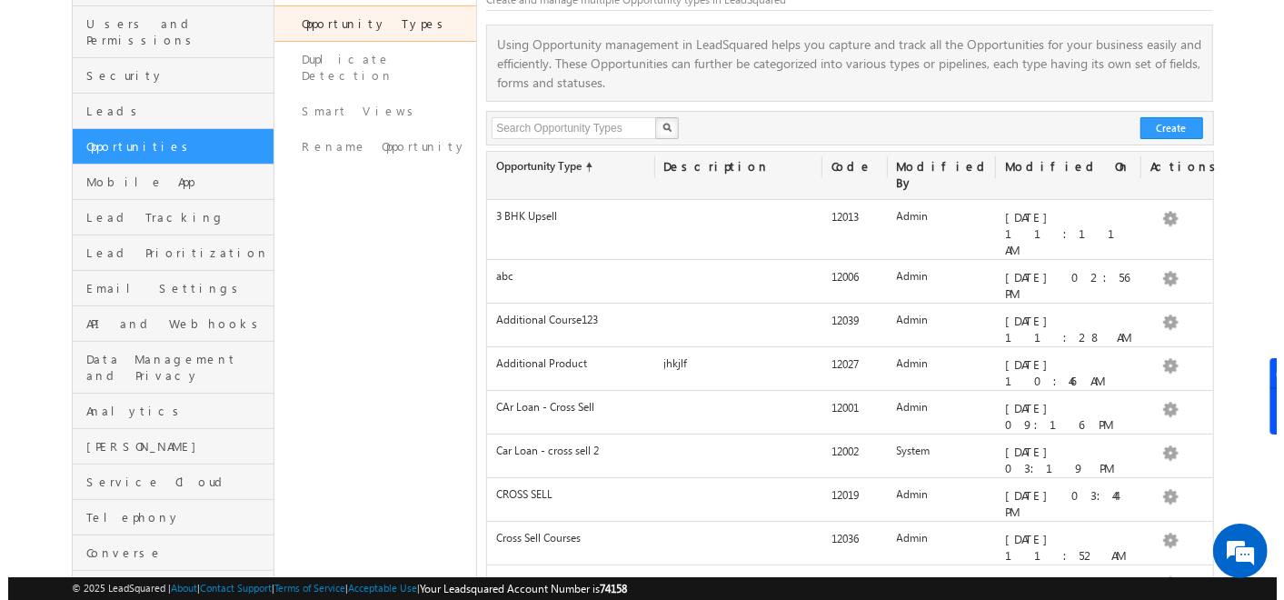
scroll to position [161, 0]
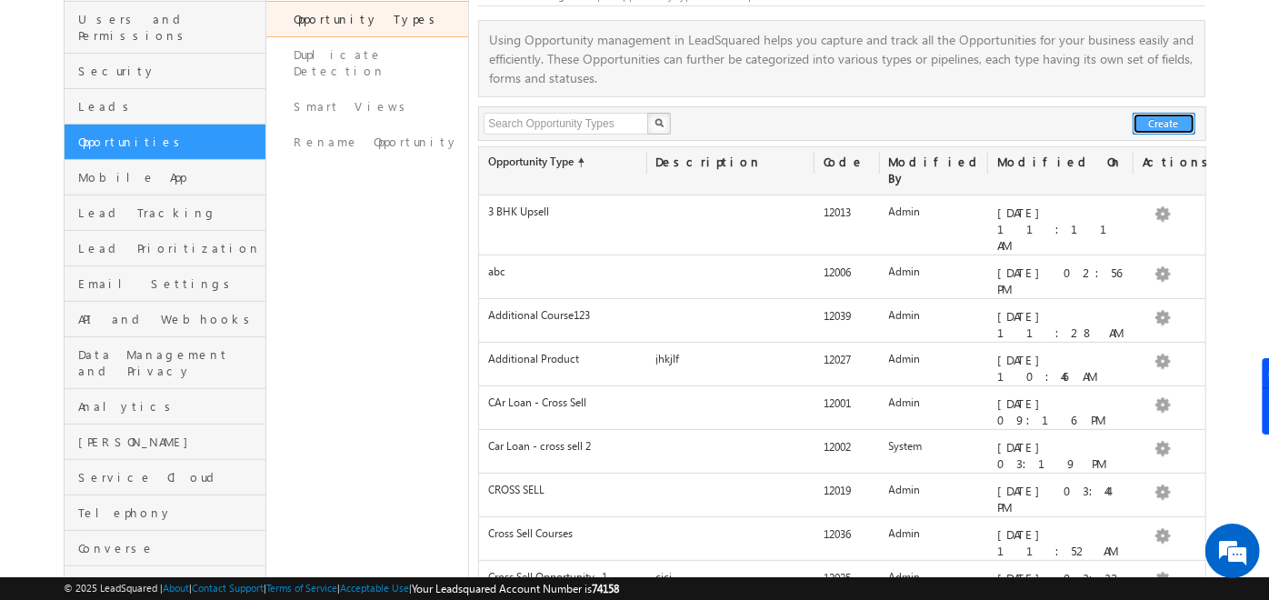
click at [1164, 121] on button "Create" at bounding box center [1164, 124] width 63 height 22
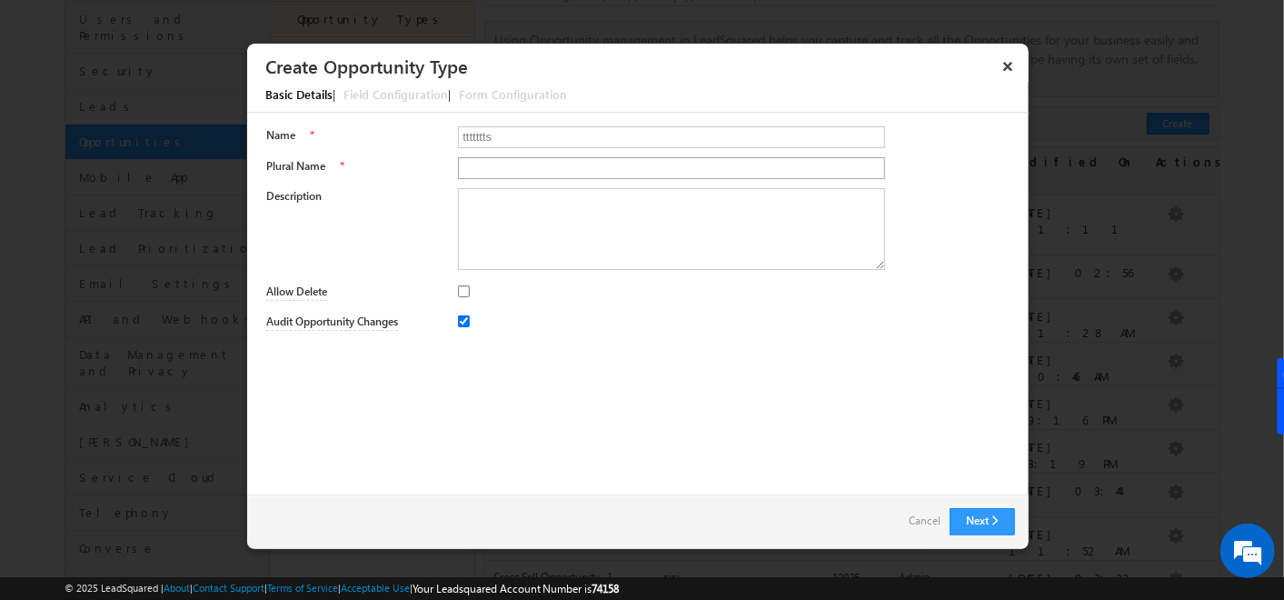
scroll to position [0, 0]
type input "ttttttt"
click at [828, 169] on input "Plural Name" at bounding box center [671, 168] width 427 height 22
type input "ts"
click at [858, 228] on textarea "Description" at bounding box center [671, 229] width 427 height 82
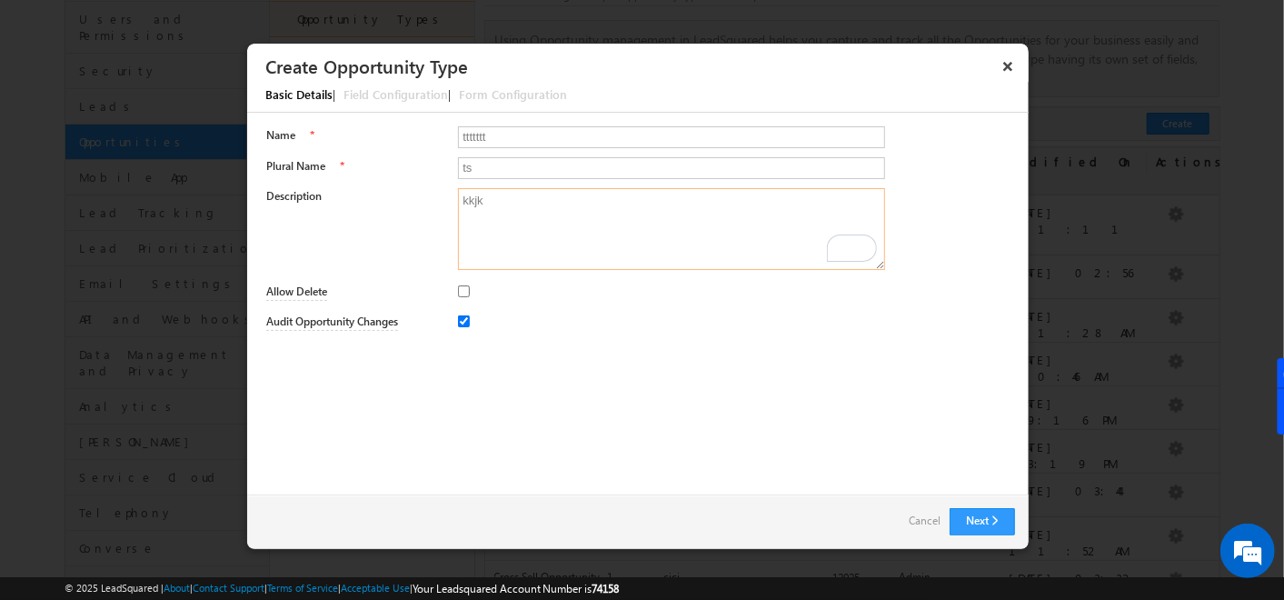
type textarea "kkjk"
click at [467, 287] on input "Allow Delete" at bounding box center [464, 291] width 12 height 12
checkbox input "true"
click at [980, 520] on button "Next" at bounding box center [982, 521] width 65 height 27
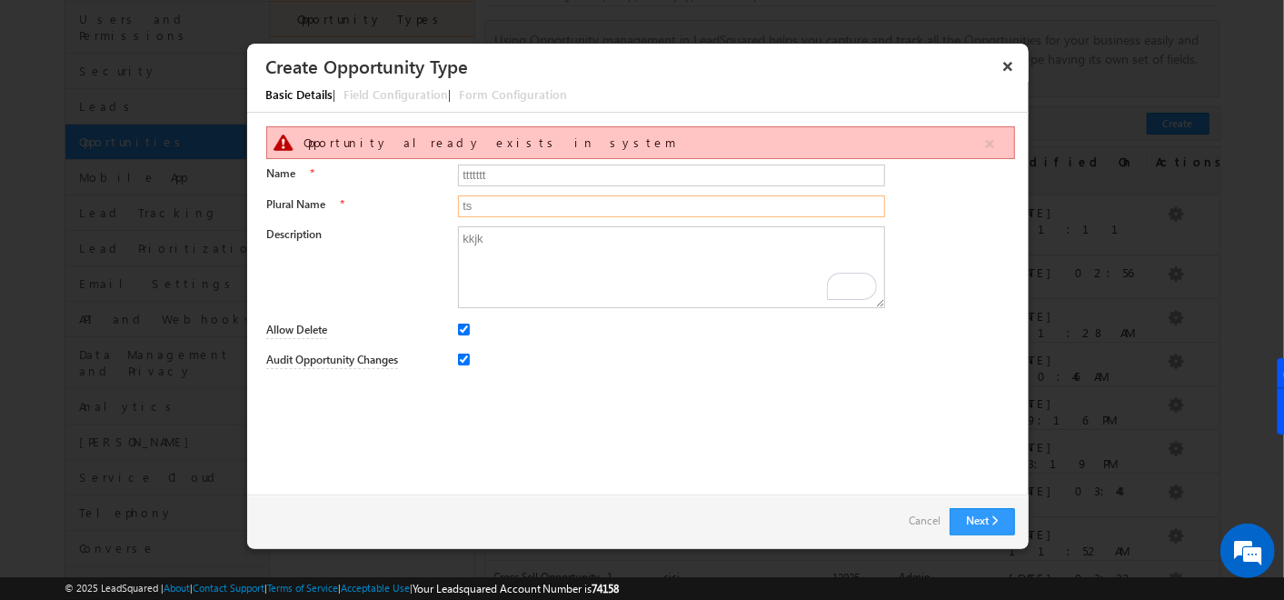
click at [552, 200] on input "ts" at bounding box center [671, 206] width 427 height 22
type input "tss"
click at [953, 516] on button "Next" at bounding box center [982, 521] width 65 height 27
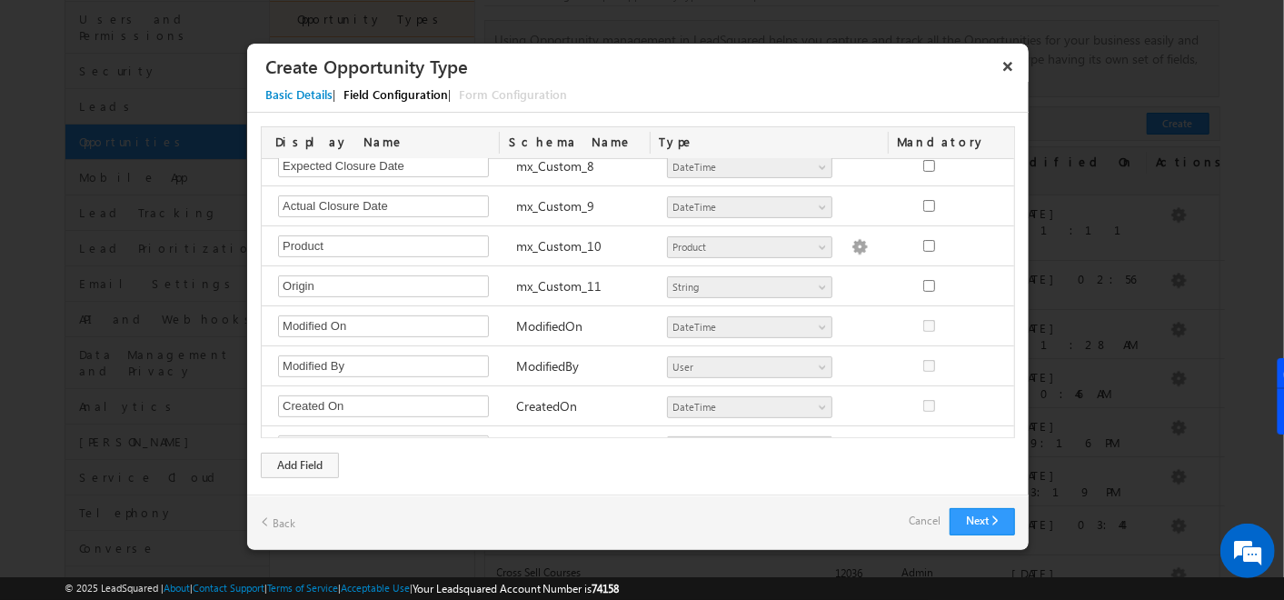
scroll to position [354, 0]
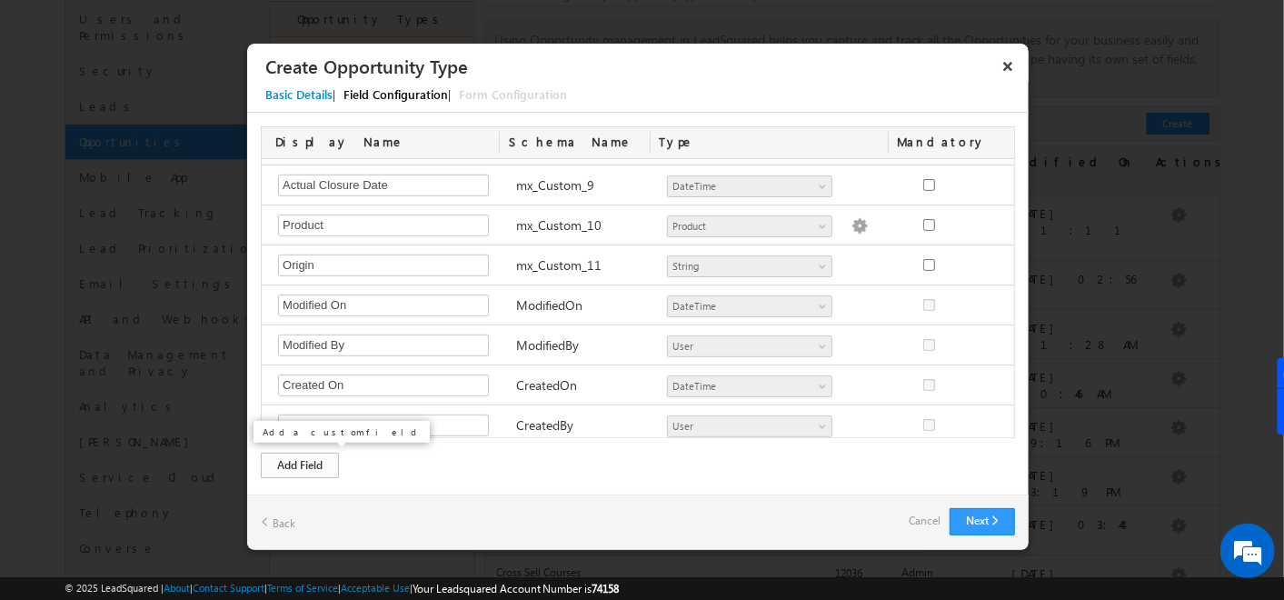
click at [304, 470] on div "Add Field" at bounding box center [300, 465] width 78 height 25
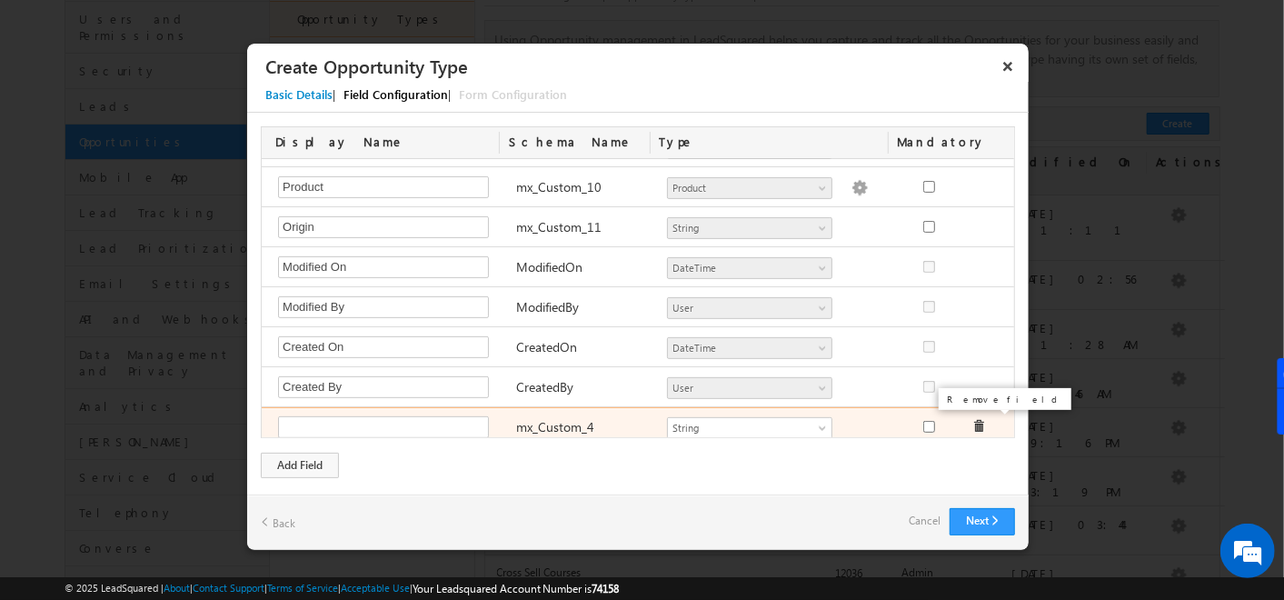
click at [973, 420] on span at bounding box center [979, 426] width 13 height 13
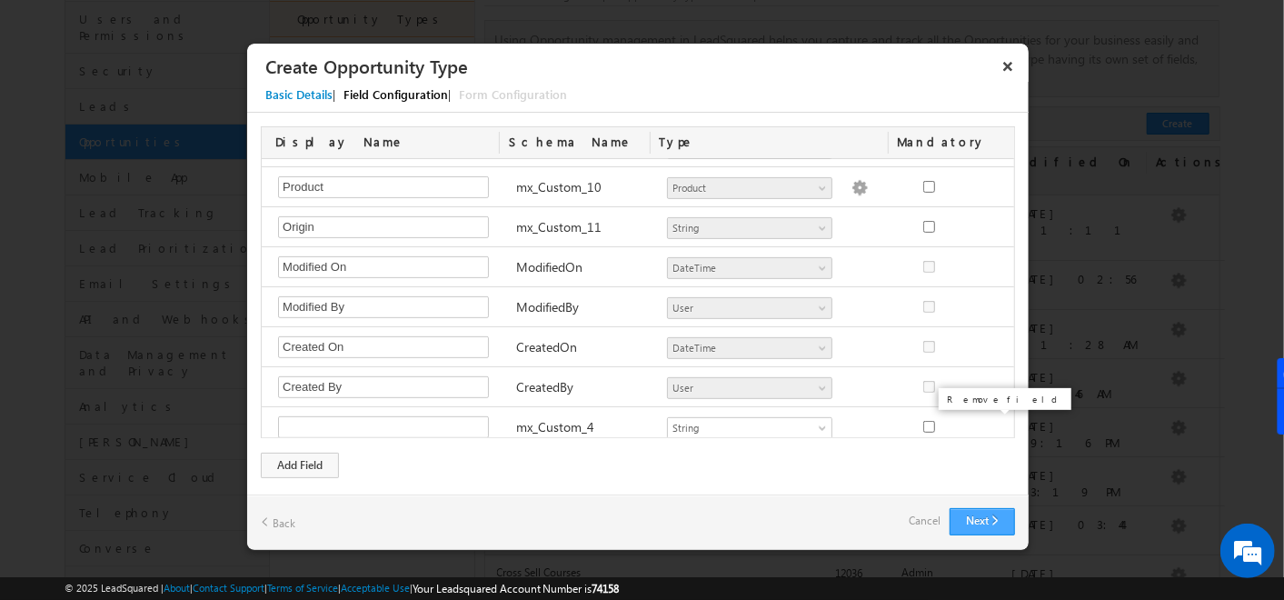
click at [975, 529] on button "Next" at bounding box center [982, 521] width 65 height 27
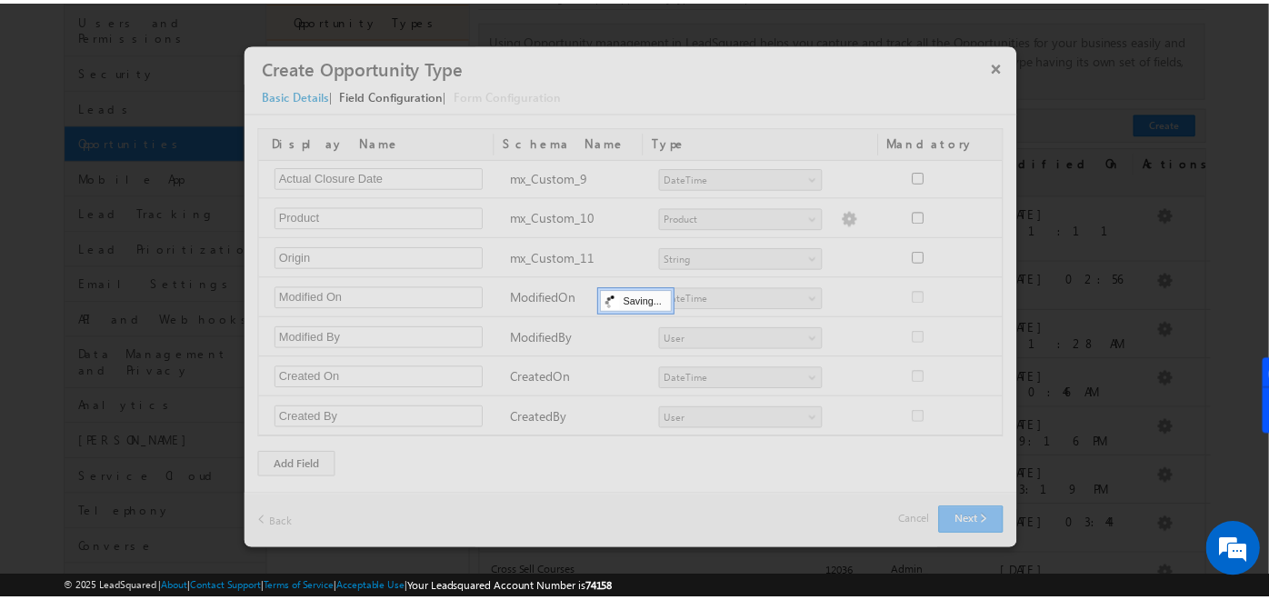
scroll to position [354, 0]
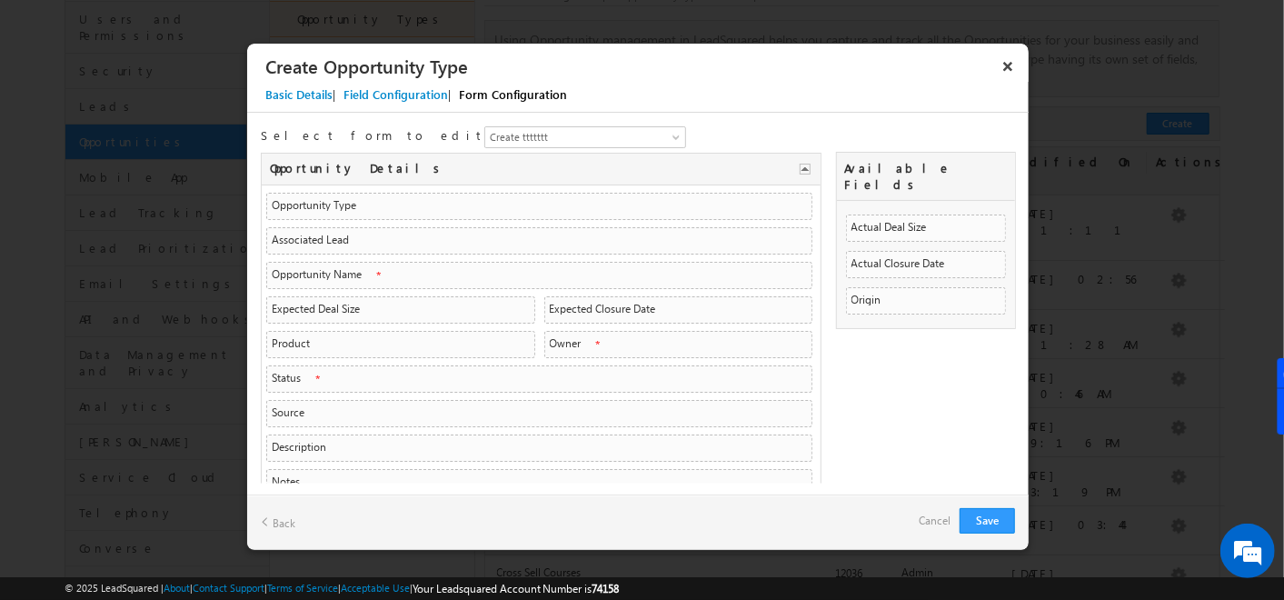
click at [972, 506] on div "Save Back Cancel" at bounding box center [638, 522] width 782 height 55
click at [974, 518] on button "Save" at bounding box center [987, 520] width 55 height 25
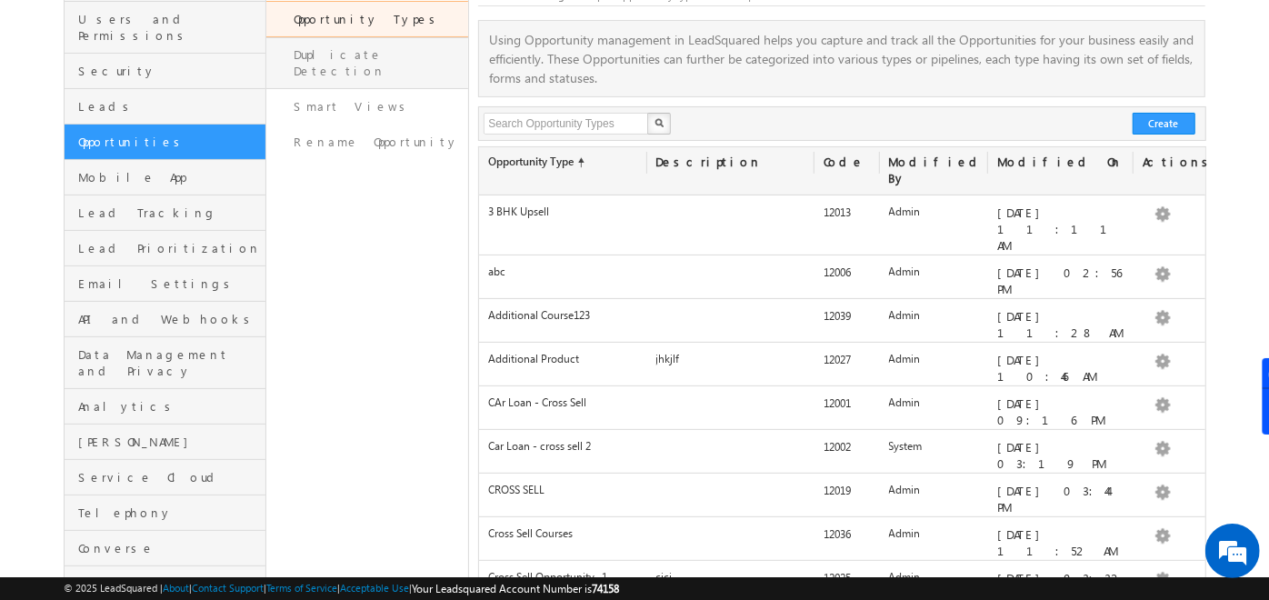
click at [357, 53] on link "Duplicate Detection" at bounding box center [367, 63] width 202 height 52
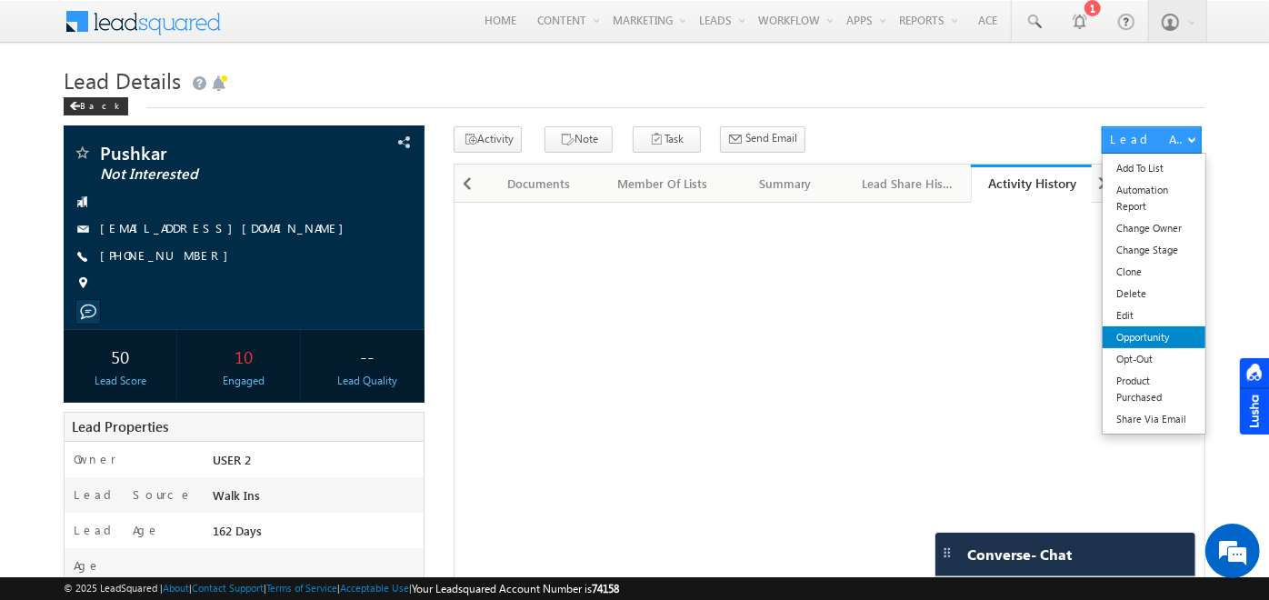
click at [1157, 339] on link "Opportunity" at bounding box center [1154, 337] width 103 height 22
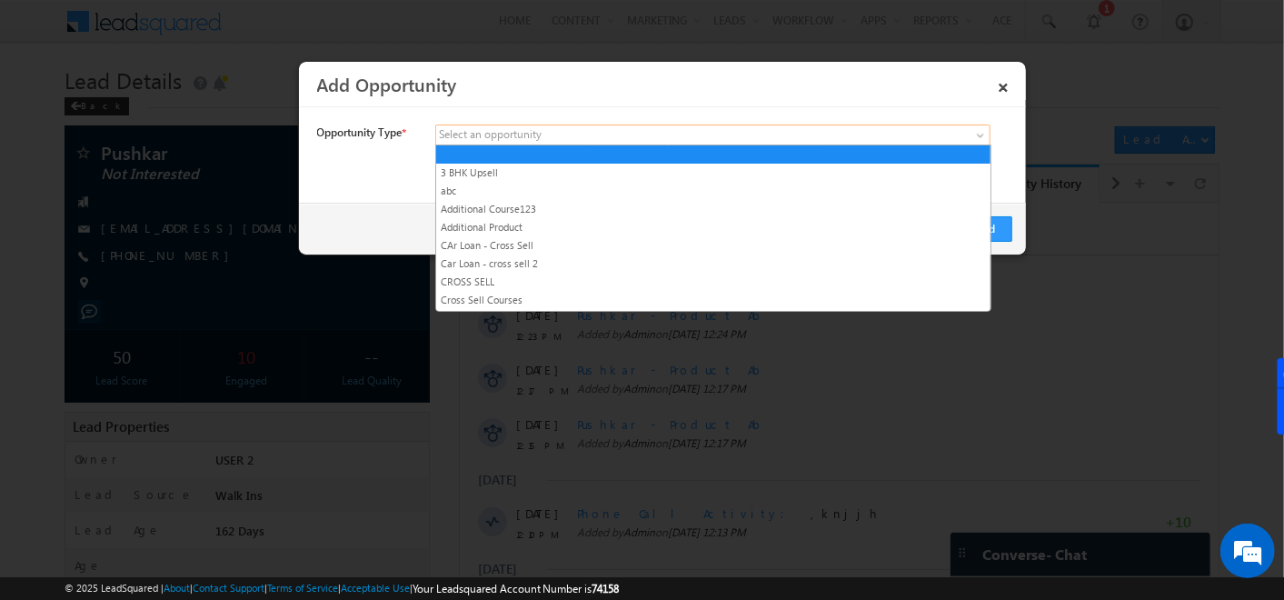
click at [625, 129] on span at bounding box center [578, 135] width 284 height 16
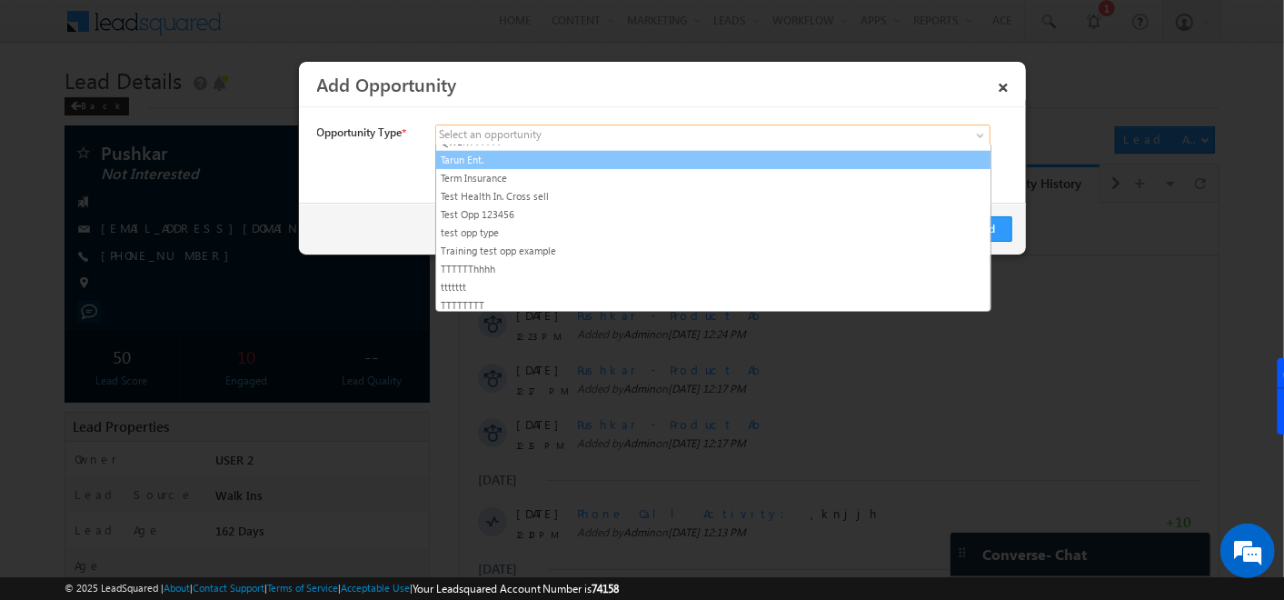
scroll to position [641, 0]
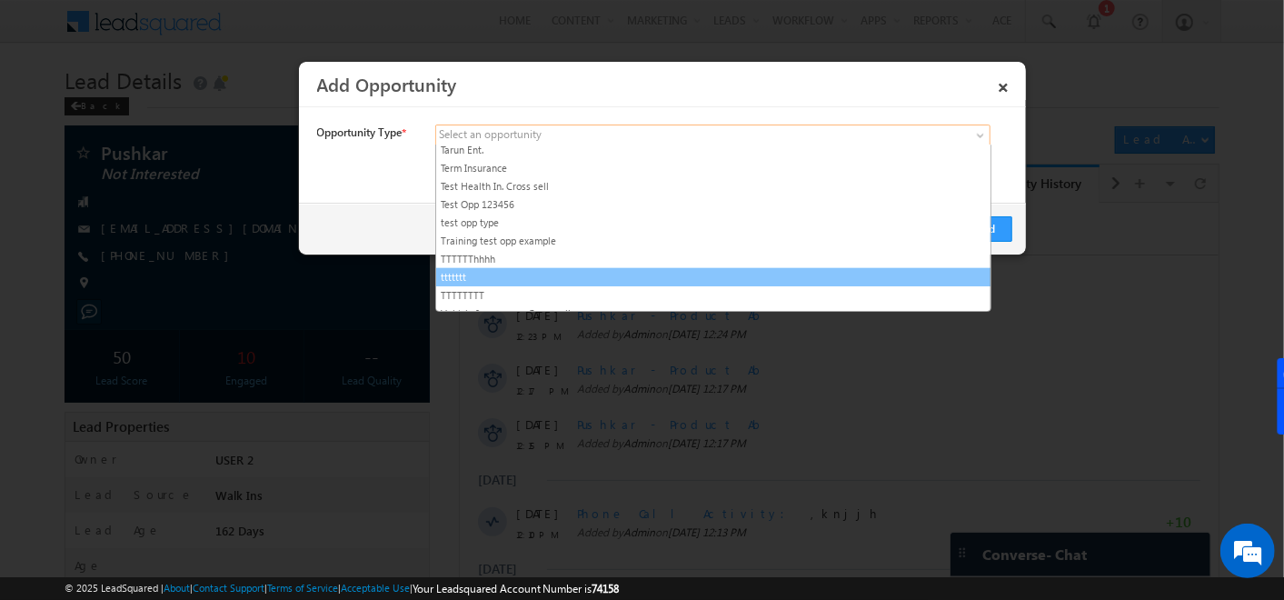
click at [495, 269] on link "ttttttt" at bounding box center [713, 277] width 555 height 16
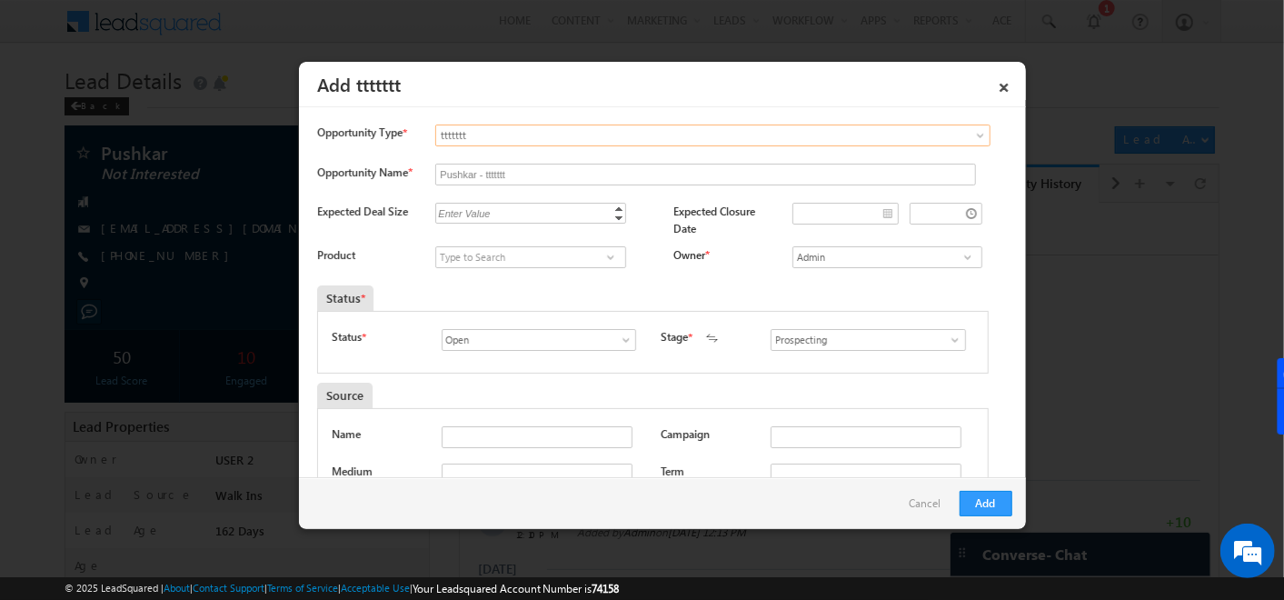
scroll to position [240, 0]
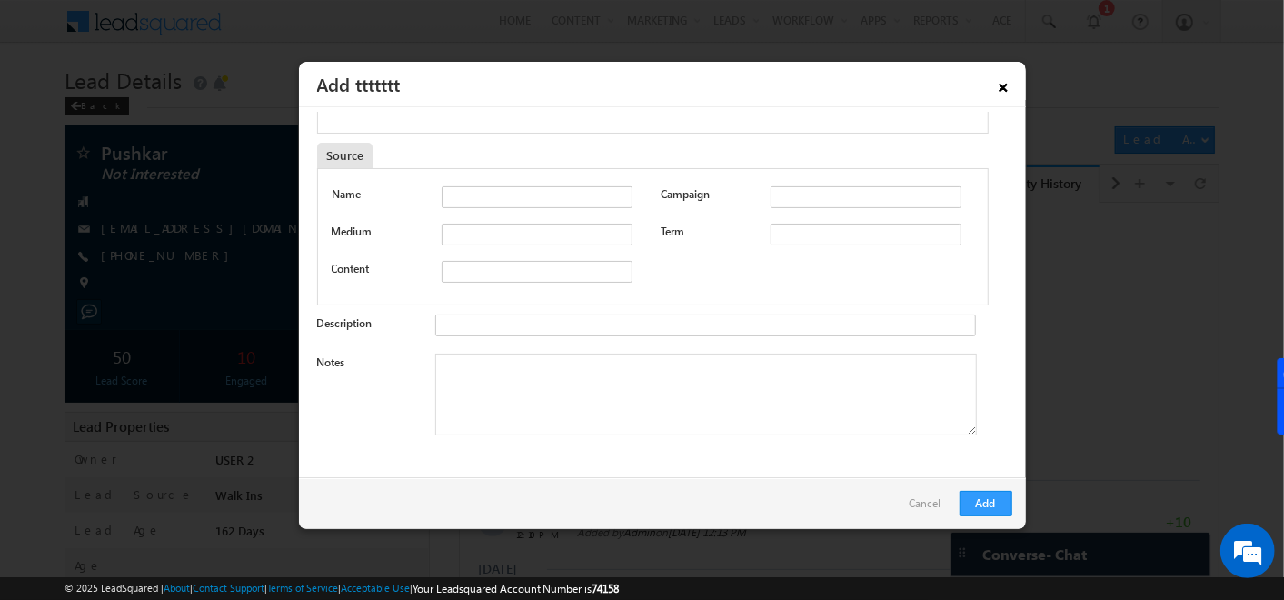
click at [1004, 83] on link "×" at bounding box center [1004, 84] width 31 height 32
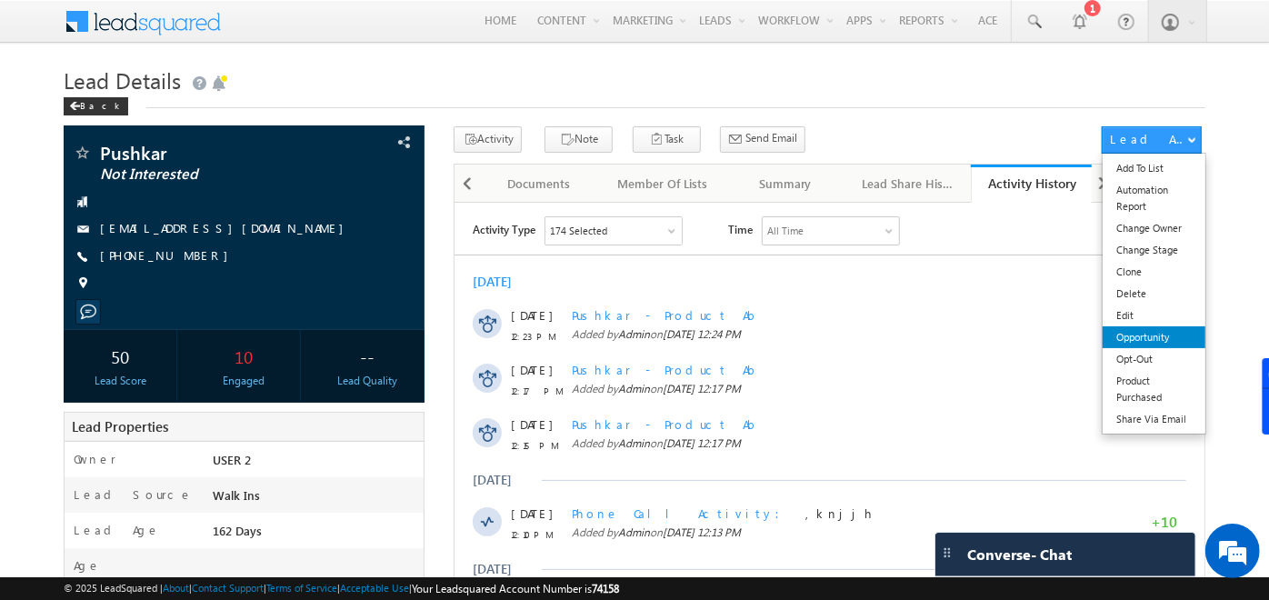
click at [1121, 335] on link "Opportunity" at bounding box center [1154, 337] width 103 height 22
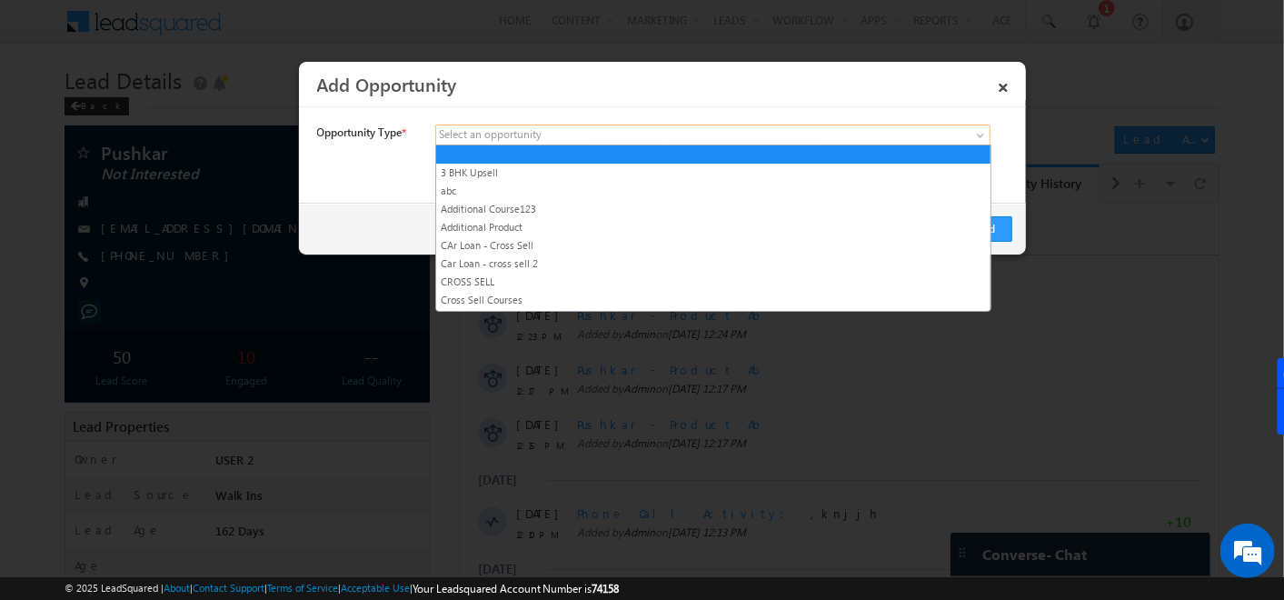
click at [605, 137] on span at bounding box center [578, 135] width 284 height 16
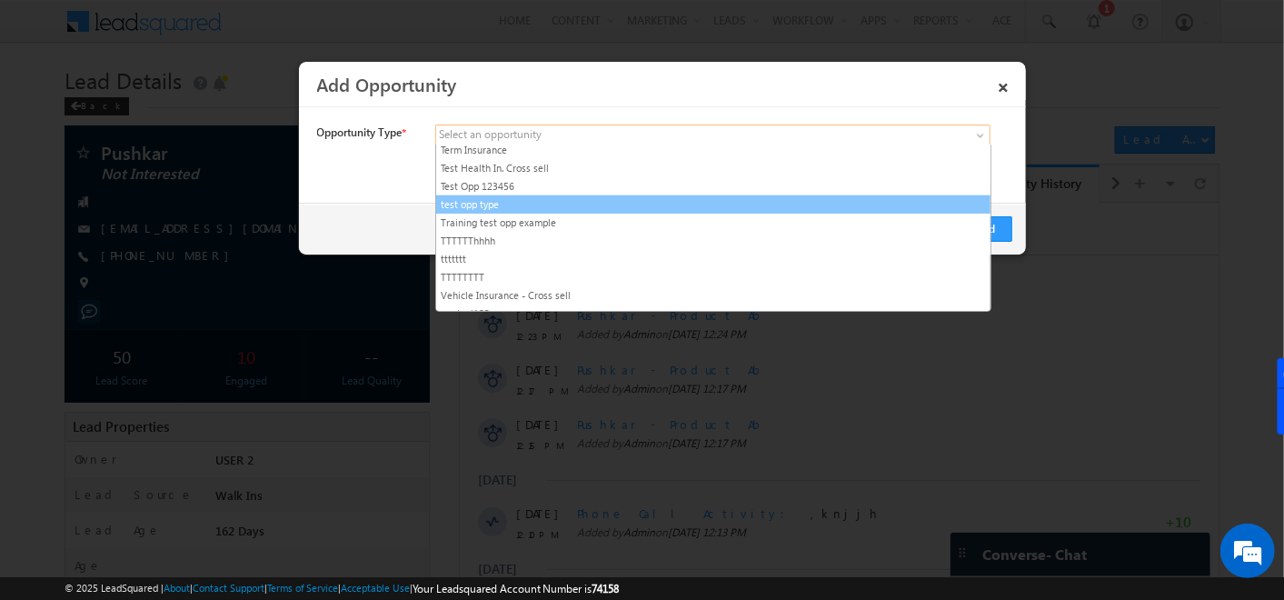
scroll to position [660, 0]
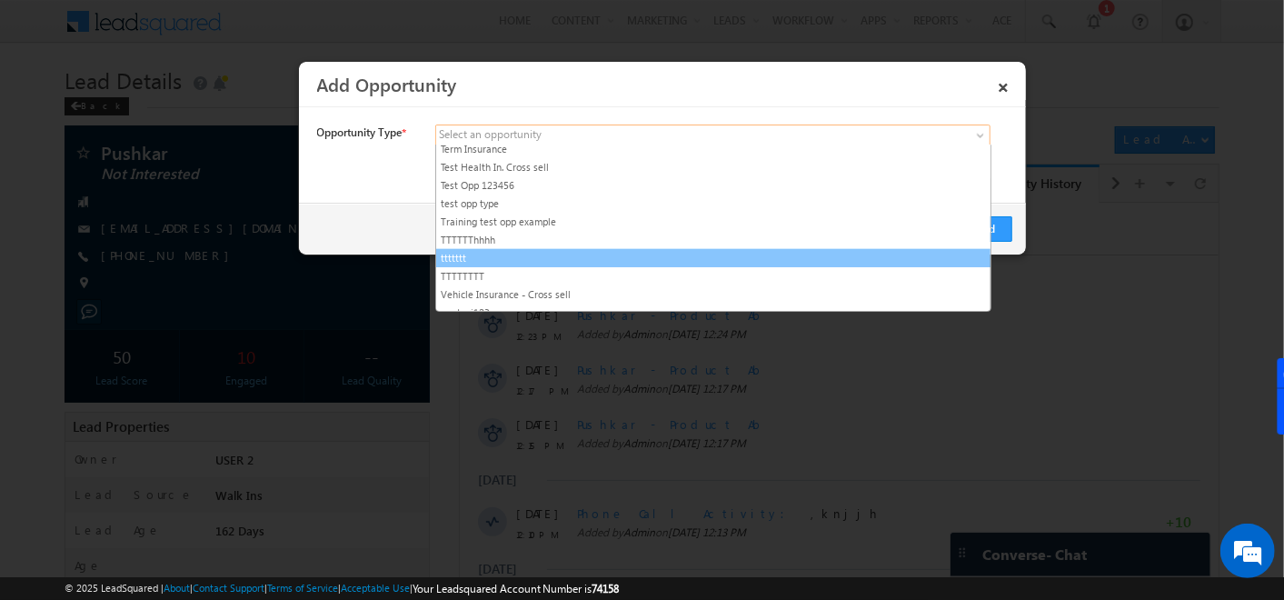
click at [512, 250] on link "ttttttt" at bounding box center [713, 258] width 555 height 16
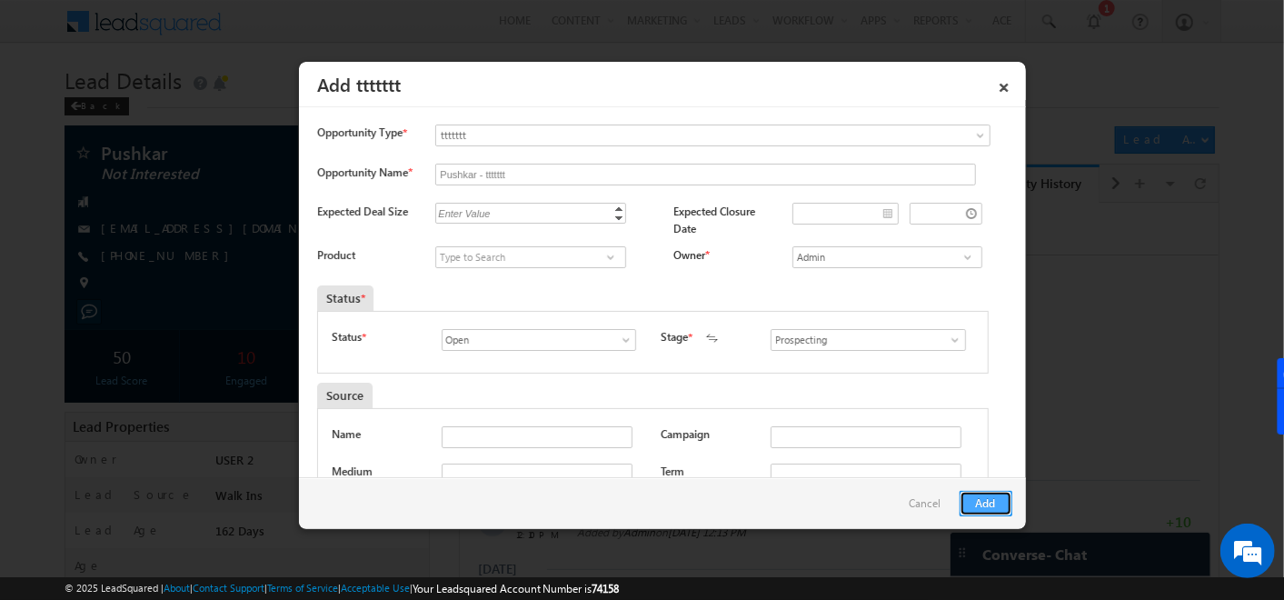
click at [1008, 497] on button "Add" at bounding box center [986, 503] width 53 height 25
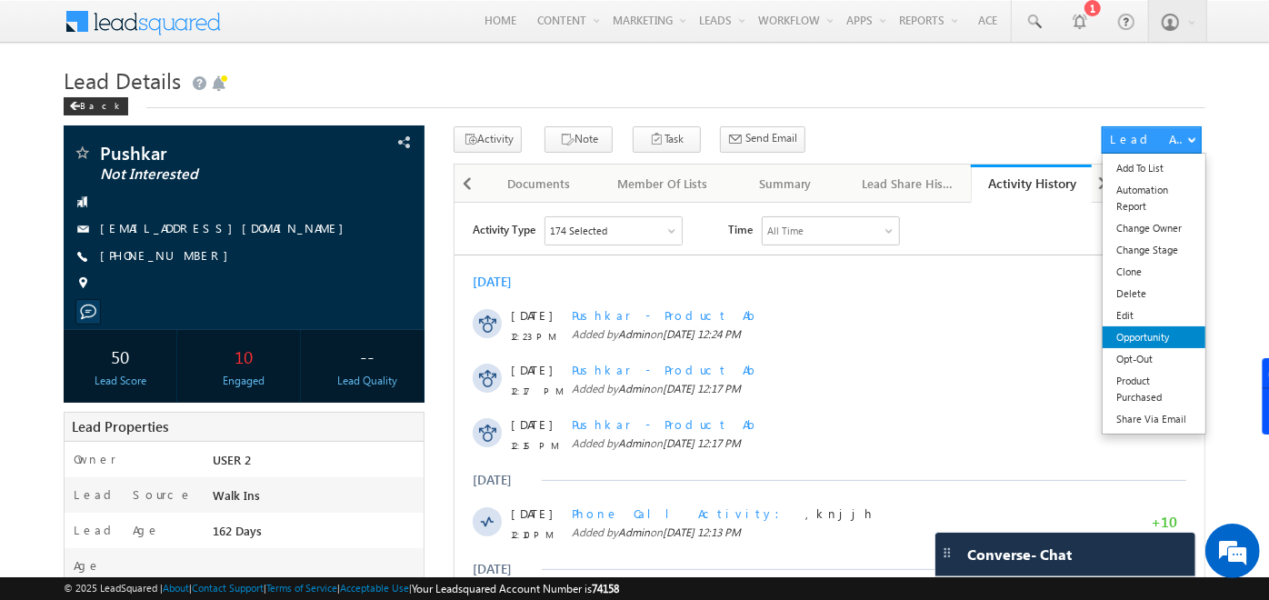
click at [1153, 386] on link "Product Purchased" at bounding box center [1154, 389] width 103 height 38
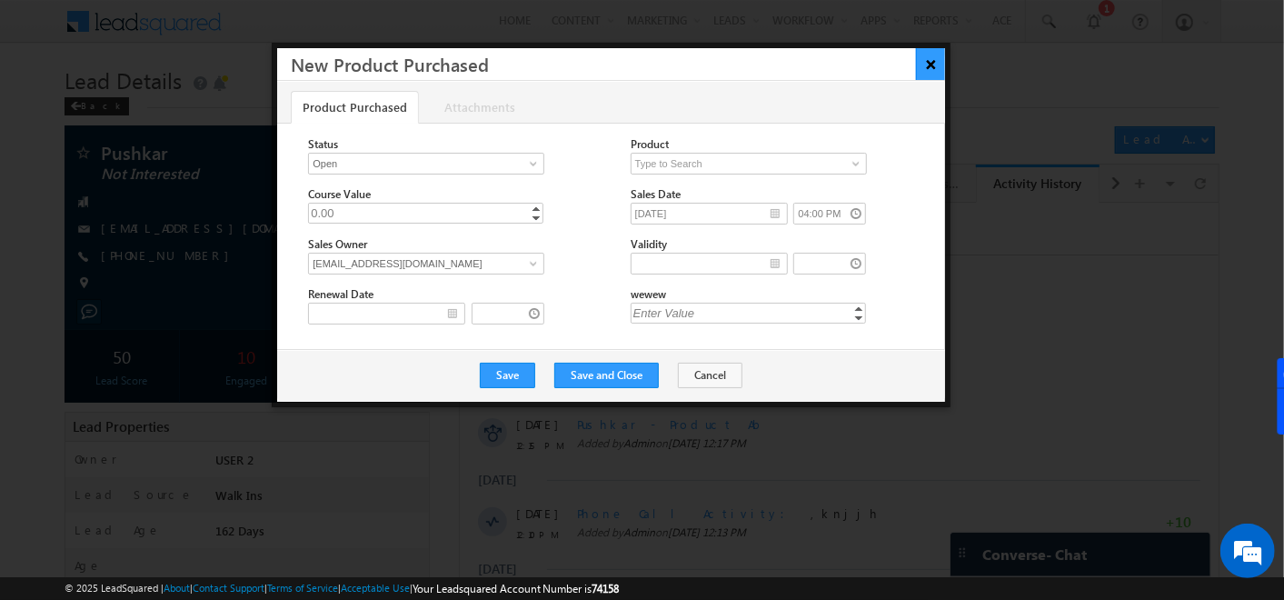
click at [939, 51] on button "×" at bounding box center [931, 64] width 30 height 32
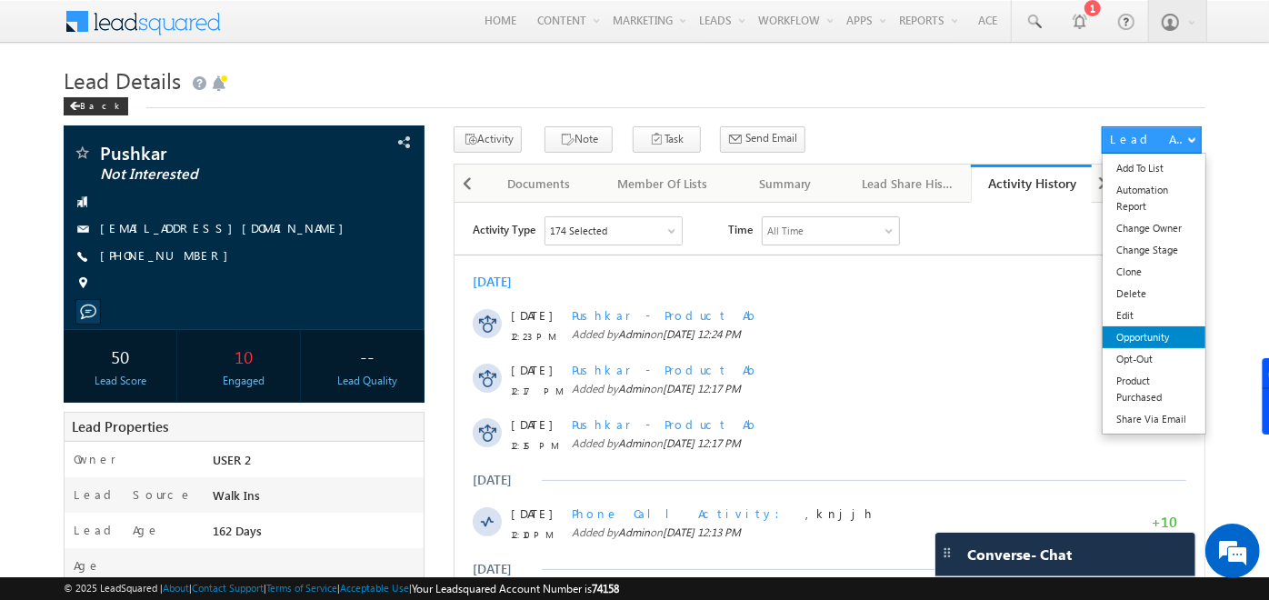
click at [1143, 337] on link "Opportunity" at bounding box center [1154, 337] width 103 height 22
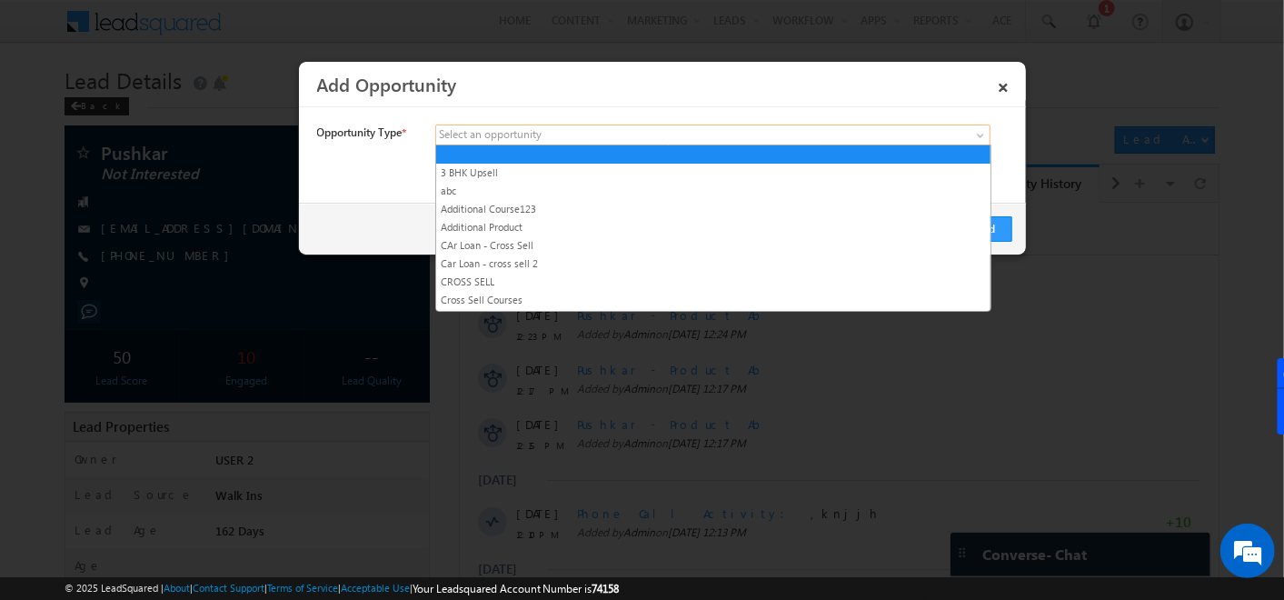
click at [675, 127] on span at bounding box center [578, 135] width 284 height 16
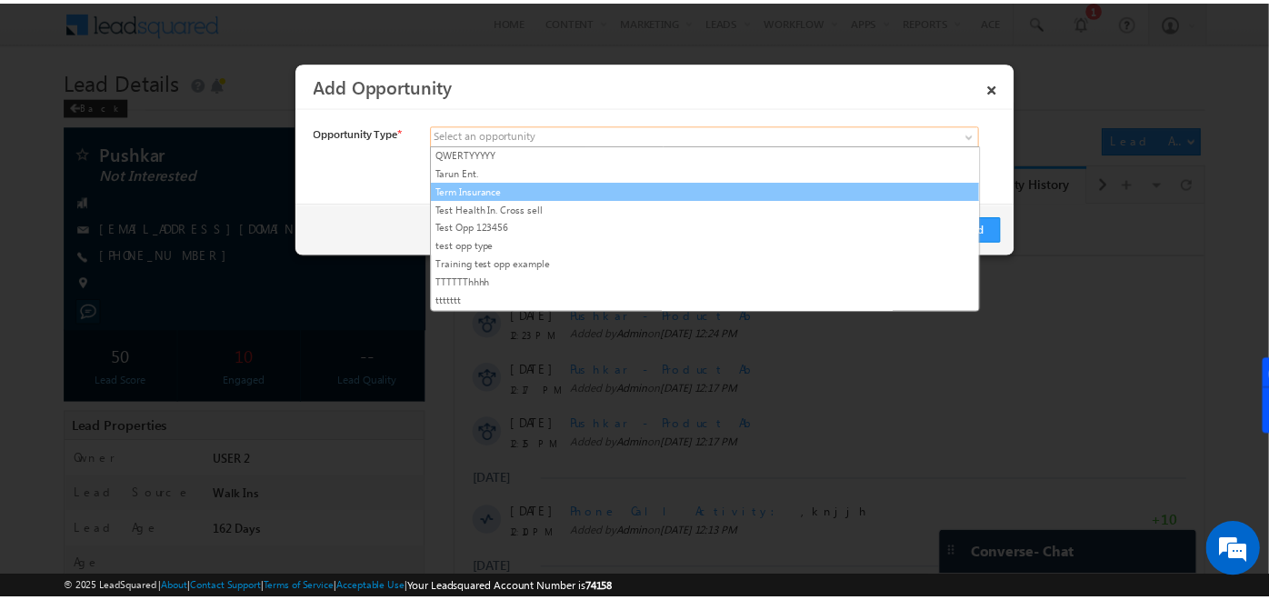
scroll to position [625, 0]
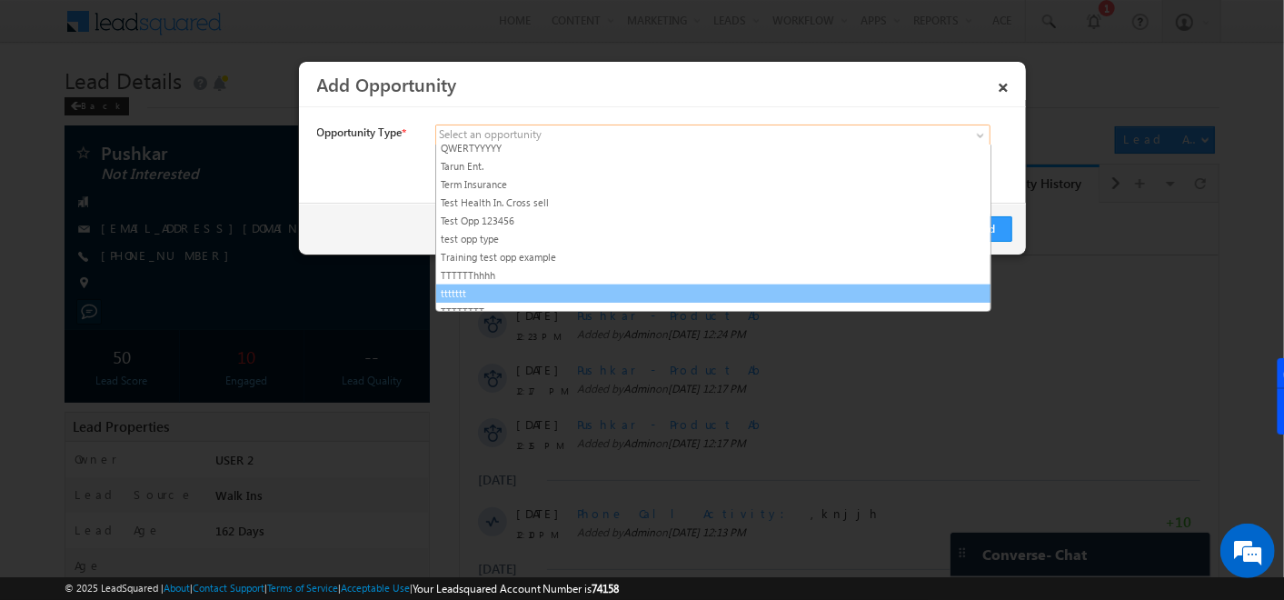
click at [490, 285] on link "ttttttt" at bounding box center [713, 293] width 555 height 16
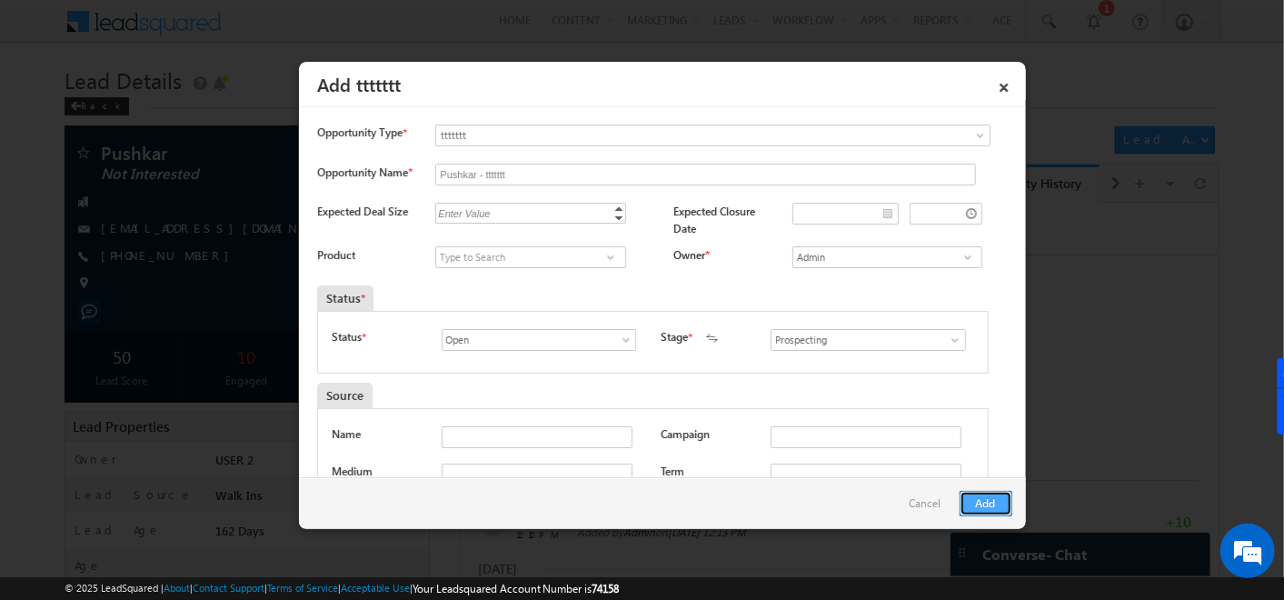
click at [994, 491] on button "Add" at bounding box center [986, 503] width 53 height 25
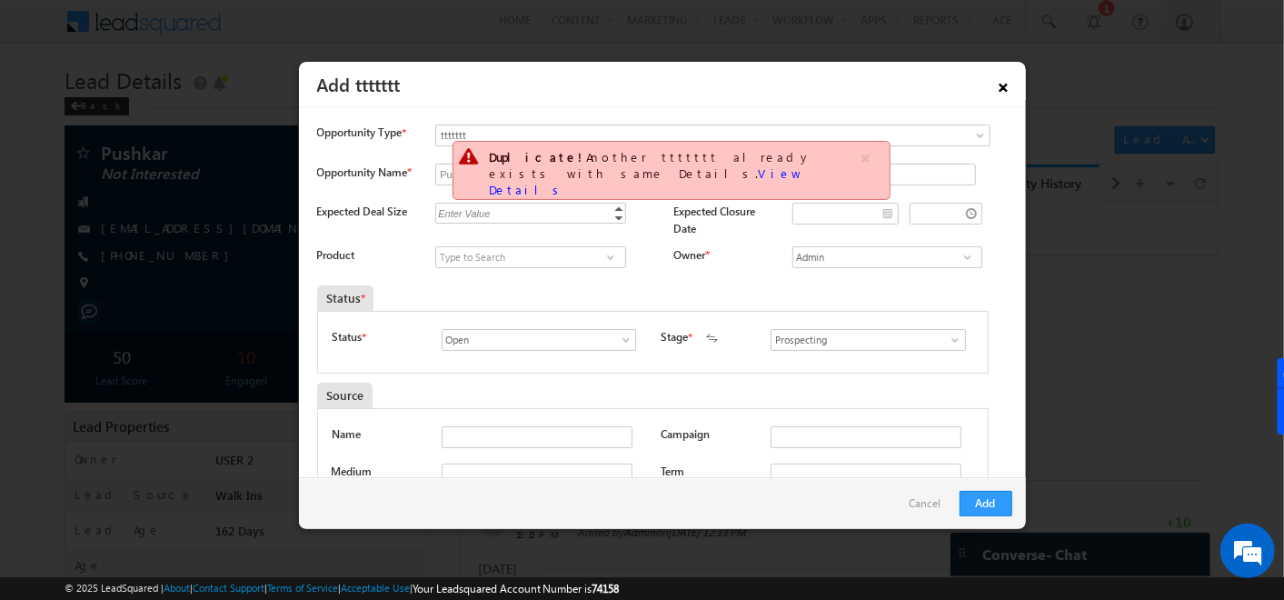
click at [1002, 95] on link "×" at bounding box center [1004, 84] width 31 height 32
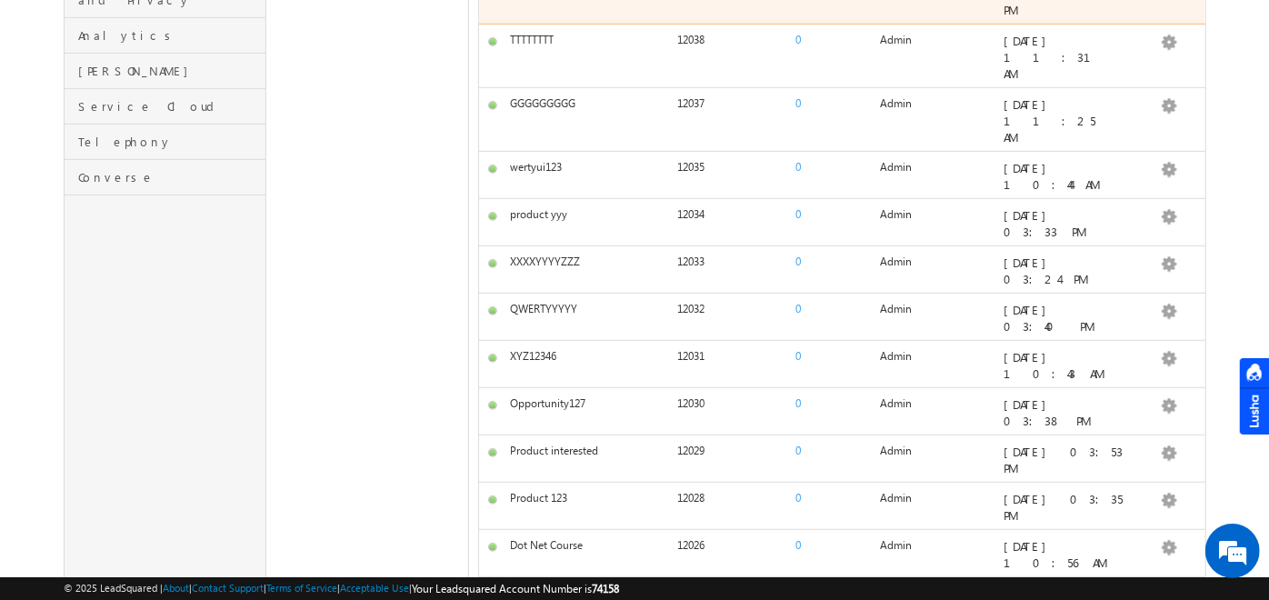
scroll to position [565, 0]
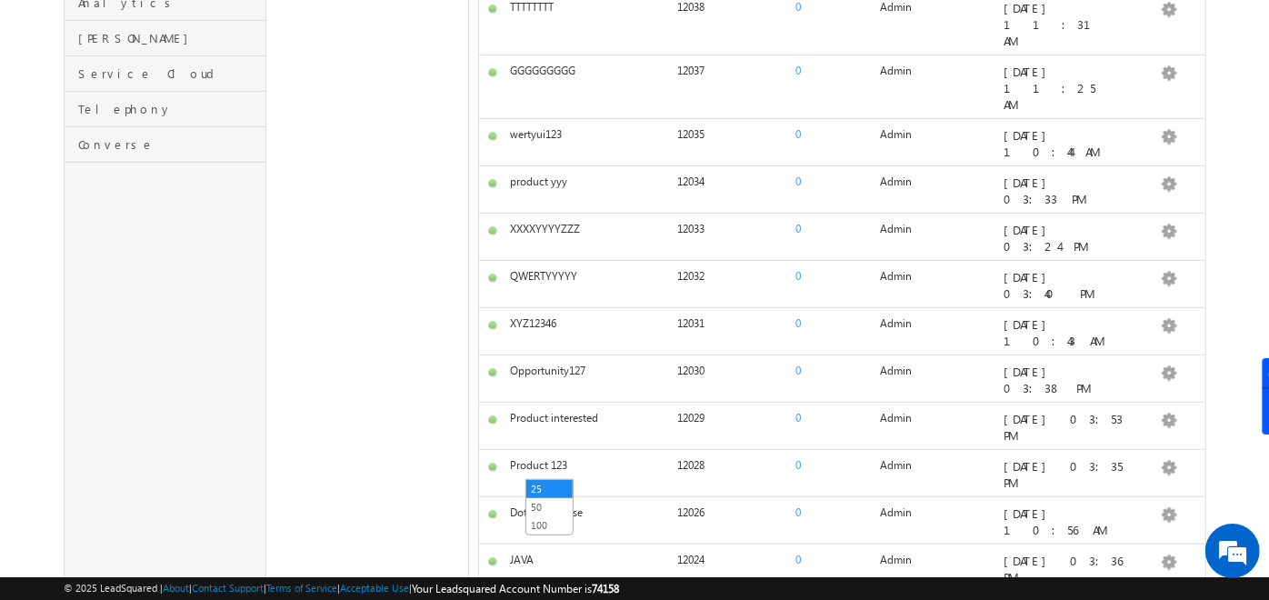
click at [540, 517] on link "100" at bounding box center [549, 525] width 46 height 16
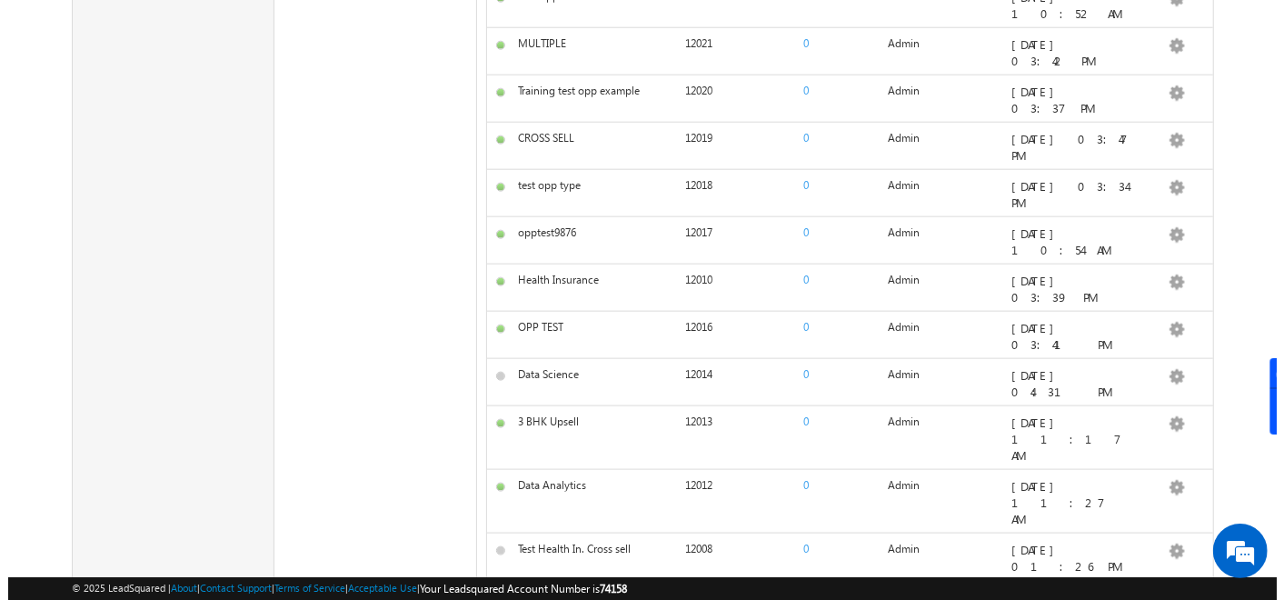
scroll to position [1229, 0]
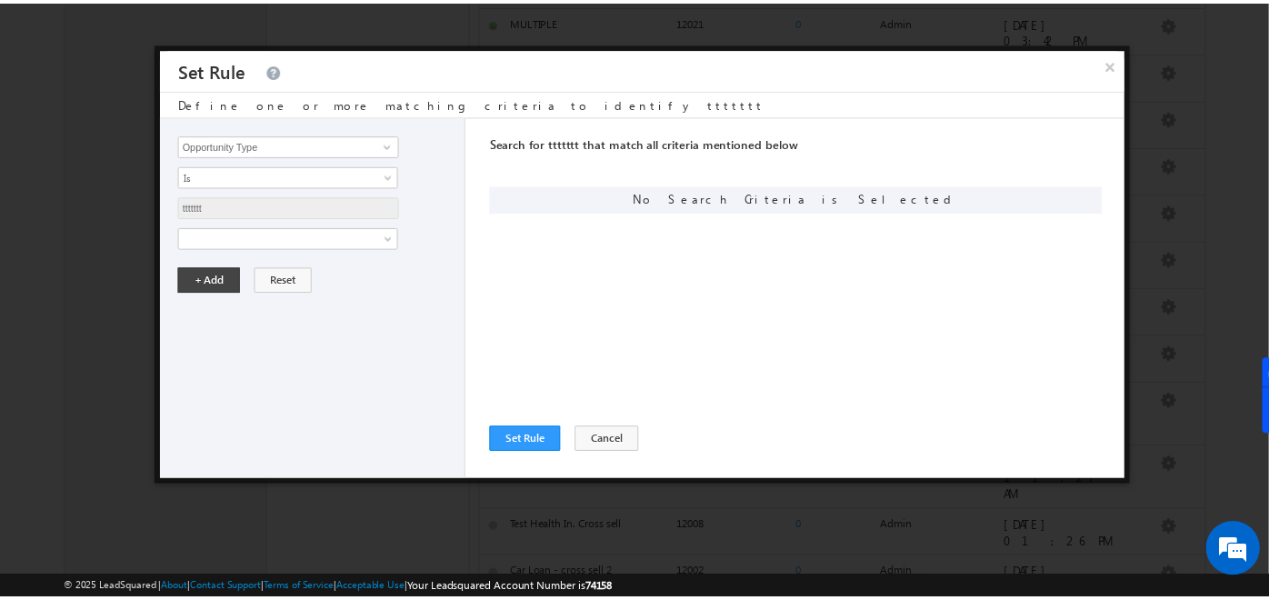
scroll to position [0, 0]
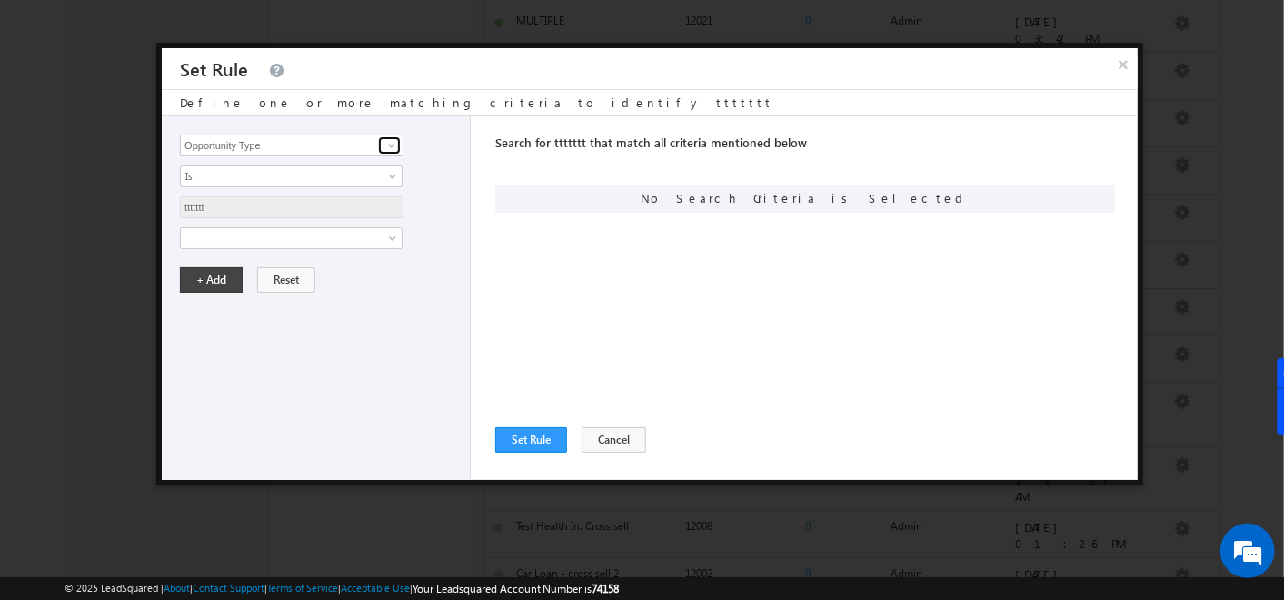
click at [395, 139] on span at bounding box center [392, 145] width 15 height 15
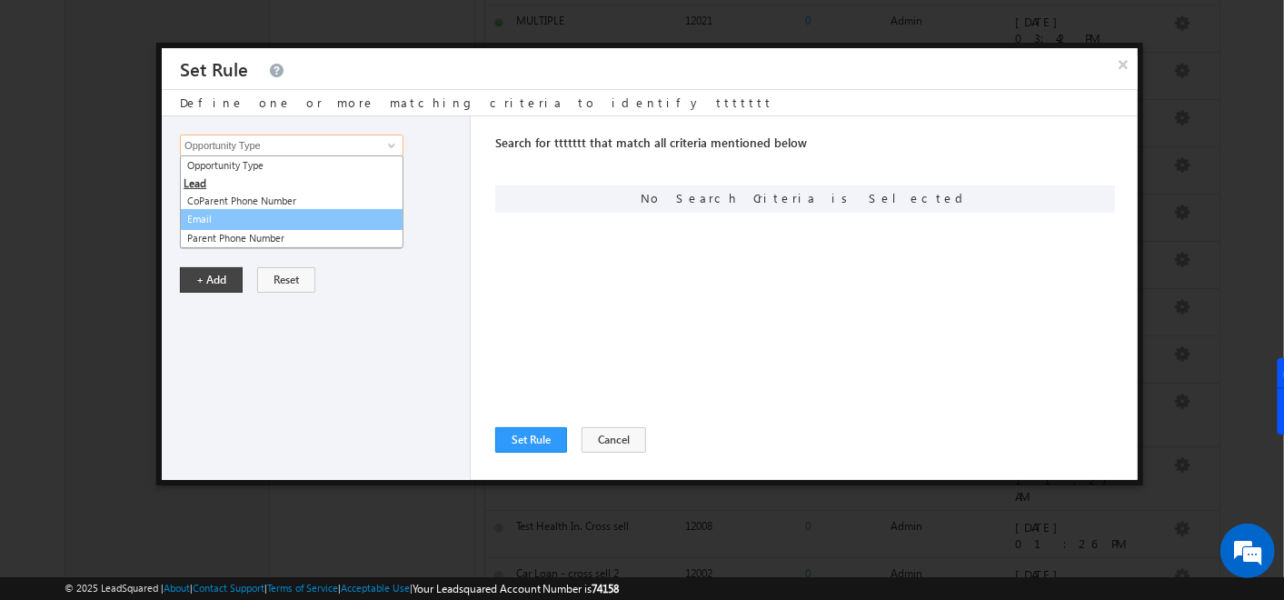
click at [287, 223] on link "Email" at bounding box center [292, 219] width 224 height 21
click at [287, 223] on div "Opportunity Type CoParent Phone Number Email Parent Phone Number Opportunity Ty…" at bounding box center [316, 298] width 309 height 364
type input "Email"
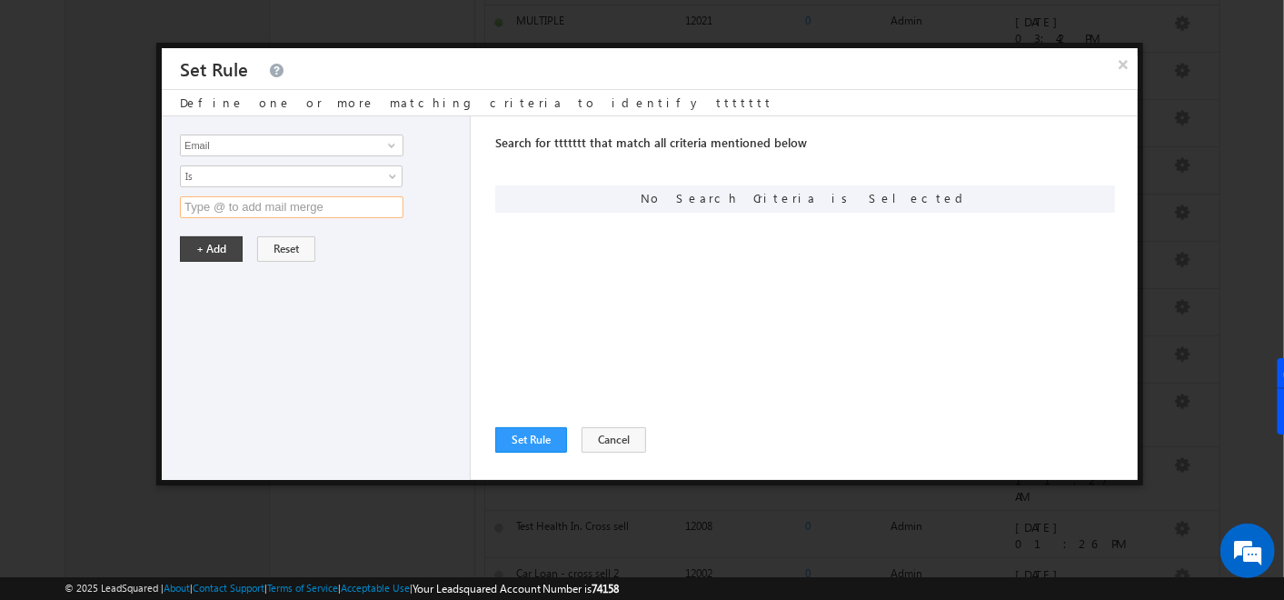
click at [240, 202] on input "text" at bounding box center [292, 207] width 224 height 22
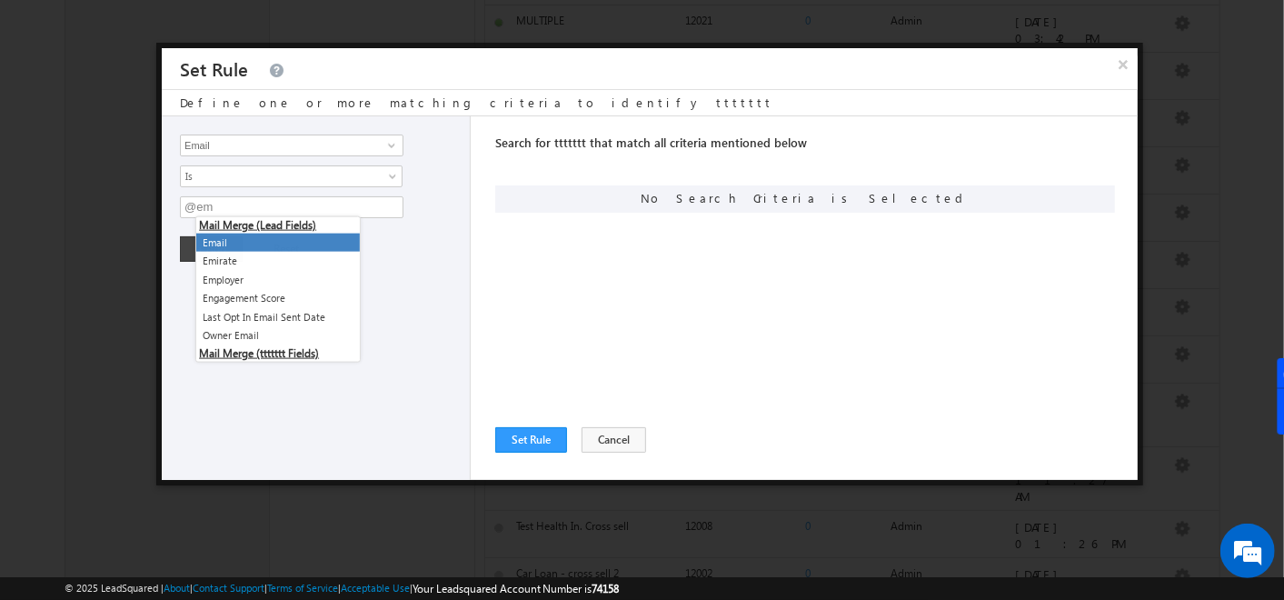
click at [235, 246] on li "Email" at bounding box center [278, 243] width 164 height 19
type input "@{Lead:EmailAddress,}"
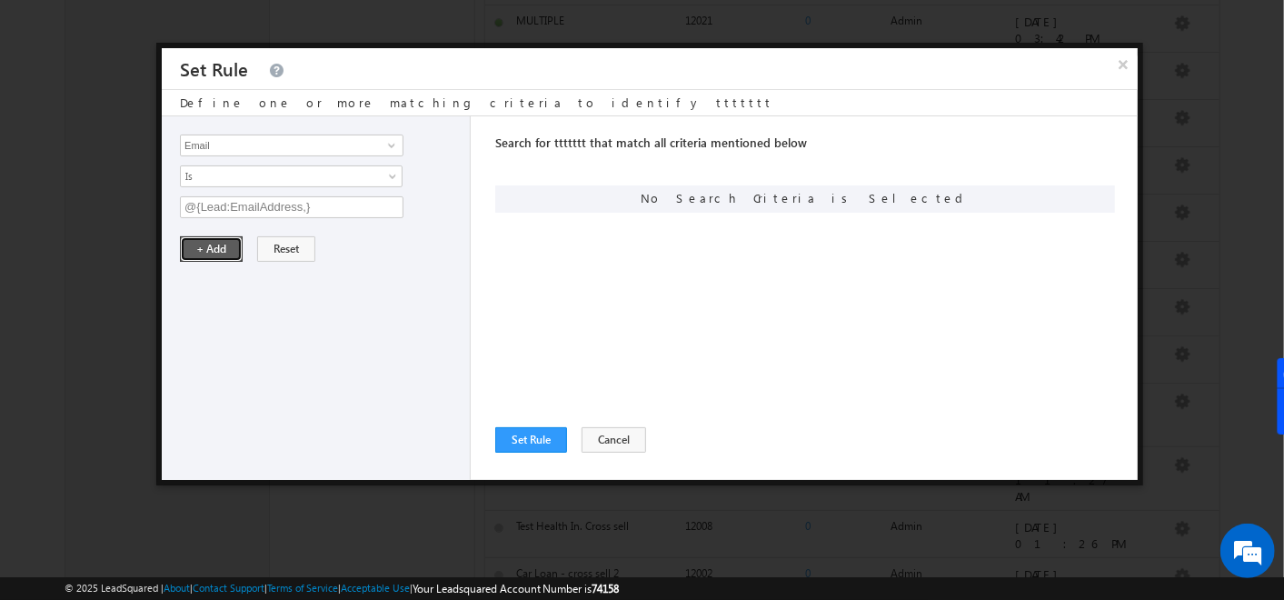
click at [217, 243] on button "+ Add" at bounding box center [211, 248] width 63 height 25
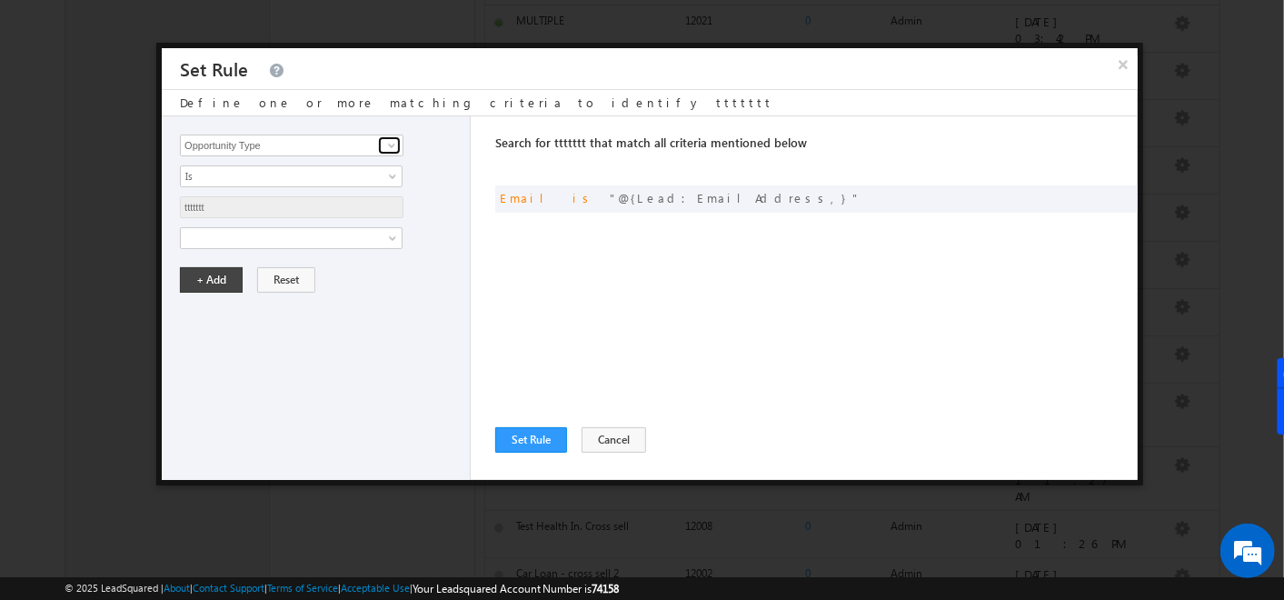
click at [381, 139] on link at bounding box center [389, 145] width 23 height 18
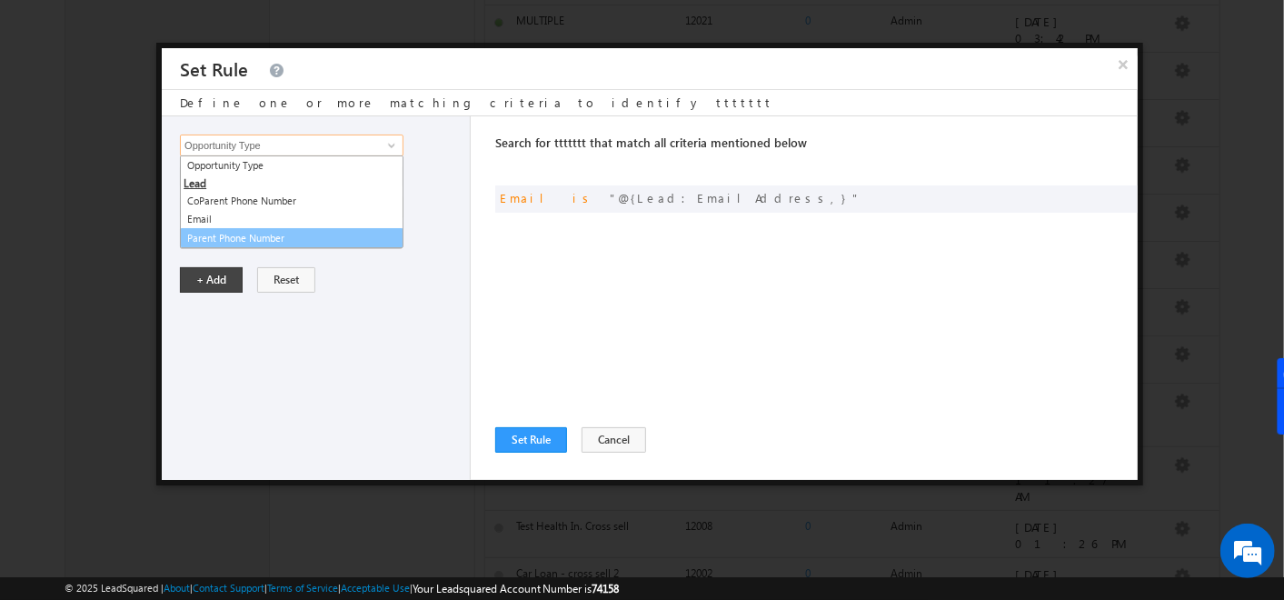
click at [252, 235] on link "Parent Phone Number" at bounding box center [292, 238] width 224 height 21
type input "Parent Phone Number"
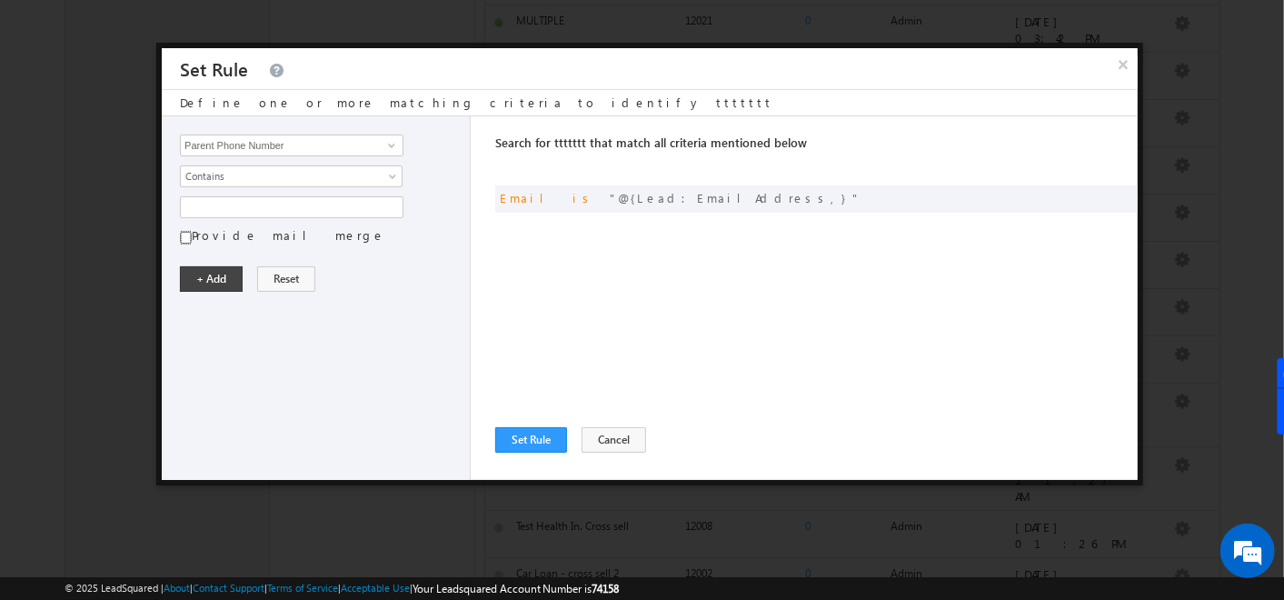
click at [189, 241] on input "Provide mail merge" at bounding box center [186, 237] width 12 height 15
checkbox input "true"
click at [228, 206] on input "text" at bounding box center [292, 207] width 224 height 22
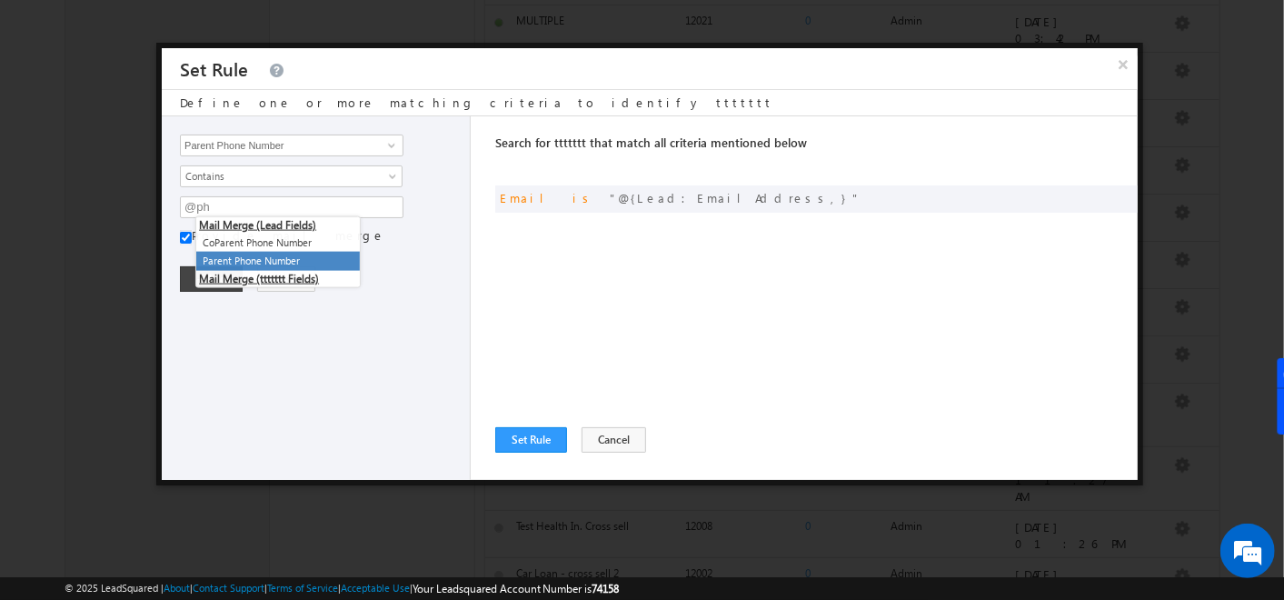
click at [256, 259] on li "Parent Phone Number" at bounding box center [278, 261] width 164 height 19
type input "@{Lead:Phone,}"
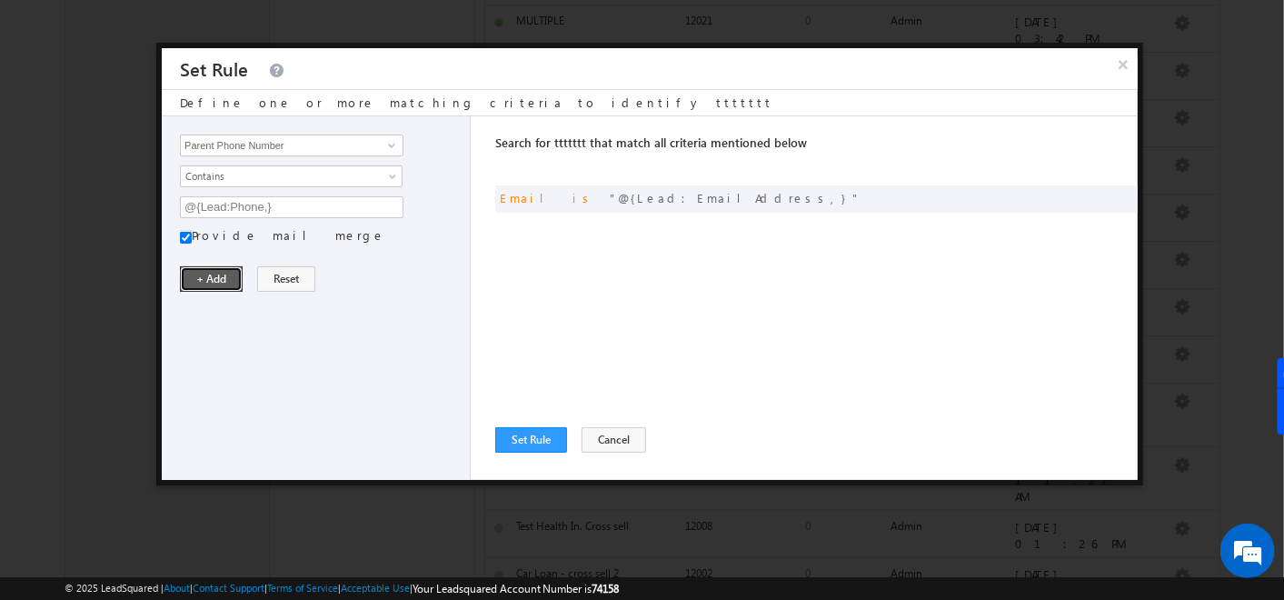
click at [218, 266] on button "+ Add" at bounding box center [211, 278] width 63 height 25
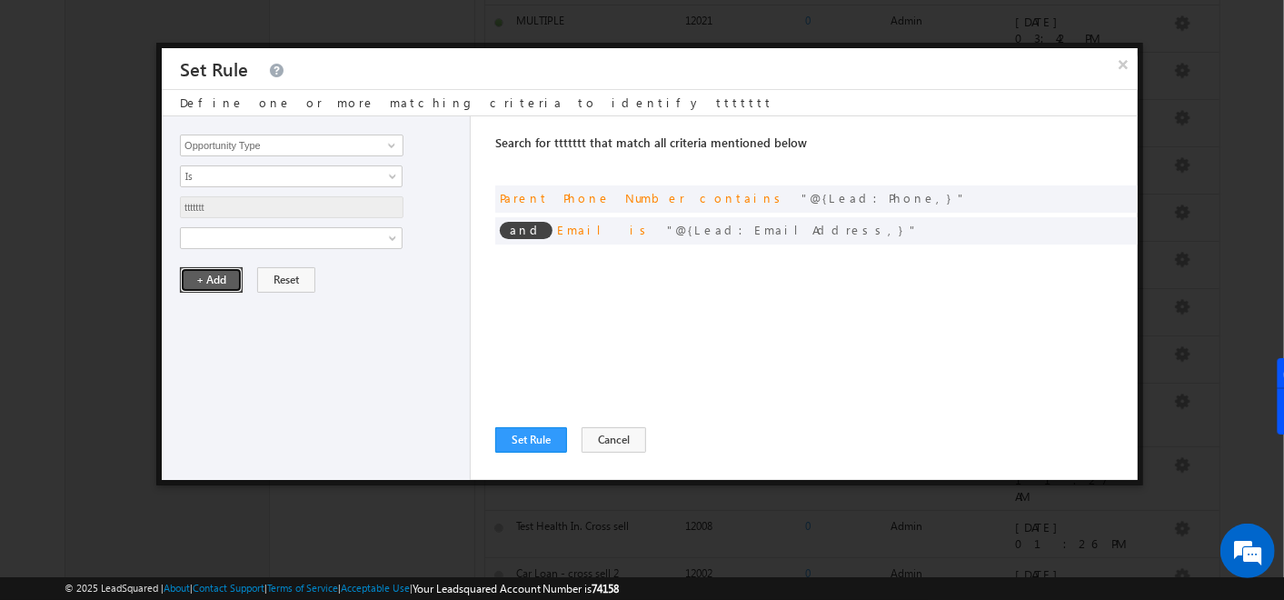
click at [209, 270] on button "+ Add" at bounding box center [211, 279] width 63 height 25
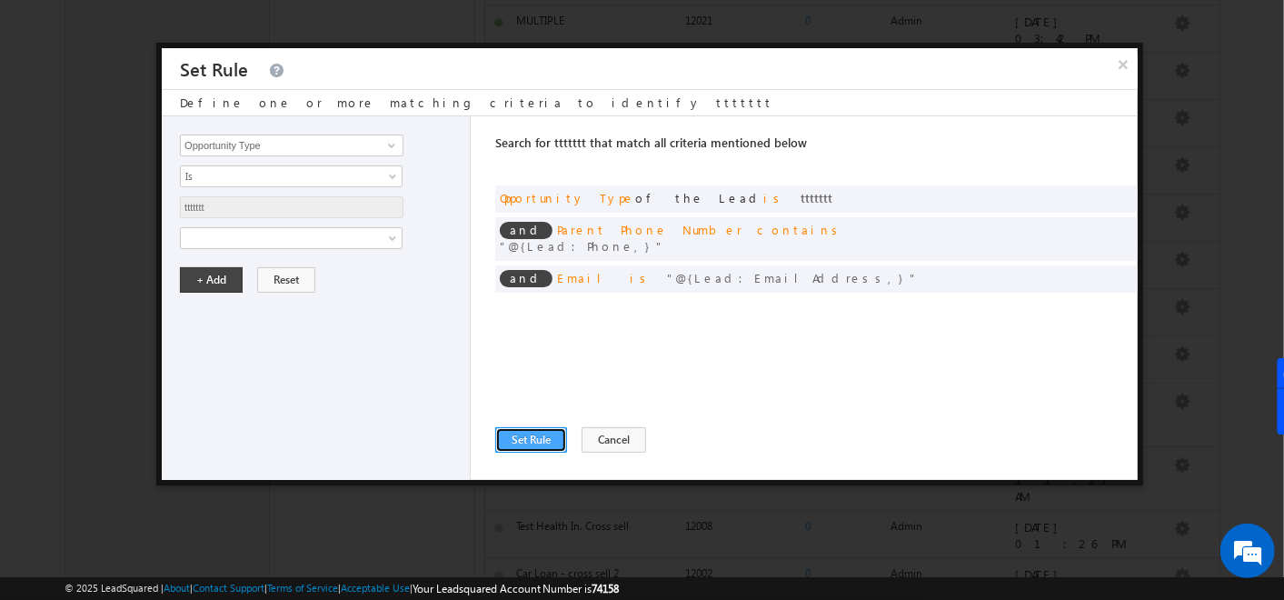
click at [524, 448] on button "Set Rule" at bounding box center [531, 439] width 72 height 25
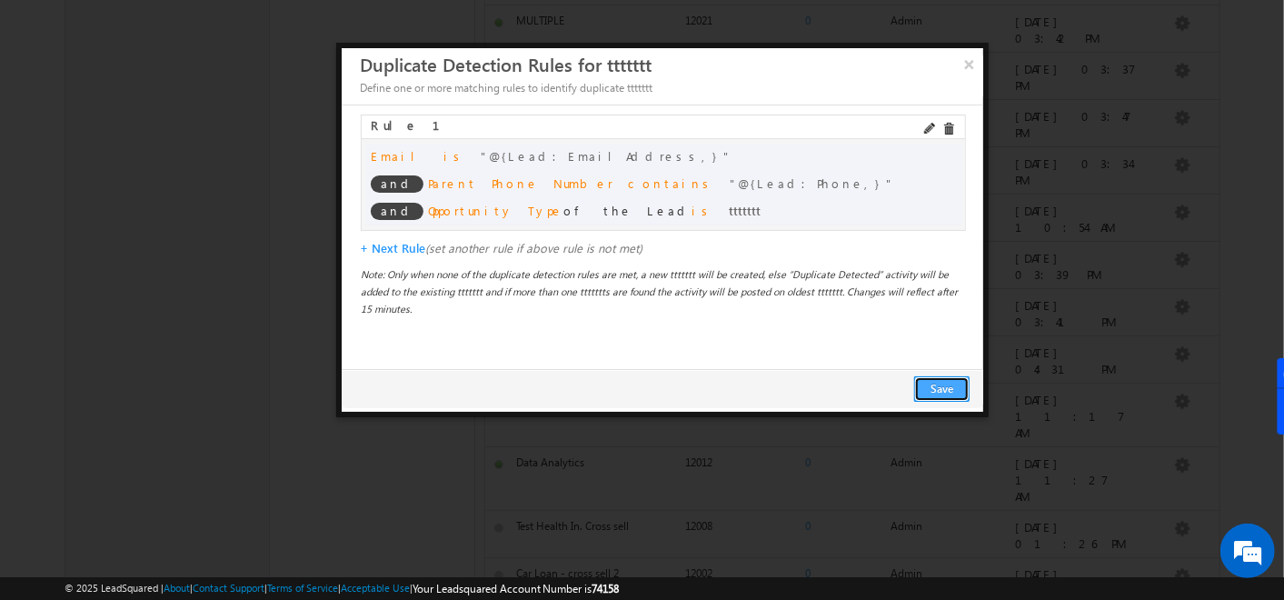
click at [948, 382] on button "Save" at bounding box center [942, 388] width 55 height 25
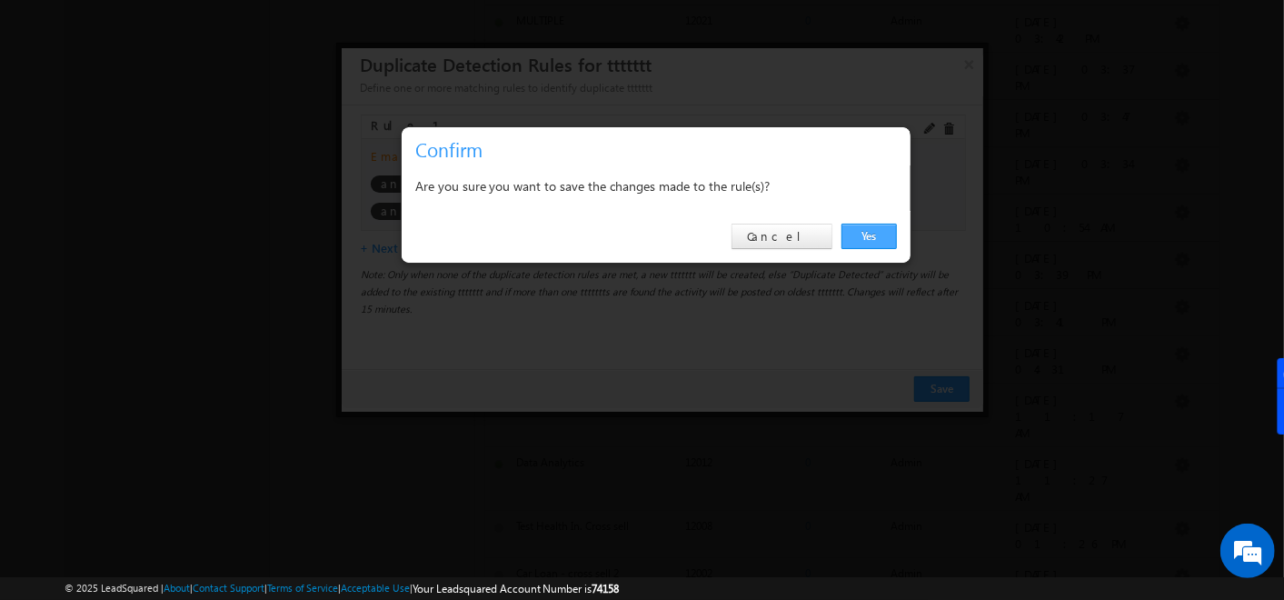
click at [885, 231] on link "Yes" at bounding box center [869, 236] width 55 height 25
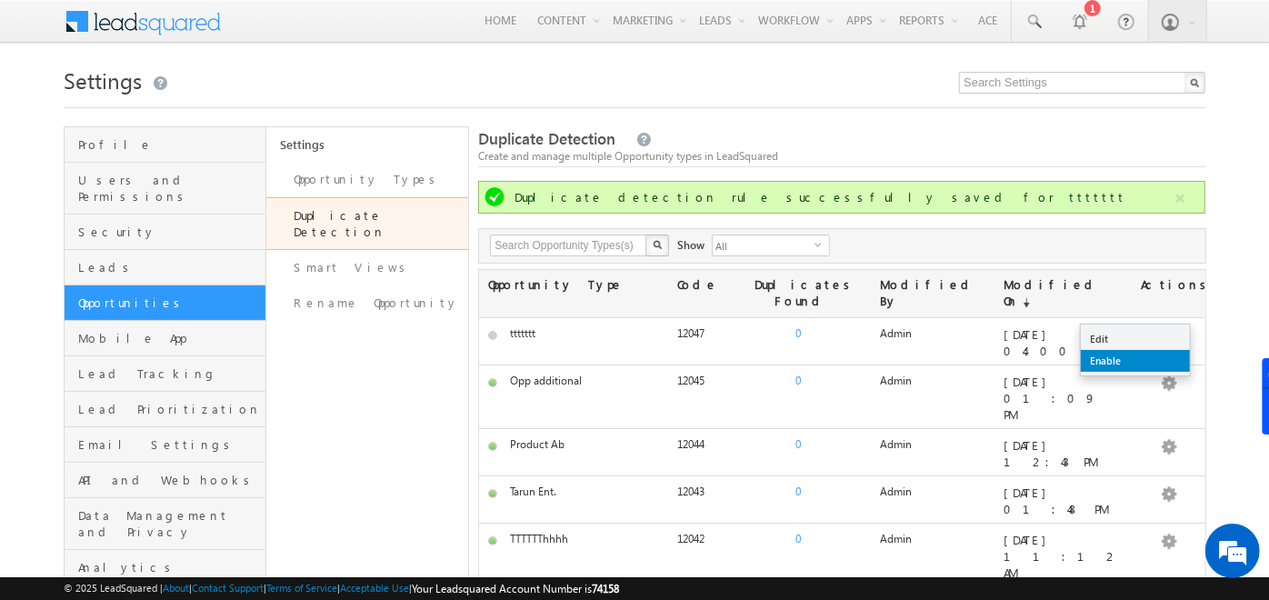
click at [1135, 357] on link "Enable" at bounding box center [1135, 361] width 109 height 22
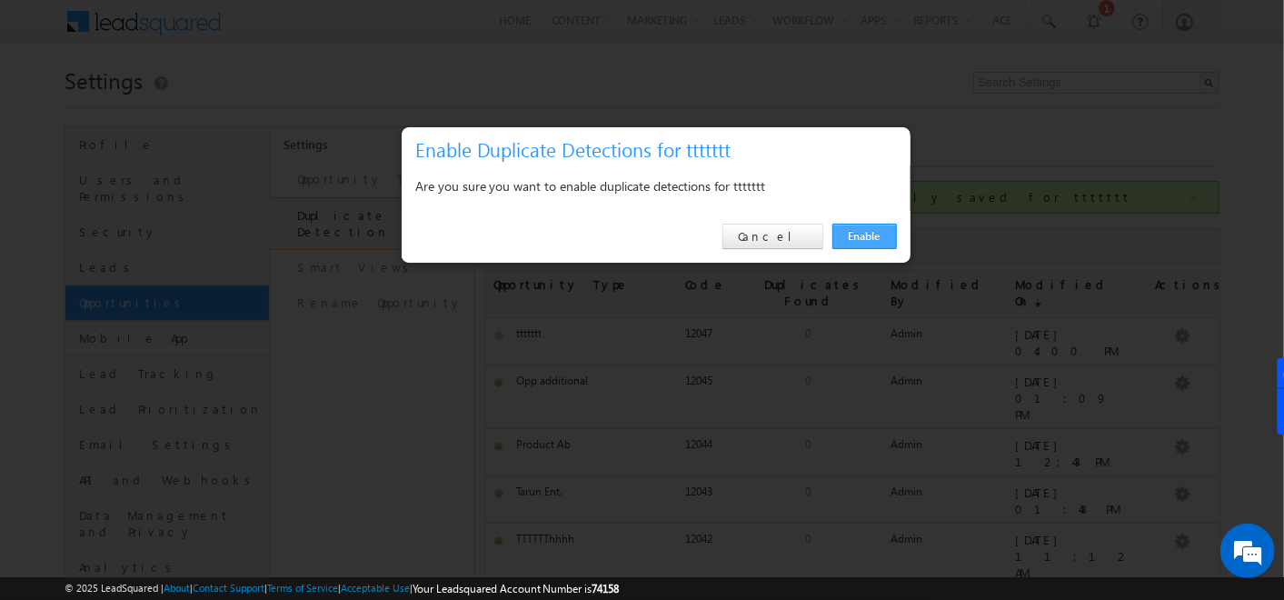
click at [863, 233] on link "Enable" at bounding box center [865, 236] width 65 height 25
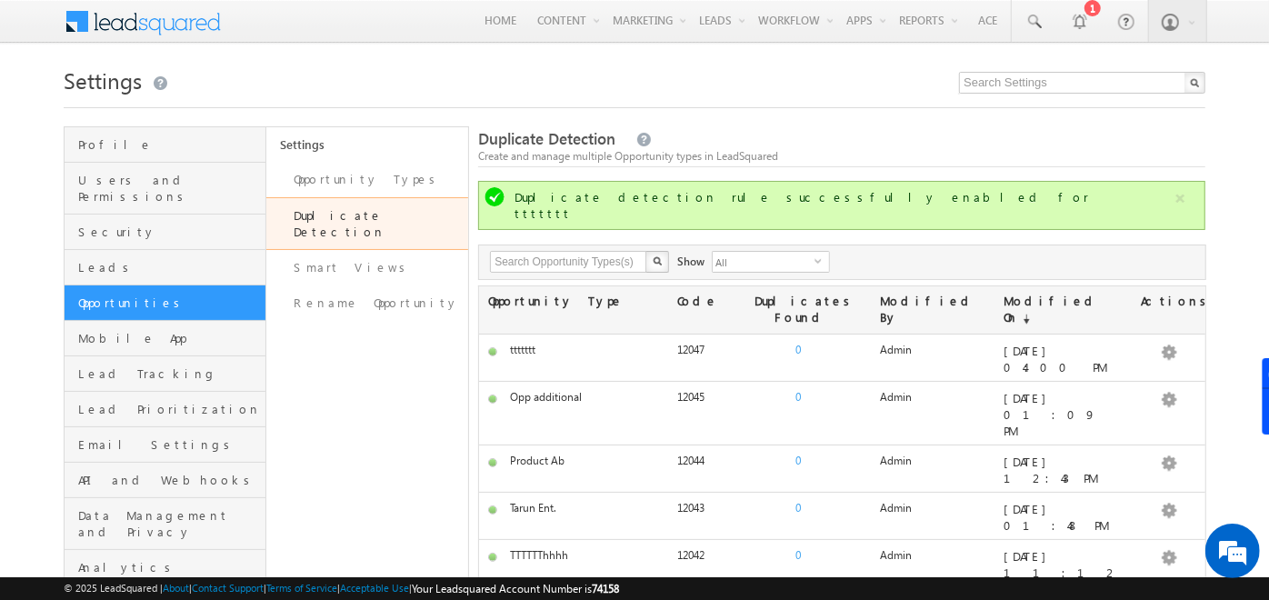
scroll to position [72, 0]
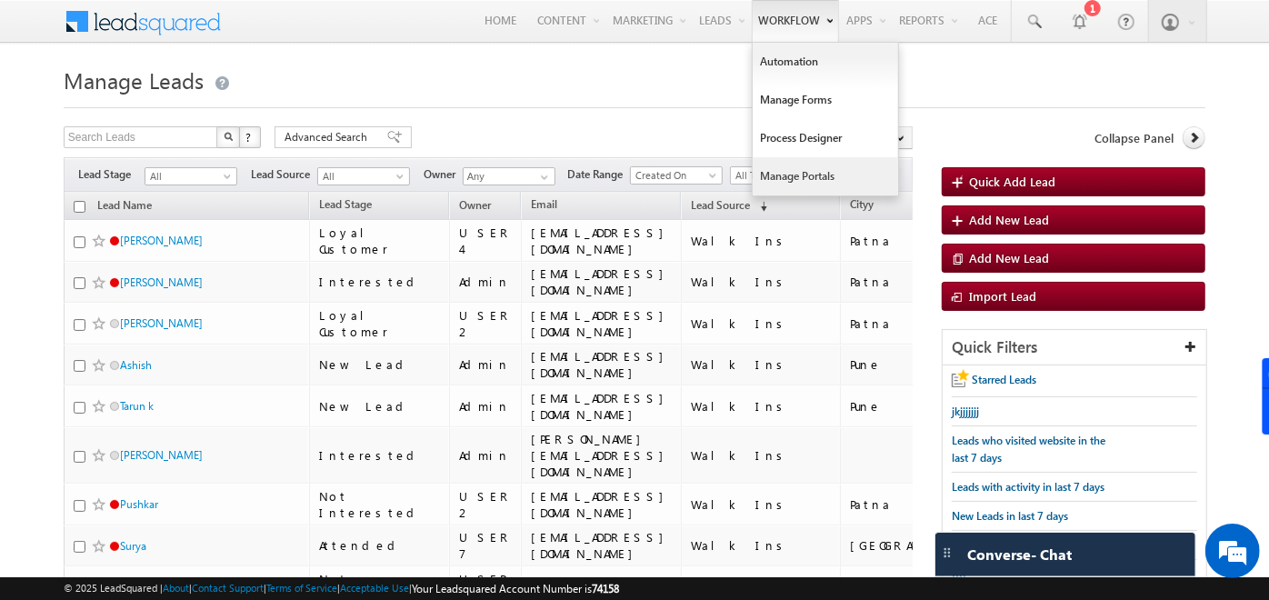
click at [805, 184] on link "Manage Portals" at bounding box center [825, 176] width 145 height 38
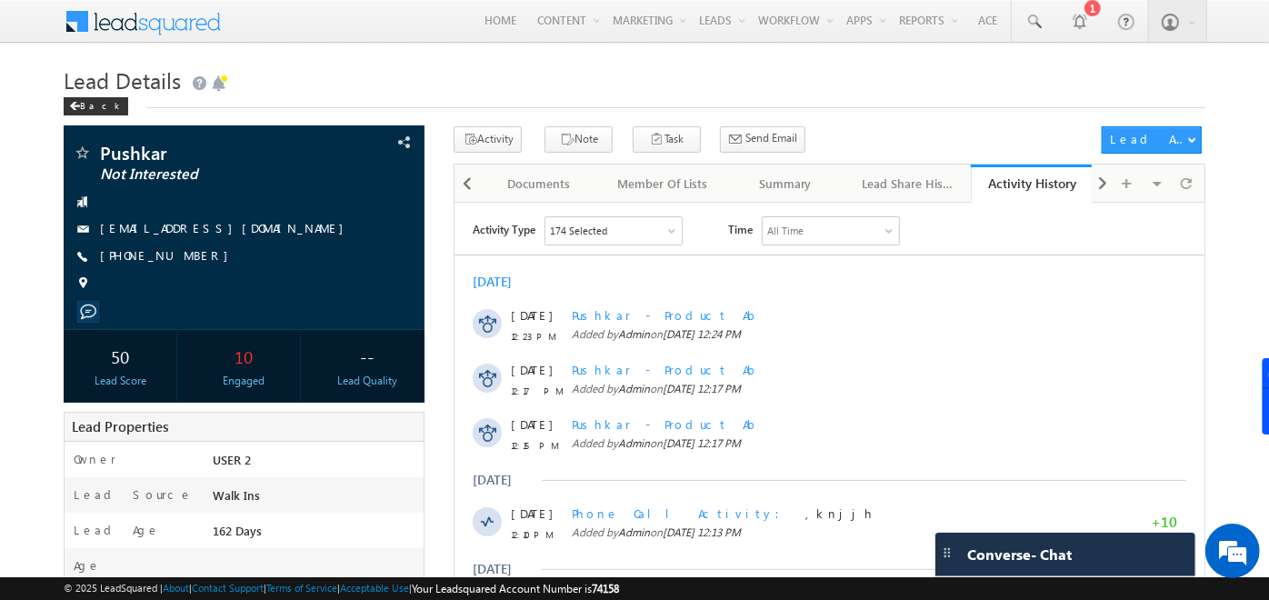
drag, startPoint x: 455, startPoint y: 202, endPoint x: 651, endPoint y: 242, distance: 200.4
click at [651, 242] on div "174 Selected" at bounding box center [613, 229] width 136 height 27
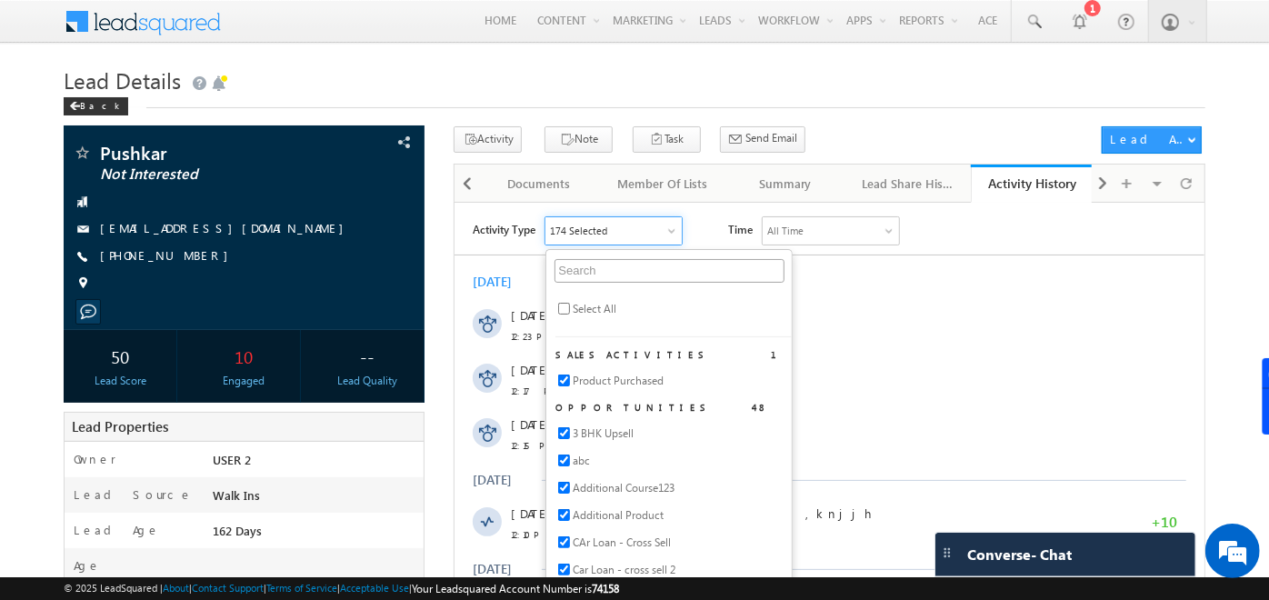
click at [568, 314] on li "Select All" at bounding box center [673, 312] width 236 height 27
click at [564, 308] on input "checkbox" at bounding box center [564, 308] width 12 height 12
checkbox input "true"
click at [791, 113] on div "Lead Details Back" at bounding box center [635, 93] width 1142 height 65
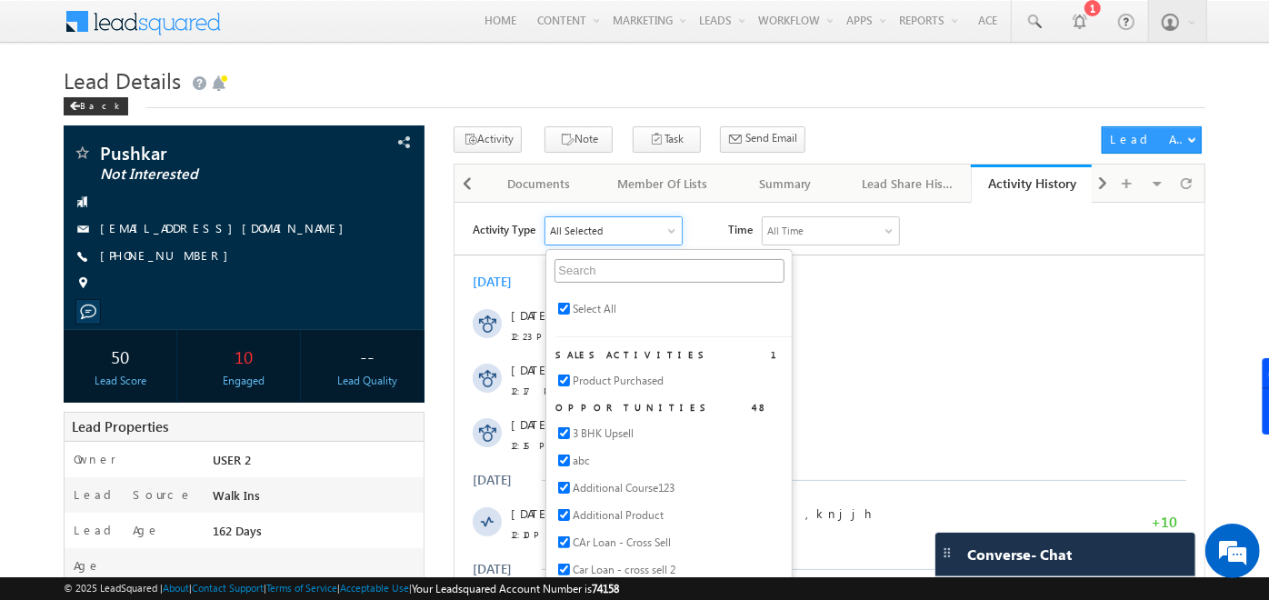
click at [813, 86] on h1 "Lead Details" at bounding box center [635, 78] width 1142 height 35
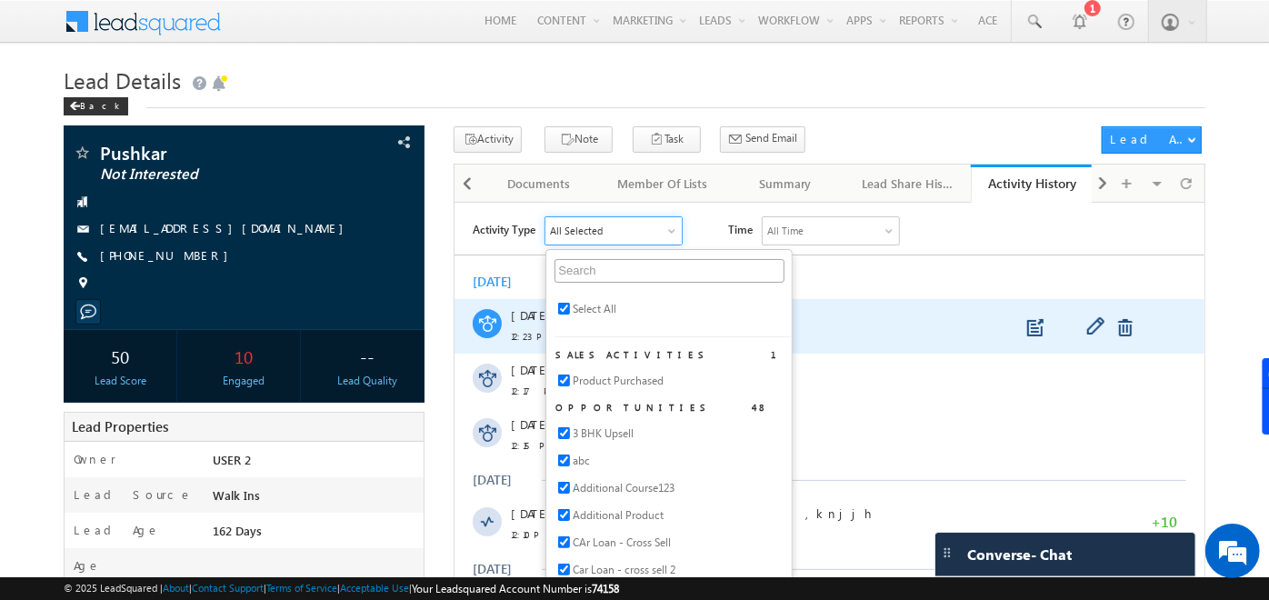
click at [834, 327] on span "Added by Admin on [DATE] 12:24 PM" at bounding box center [846, 333] width 549 height 16
